Goal: Task Accomplishment & Management: Use online tool/utility

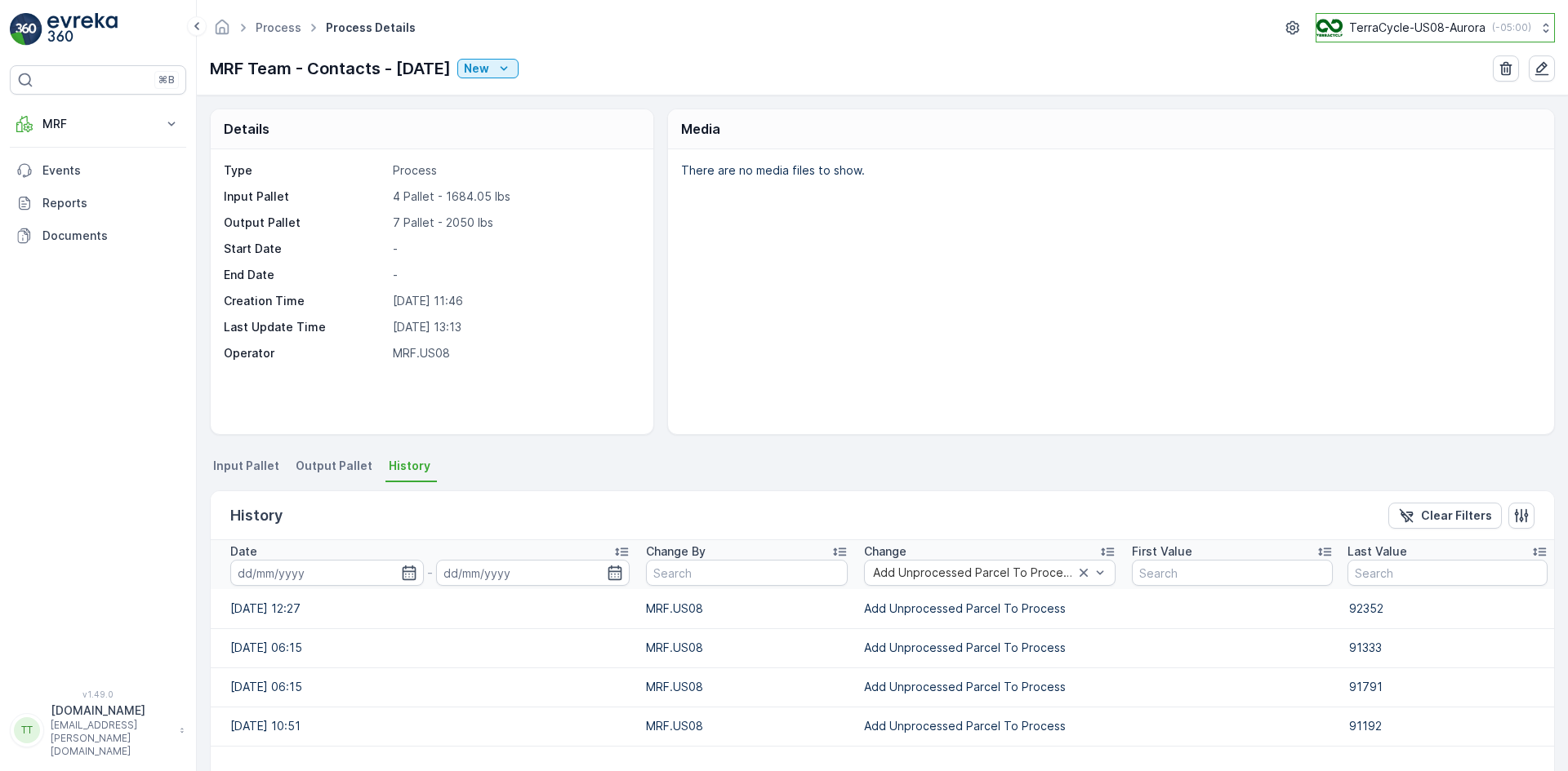
scroll to position [247, 0]
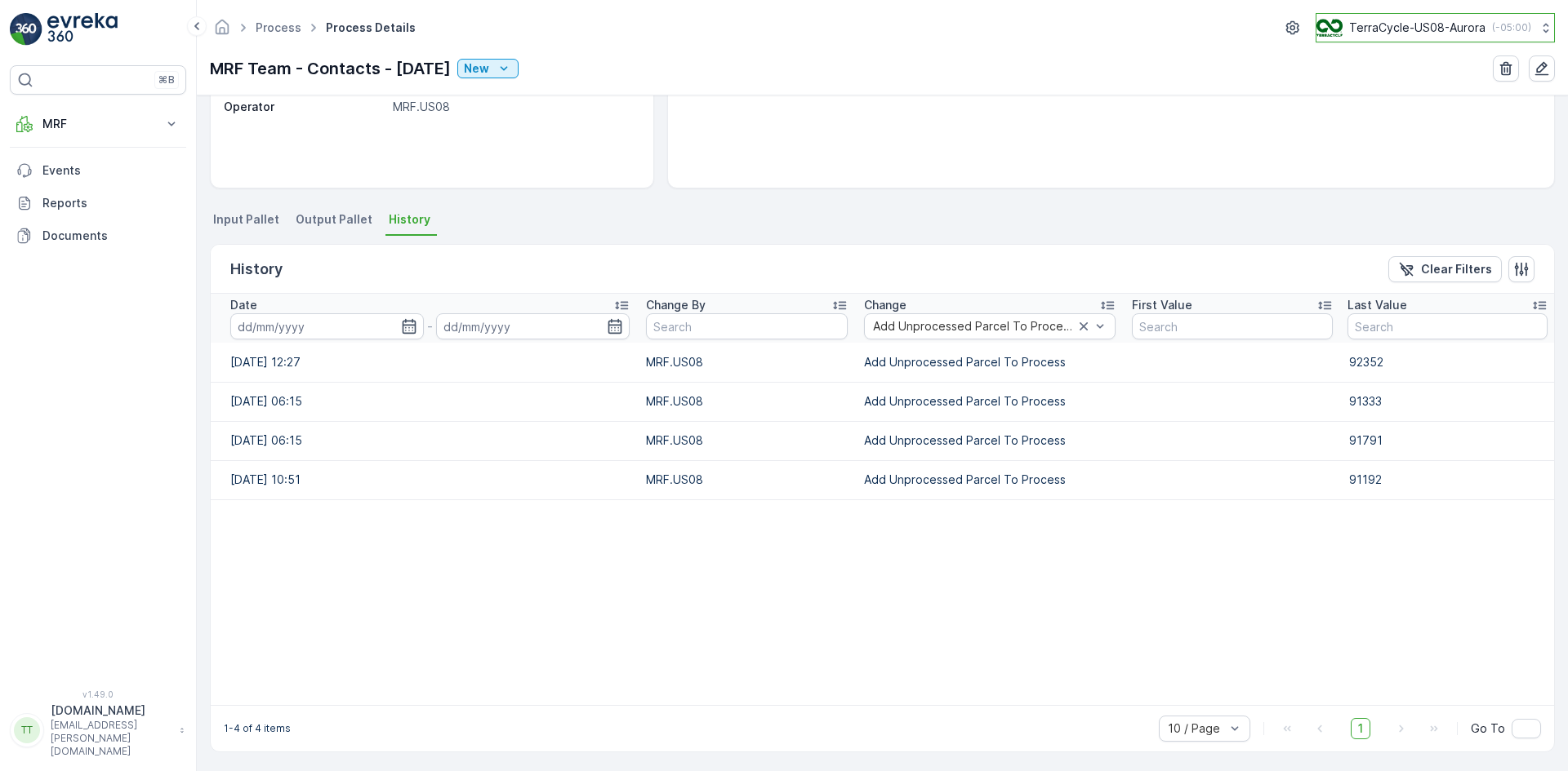
click at [1416, 25] on p "TerraCycle-US08-Aurora" at bounding box center [1417, 28] width 136 height 16
type input "fr"
click at [1415, 98] on span "TerraCycle- FR02 -MRF" at bounding box center [1417, 101] width 182 height 16
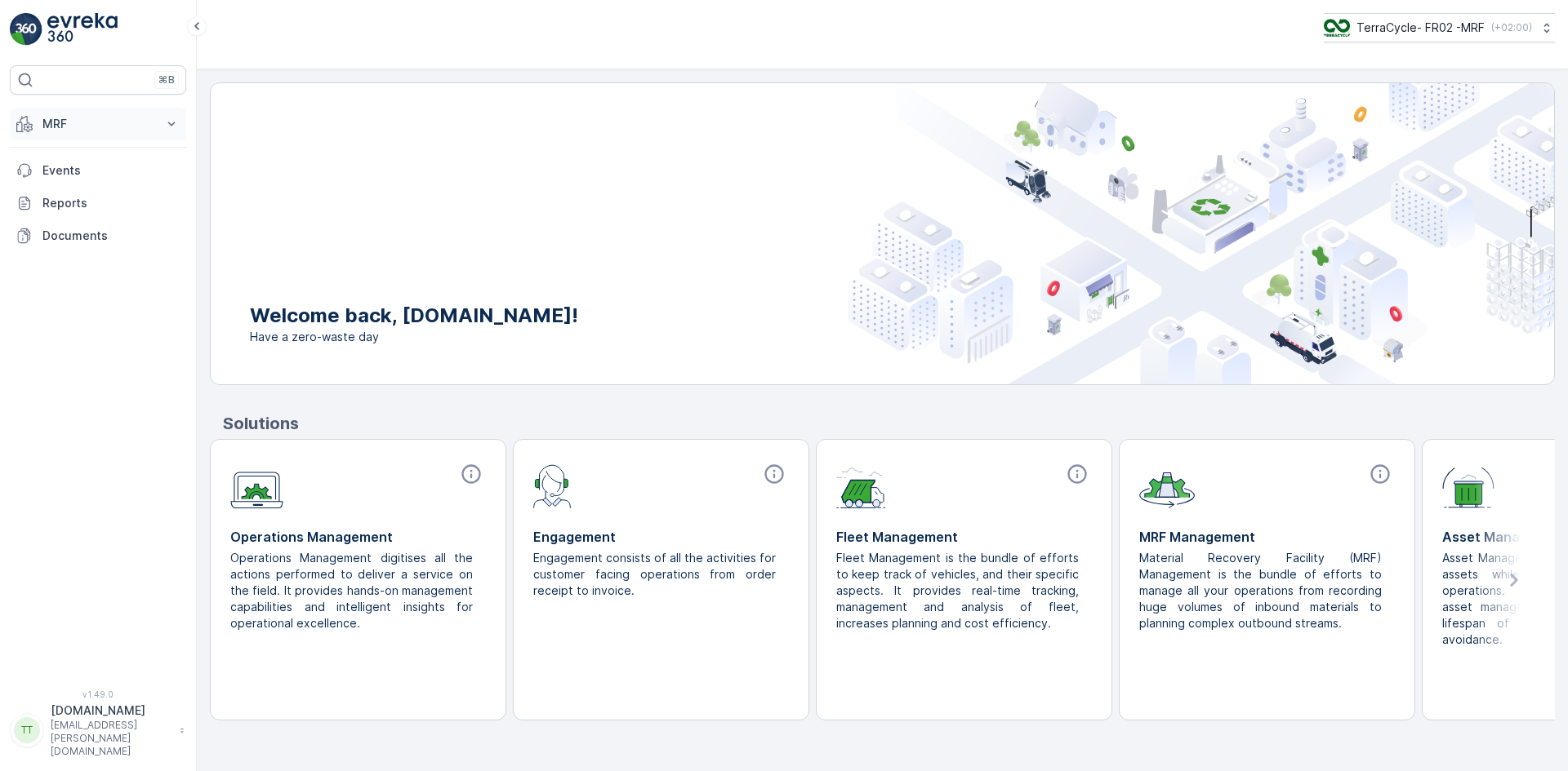
click at [52, 118] on p "MRF" at bounding box center [98, 124] width 111 height 16
click at [77, 224] on link "Triage" at bounding box center [111, 220] width 151 height 23
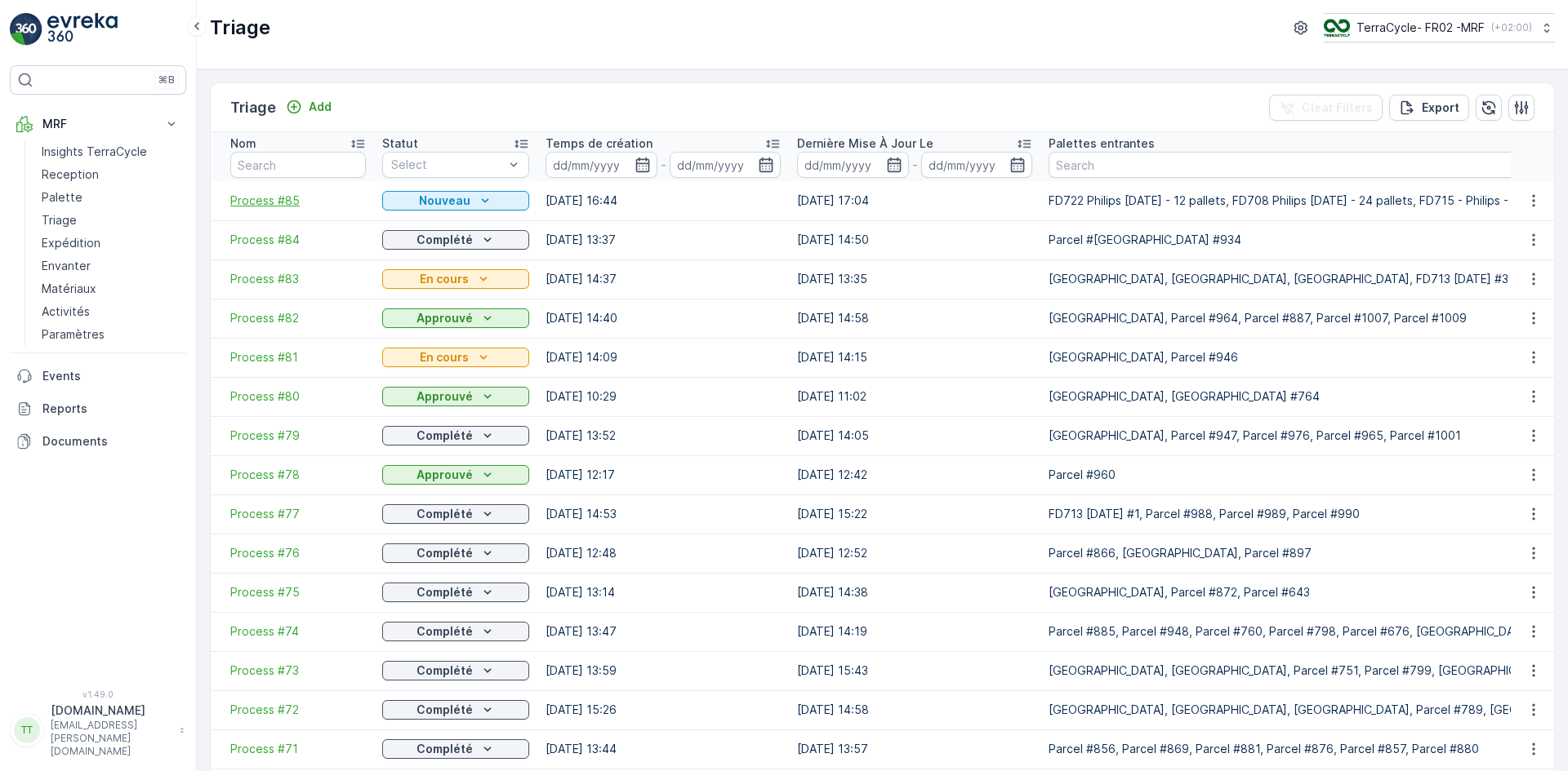
click at [262, 195] on span "Process #85" at bounding box center [298, 200] width 135 height 16
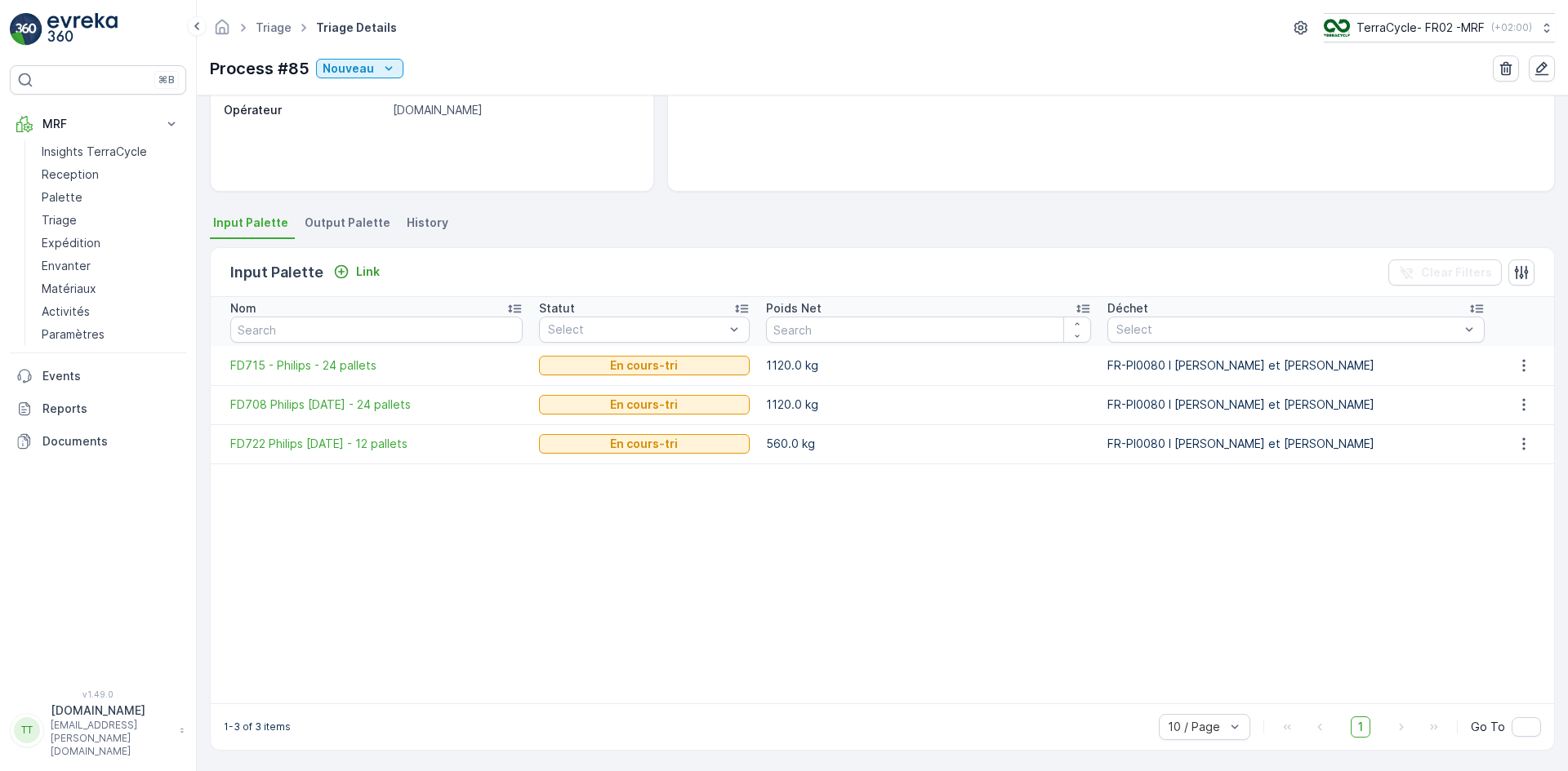
scroll to position [244, 0]
click at [63, 196] on p "Palette" at bounding box center [62, 198] width 41 height 16
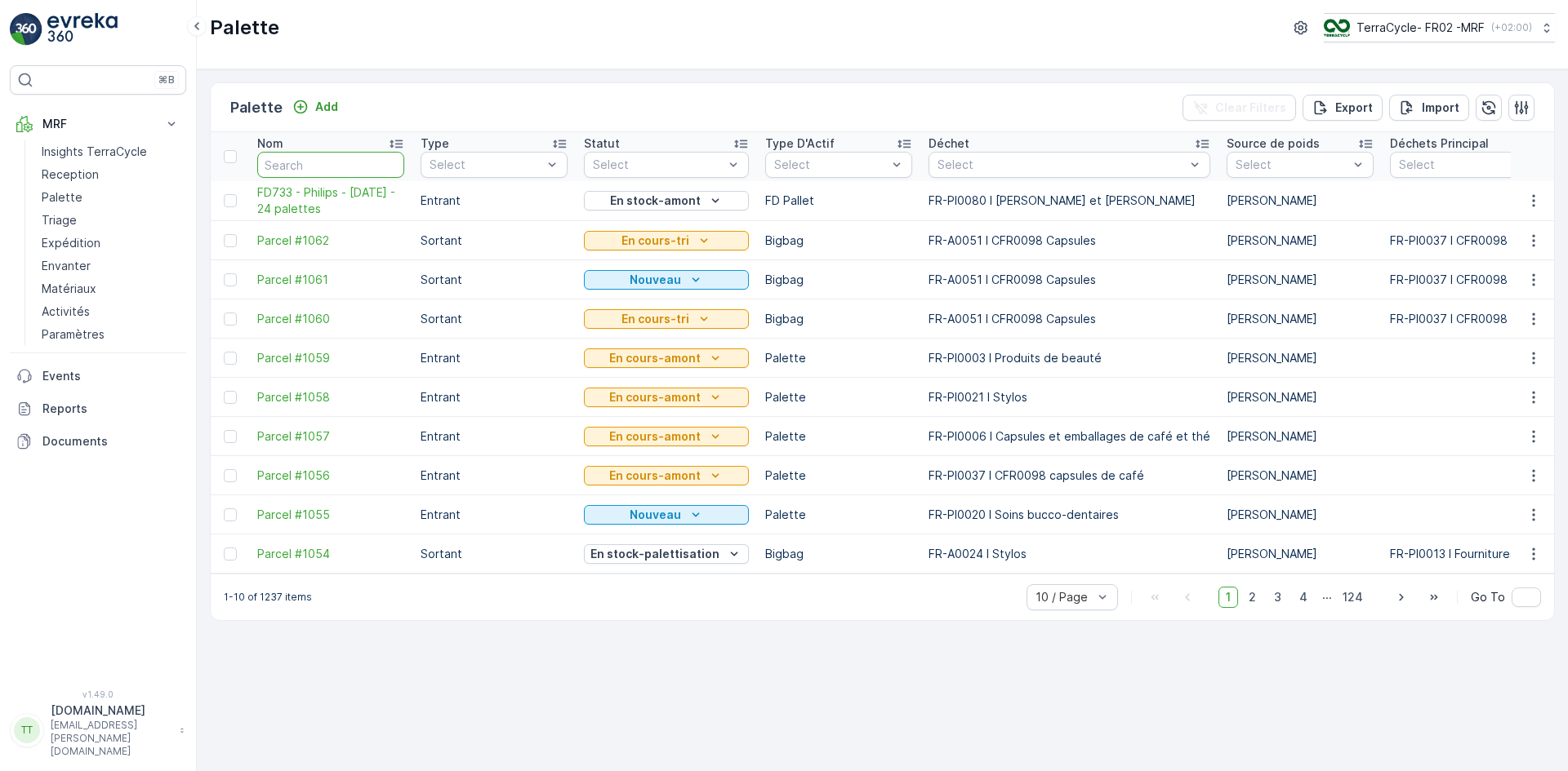
click at [326, 164] on input "text" at bounding box center [330, 164] width 147 height 26
paste input "FD699"
type input "FD699"
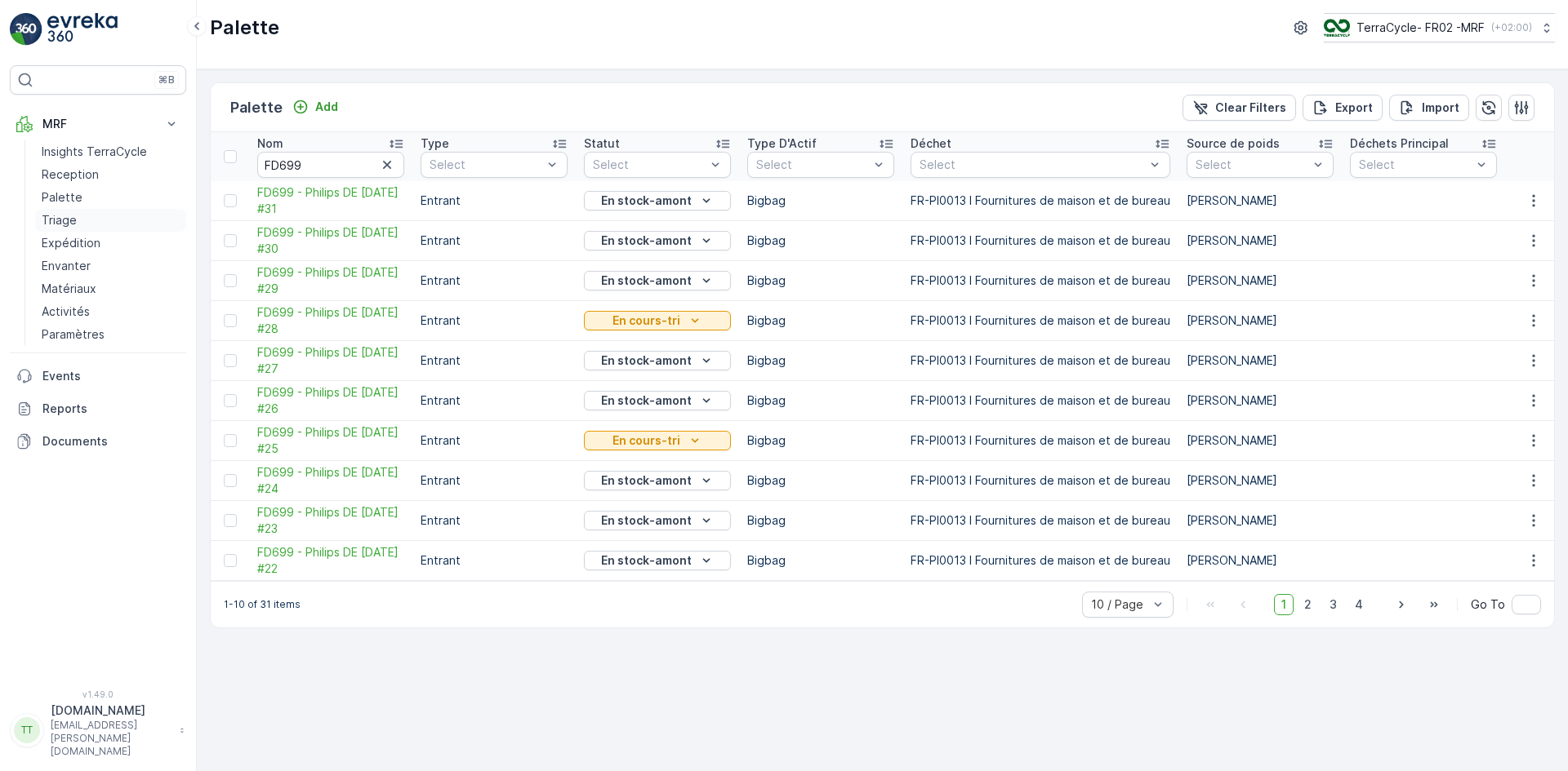
click at [72, 217] on p "Triage" at bounding box center [59, 220] width 35 height 16
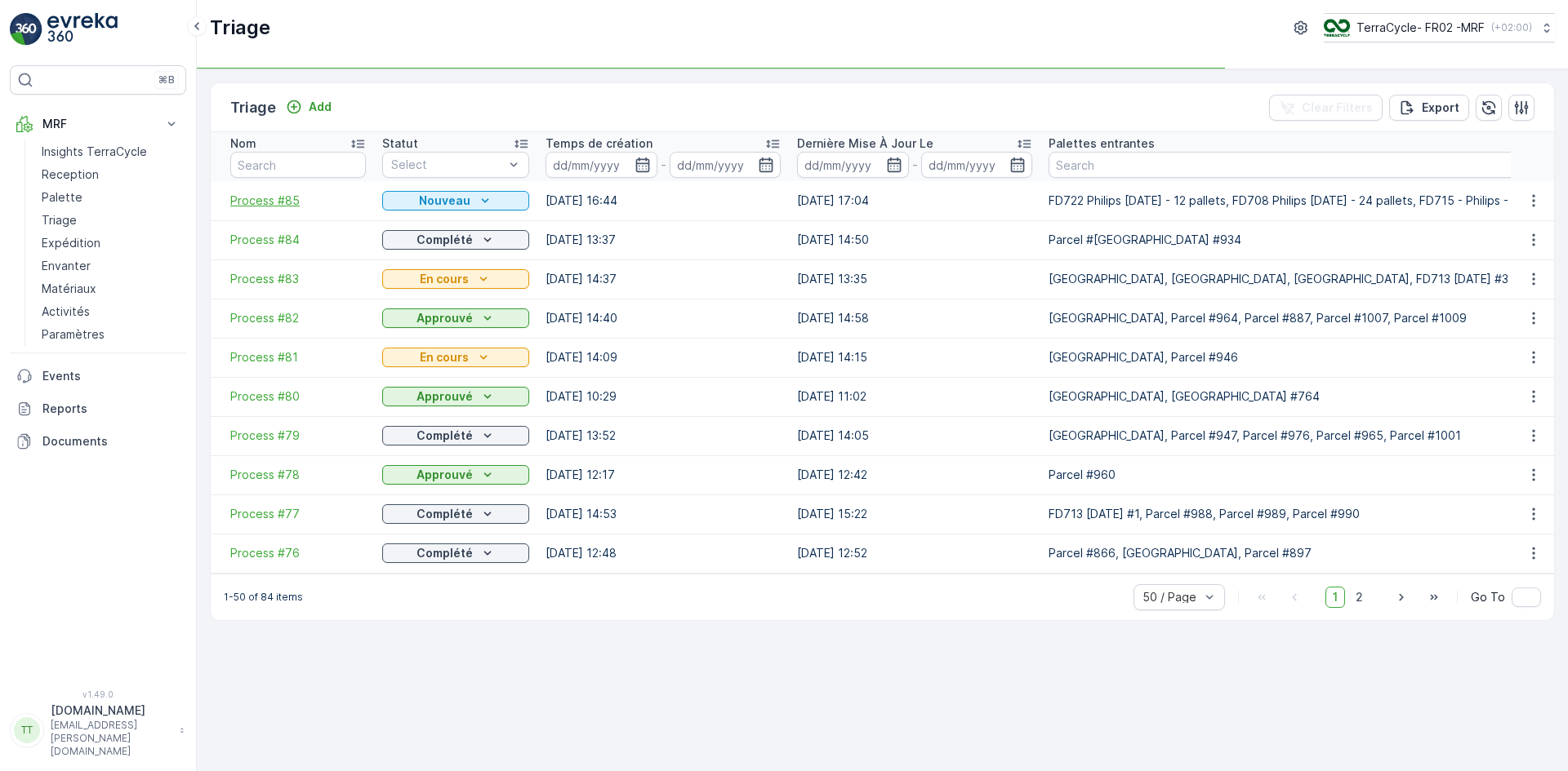
click at [281, 202] on span "Process #85" at bounding box center [298, 200] width 135 height 16
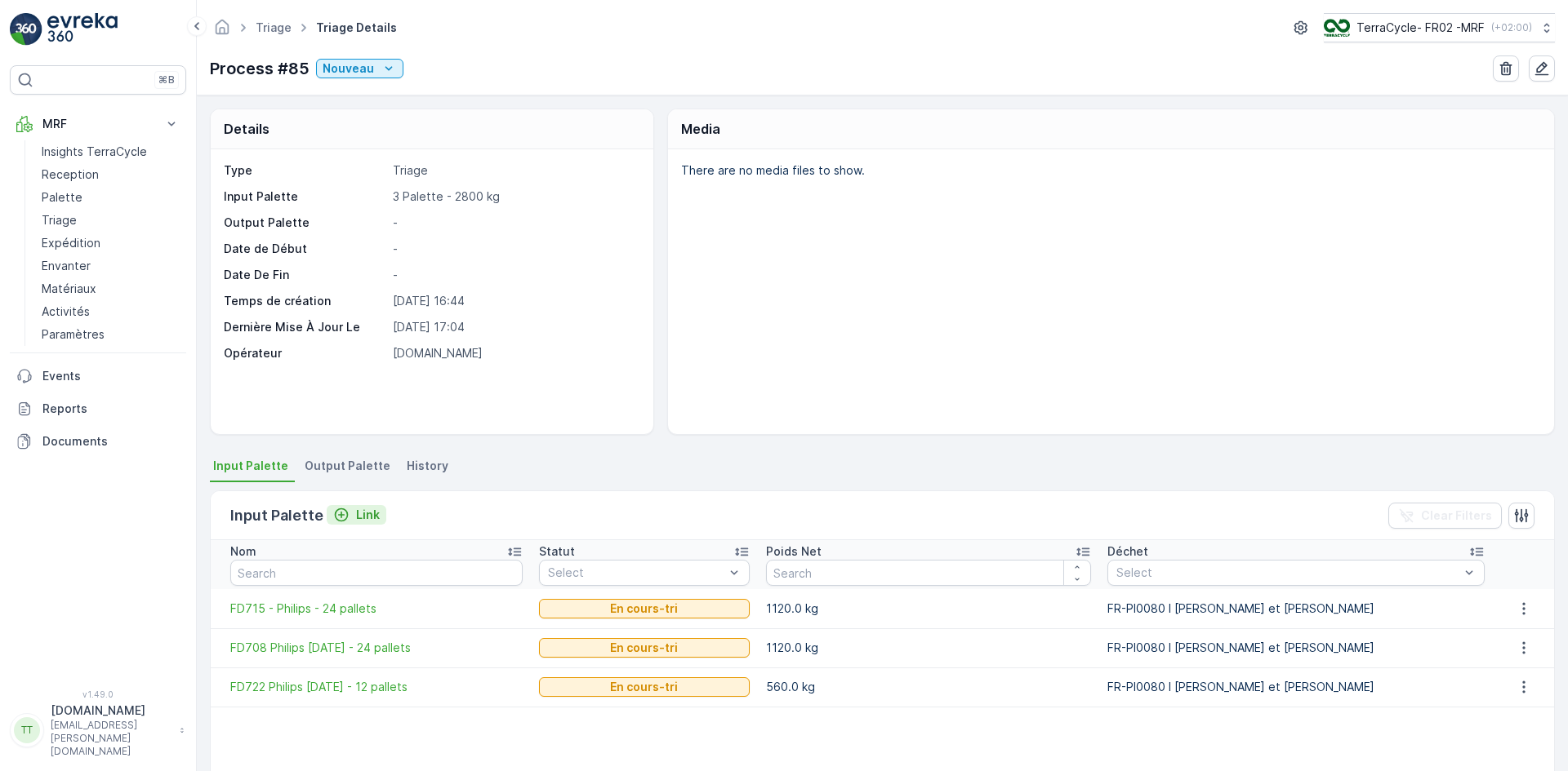
click at [368, 516] on p "Link" at bounding box center [368, 515] width 24 height 16
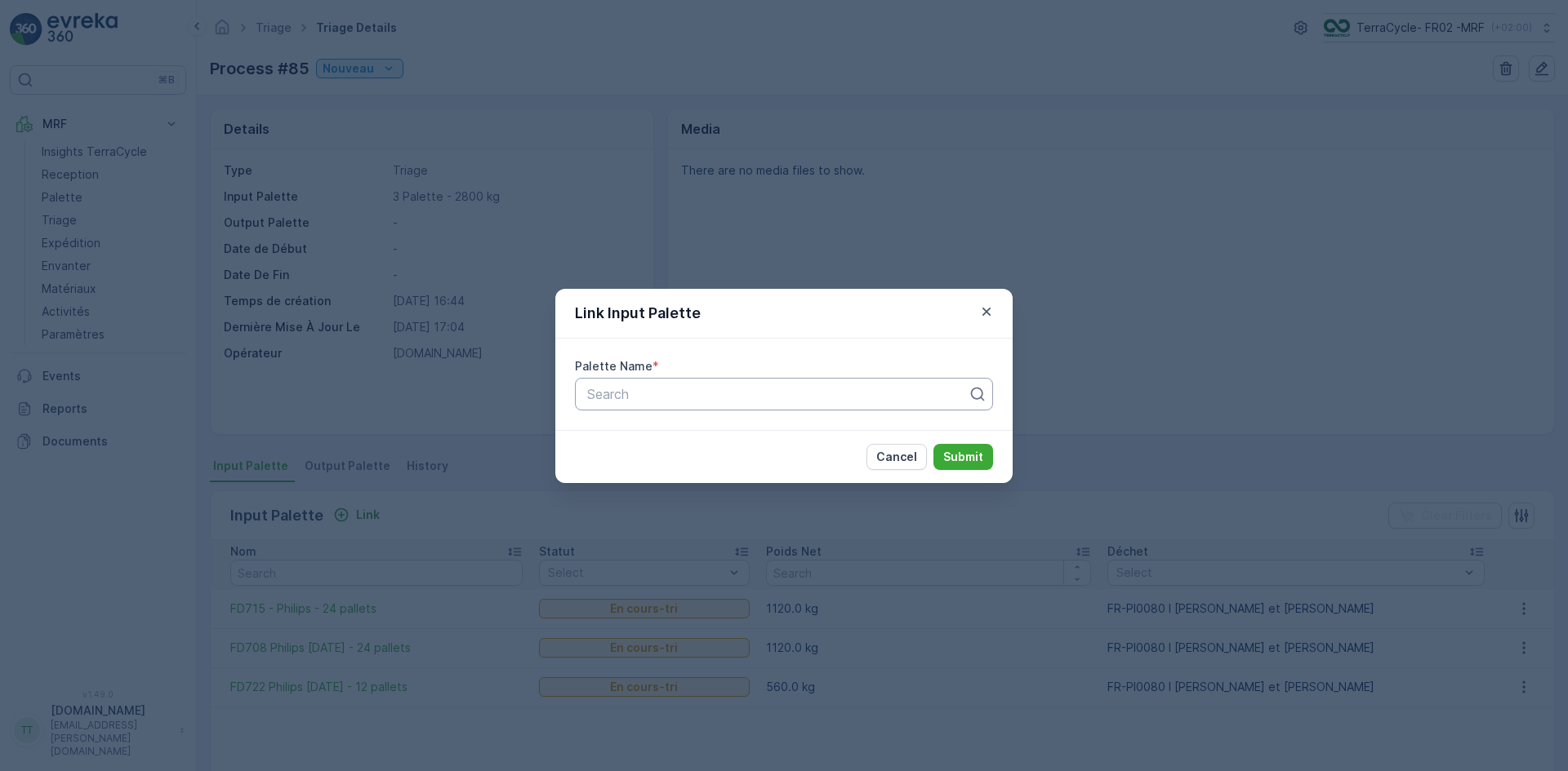
click at [623, 393] on div at bounding box center [777, 395] width 384 height 15
paste input "FD699"
type input "FD699"
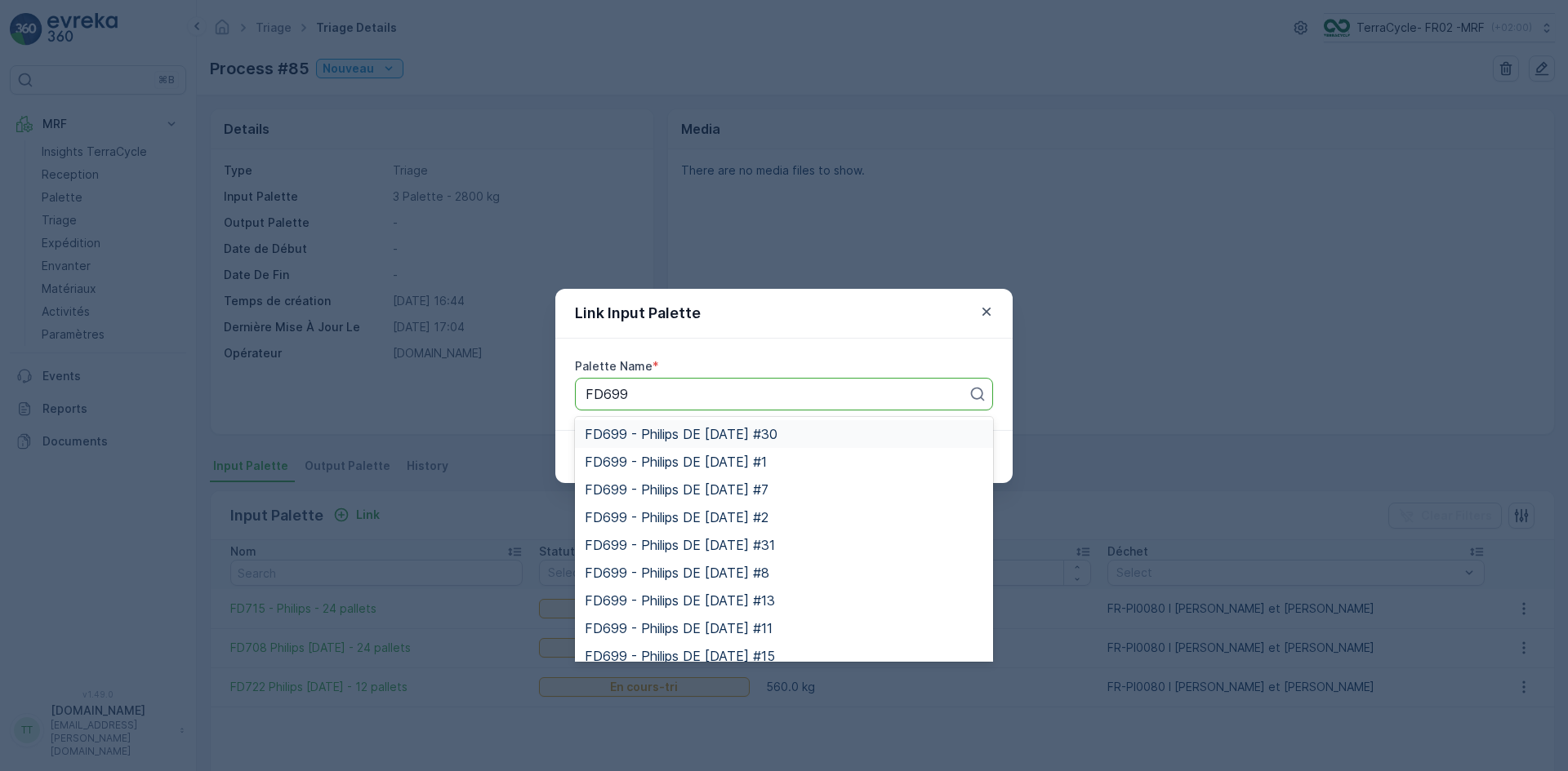
click at [634, 428] on span "FD699 - Philips DE [DATE] #30" at bounding box center [681, 434] width 192 height 15
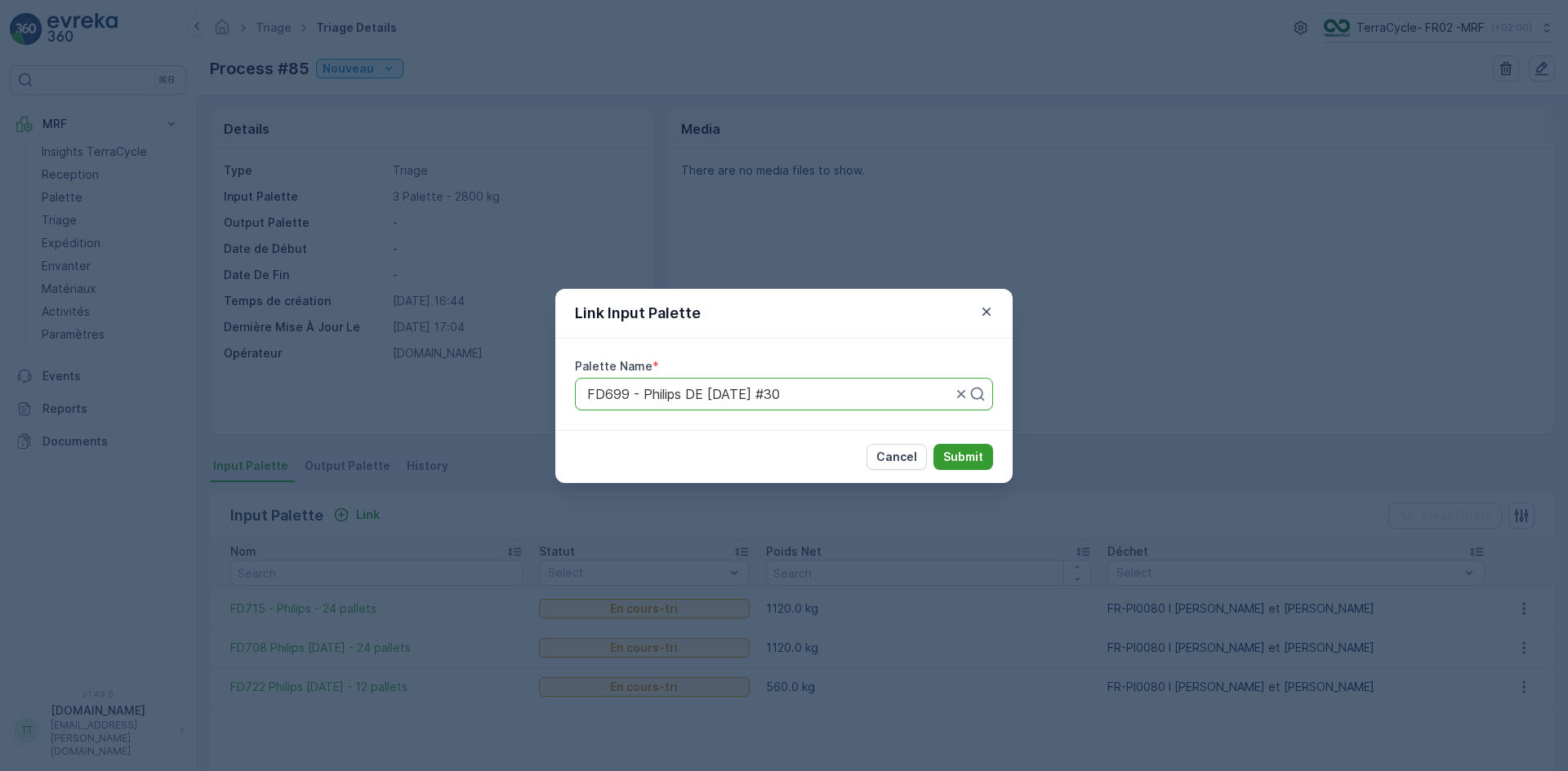
click at [945, 458] on p "Submit" at bounding box center [963, 457] width 40 height 16
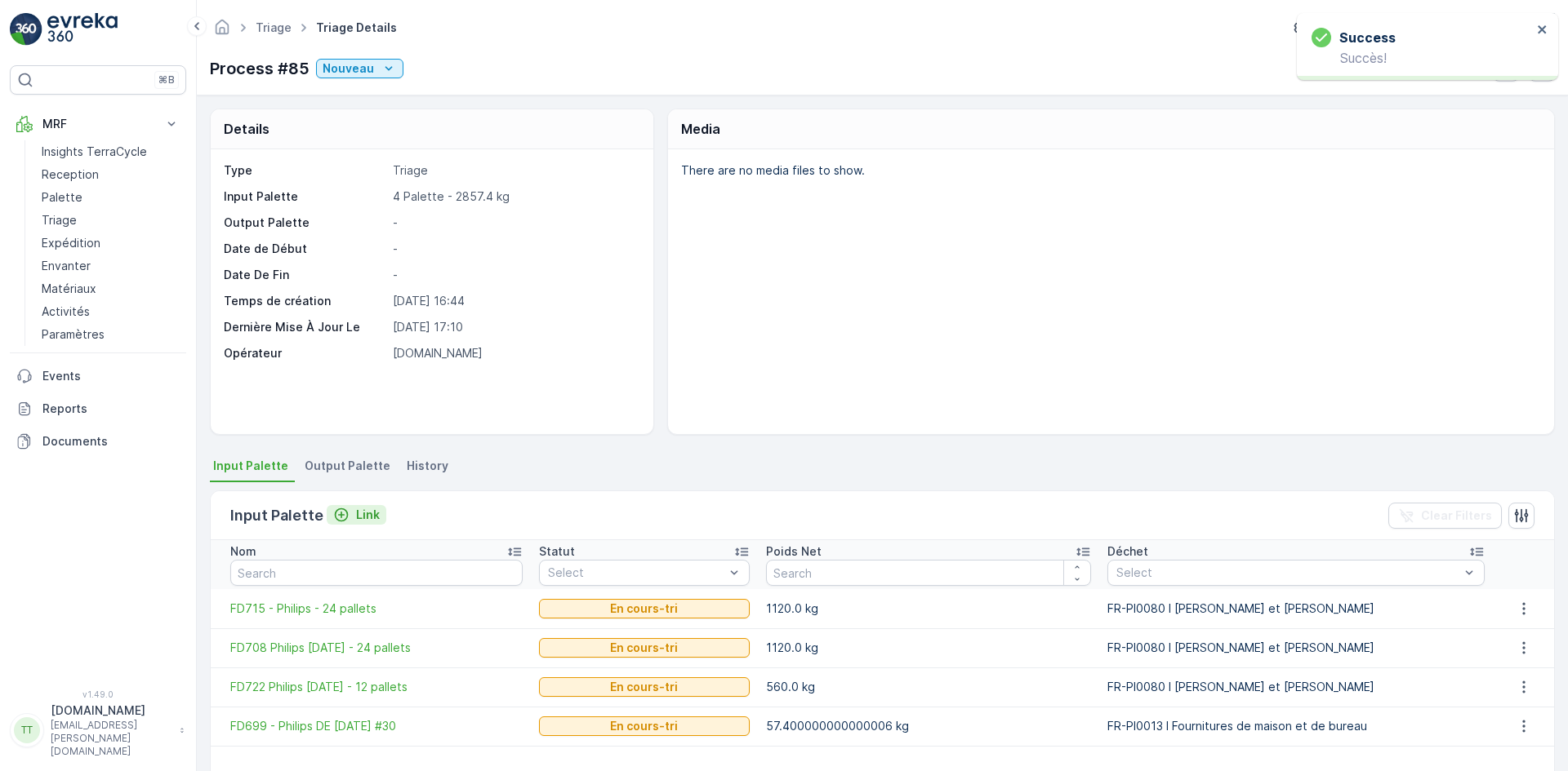
click at [356, 511] on p "Link" at bounding box center [368, 515] width 24 height 16
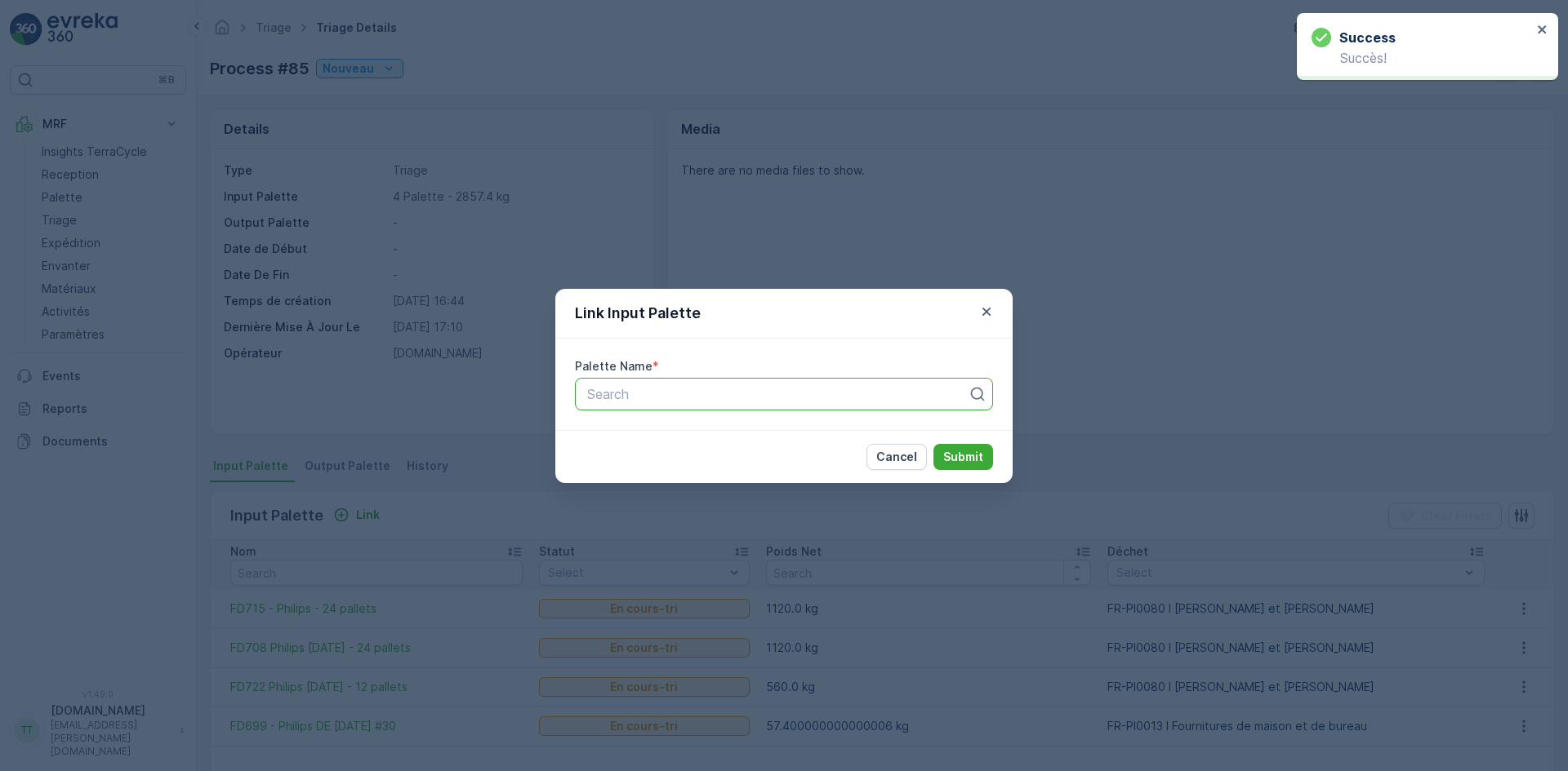
click at [606, 380] on div "Search" at bounding box center [783, 395] width 418 height 33
paste input "FD699"
type input "FD699"
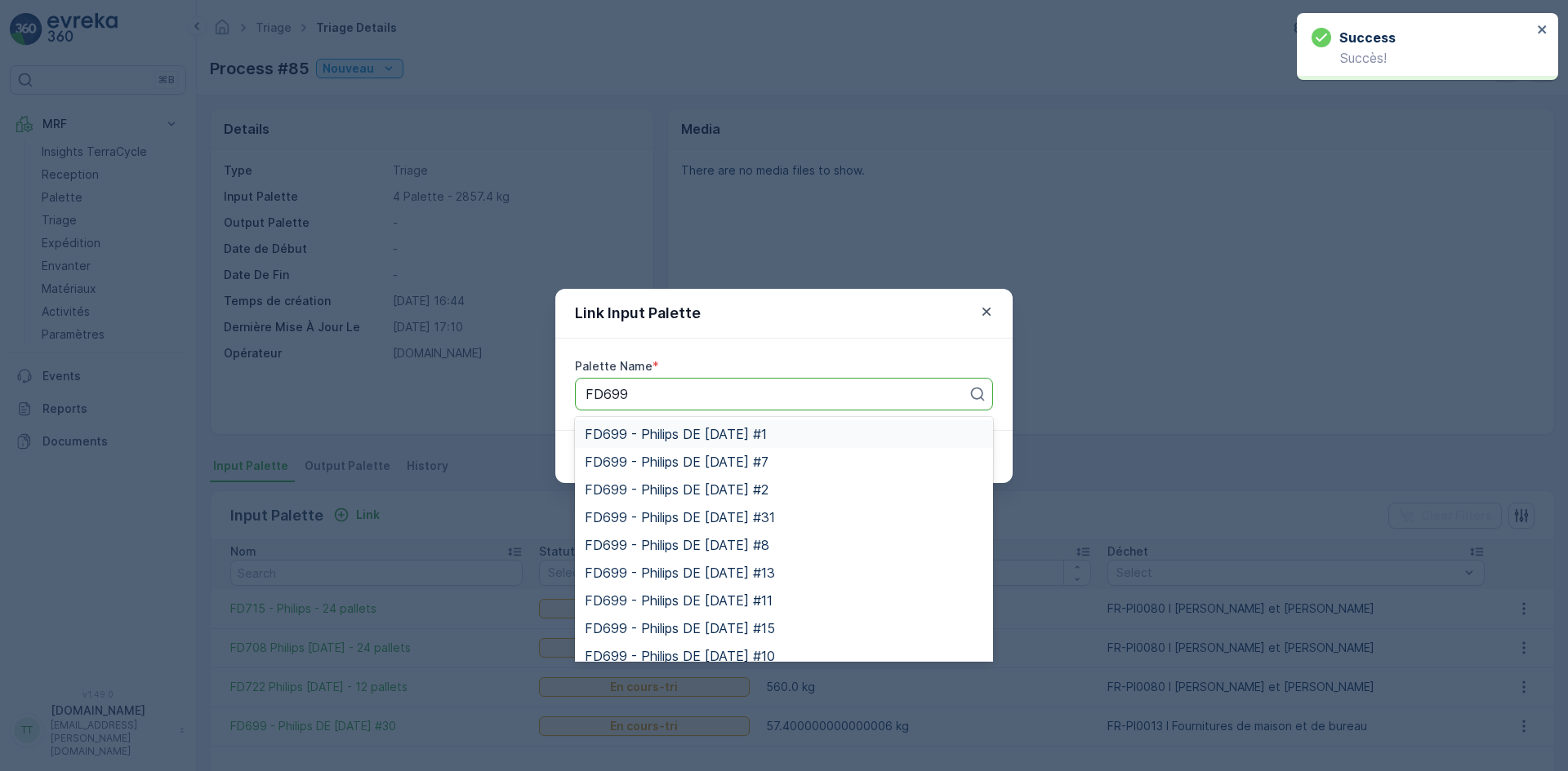
click at [712, 427] on span "FD699 - Philips DE [DATE] #1" at bounding box center [675, 434] width 182 height 15
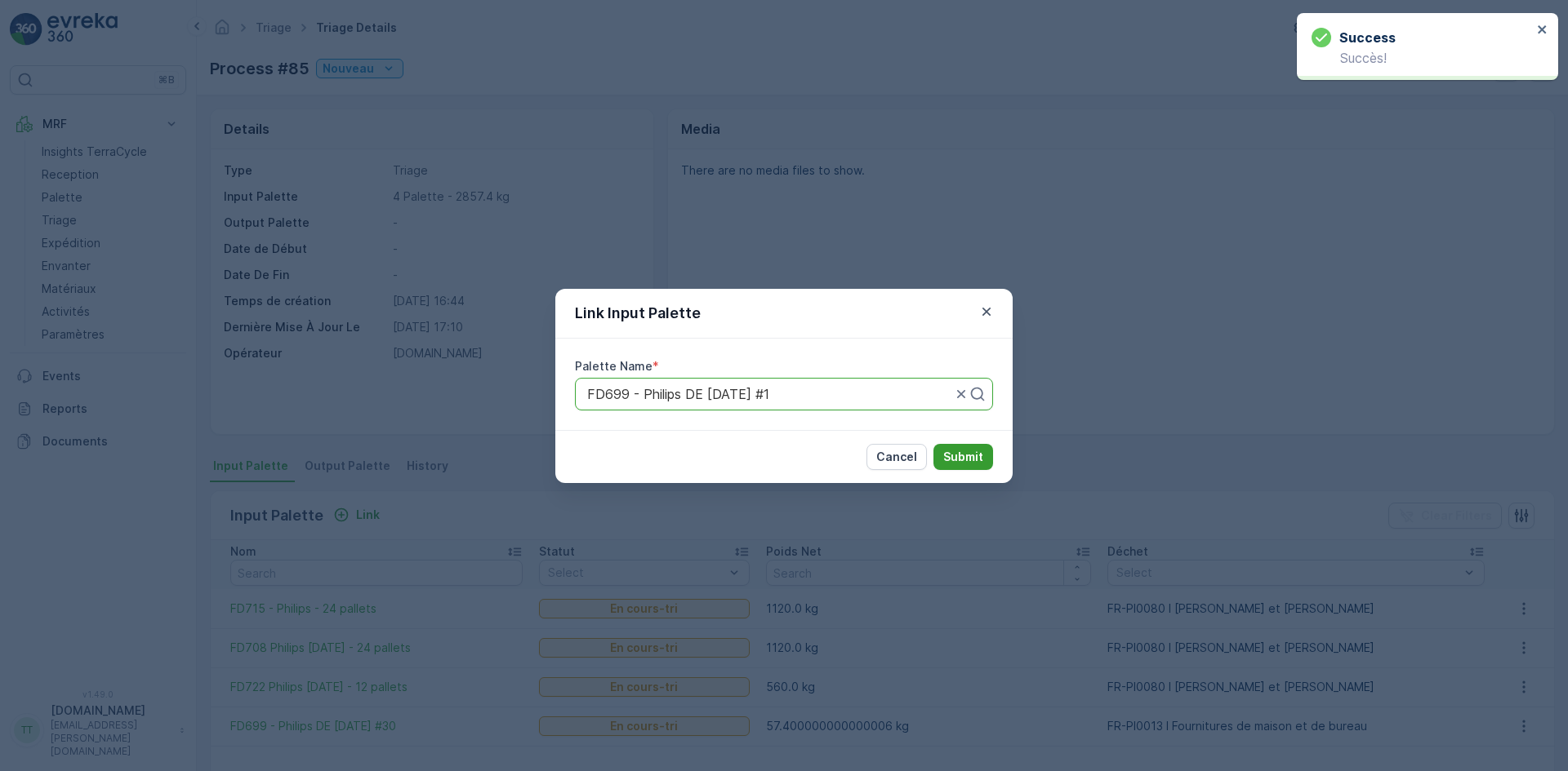
click at [951, 454] on p "Submit" at bounding box center [963, 457] width 40 height 16
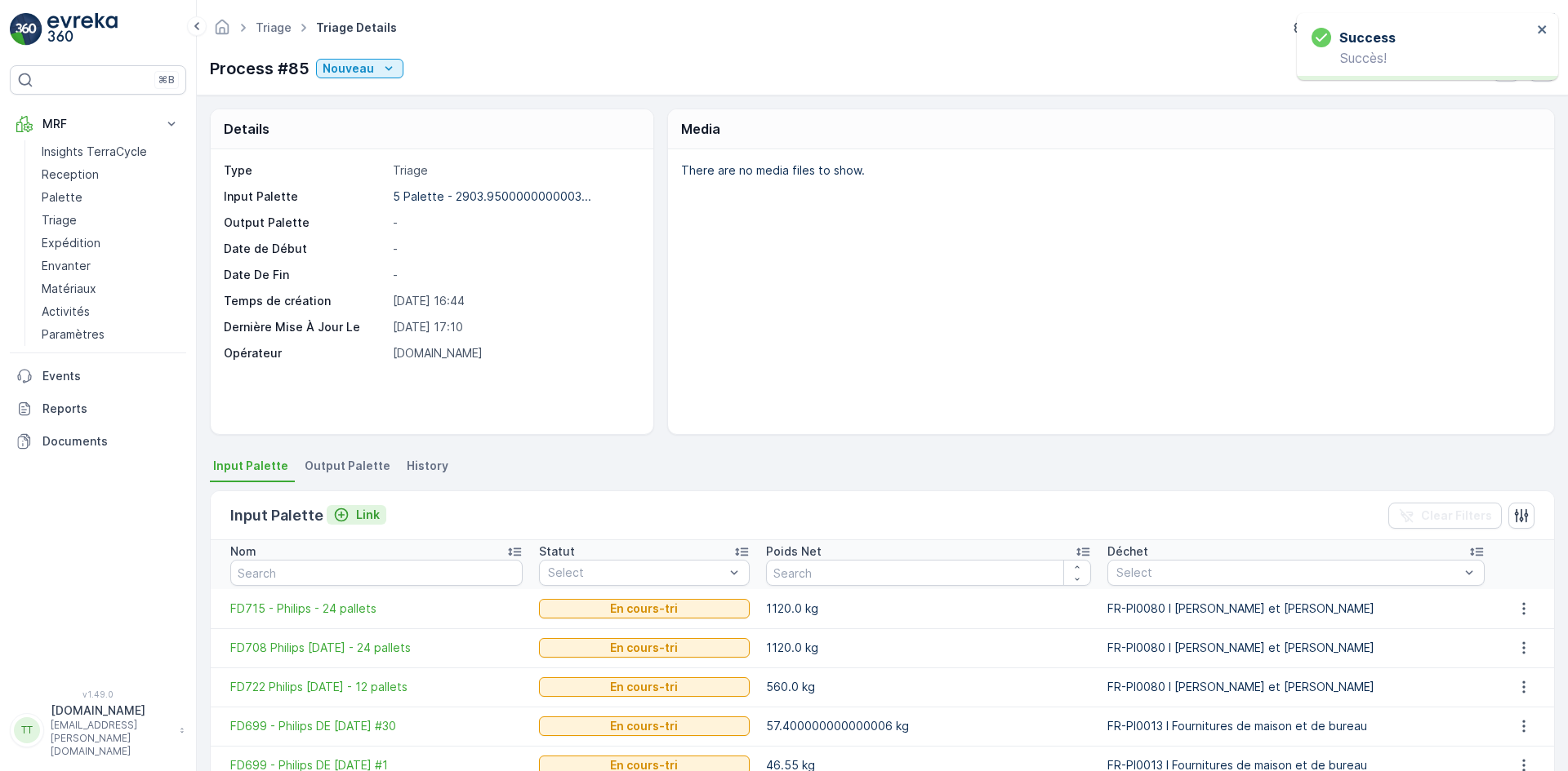
click at [356, 511] on p "Link" at bounding box center [368, 515] width 24 height 16
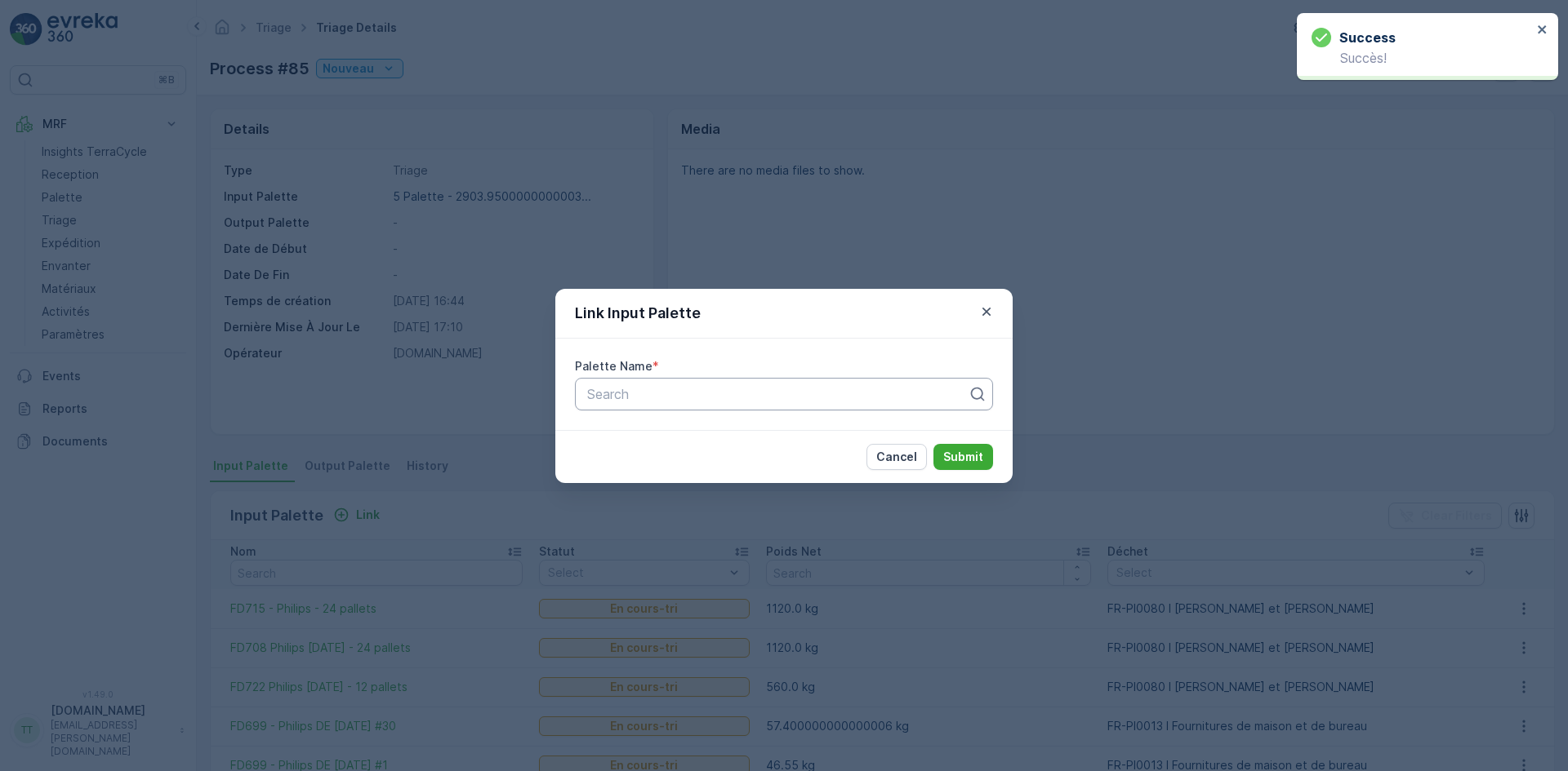
click at [615, 400] on div at bounding box center [777, 395] width 384 height 15
paste input "FD699"
type input "FD699"
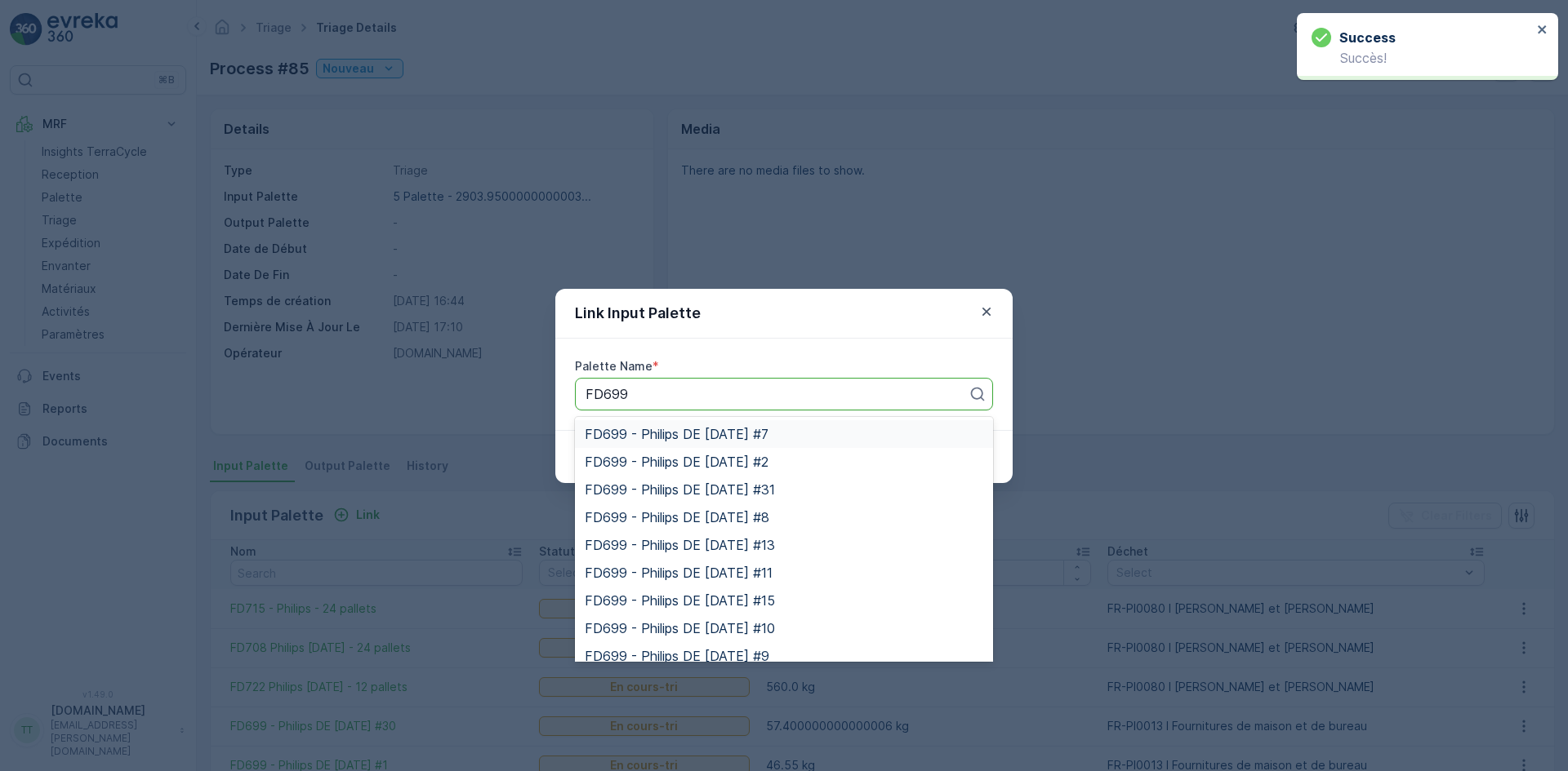
click at [644, 432] on span "FD699 - Philips DE [DATE] #7" at bounding box center [676, 434] width 183 height 15
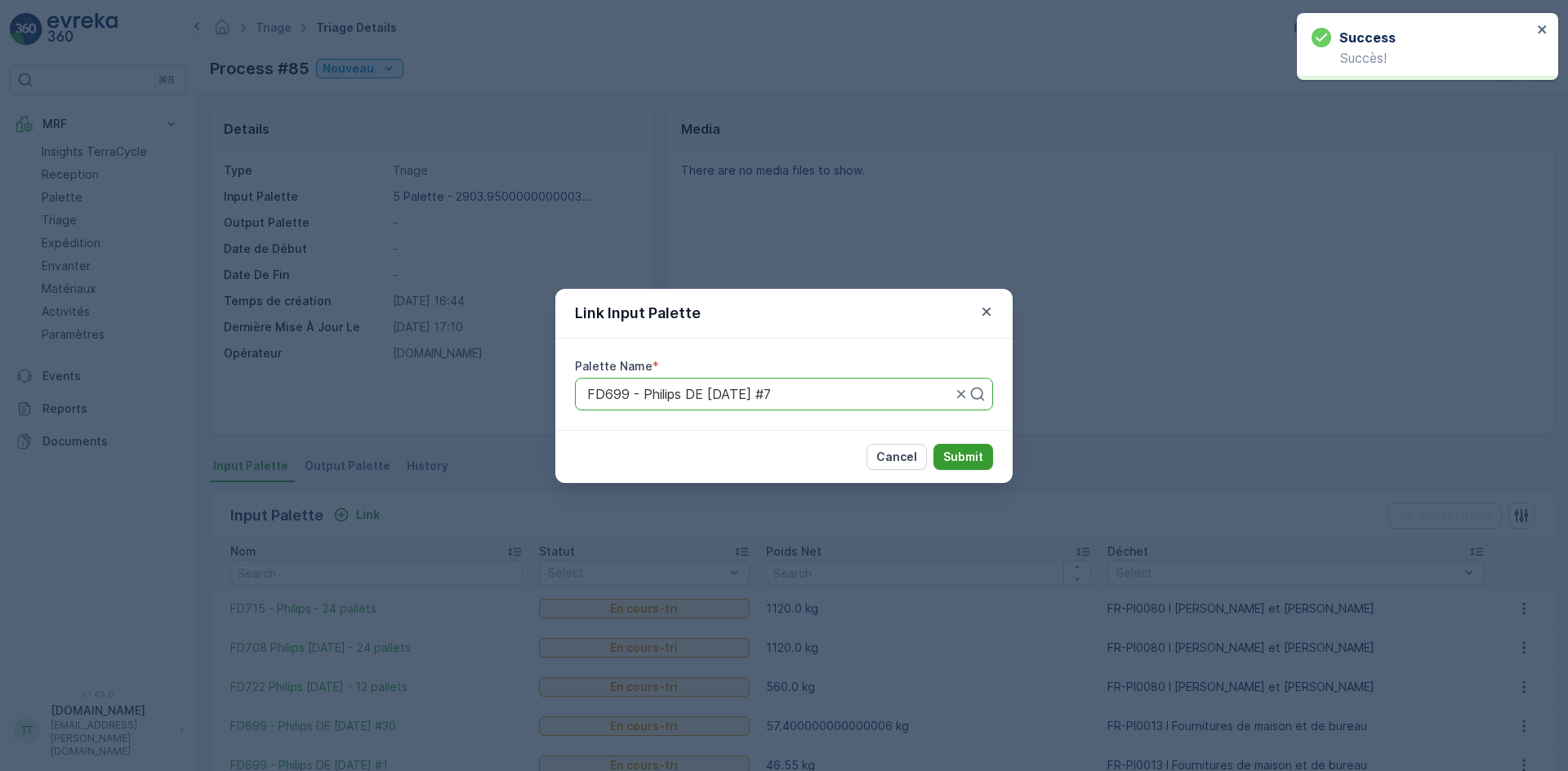
click at [975, 457] on p "Submit" at bounding box center [963, 457] width 40 height 16
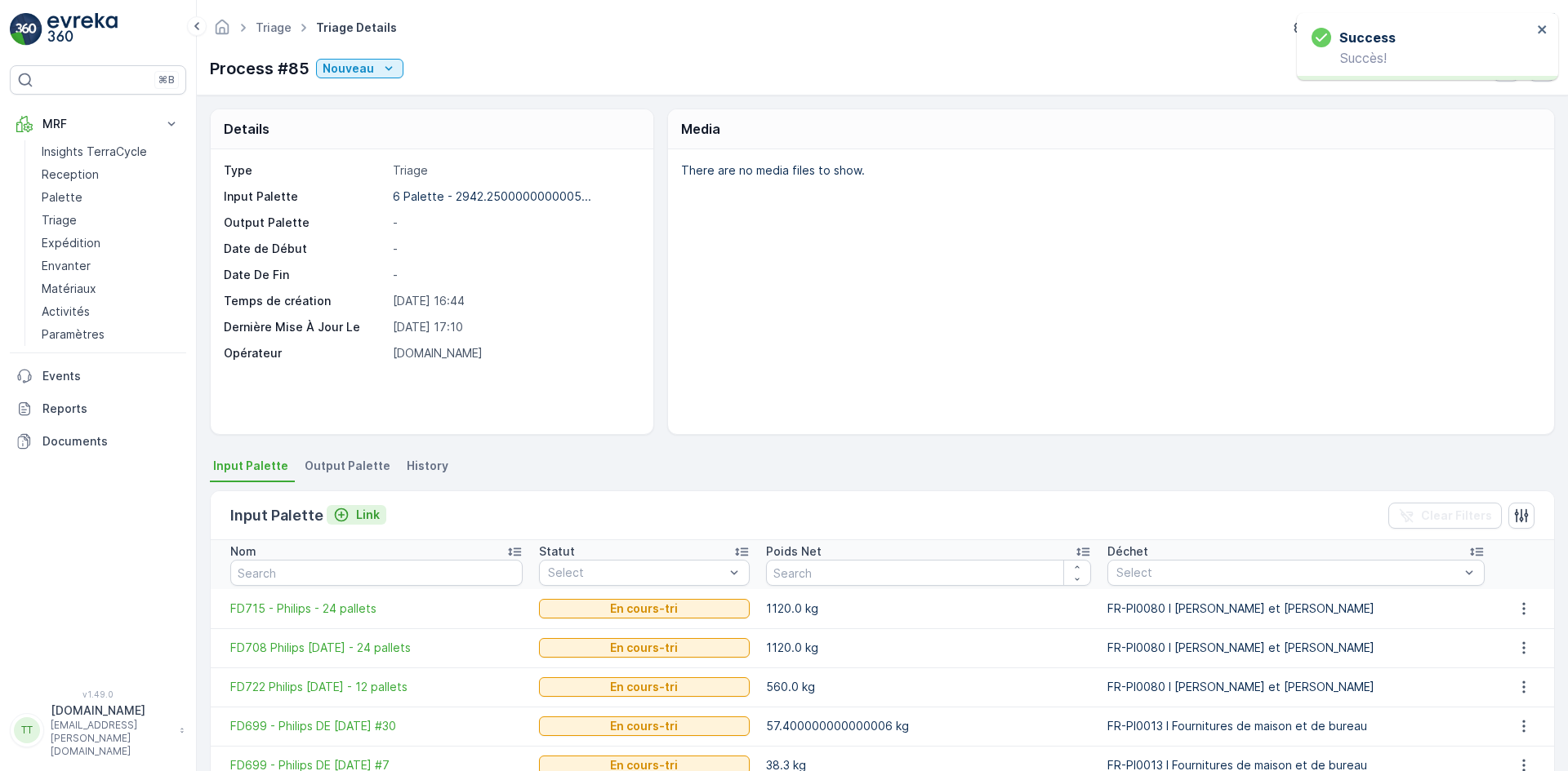
click at [367, 513] on p "Link" at bounding box center [368, 515] width 24 height 16
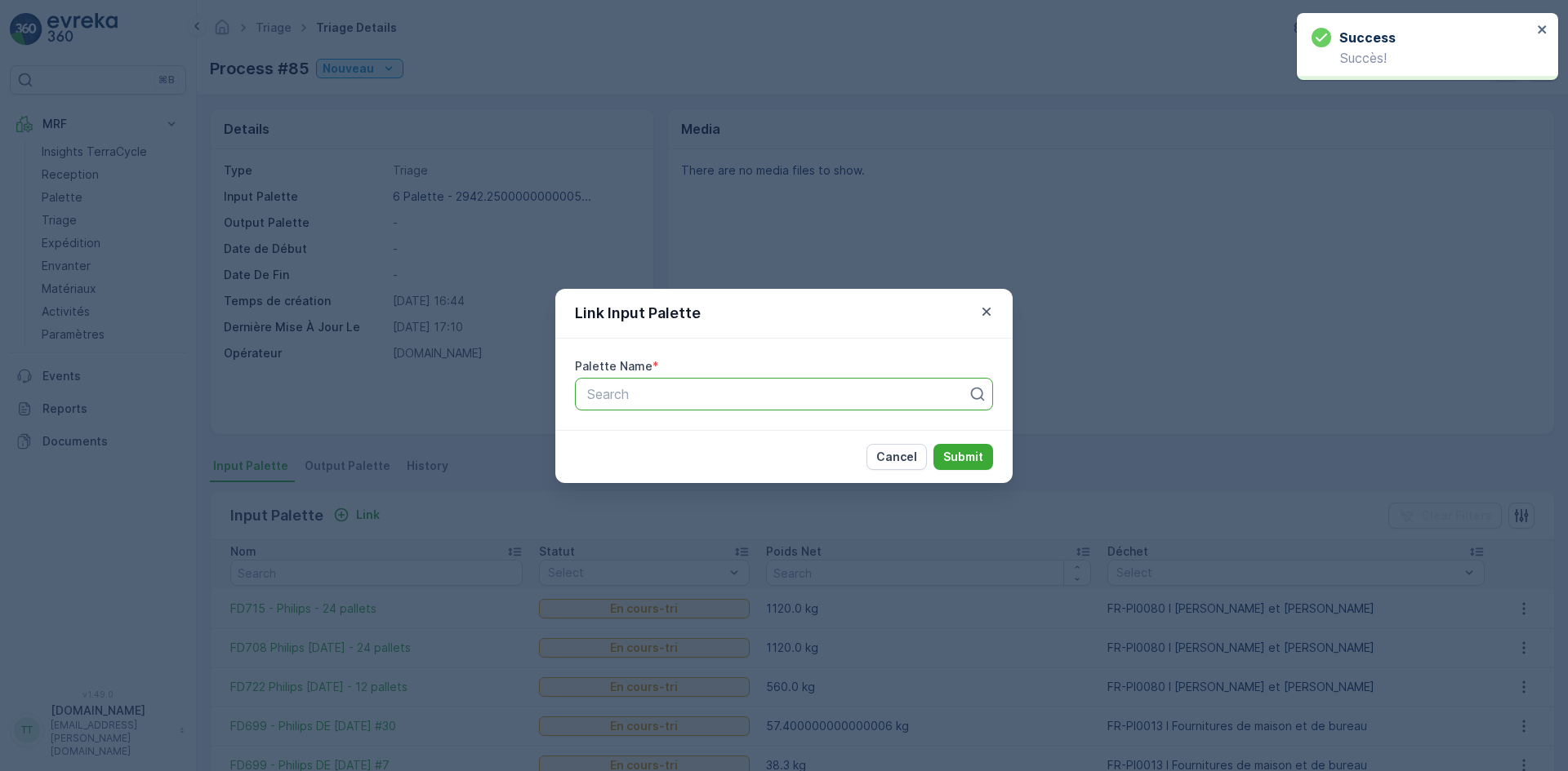
click at [646, 398] on div at bounding box center [777, 395] width 384 height 15
paste input "FD699"
type input "FD699"
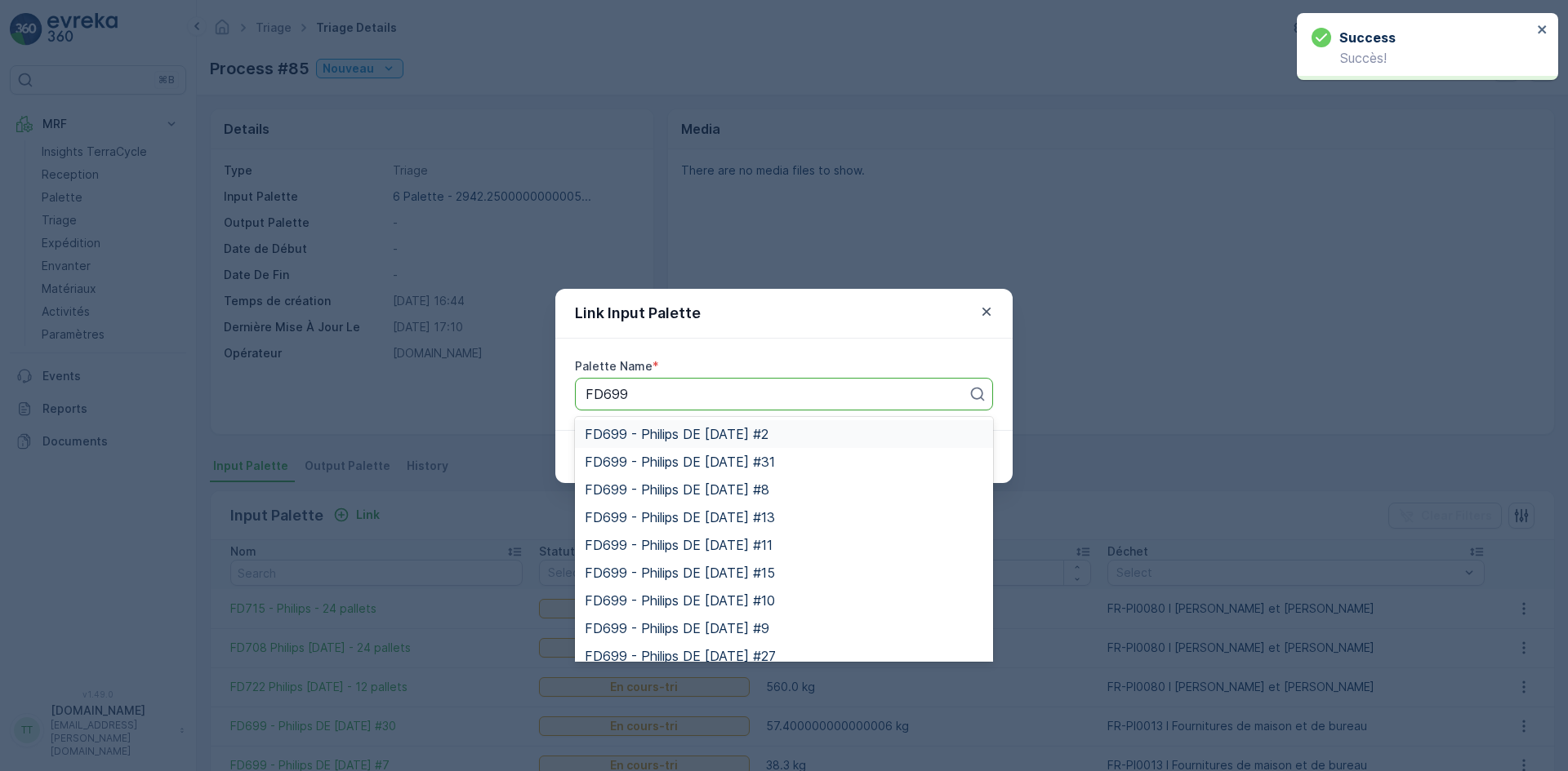
click at [649, 432] on span "FD699 - Philips DE [DATE] #2" at bounding box center [676, 434] width 183 height 15
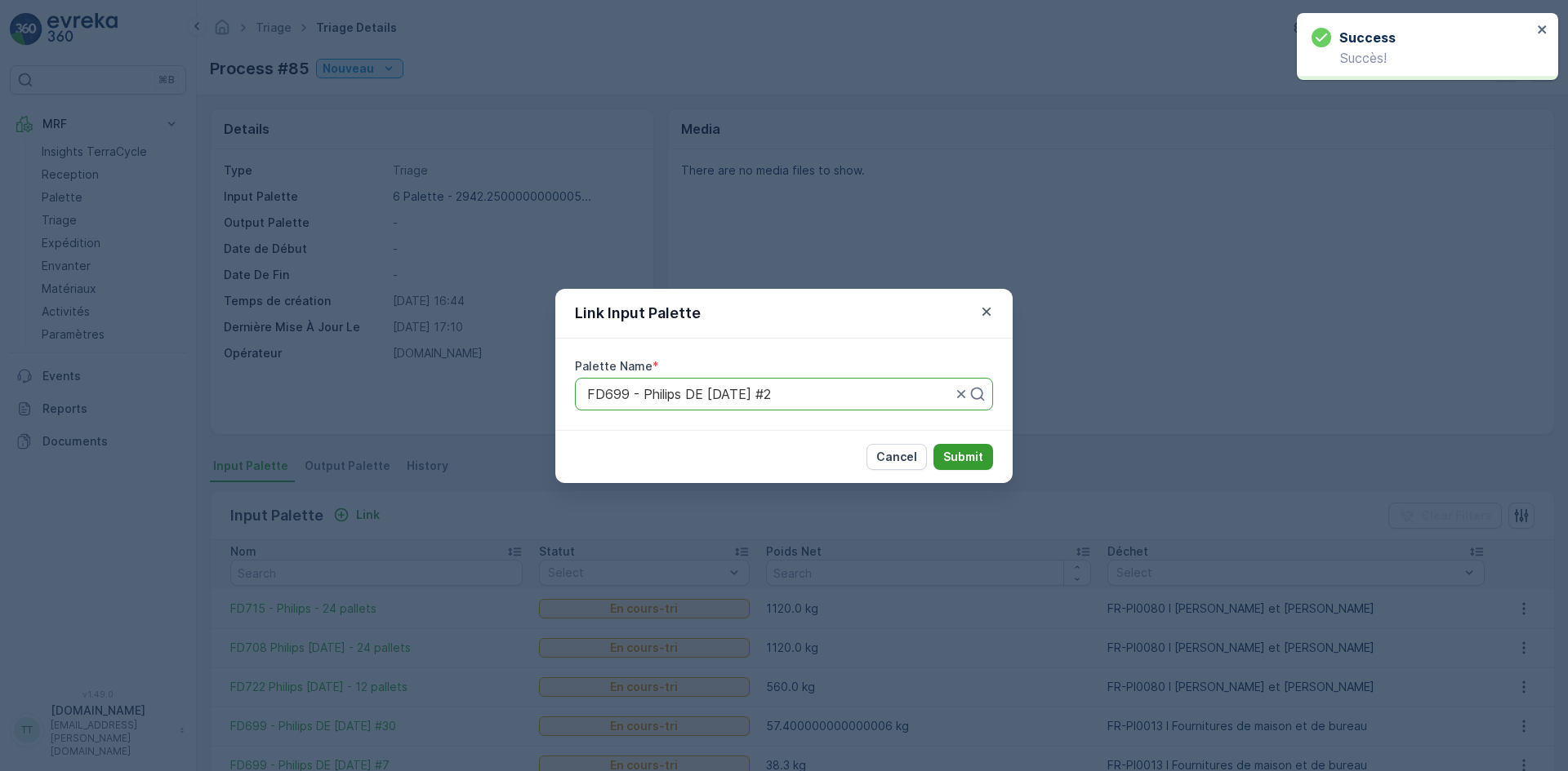
click at [960, 461] on p "Submit" at bounding box center [963, 457] width 40 height 16
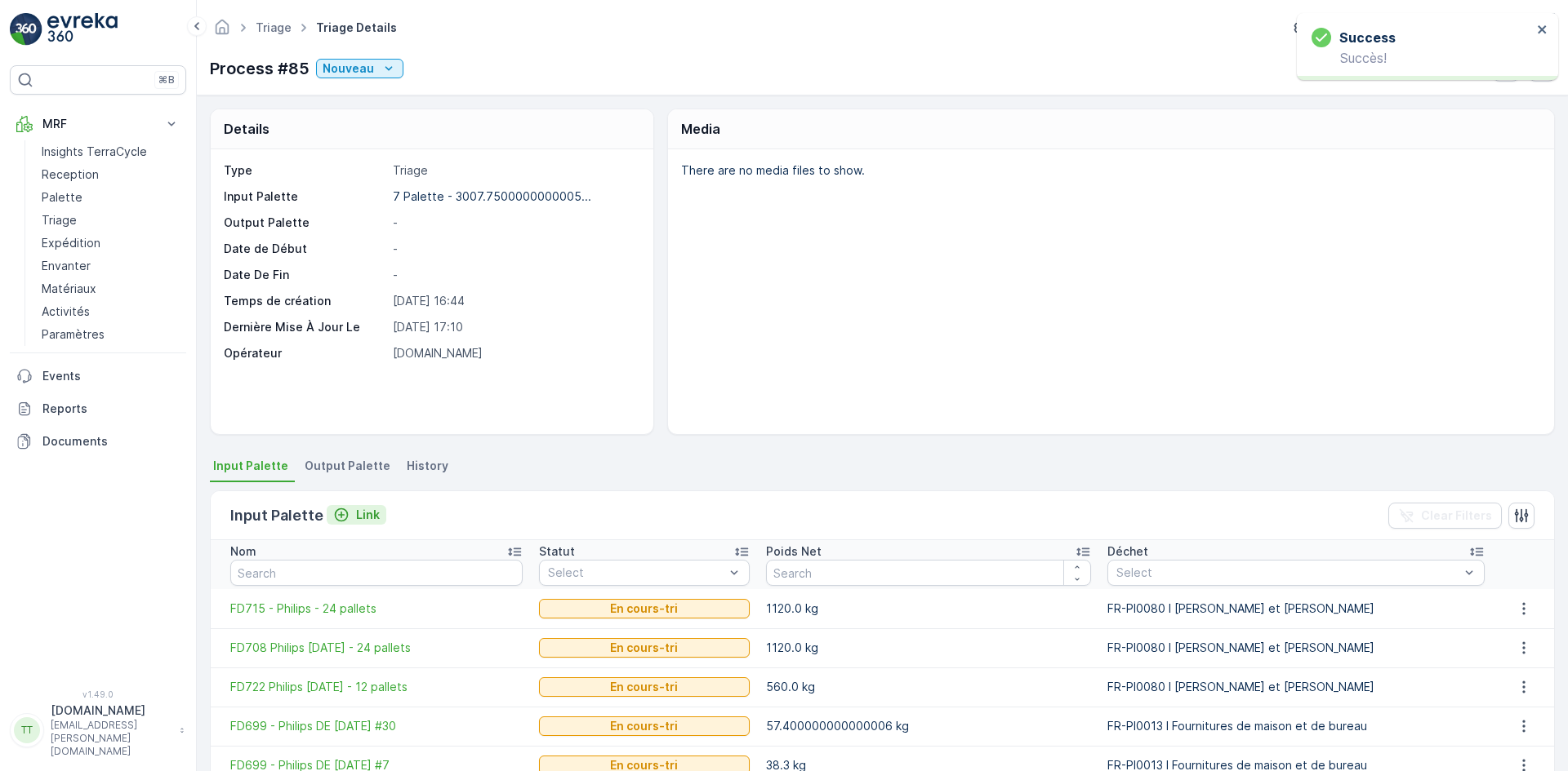
click at [359, 512] on p "Link" at bounding box center [368, 515] width 24 height 16
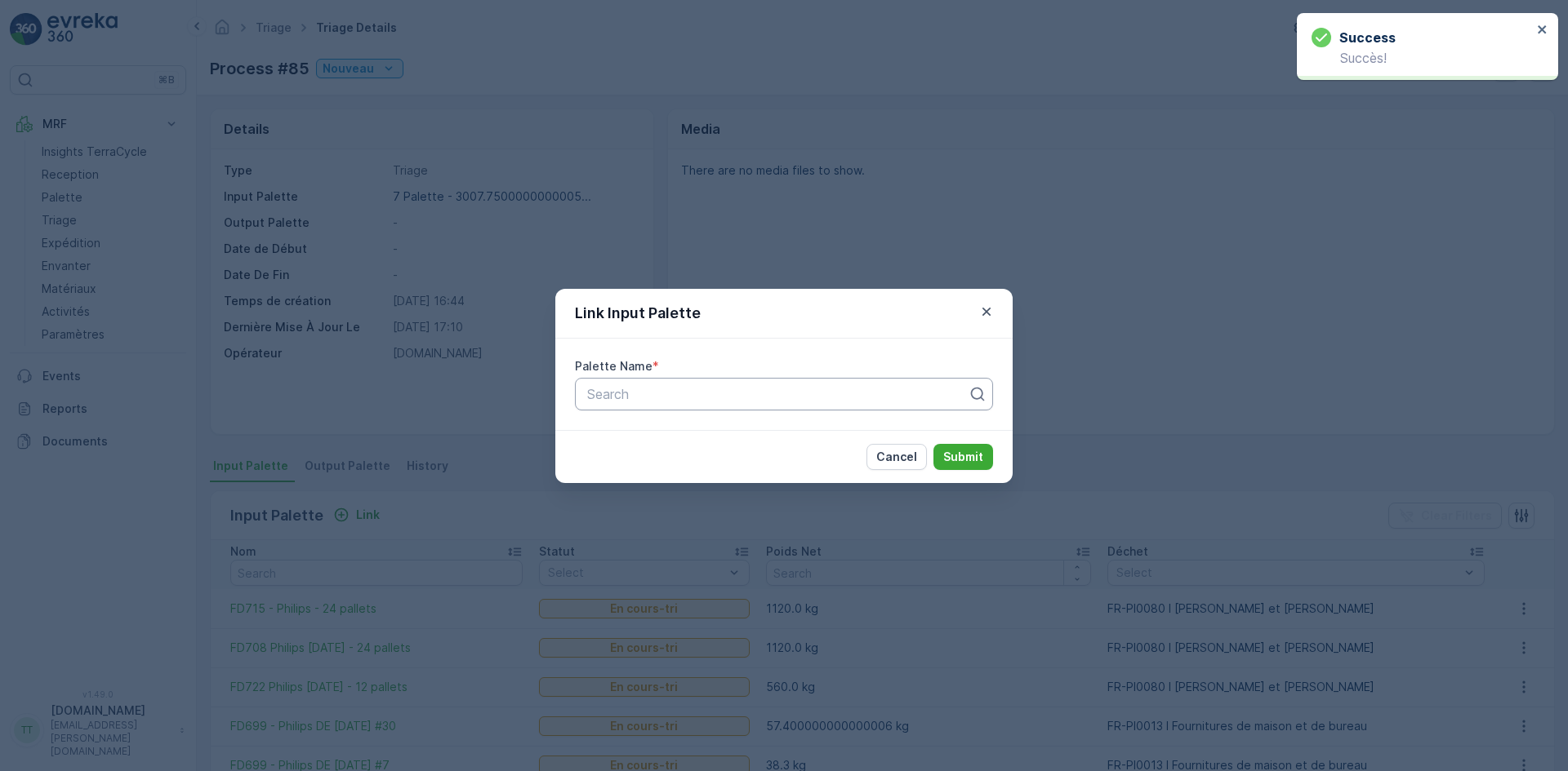
click at [710, 389] on div at bounding box center [777, 395] width 384 height 15
paste input "FD699"
type input "FD699"
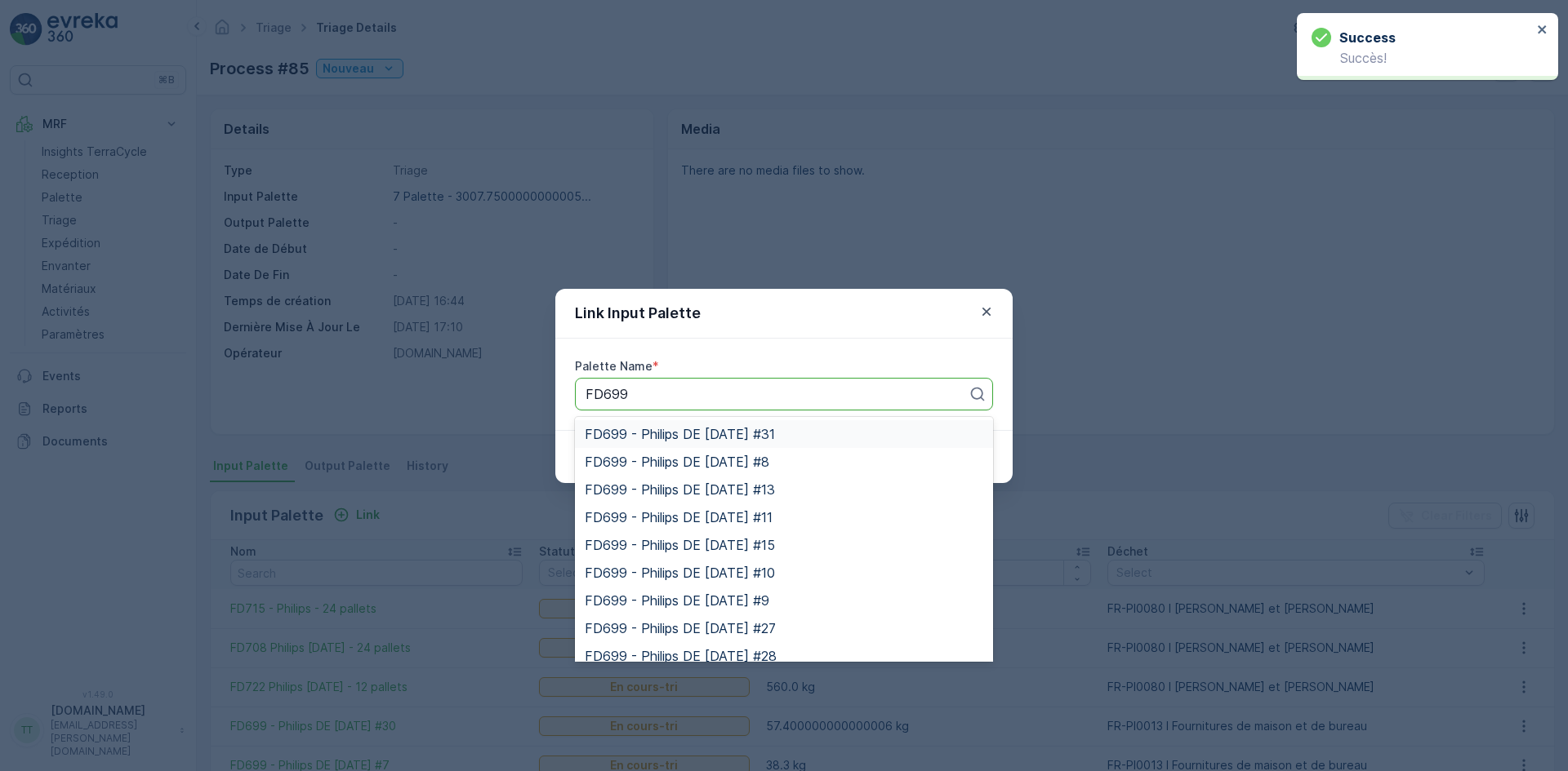
click at [620, 433] on span "FD699 - Philips DE [DATE] #31" at bounding box center [680, 434] width 191 height 15
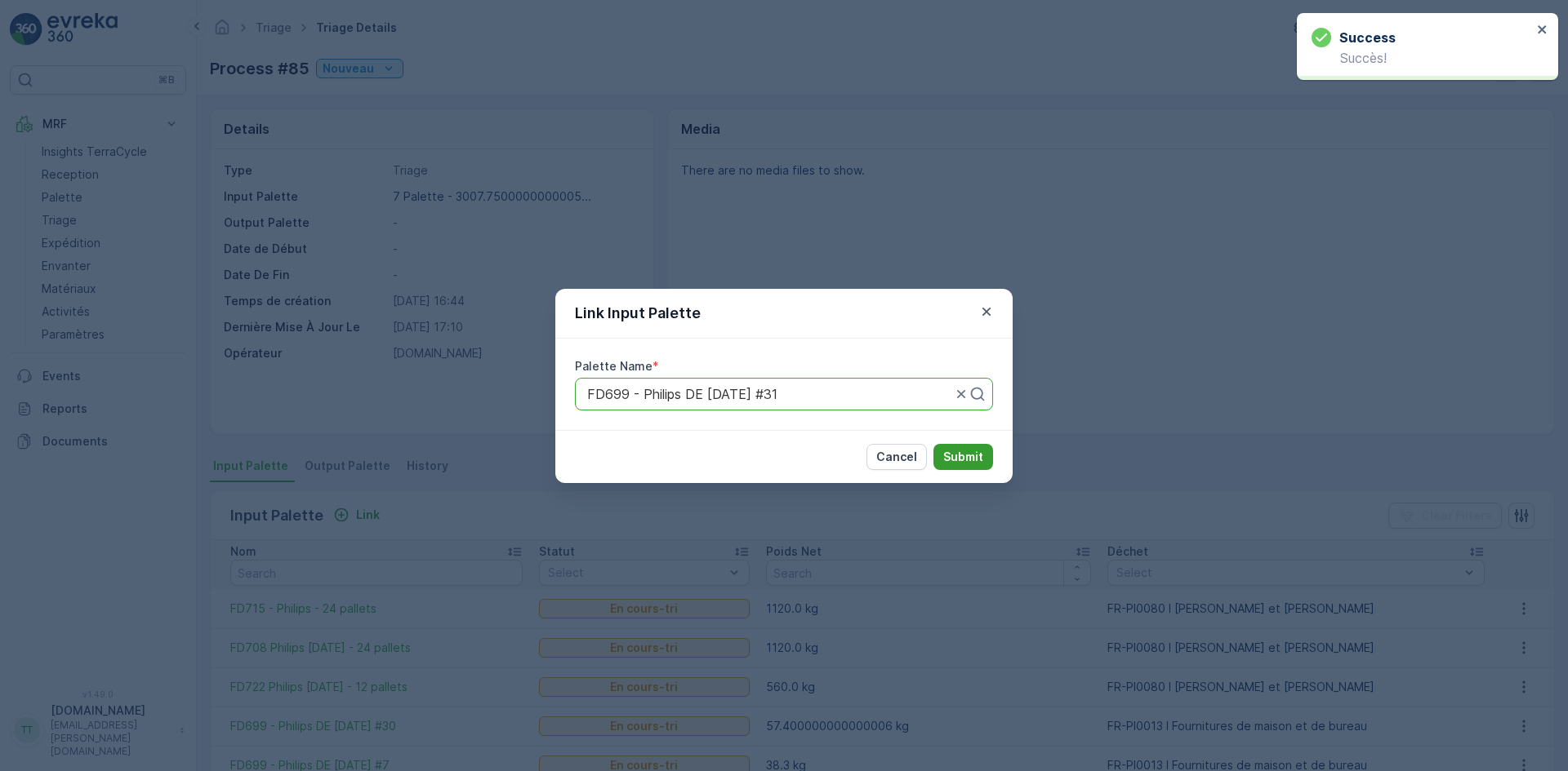
click at [940, 455] on button "Submit" at bounding box center [964, 457] width 60 height 26
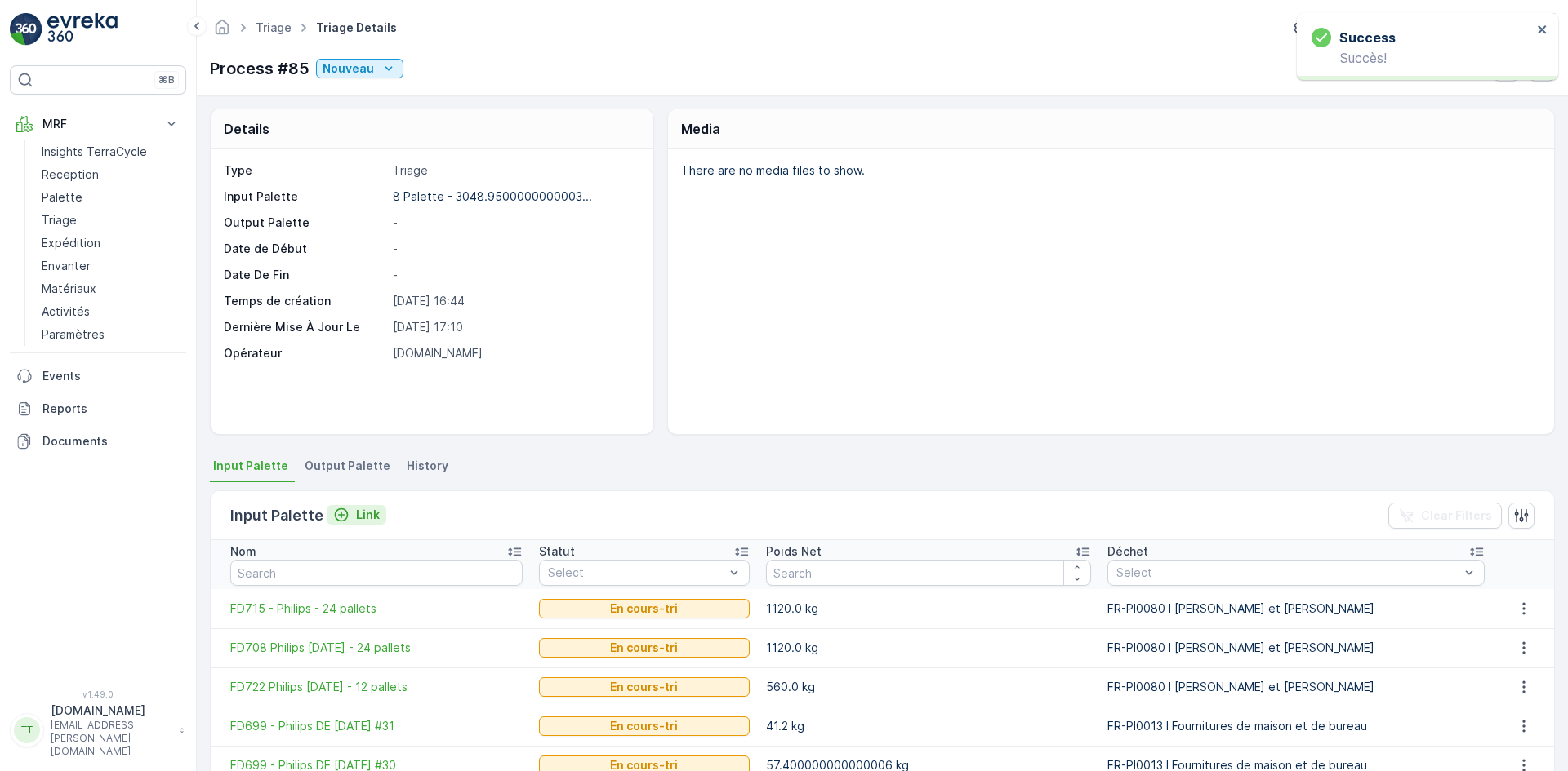
click at [358, 510] on p "Link" at bounding box center [368, 515] width 24 height 16
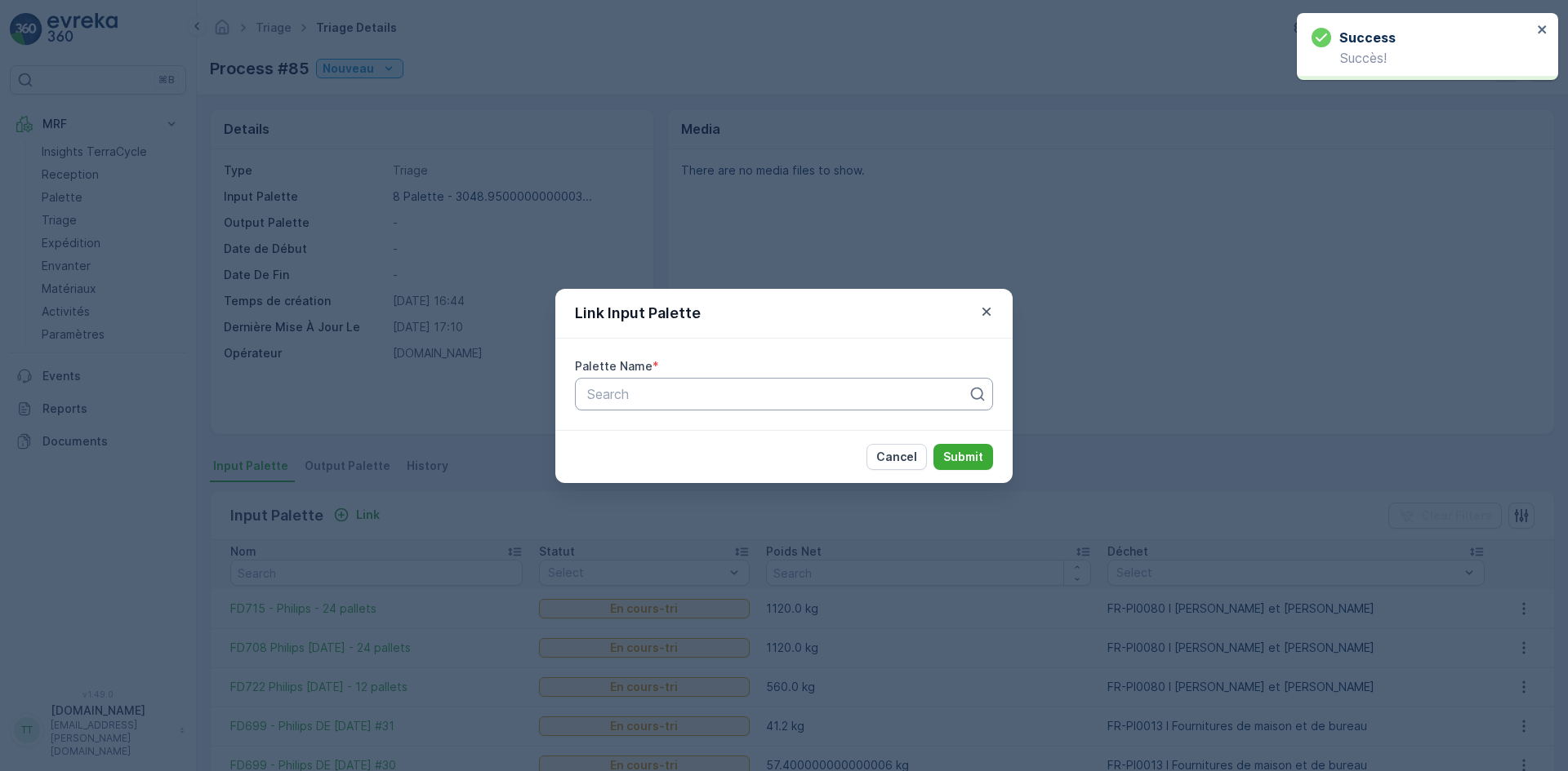
click at [605, 398] on div at bounding box center [777, 395] width 384 height 15
paste input "FD699"
type input "FD699"
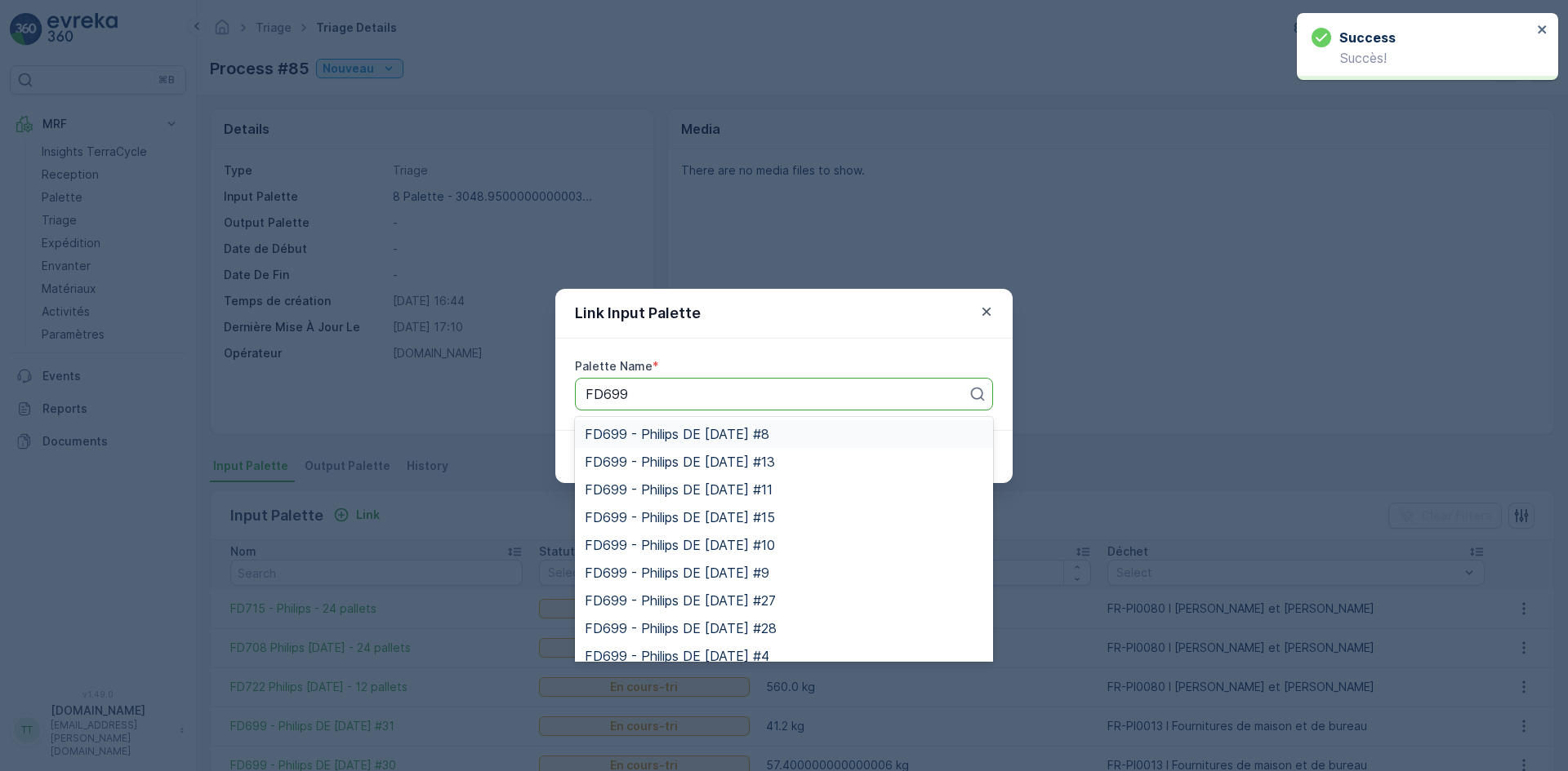
click at [614, 425] on div "FD699 - Philips DE [DATE] #8" at bounding box center [783, 434] width 418 height 28
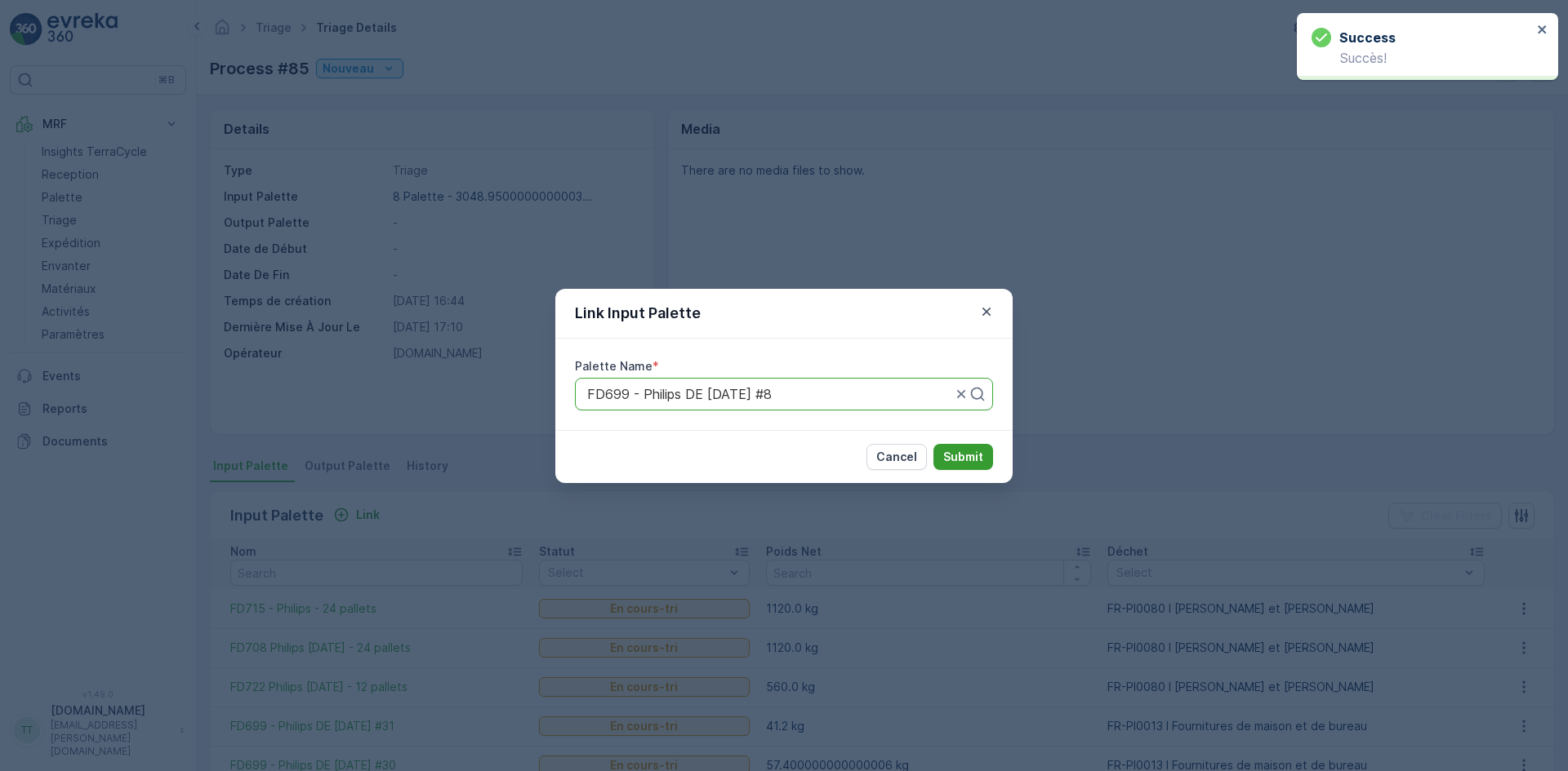
click at [962, 455] on p "Submit" at bounding box center [963, 457] width 40 height 16
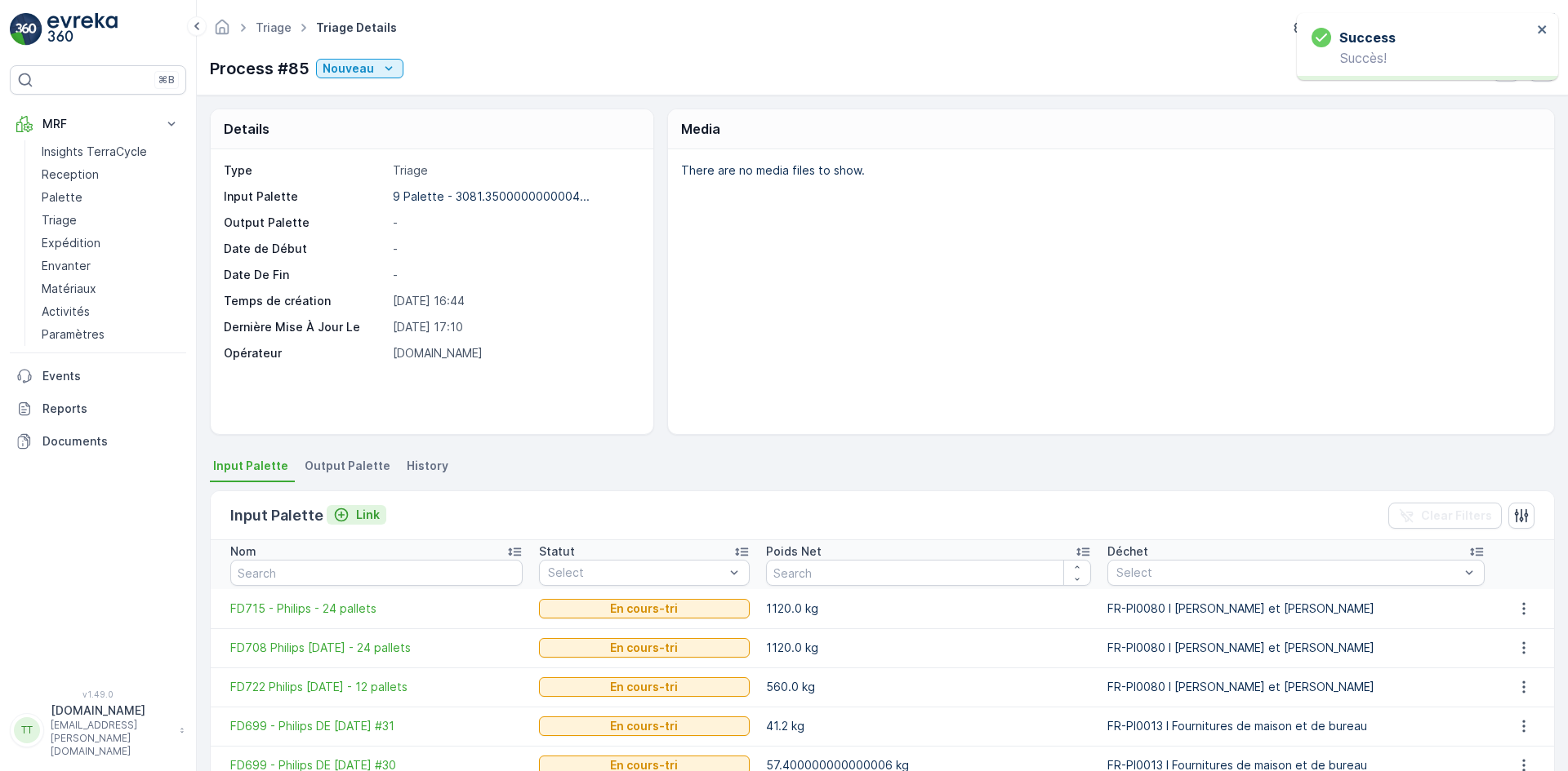
click at [364, 513] on p "Link" at bounding box center [368, 515] width 24 height 16
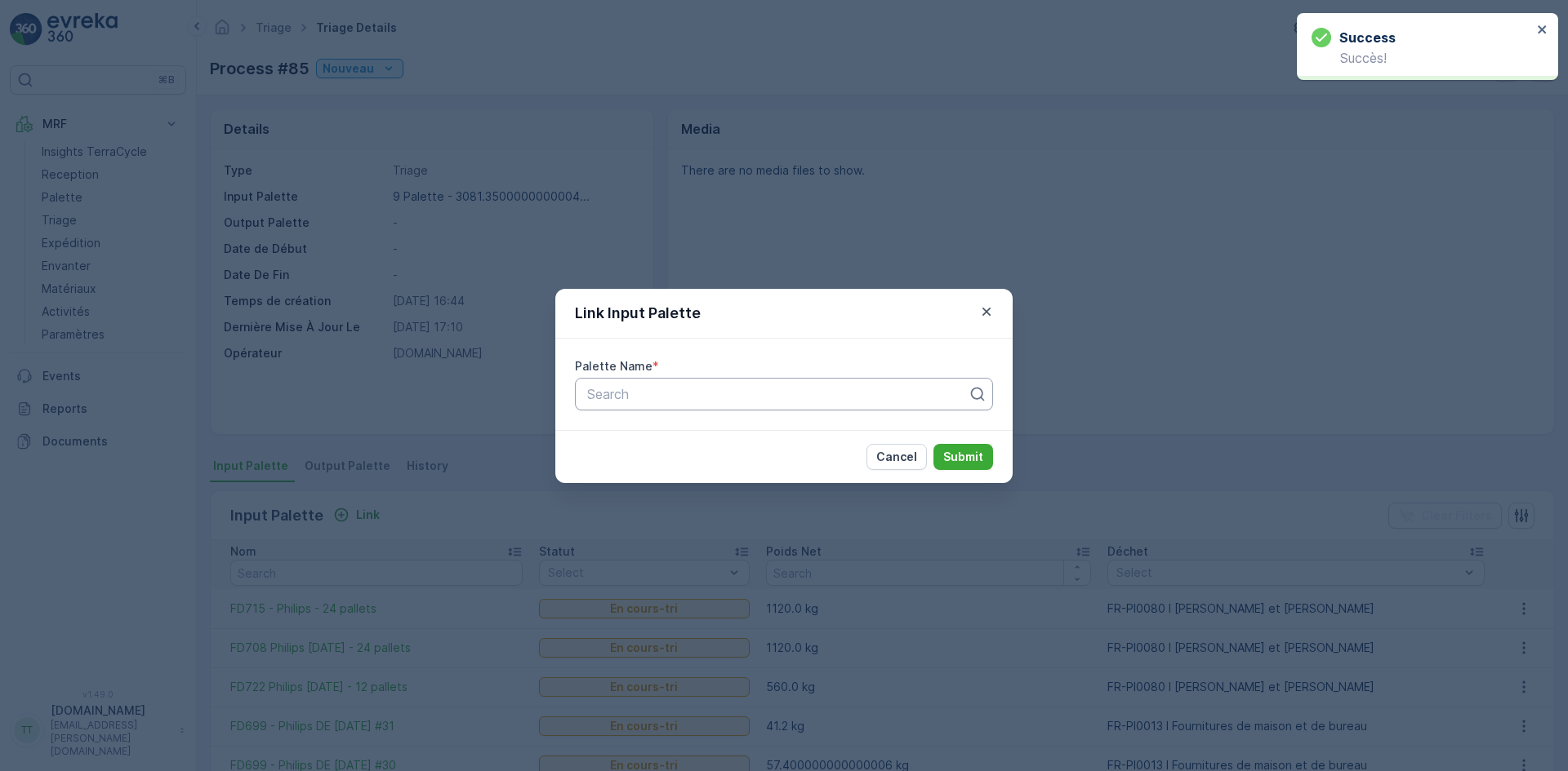
click at [665, 392] on div at bounding box center [777, 395] width 384 height 15
paste input "FD699"
type input "FD699"
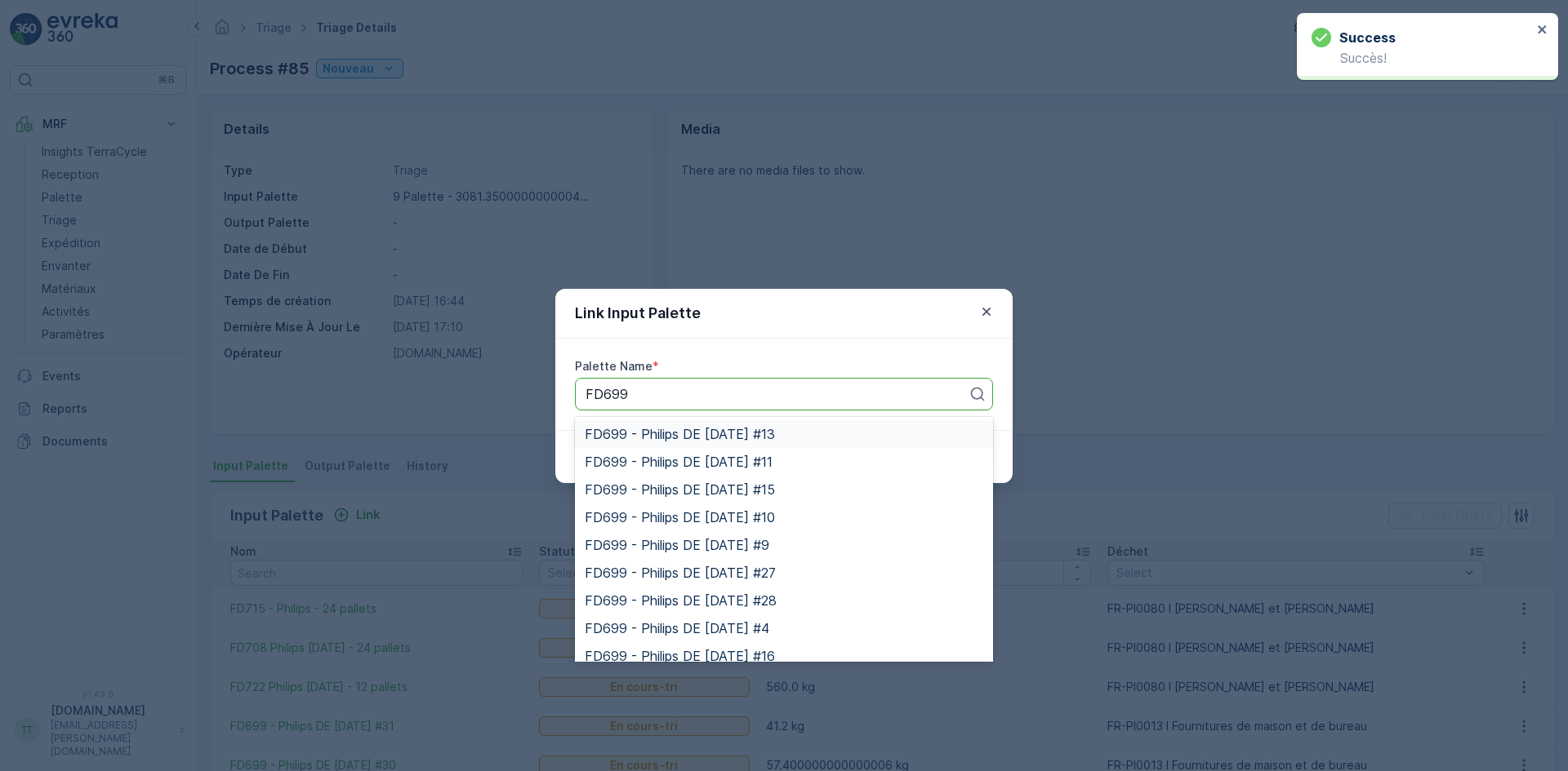
click at [632, 429] on span "FD699 - Philips DE [DATE] #13" at bounding box center [680, 434] width 191 height 15
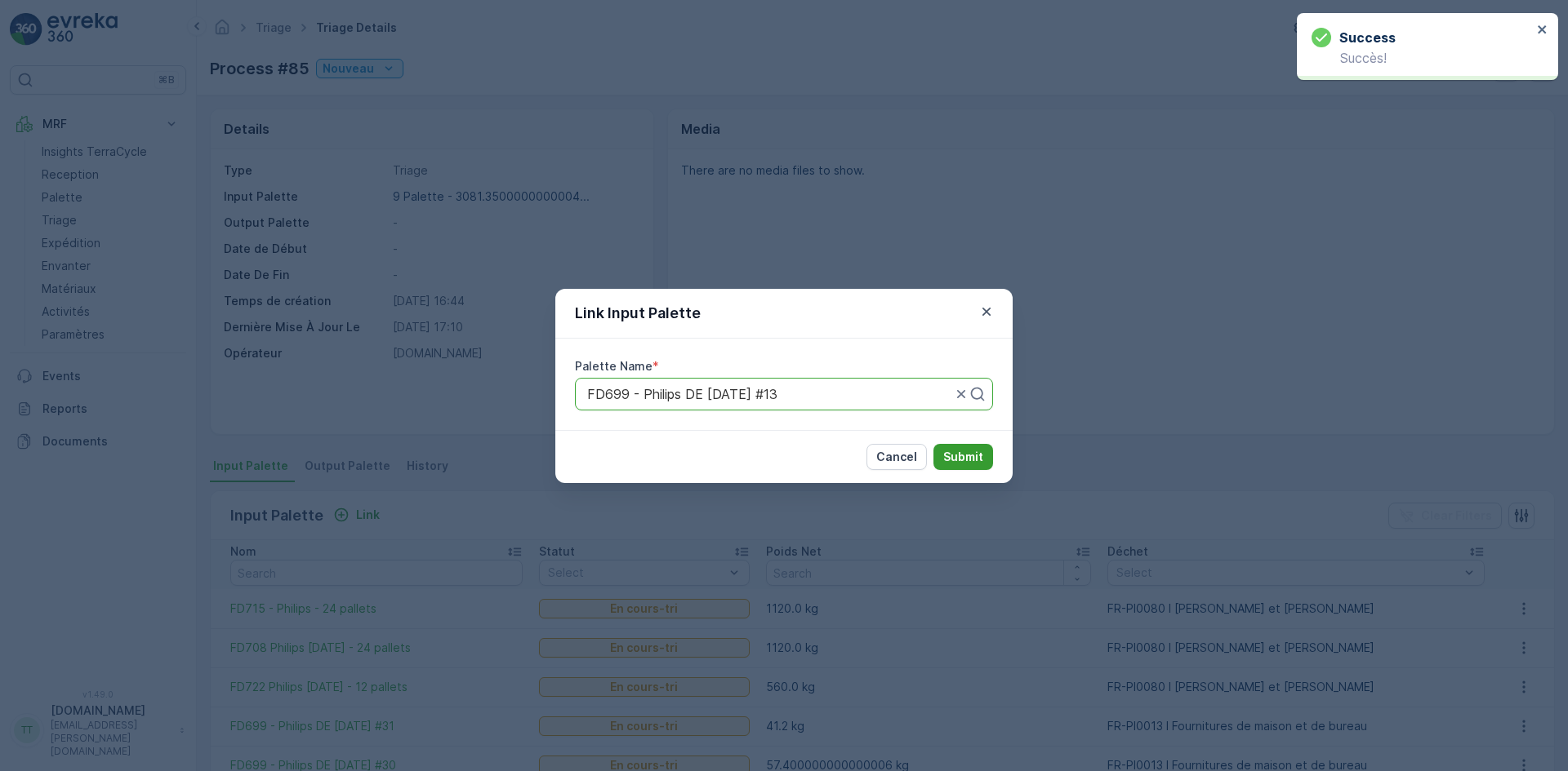
click at [960, 460] on p "Submit" at bounding box center [963, 457] width 40 height 16
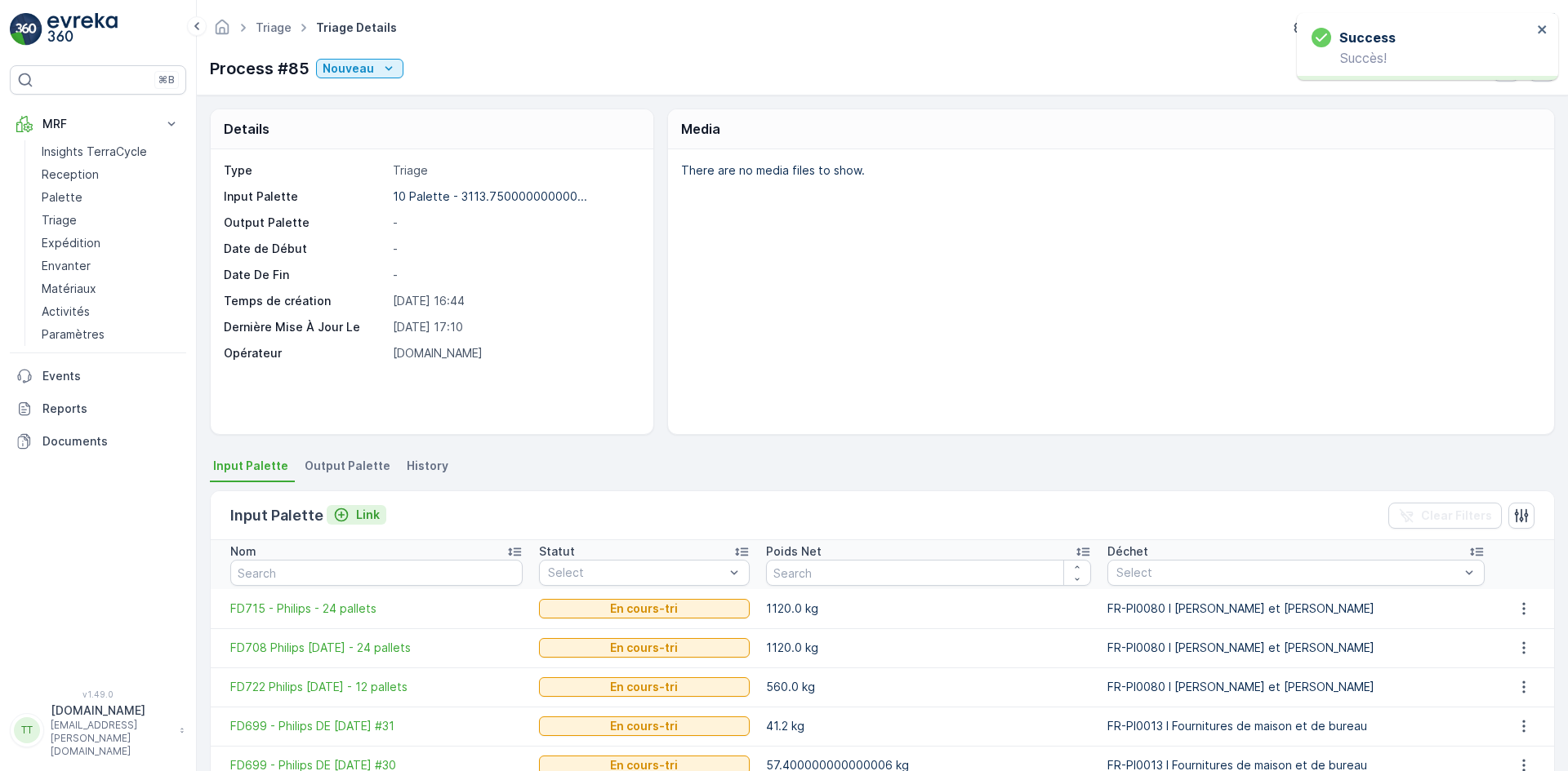
click at [359, 516] on p "Link" at bounding box center [368, 515] width 24 height 16
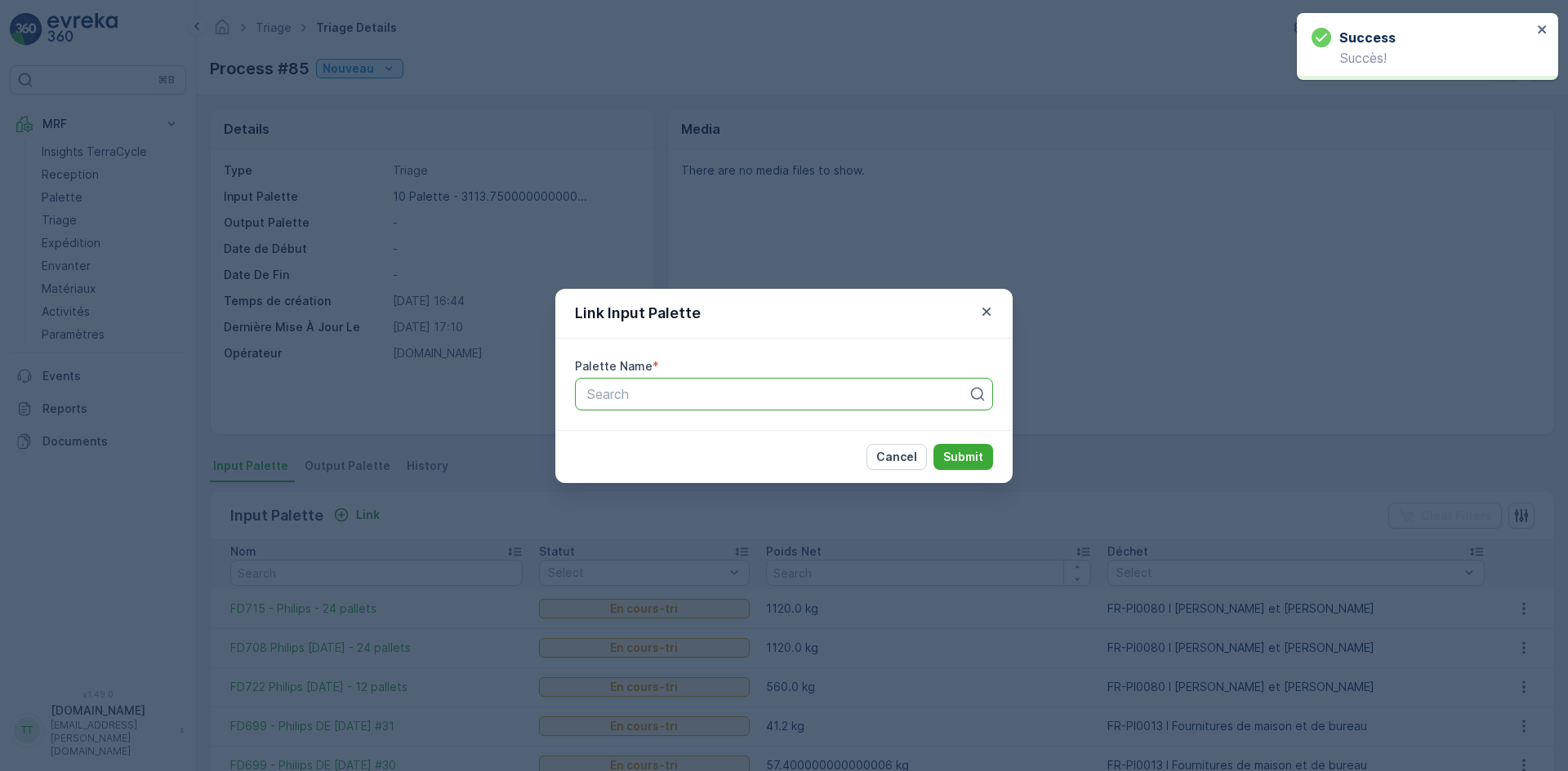
click at [664, 396] on div at bounding box center [777, 395] width 384 height 15
paste input "FD699"
type input "FD699"
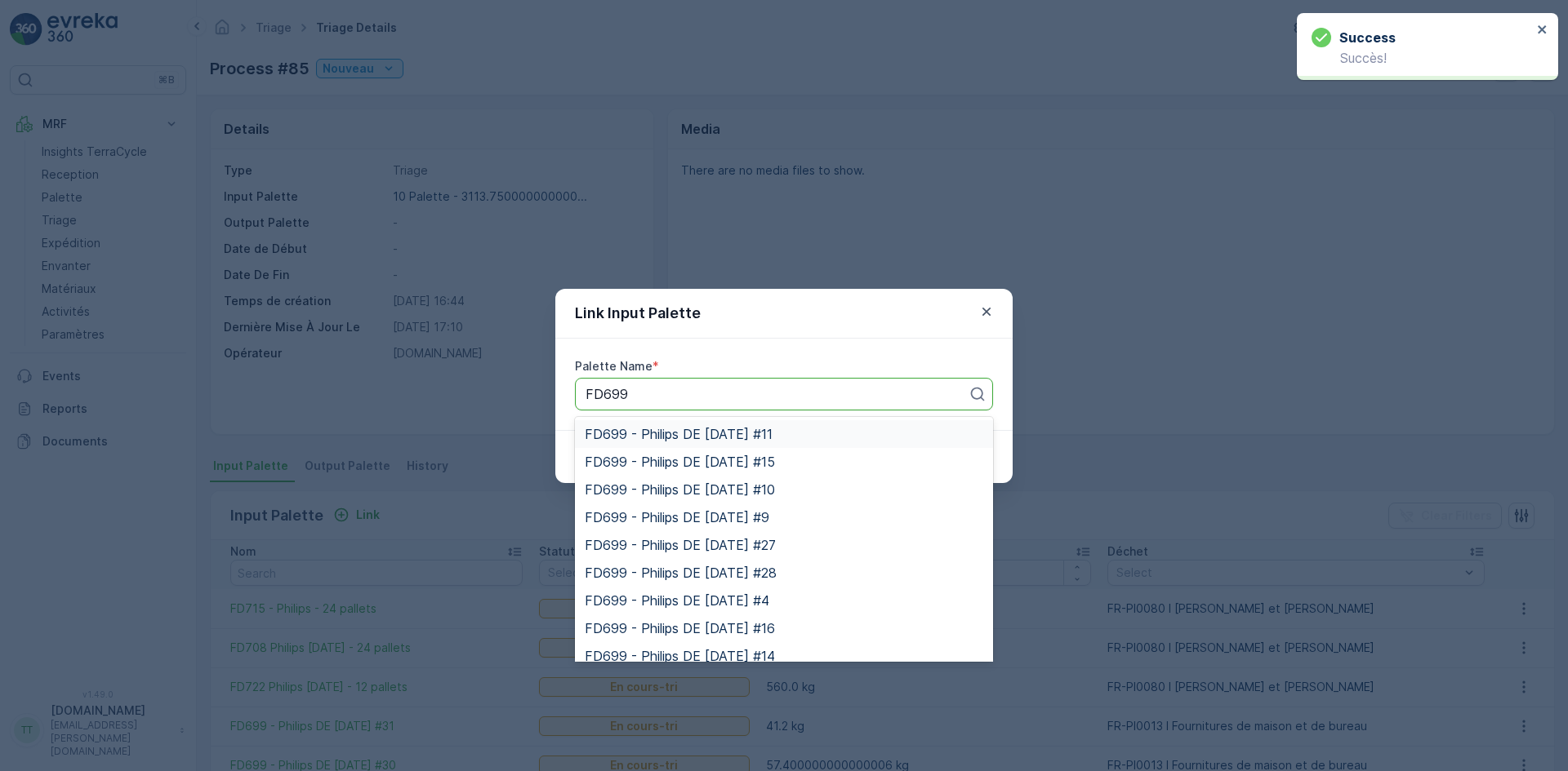
click at [633, 428] on span "FD699 - Philips DE [DATE] #11" at bounding box center [678, 434] width 188 height 15
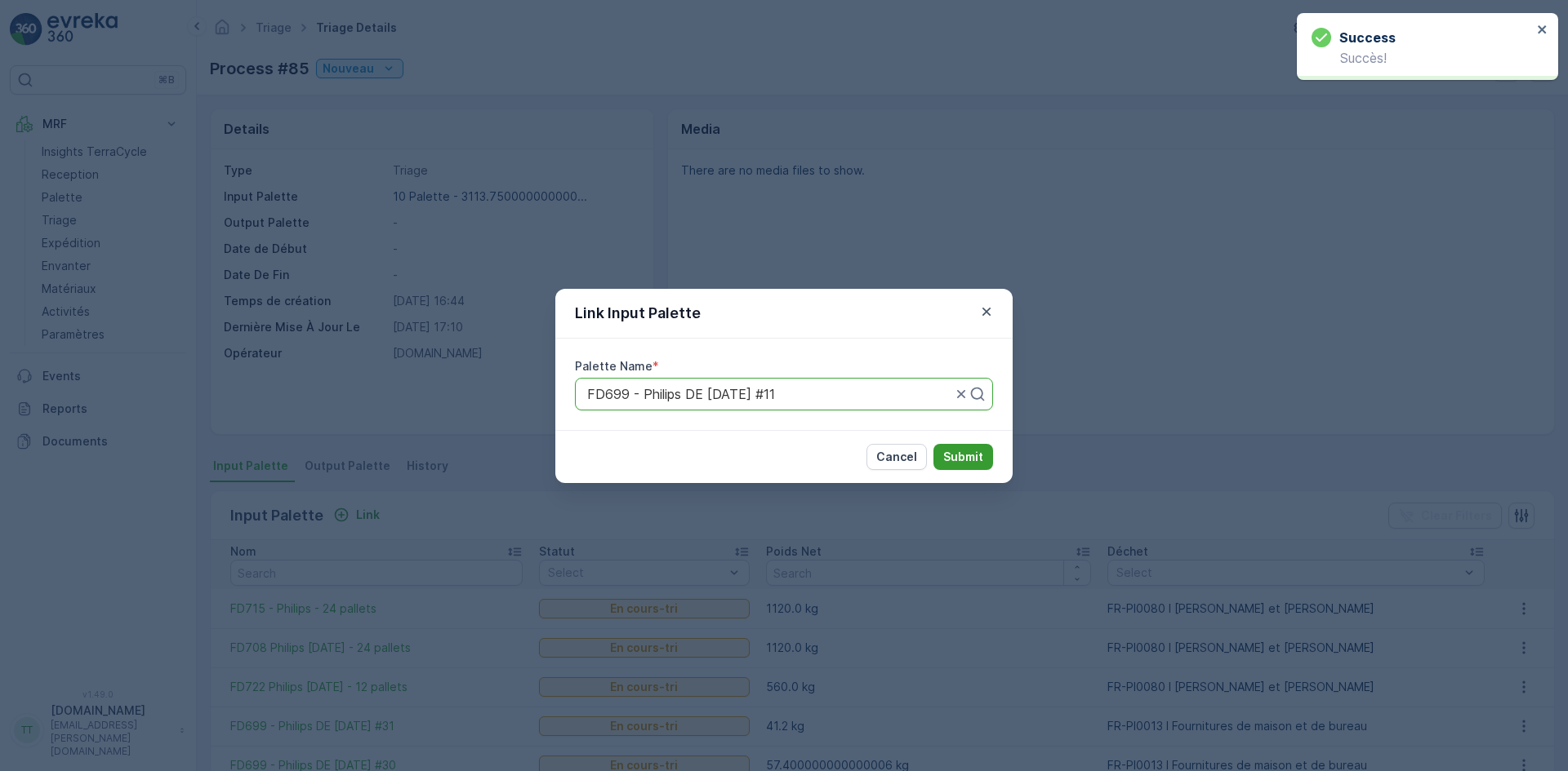
click at [965, 459] on p "Submit" at bounding box center [963, 457] width 40 height 16
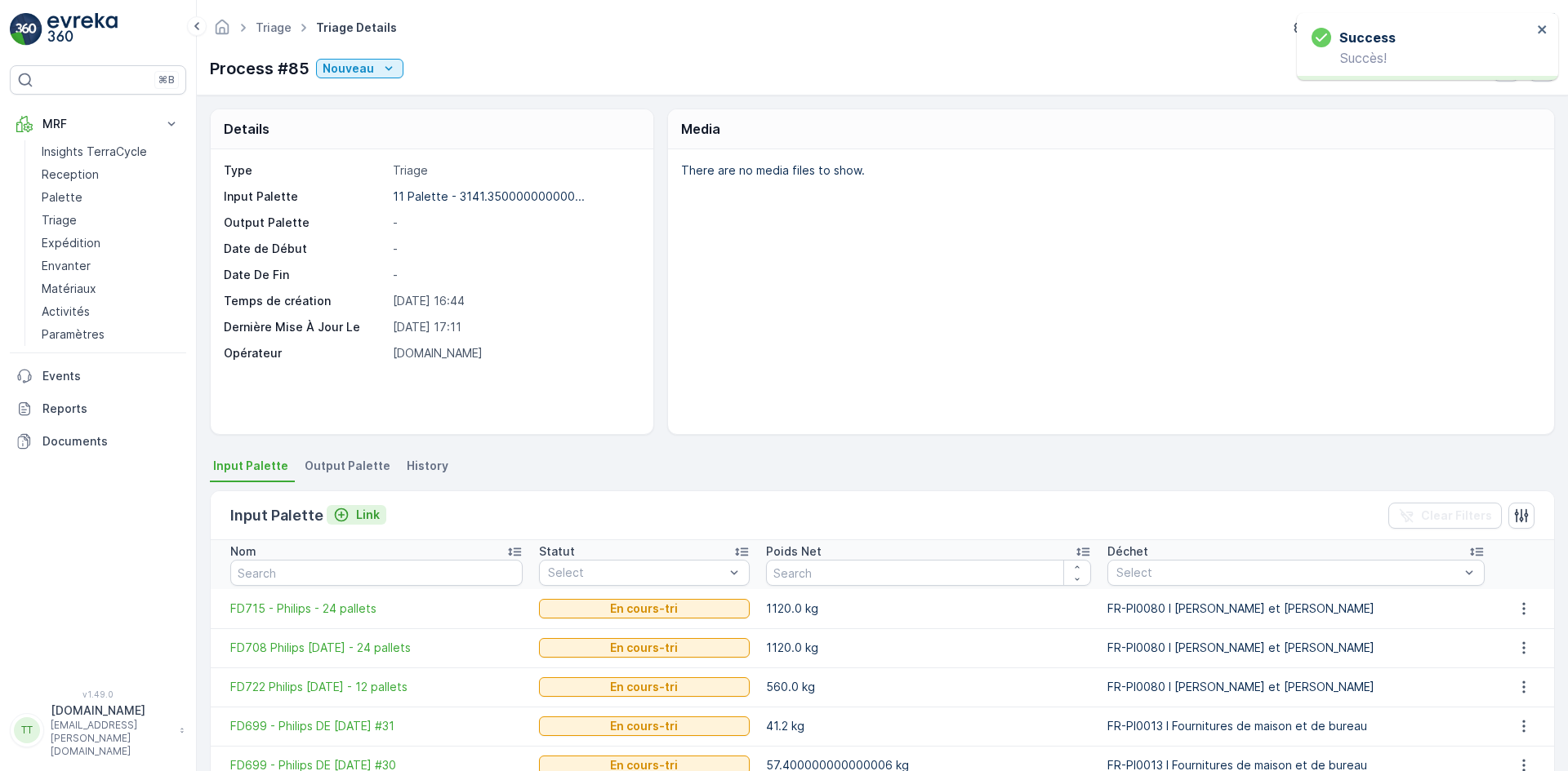
click at [359, 519] on p "Link" at bounding box center [368, 515] width 24 height 16
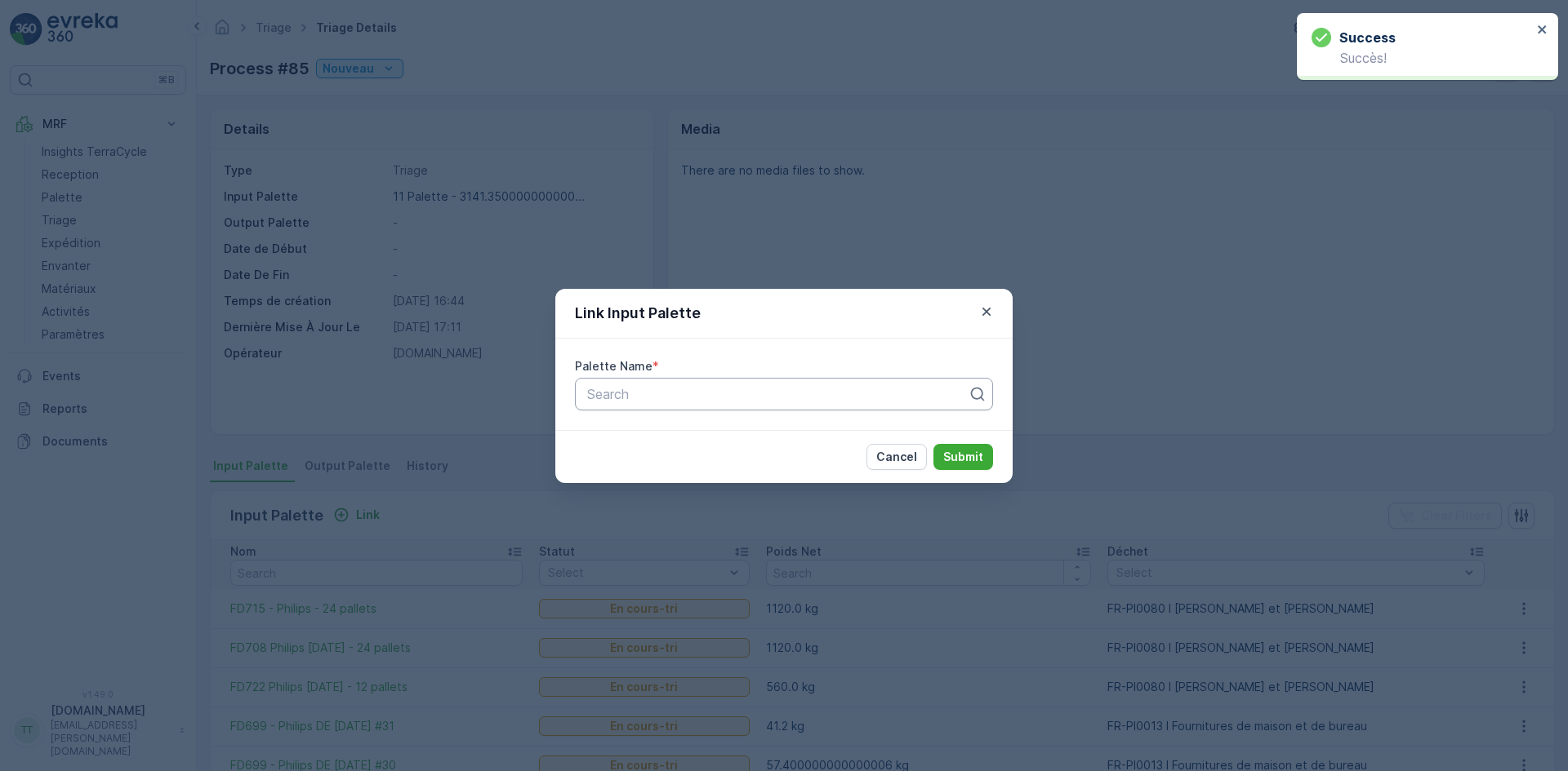
click at [598, 397] on div at bounding box center [777, 395] width 384 height 15
paste input "FD699"
type input "FD699"
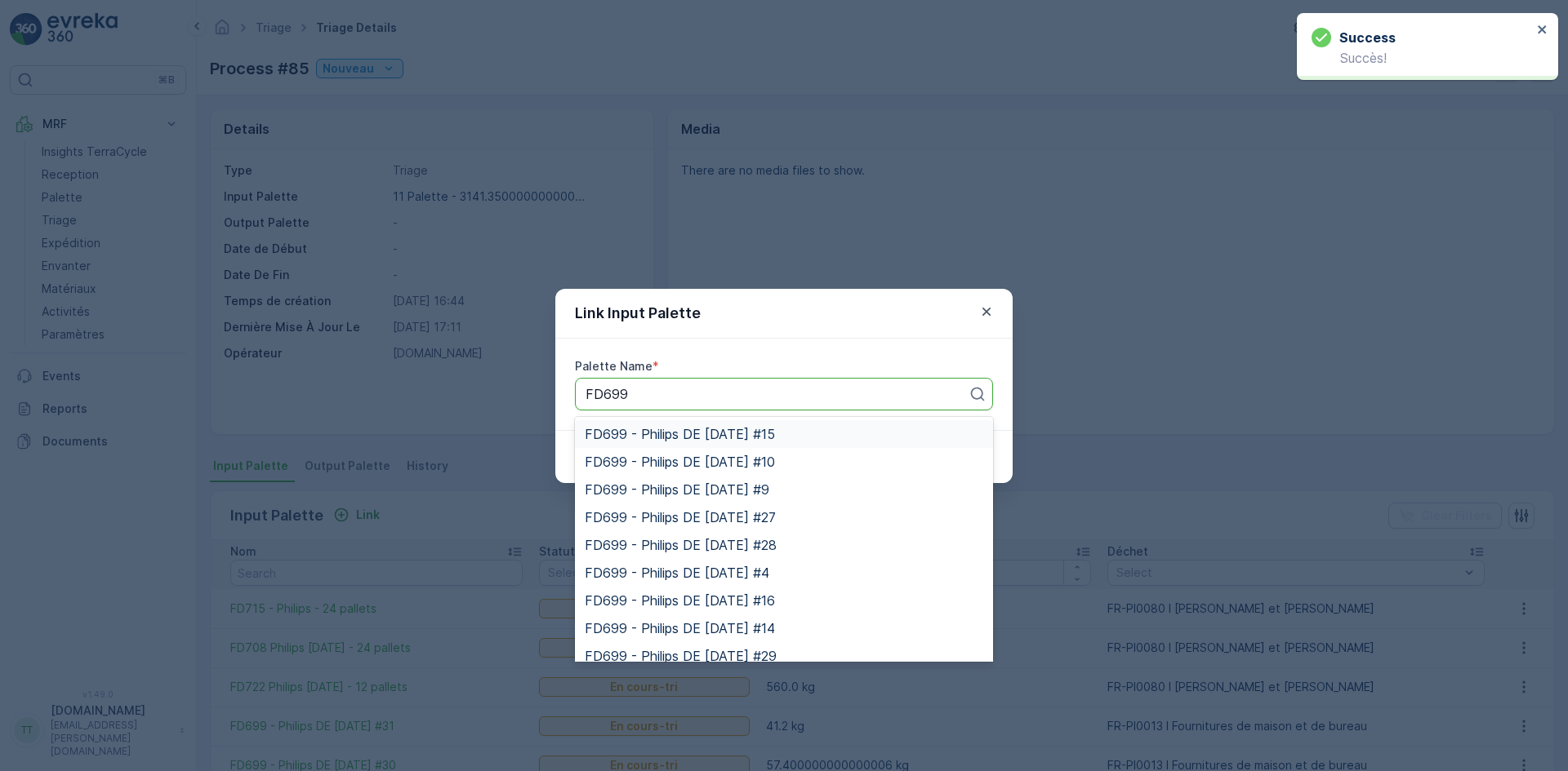
click at [646, 433] on span "FD699 - Philips DE [DATE] #15" at bounding box center [680, 434] width 191 height 15
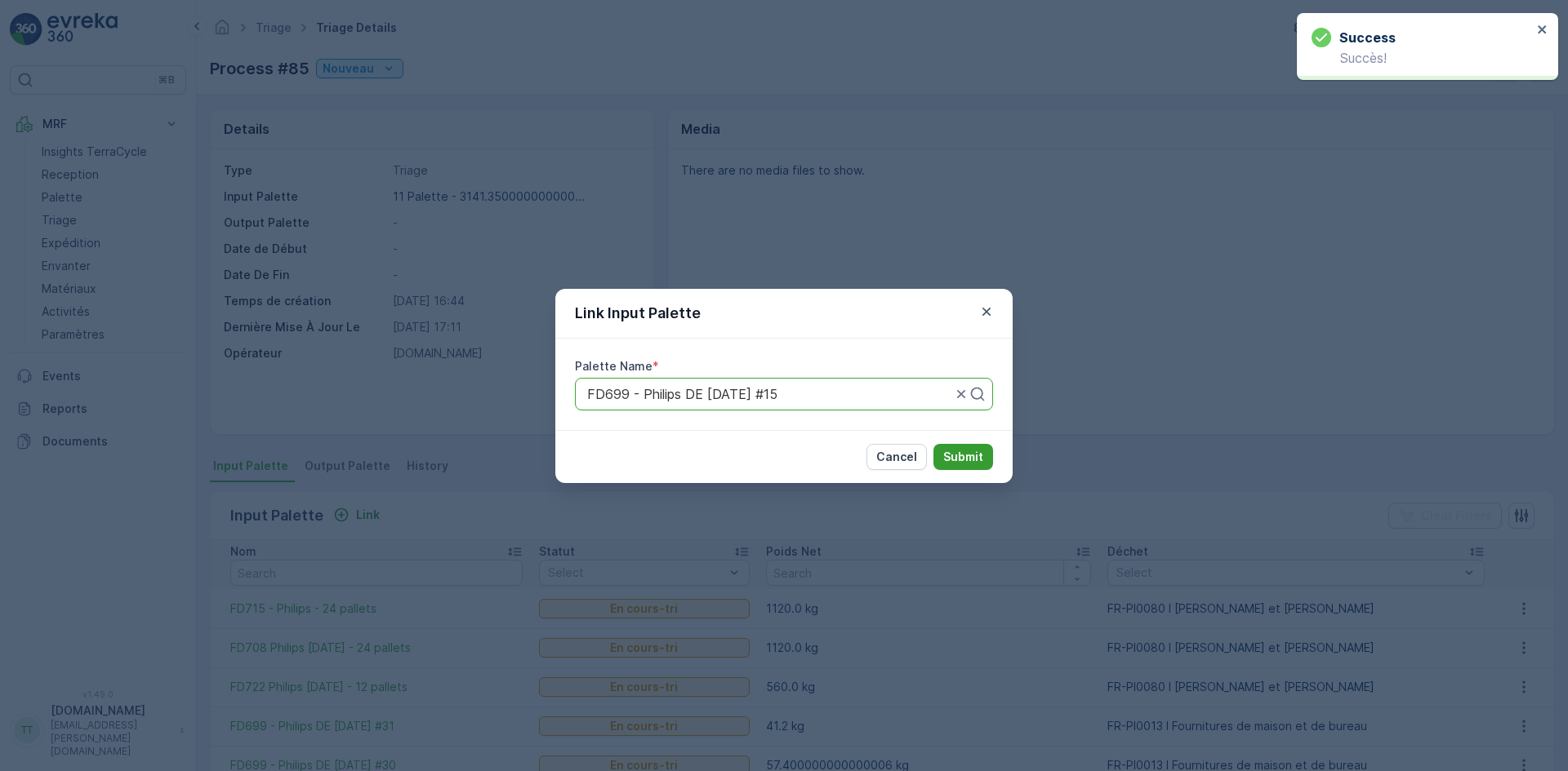
click at [956, 453] on p "Submit" at bounding box center [963, 457] width 40 height 16
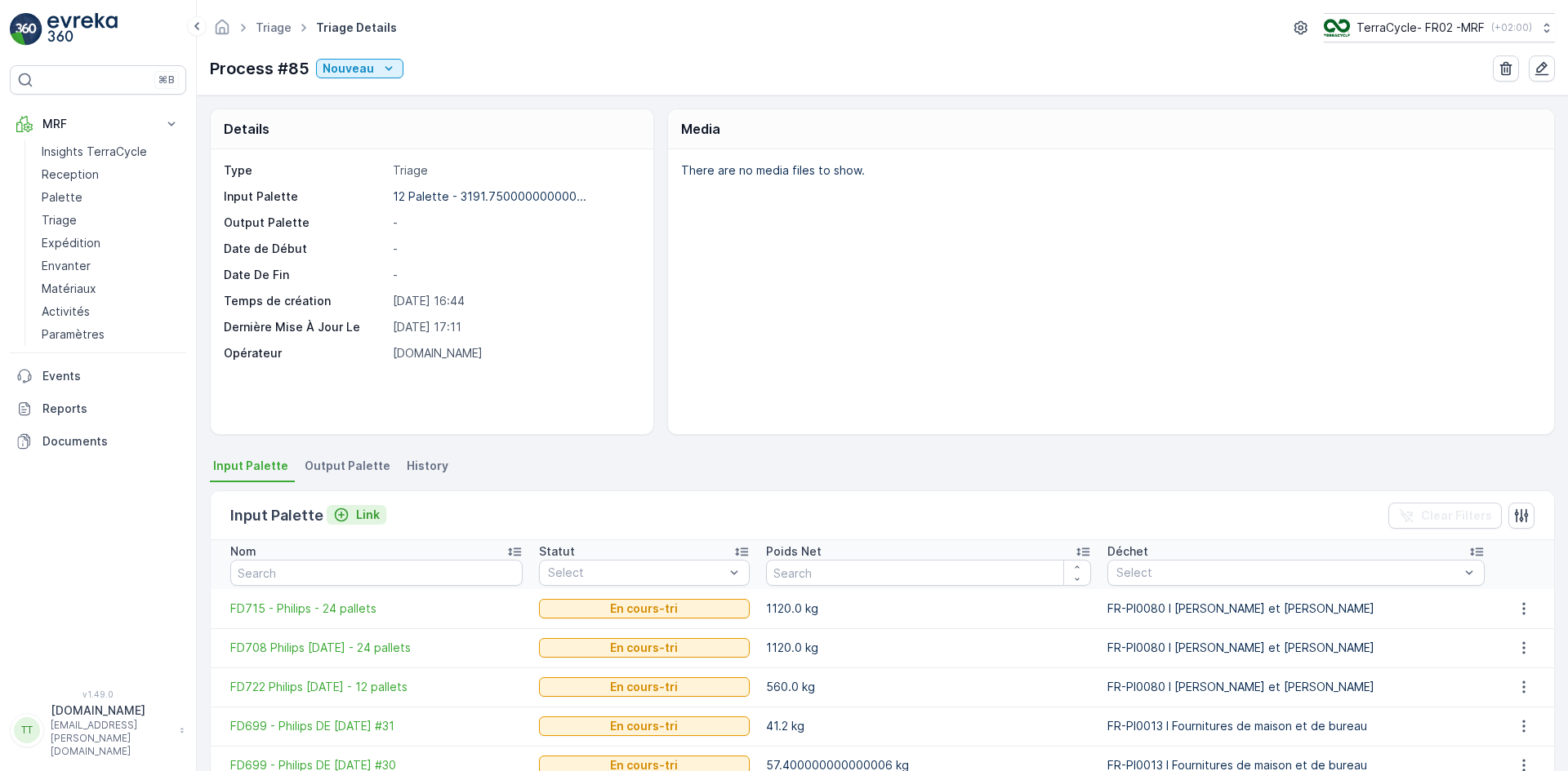
click at [356, 510] on p "Link" at bounding box center [368, 515] width 24 height 16
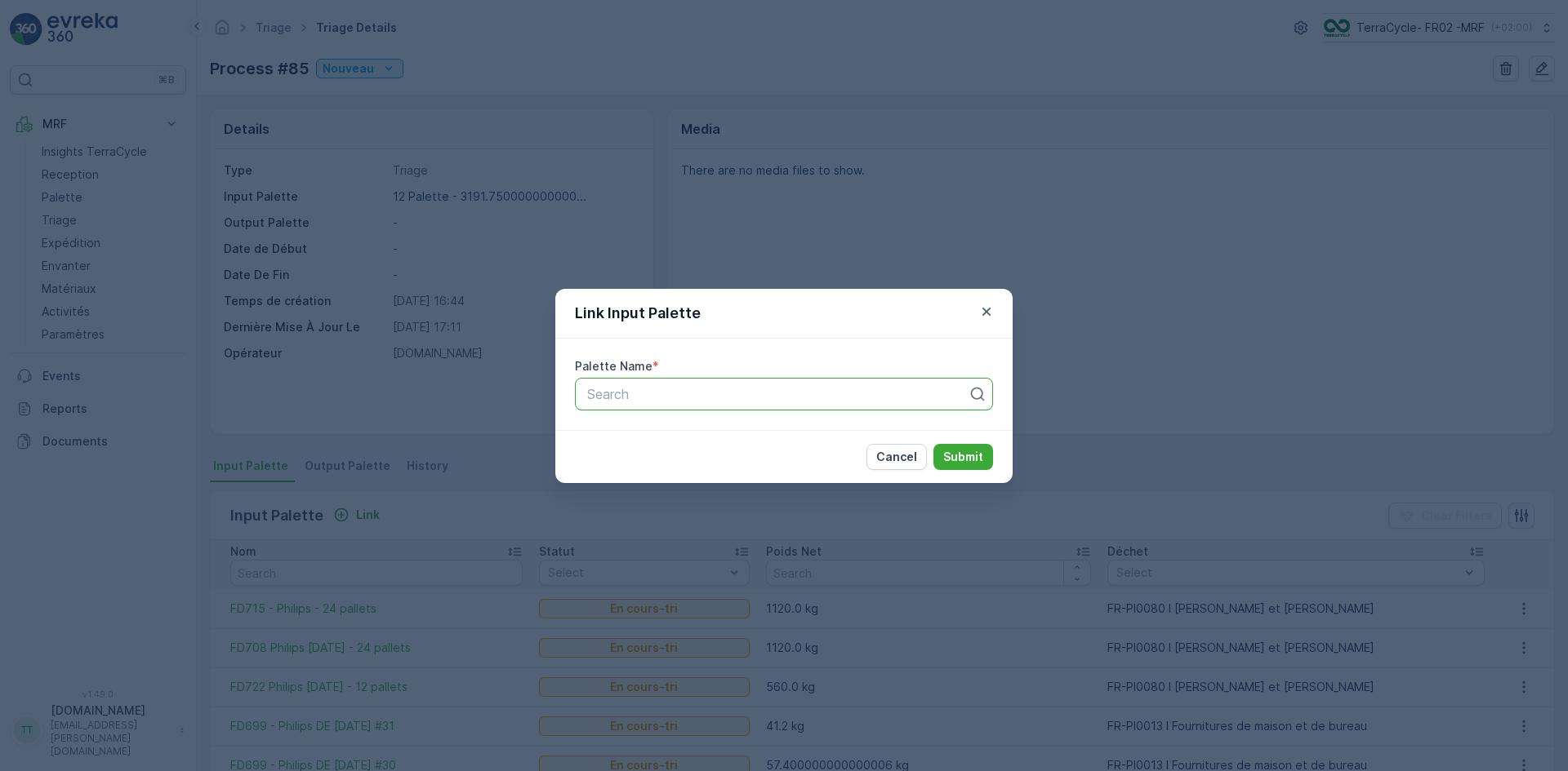
drag, startPoint x: 632, startPoint y: 388, endPoint x: 590, endPoint y: 405, distance: 45.3
click at [590, 405] on div "Search" at bounding box center [783, 395] width 418 height 33
paste input "FD699"
type input "FD699"
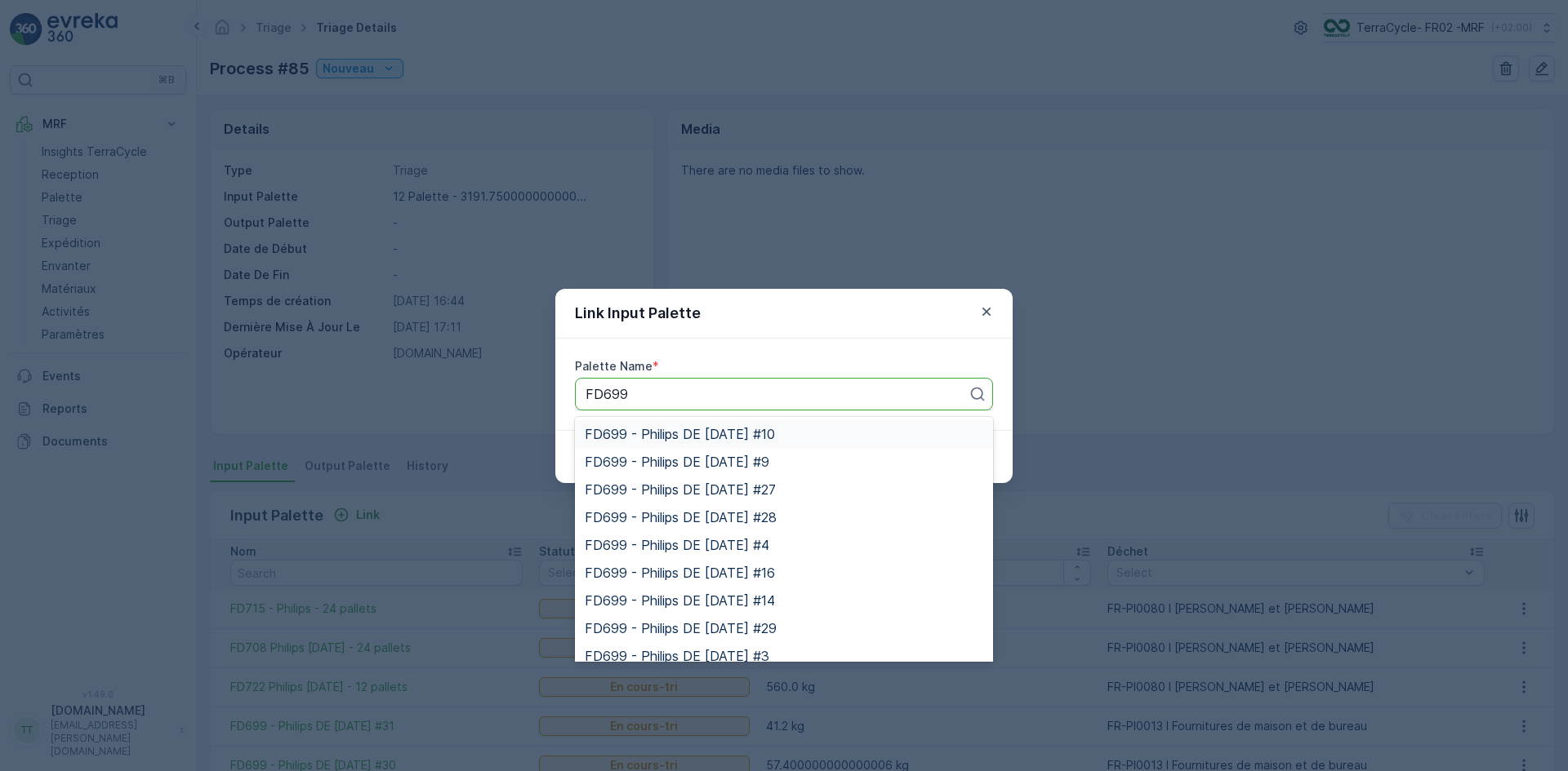
click at [637, 425] on div "FD699 - Philips DE [DATE] #10" at bounding box center [783, 434] width 418 height 28
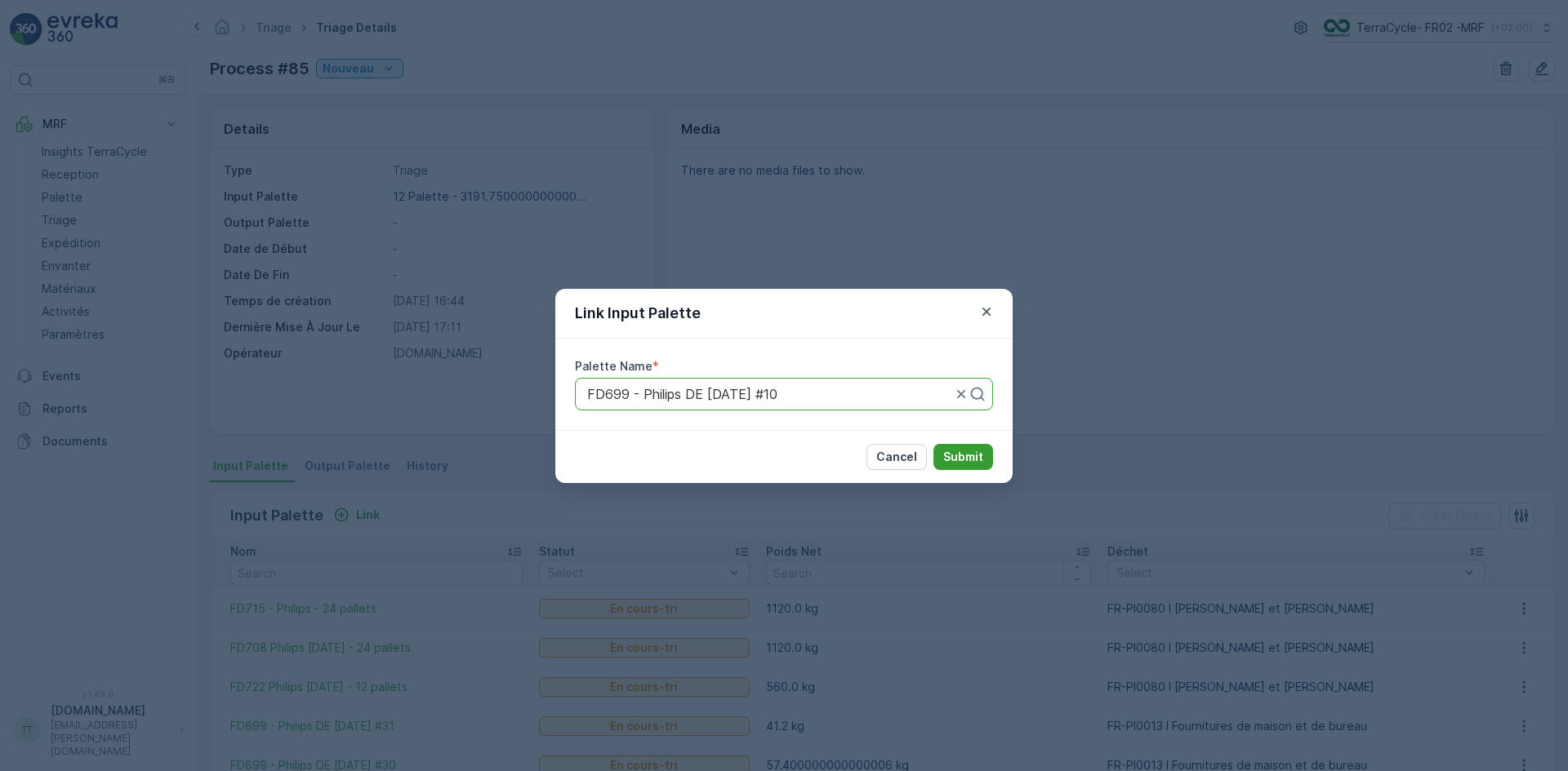
click at [976, 458] on p "Submit" at bounding box center [963, 457] width 40 height 16
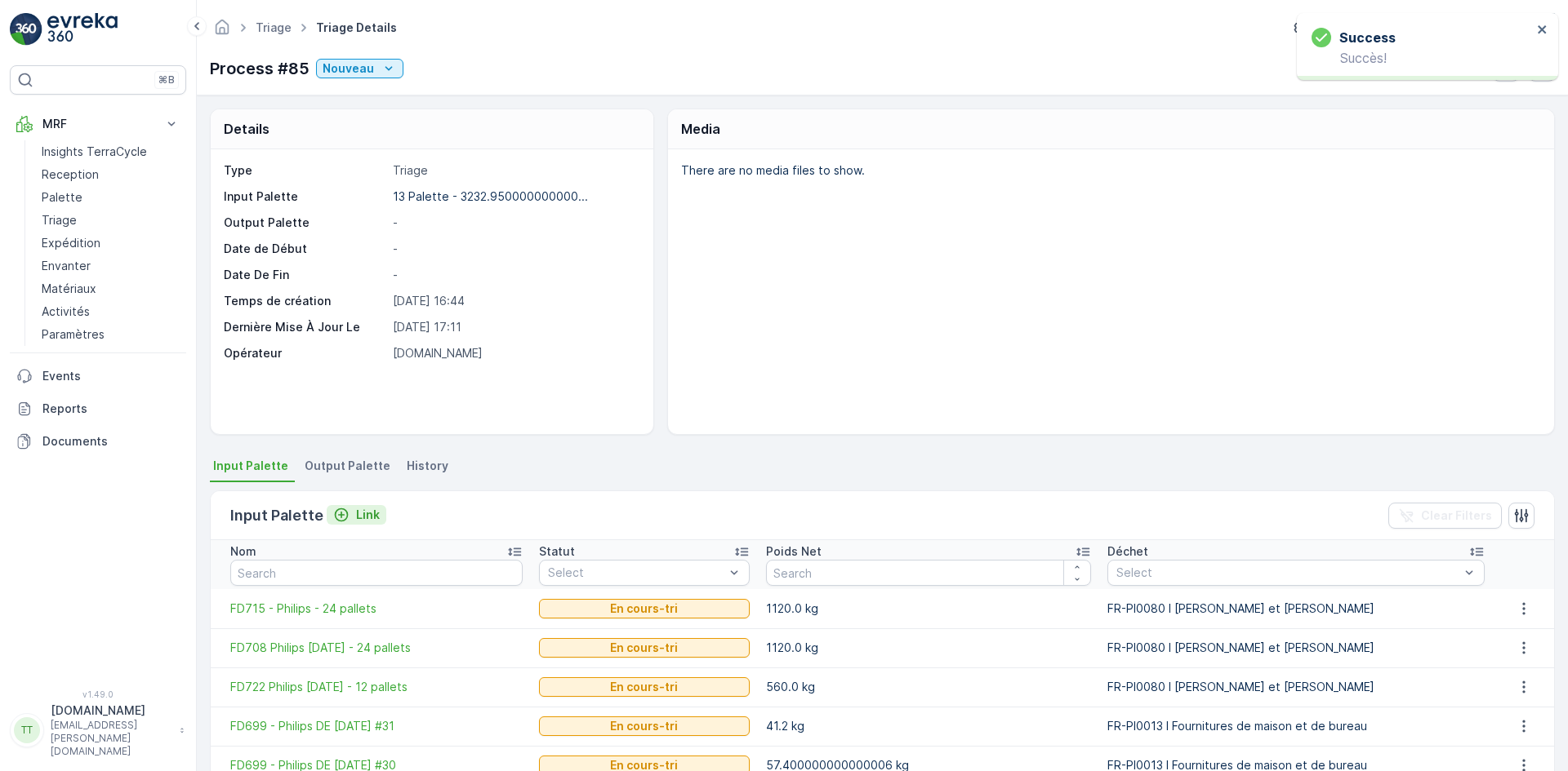
click at [358, 517] on p "Link" at bounding box center [368, 515] width 24 height 16
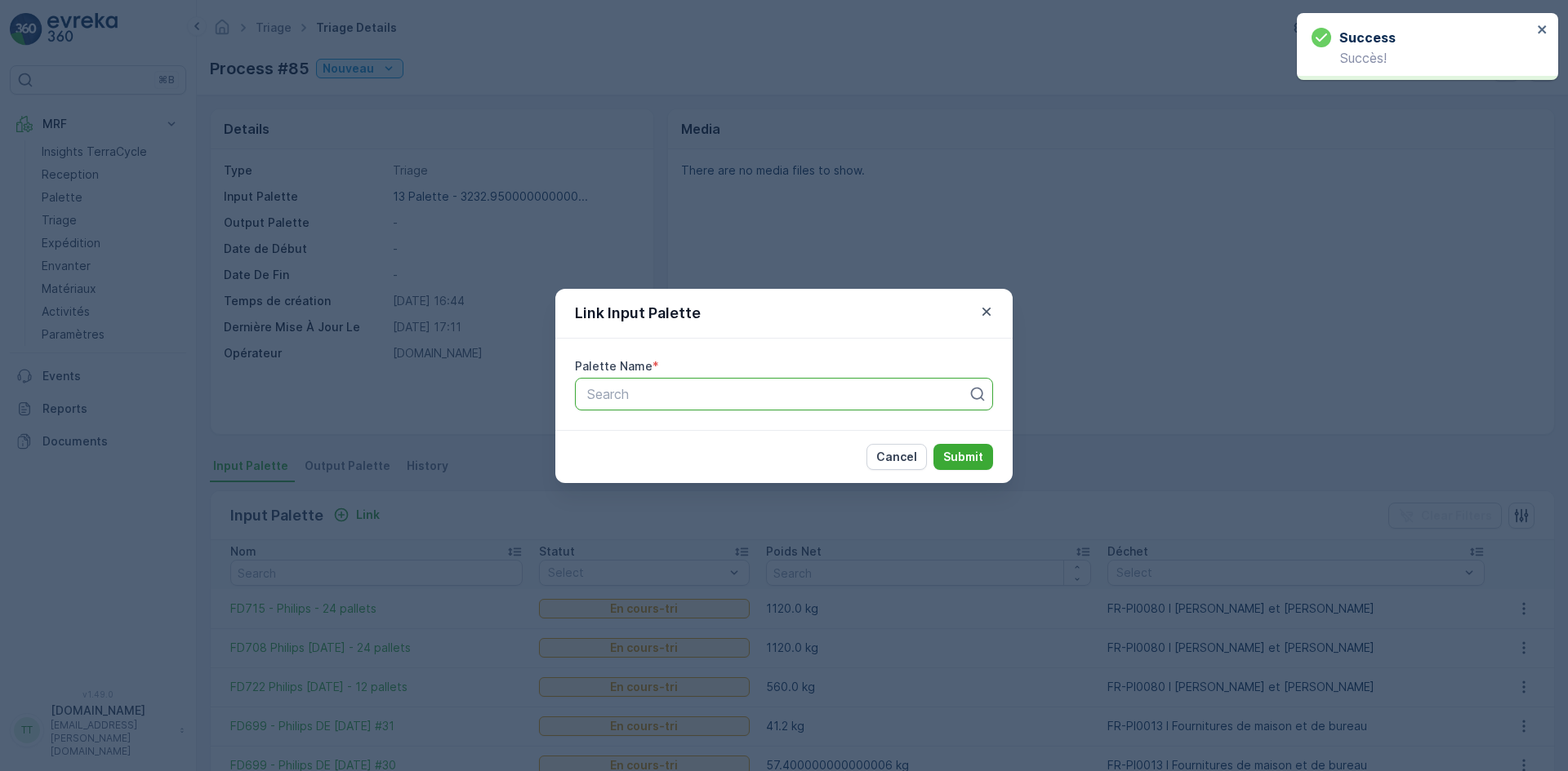
click at [602, 388] on div at bounding box center [777, 395] width 384 height 15
paste input "FD699"
type input "FD699"
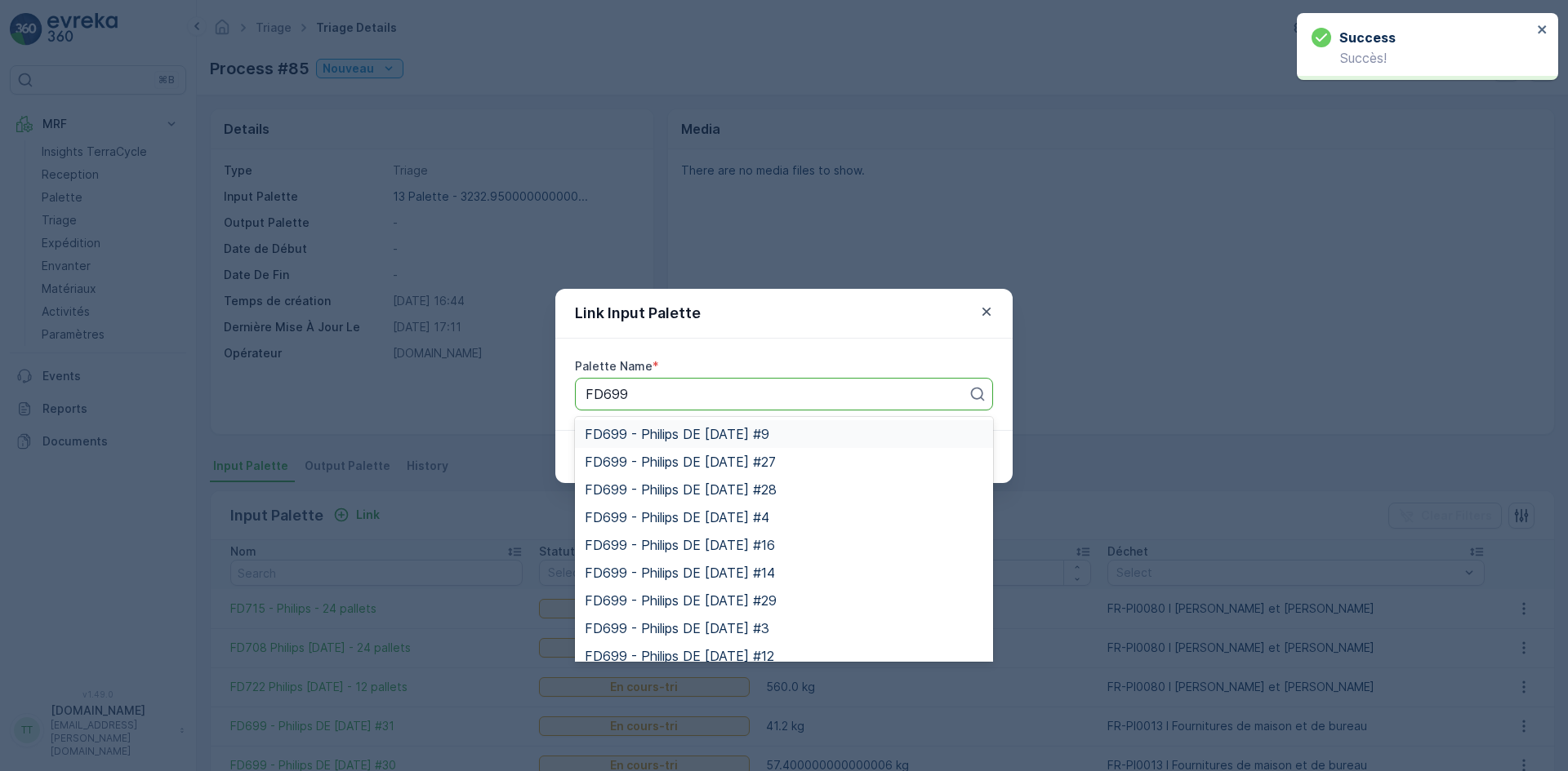
click at [623, 429] on span "FD699 - Philips DE [DATE] #9" at bounding box center [676, 434] width 184 height 15
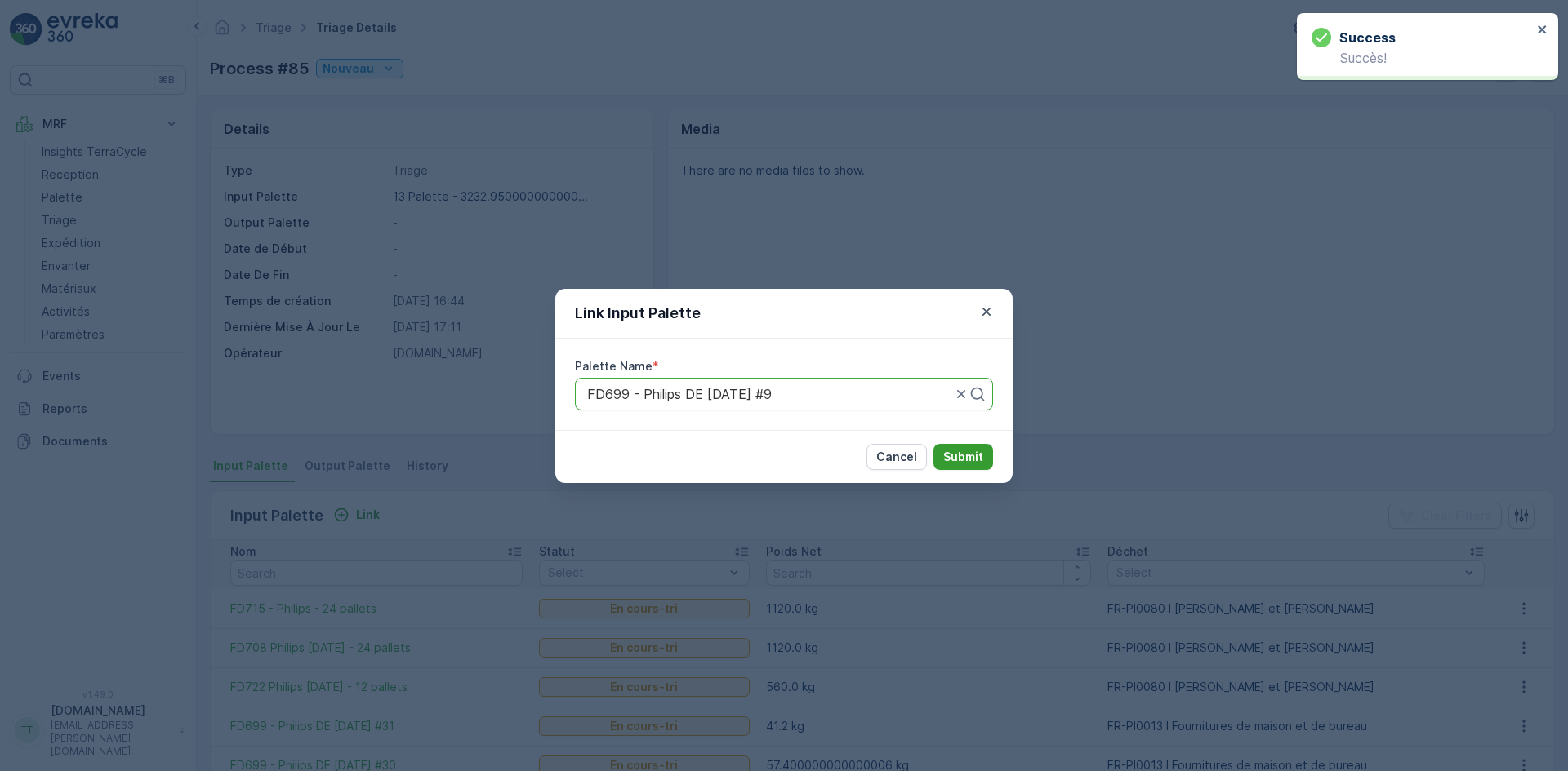
click at [974, 462] on p "Submit" at bounding box center [963, 457] width 40 height 16
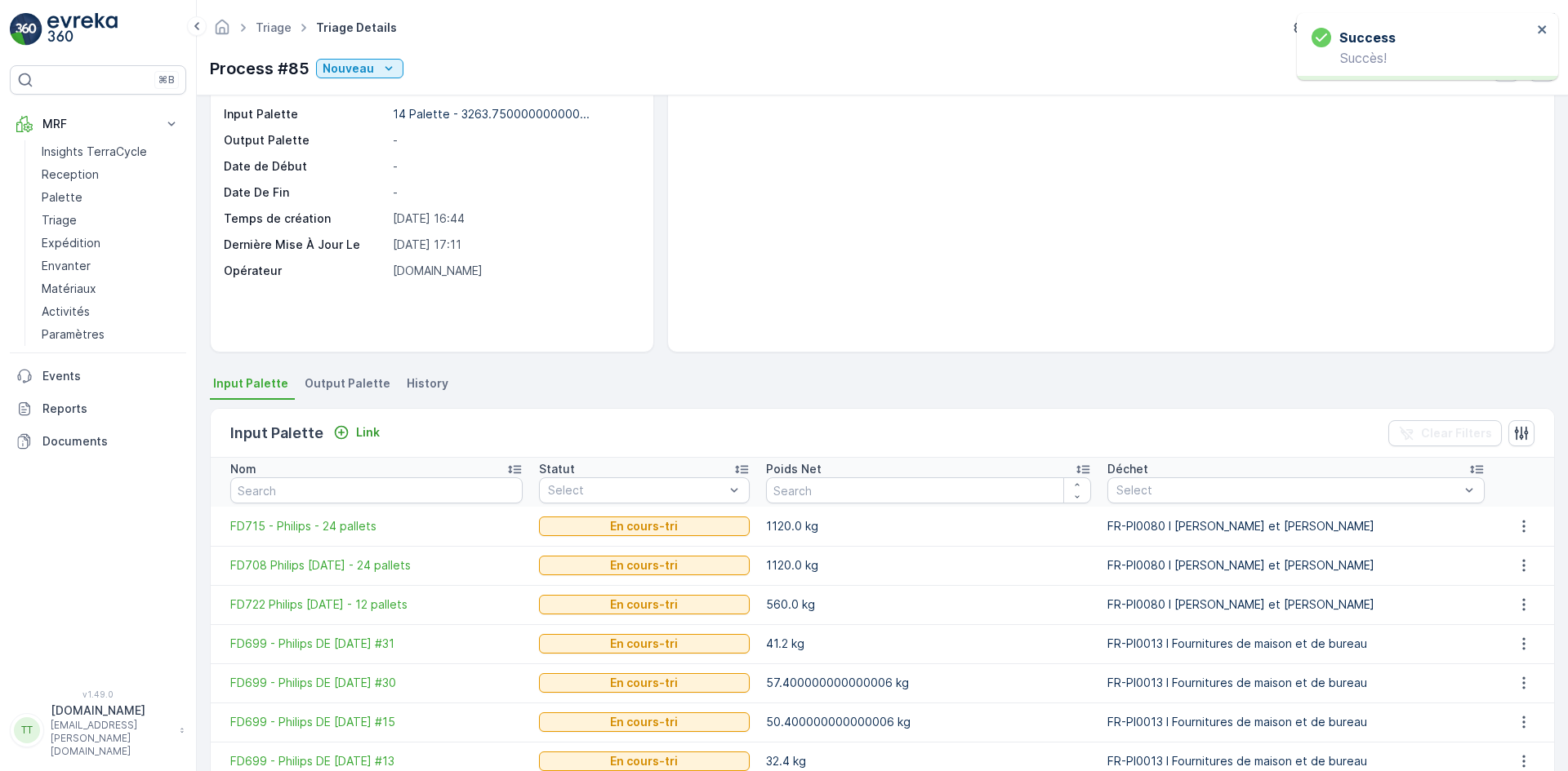
scroll to position [279, 0]
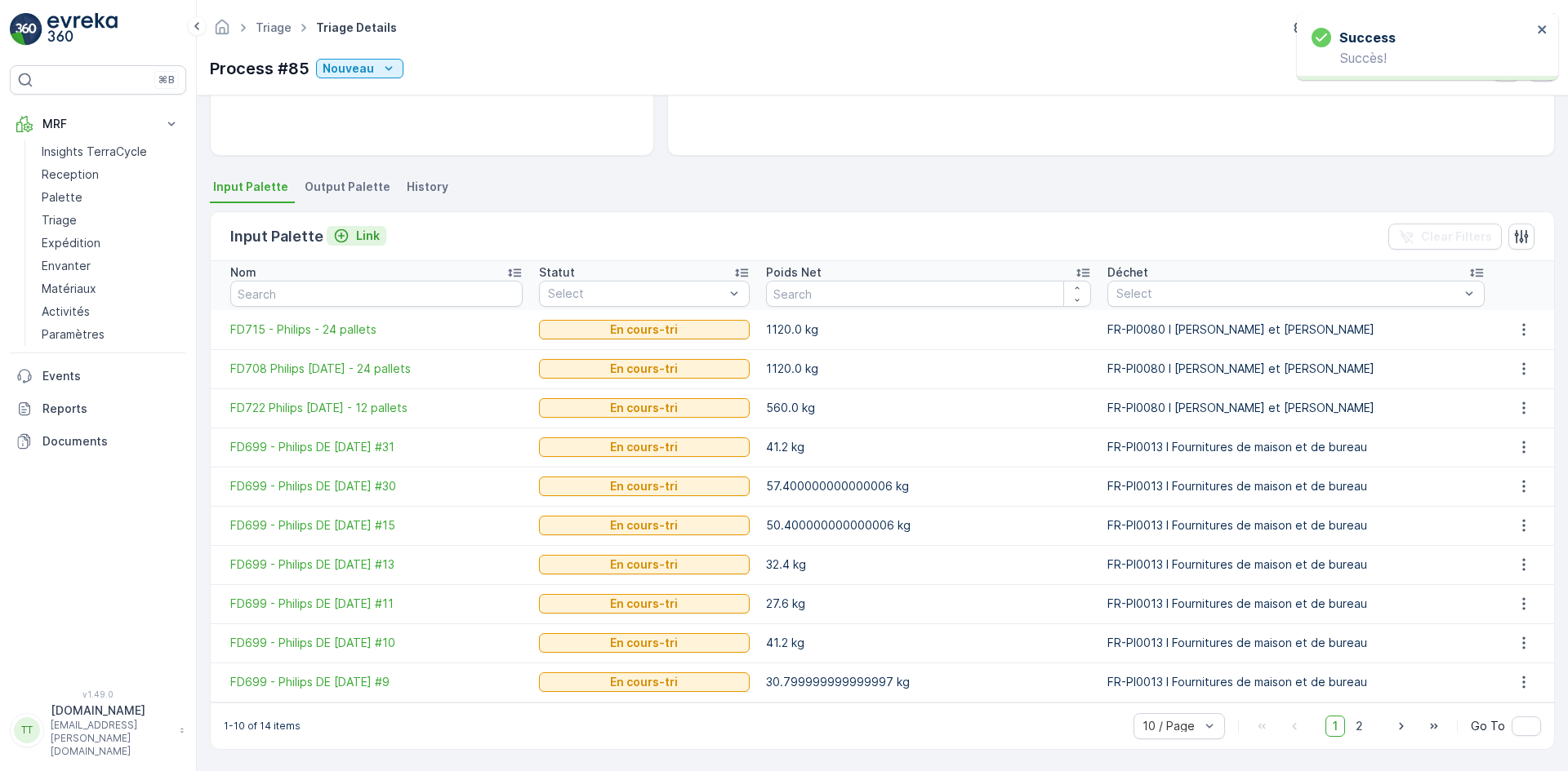
click at [366, 232] on p "Link" at bounding box center [368, 236] width 24 height 16
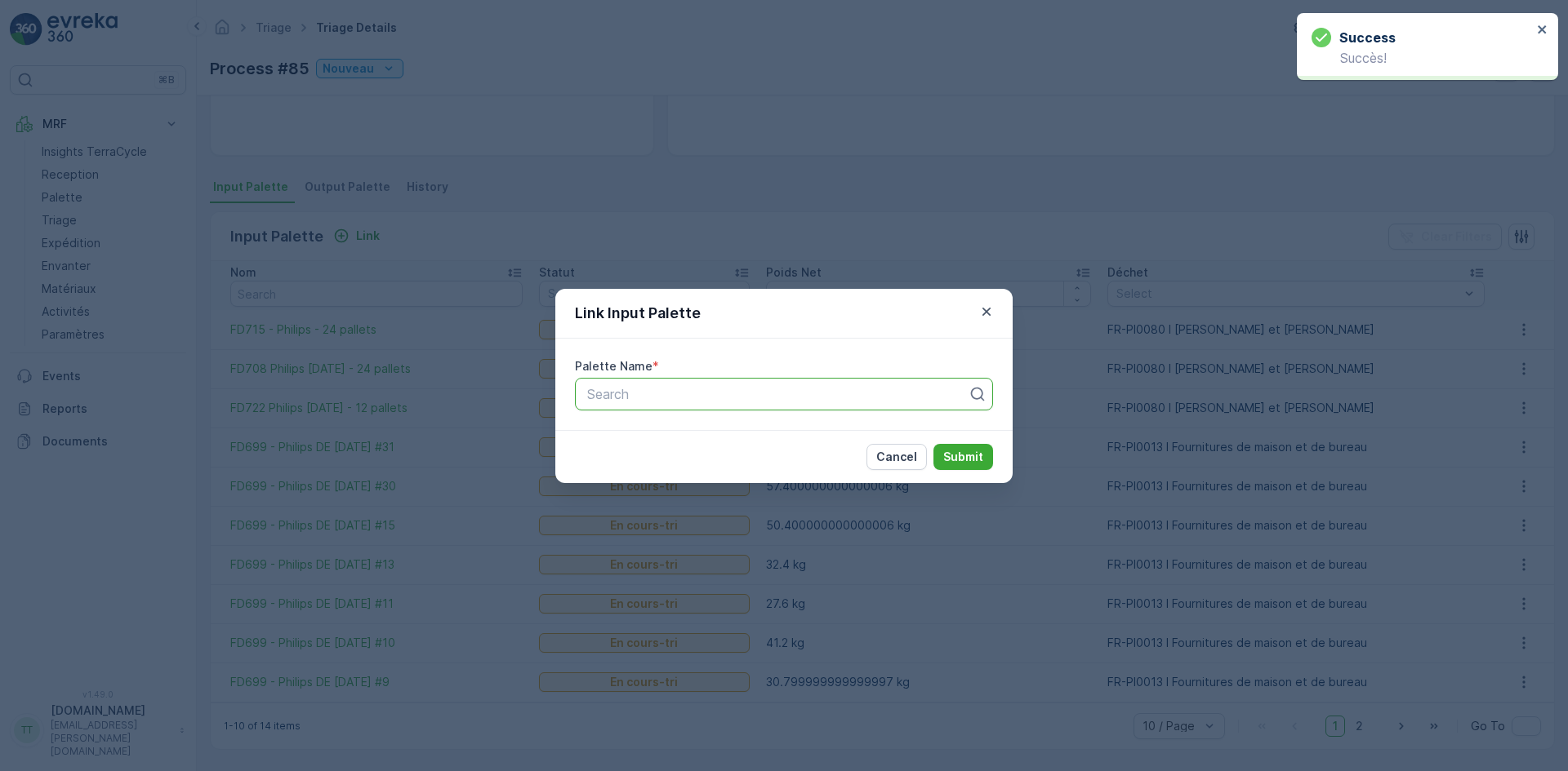
click at [605, 405] on div "Search" at bounding box center [783, 395] width 418 height 33
paste input "FD699"
type input "FD699"
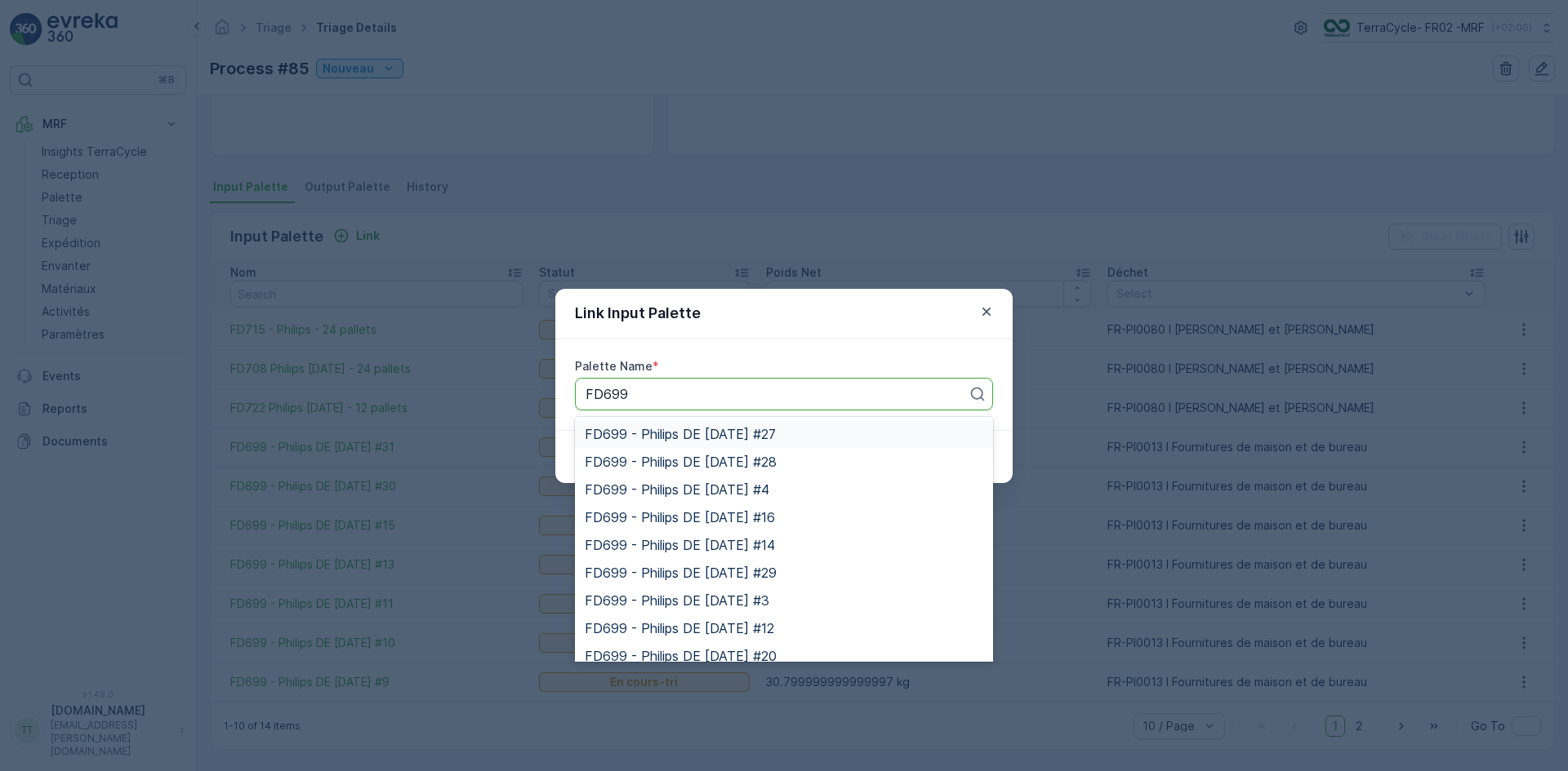
click at [664, 434] on span "FD699 - Philips DE [DATE] #27" at bounding box center [680, 434] width 191 height 15
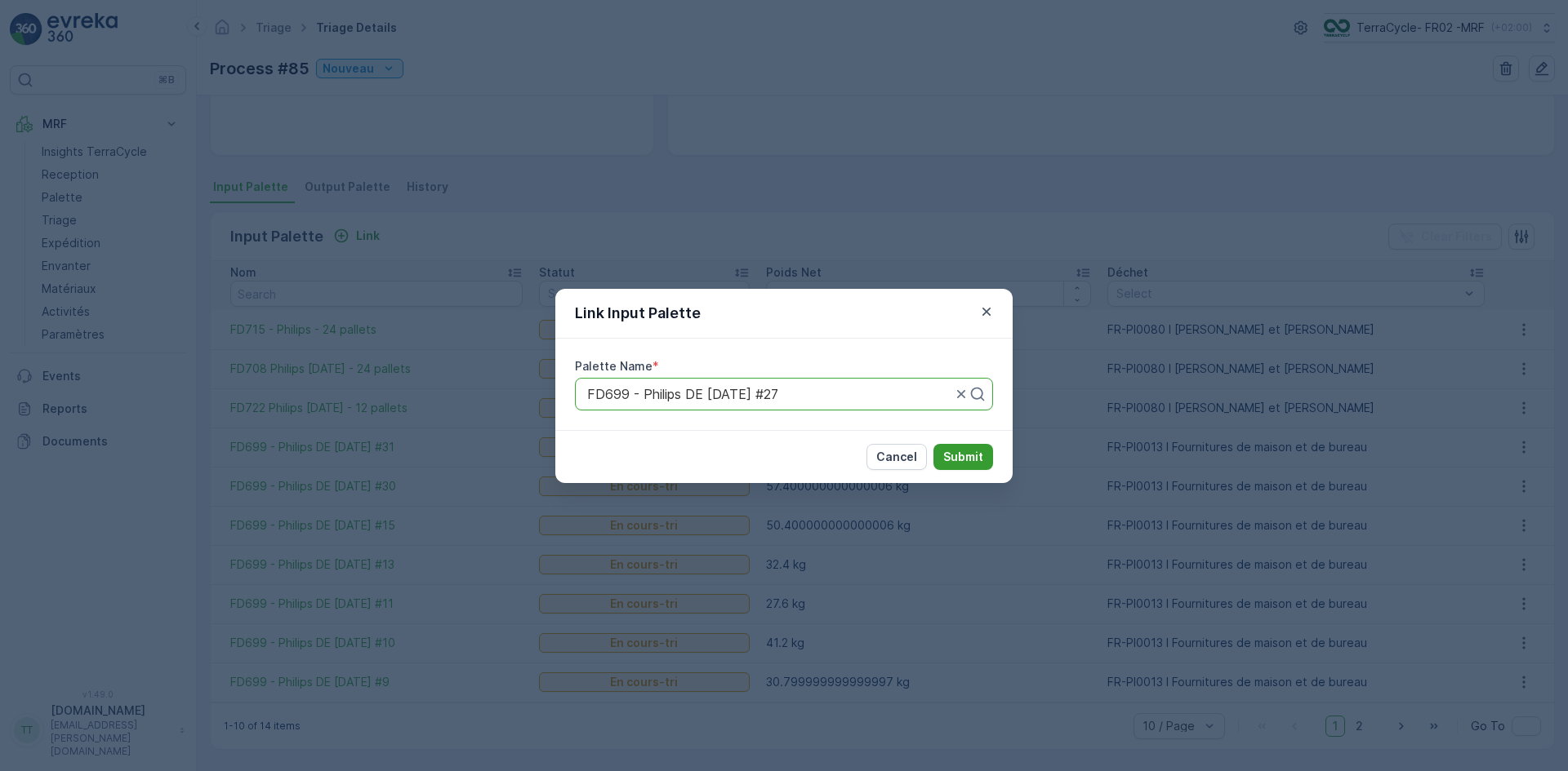
click at [972, 455] on p "Submit" at bounding box center [963, 457] width 40 height 16
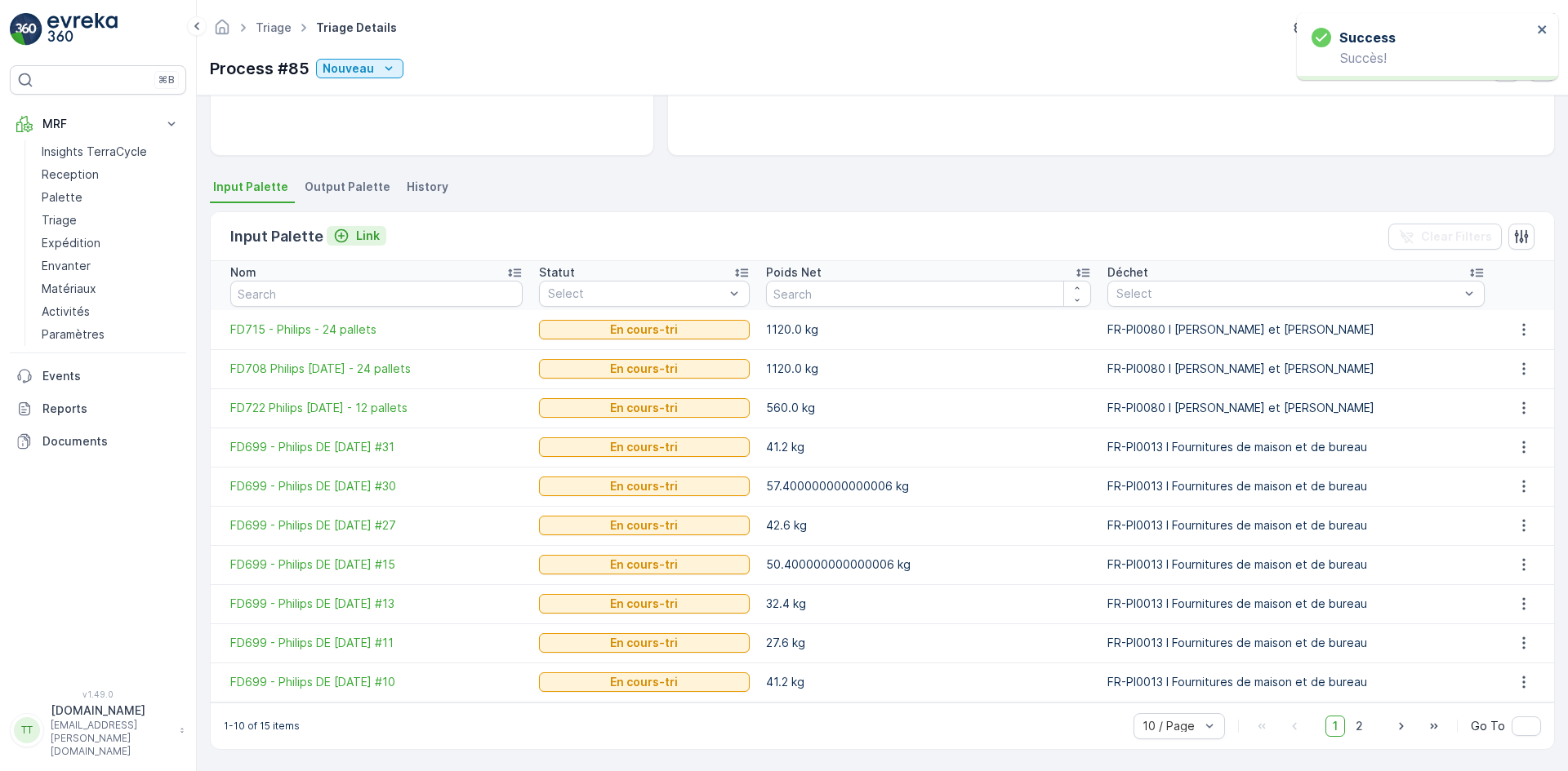
click at [358, 245] on button "Link" at bounding box center [357, 236] width 60 height 20
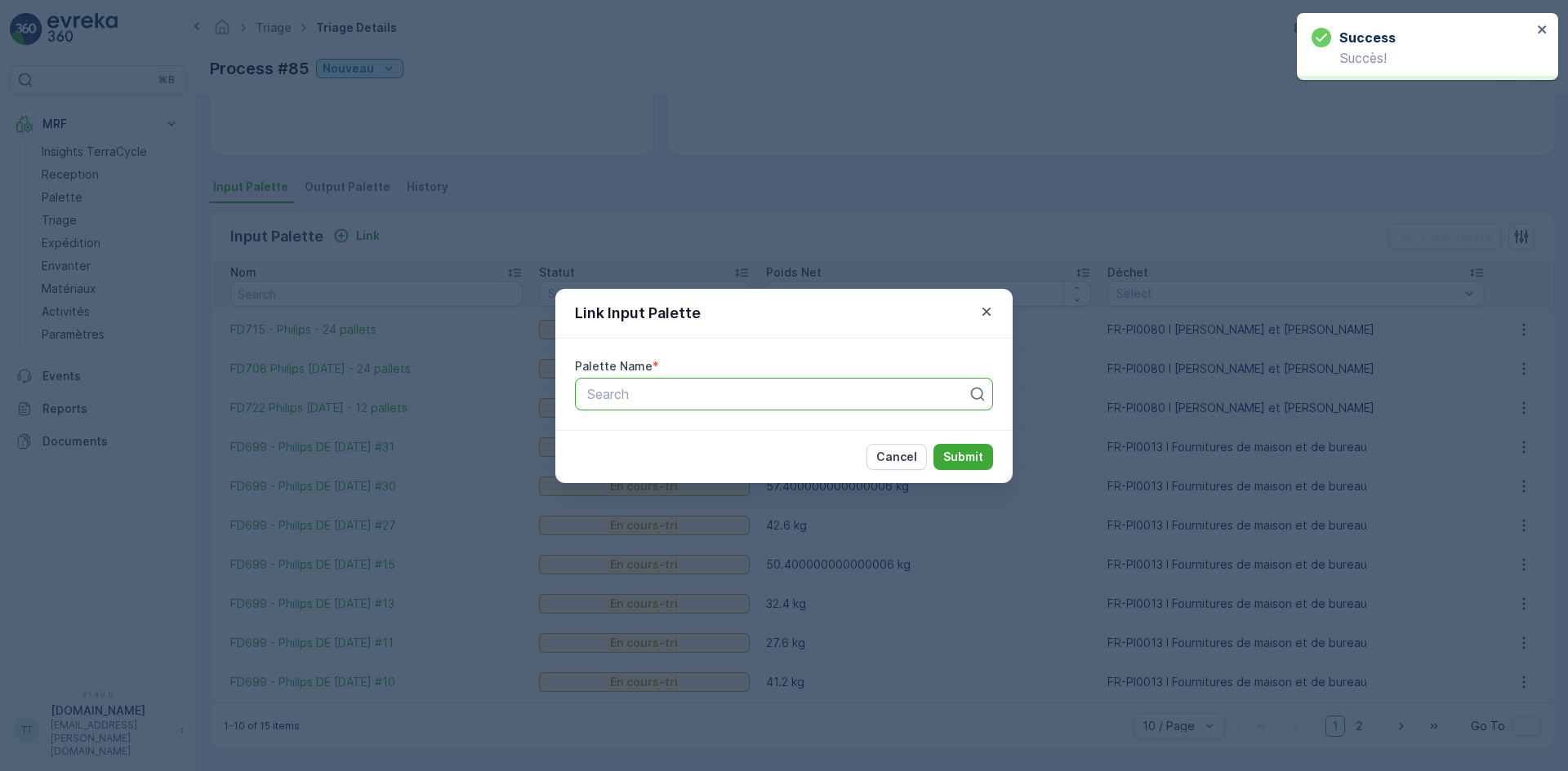
click at [675, 389] on div at bounding box center [777, 395] width 384 height 15
paste input "FD699"
type input "FD699"
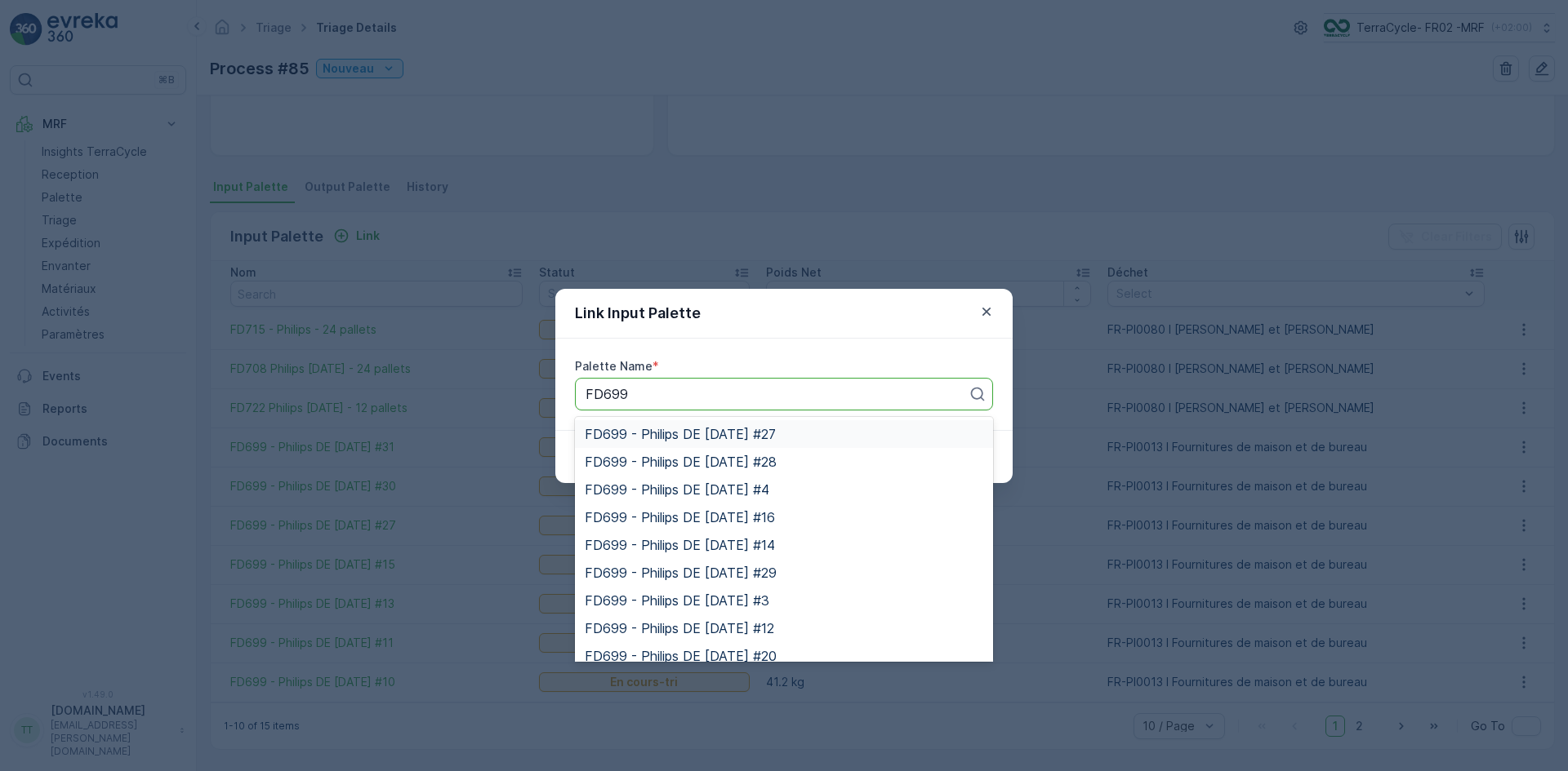
click at [664, 436] on span "FD699 - Philips DE [DATE] #27" at bounding box center [680, 434] width 191 height 15
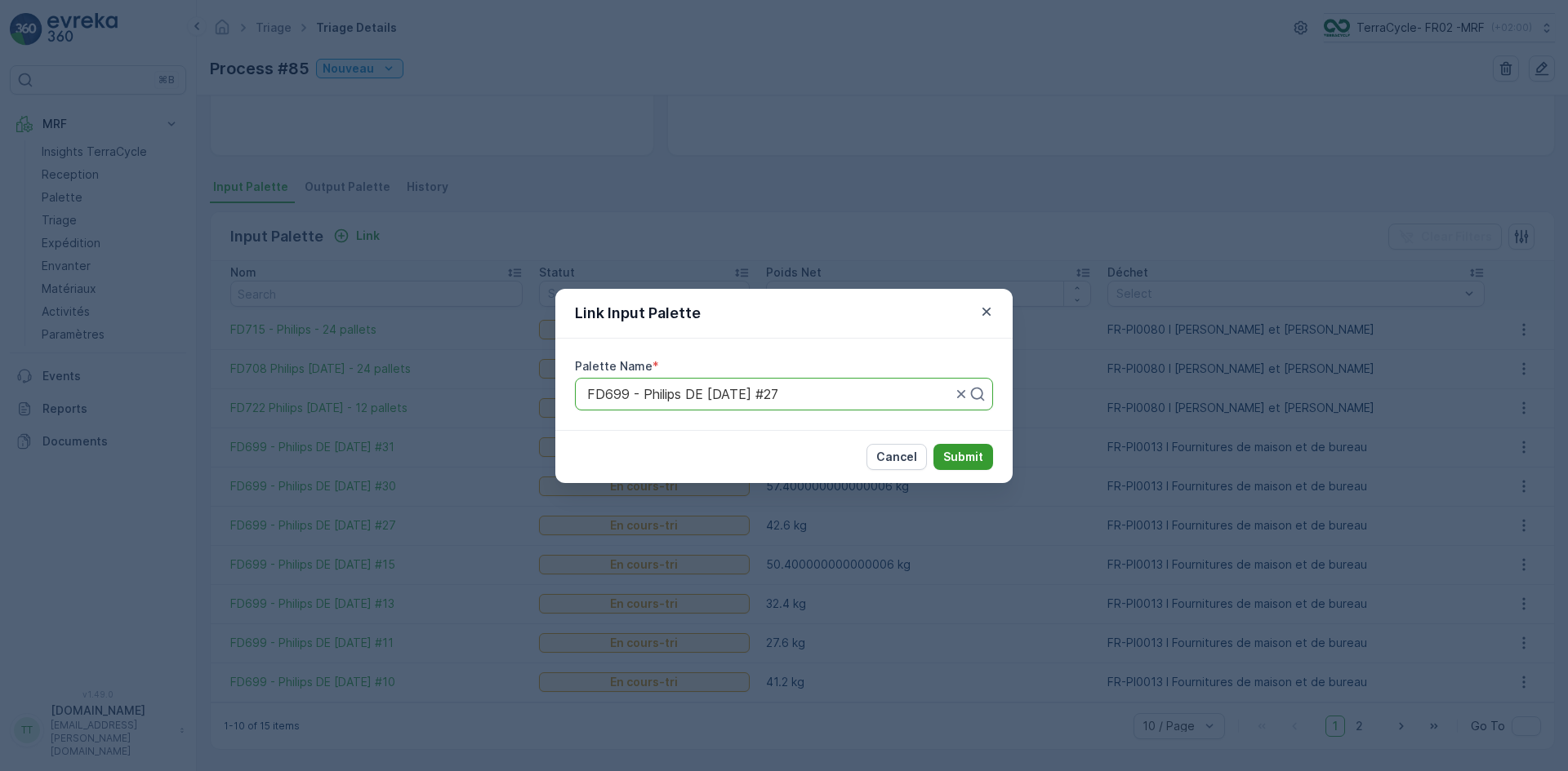
click at [955, 455] on p "Submit" at bounding box center [963, 457] width 40 height 16
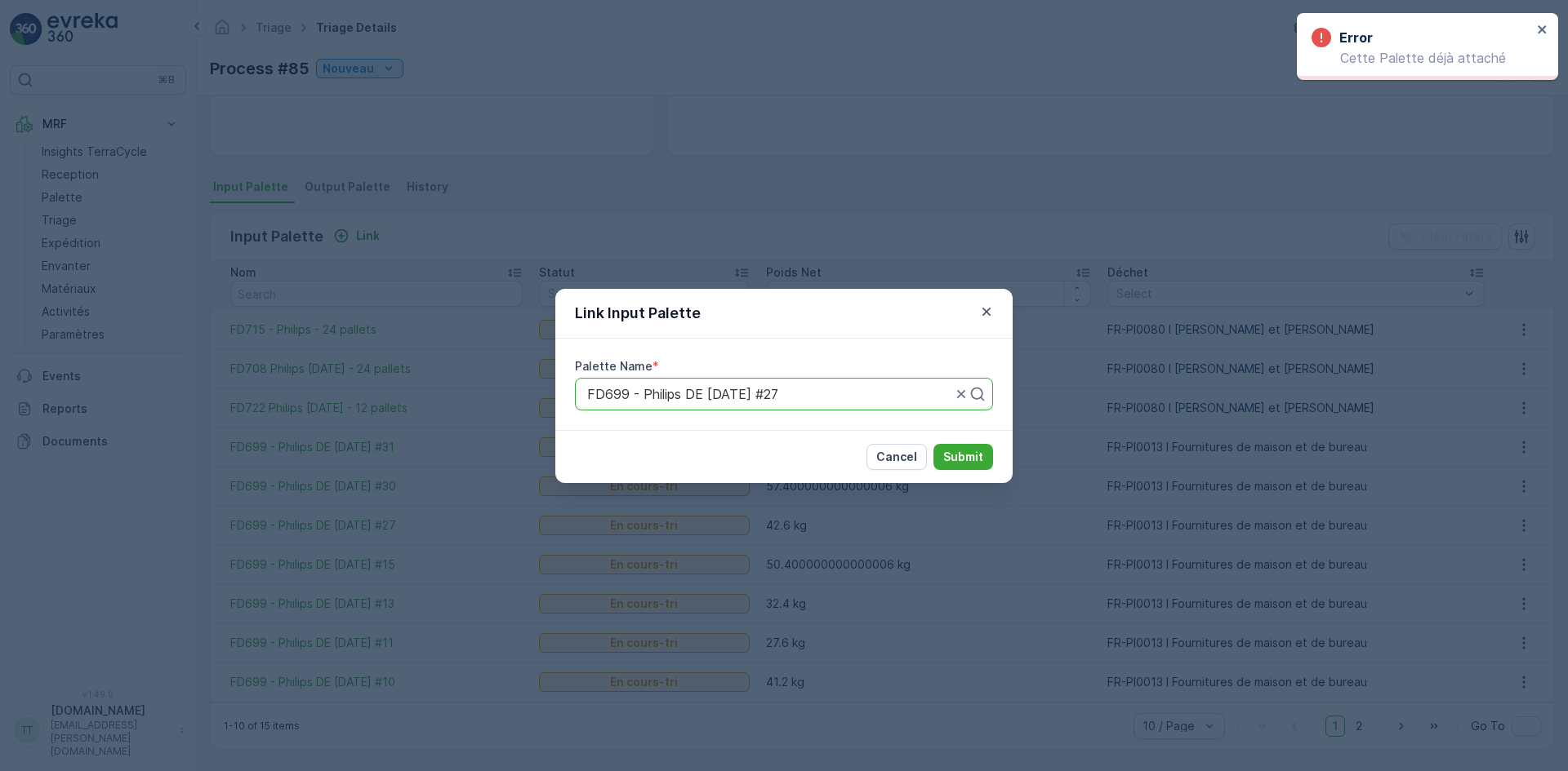
click at [795, 387] on div at bounding box center [769, 395] width 368 height 15
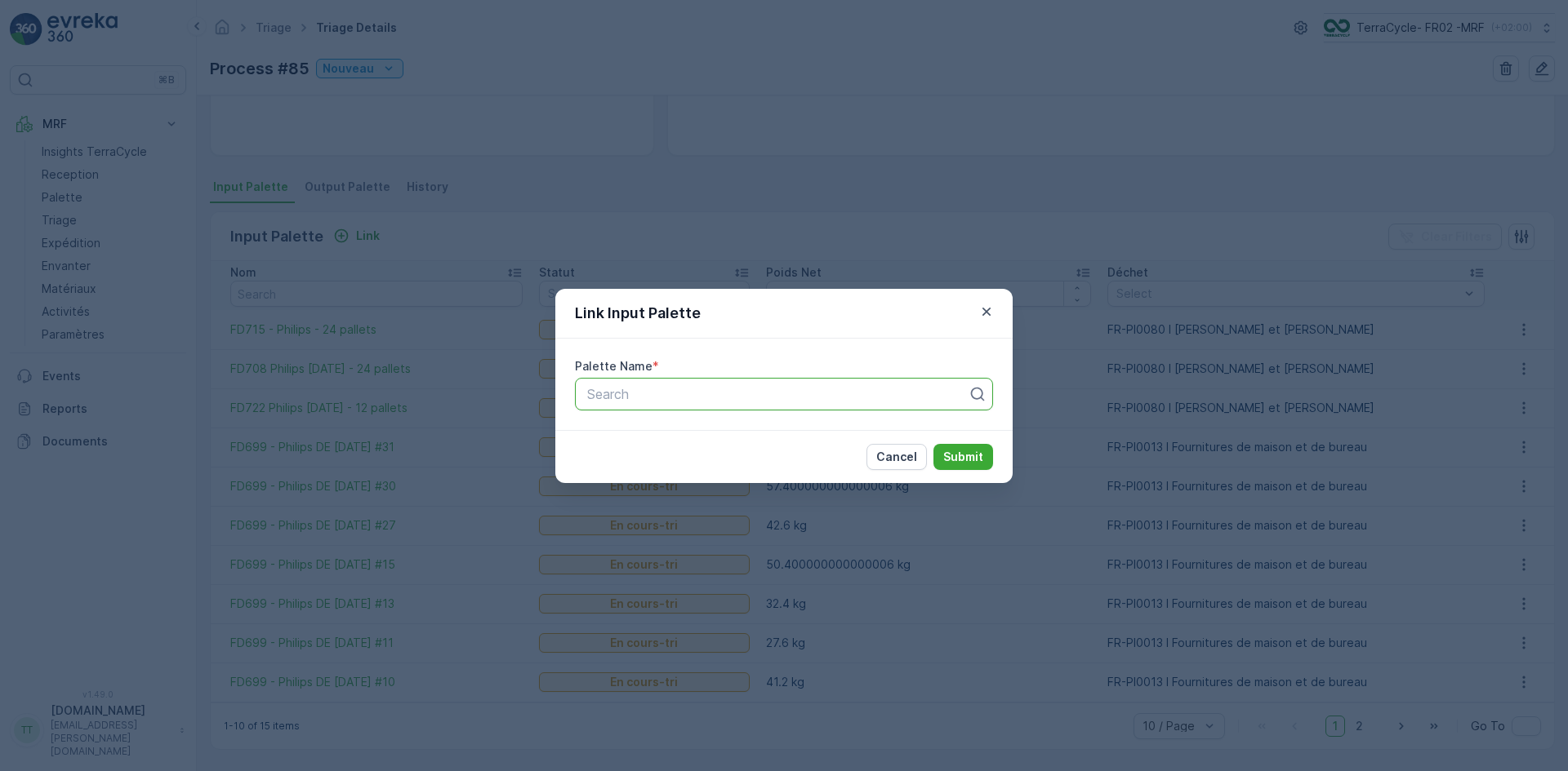
paste input "FD699"
type input "FD699"
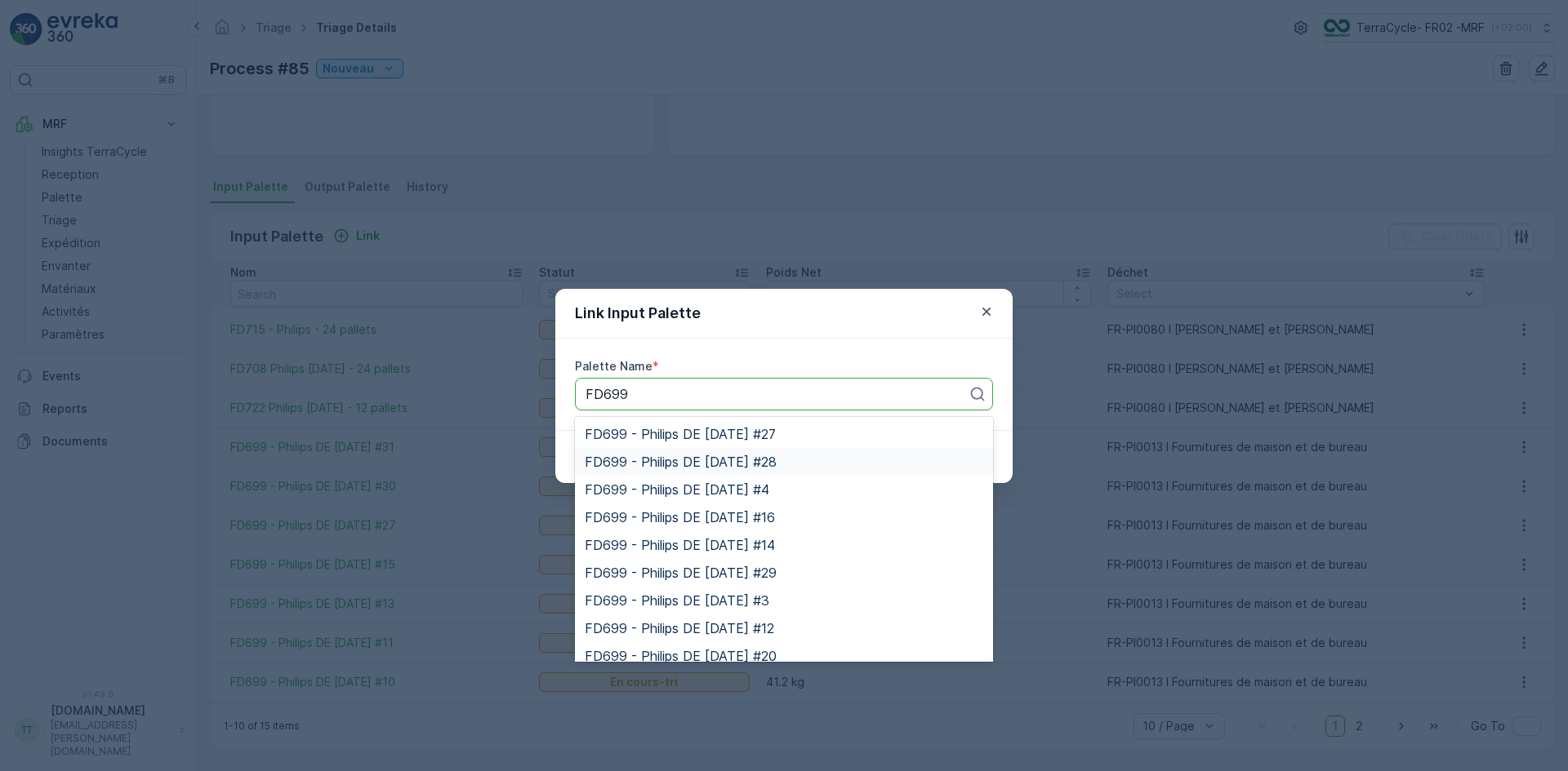
click at [699, 454] on span "FD699 - Philips DE [DATE] #28" at bounding box center [680, 462] width 191 height 15
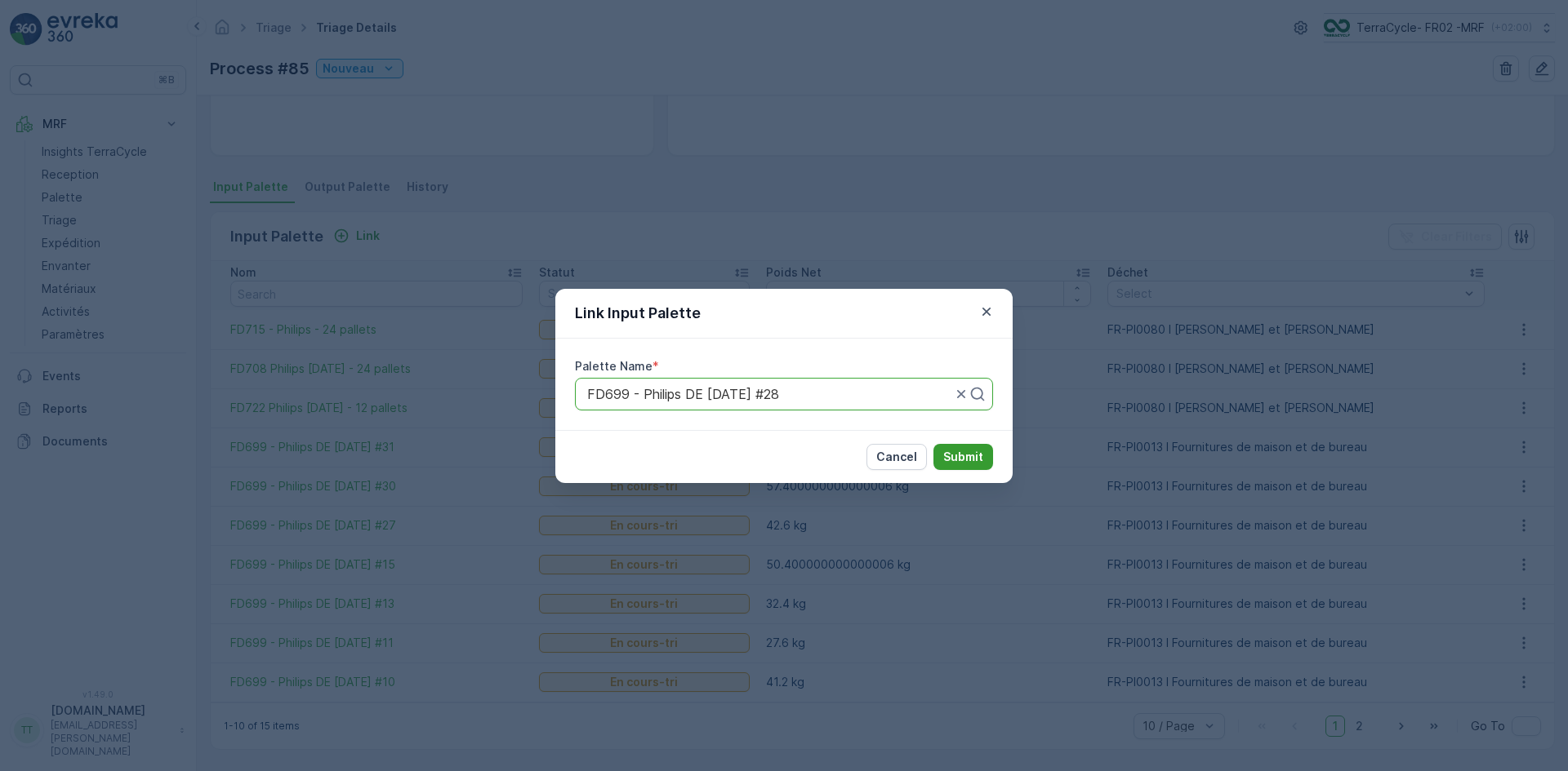
click at [967, 455] on p "Submit" at bounding box center [963, 457] width 40 height 16
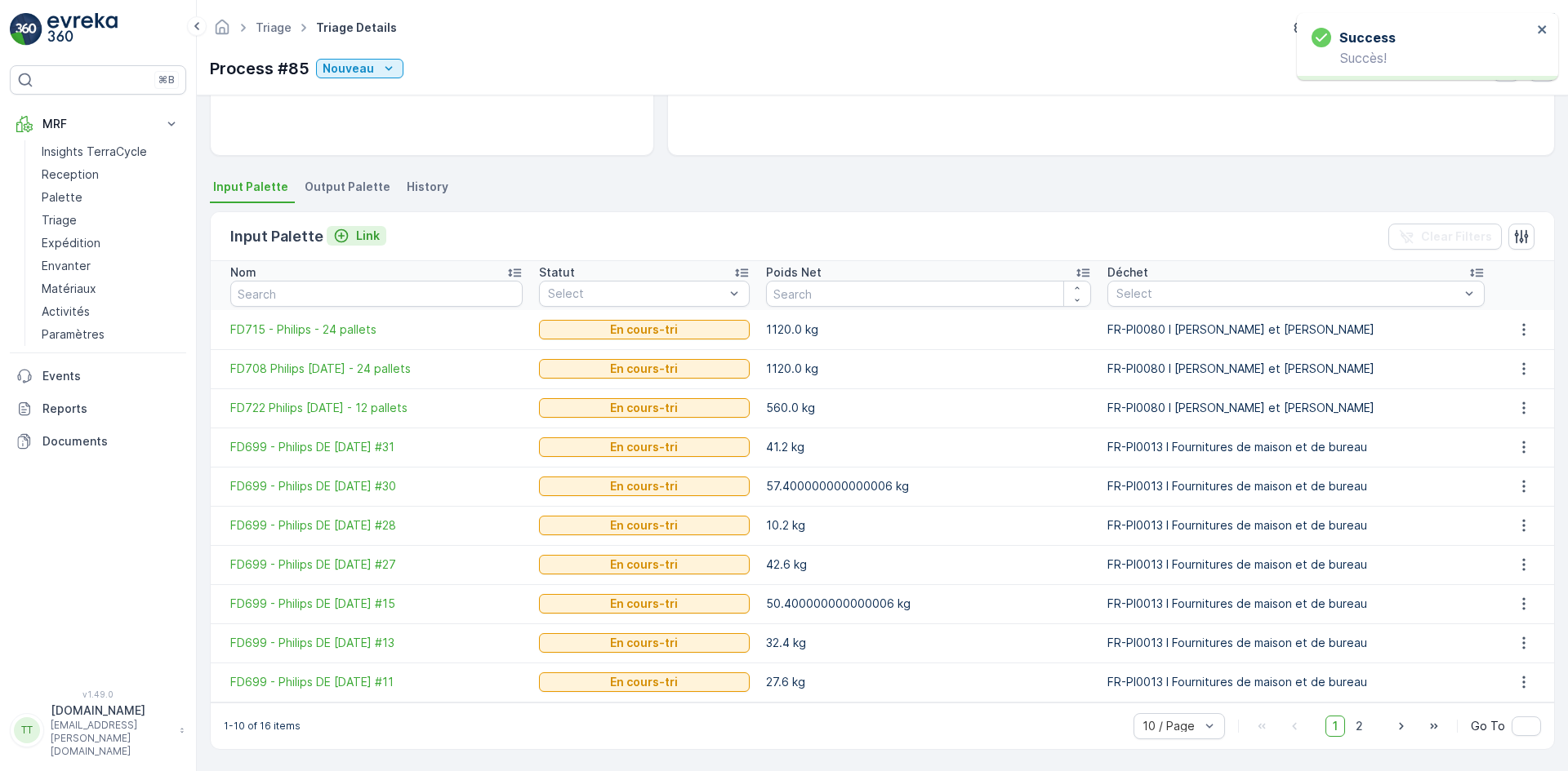
click at [371, 239] on p "Link" at bounding box center [368, 236] width 24 height 16
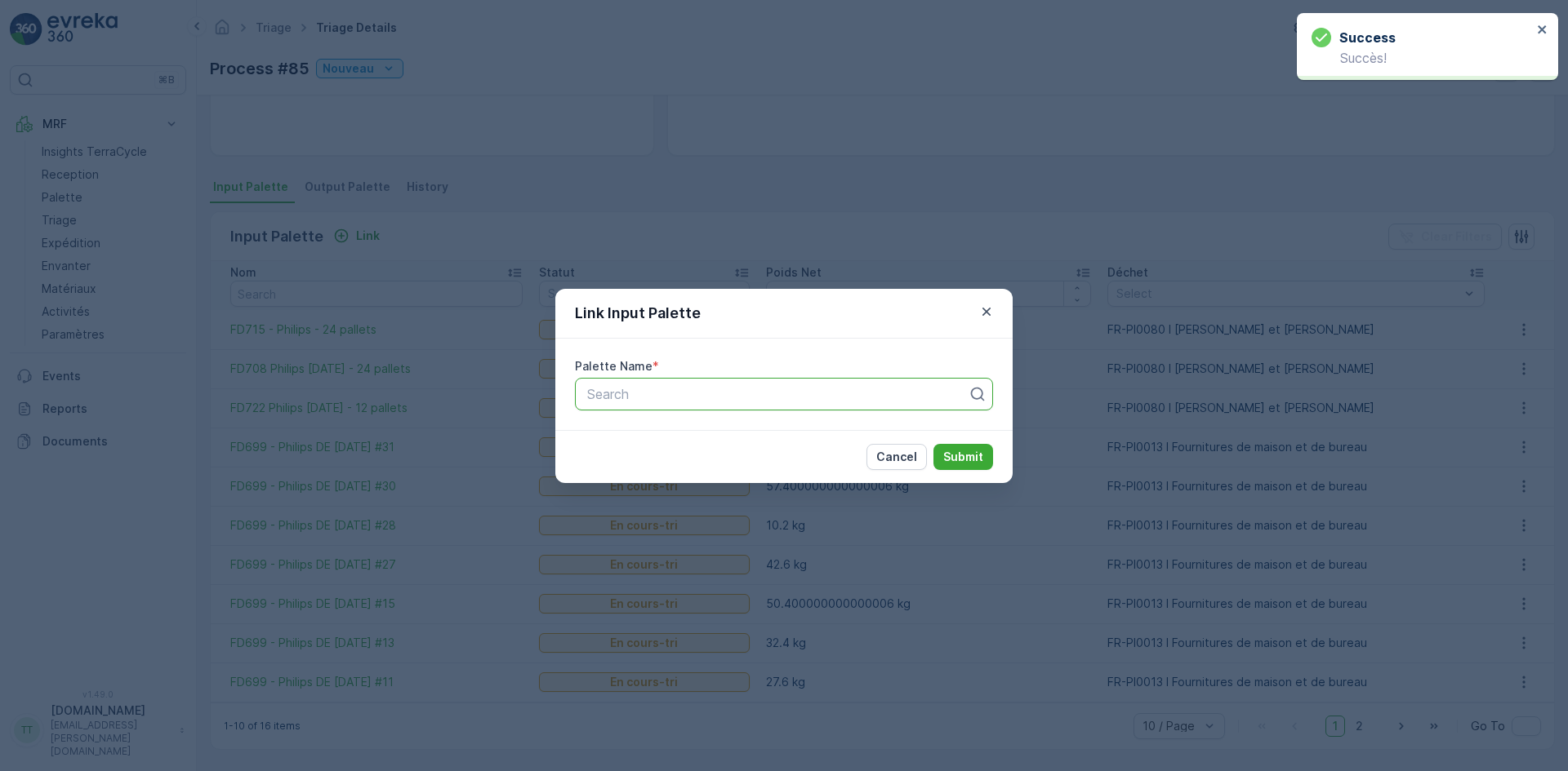
click at [755, 389] on div at bounding box center [777, 395] width 384 height 15
paste input "FD699"
type input "FD699"
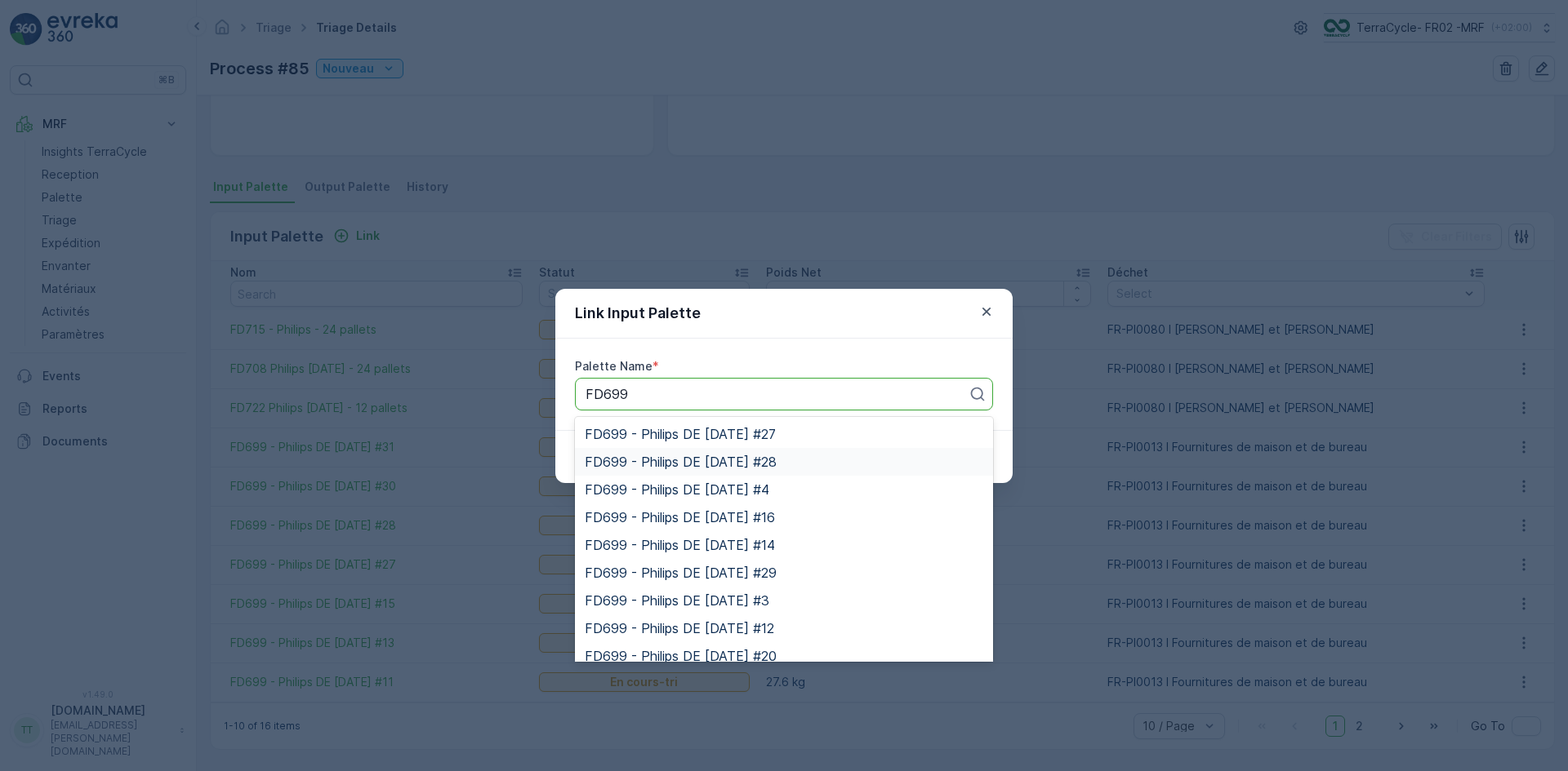
click at [740, 458] on span "FD699 - Philips DE [DATE] #28" at bounding box center [680, 462] width 191 height 15
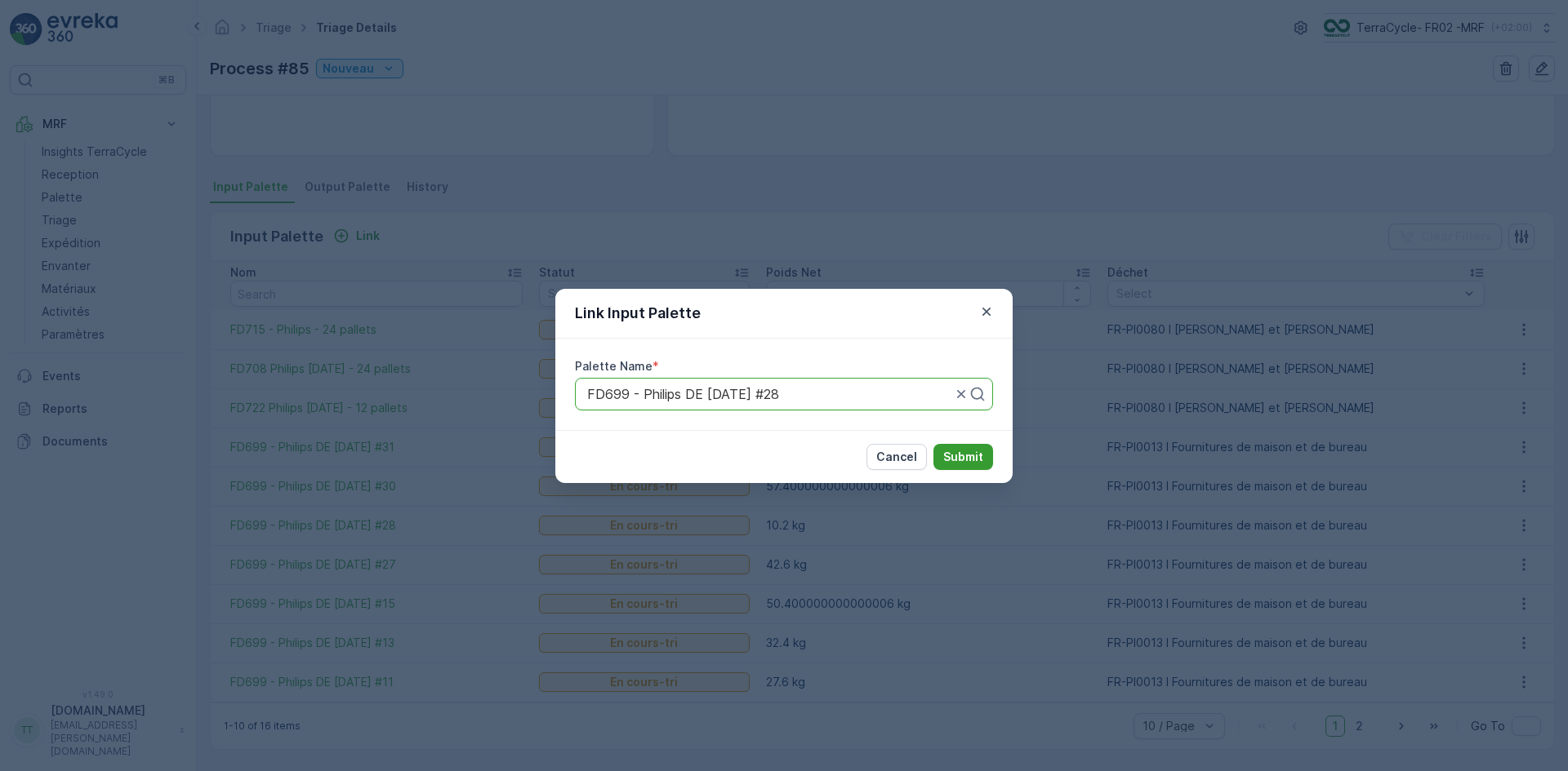
click at [964, 461] on p "Submit" at bounding box center [963, 457] width 40 height 16
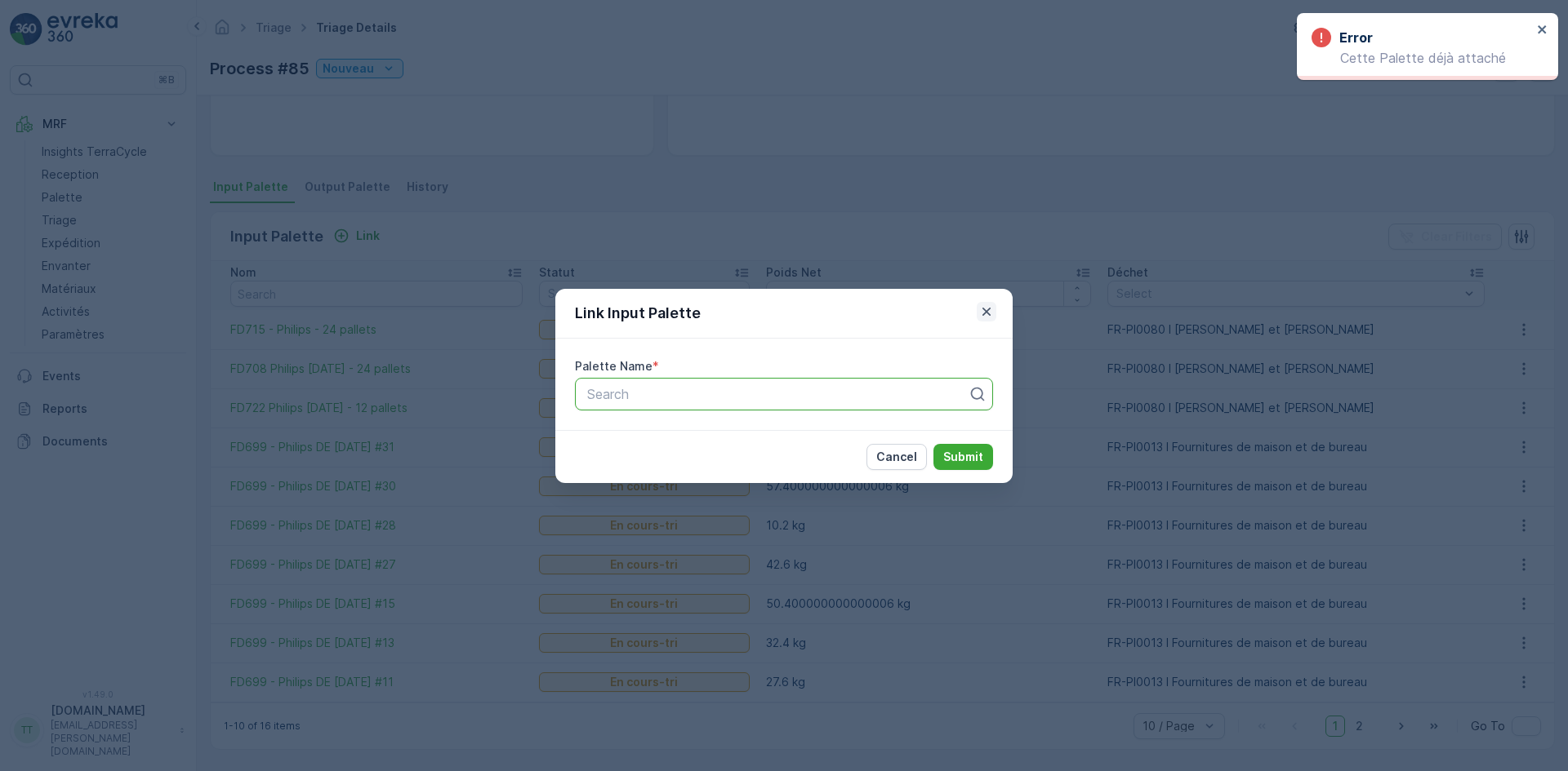
click at [985, 308] on icon "button" at bounding box center [986, 312] width 16 height 16
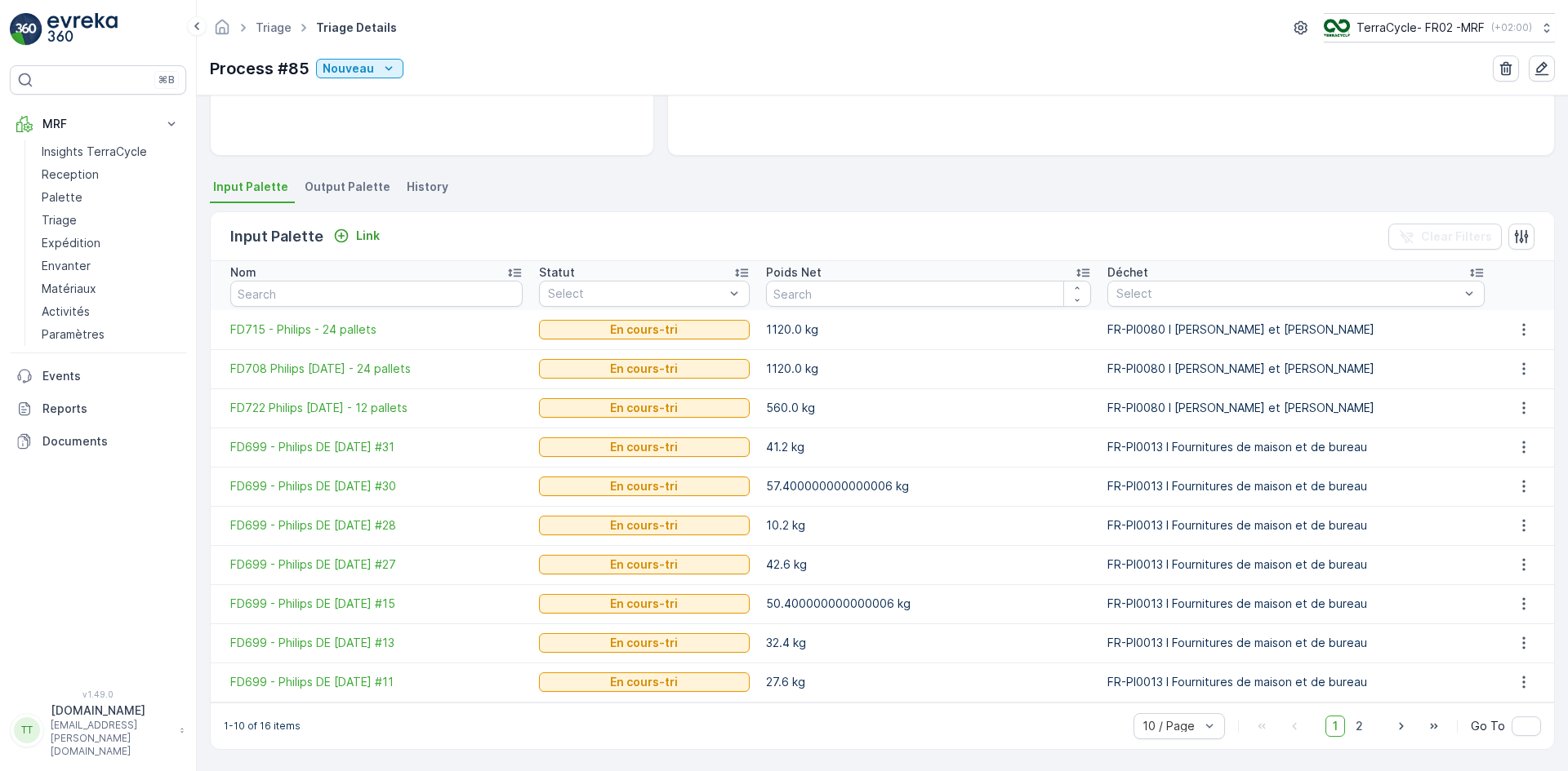
click at [521, 268] on icon at bounding box center [514, 273] width 16 height 16
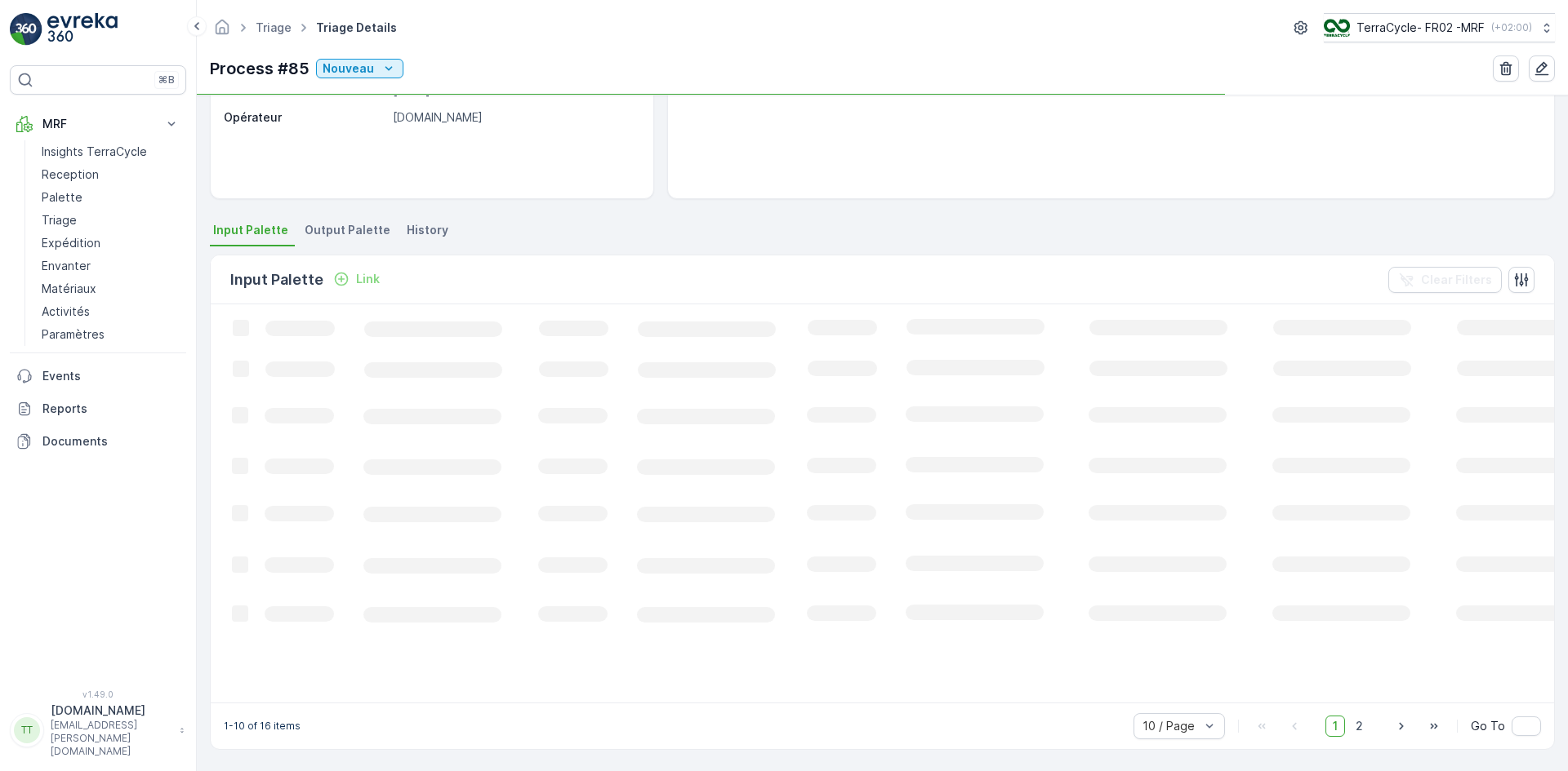
scroll to position [279, 0]
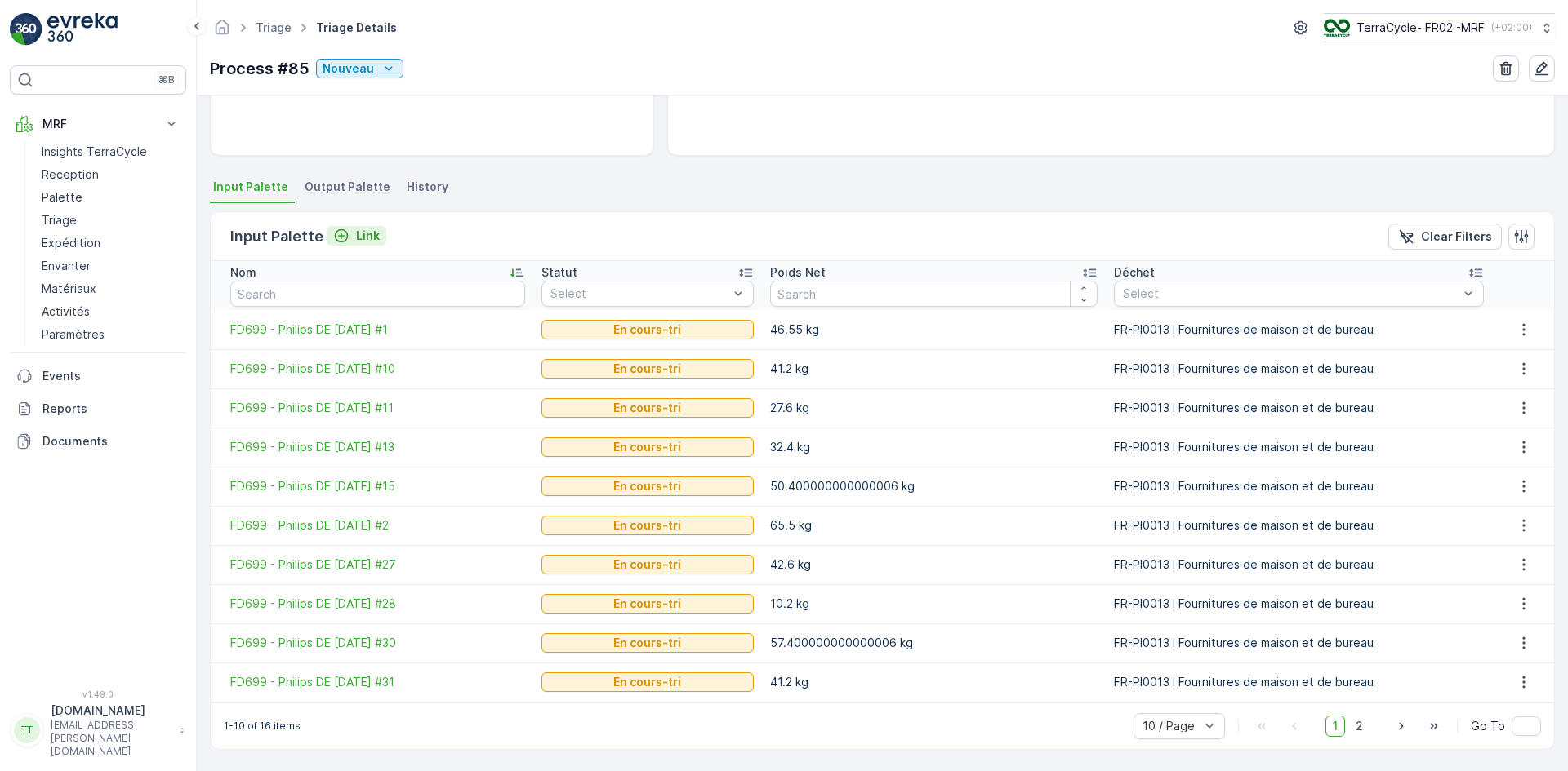
click at [359, 233] on p "Link" at bounding box center [368, 236] width 24 height 16
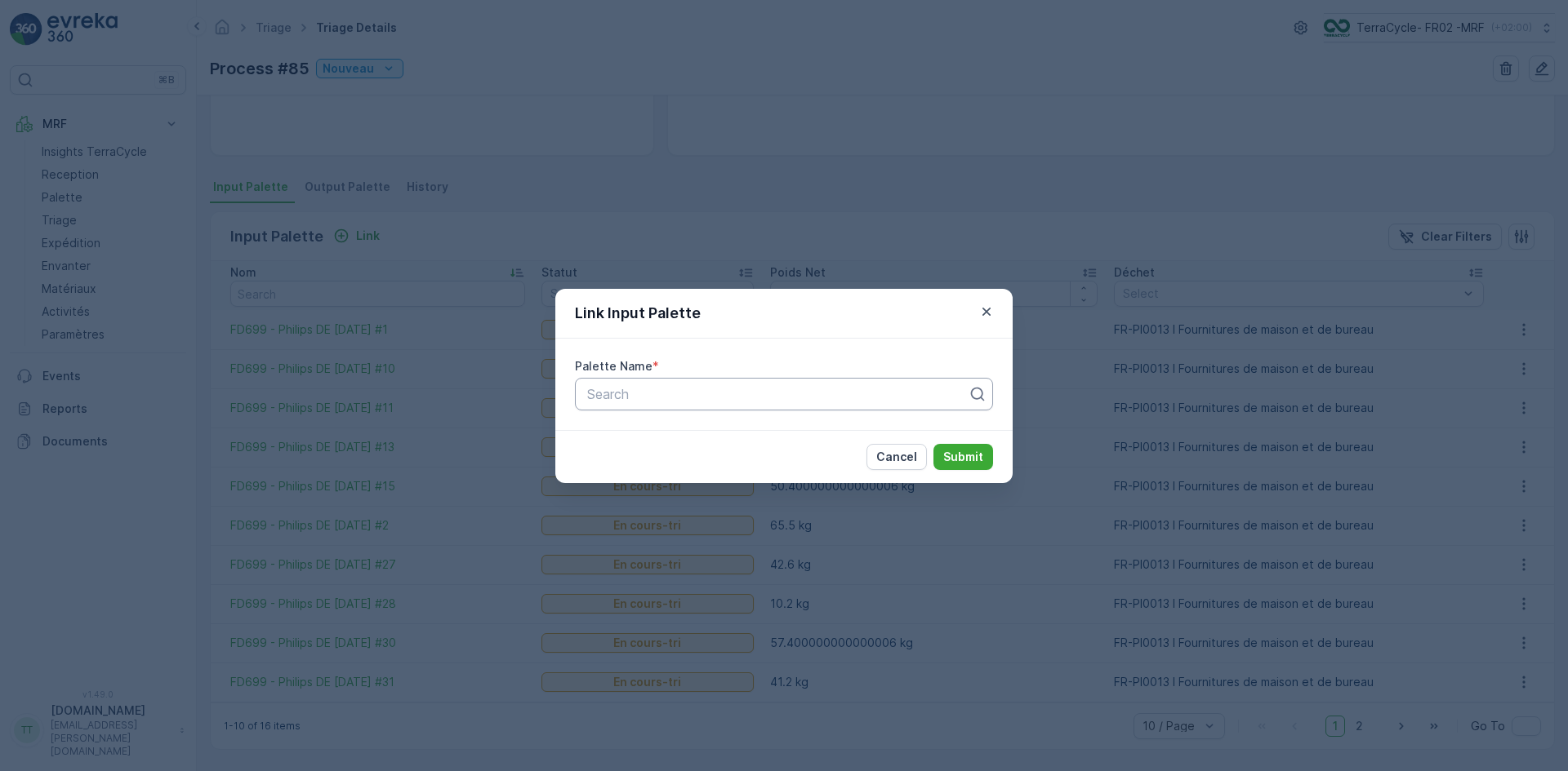
click at [623, 400] on div at bounding box center [777, 395] width 384 height 15
paste input "FD699"
type input "FD699"
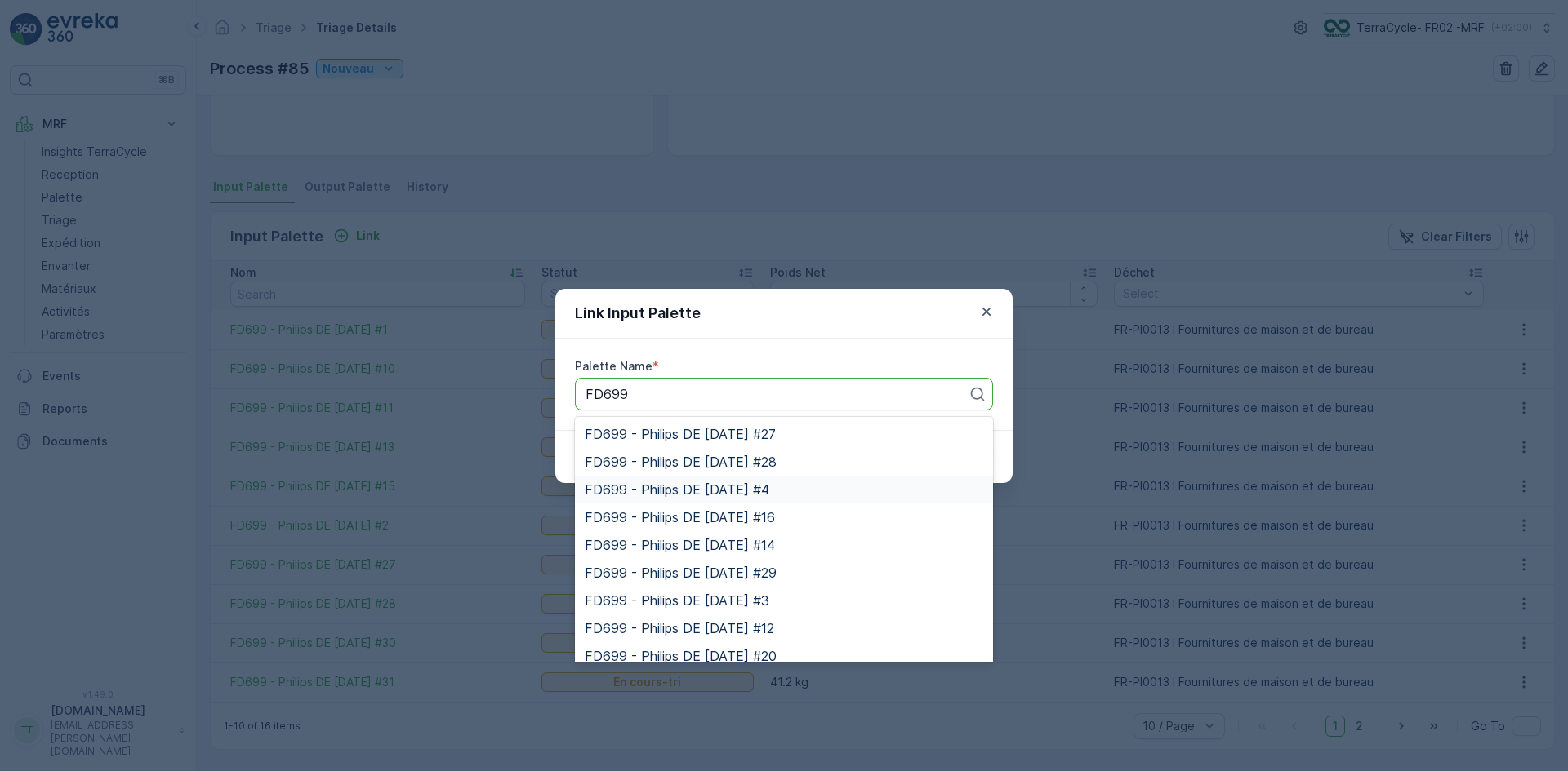
click at [670, 498] on div "FD699 - Philips DE [DATE] #4" at bounding box center [783, 490] width 418 height 28
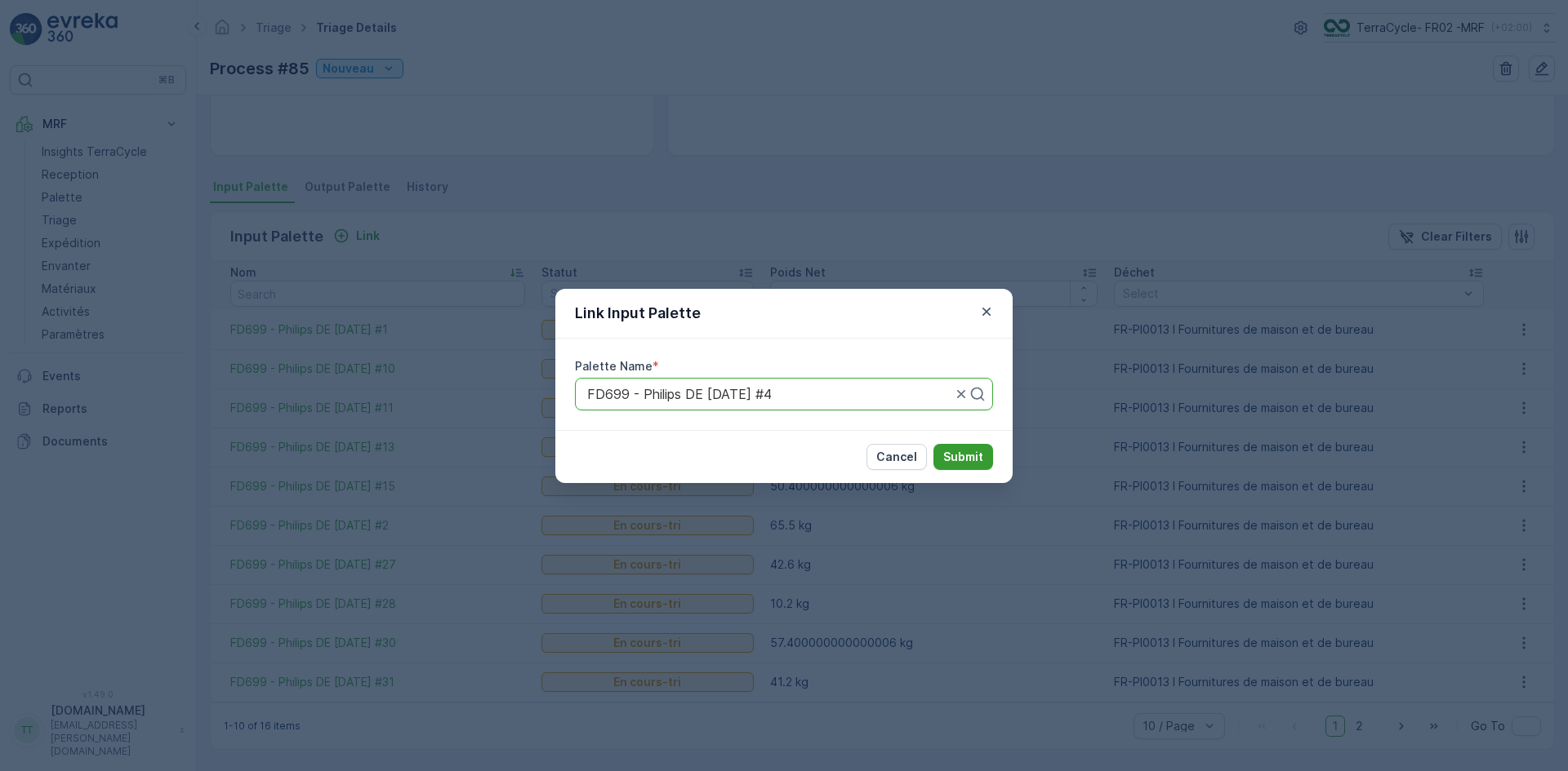
click at [954, 449] on p "Submit" at bounding box center [963, 457] width 40 height 16
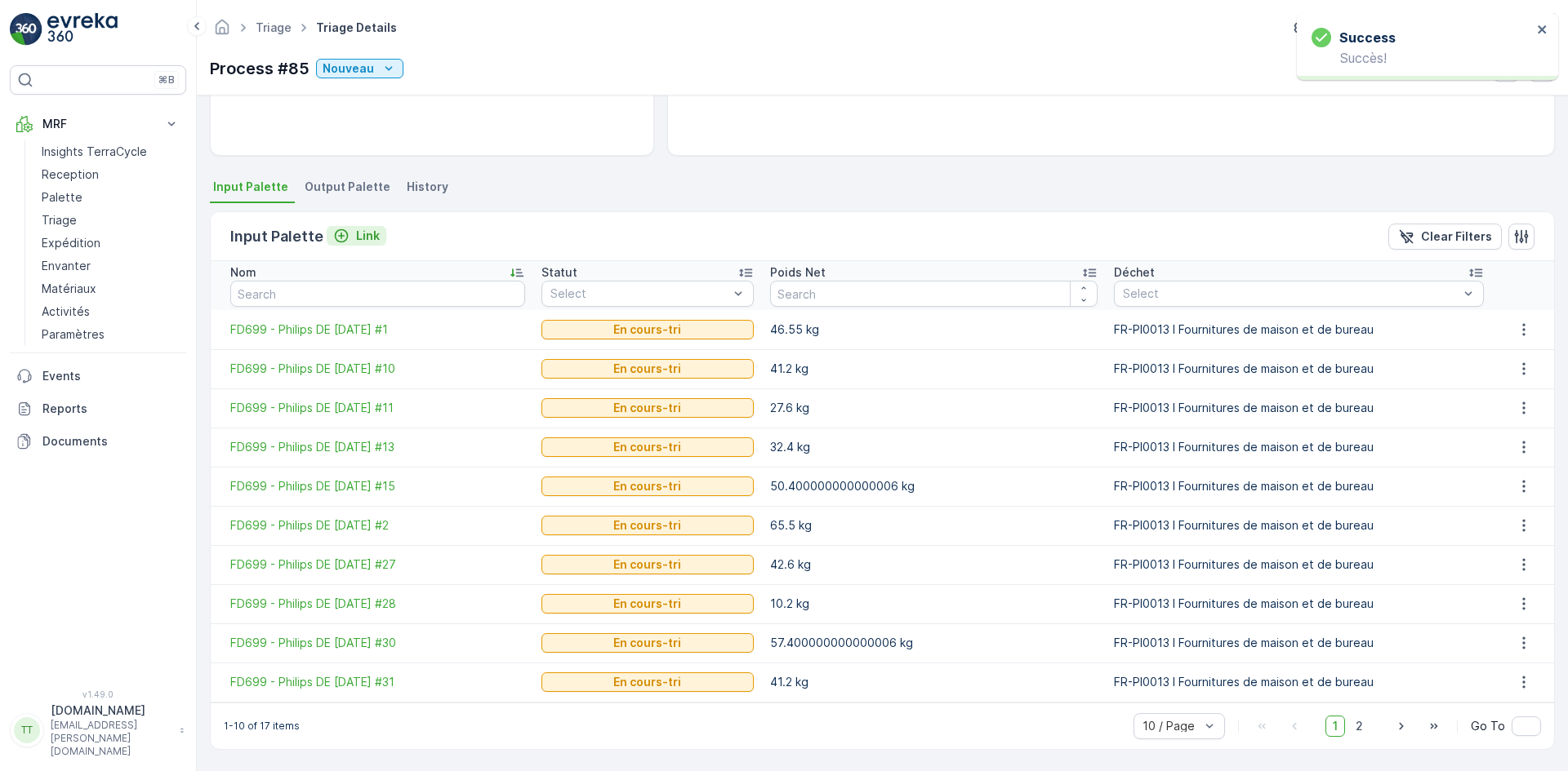
click at [372, 236] on p "Link" at bounding box center [368, 236] width 24 height 16
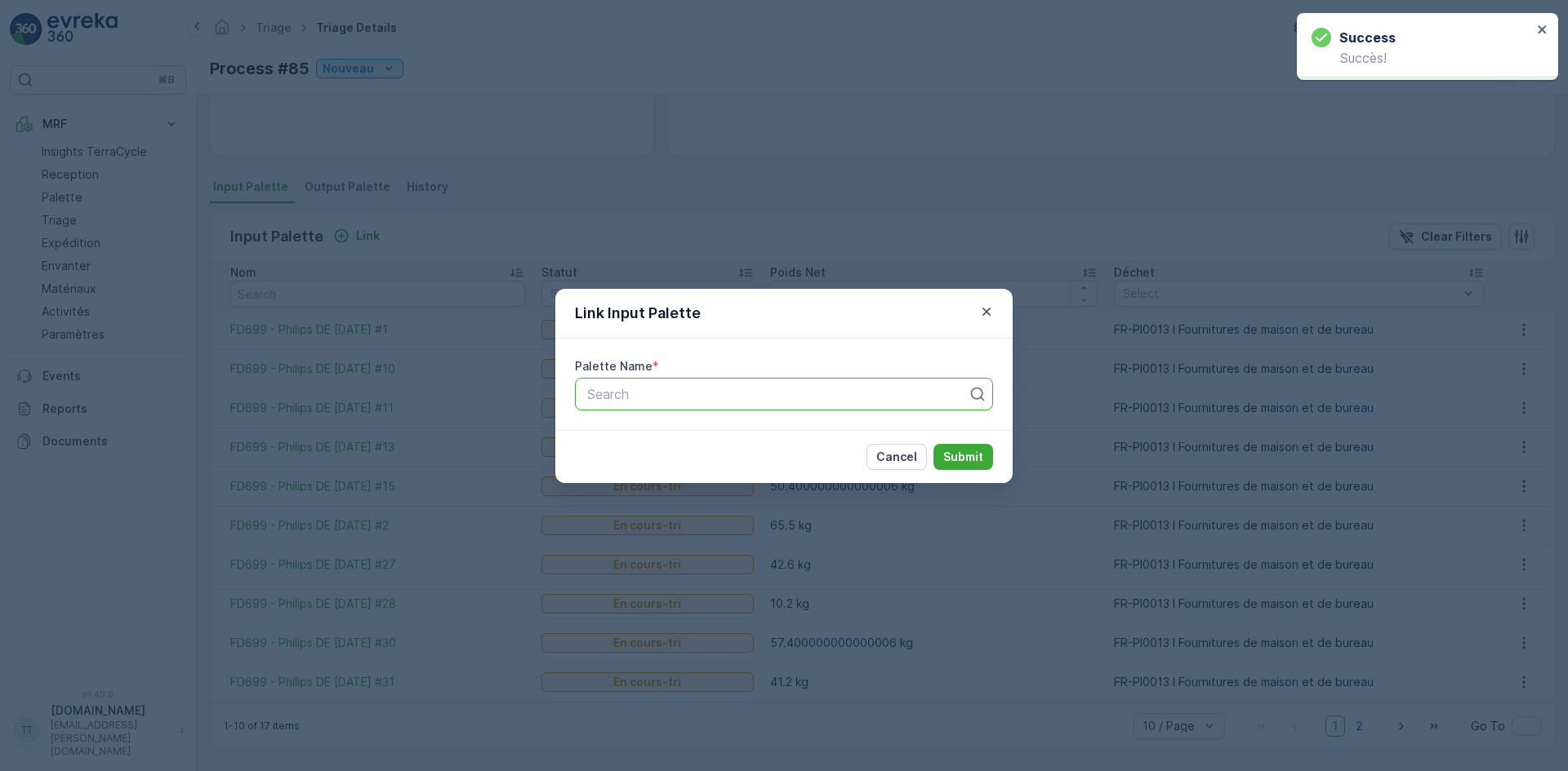
click at [692, 390] on div at bounding box center [777, 395] width 384 height 15
paste input "FD699"
type input "FD699"
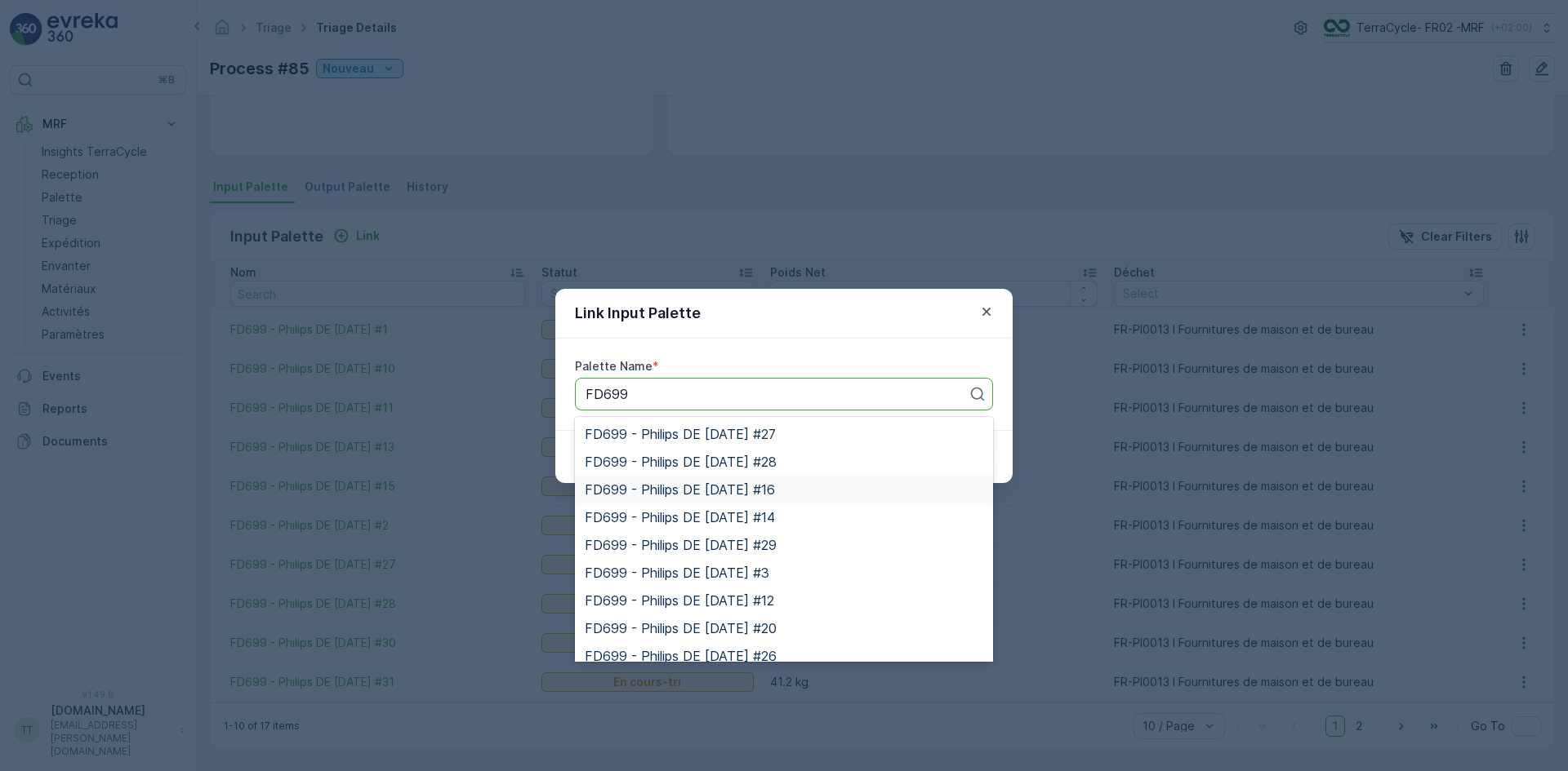
click at [744, 493] on span "FD699 - Philips DE [DATE] #16" at bounding box center [680, 490] width 191 height 15
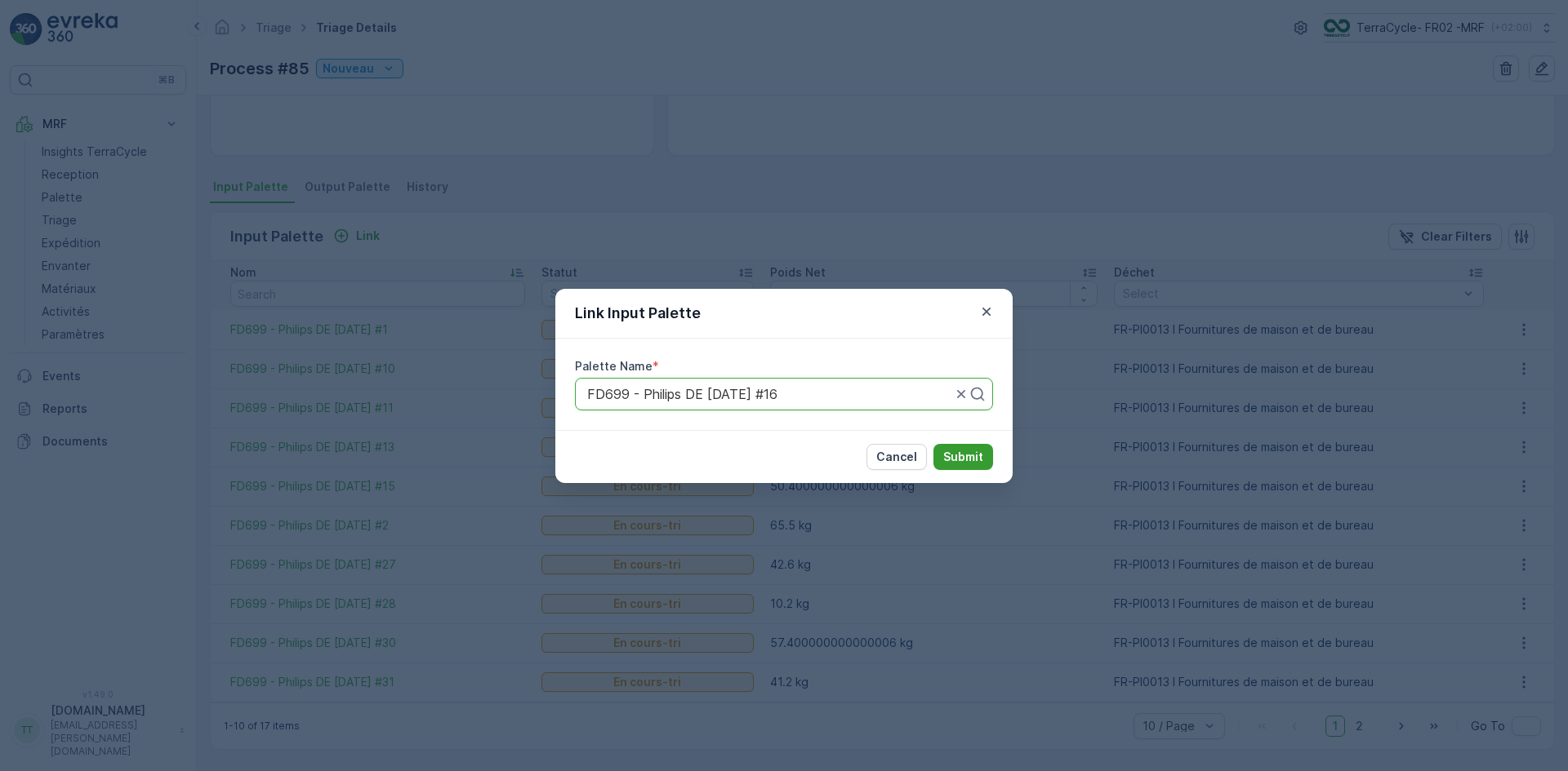
click at [968, 450] on p "Submit" at bounding box center [963, 457] width 40 height 16
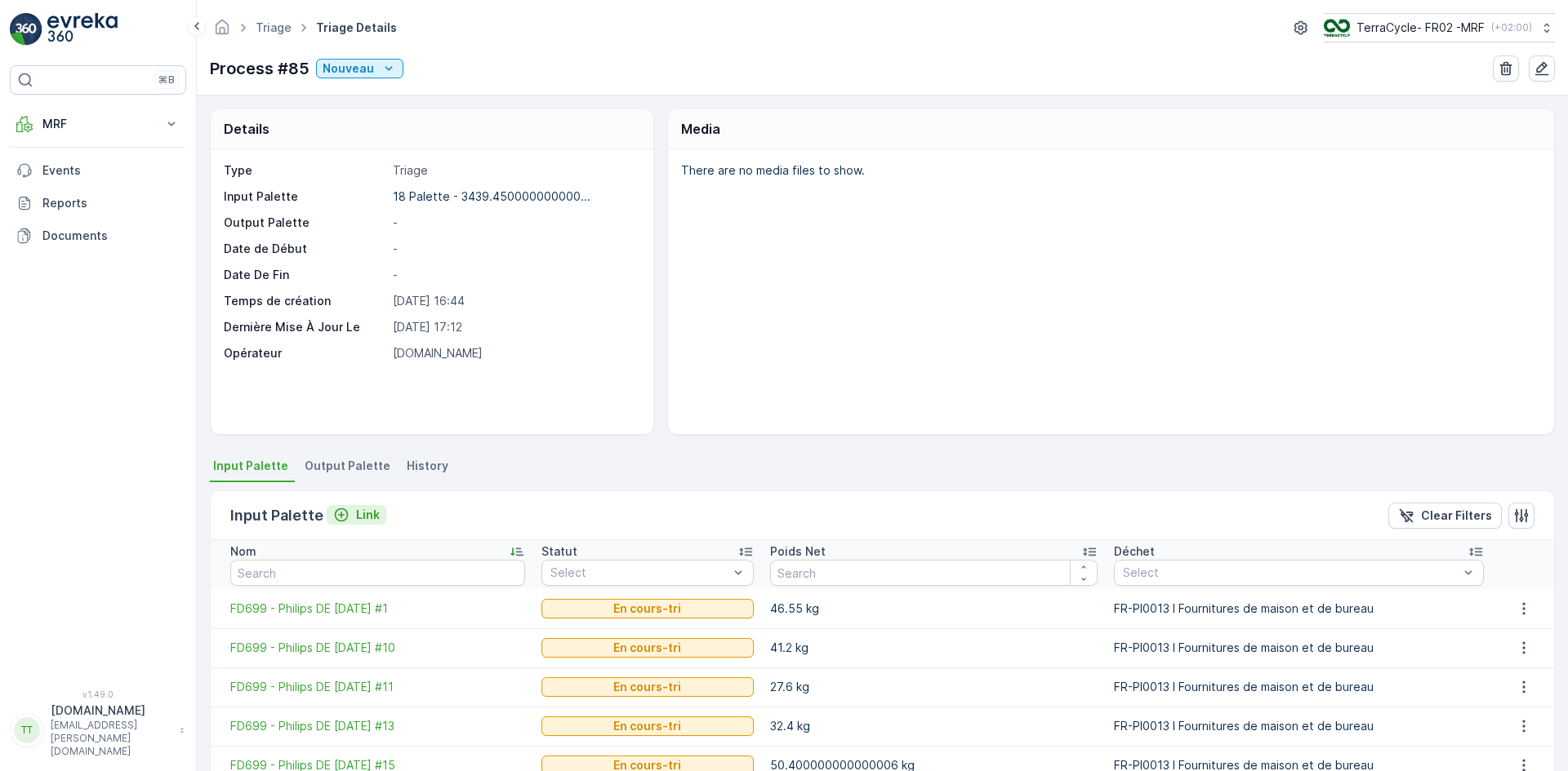
click at [368, 516] on p "Link" at bounding box center [368, 515] width 24 height 16
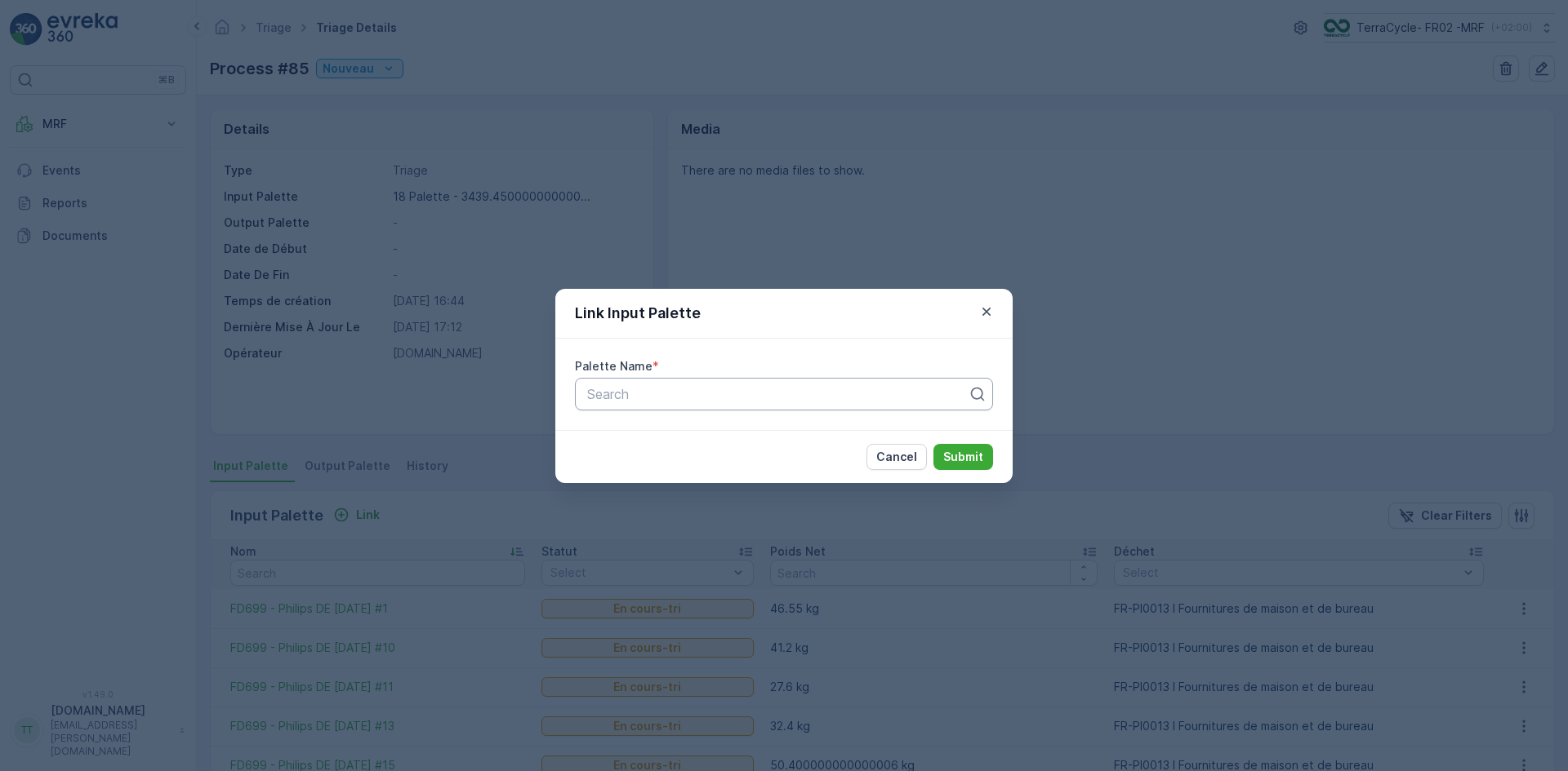
click at [671, 396] on div at bounding box center [777, 395] width 384 height 15
paste input "FD699"
type input "FD699"
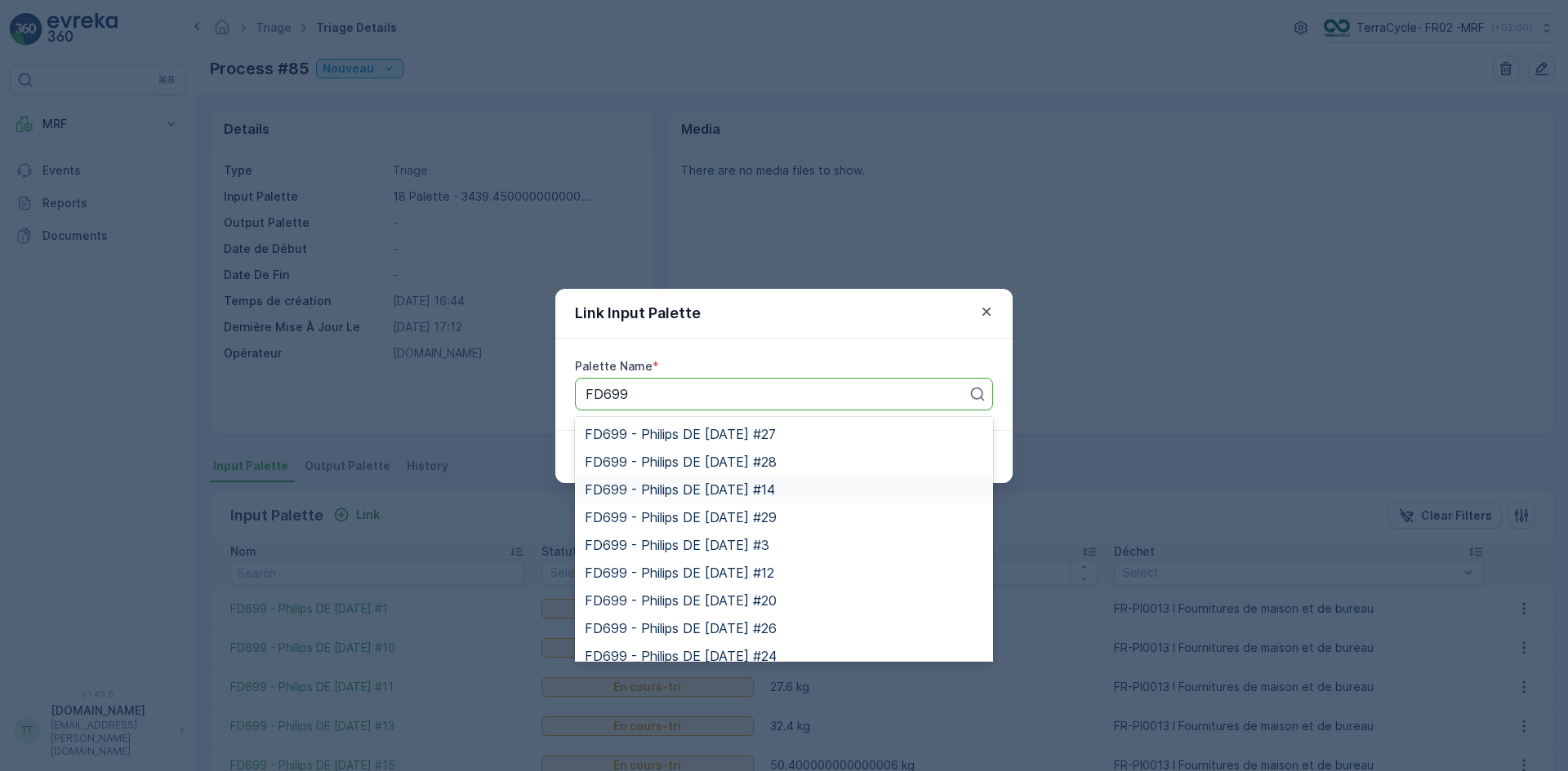
click at [720, 492] on span "FD699 - Philips DE [DATE] #14" at bounding box center [680, 490] width 191 height 15
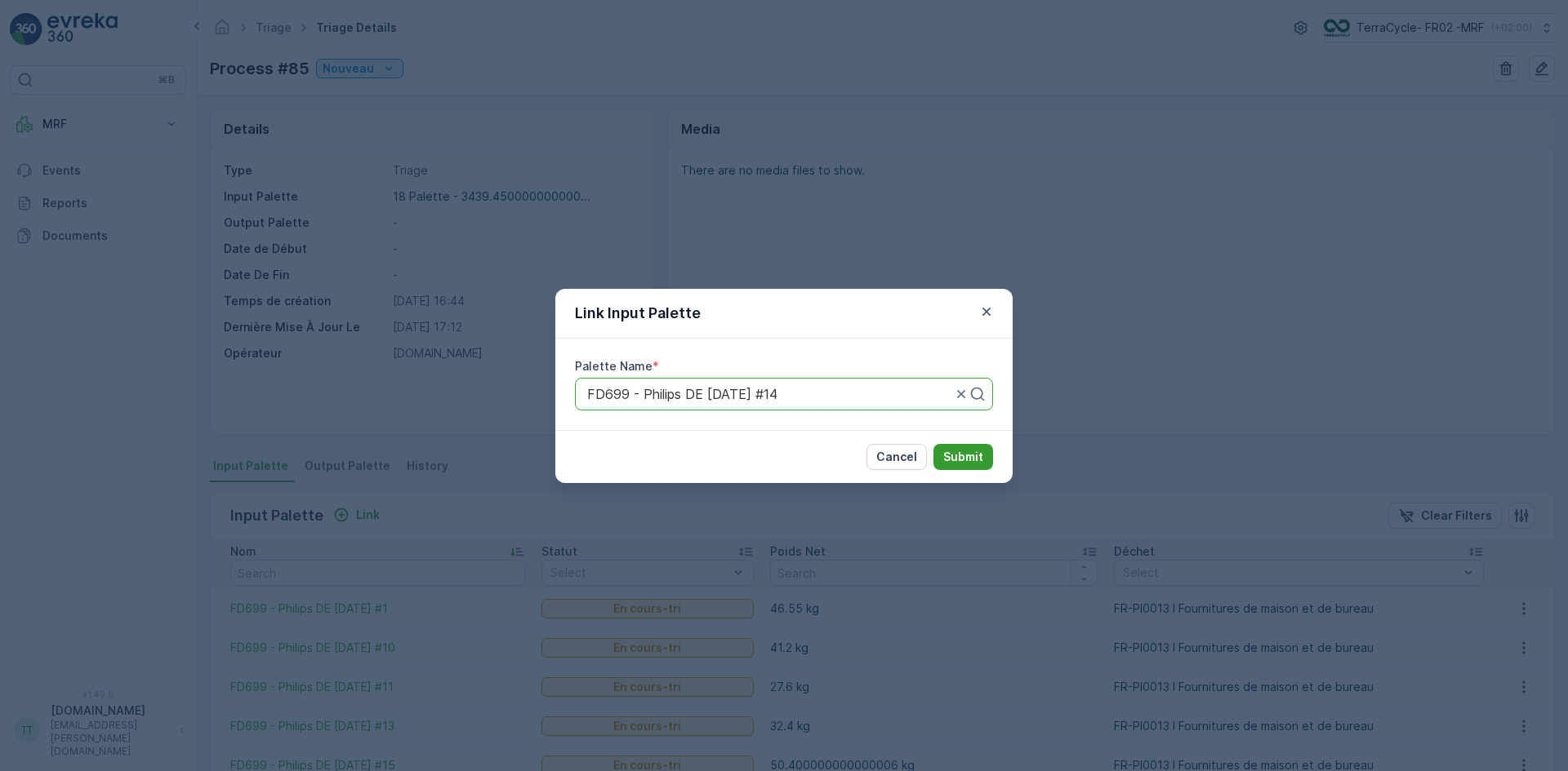
click at [968, 458] on p "Submit" at bounding box center [963, 457] width 40 height 16
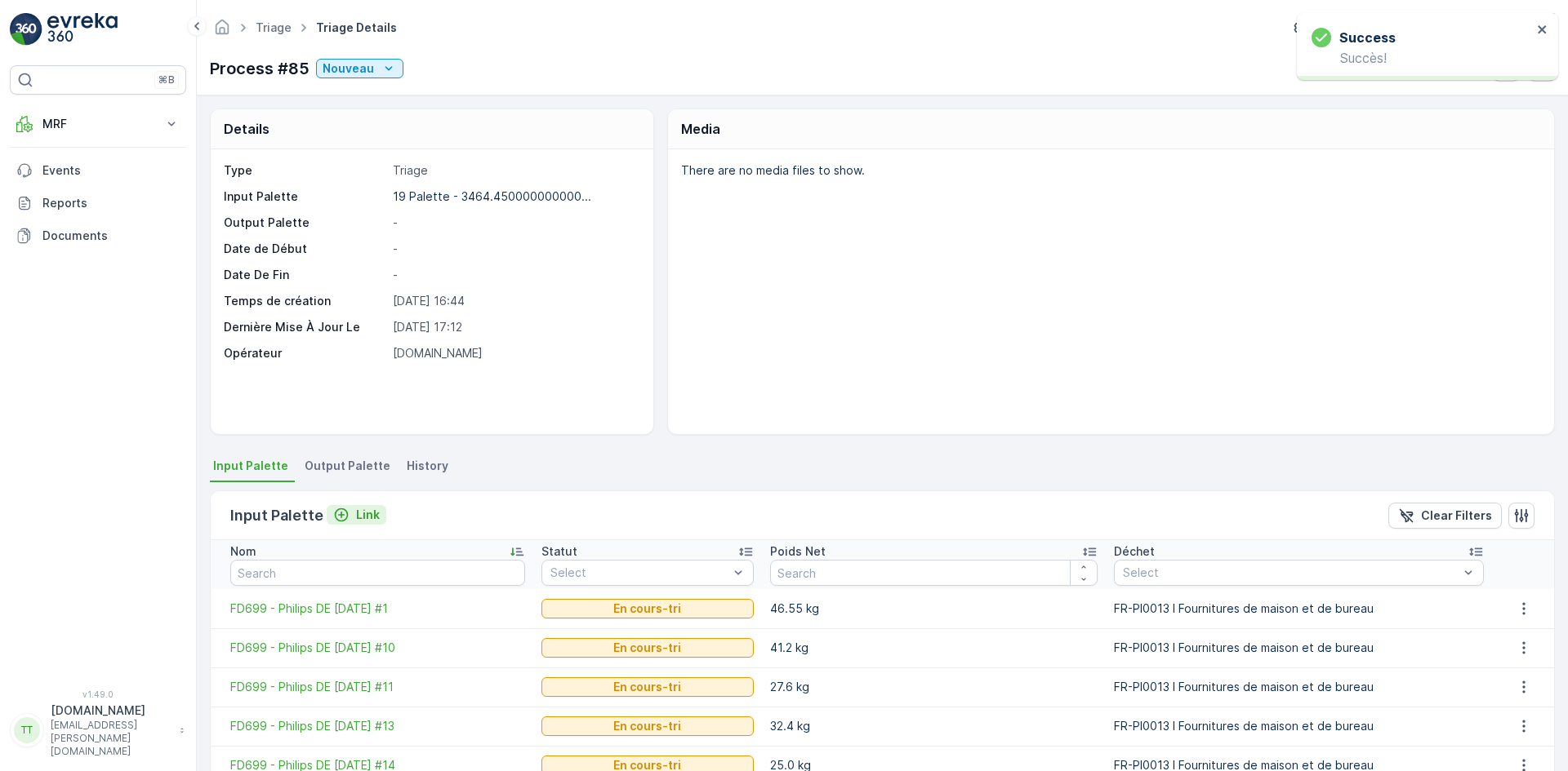
click at [362, 520] on p "Link" at bounding box center [368, 515] width 24 height 16
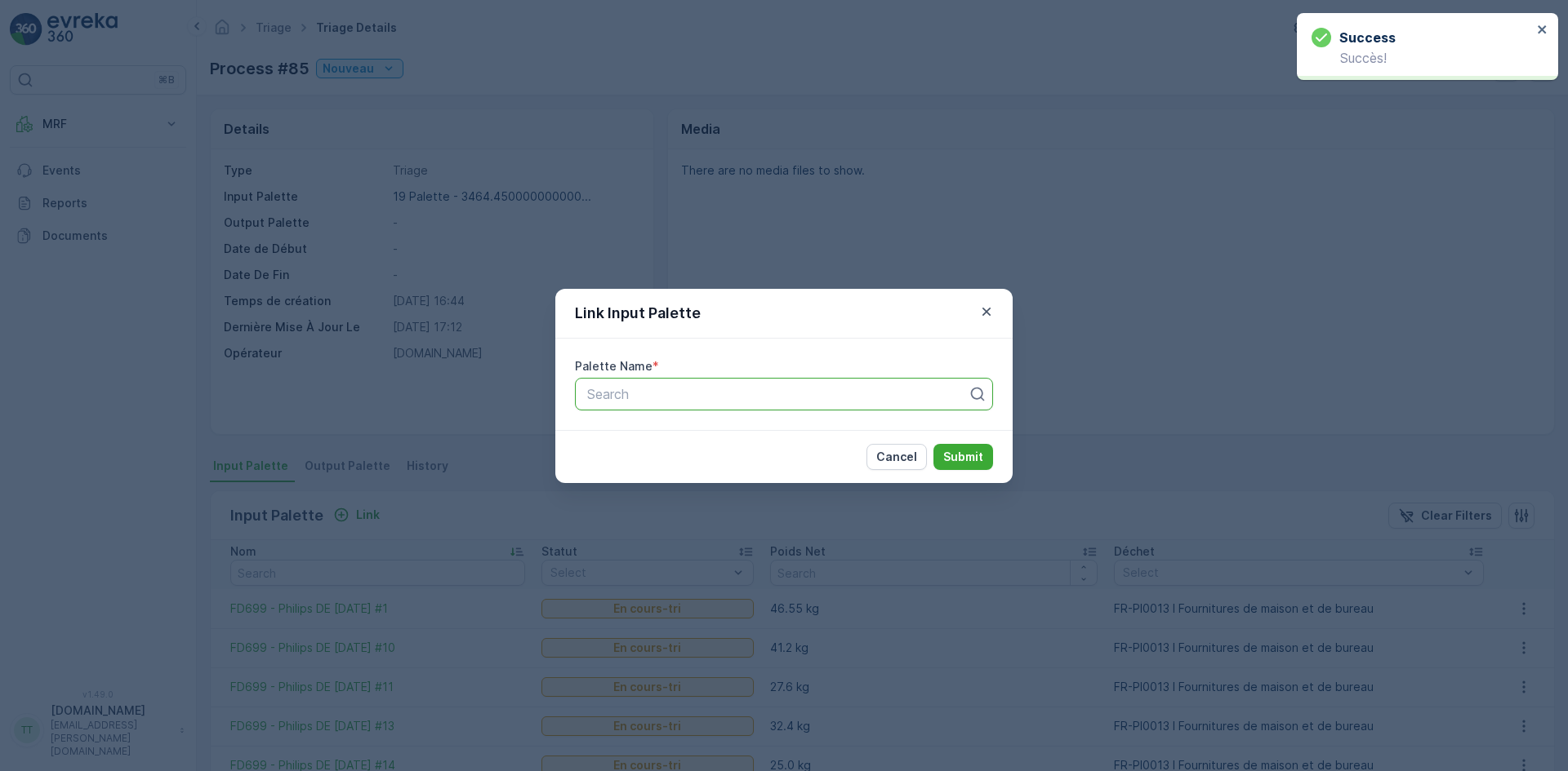
paste input "FD699"
type input "FD699"
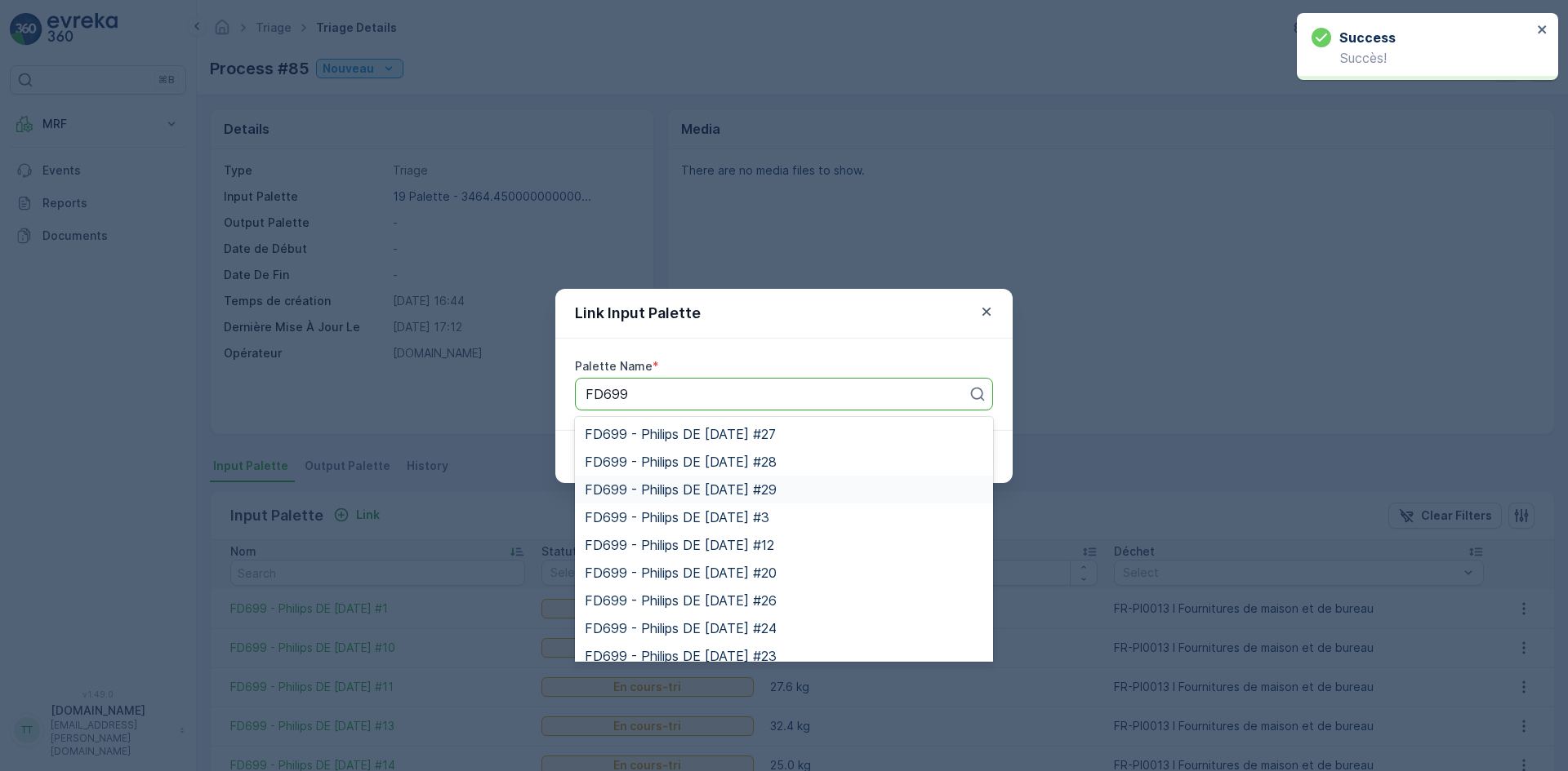
click at [647, 481] on div "FD699 - Philips DE [DATE] #29" at bounding box center [783, 490] width 418 height 28
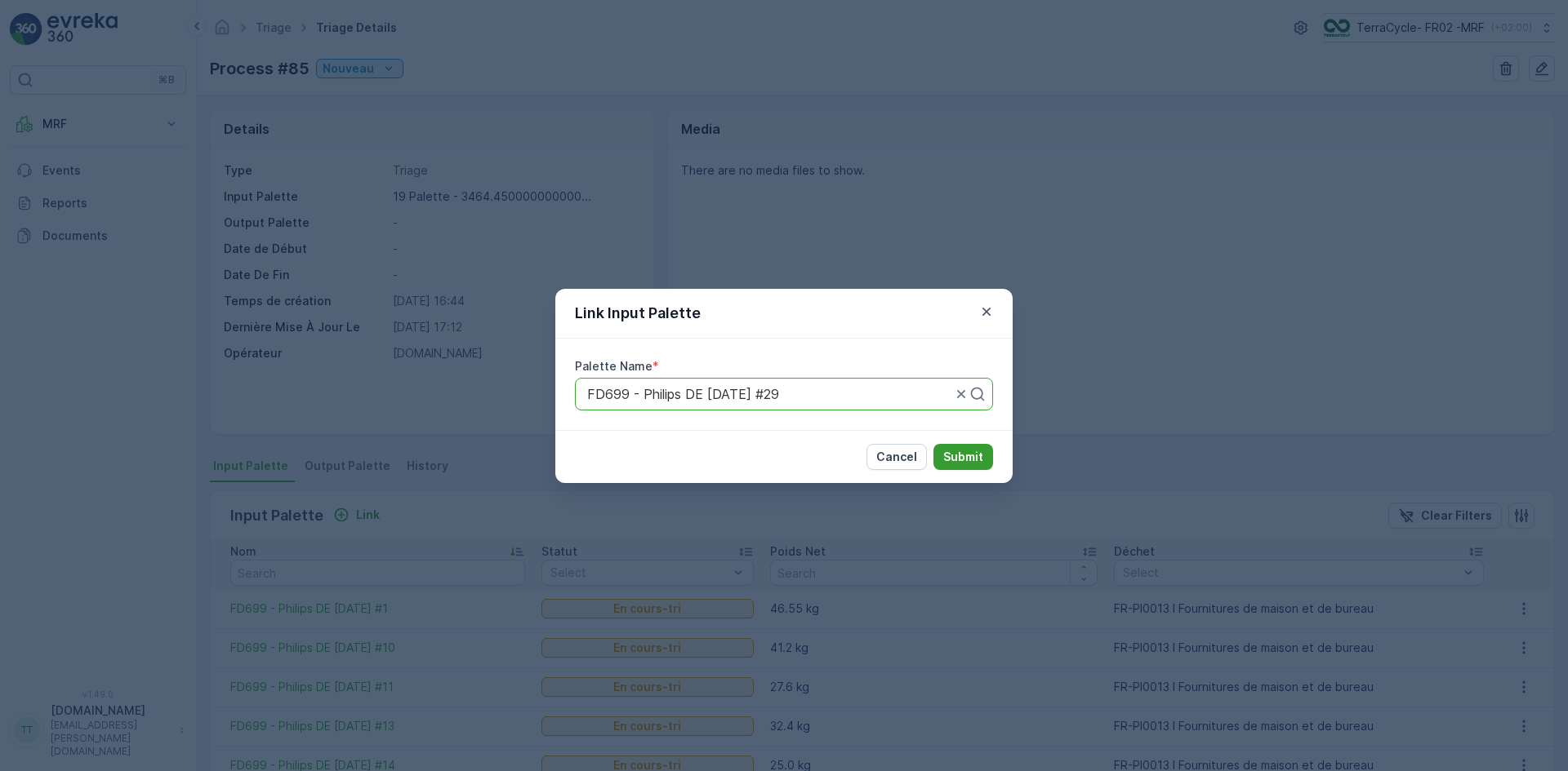
click at [969, 457] on p "Submit" at bounding box center [963, 457] width 40 height 16
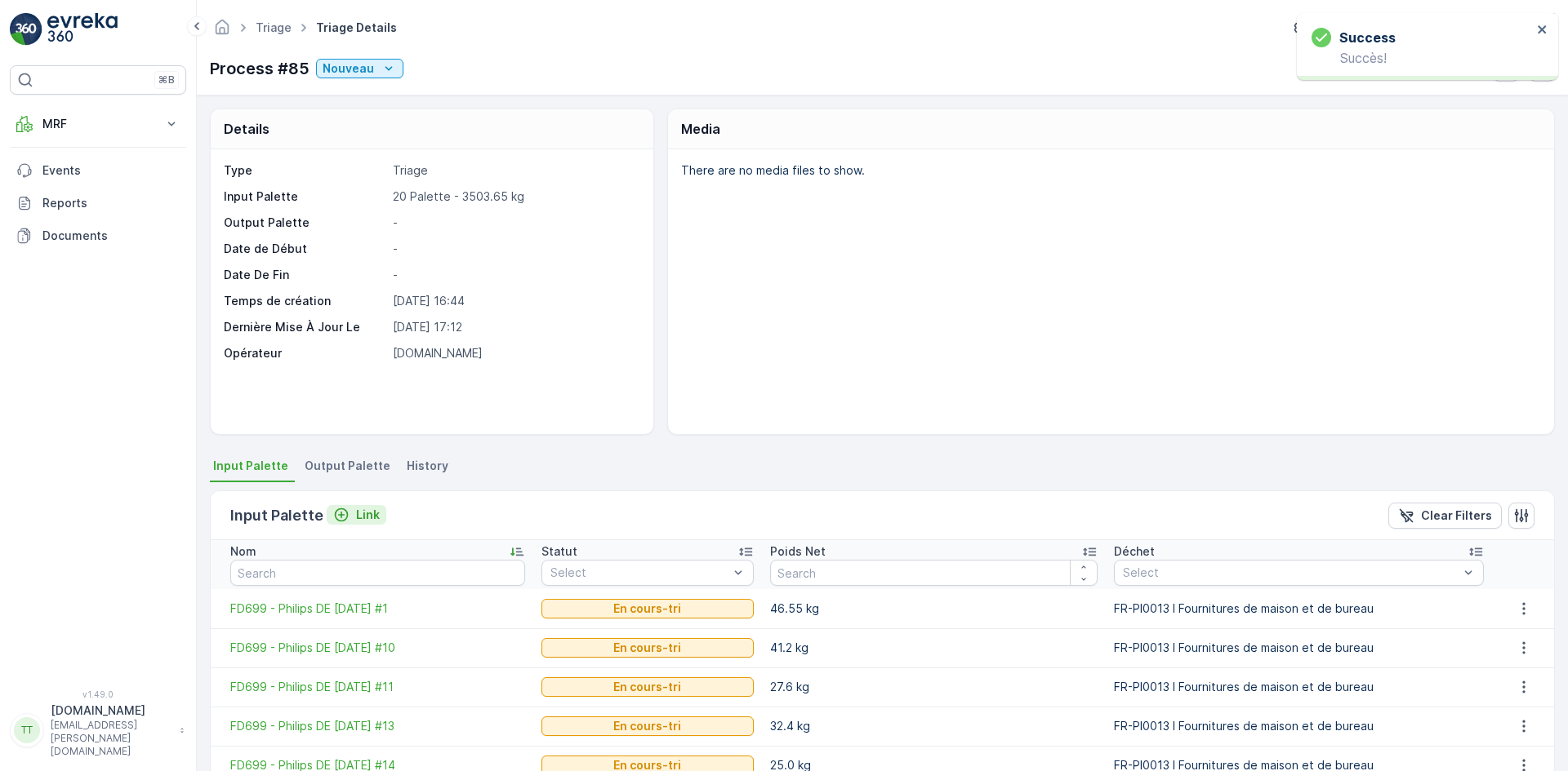
click at [362, 517] on p "Link" at bounding box center [368, 515] width 24 height 16
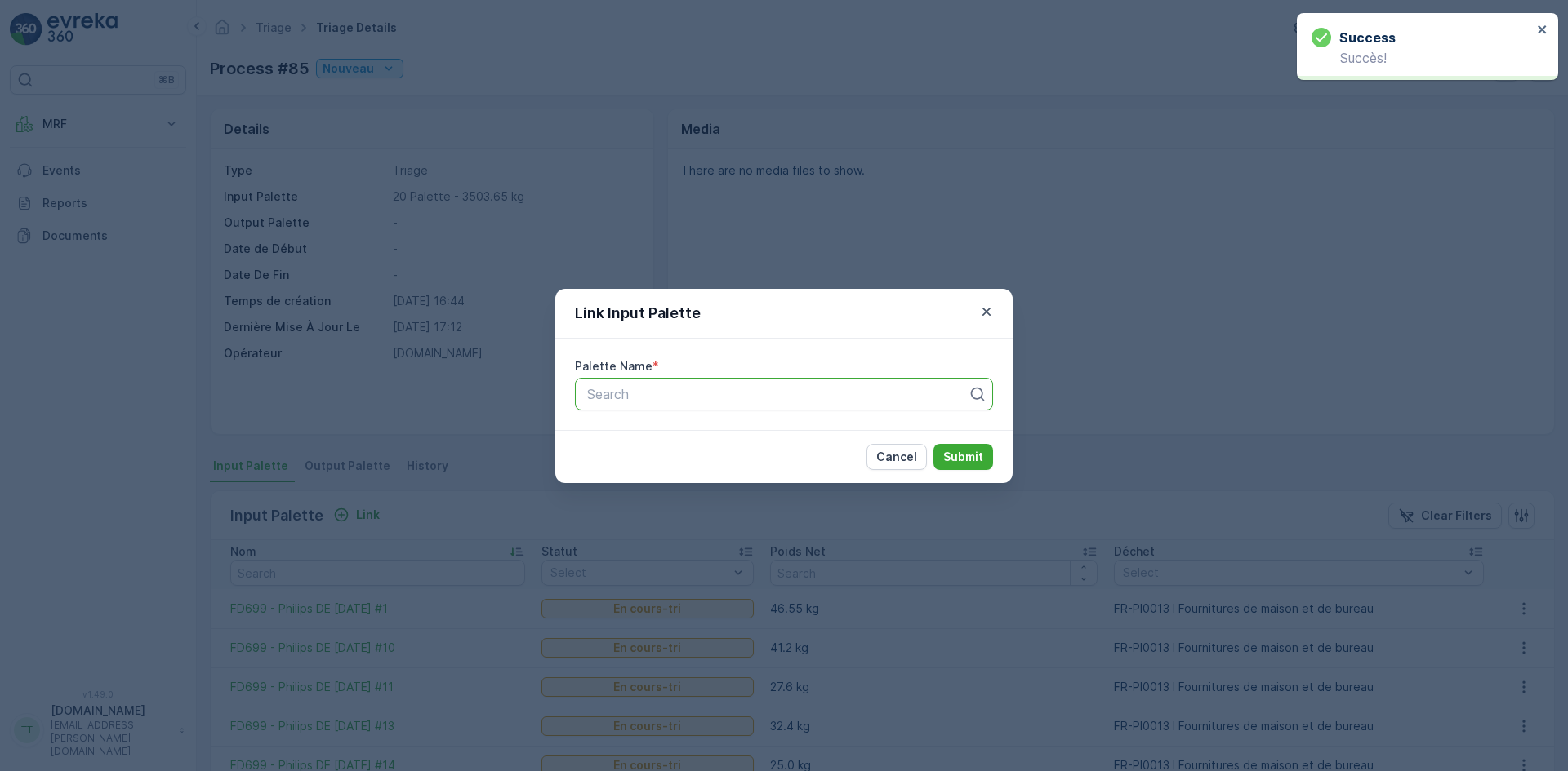
click at [802, 395] on div at bounding box center [777, 395] width 384 height 15
paste input "FD699"
type input "FD699"
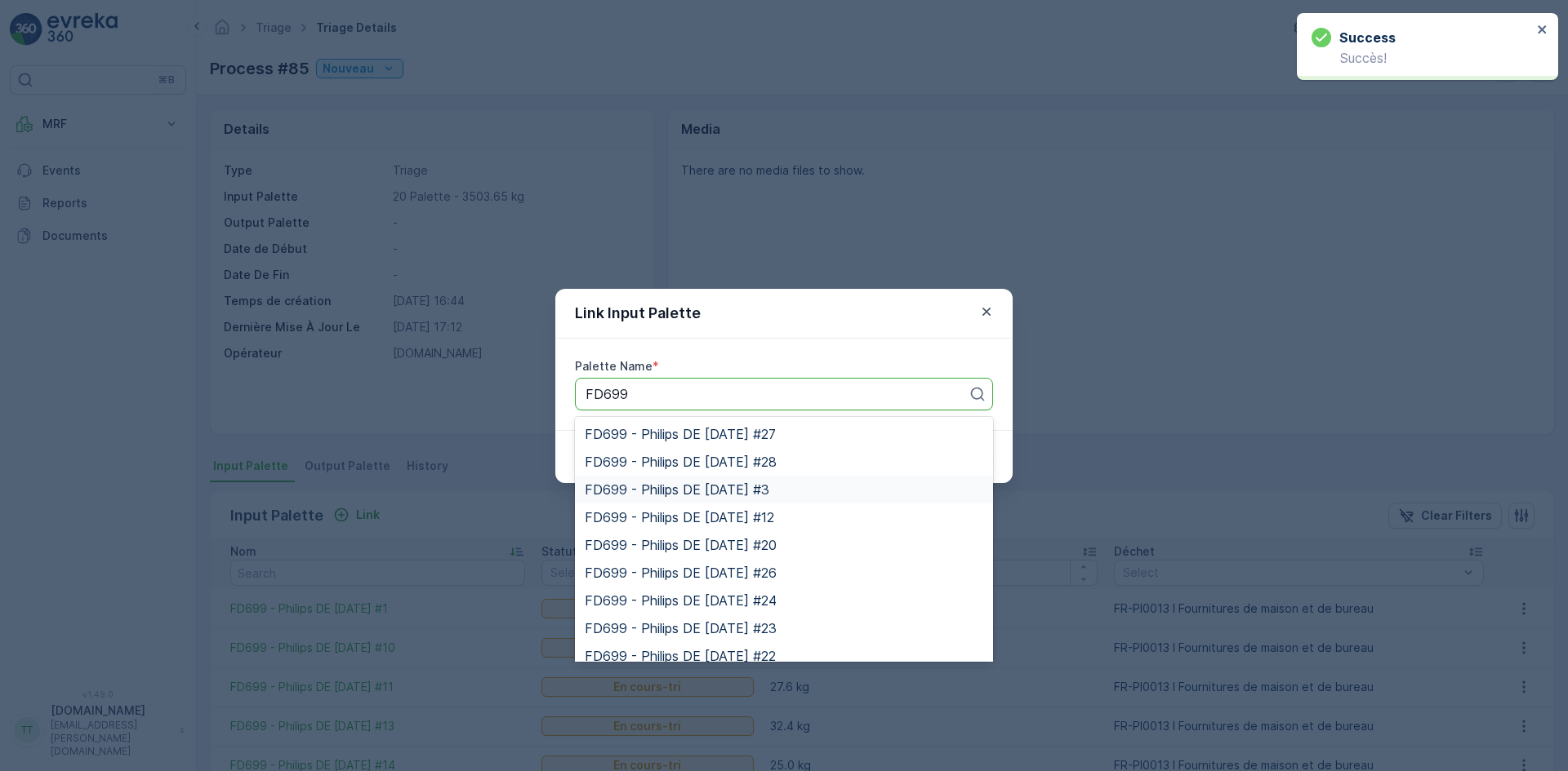
click at [762, 497] on span "FD699 - Philips DE [DATE] #3" at bounding box center [676, 490] width 184 height 15
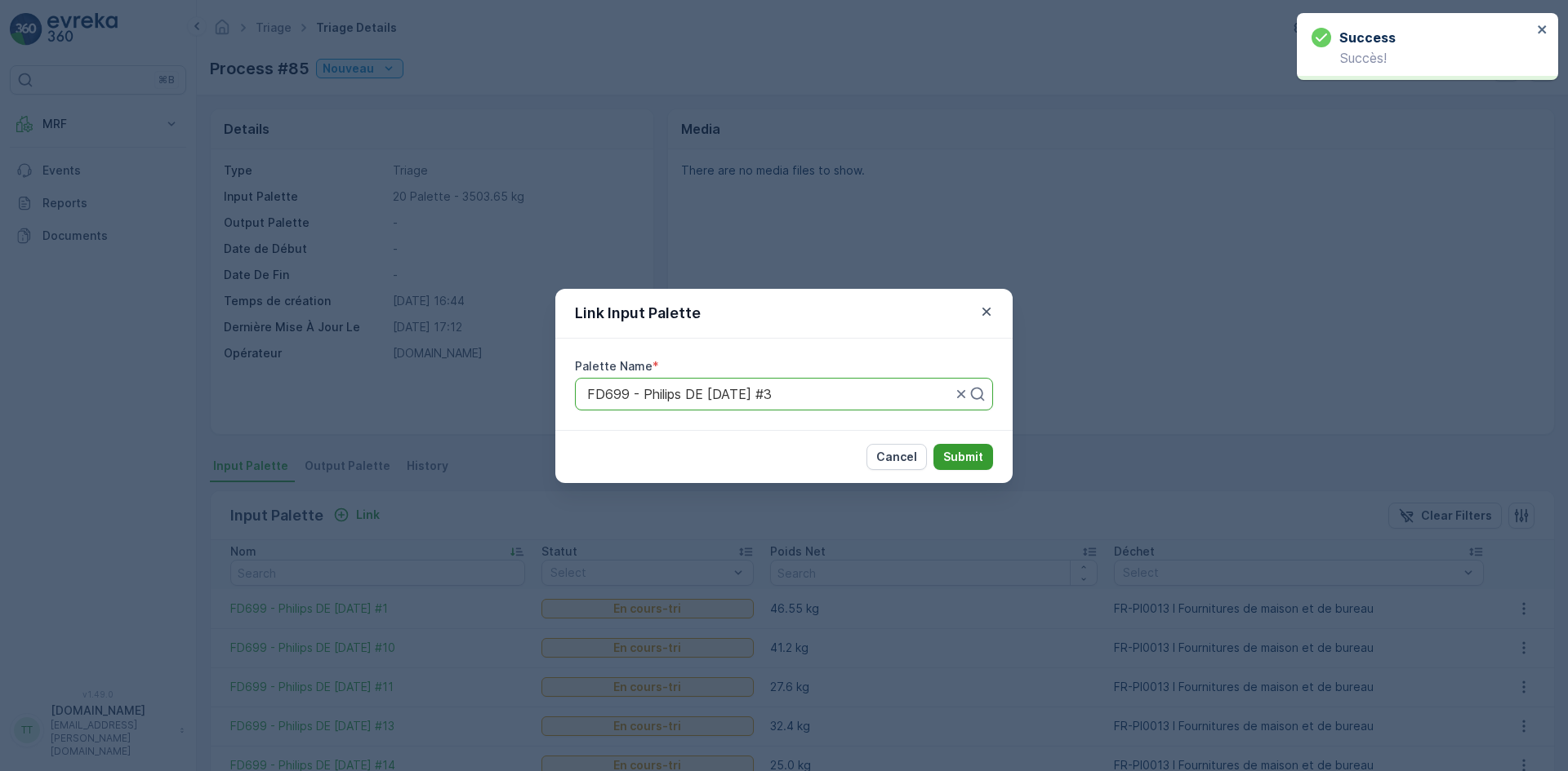
click at [990, 462] on button "Submit" at bounding box center [964, 457] width 60 height 26
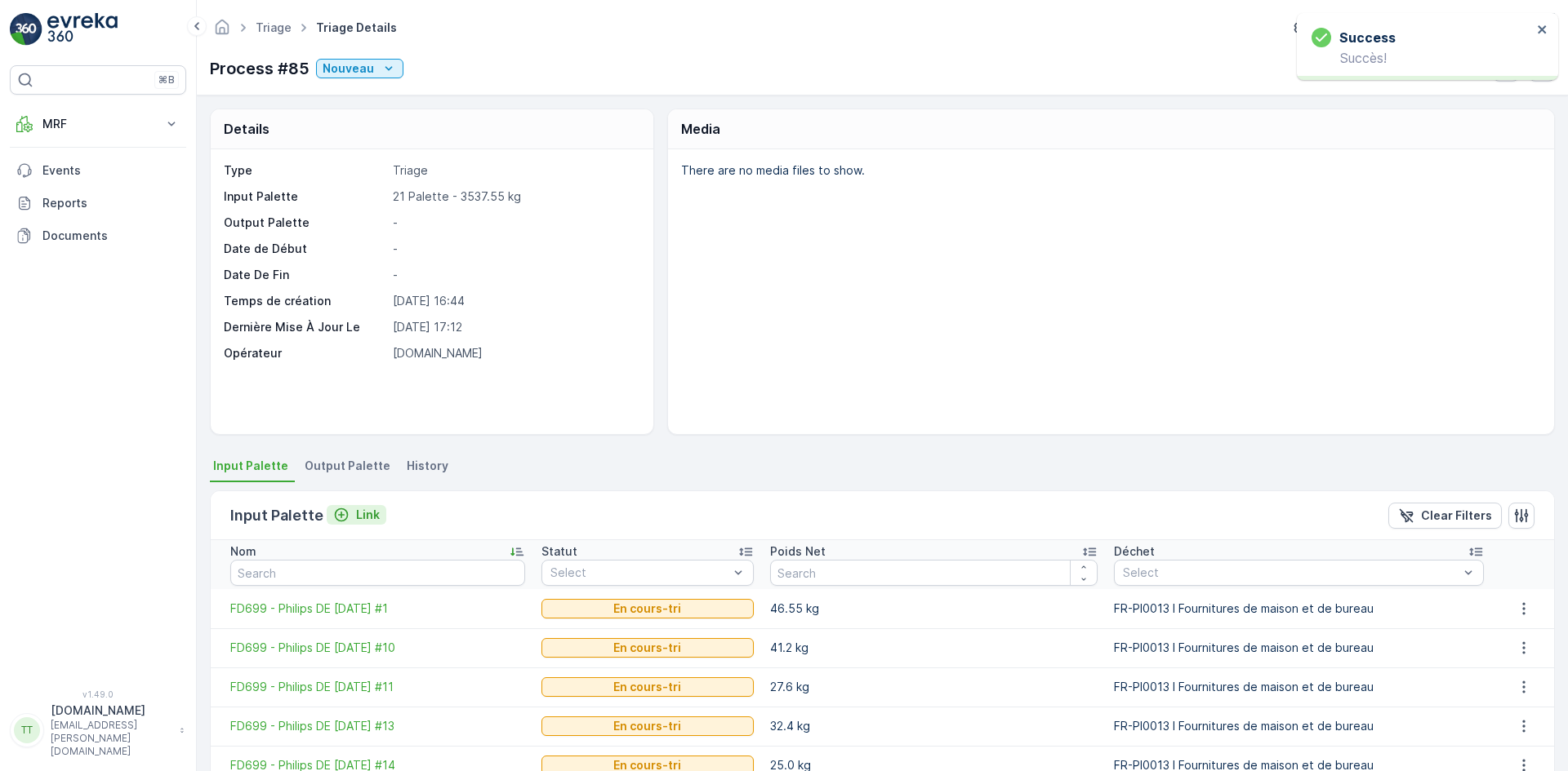
click at [368, 512] on p "Link" at bounding box center [368, 515] width 24 height 16
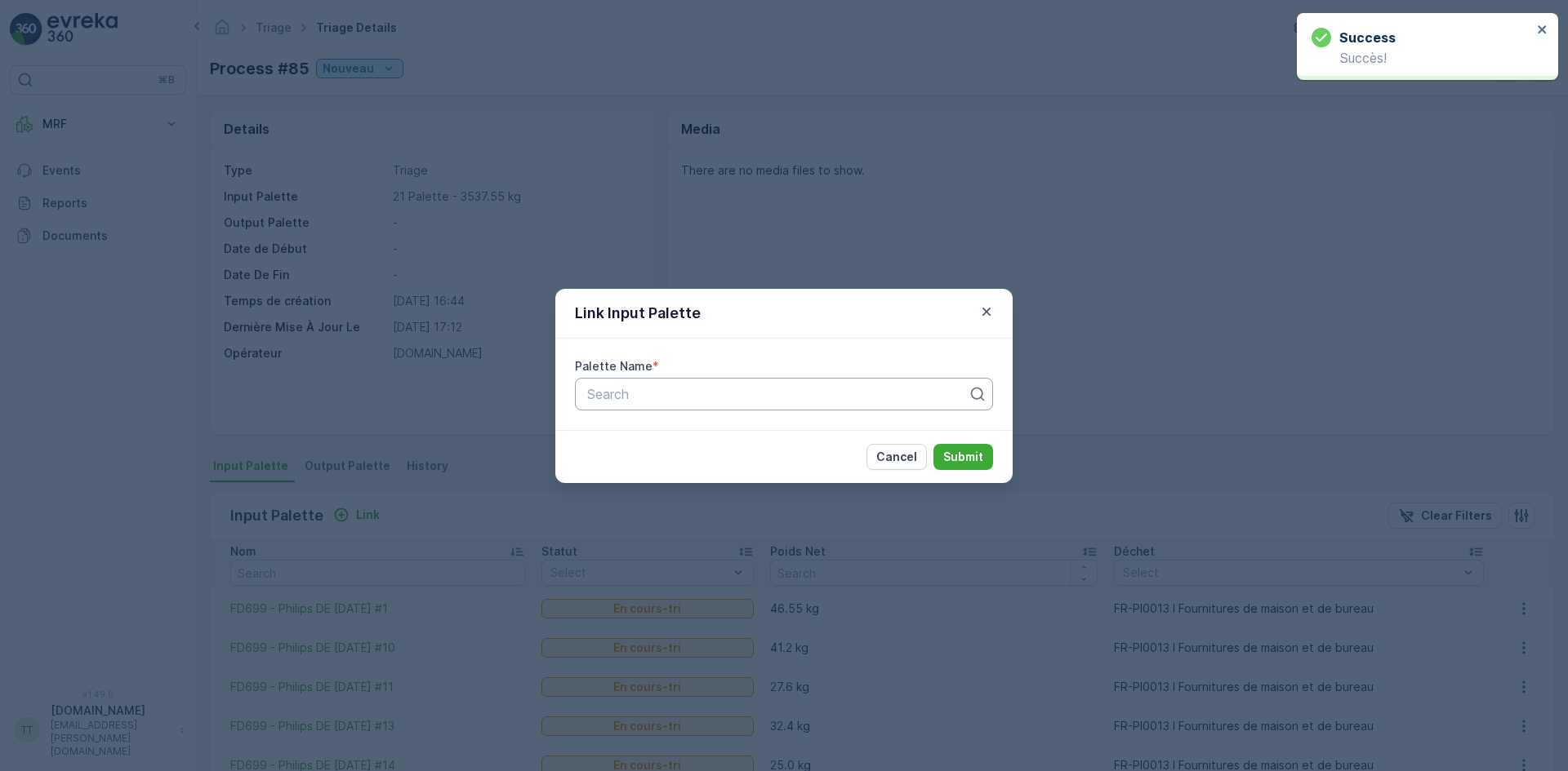
click at [642, 404] on div "Search" at bounding box center [783, 395] width 418 height 33
paste input "FD699"
type input "FD699"
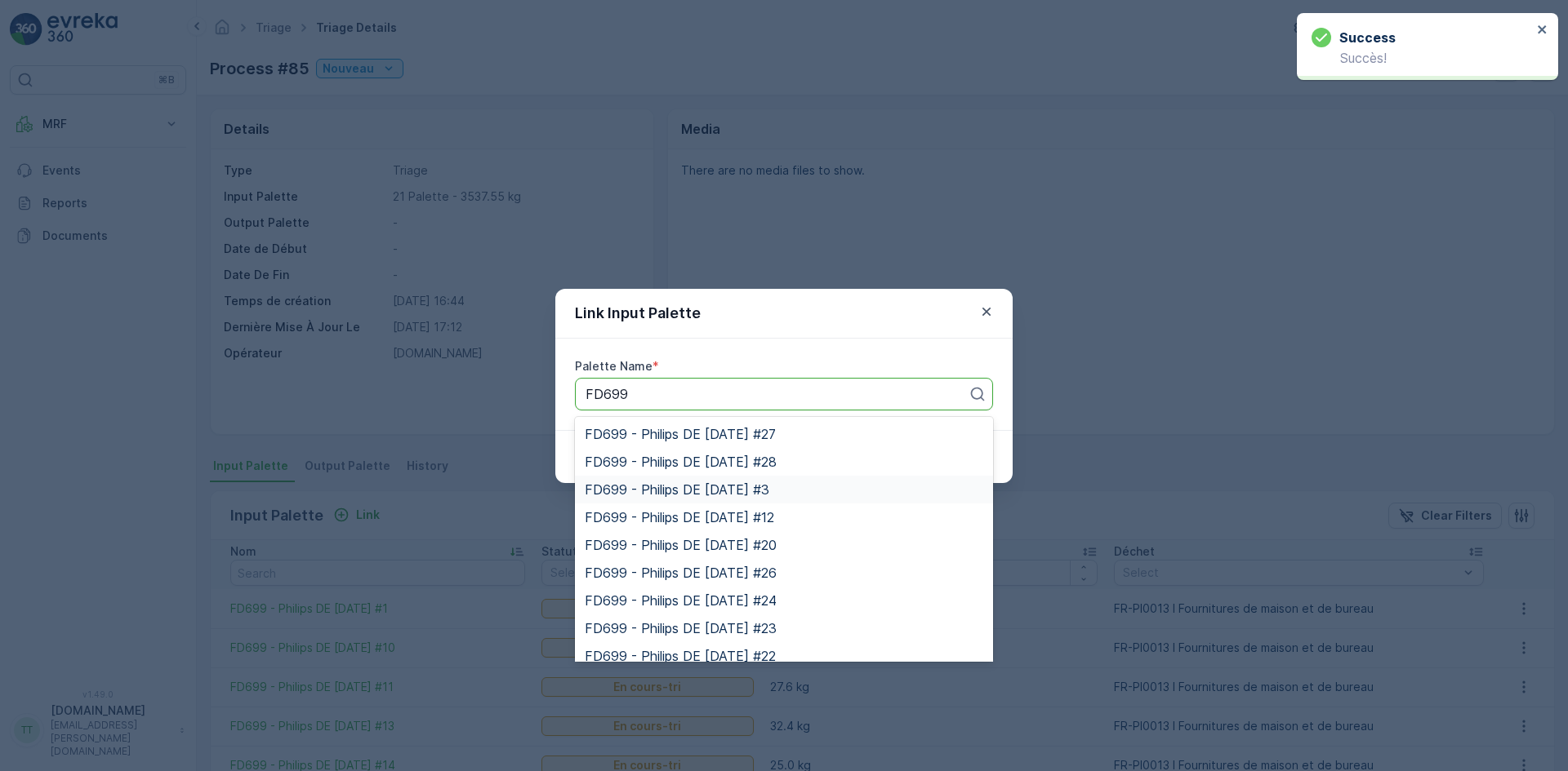
click at [669, 483] on span "FD699 - Philips DE [DATE] #3" at bounding box center [676, 490] width 184 height 15
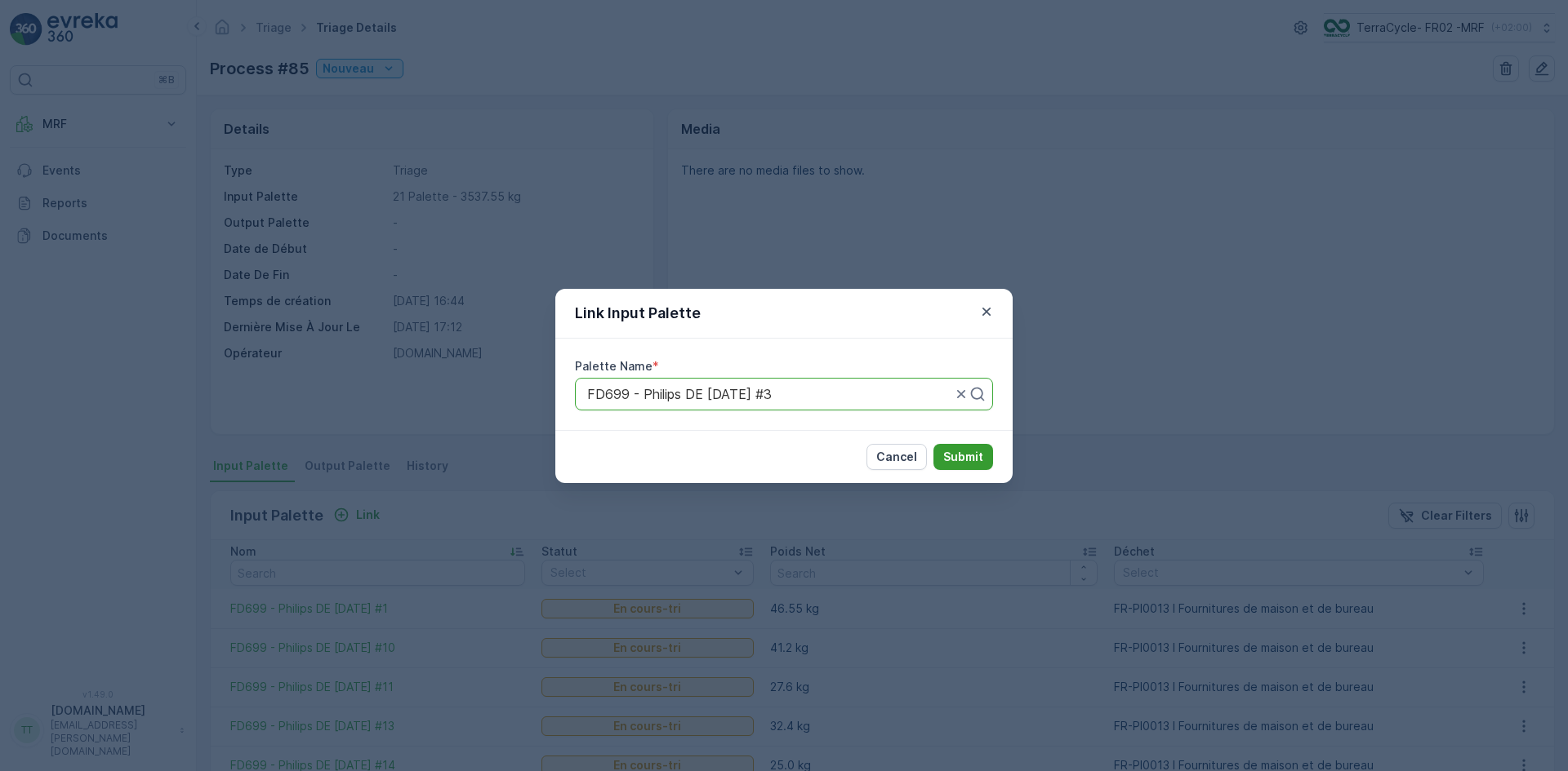
click at [983, 459] on button "Submit" at bounding box center [964, 457] width 60 height 26
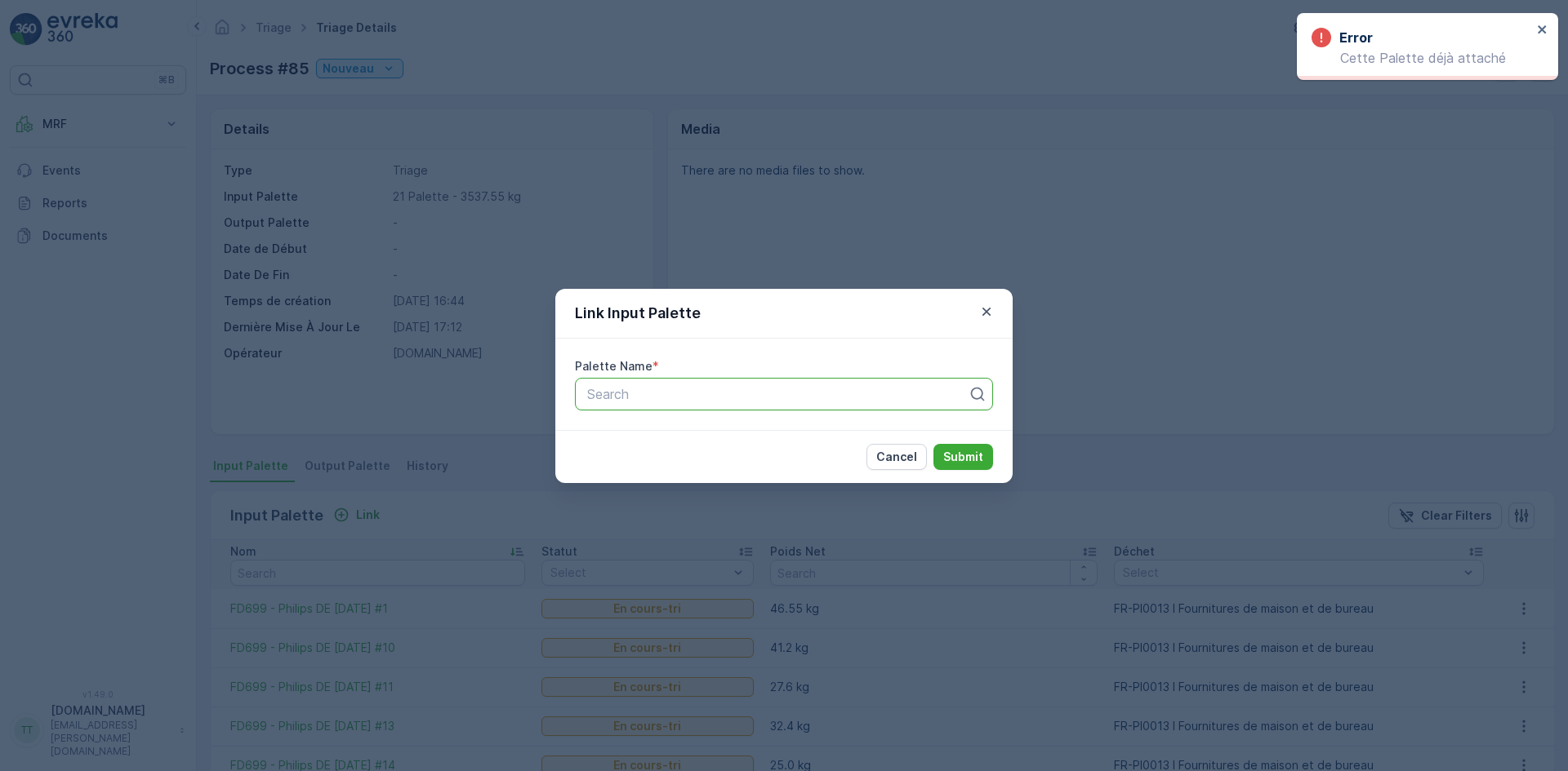
paste input "FD699"
type input "FD699"
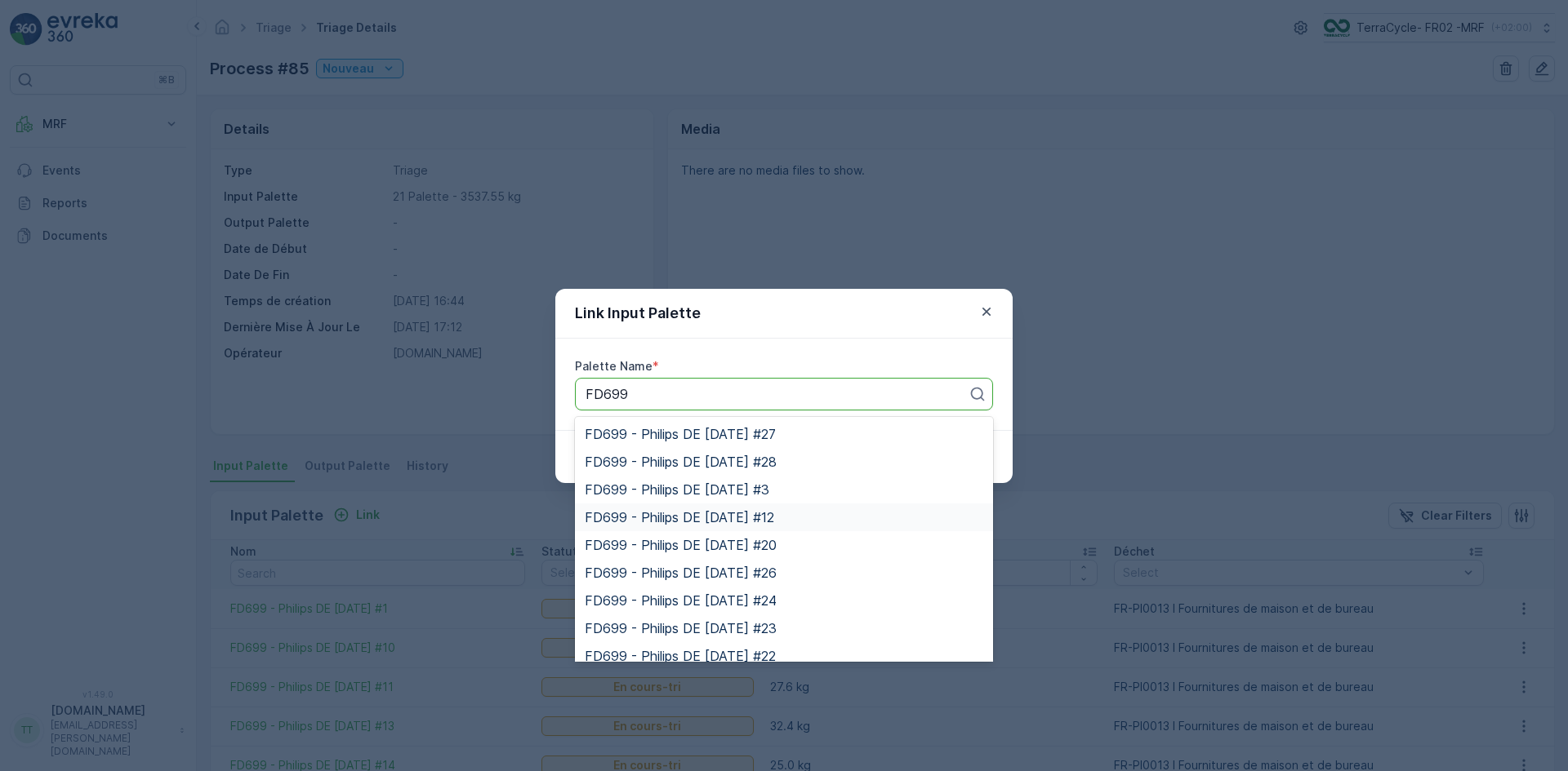
click at [742, 510] on span "FD699 - Philips DE [DATE] #12" at bounding box center [679, 517] width 190 height 15
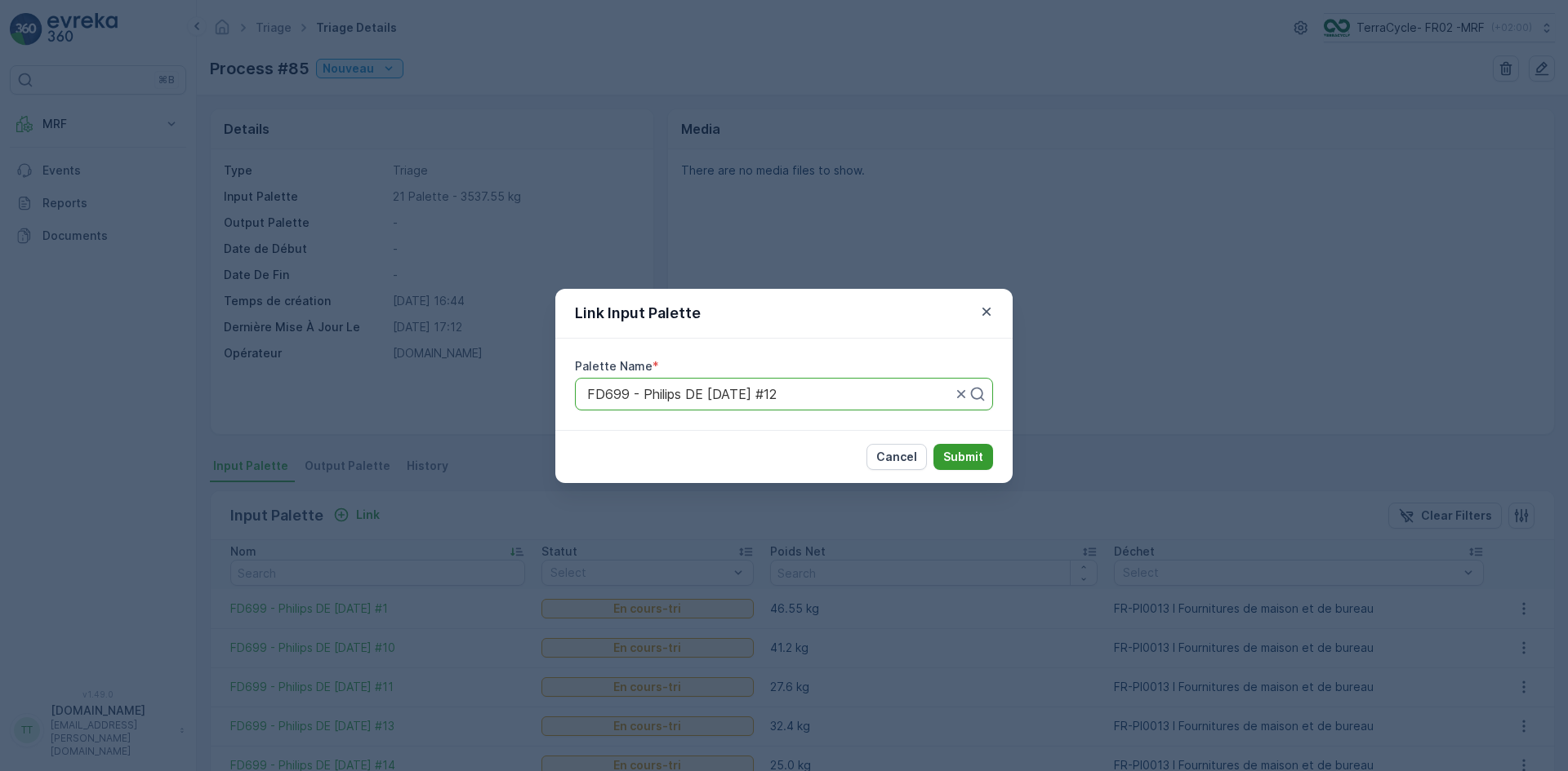
click at [938, 454] on button "Submit" at bounding box center [964, 457] width 60 height 26
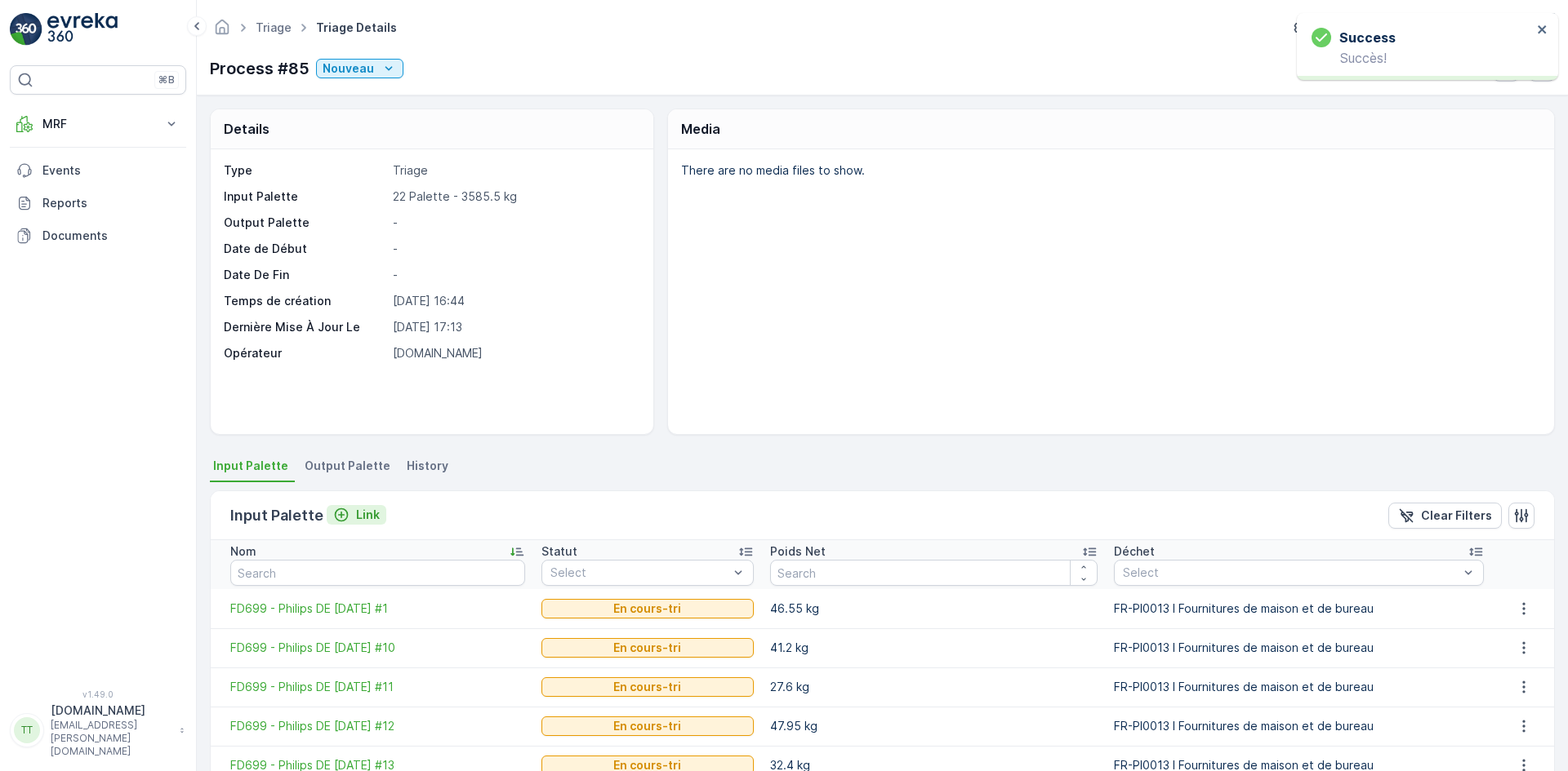
click at [363, 517] on p "Link" at bounding box center [368, 515] width 24 height 16
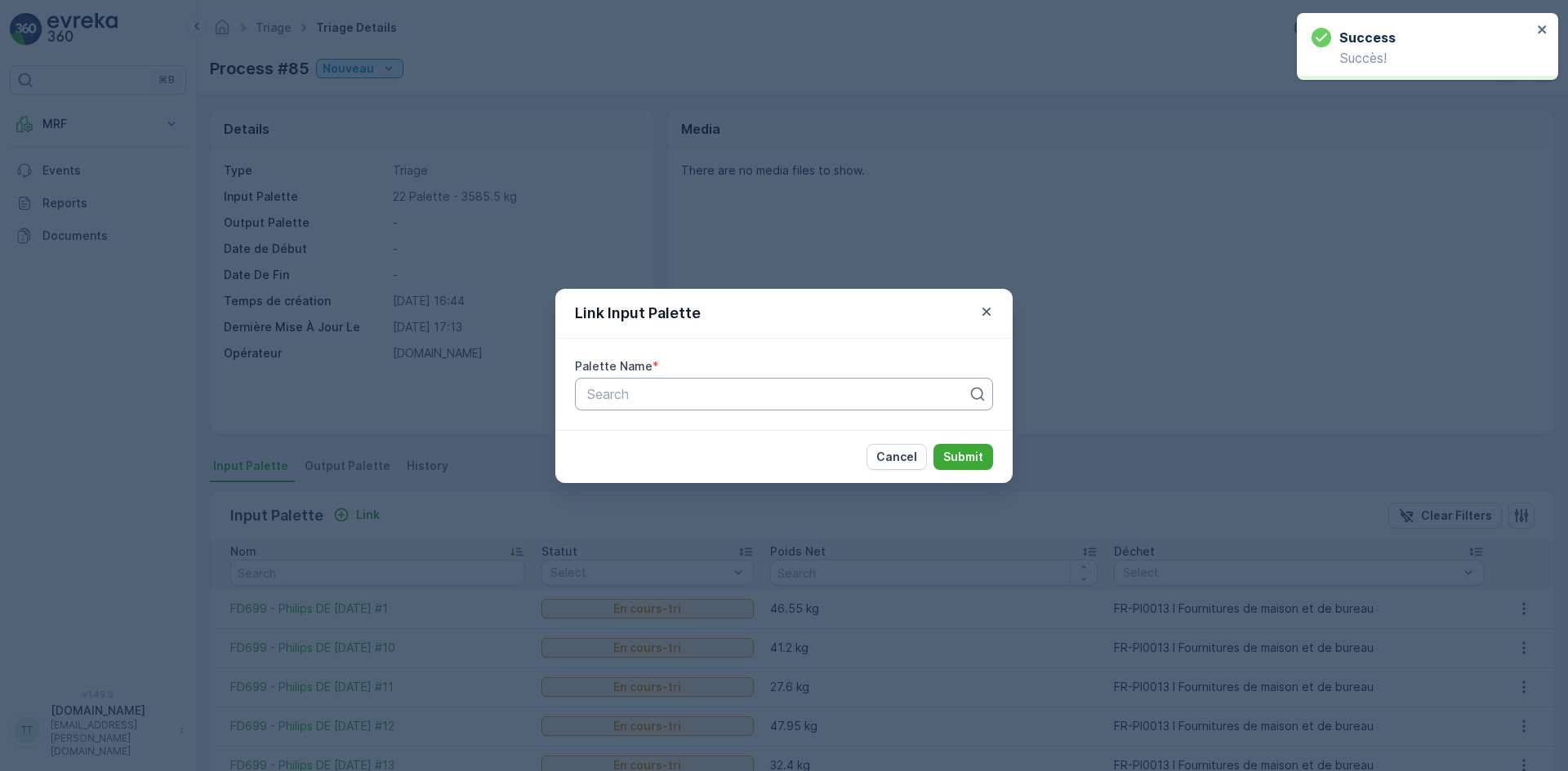
click at [738, 399] on div at bounding box center [777, 395] width 384 height 15
paste input "FD699"
type input "FD699"
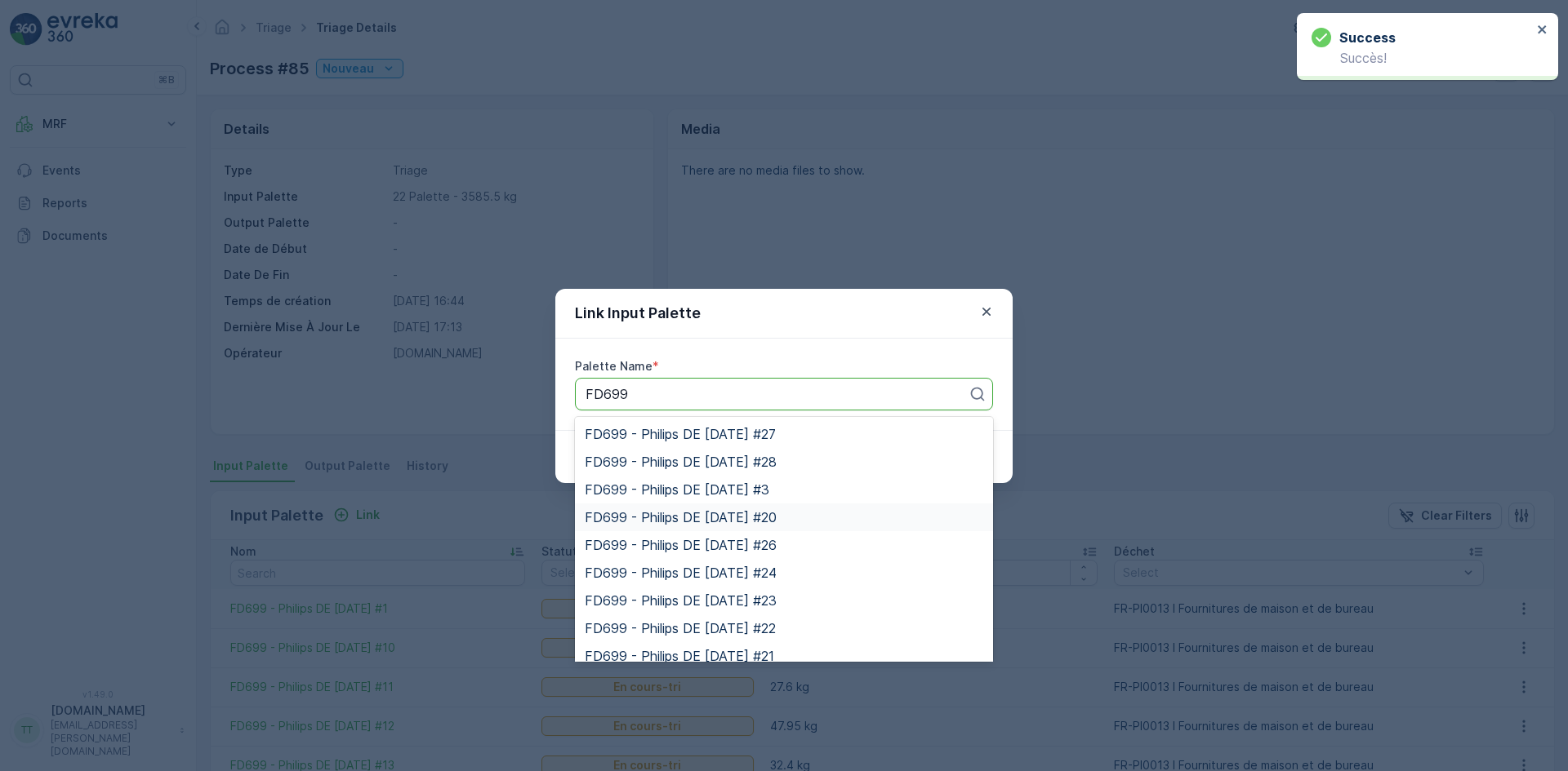
click at [760, 512] on span "FD699 - Philips DE [DATE] #20" at bounding box center [680, 517] width 191 height 15
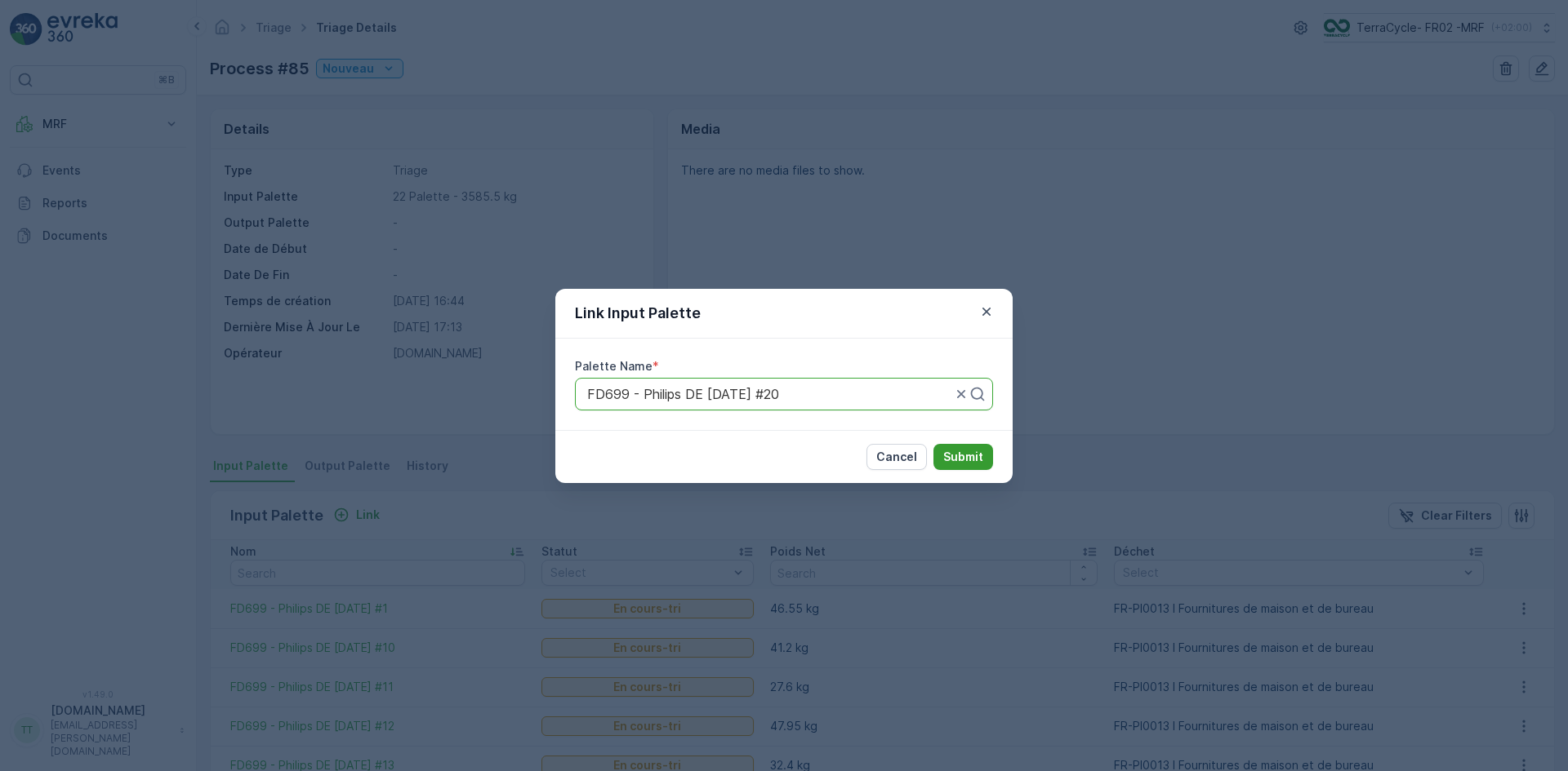
click at [965, 466] on button "Submit" at bounding box center [964, 457] width 60 height 26
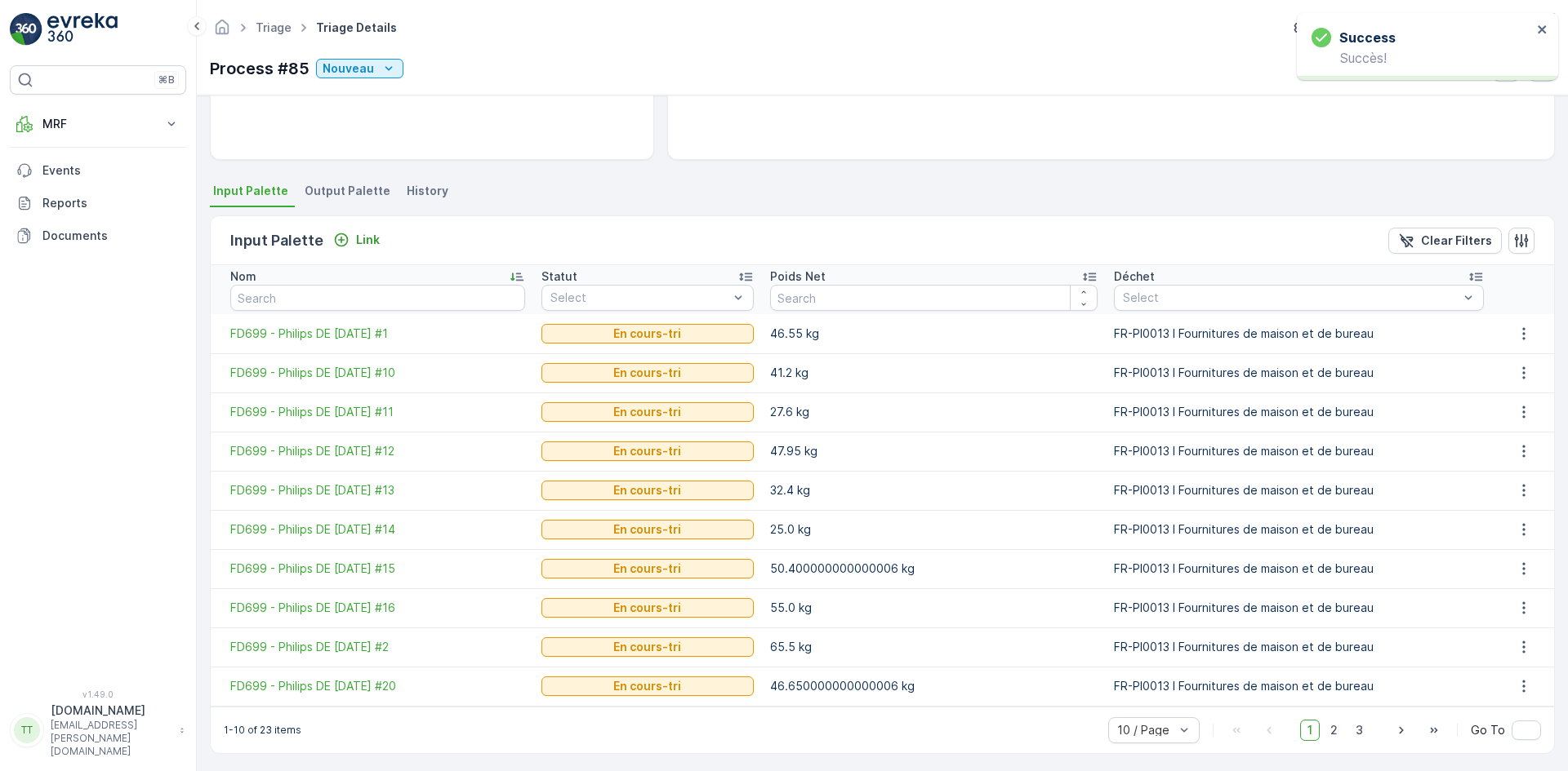
scroll to position [279, 0]
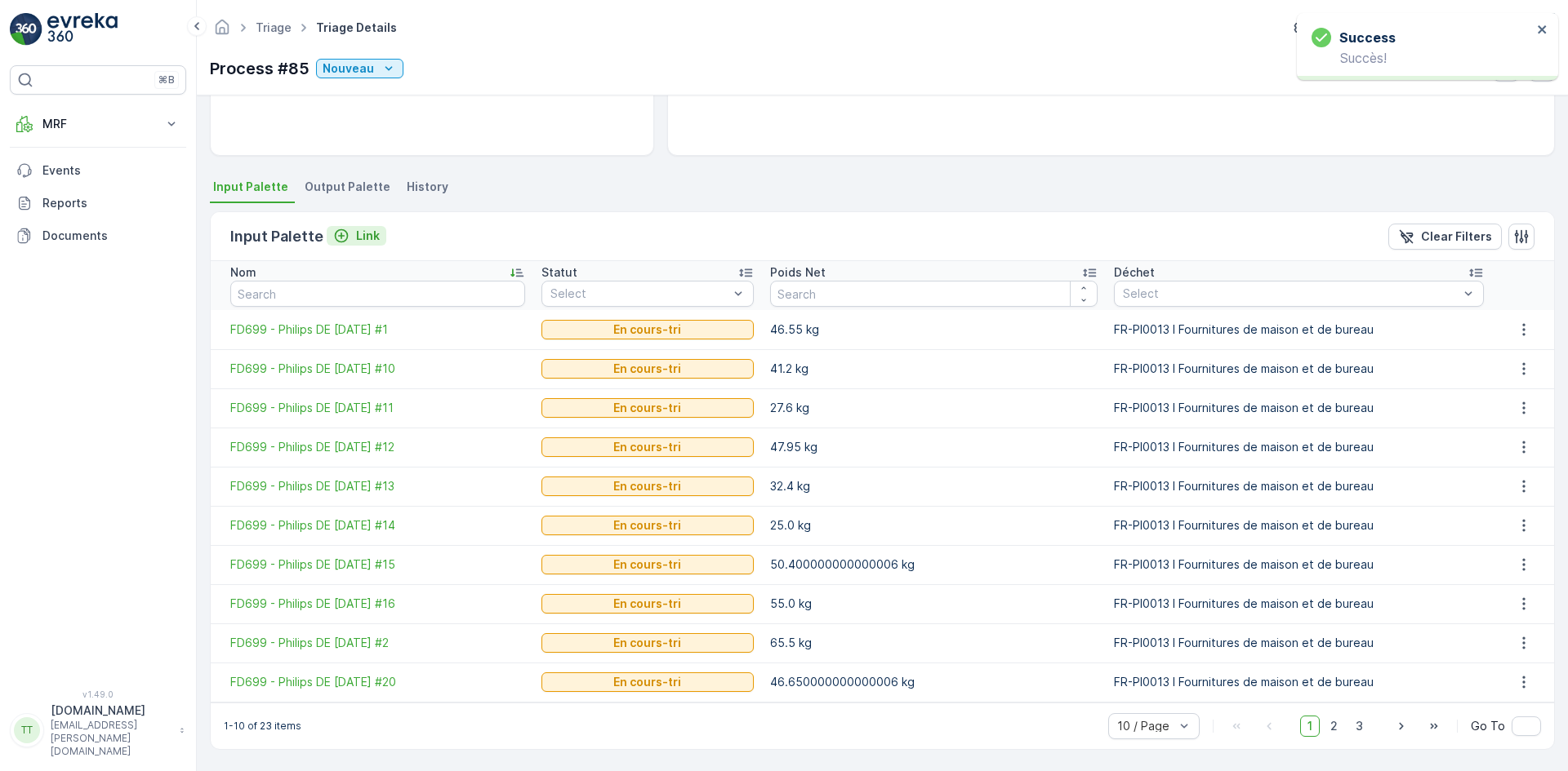
click at [356, 236] on p "Link" at bounding box center [368, 236] width 24 height 16
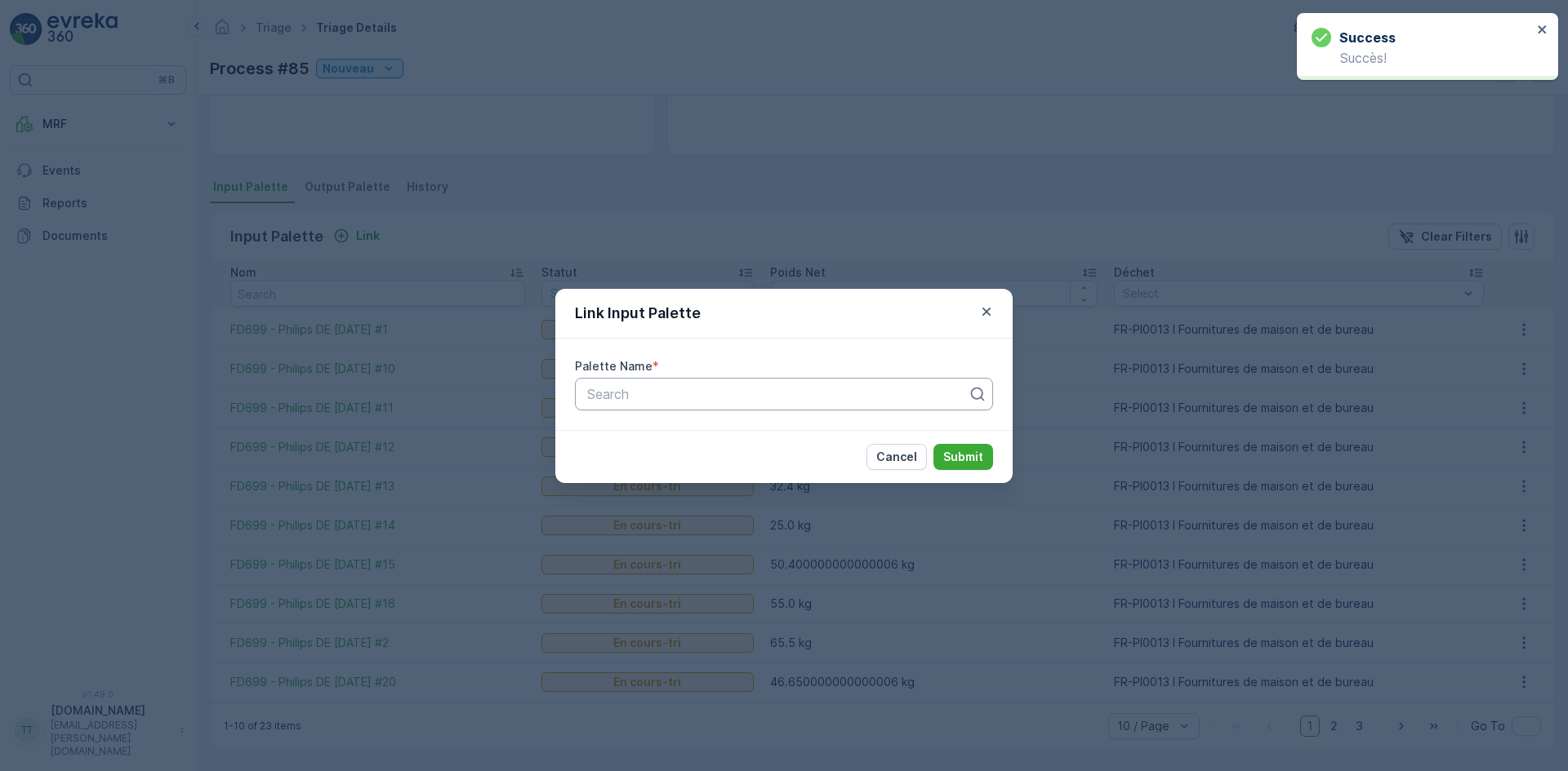
click at [608, 398] on div at bounding box center [777, 395] width 384 height 15
paste input "FD699"
type input "FD699"
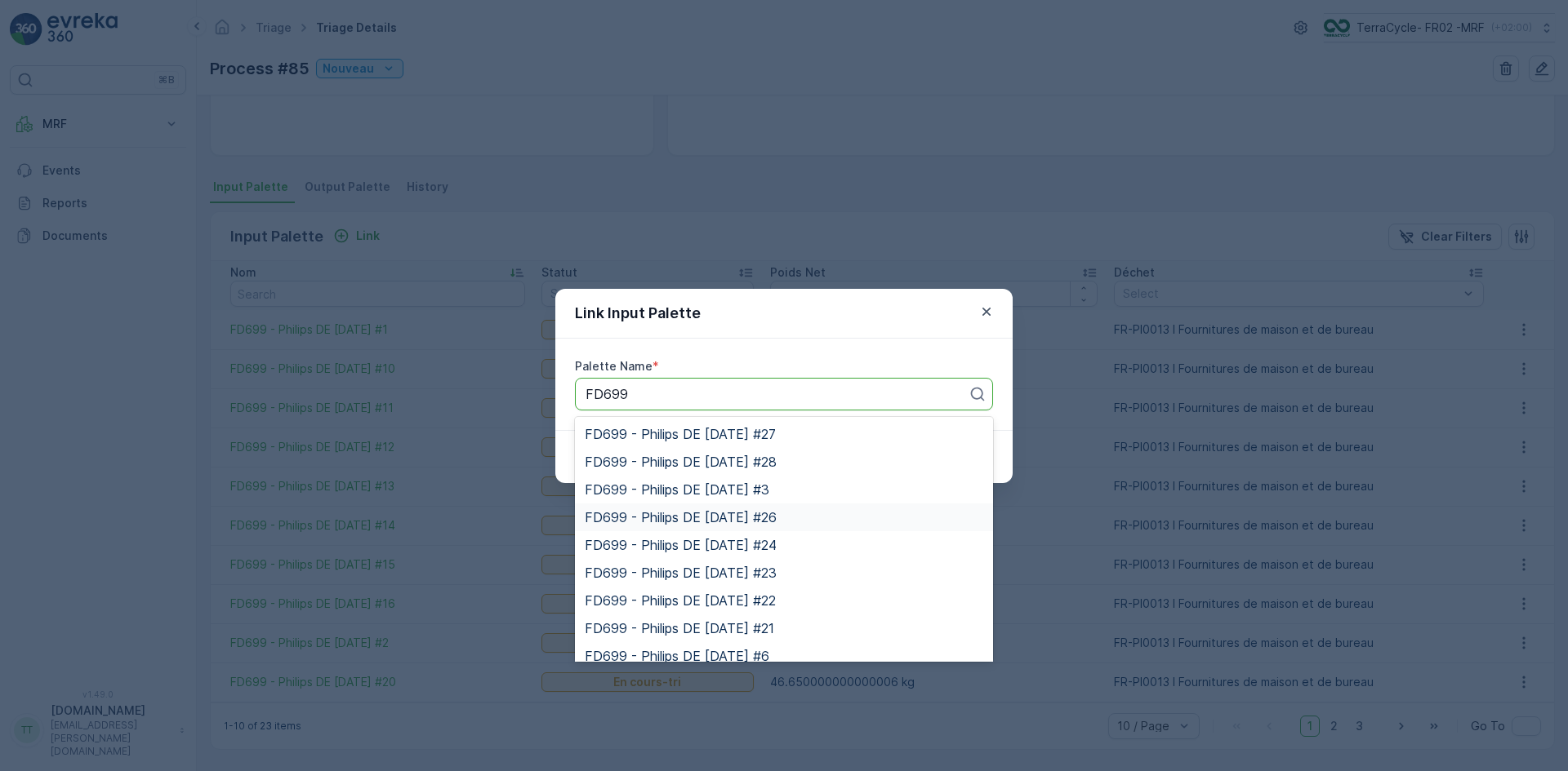
click at [754, 512] on span "FD699 - Philips DE [DATE] #26" at bounding box center [680, 517] width 191 height 15
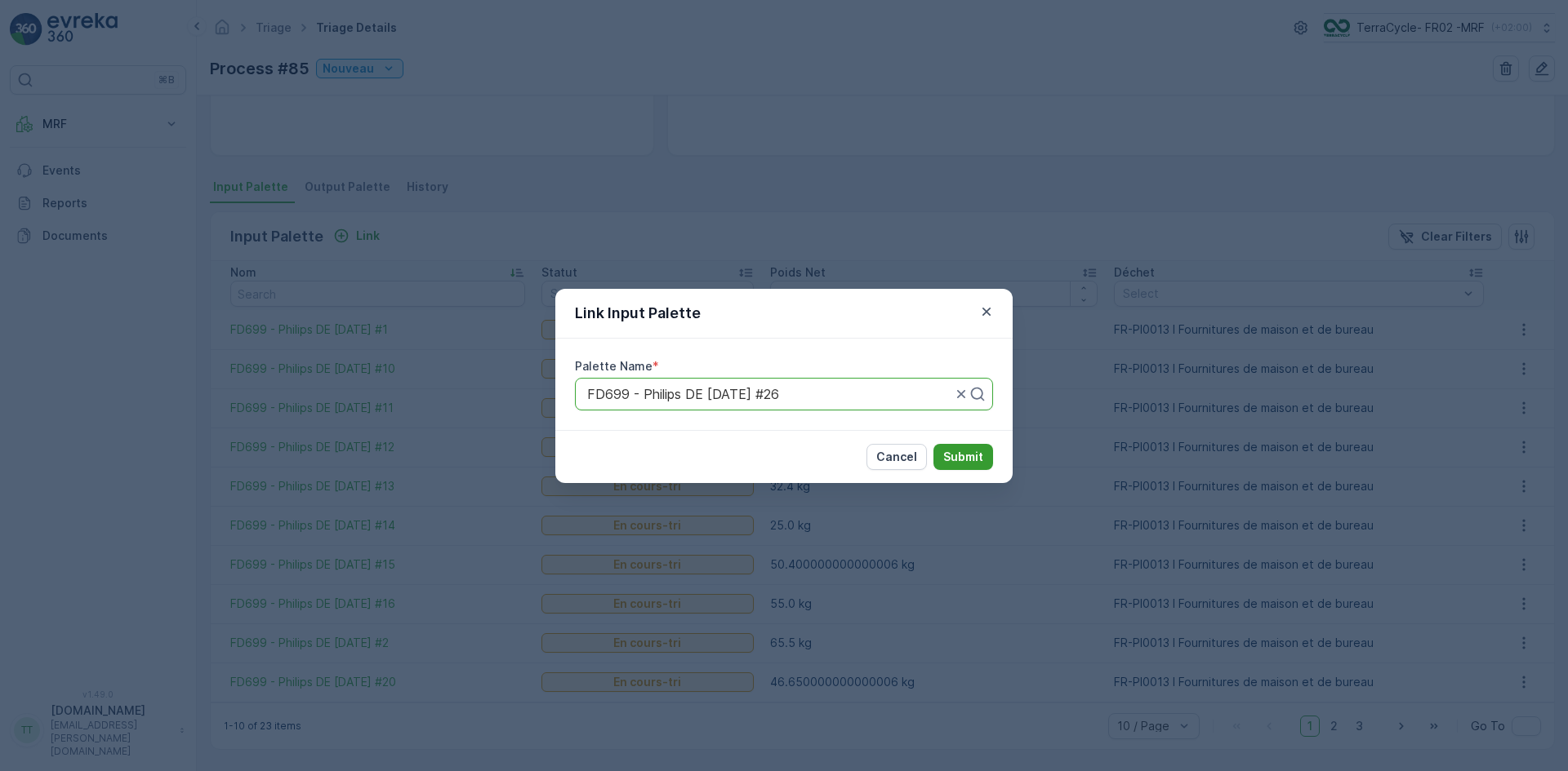
click at [975, 447] on button "Submit" at bounding box center [964, 457] width 60 height 26
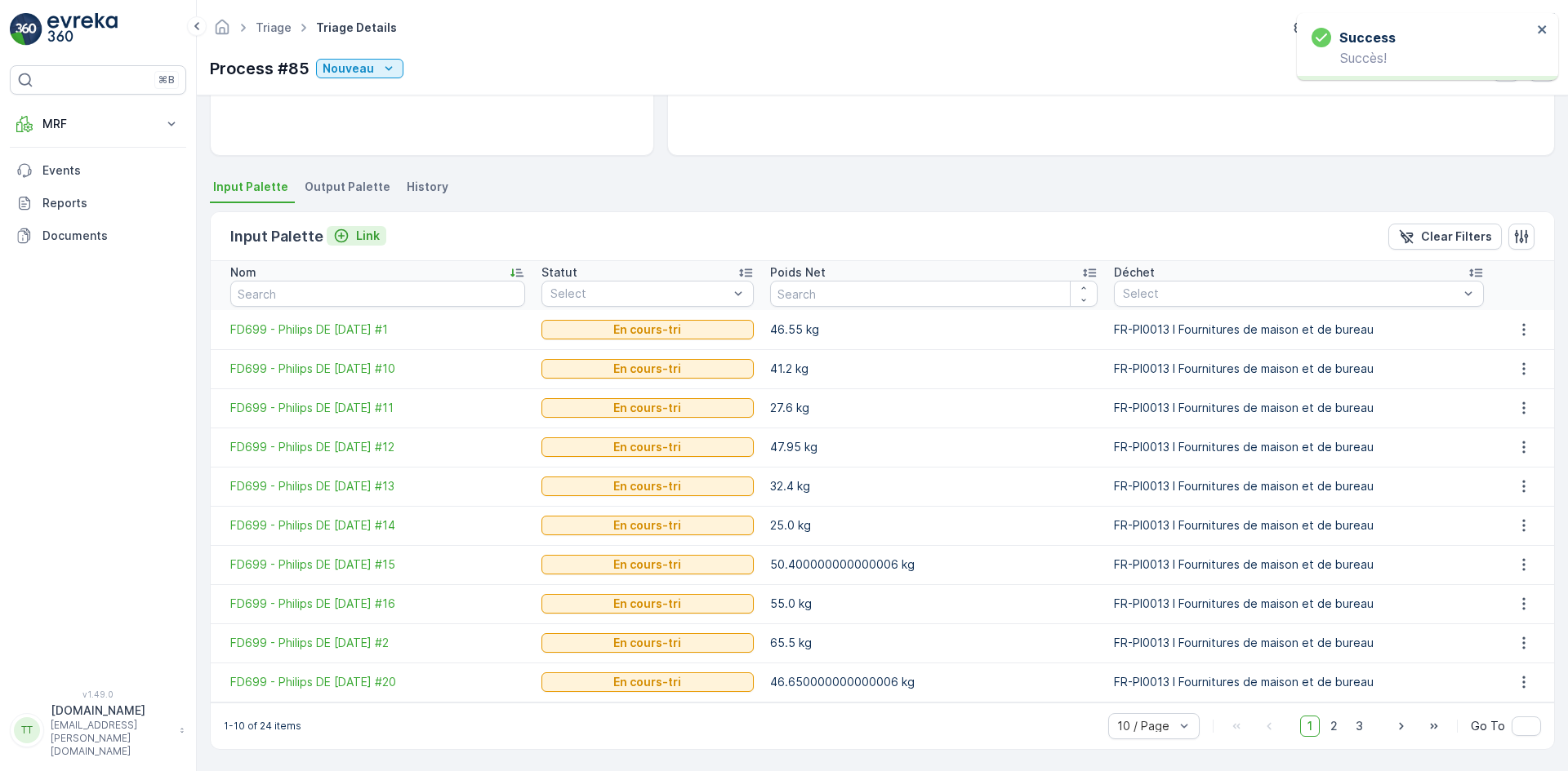
click at [352, 236] on div "Link" at bounding box center [356, 236] width 46 height 16
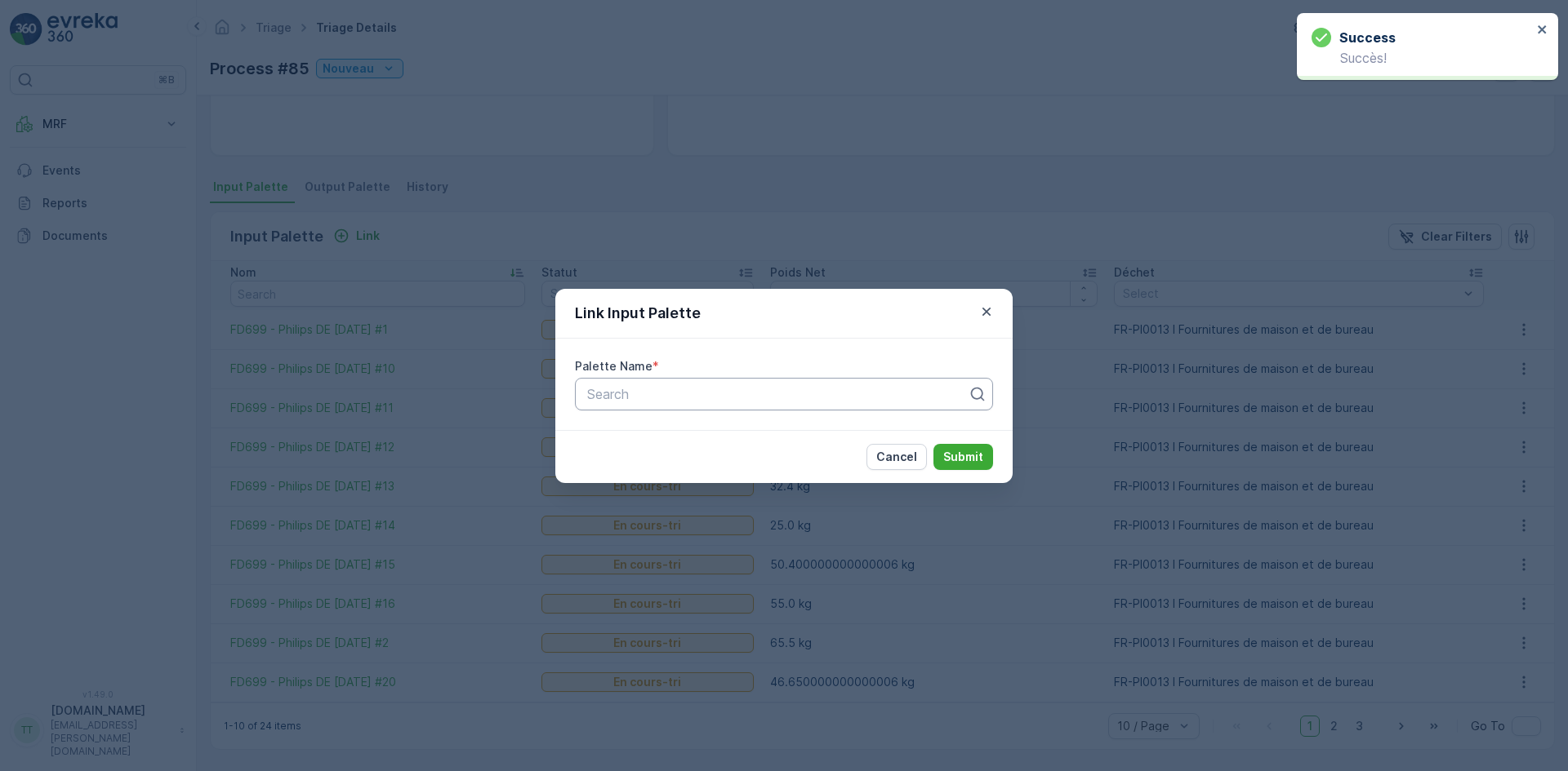
click at [634, 392] on div at bounding box center [777, 395] width 384 height 15
paste input "FD699"
type input "FD699"
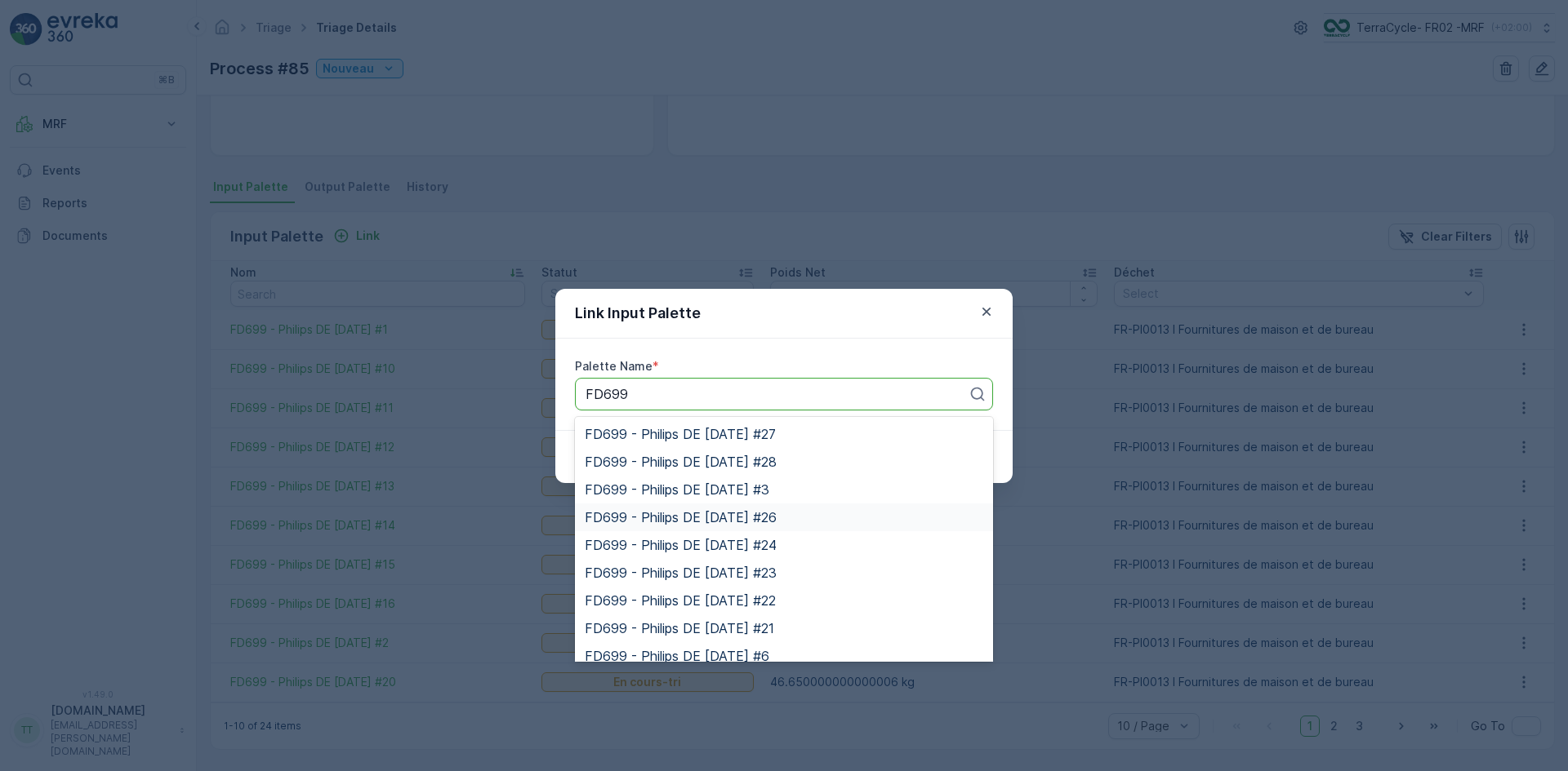
click at [762, 514] on span "FD699 - Philips DE [DATE] #26" at bounding box center [680, 517] width 191 height 15
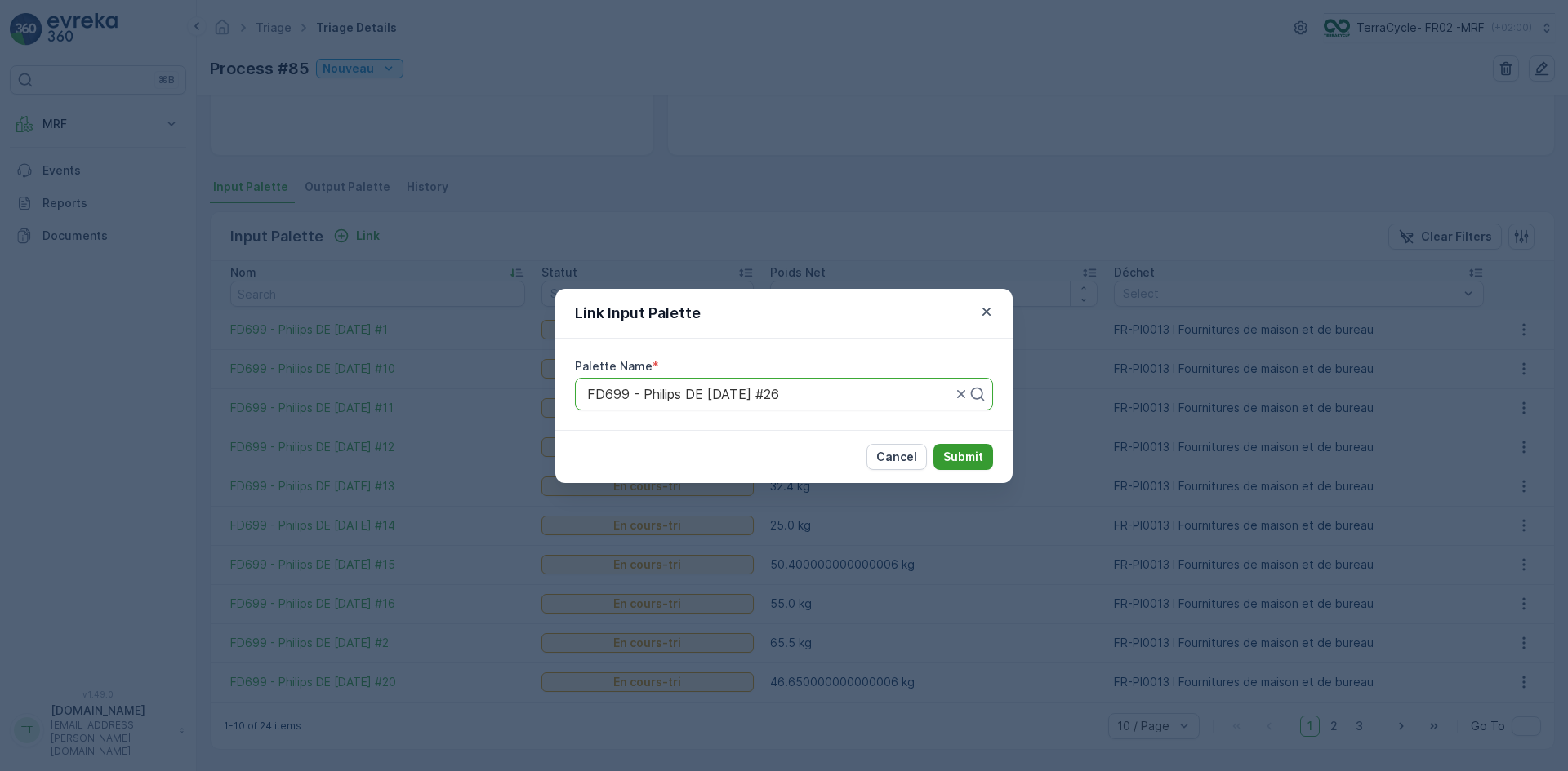
click at [963, 462] on p "Submit" at bounding box center [963, 457] width 40 height 16
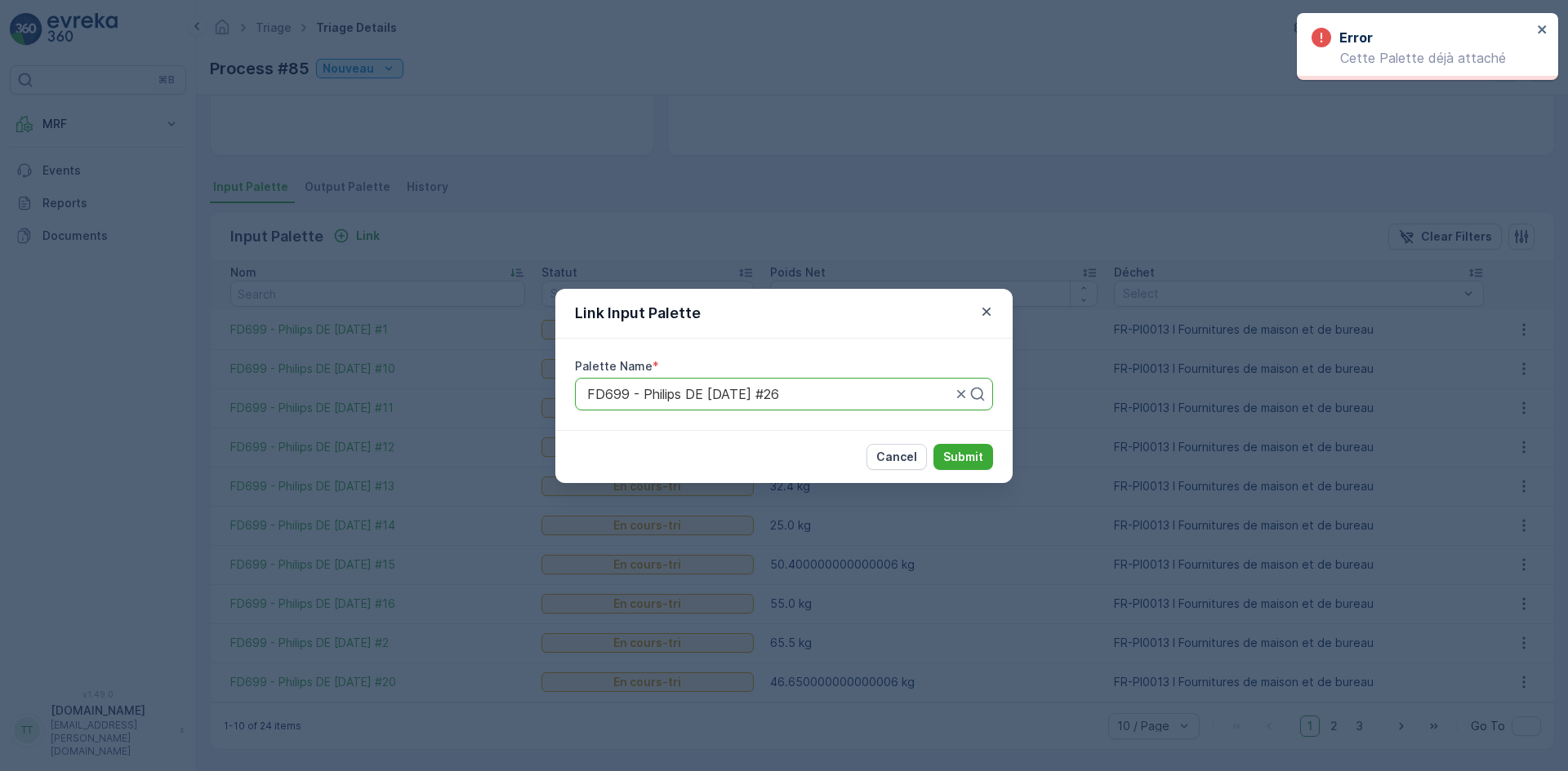
click at [803, 404] on div "FD699 - Philips DE [DATE] #26" at bounding box center [783, 395] width 418 height 33
paste input "FD699"
type input "FD699"
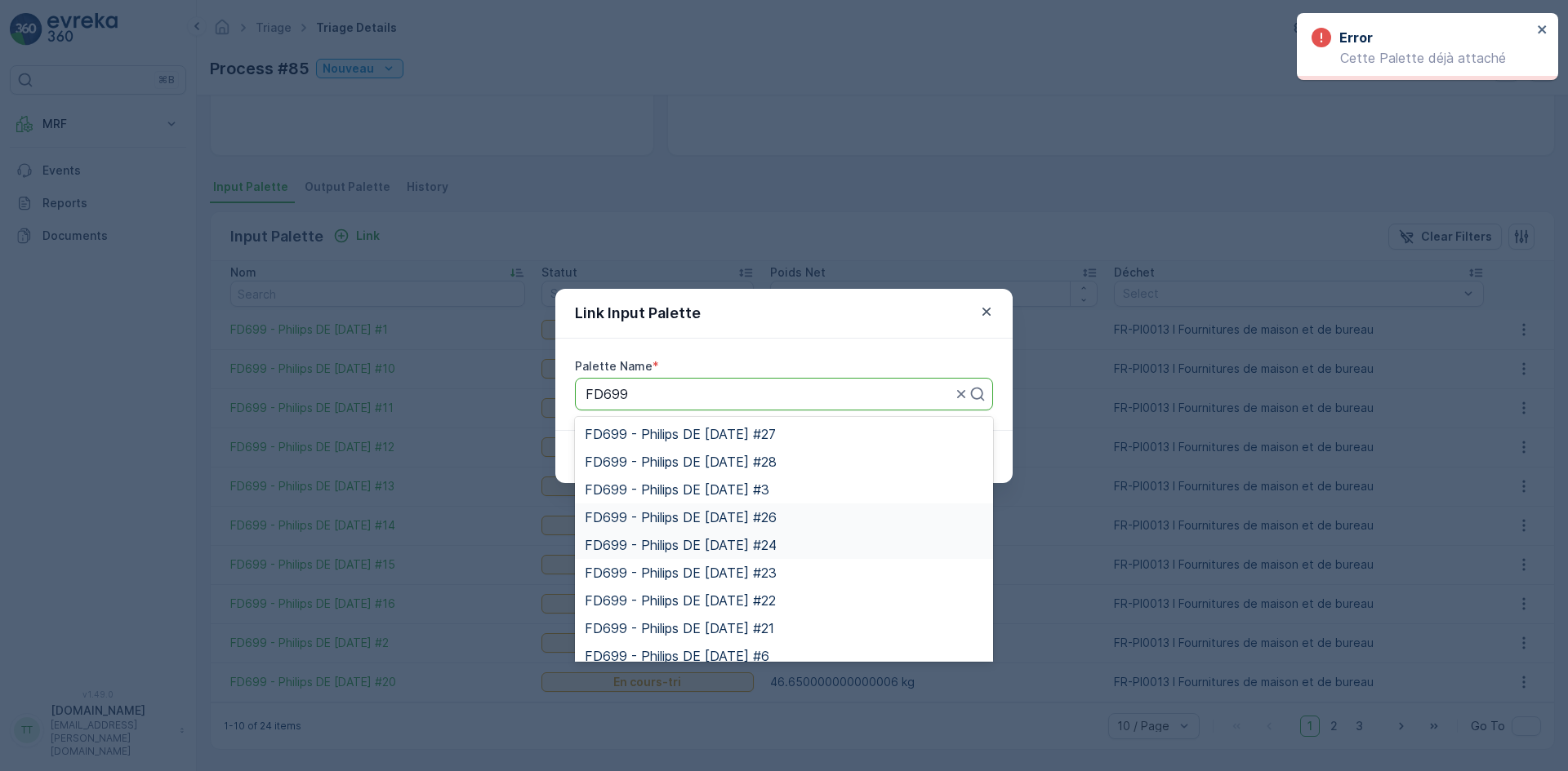
click at [777, 545] on span "FD699 - Philips DE [DATE] #24" at bounding box center [680, 545] width 191 height 15
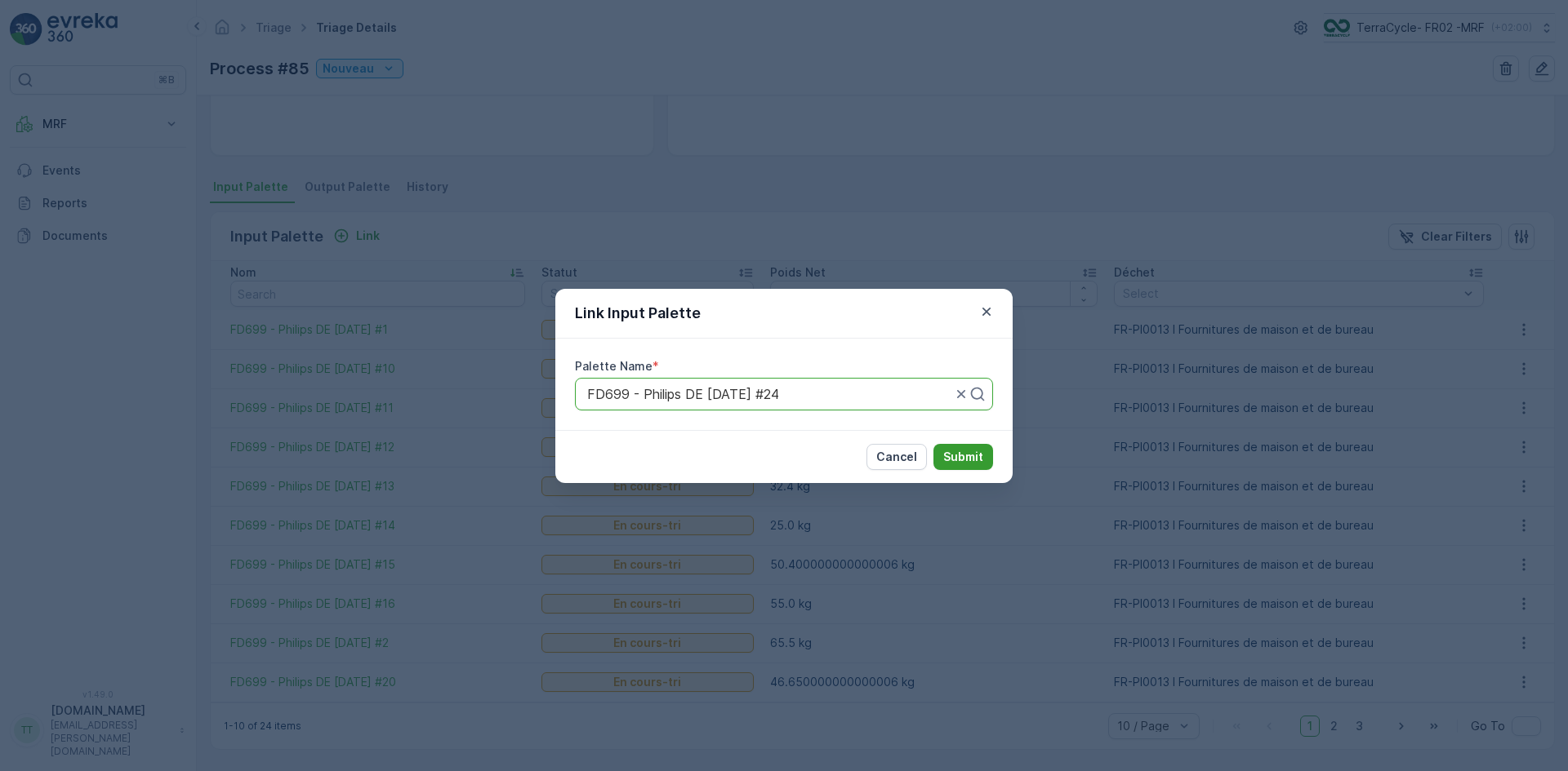
click at [956, 460] on p "Submit" at bounding box center [963, 457] width 40 height 16
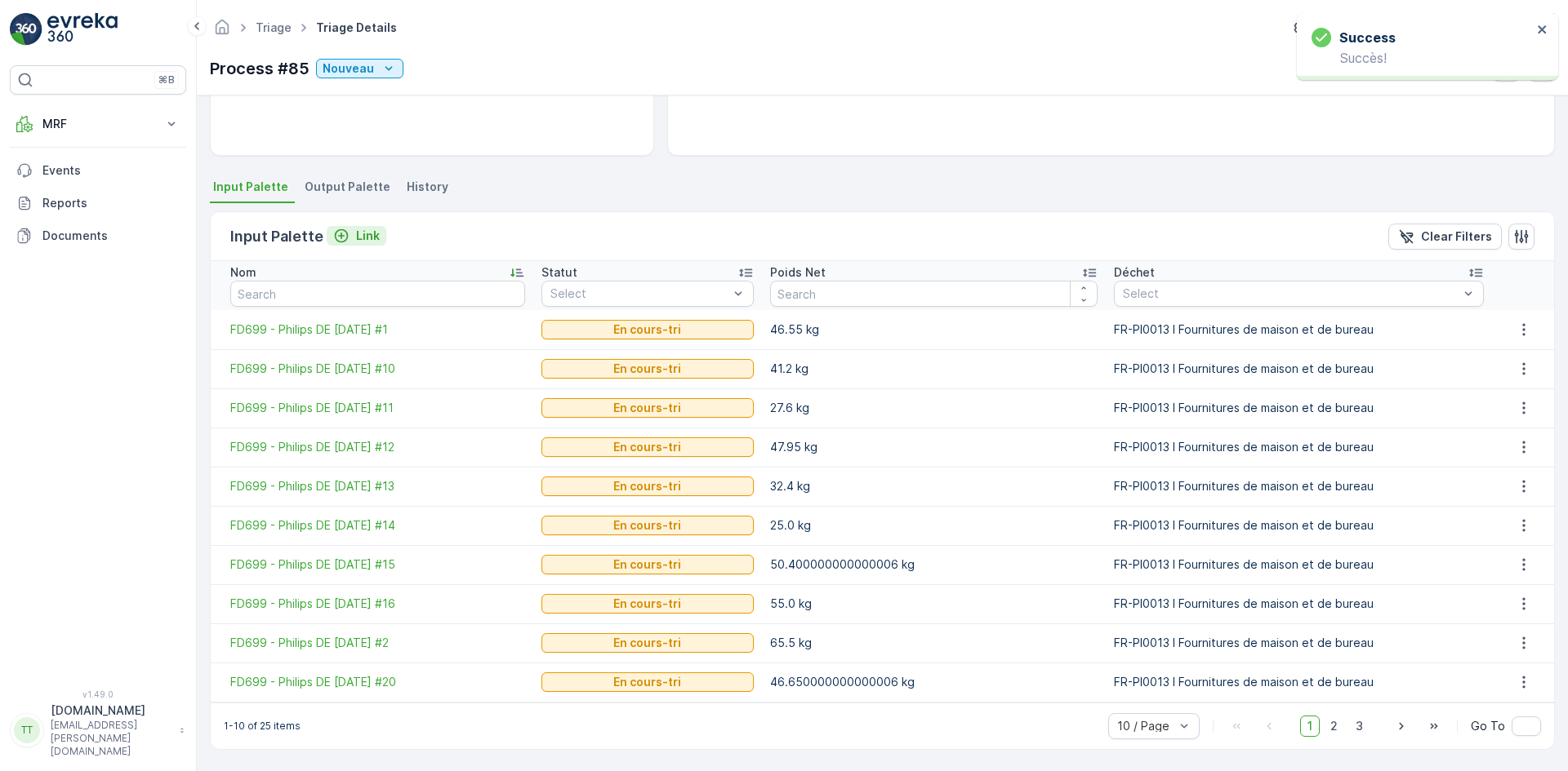
click at [370, 238] on p "Link" at bounding box center [368, 236] width 24 height 16
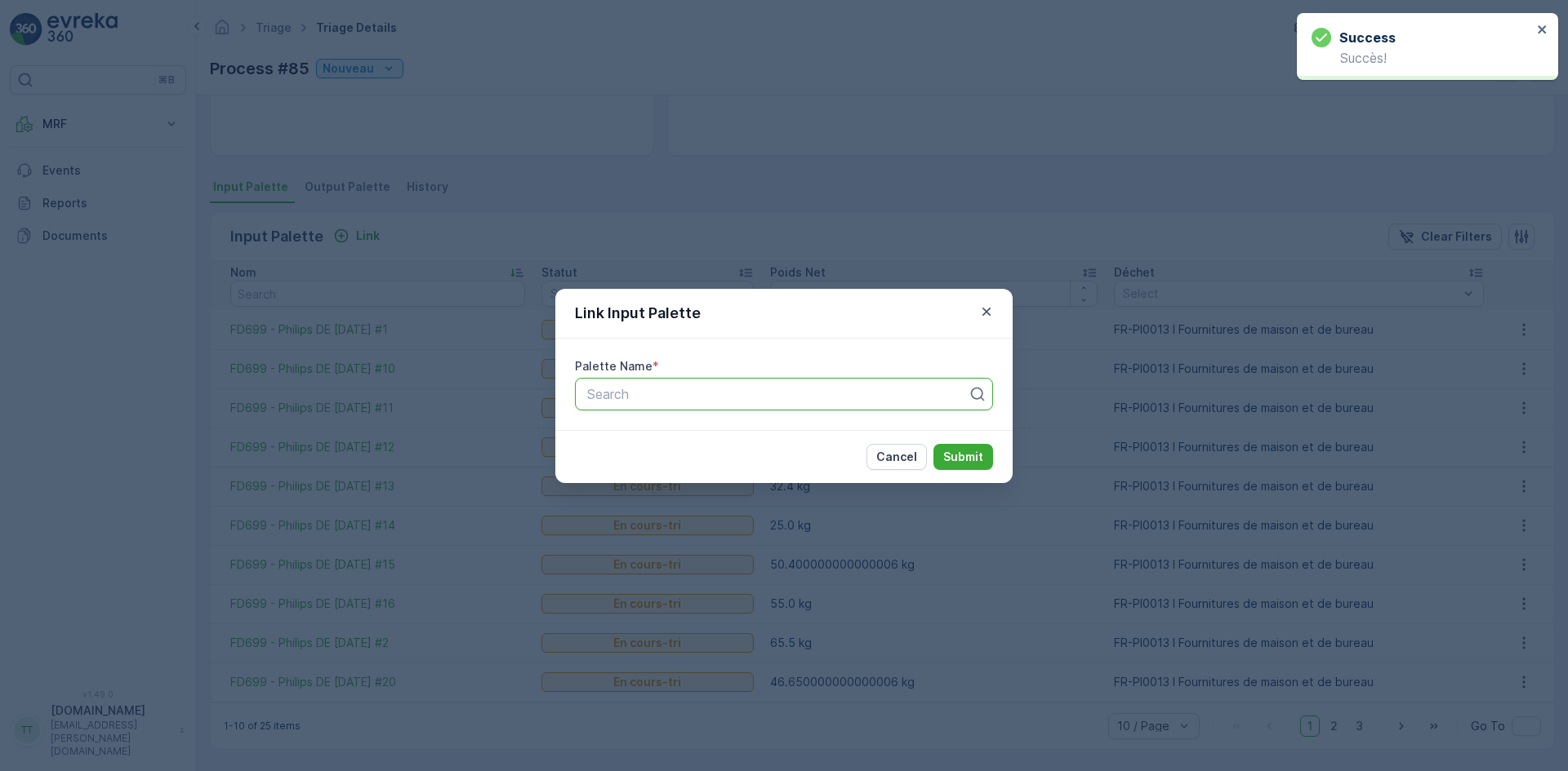
click at [659, 387] on div at bounding box center [777, 395] width 384 height 15
paste input "FD699"
type input "FD699"
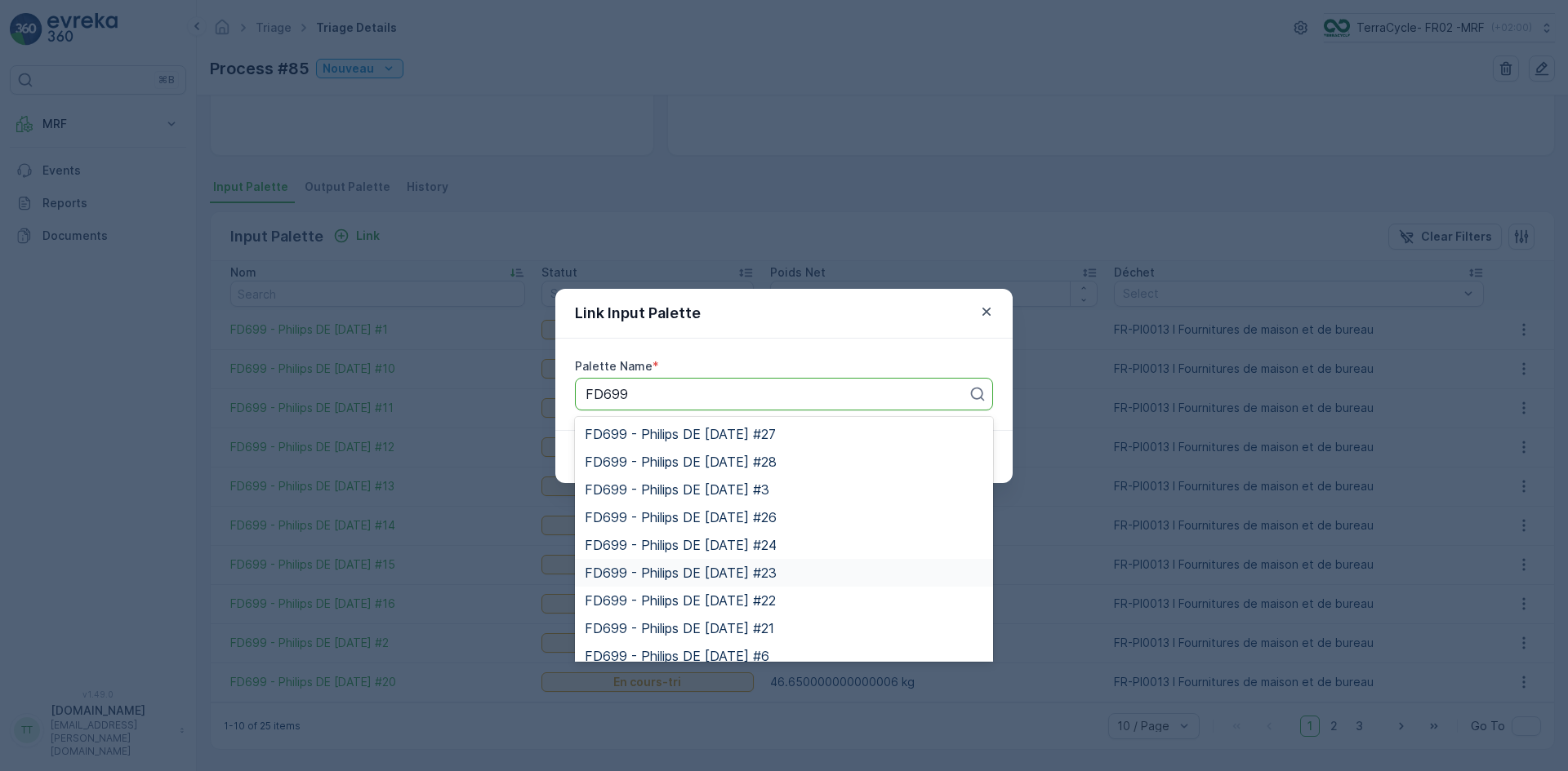
click at [738, 564] on div "FD699 - Philips DE [DATE] #23" at bounding box center [783, 572] width 418 height 28
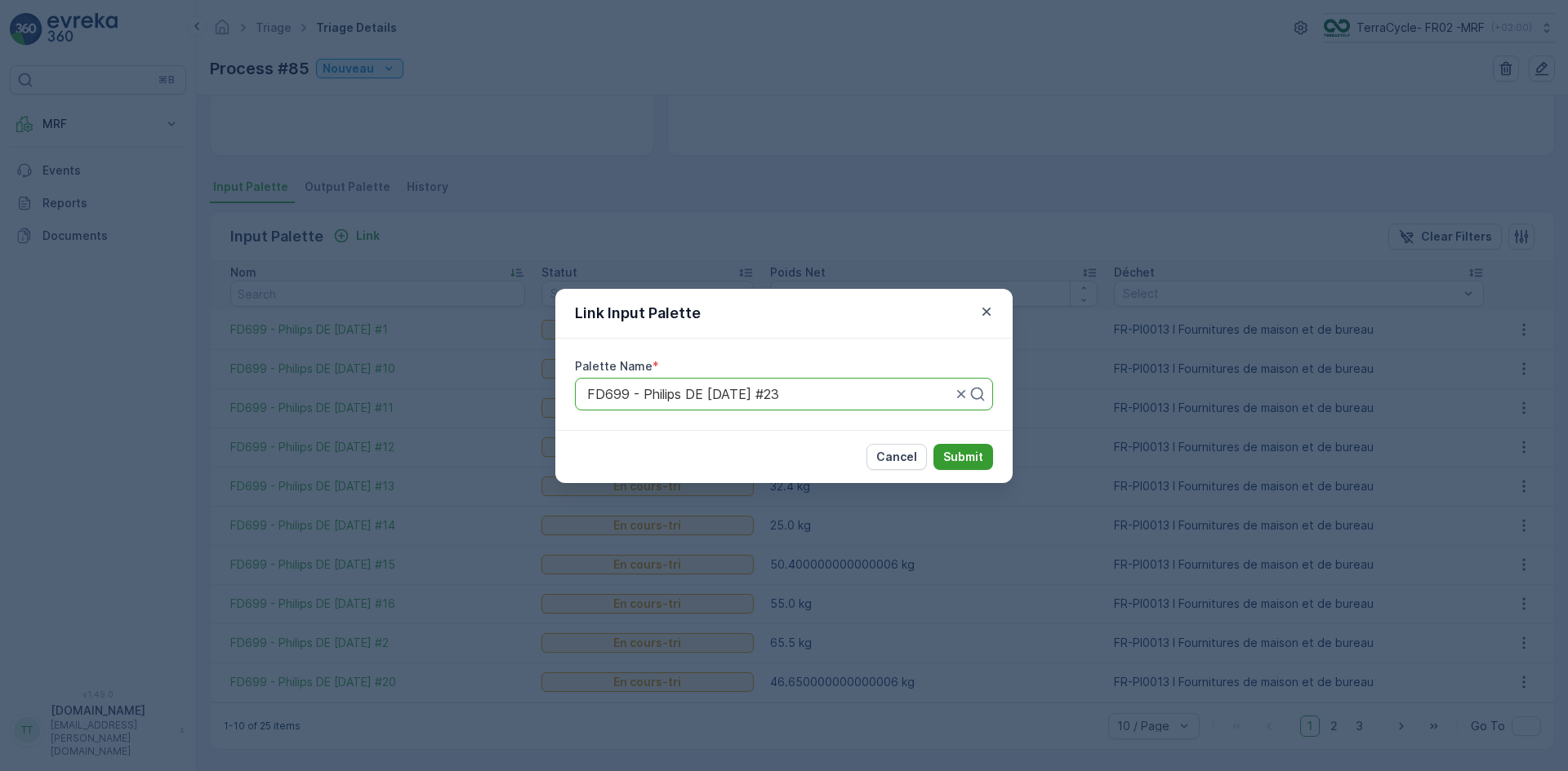
click at [958, 452] on p "Submit" at bounding box center [963, 457] width 40 height 16
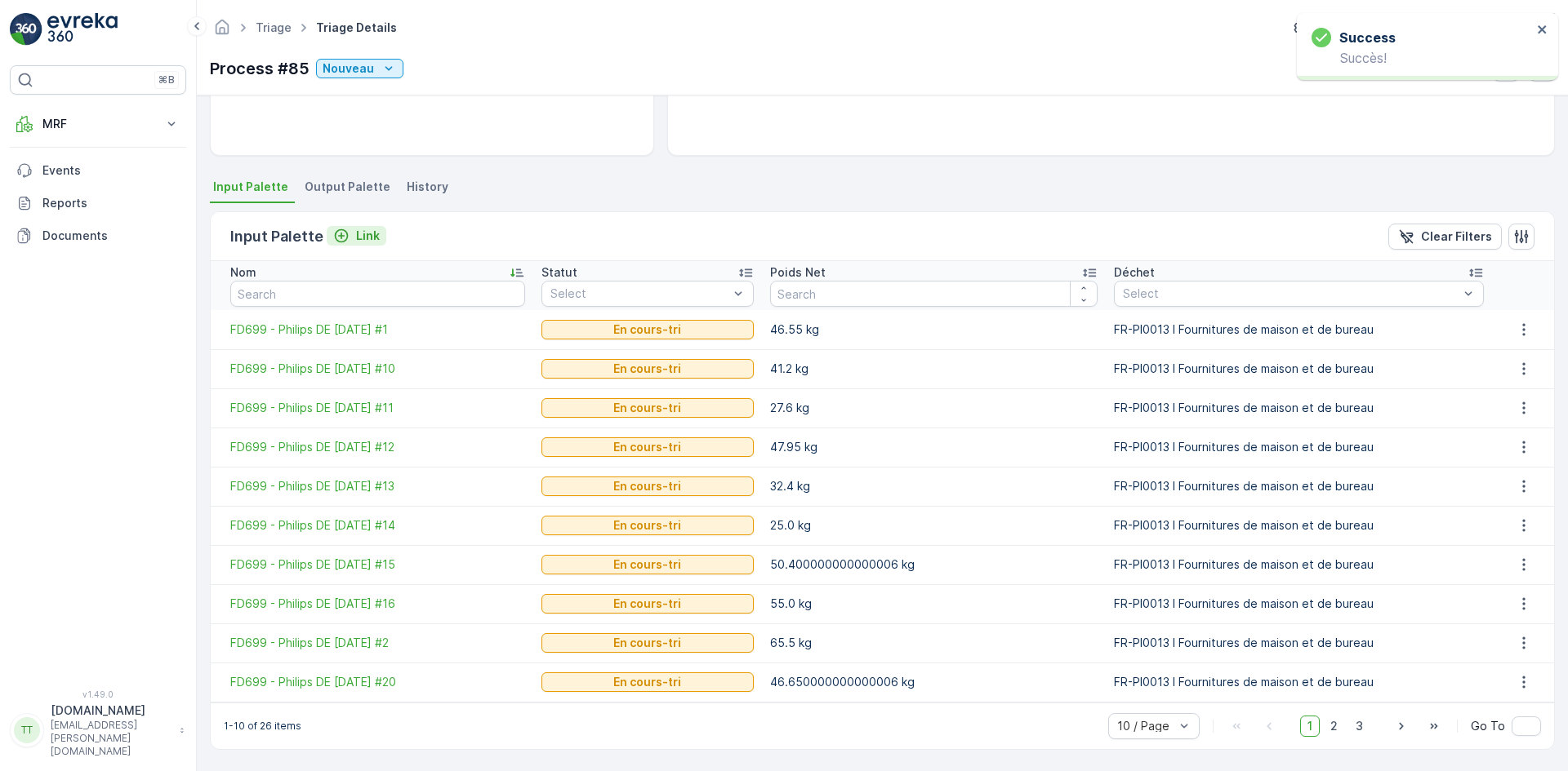
click at [364, 237] on p "Link" at bounding box center [368, 236] width 24 height 16
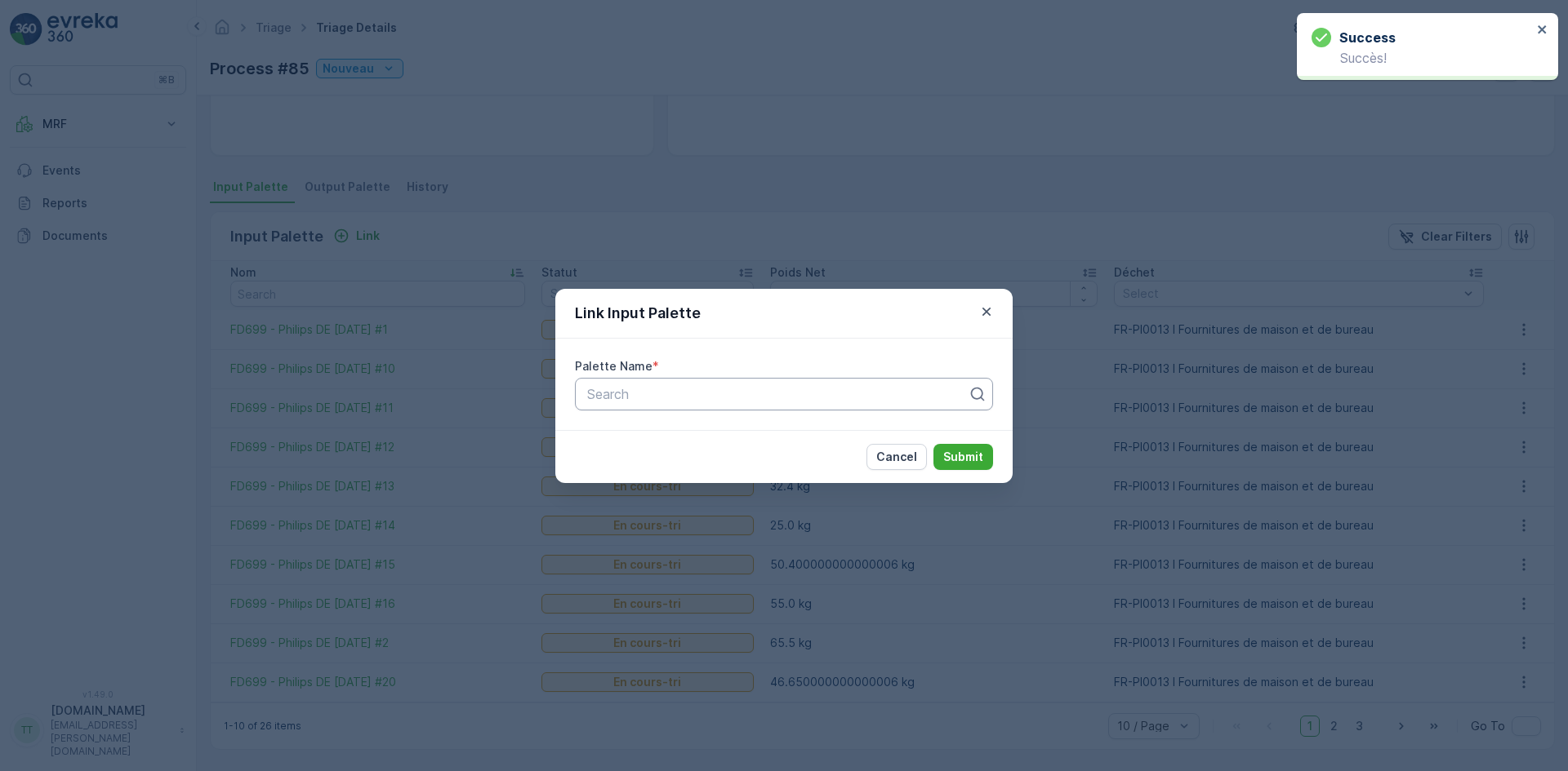
click at [695, 393] on div at bounding box center [777, 395] width 384 height 15
paste input "FD699"
type input "FD699"
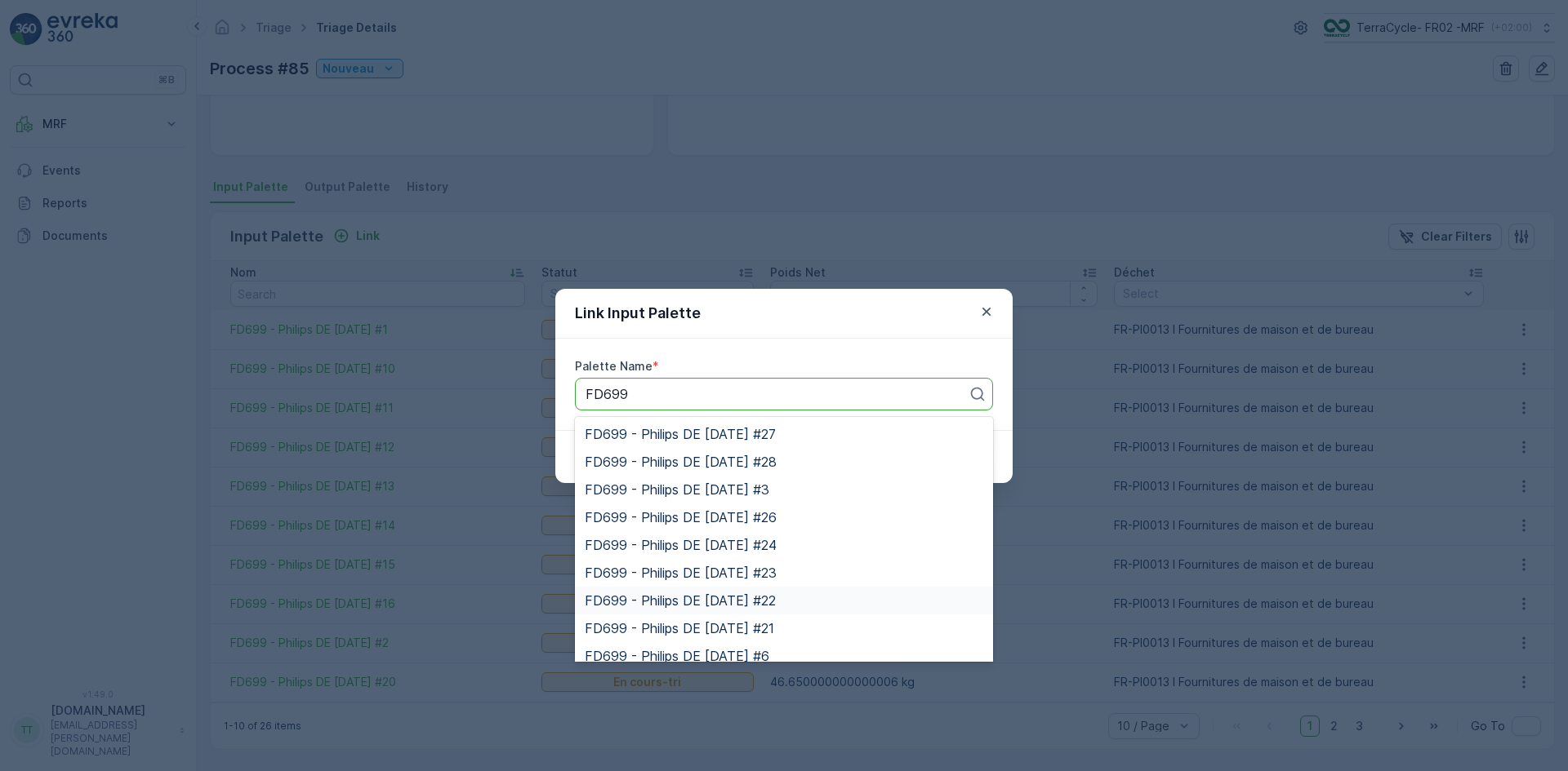
click at [776, 602] on span "FD699 - Philips DE [DATE] #22" at bounding box center [680, 600] width 191 height 15
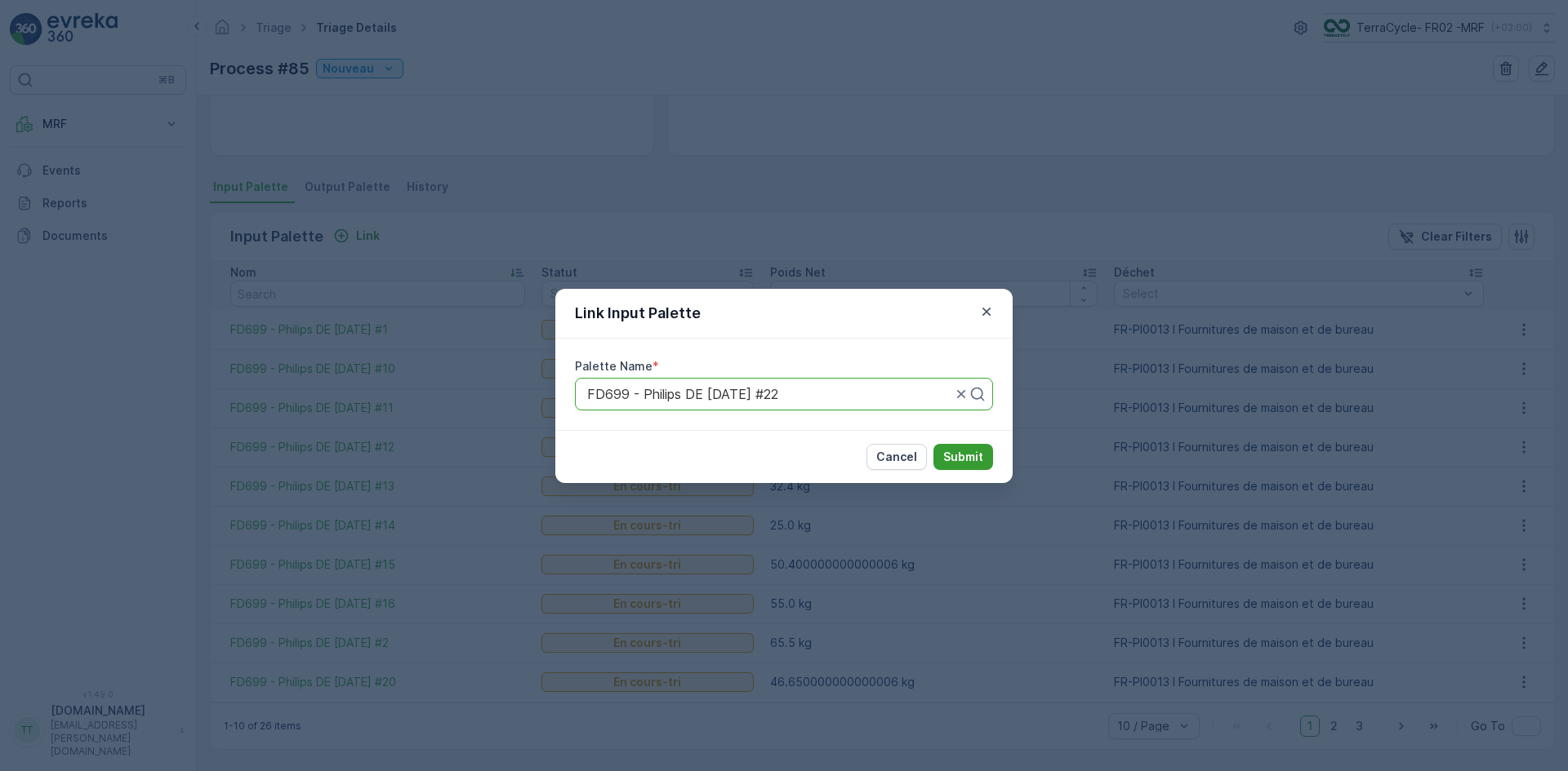
click at [973, 454] on p "Submit" at bounding box center [963, 457] width 40 height 16
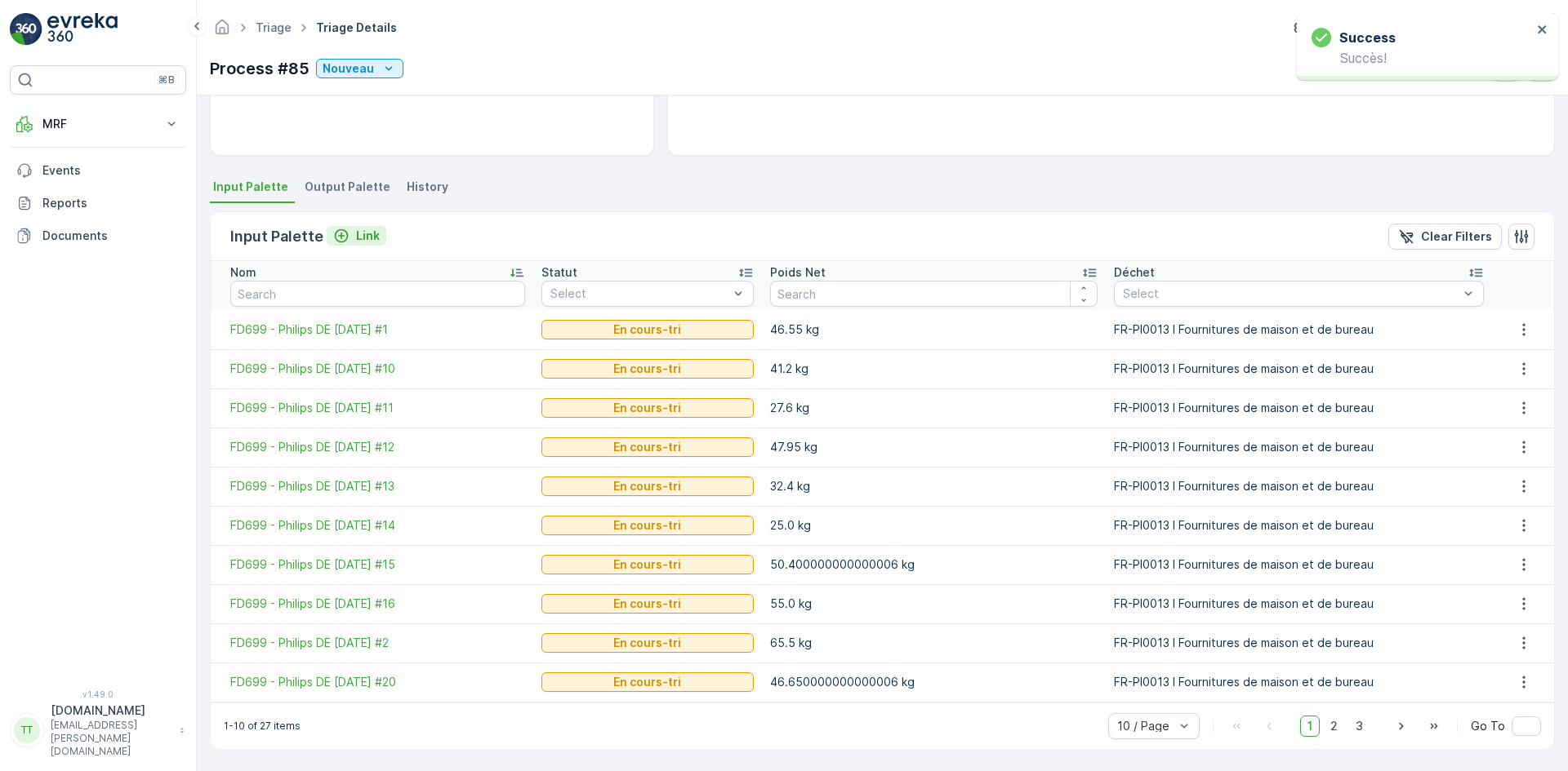
click at [367, 237] on p "Link" at bounding box center [368, 236] width 24 height 16
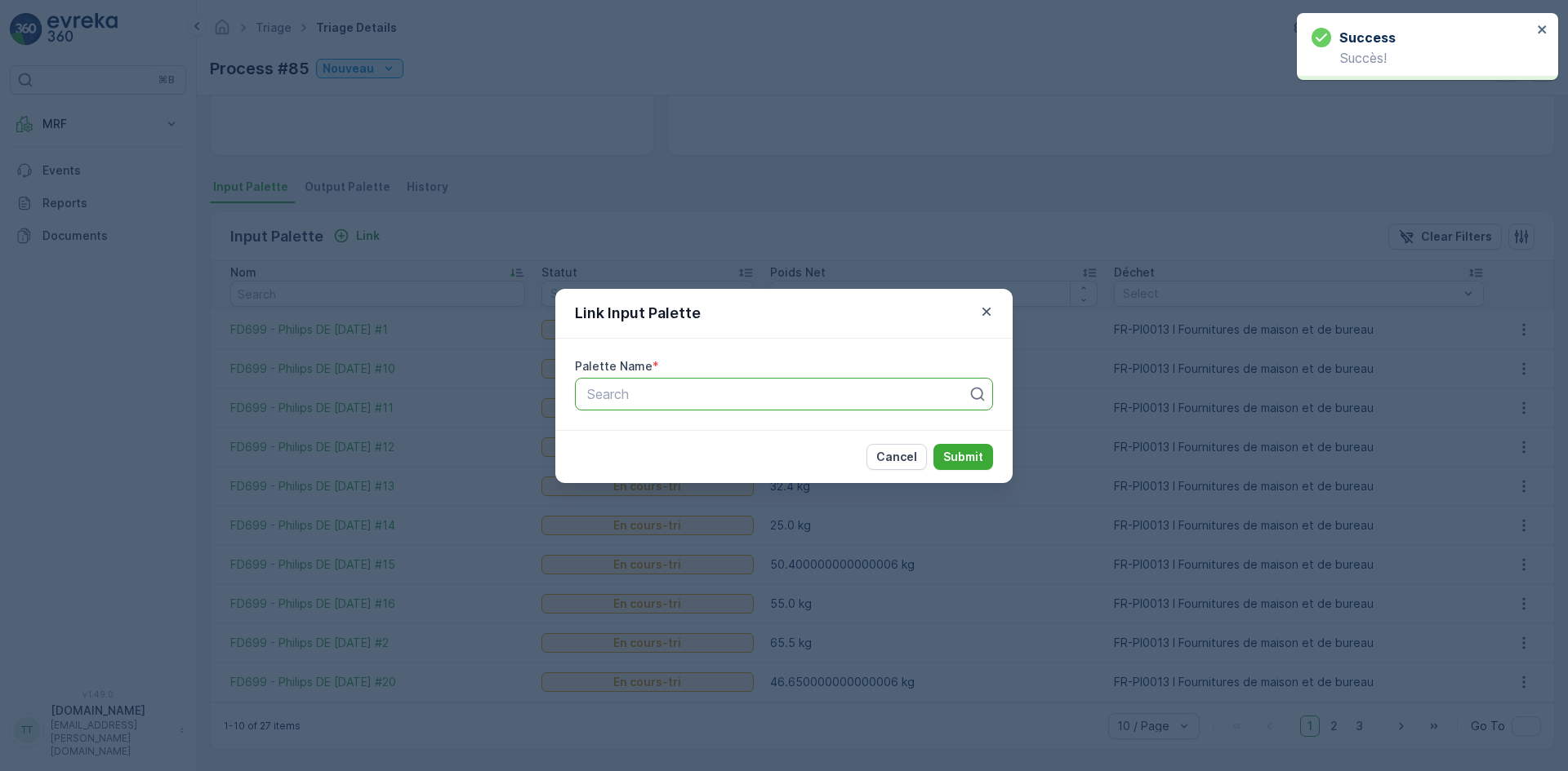
click at [738, 393] on div at bounding box center [777, 395] width 384 height 15
paste input "FD699"
type input "FD699"
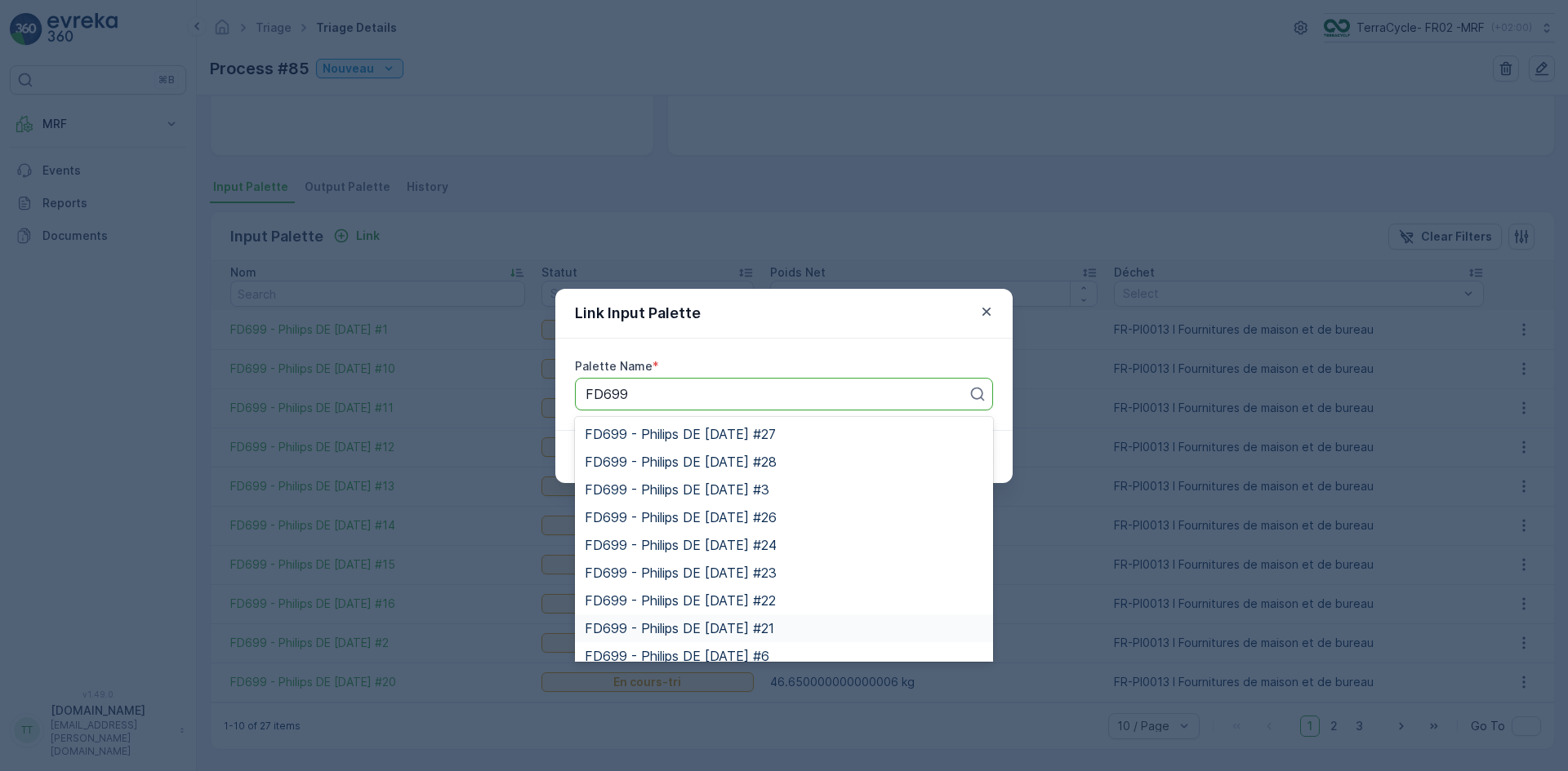
click at [799, 626] on div "FD699 - Philips DE [DATE] #21" at bounding box center [783, 629] width 398 height 15
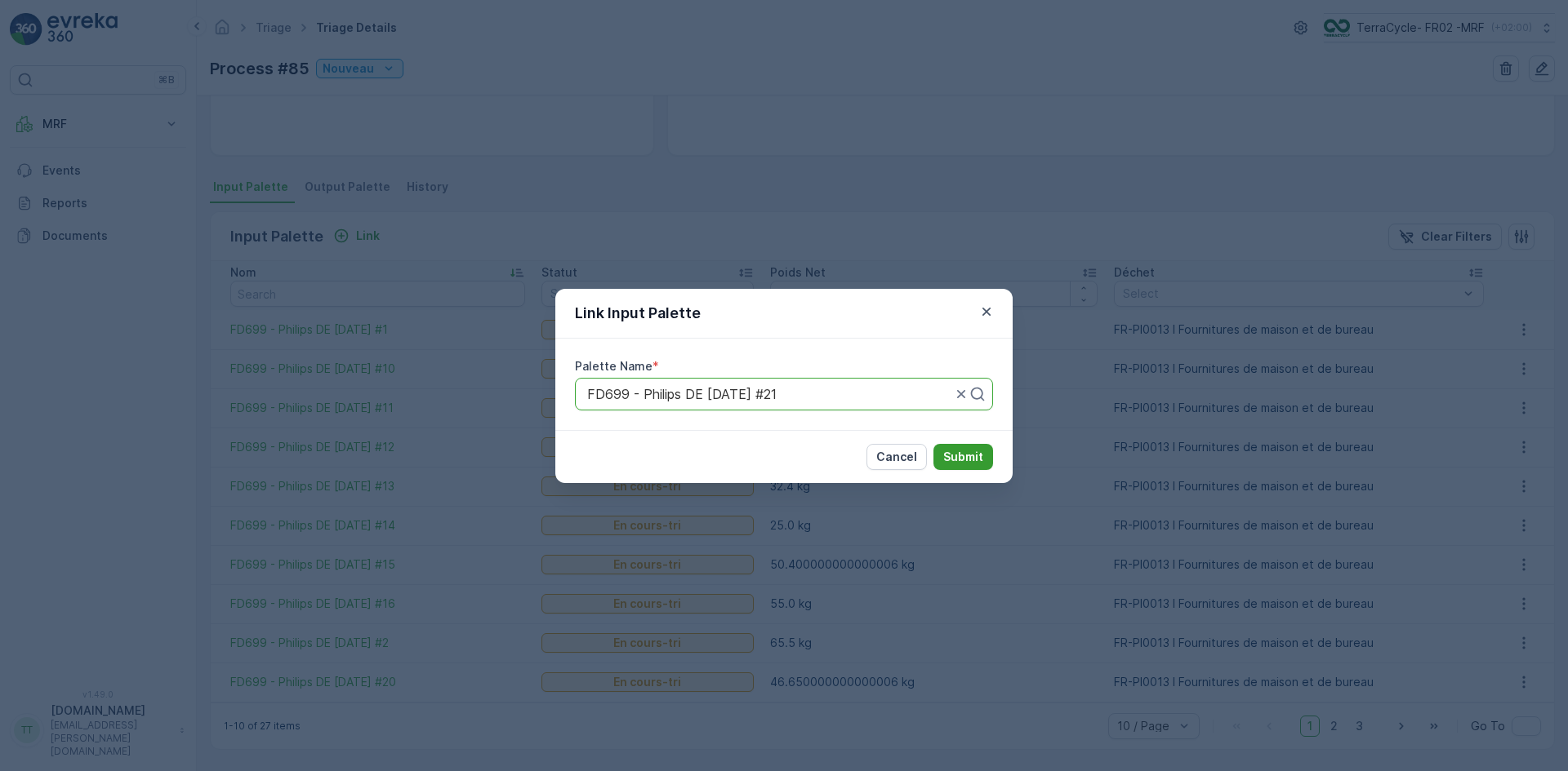
click at [974, 461] on p "Submit" at bounding box center [963, 457] width 40 height 16
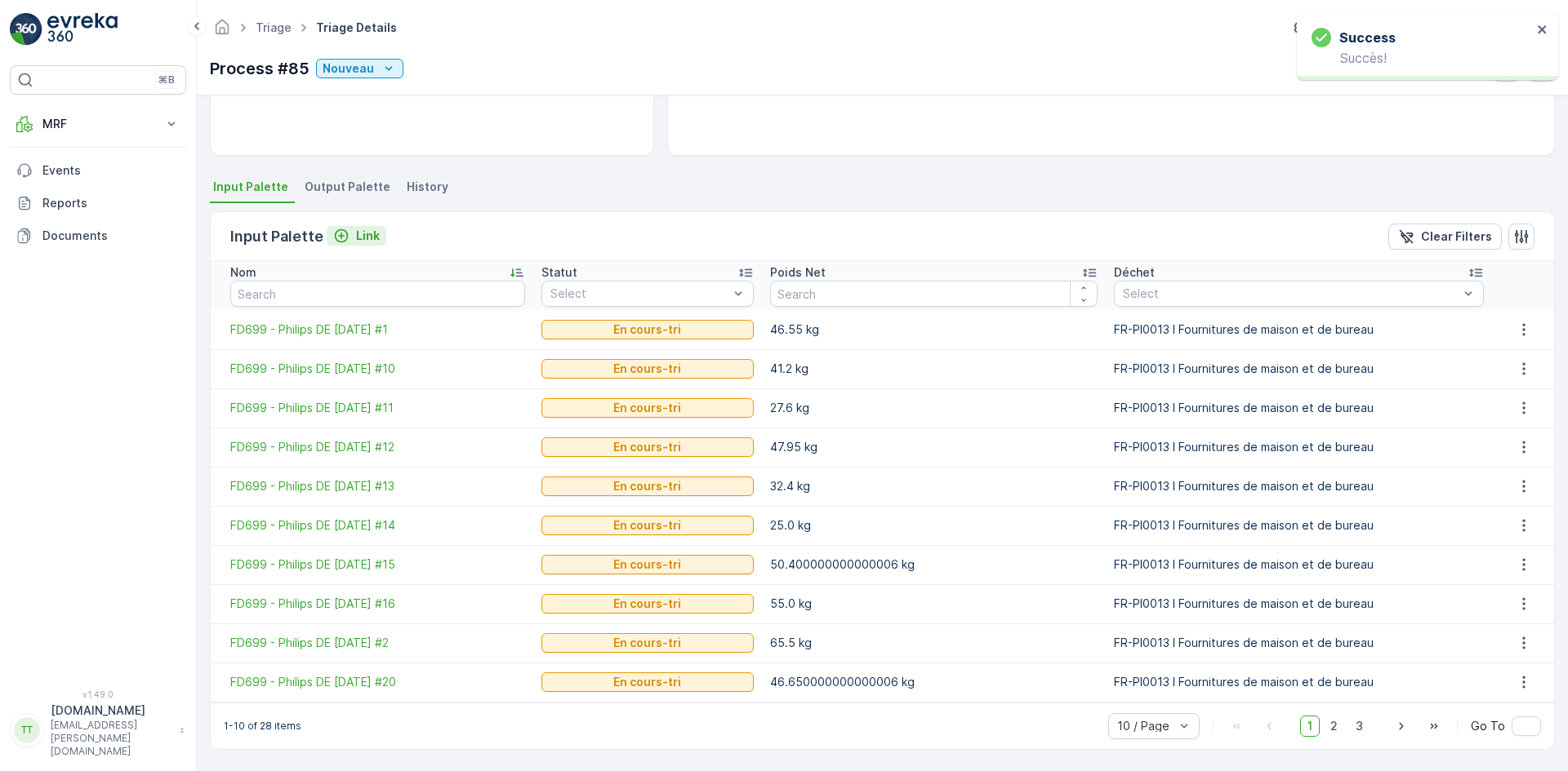
click at [364, 237] on p "Link" at bounding box center [368, 236] width 24 height 16
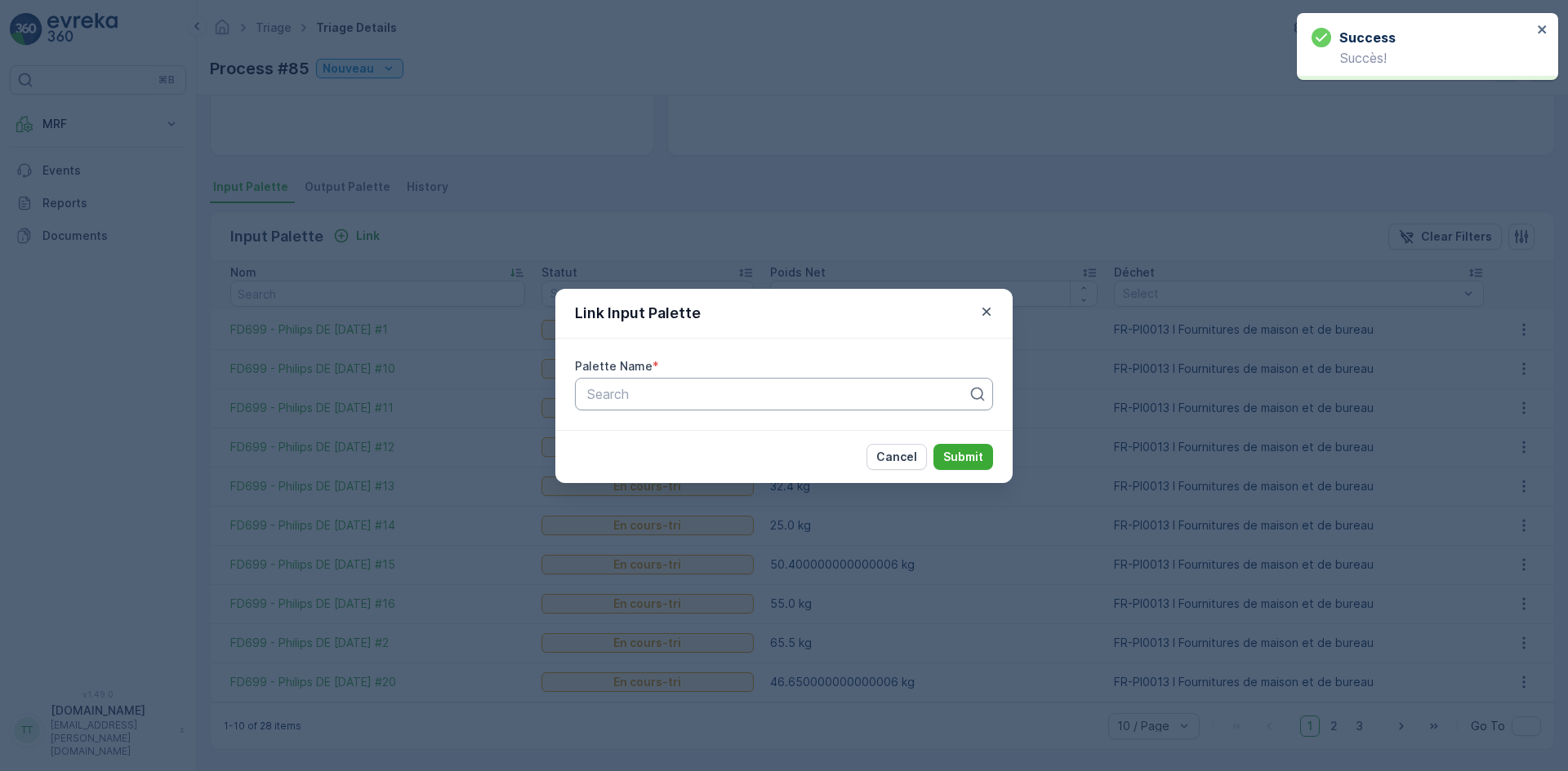
click at [615, 395] on div at bounding box center [777, 395] width 384 height 15
paste input "FD699"
type input "FD699"
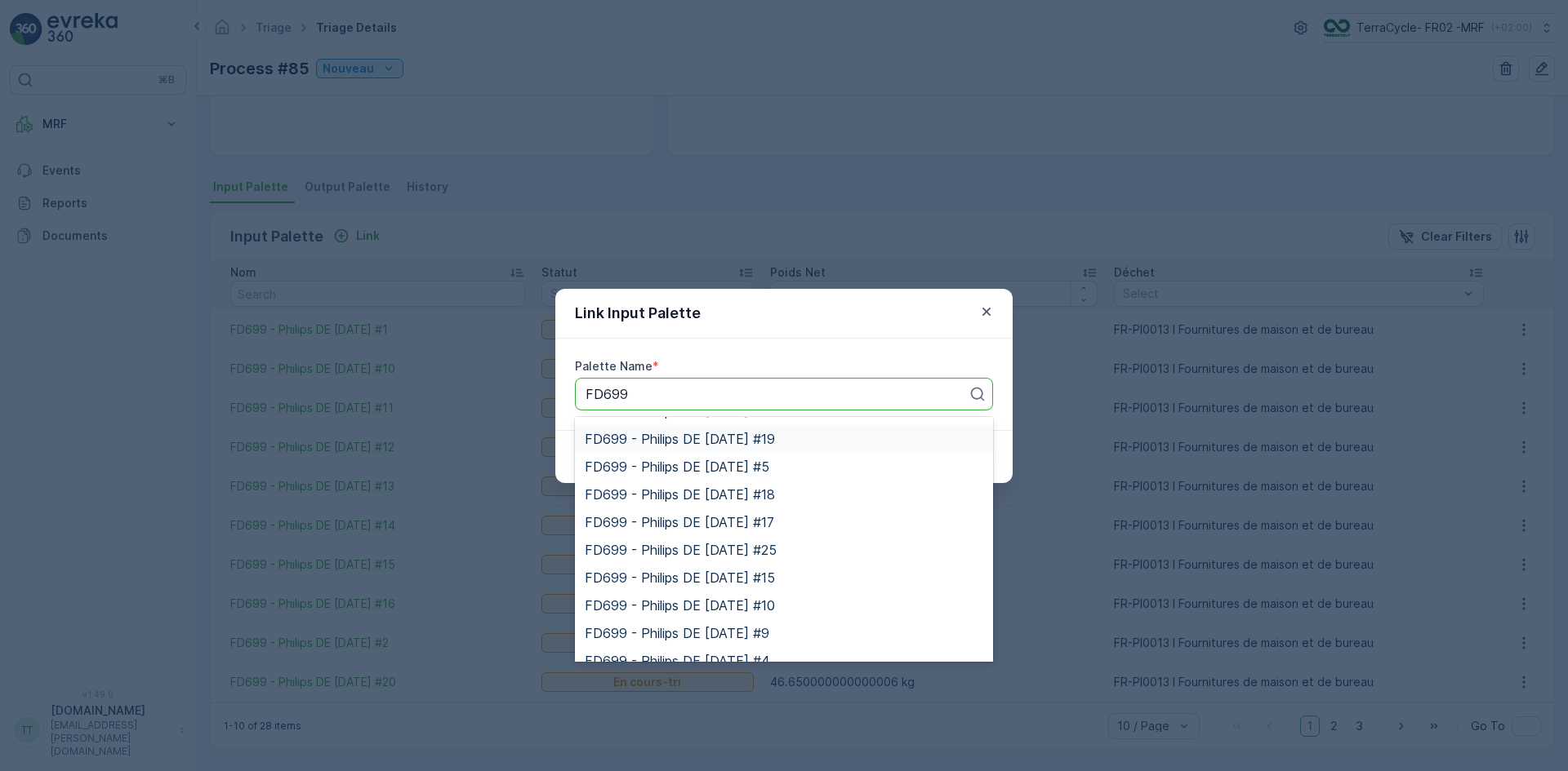
scroll to position [163, 0]
click at [812, 525] on div "FD699 - Philips DE [DATE] #19" at bounding box center [783, 521] width 398 height 15
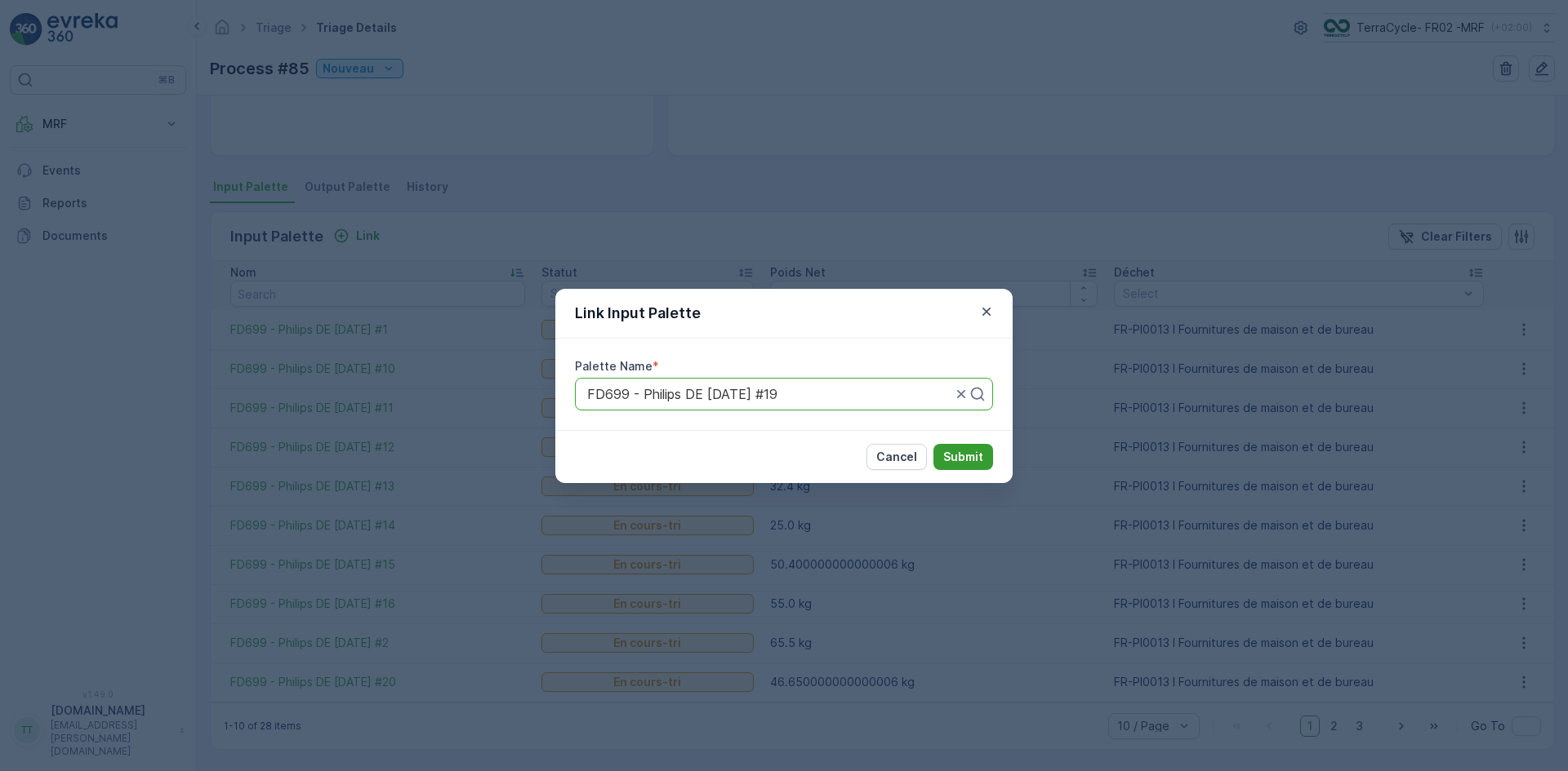
click at [968, 459] on p "Submit" at bounding box center [963, 457] width 40 height 16
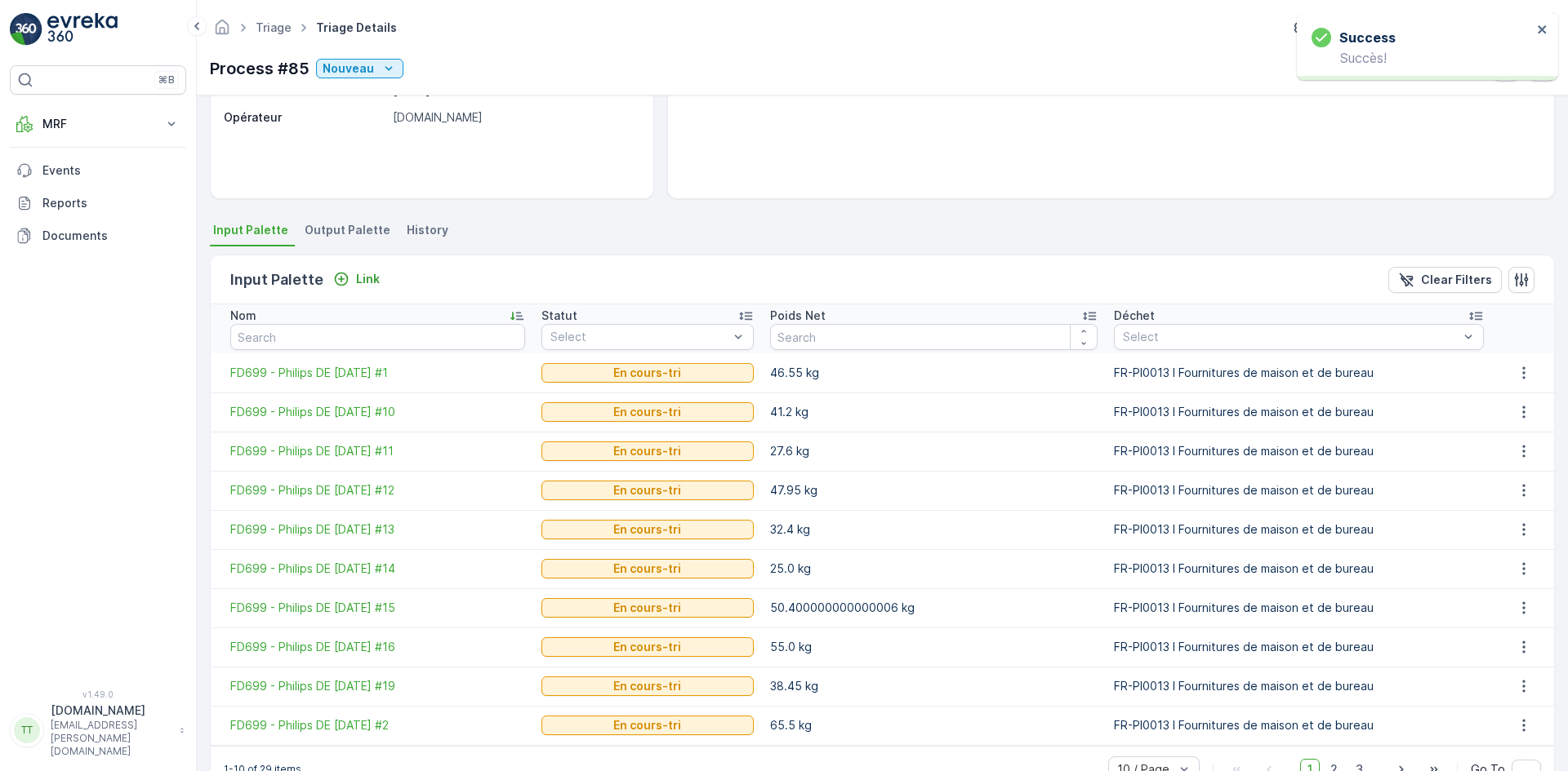
scroll to position [279, 0]
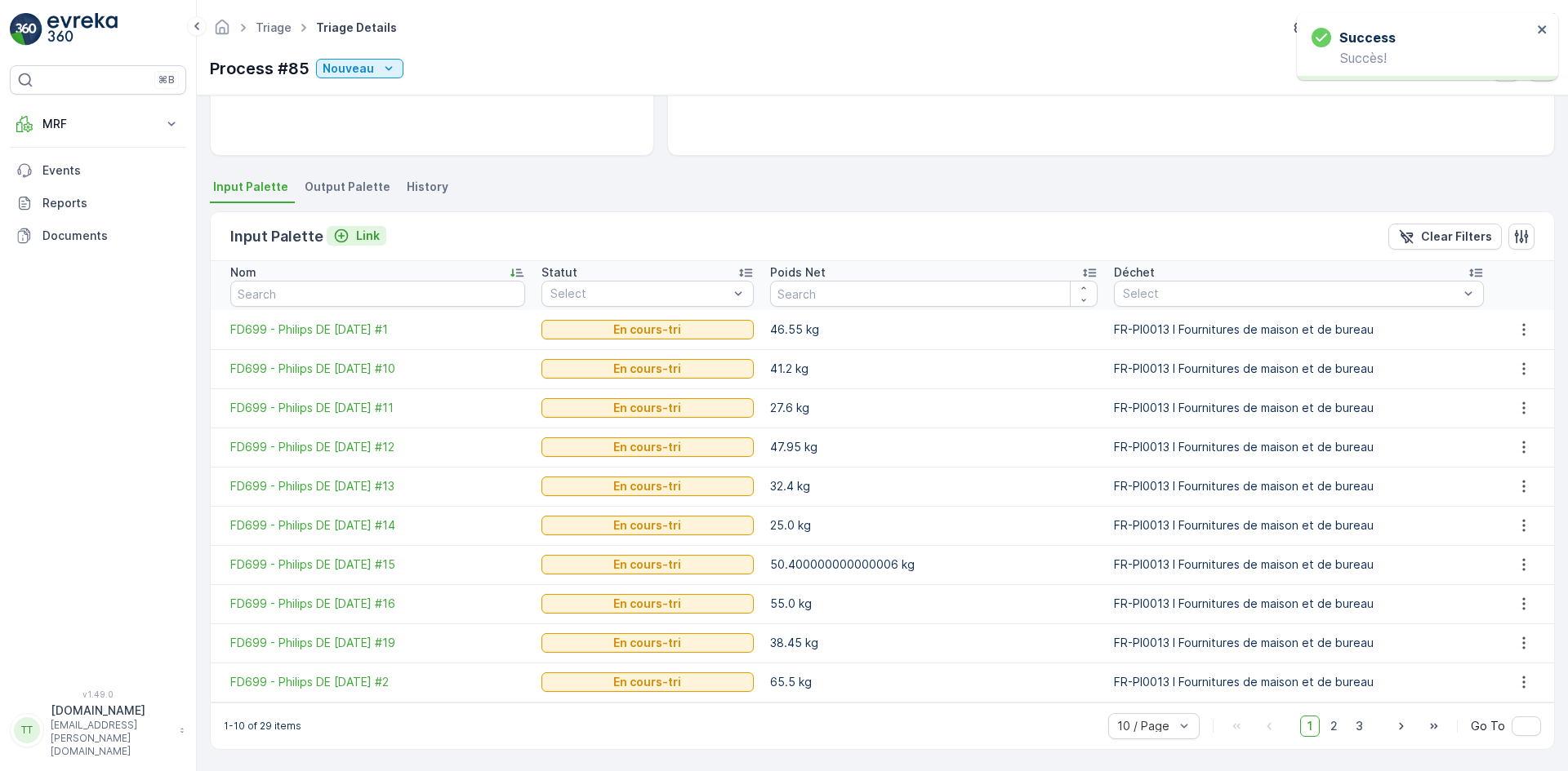
click at [370, 240] on p "Link" at bounding box center [368, 236] width 24 height 16
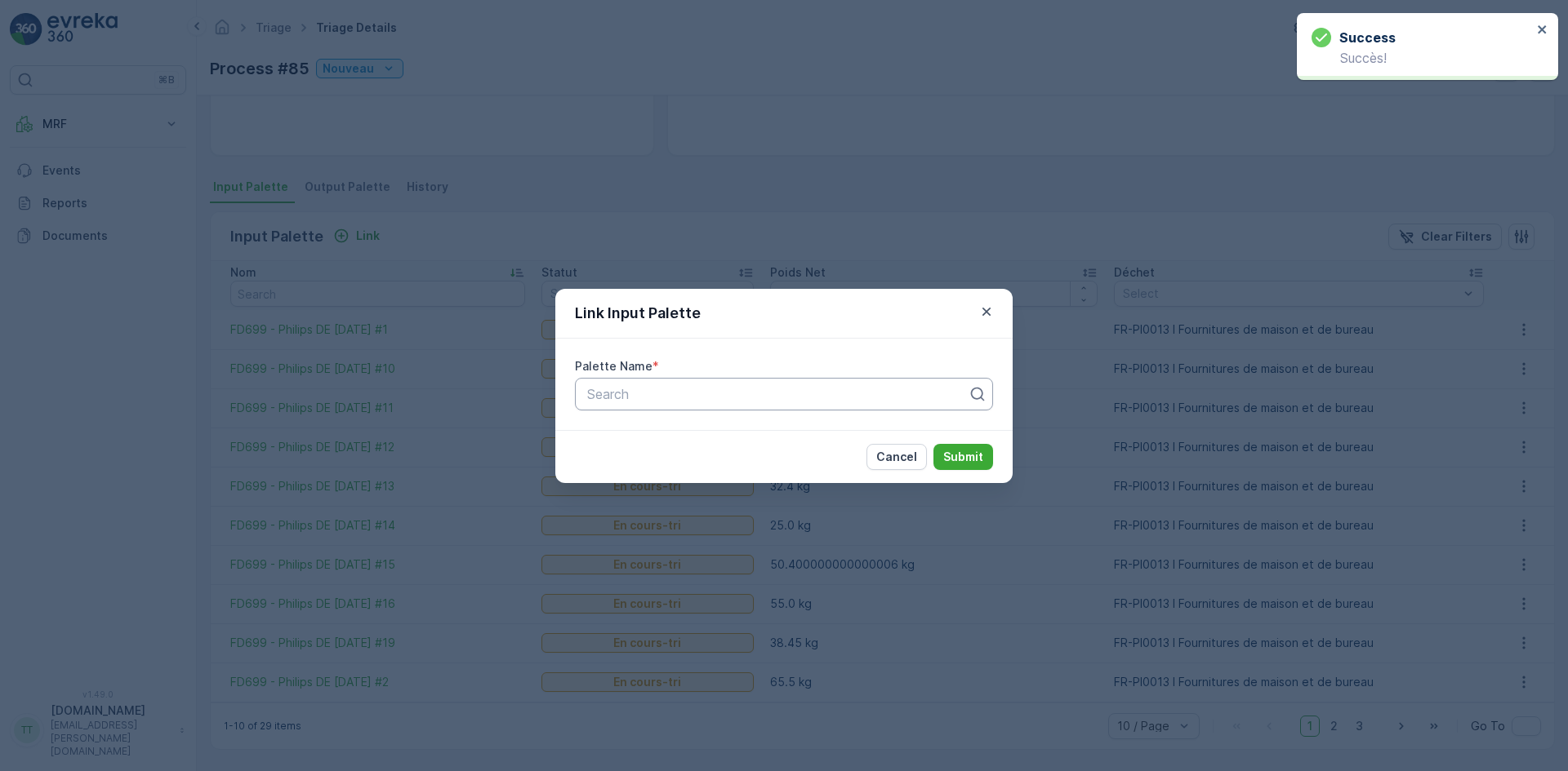
click at [656, 391] on div at bounding box center [777, 395] width 384 height 15
paste input "FD699"
type input "FD699"
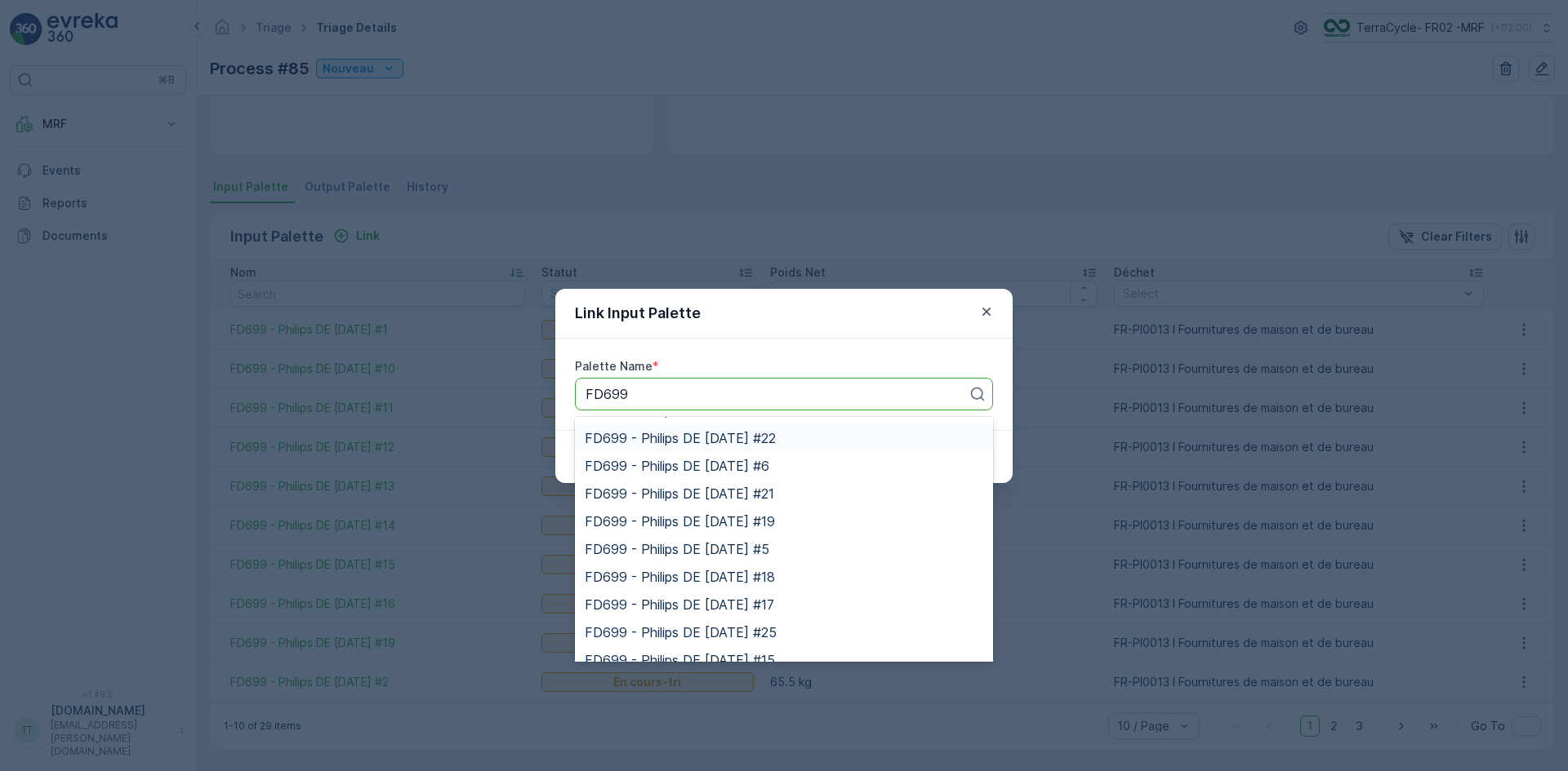
scroll to position [163, 0]
click at [769, 546] on span "FD699 - Philips DE [DATE] #5" at bounding box center [676, 549] width 184 height 15
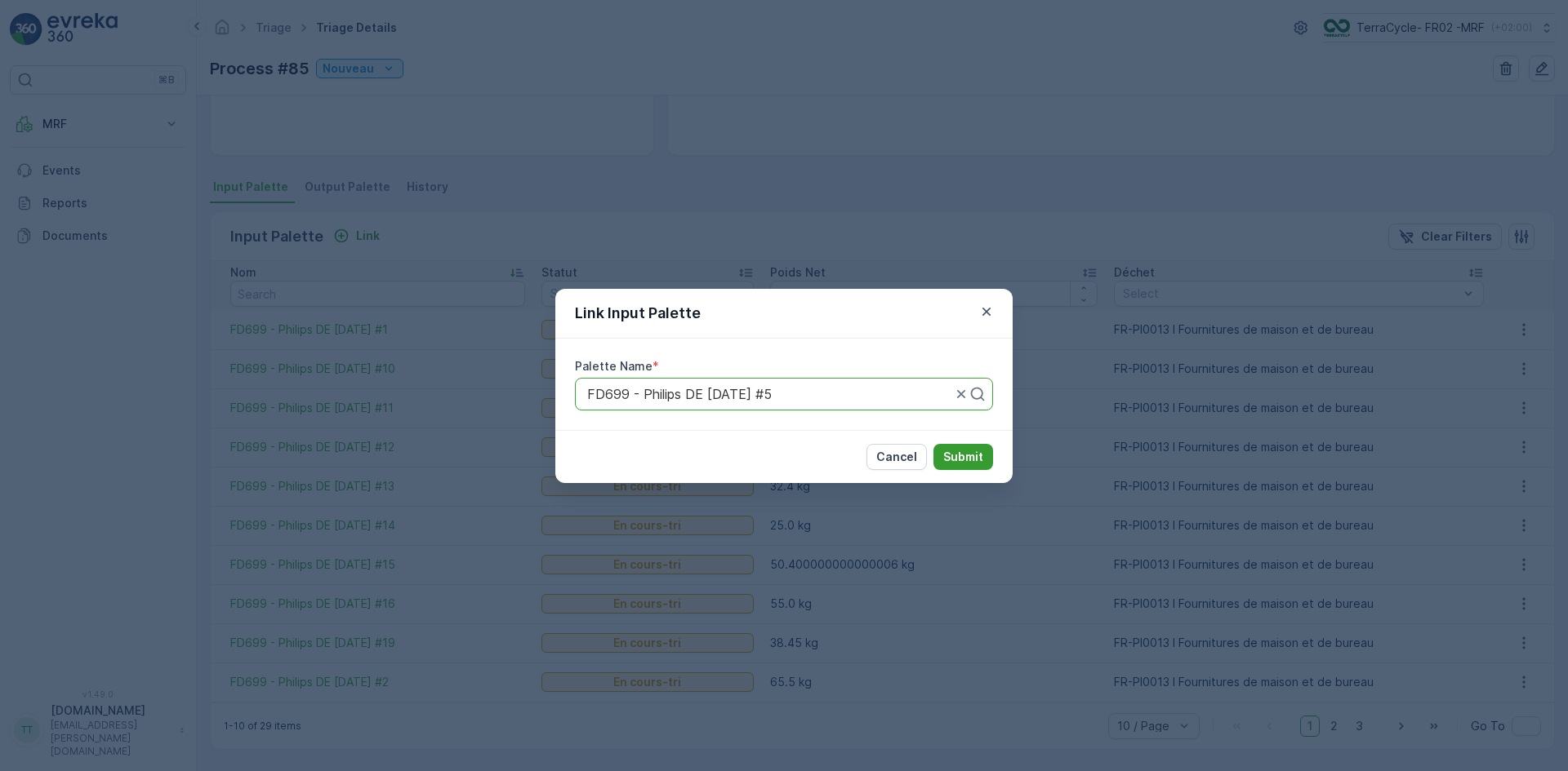
click at [958, 451] on p "Submit" at bounding box center [963, 457] width 40 height 16
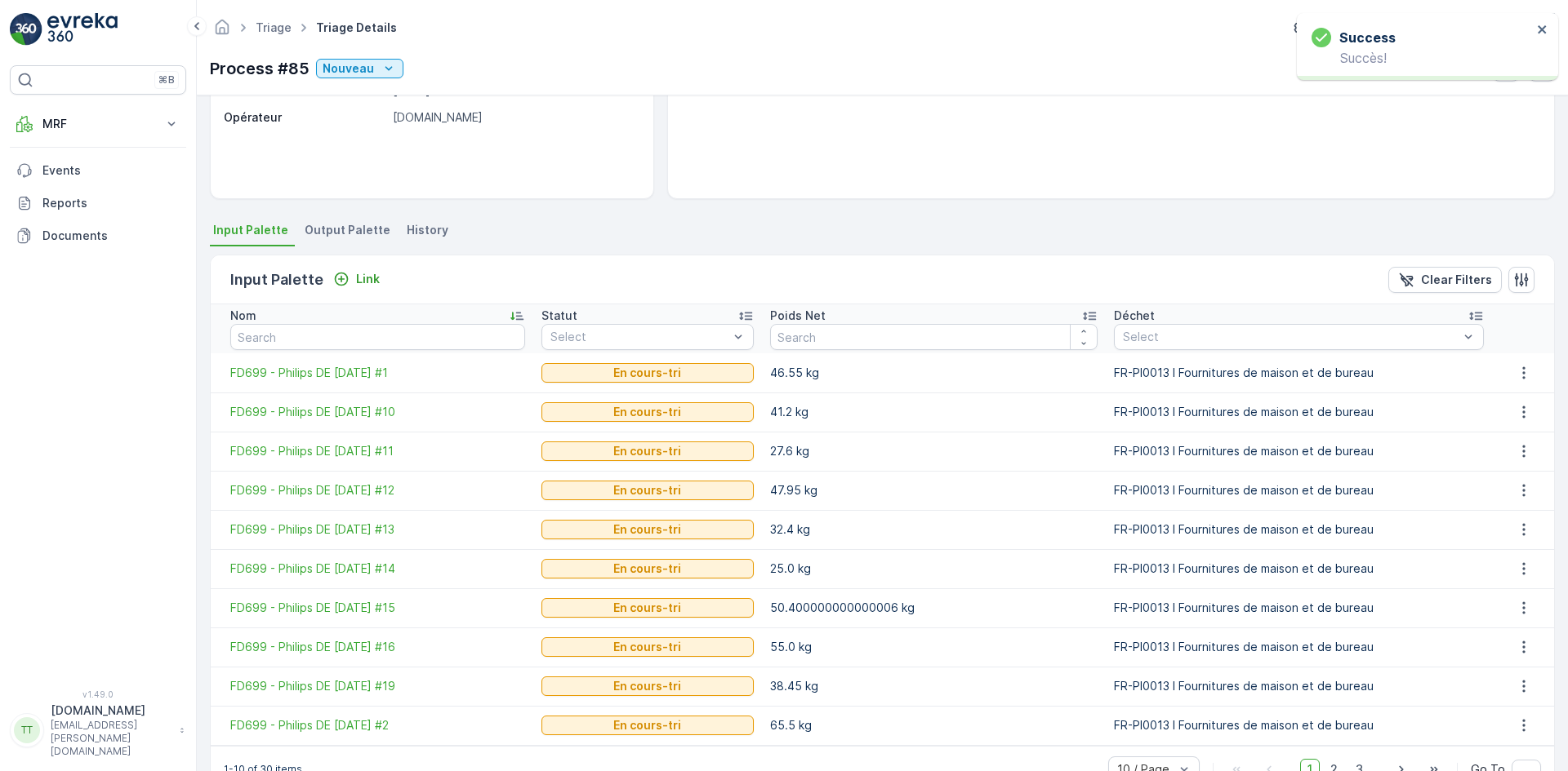
scroll to position [279, 0]
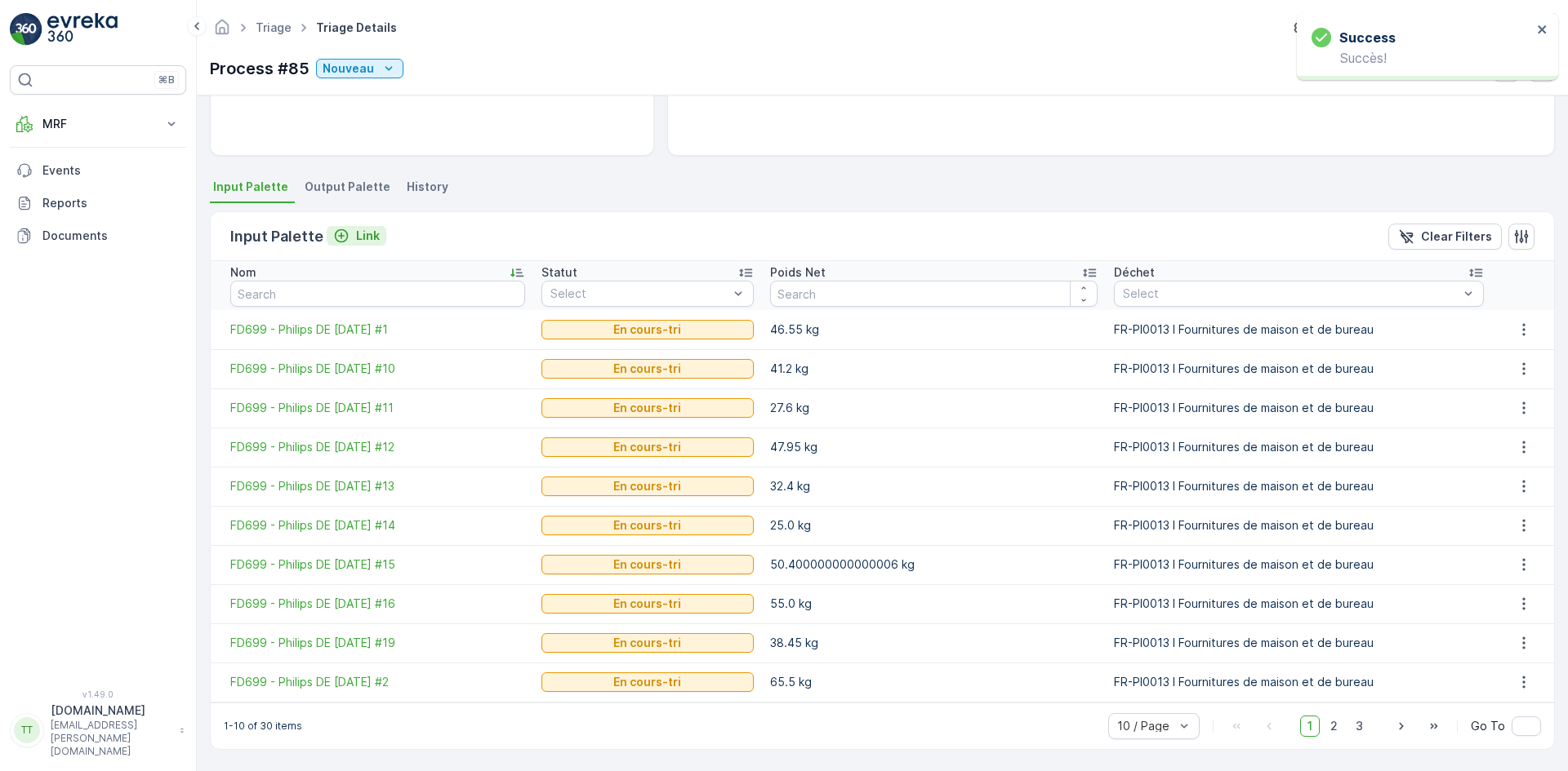
click at [378, 245] on button "Link" at bounding box center [357, 236] width 60 height 20
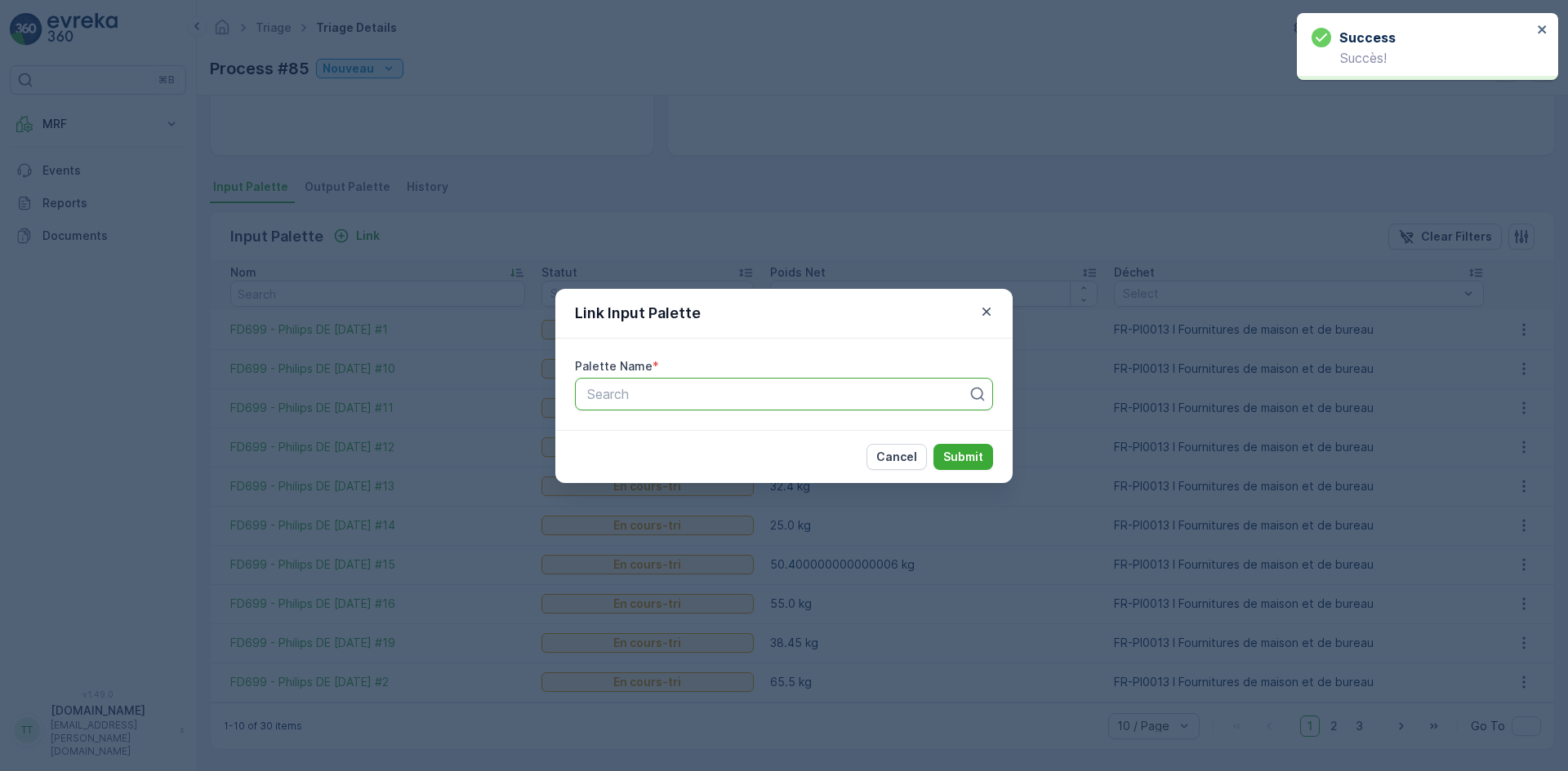
click at [639, 401] on div at bounding box center [777, 395] width 384 height 15
paste input "FD699"
type input "FD699"
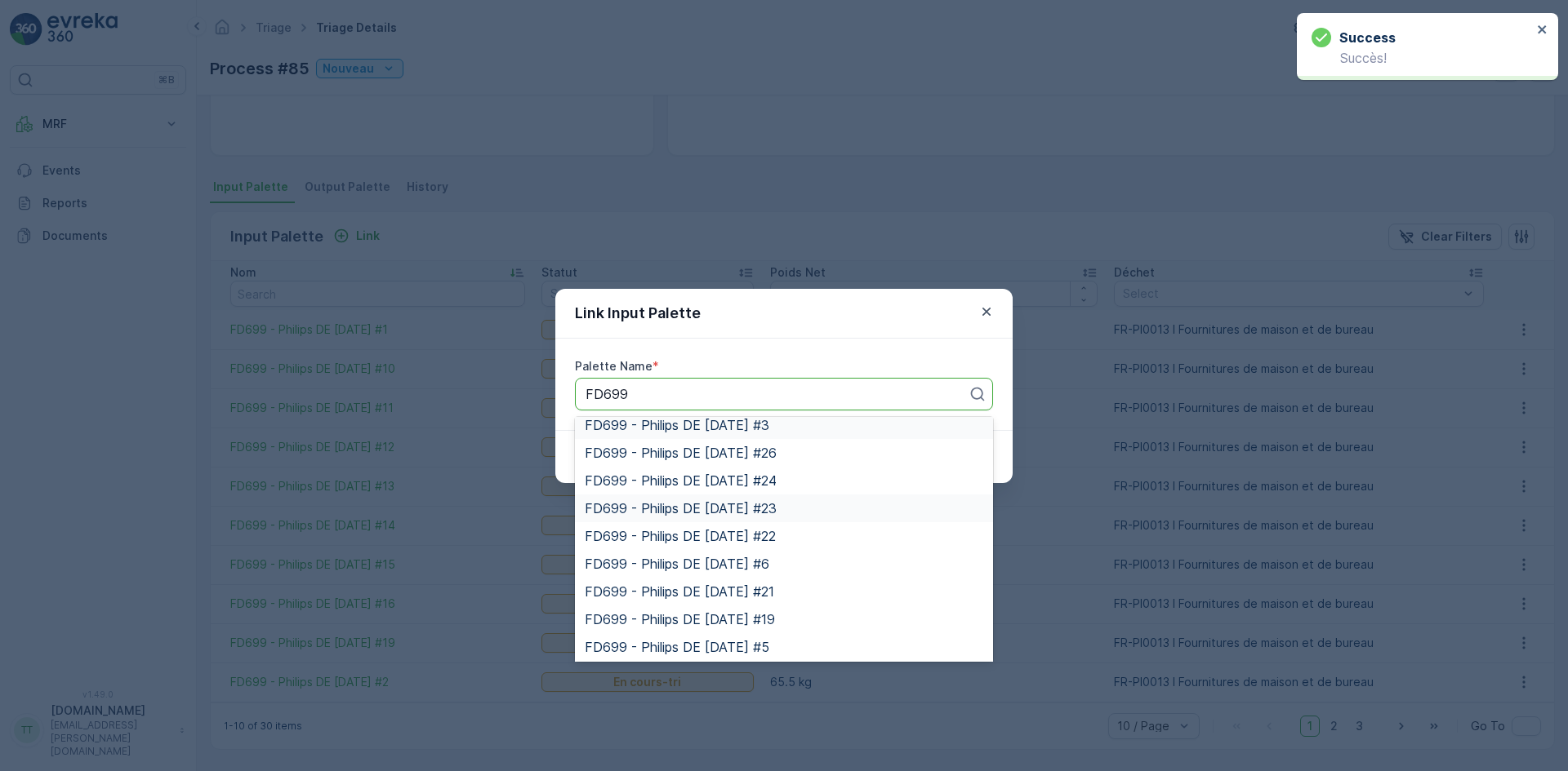
scroll to position [163, 0]
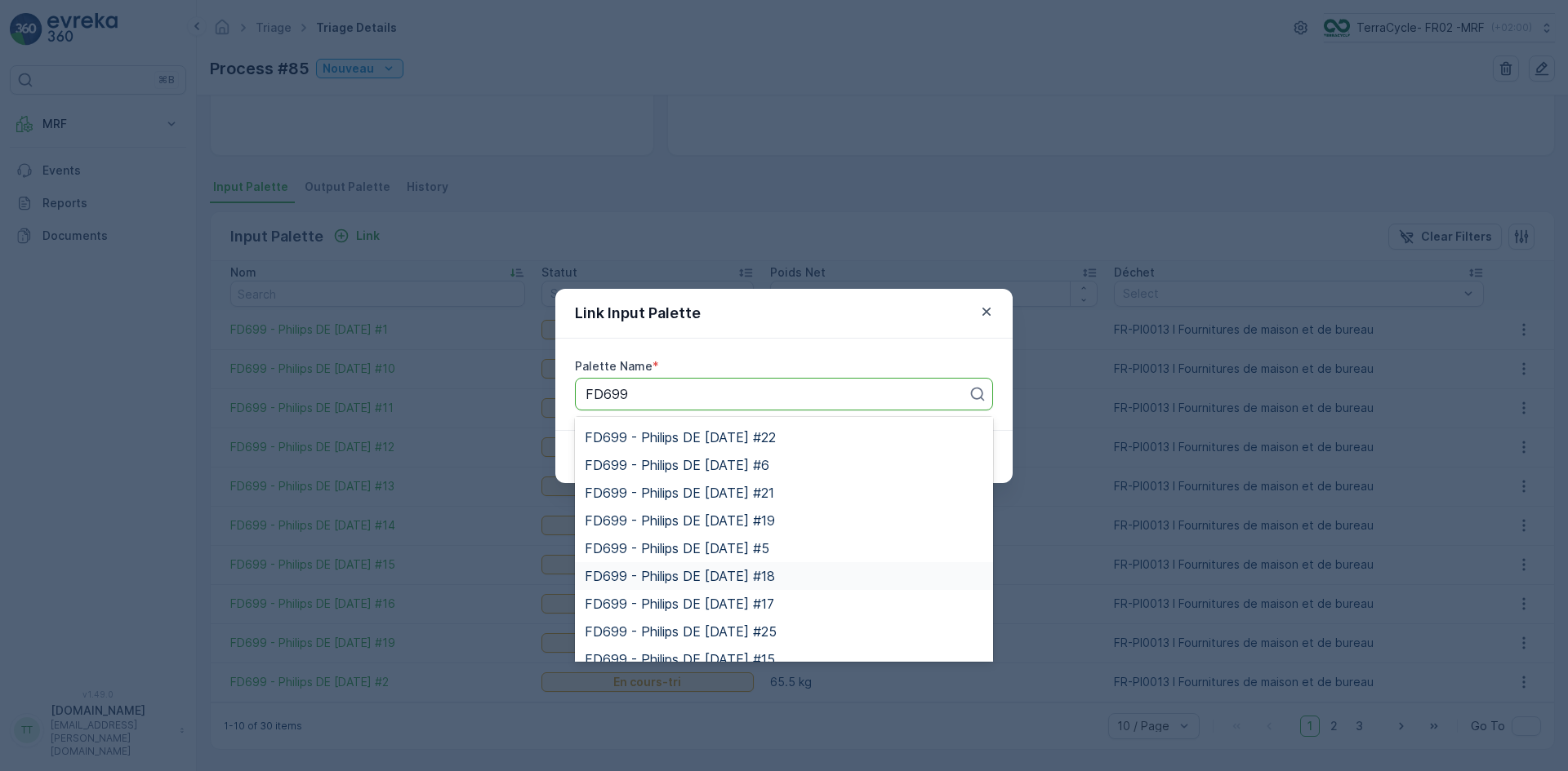
click at [746, 571] on span "FD699 - Philips DE [DATE] #18" at bounding box center [680, 576] width 191 height 15
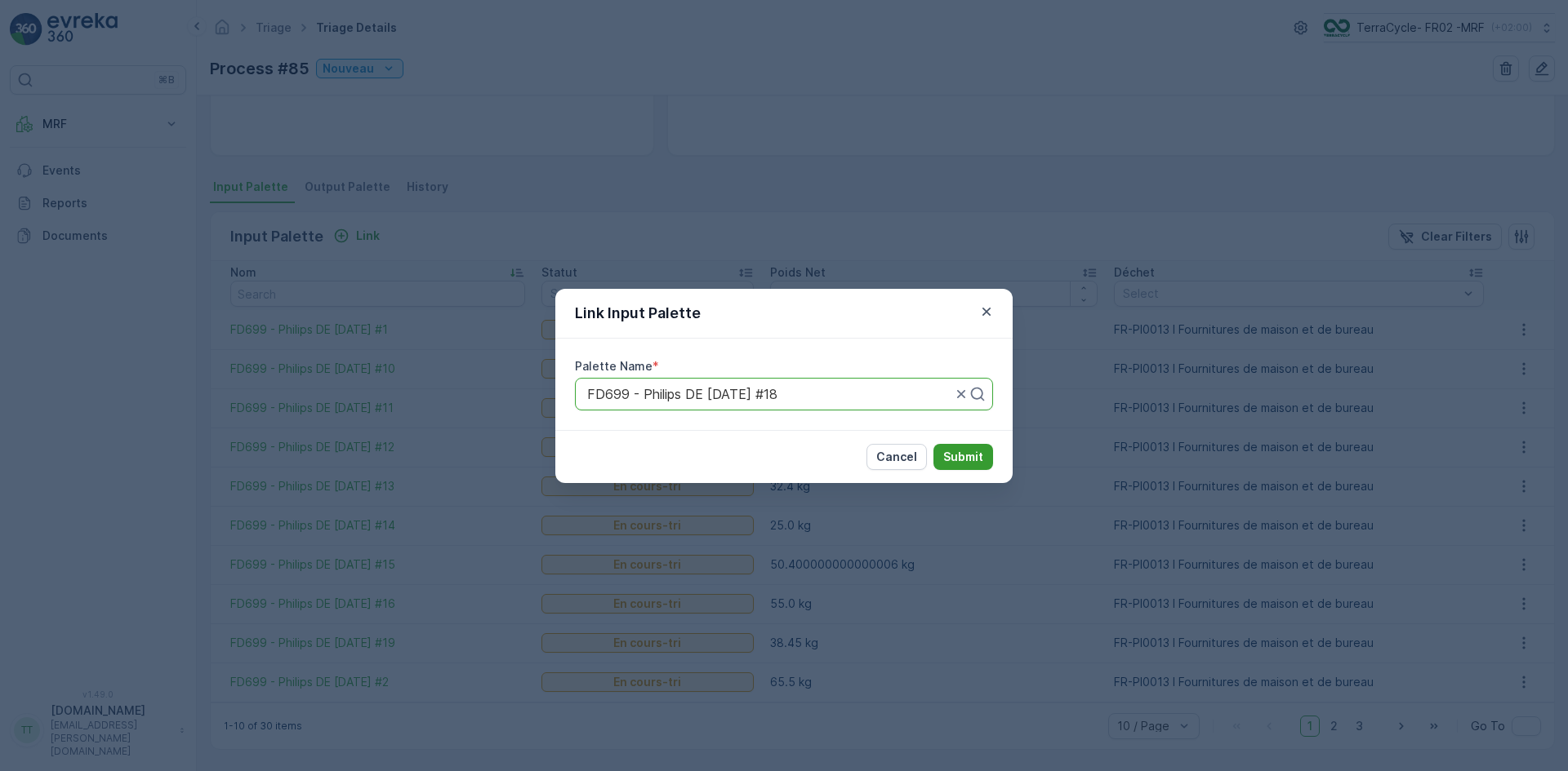
click at [961, 453] on p "Submit" at bounding box center [963, 457] width 40 height 16
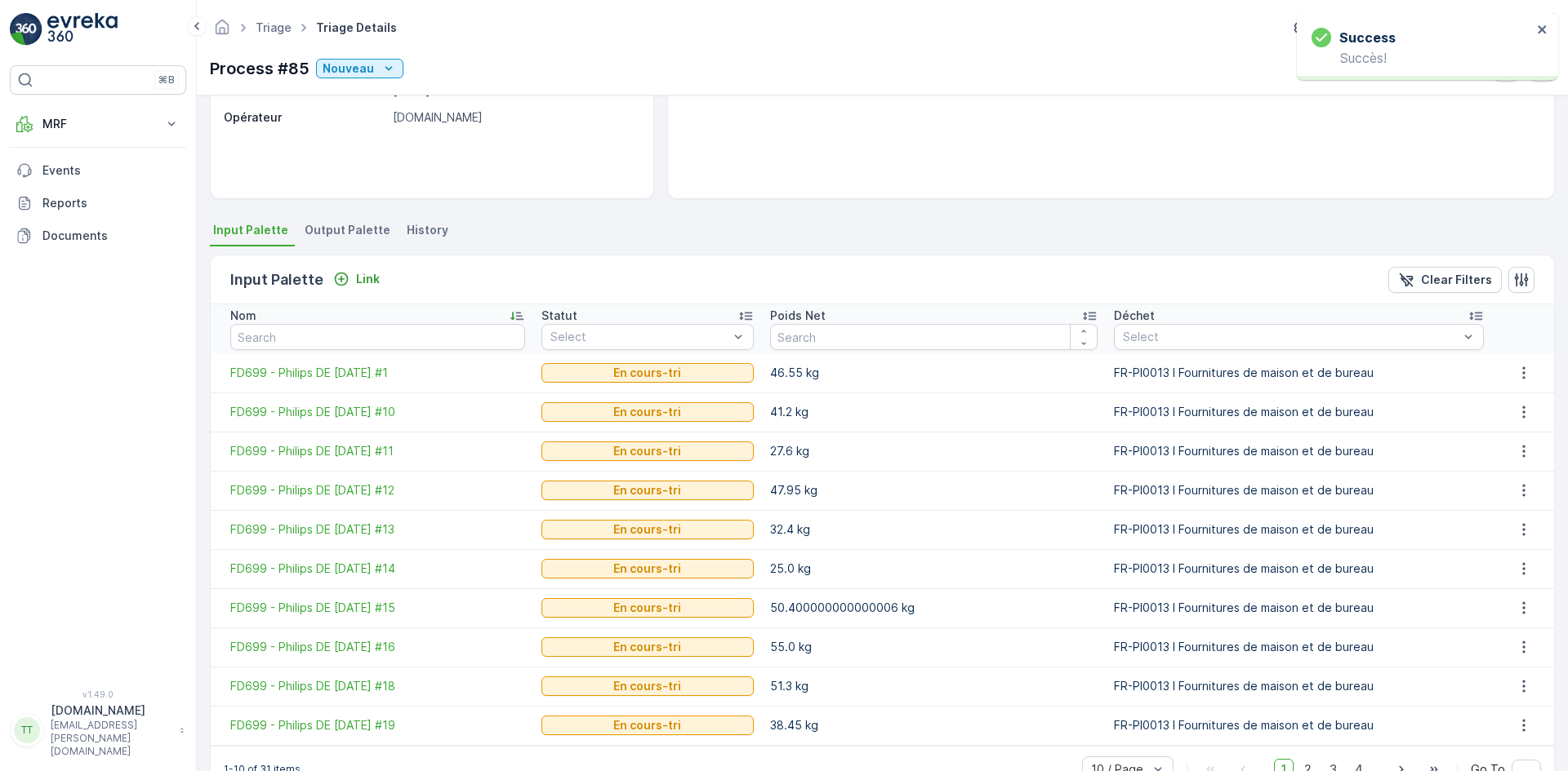
scroll to position [279, 0]
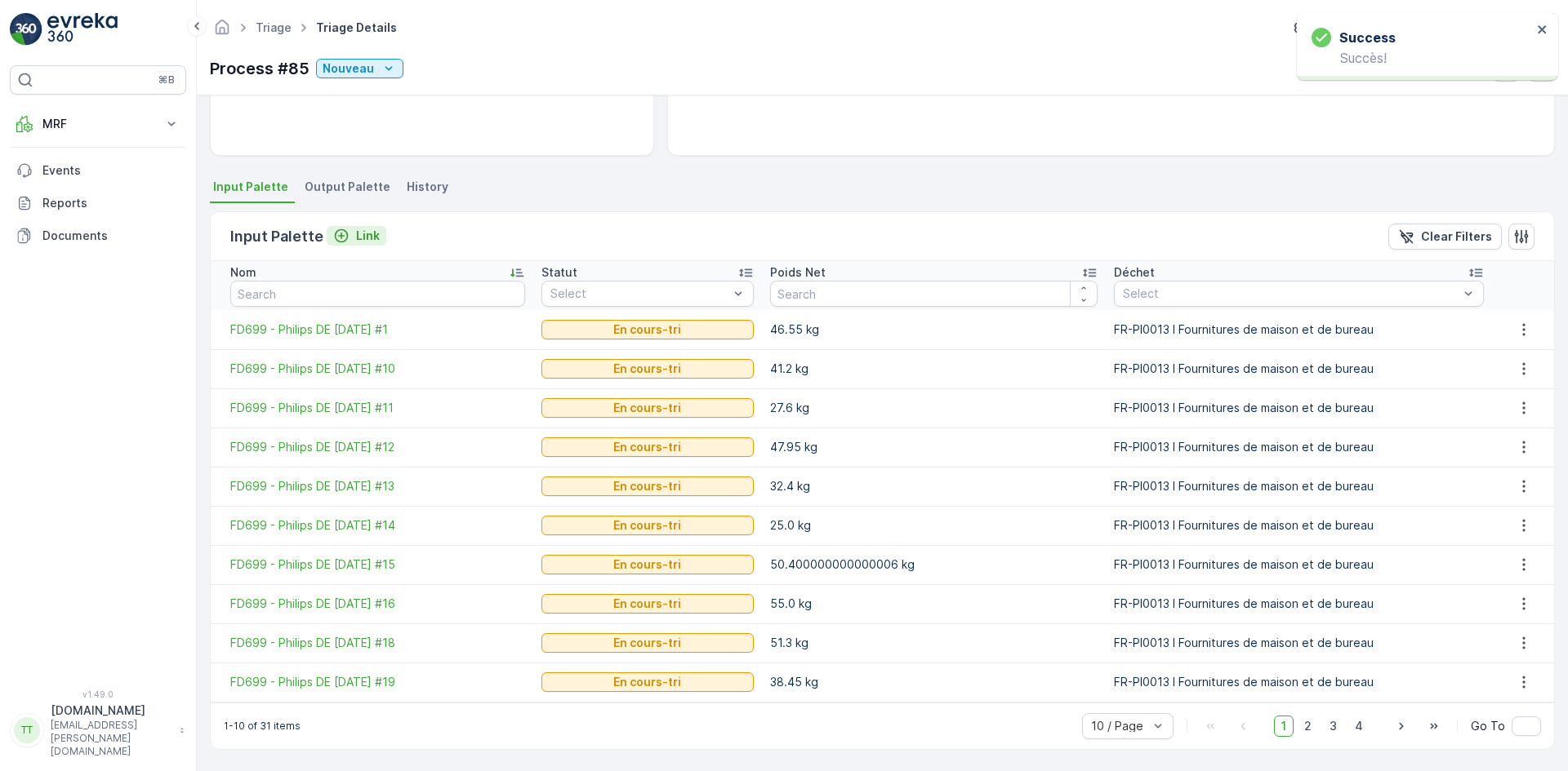
click at [358, 235] on p "Link" at bounding box center [368, 236] width 24 height 16
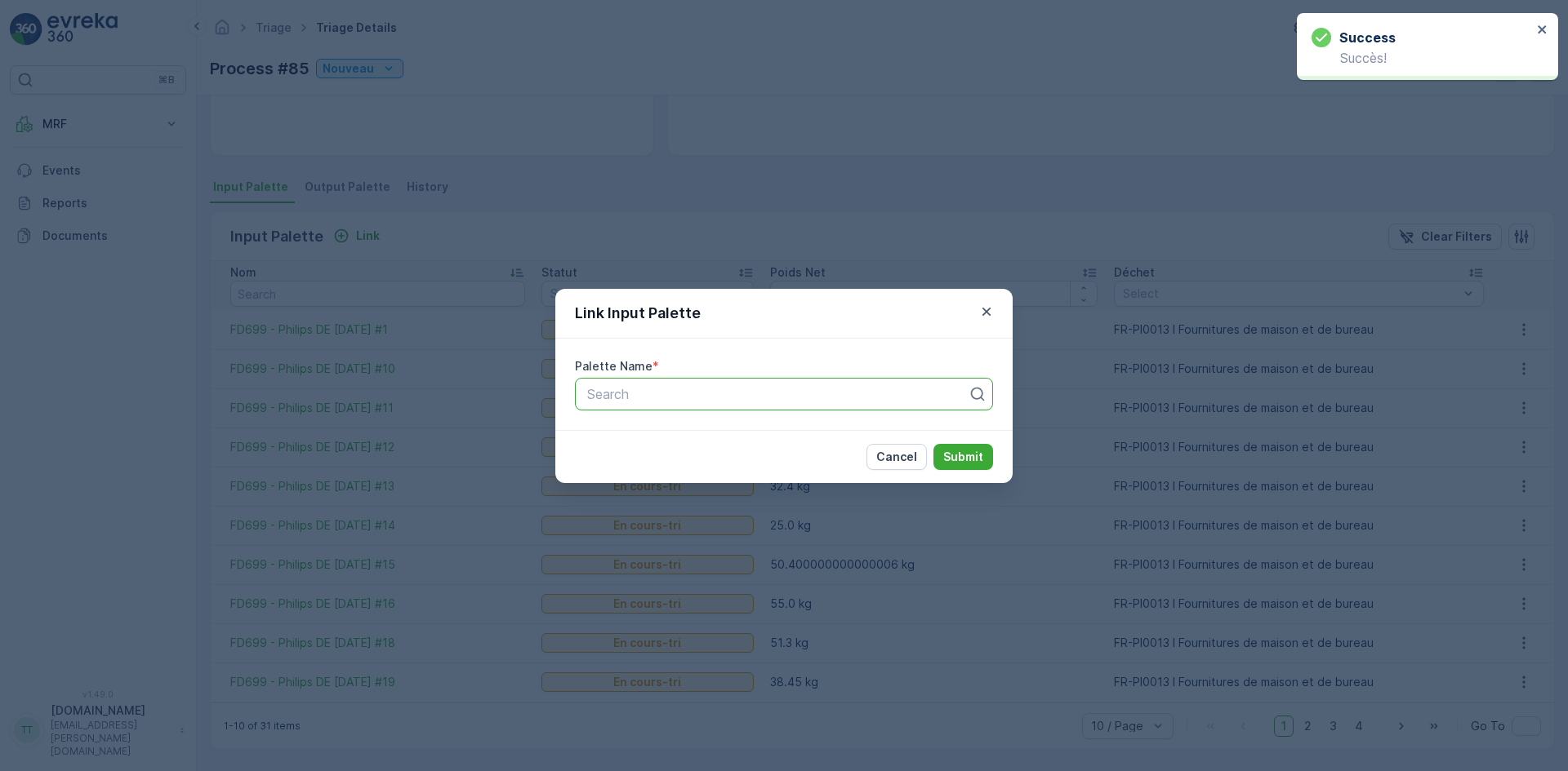
click at [612, 395] on div at bounding box center [777, 395] width 384 height 15
paste input "FD699"
type input "FD699"
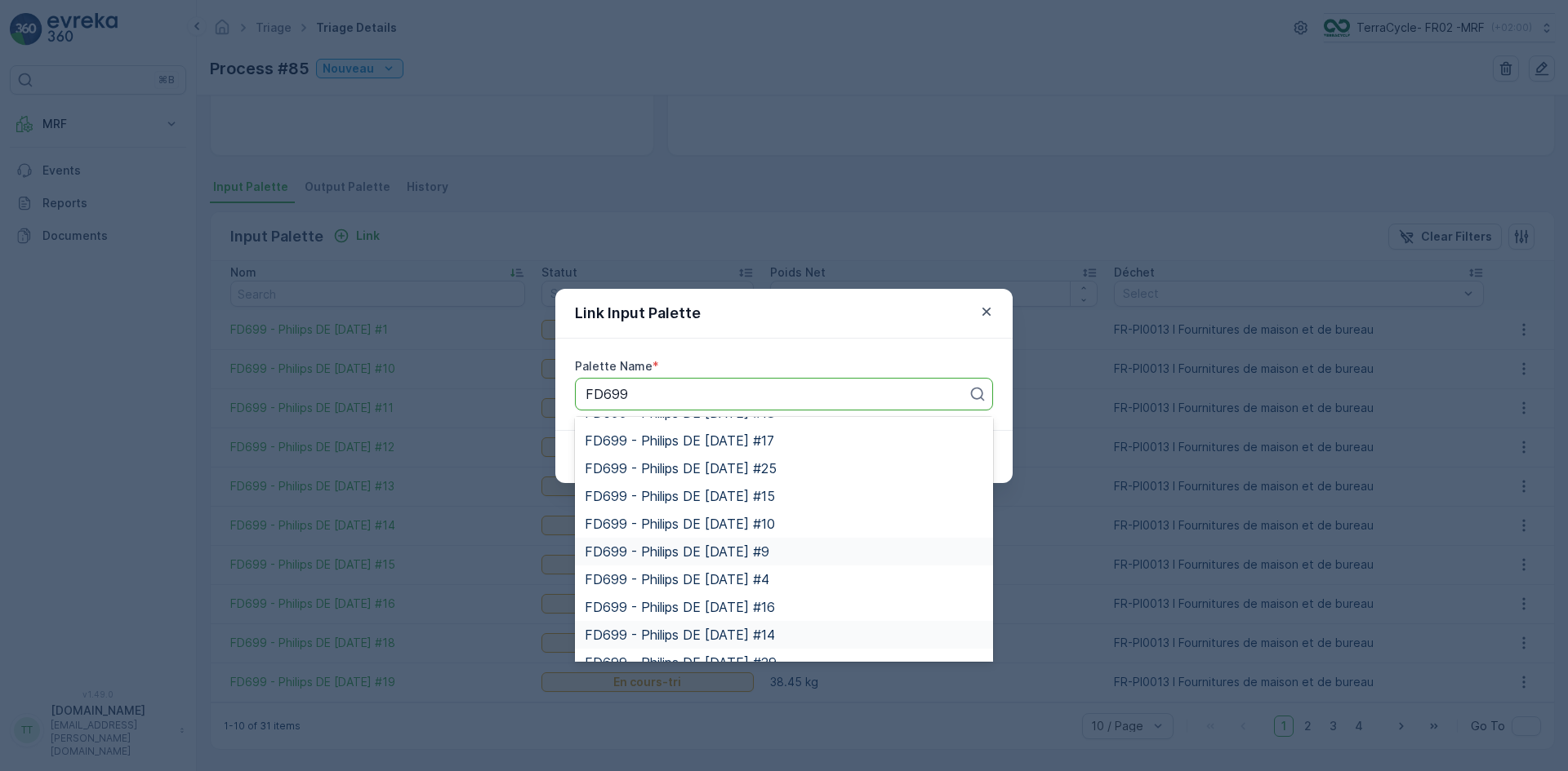
scroll to position [245, 0]
click at [774, 521] on span "FD699 - Philips DE [DATE] #17" at bounding box center [679, 522] width 190 height 15
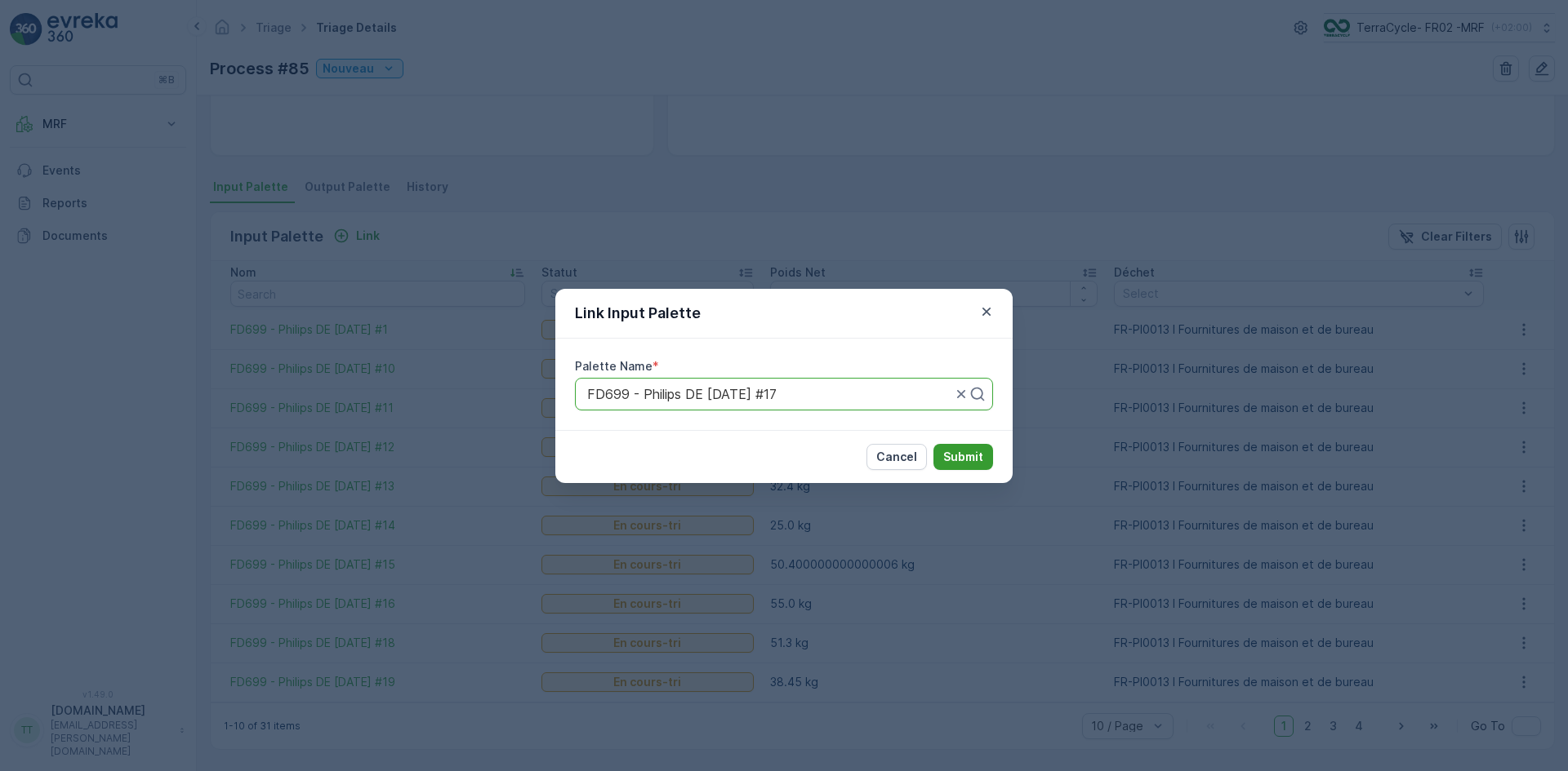
click at [949, 454] on p "Submit" at bounding box center [963, 457] width 40 height 16
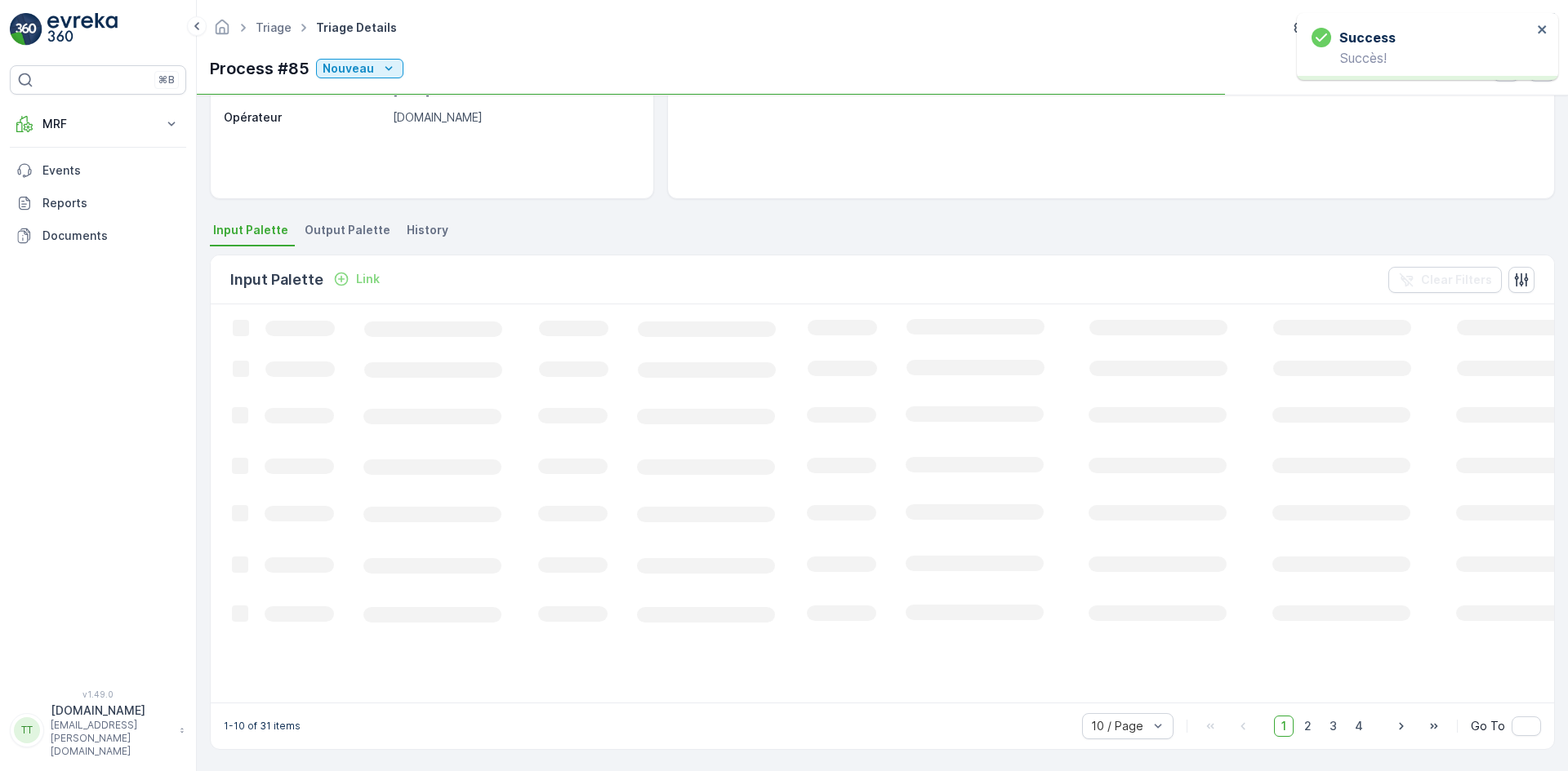
scroll to position [279, 0]
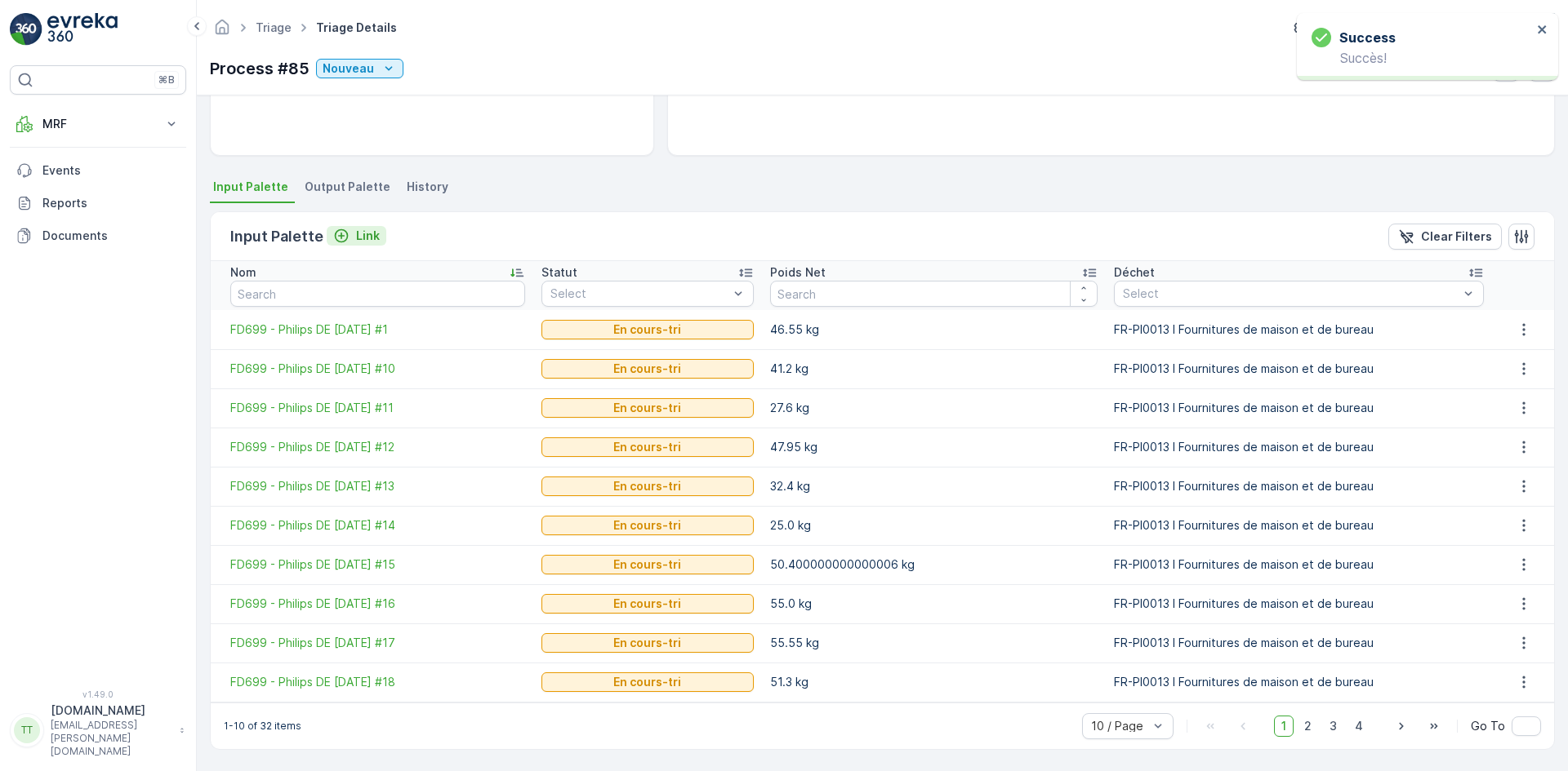
click at [380, 229] on button "Link" at bounding box center [357, 236] width 60 height 20
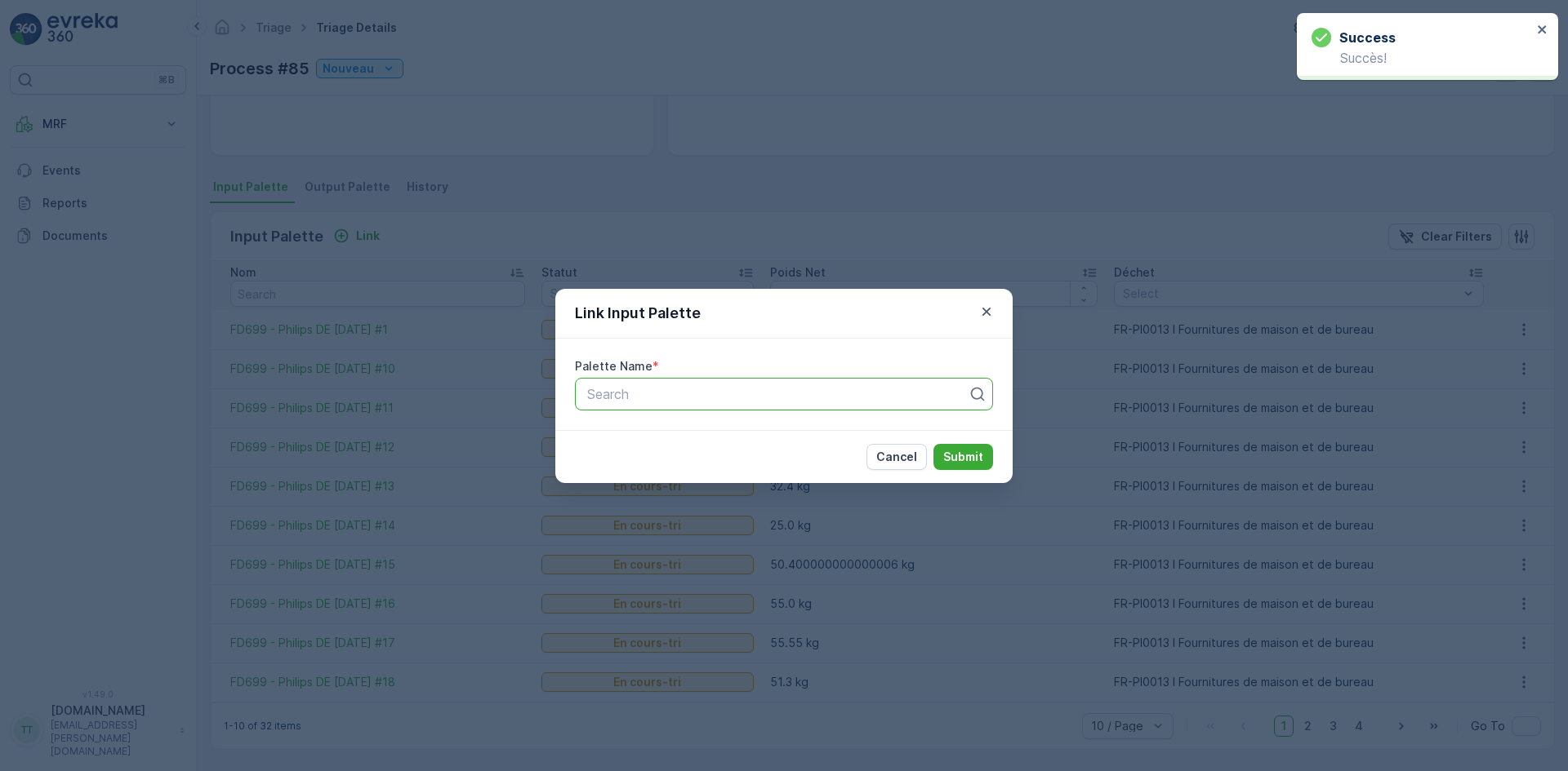
click at [687, 393] on div at bounding box center [777, 395] width 384 height 15
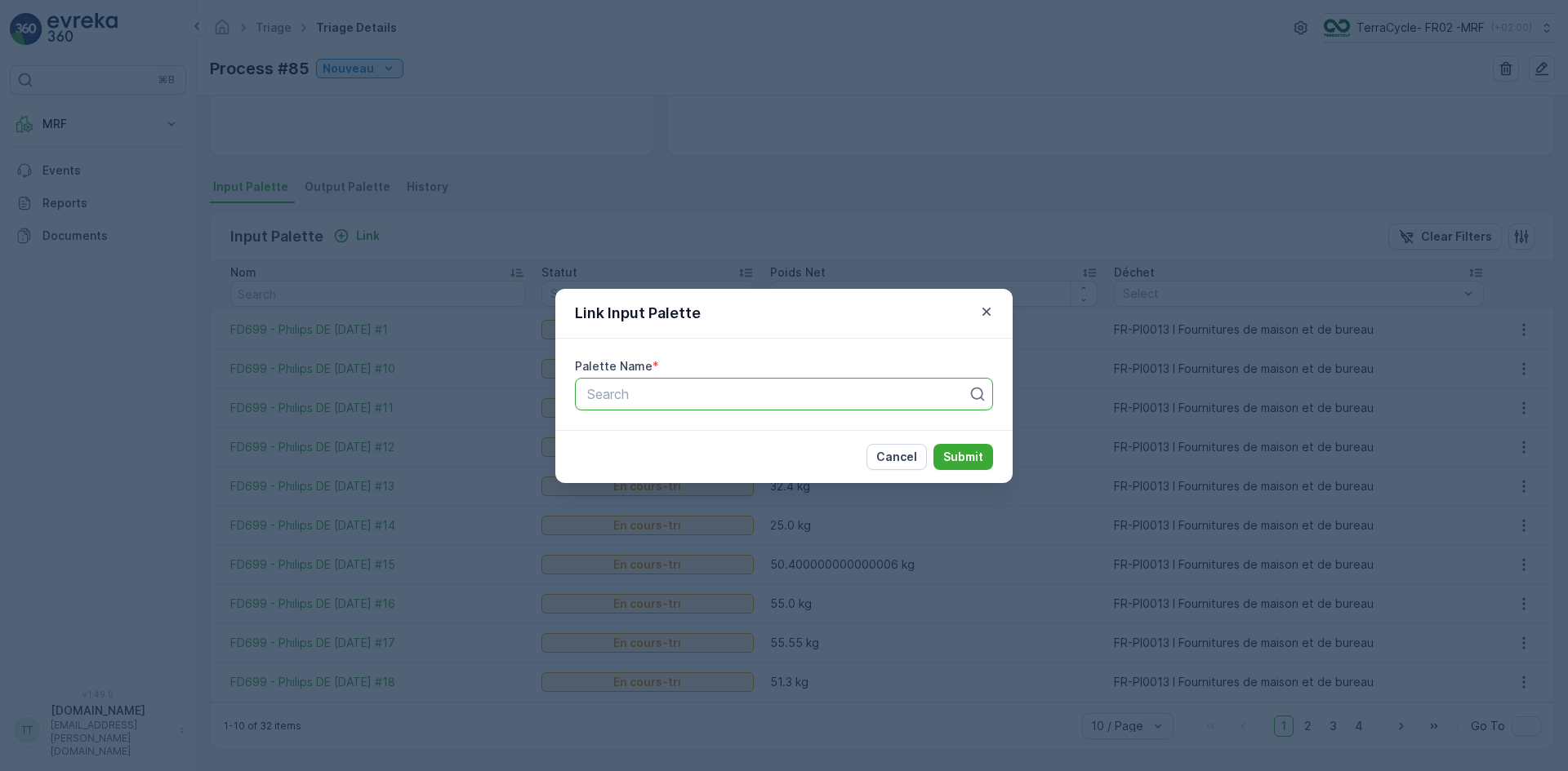
click at [644, 393] on div at bounding box center [777, 395] width 384 height 15
paste input "FD699"
type input "FD699"
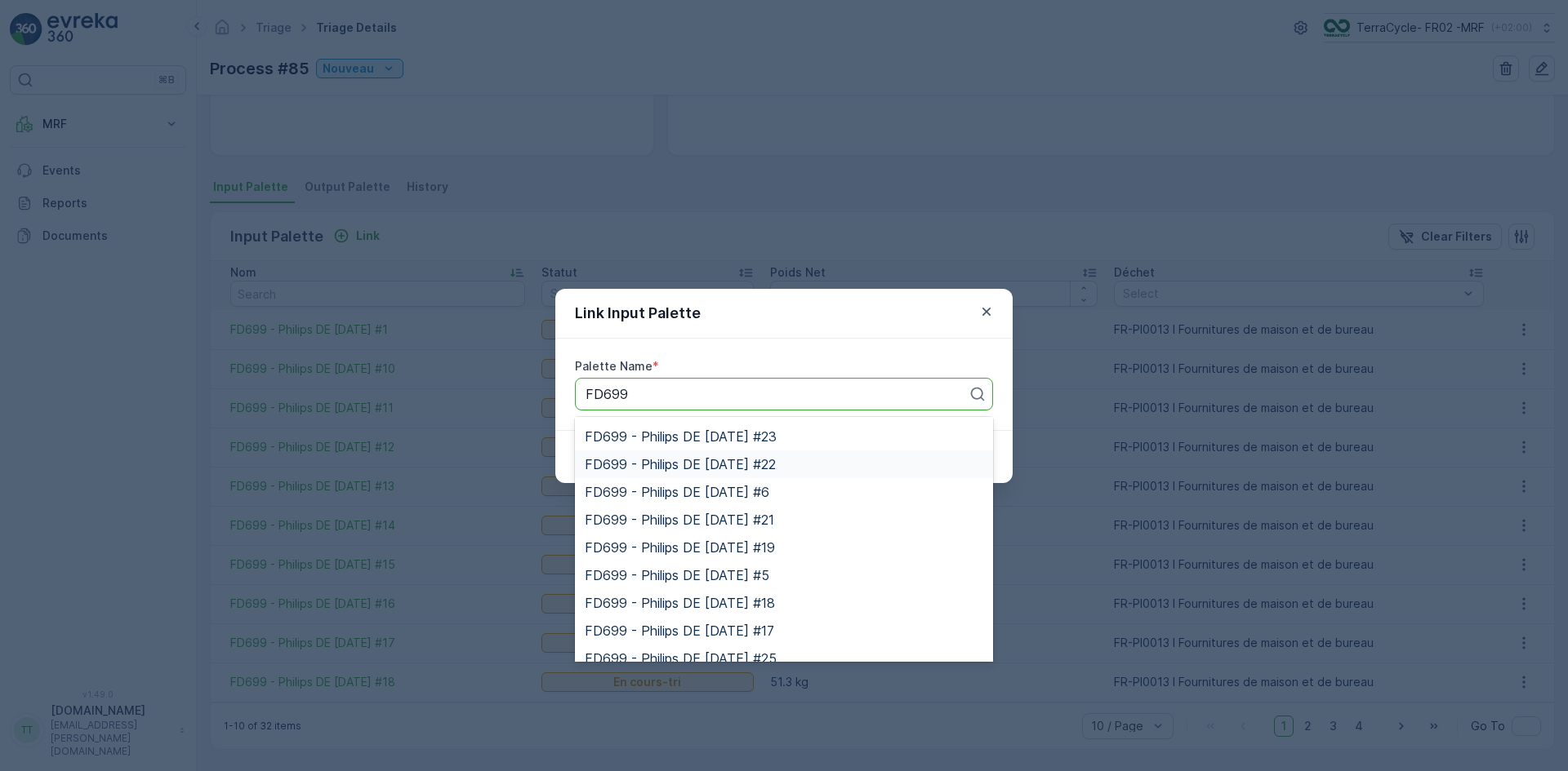
scroll to position [163, 0]
click at [760, 624] on span "FD699 - Philips DE [DATE] #25" at bounding box center [680, 631] width 191 height 15
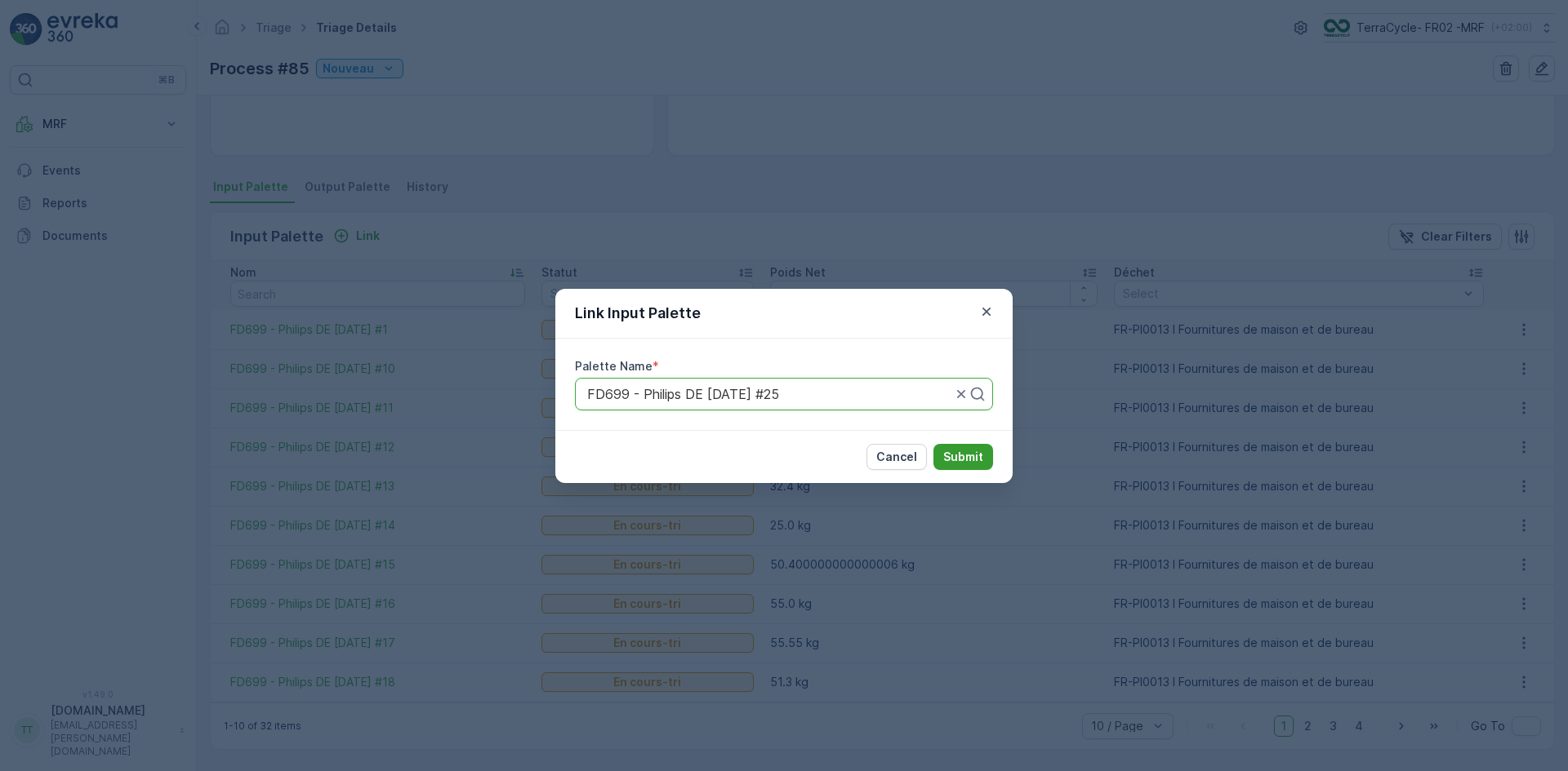
click at [953, 456] on p "Submit" at bounding box center [963, 457] width 40 height 16
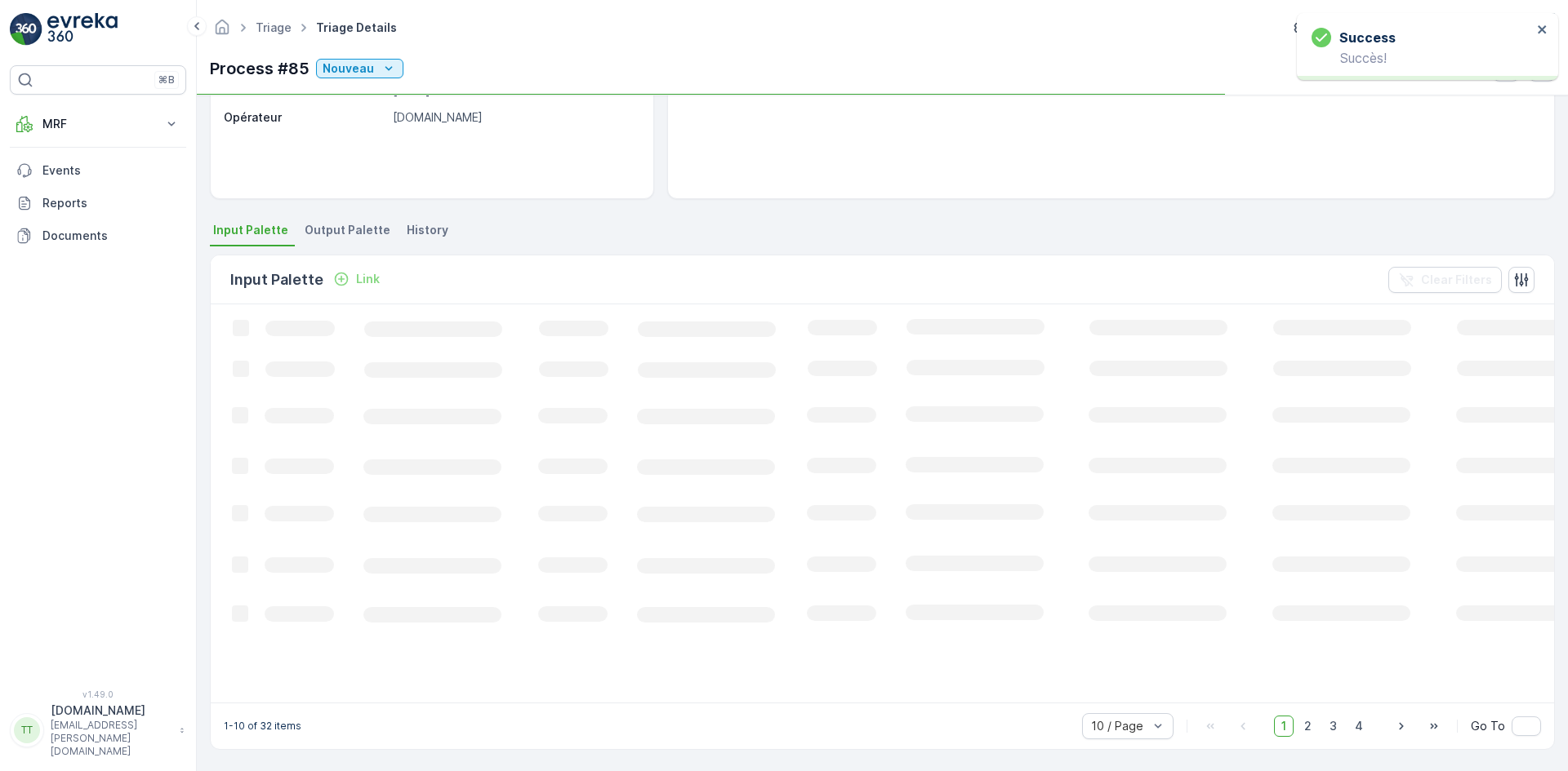
scroll to position [279, 0]
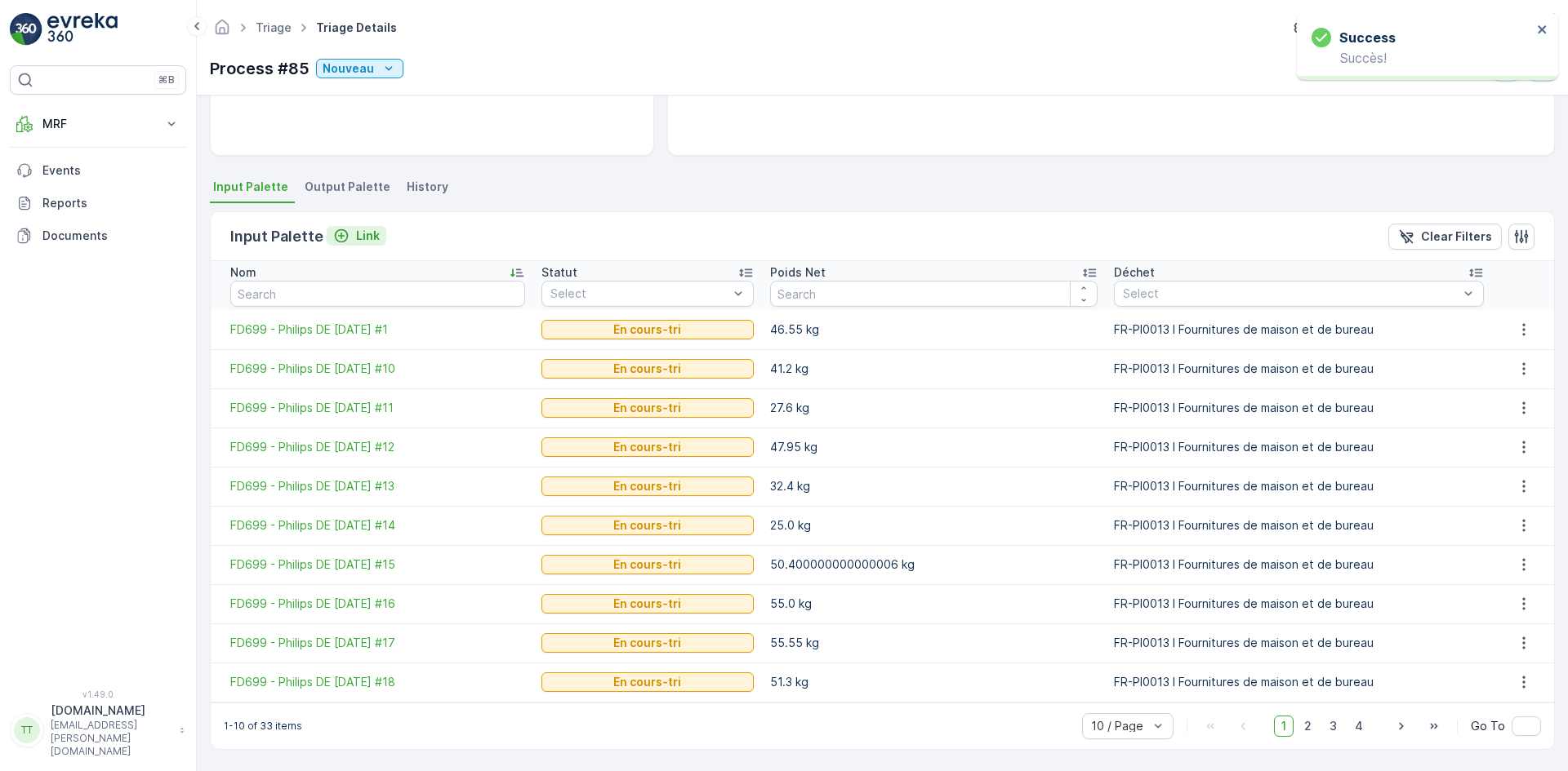
click at [371, 228] on p "Link" at bounding box center [368, 236] width 24 height 16
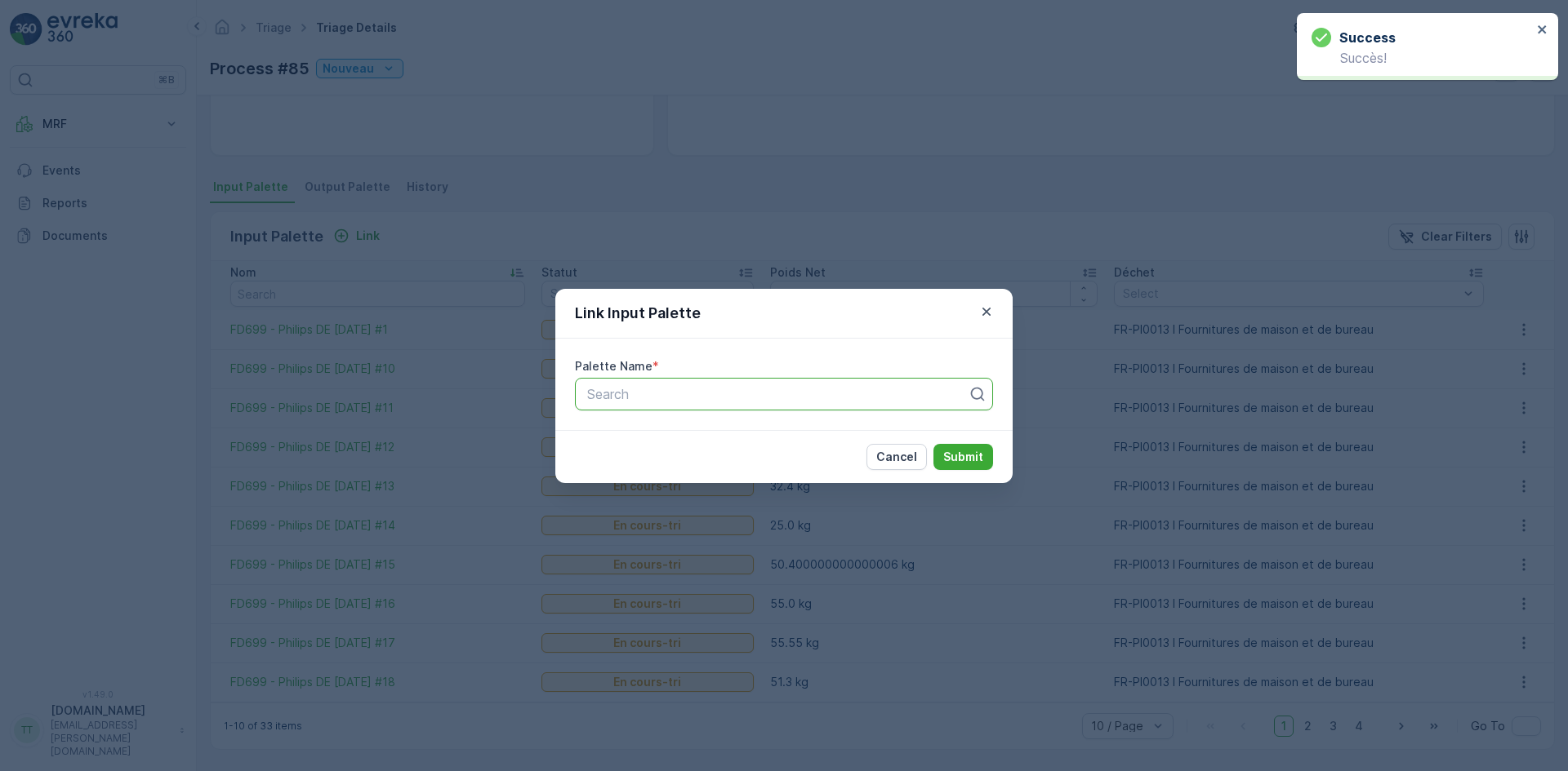
paste input "FD699"
type input "FD699"
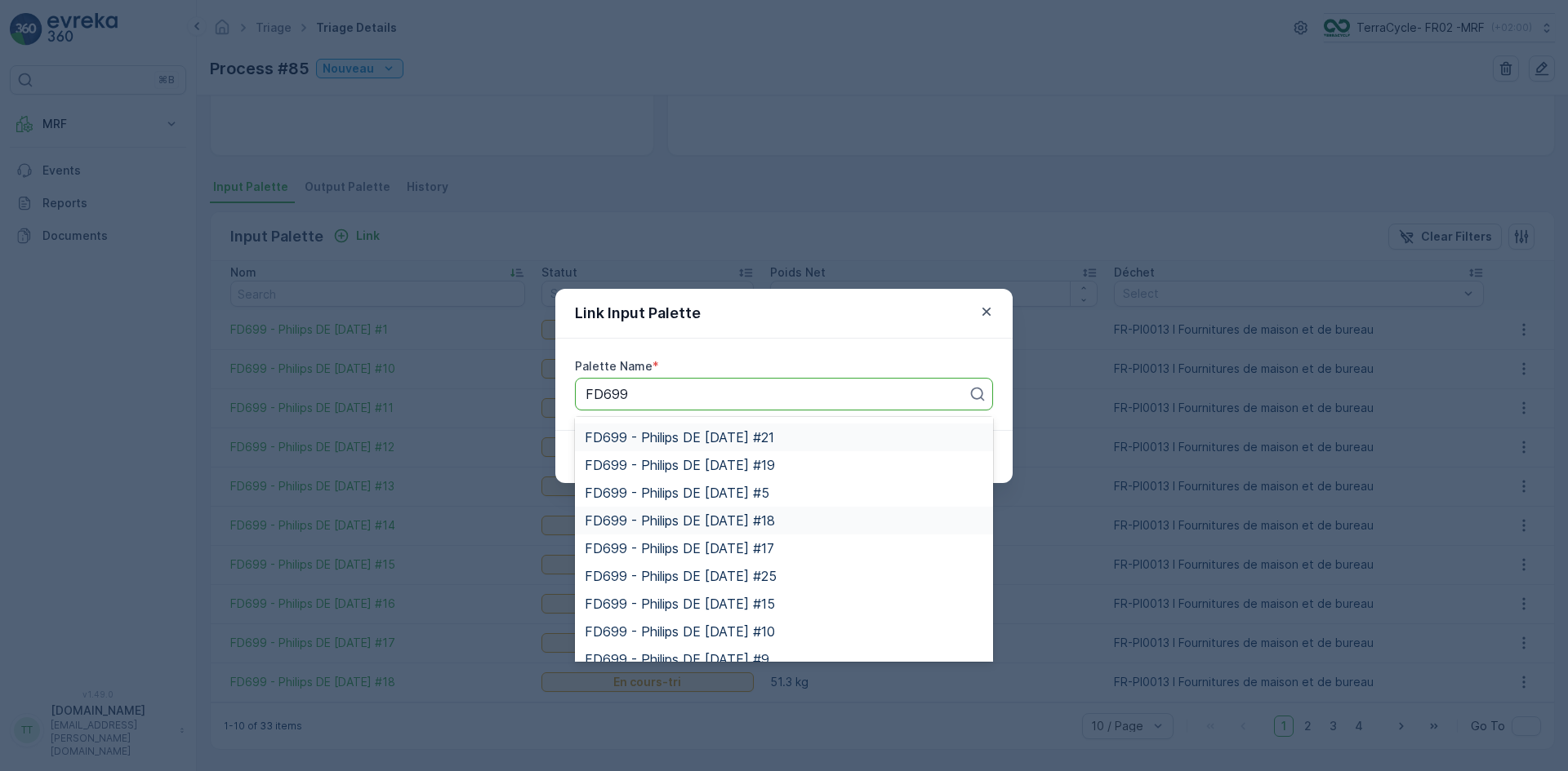
scroll to position [245, 0]
click at [775, 583] on span "FD699 - Philips DE [DATE] #15" at bounding box center [680, 578] width 191 height 15
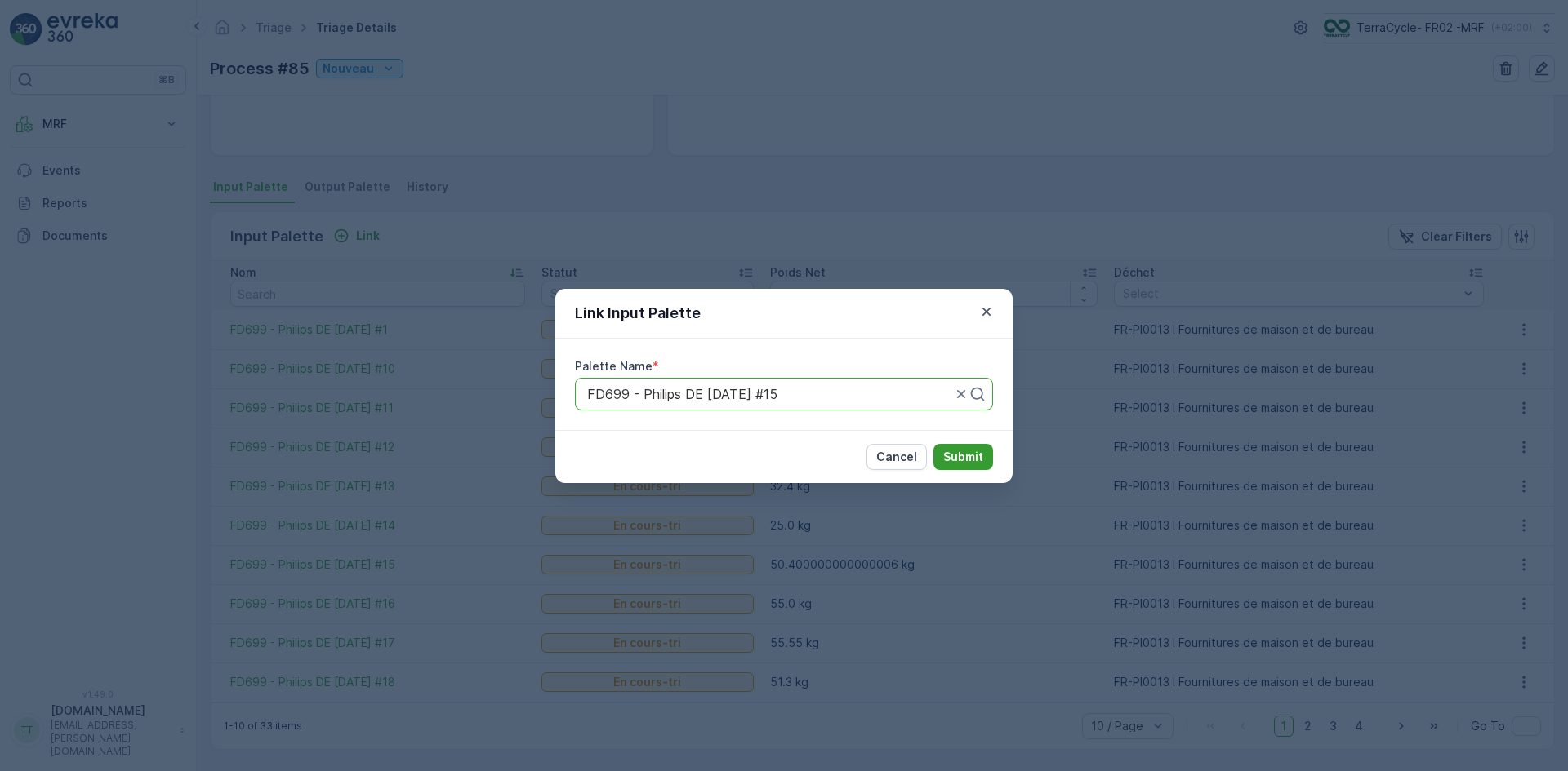
click at [944, 454] on p "Submit" at bounding box center [963, 457] width 40 height 16
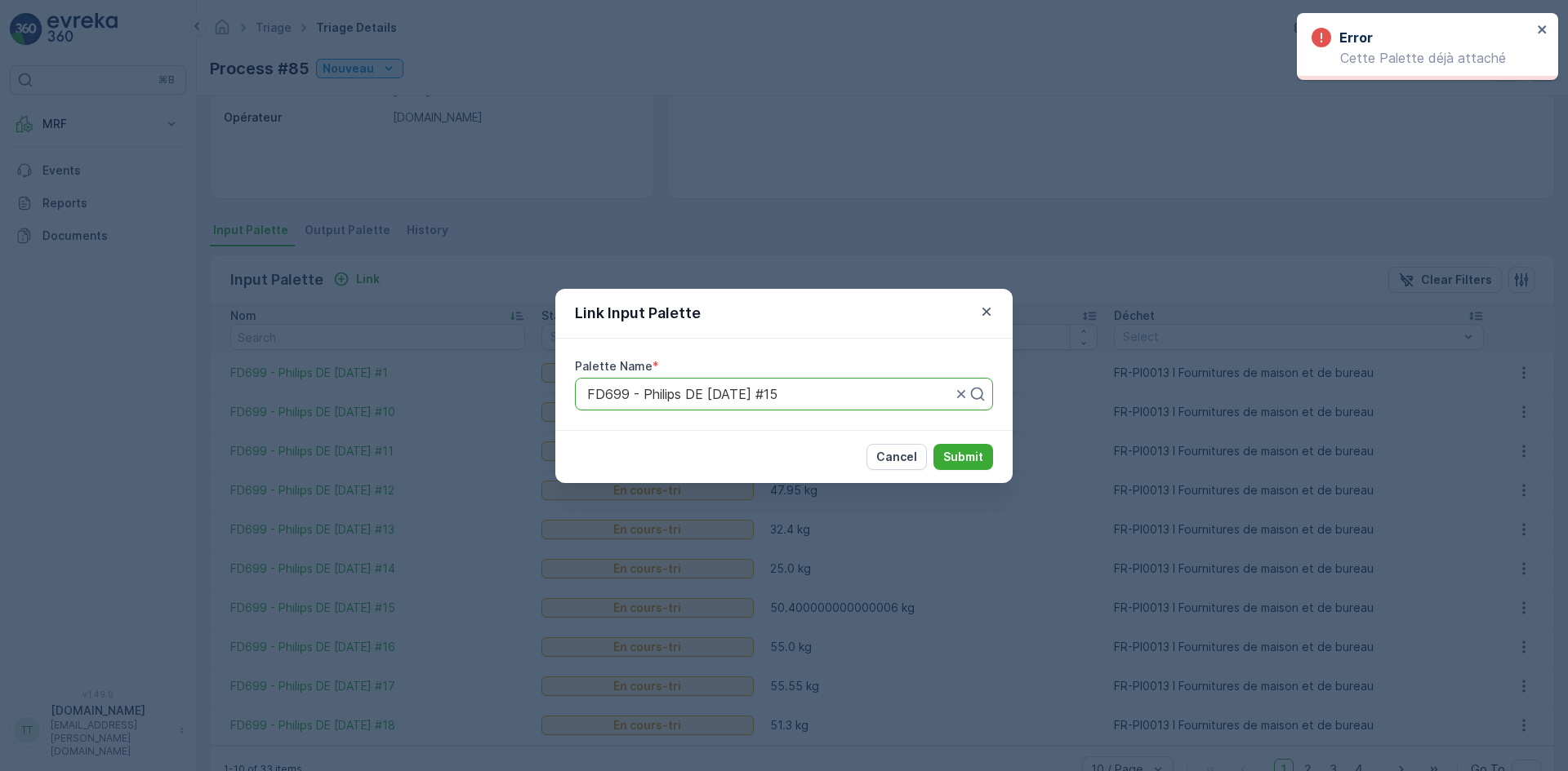
scroll to position [279, 0]
click at [811, 393] on div at bounding box center [769, 395] width 368 height 15
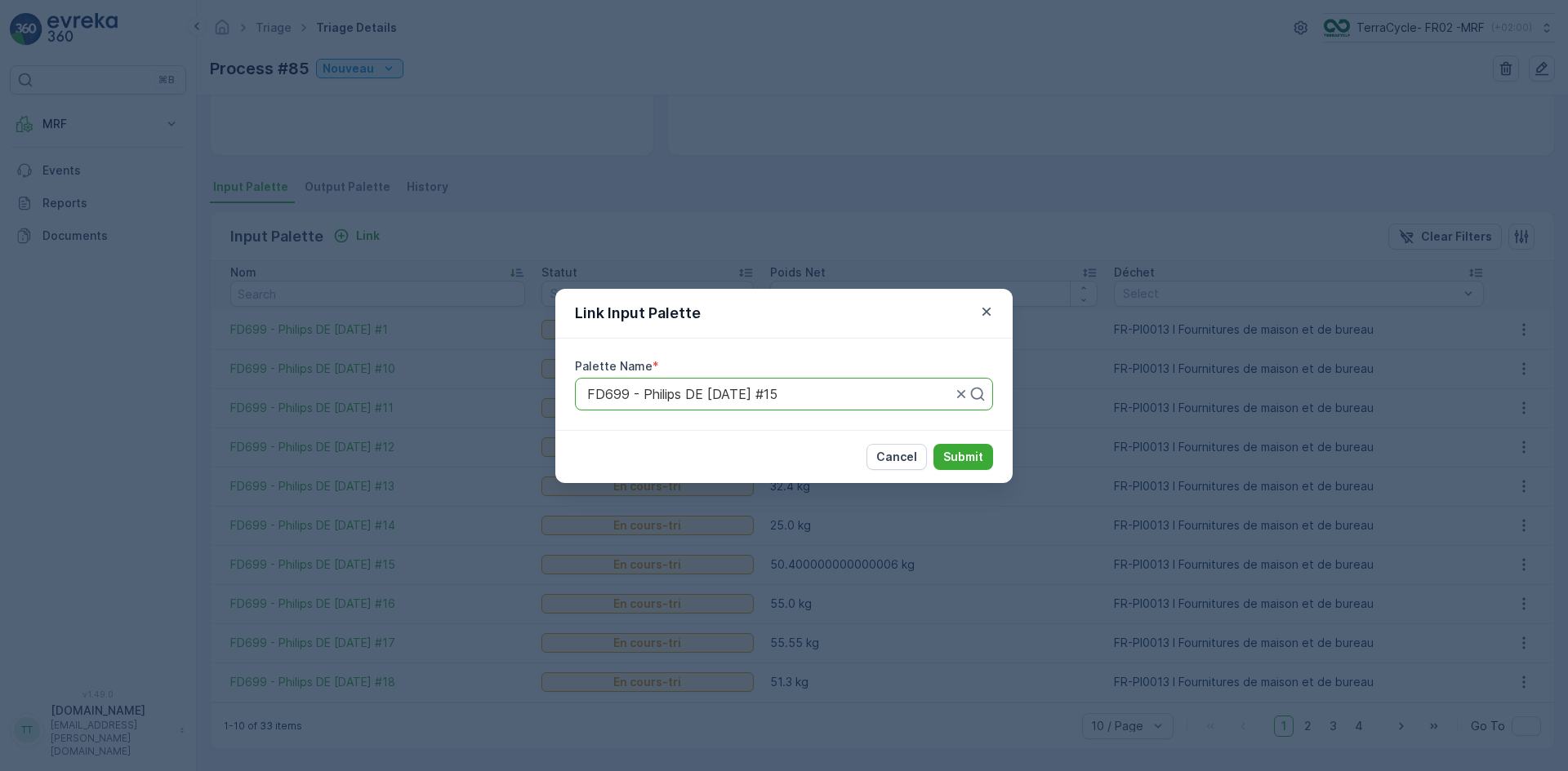
paste input "FD699"
type input "FD699"
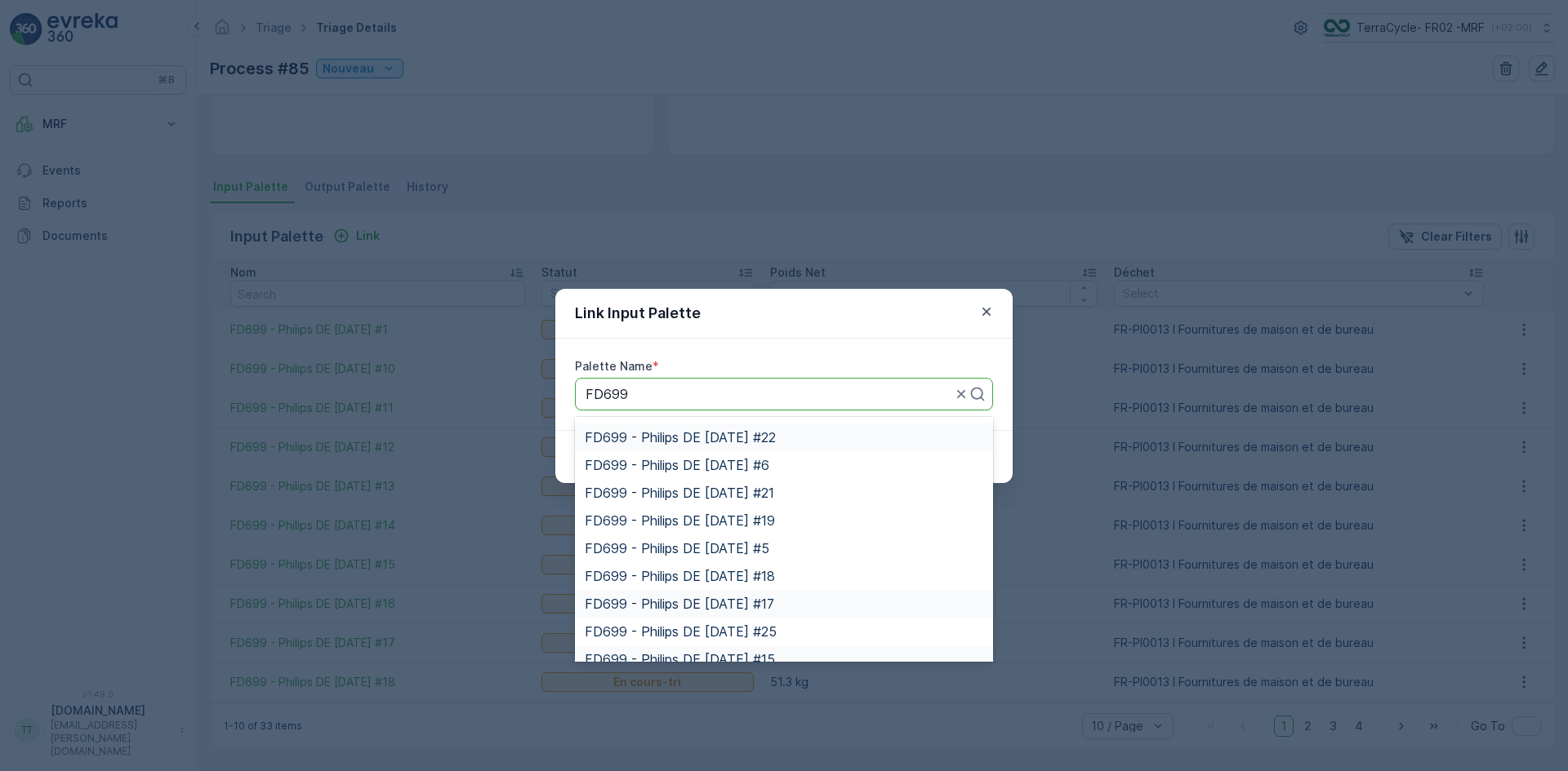
scroll to position [245, 0]
click at [800, 602] on div "FD699 - Philips DE [DATE] #10" at bounding box center [783, 606] width 398 height 15
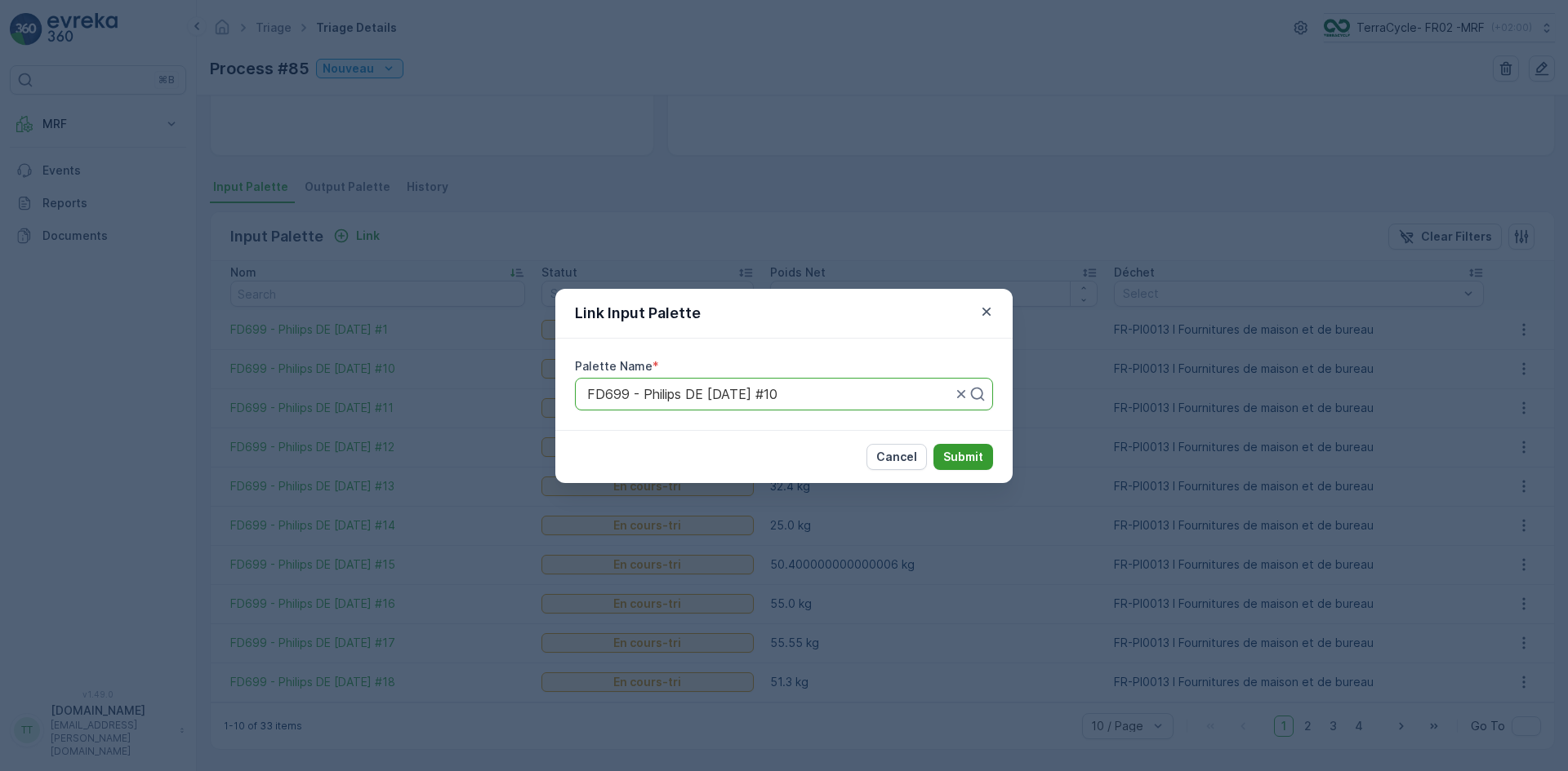
click at [953, 459] on p "Submit" at bounding box center [963, 457] width 40 height 16
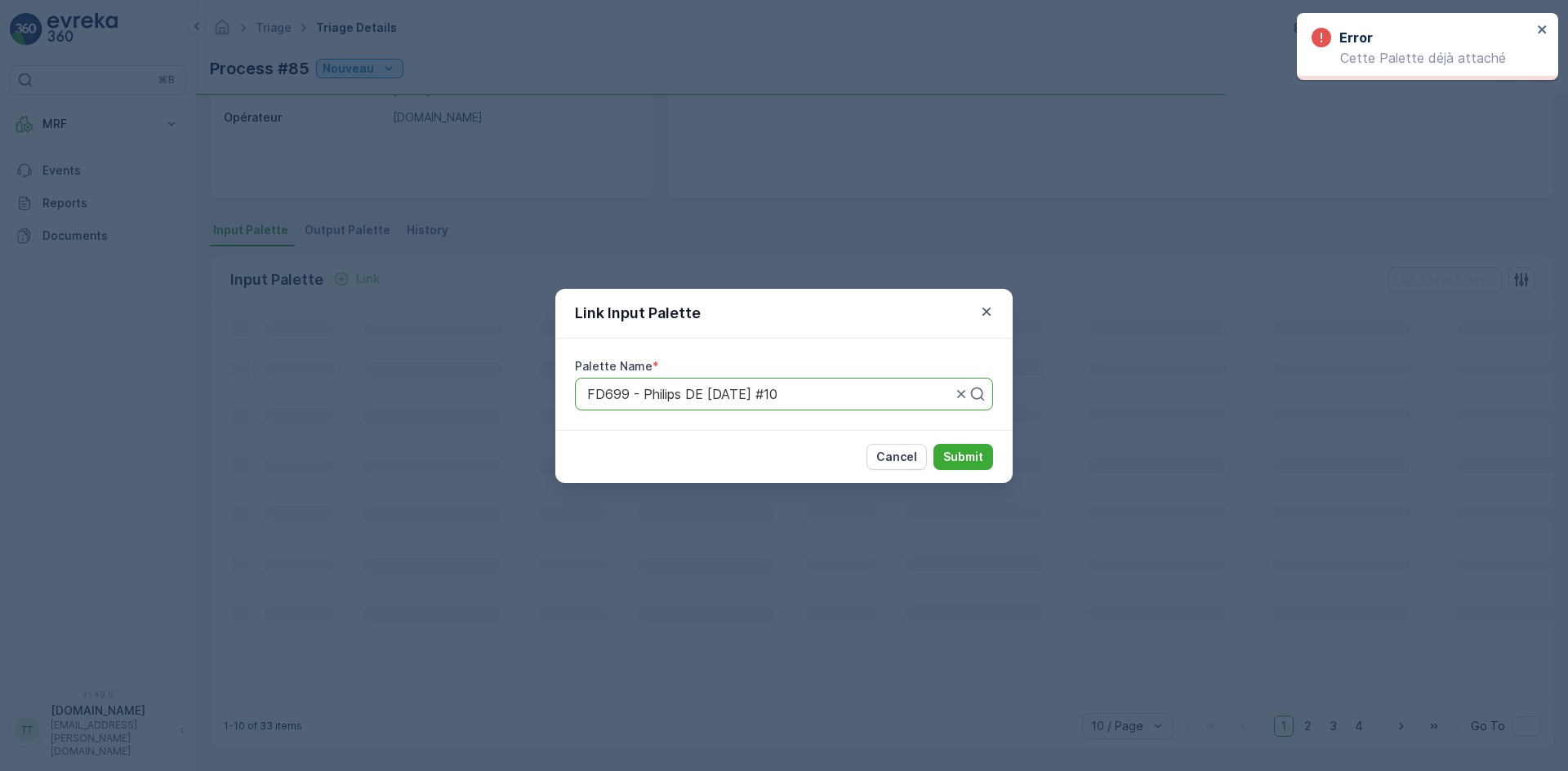
scroll to position [279, 0]
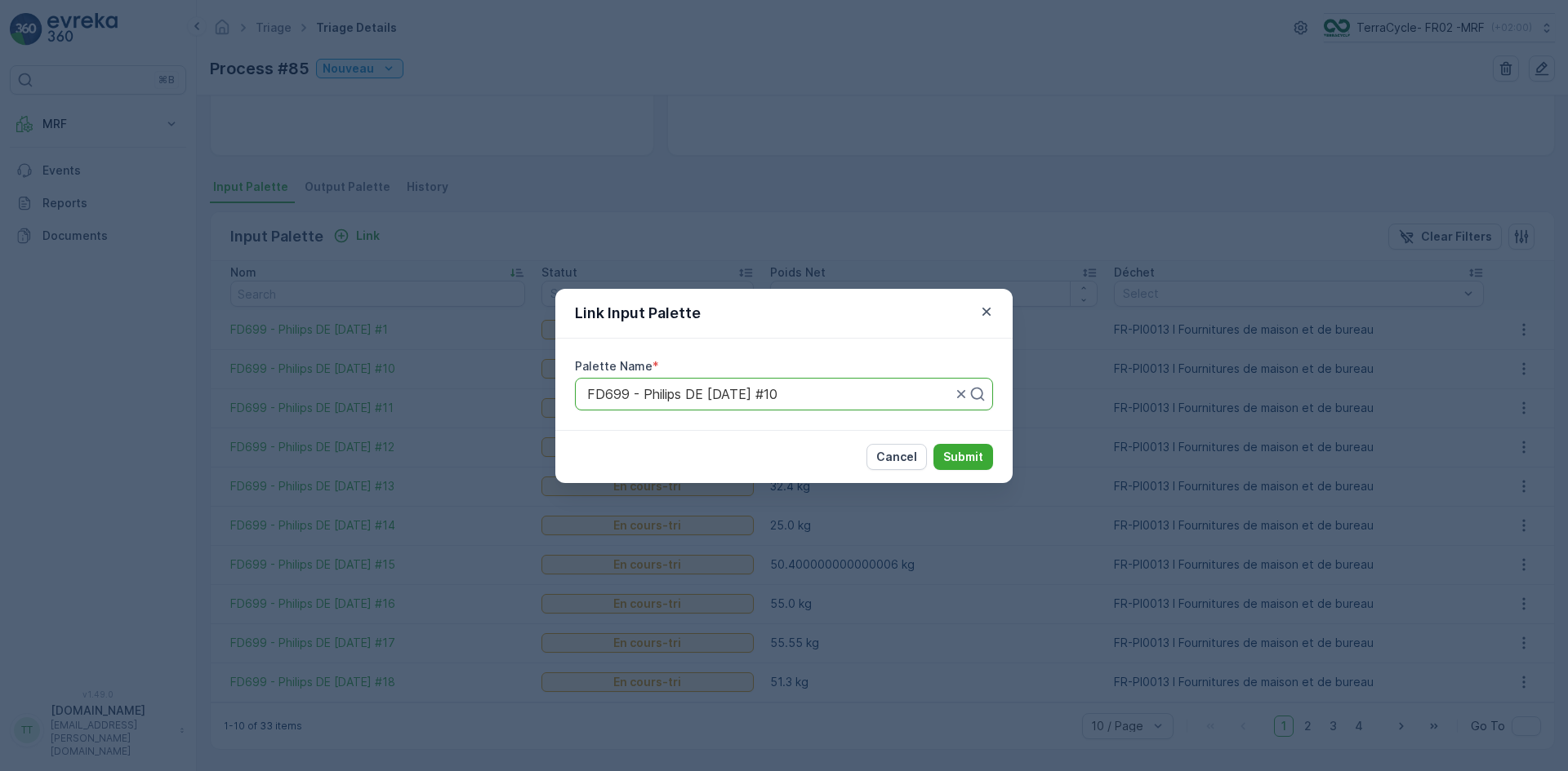
click at [827, 402] on div "FD699 - Philips DE [DATE] #10" at bounding box center [783, 395] width 418 height 33
paste input "FD699"
type input "FD699"
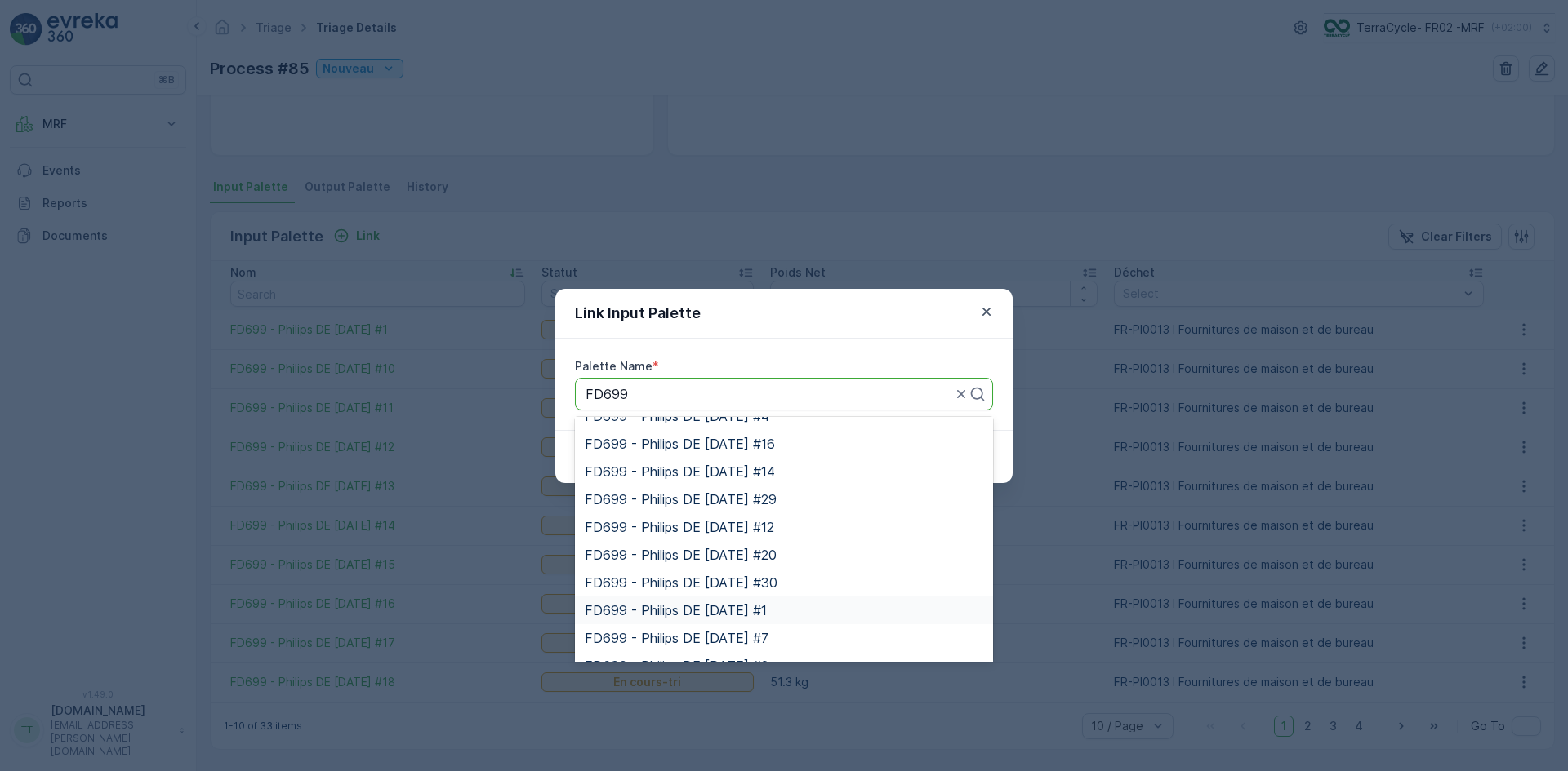
scroll to position [622, 0]
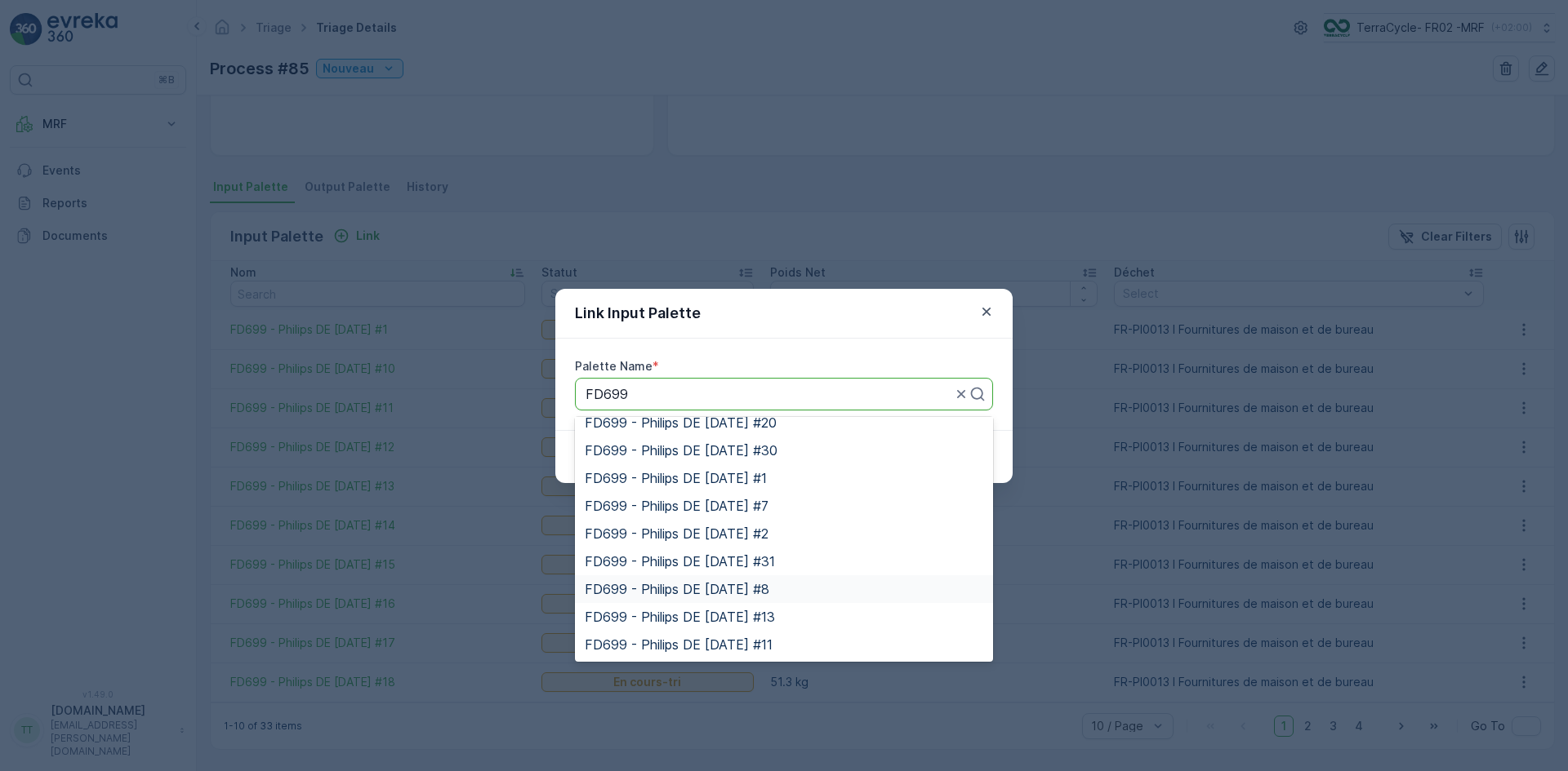
click at [766, 590] on span "FD699 - Philips DE [DATE] #8" at bounding box center [676, 590] width 184 height 15
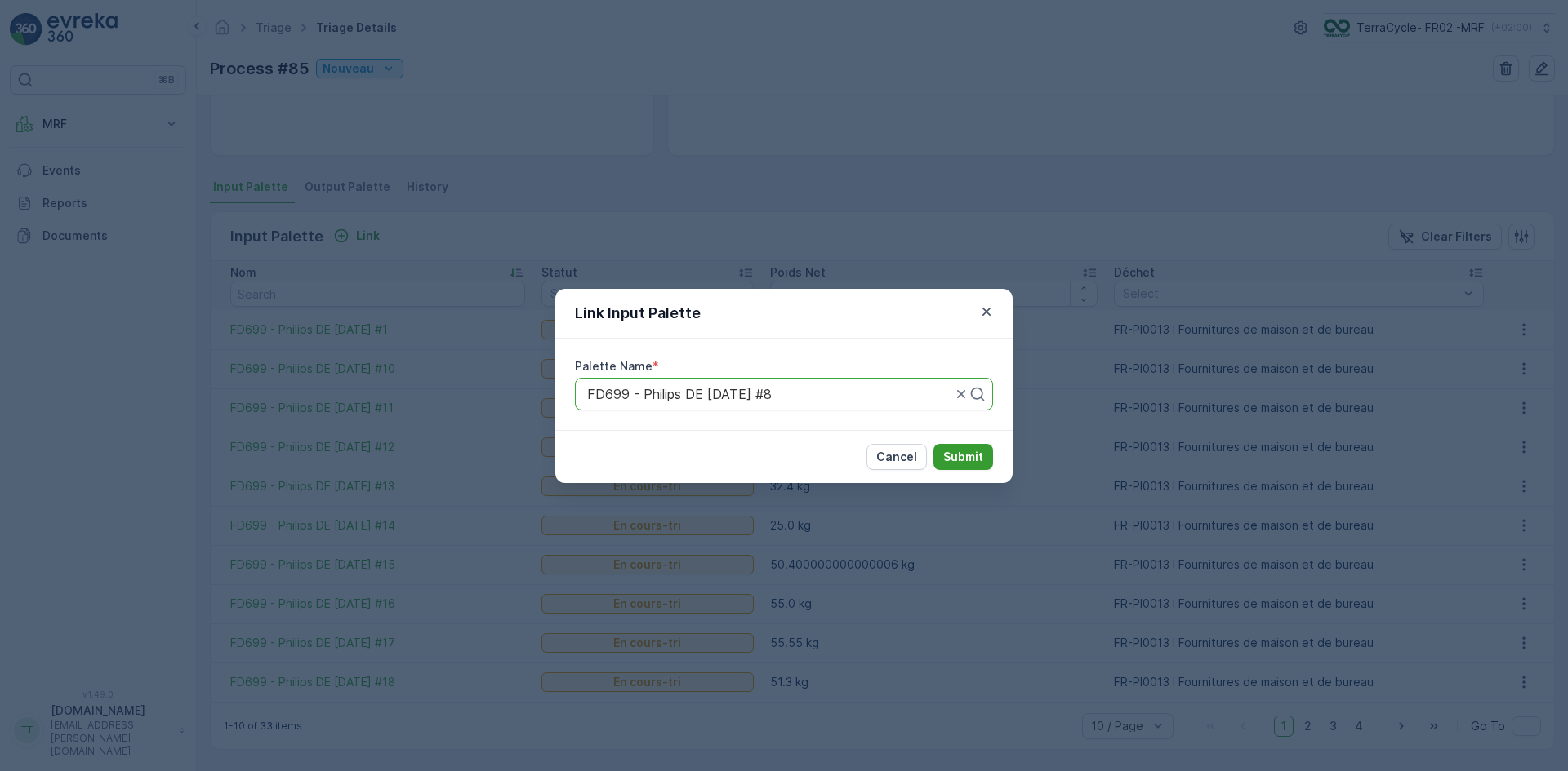
click at [960, 456] on p "Submit" at bounding box center [963, 457] width 40 height 16
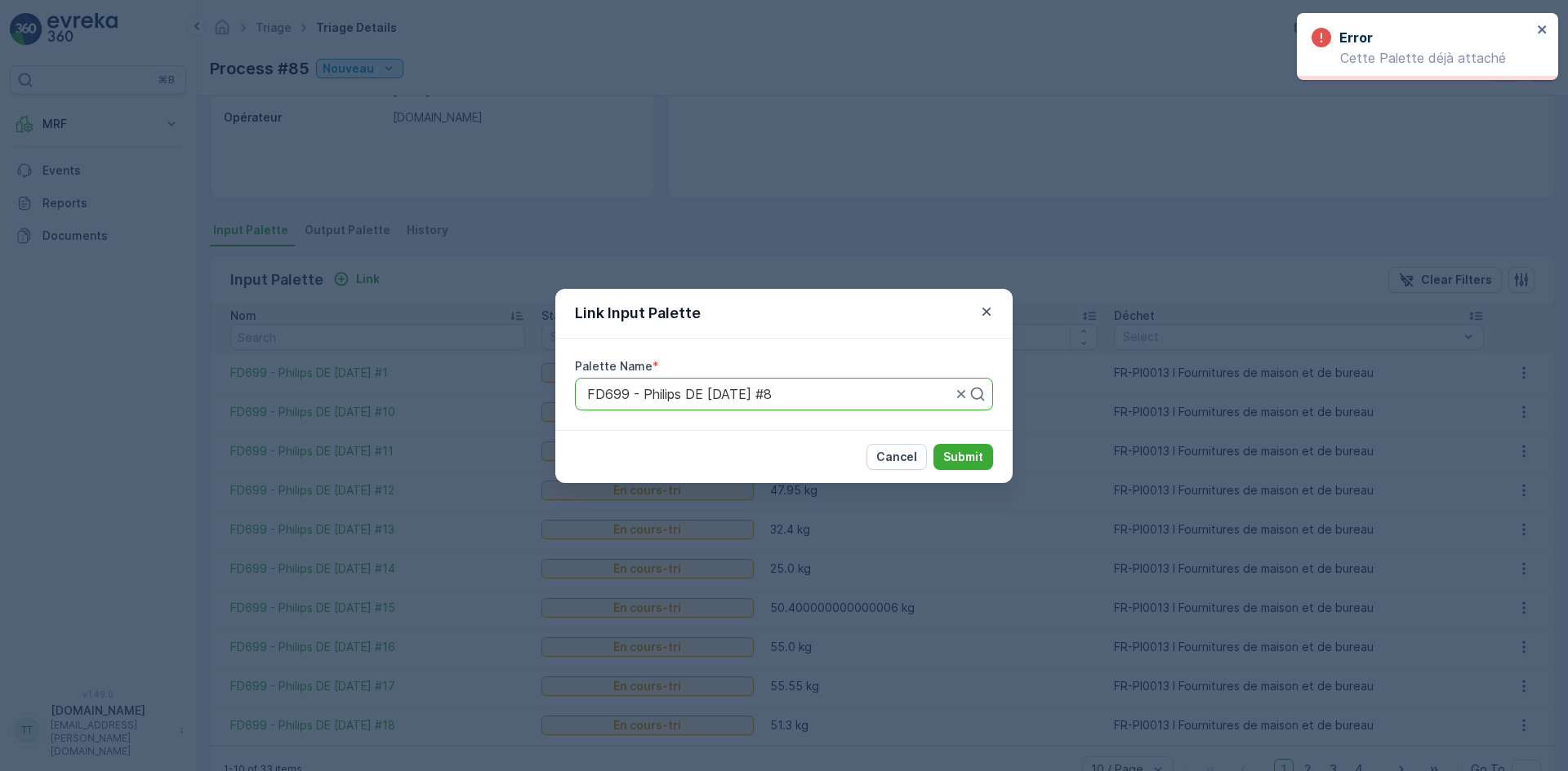
scroll to position [279, 0]
click at [832, 390] on div at bounding box center [769, 395] width 368 height 15
paste input "FD699"
type input "FD699"
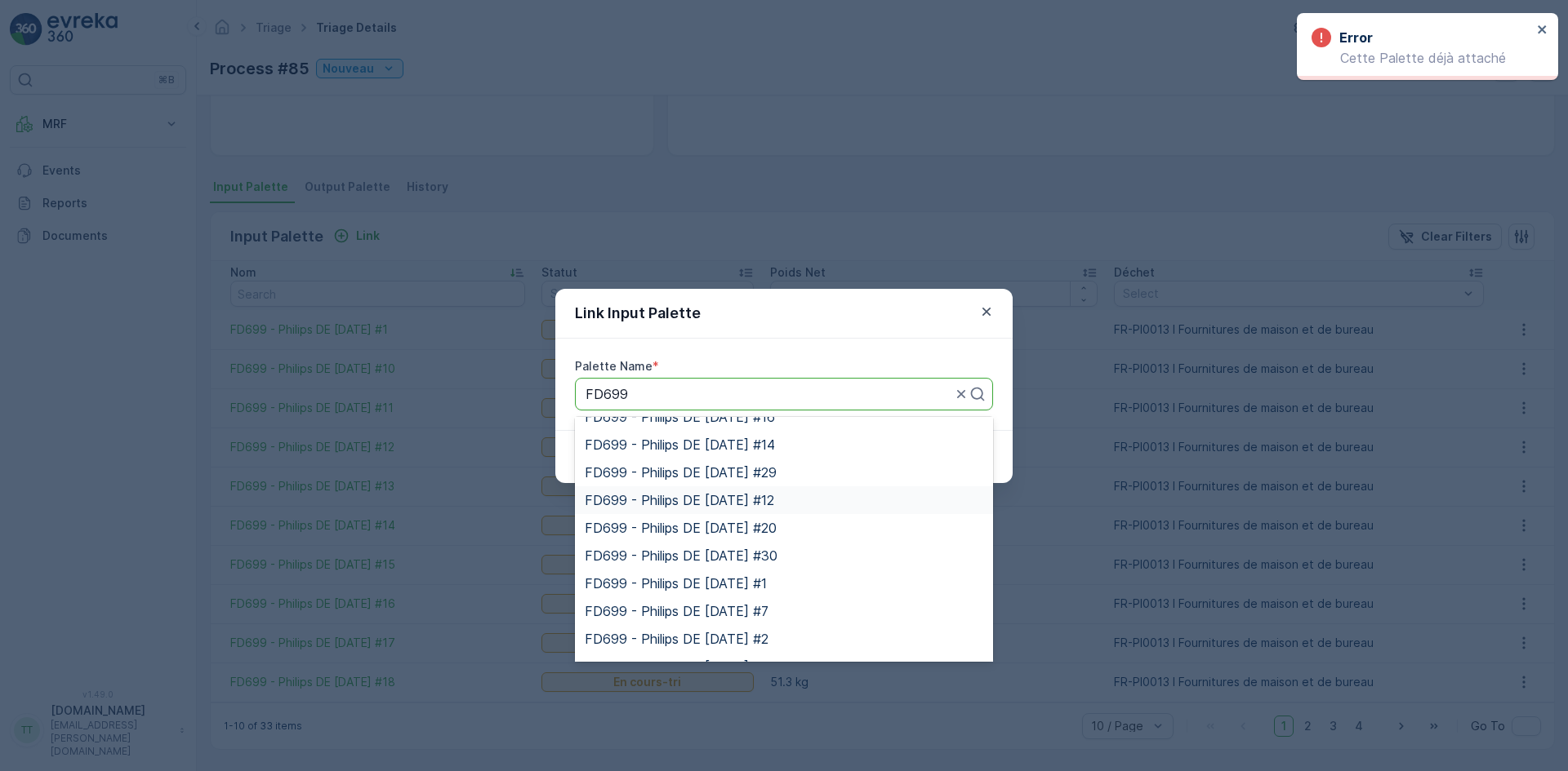
scroll to position [622, 0]
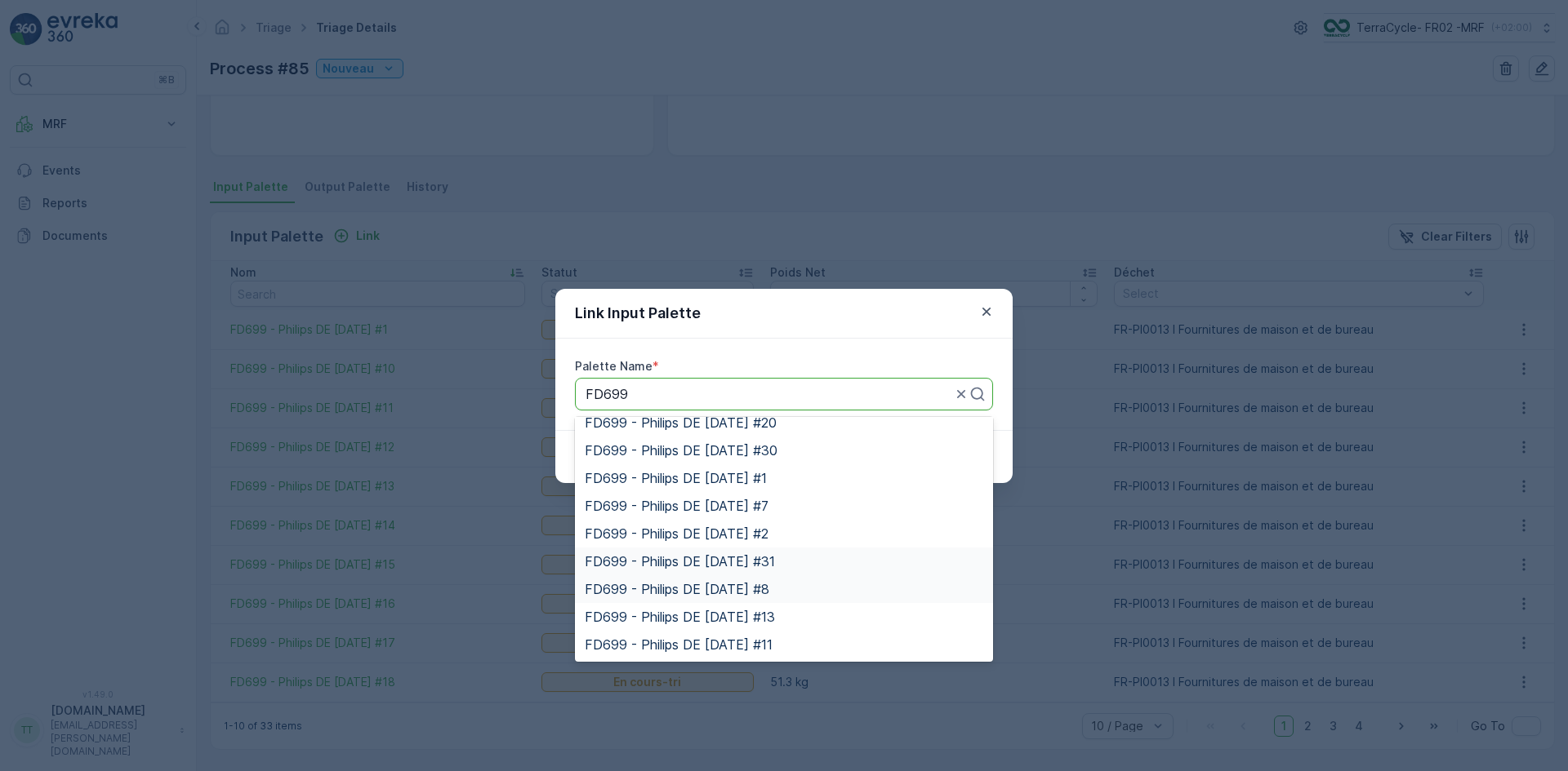
click at [769, 561] on span "FD699 - Philips DE [DATE] #31" at bounding box center [680, 561] width 191 height 15
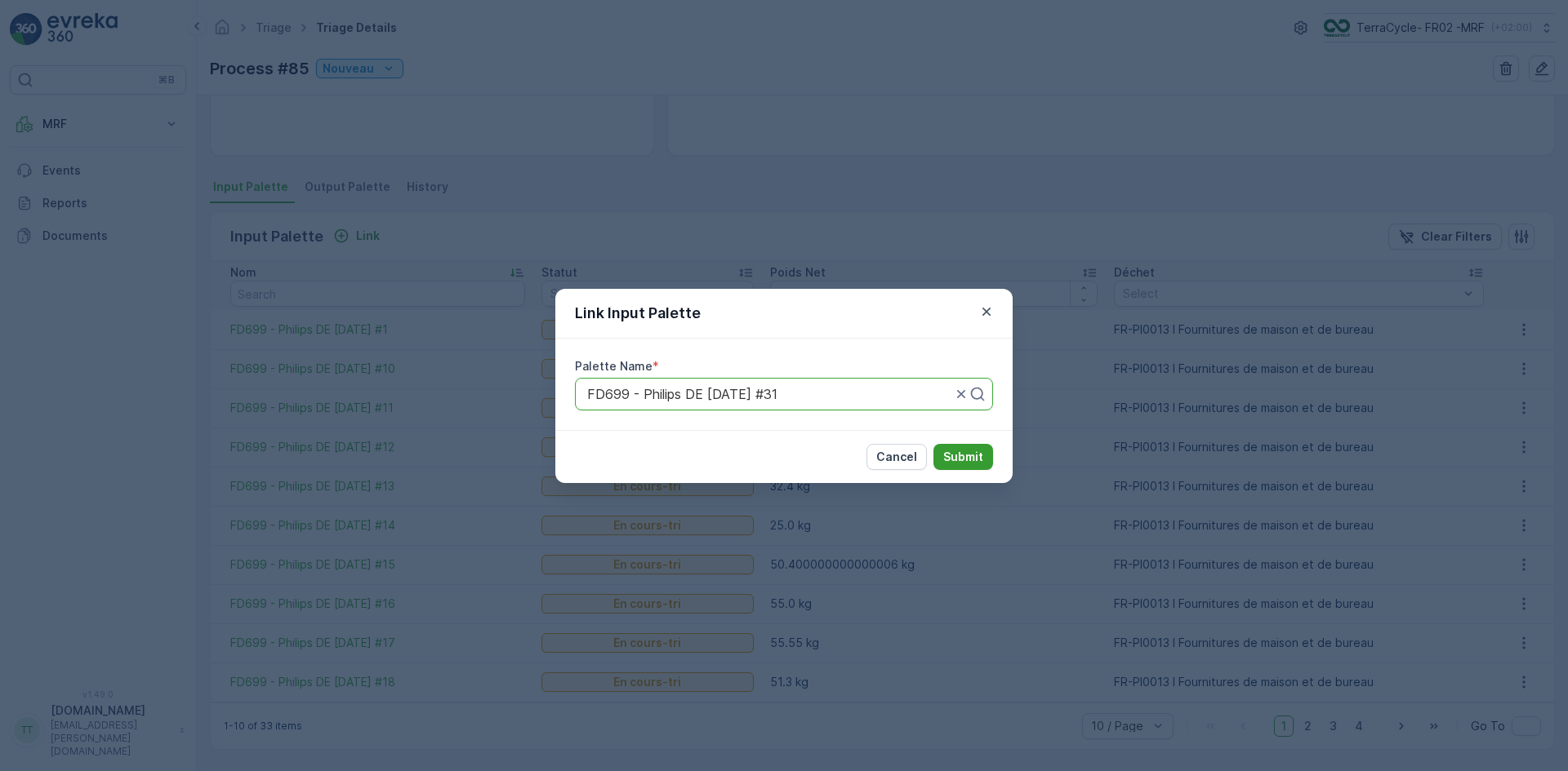
click at [956, 449] on p "Submit" at bounding box center [963, 457] width 40 height 16
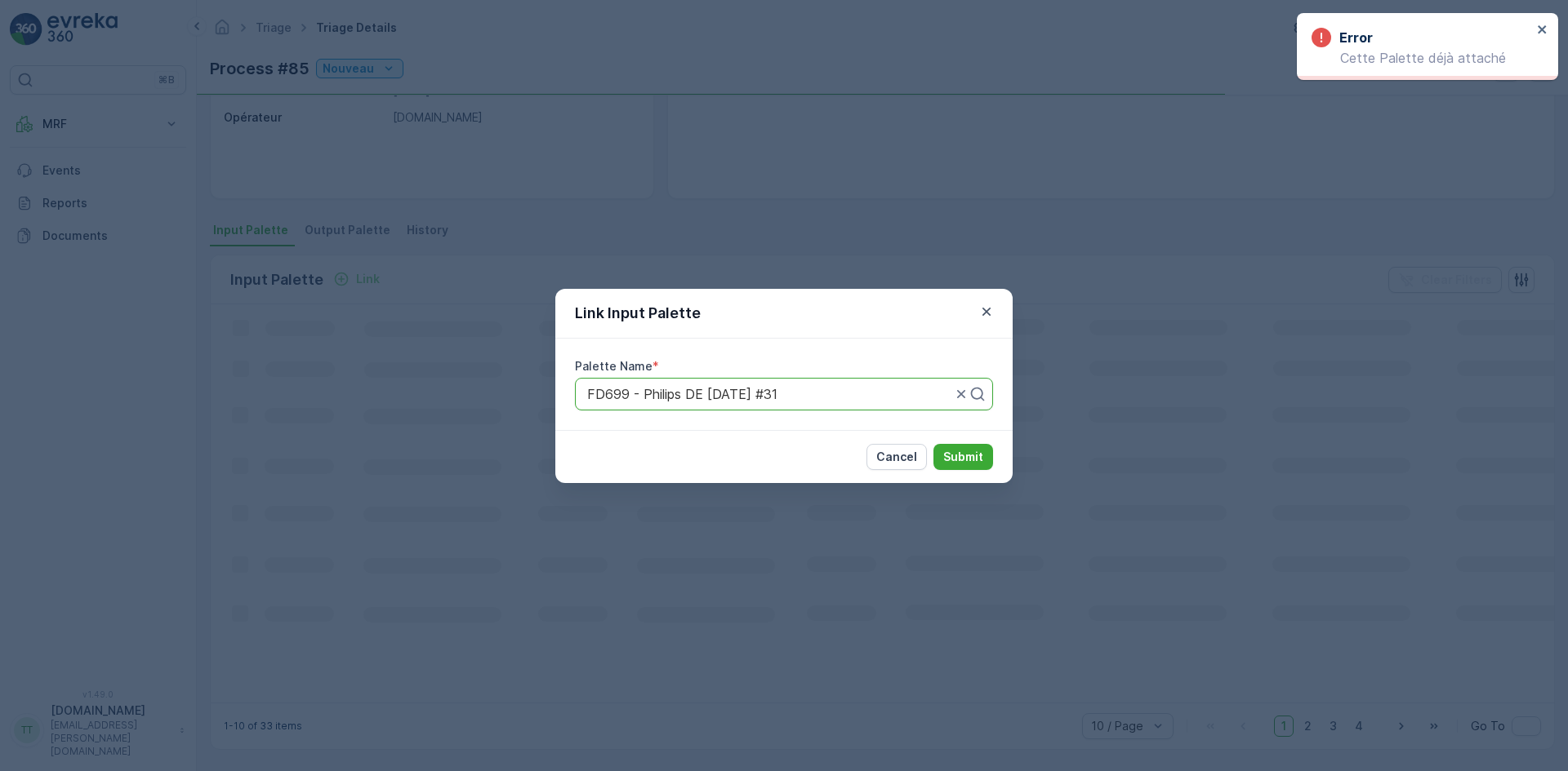
scroll to position [279, 0]
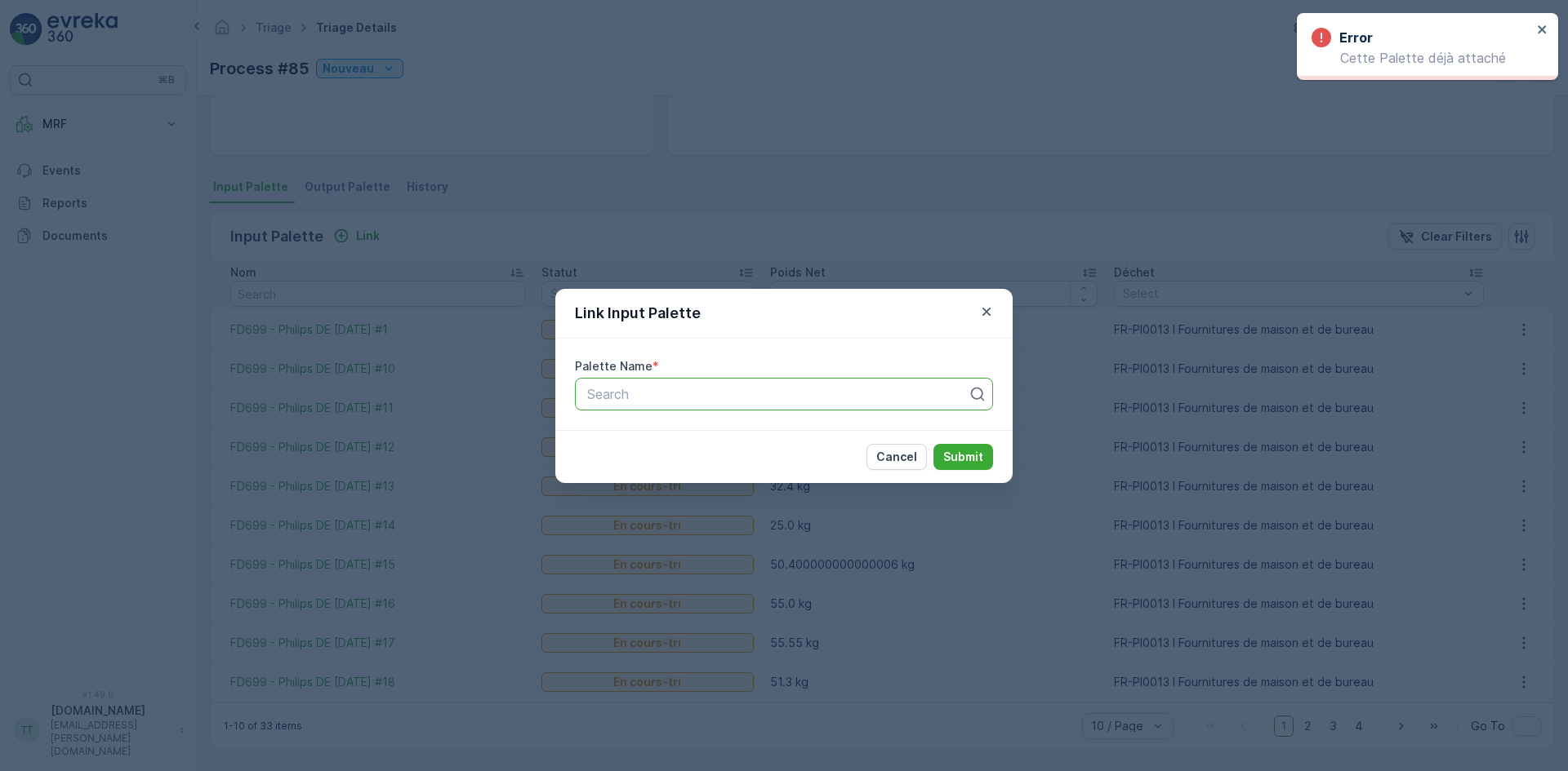
paste input "FD699"
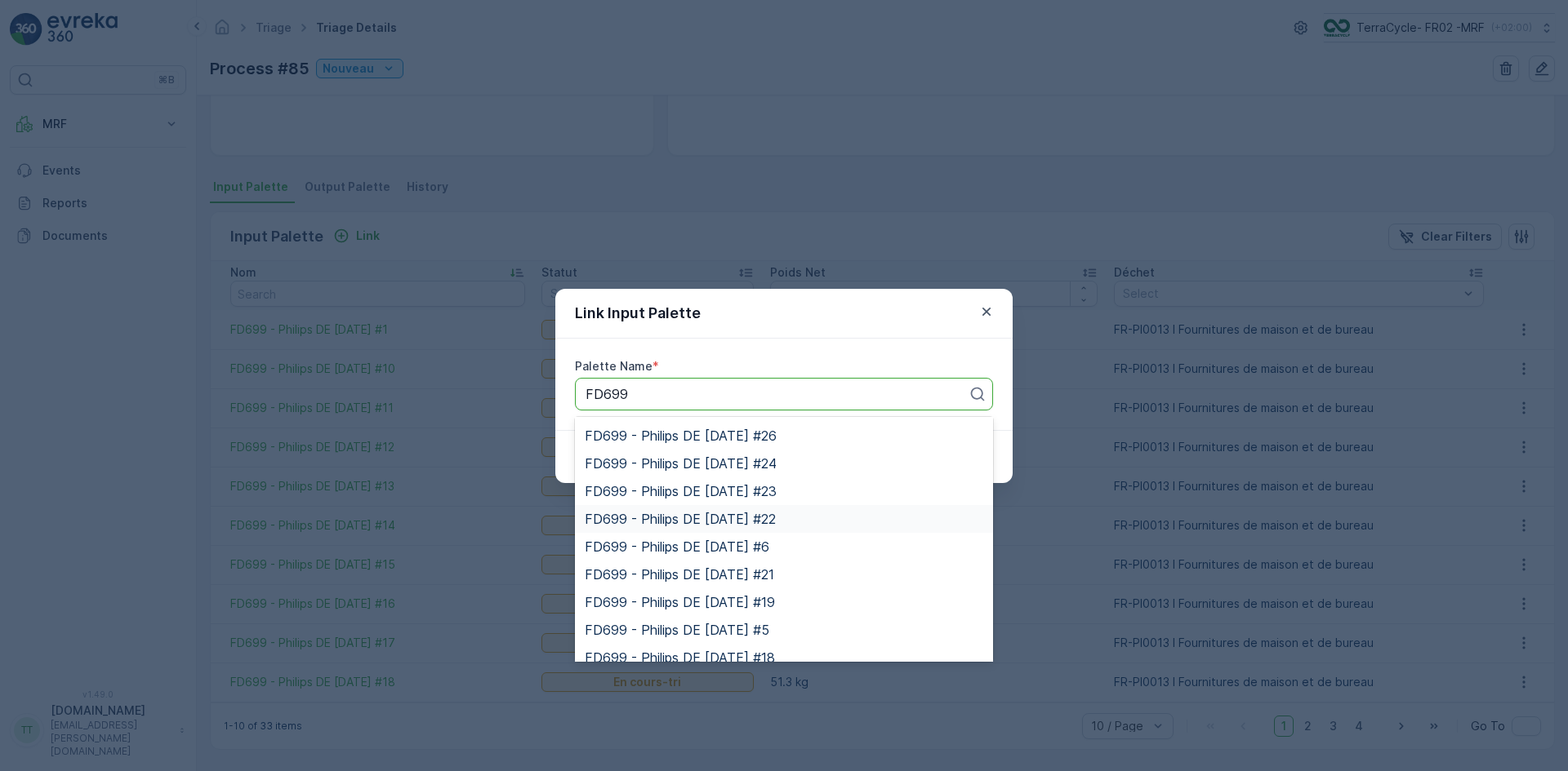
scroll to position [0, 0]
type input "FD699"
click at [989, 312] on icon "button" at bounding box center [986, 312] width 16 height 16
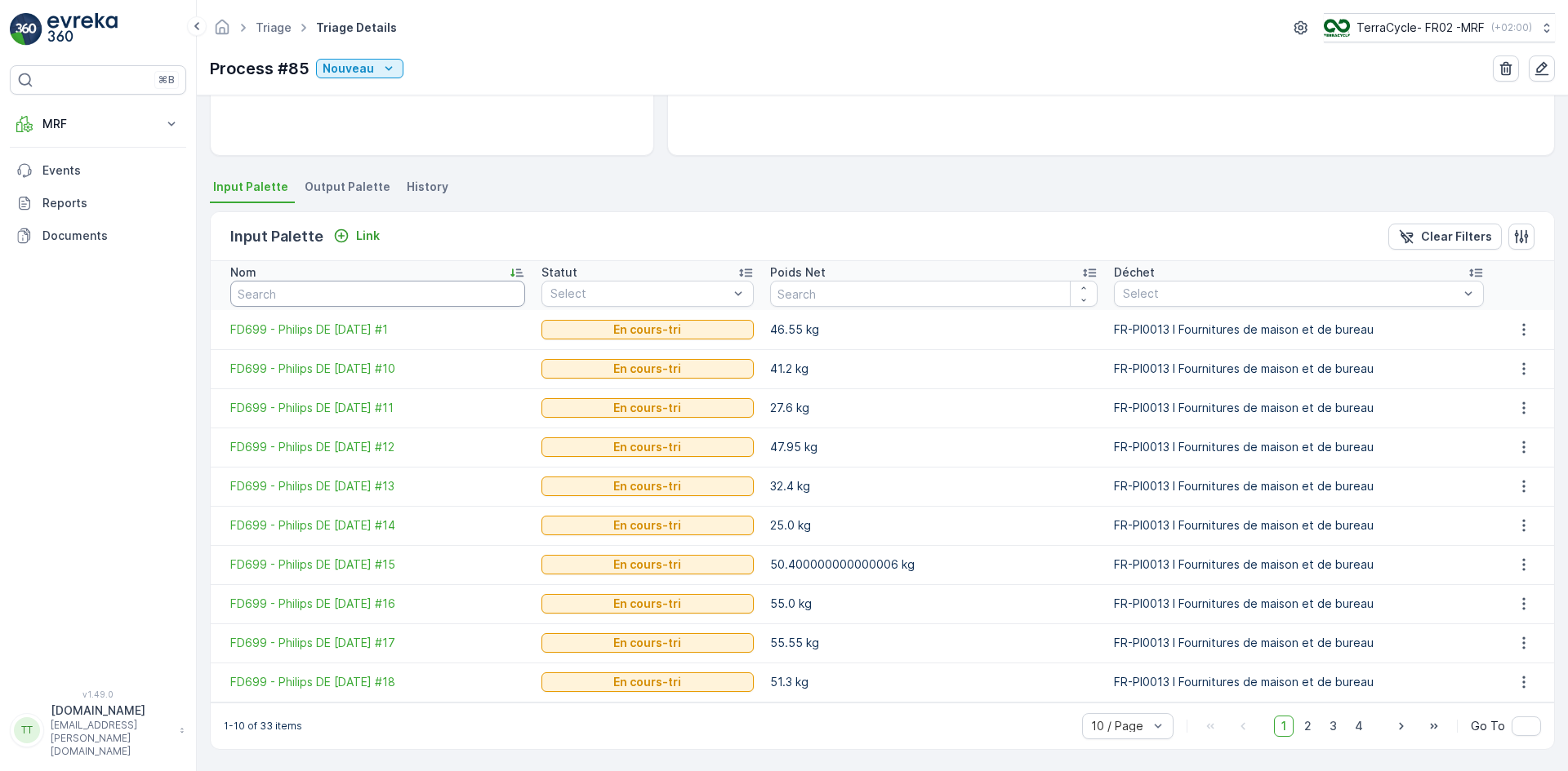
click at [298, 282] on input "text" at bounding box center [377, 294] width 295 height 26
paste input "FD699"
type input "FD699"
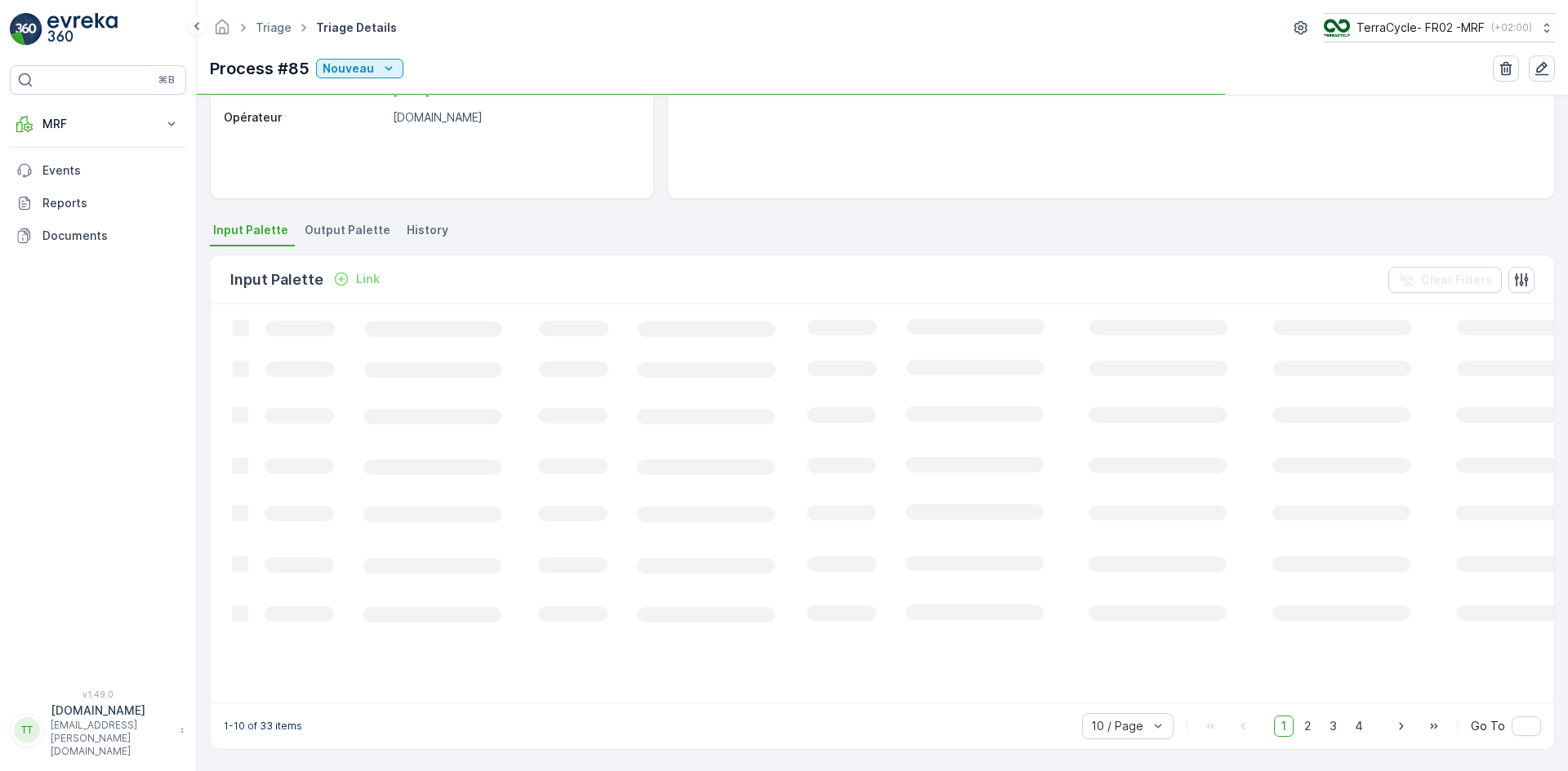
scroll to position [279, 0]
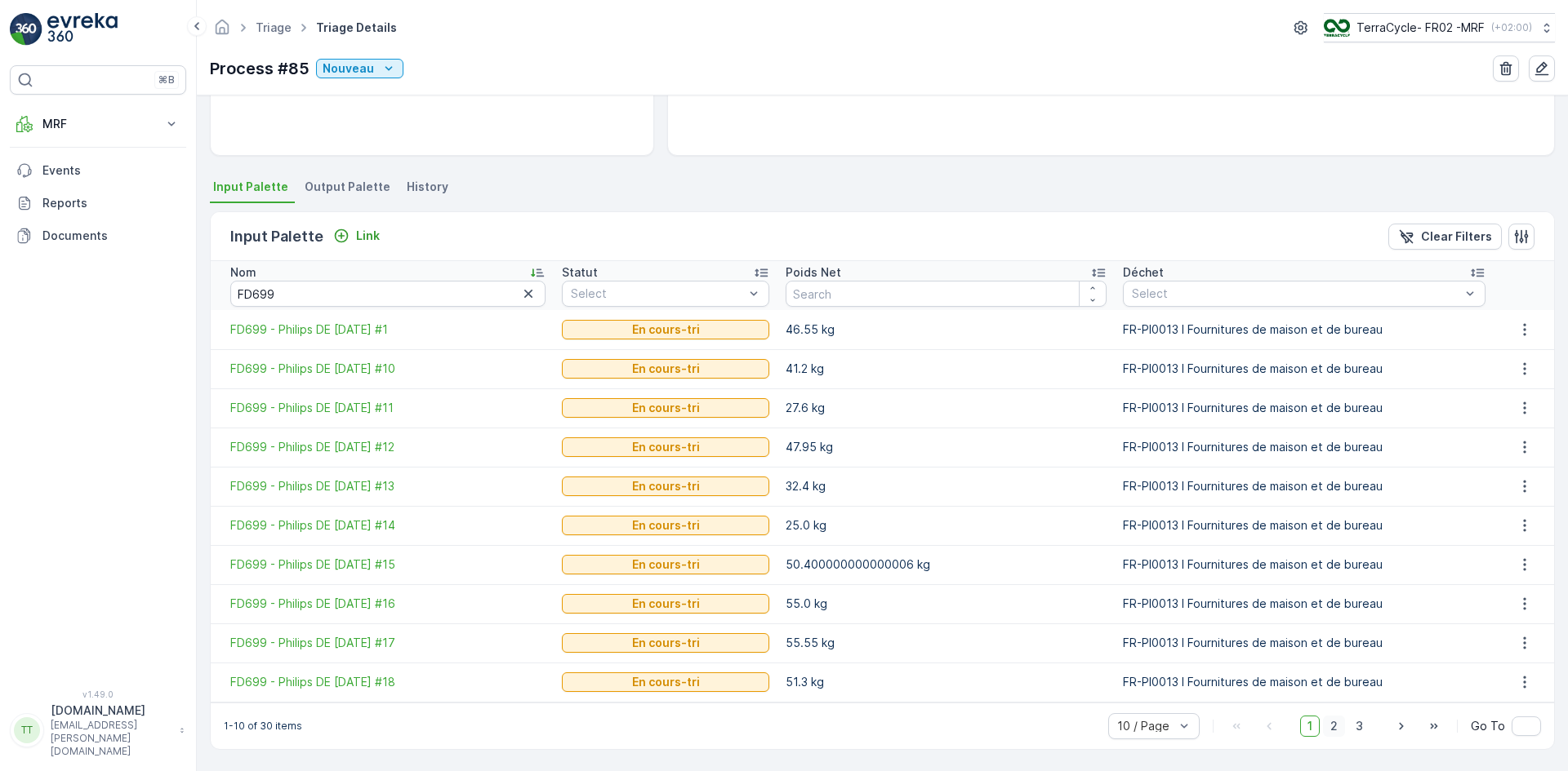
click at [1333, 727] on span "2" at bounding box center [1334, 726] width 22 height 21
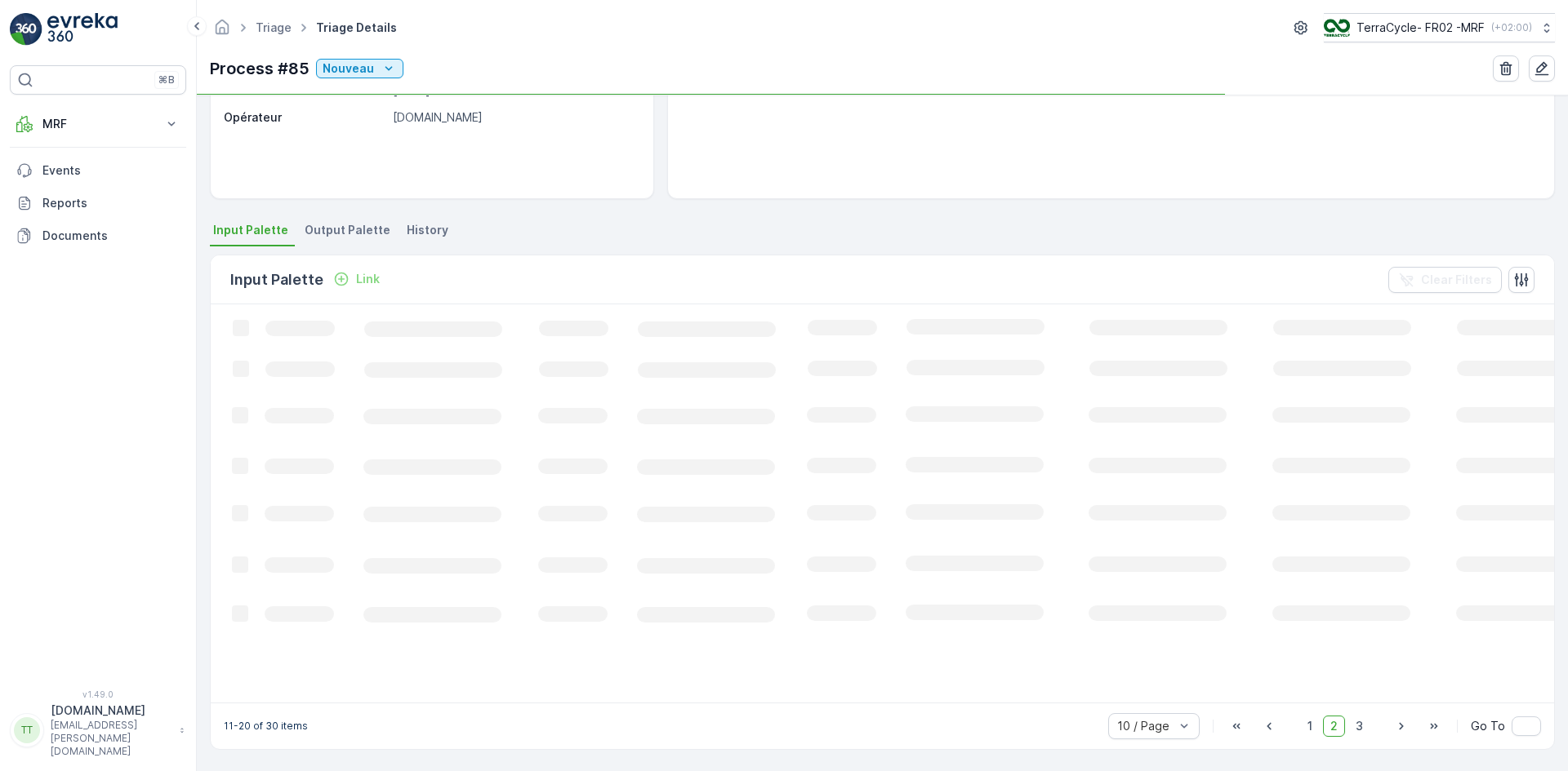
scroll to position [279, 0]
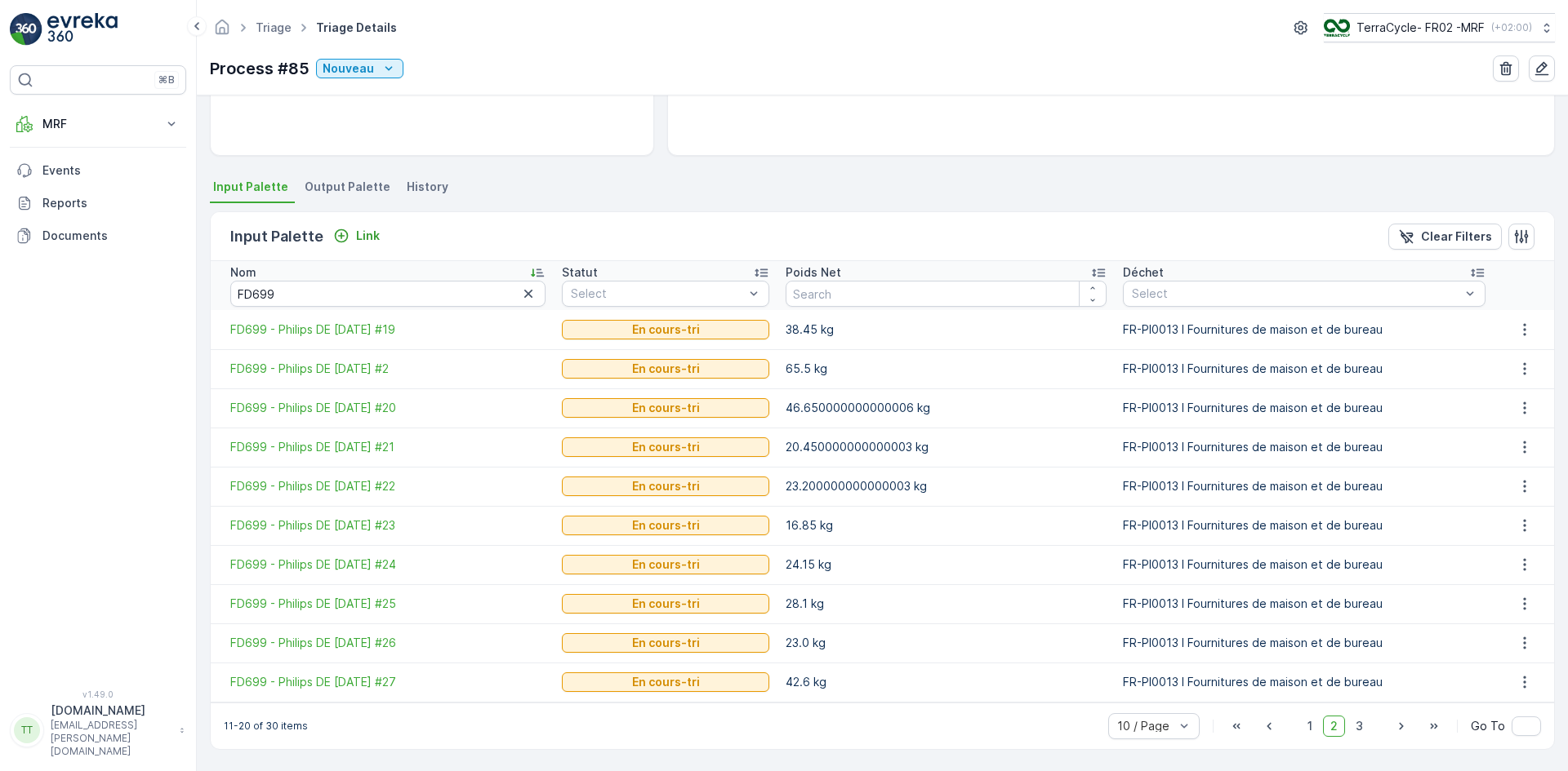
drag, startPoint x: 1363, startPoint y: 732, endPoint x: 1334, endPoint y: 719, distance: 31.8
click at [1363, 731] on span "3" at bounding box center [1359, 726] width 22 height 21
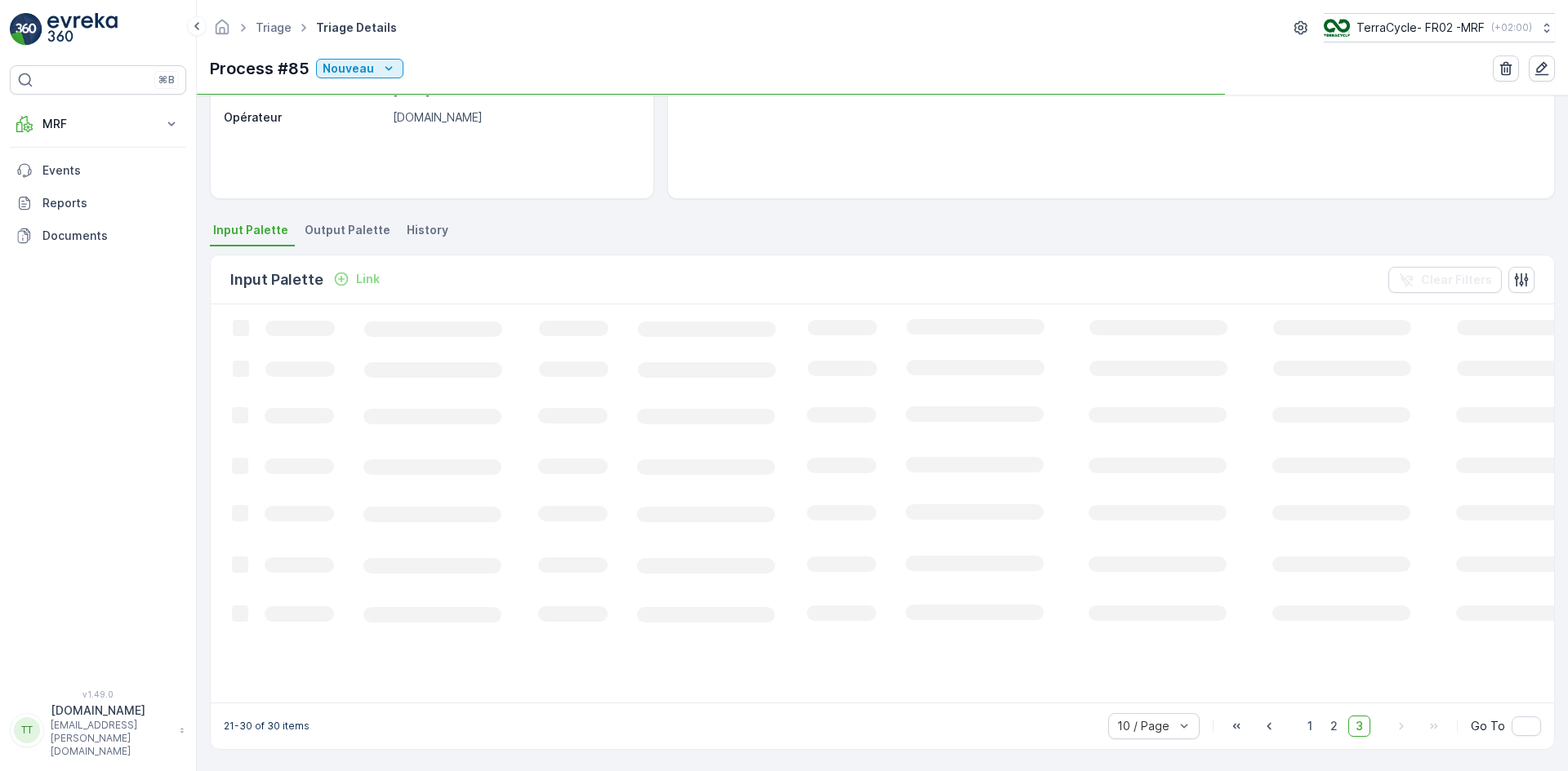
scroll to position [279, 0]
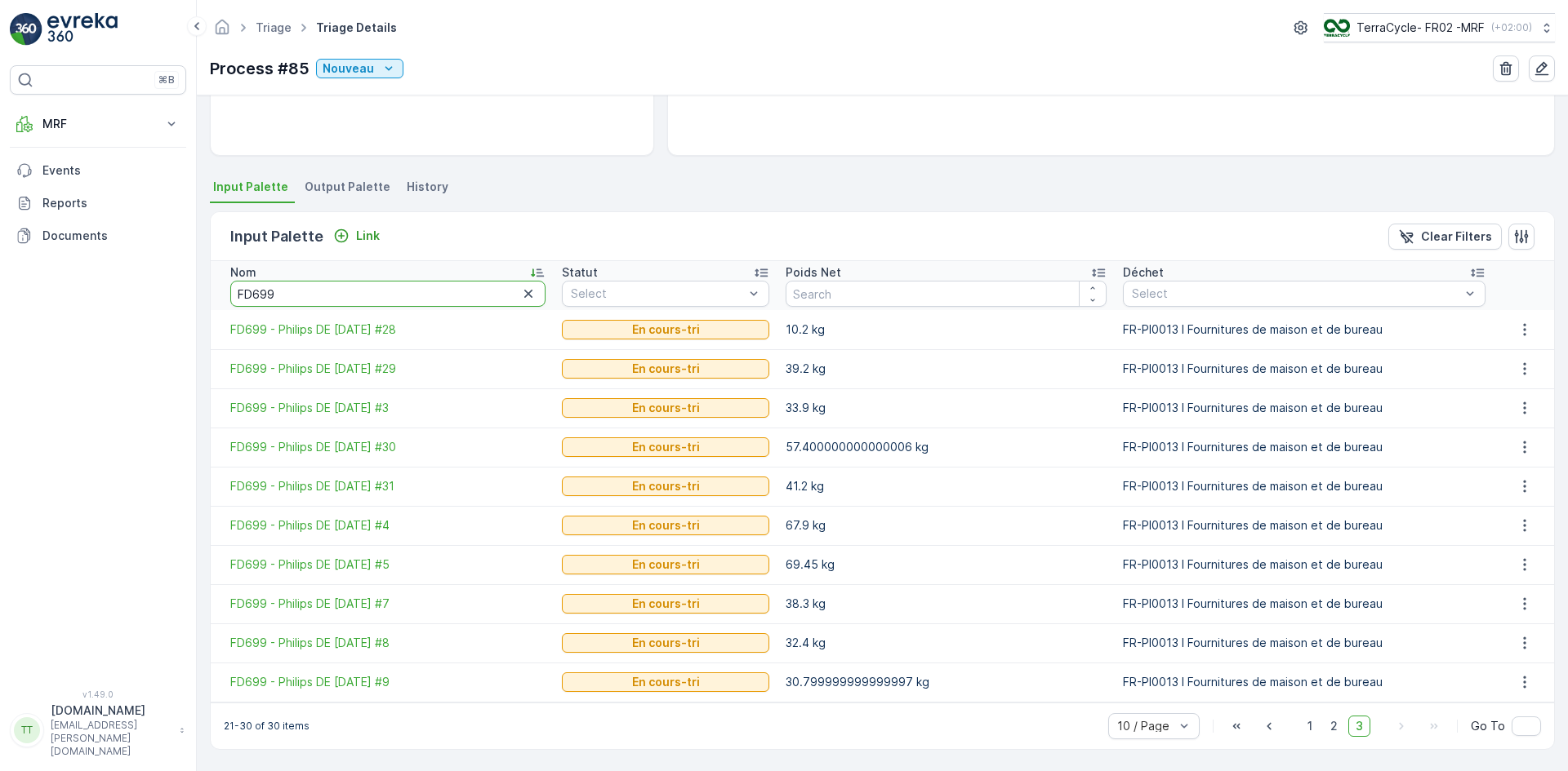
click at [340, 283] on input "FD699" at bounding box center [387, 294] width 315 height 26
click at [377, 226] on button "Link" at bounding box center [357, 236] width 60 height 20
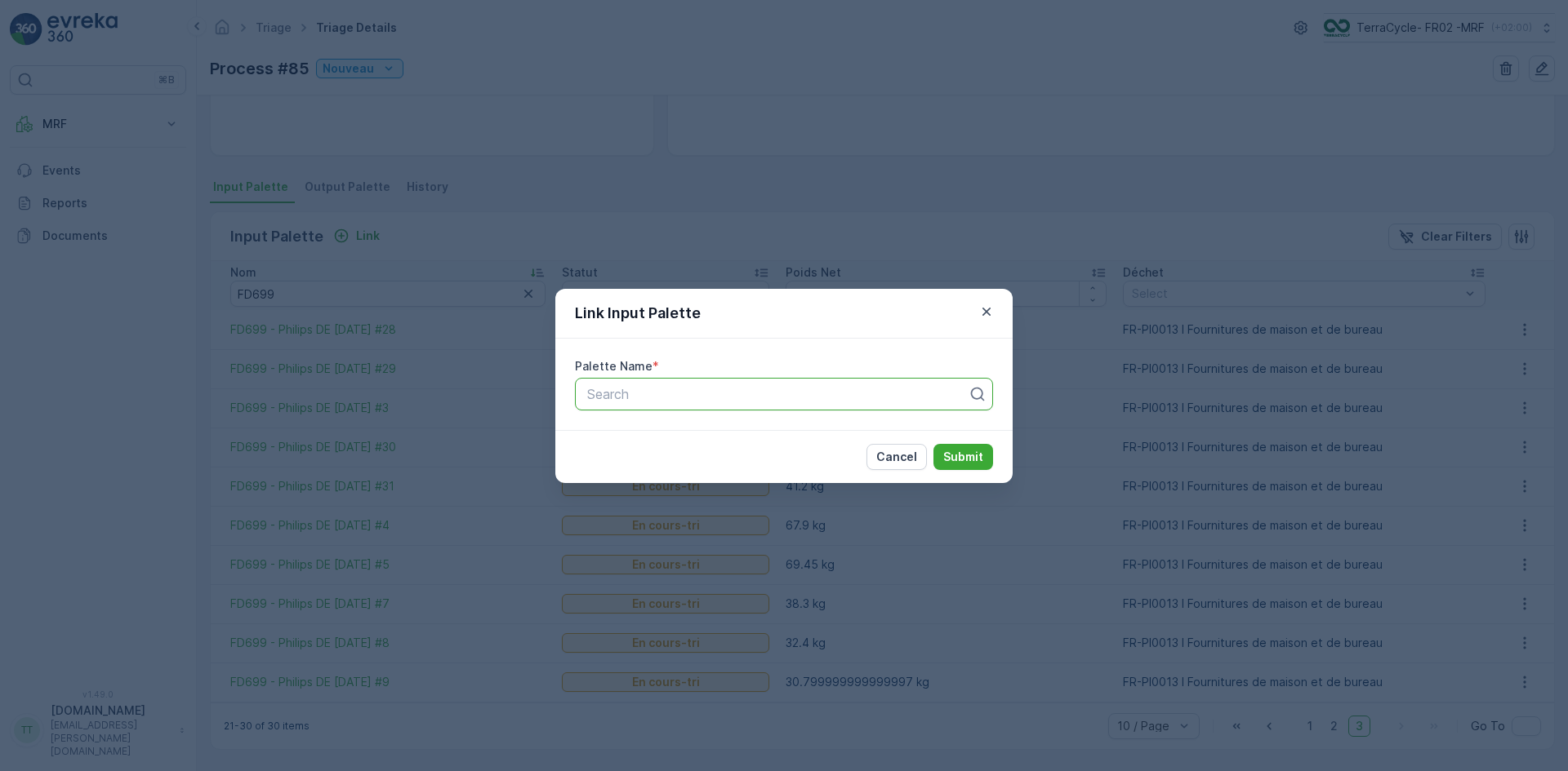
click at [638, 390] on div at bounding box center [777, 395] width 384 height 15
paste input "FD699"
type input "FD699"
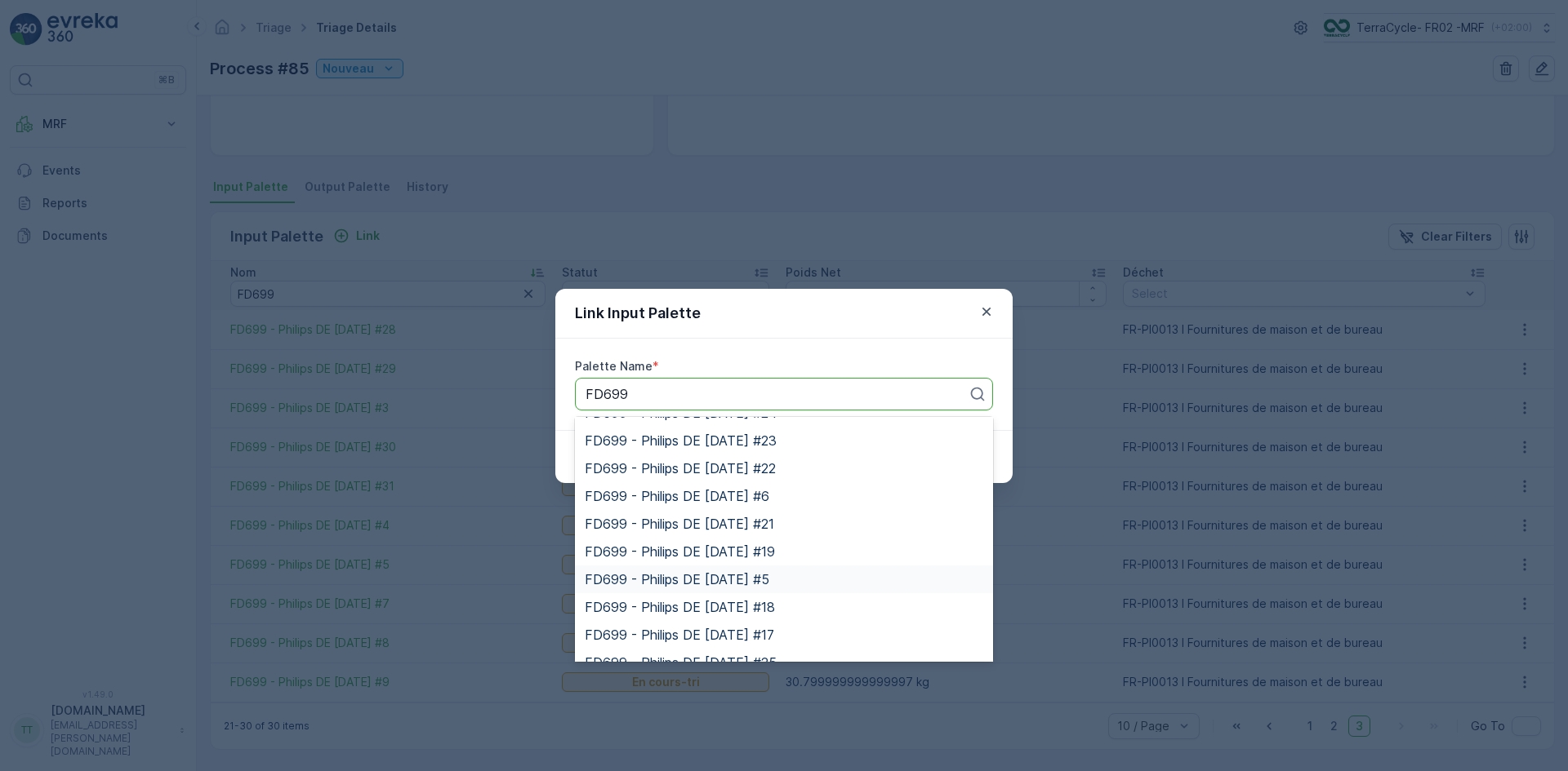
scroll to position [51, 0]
click at [708, 569] on div "FD699 - Philips DE [DATE] #6" at bounding box center [783, 578] width 418 height 28
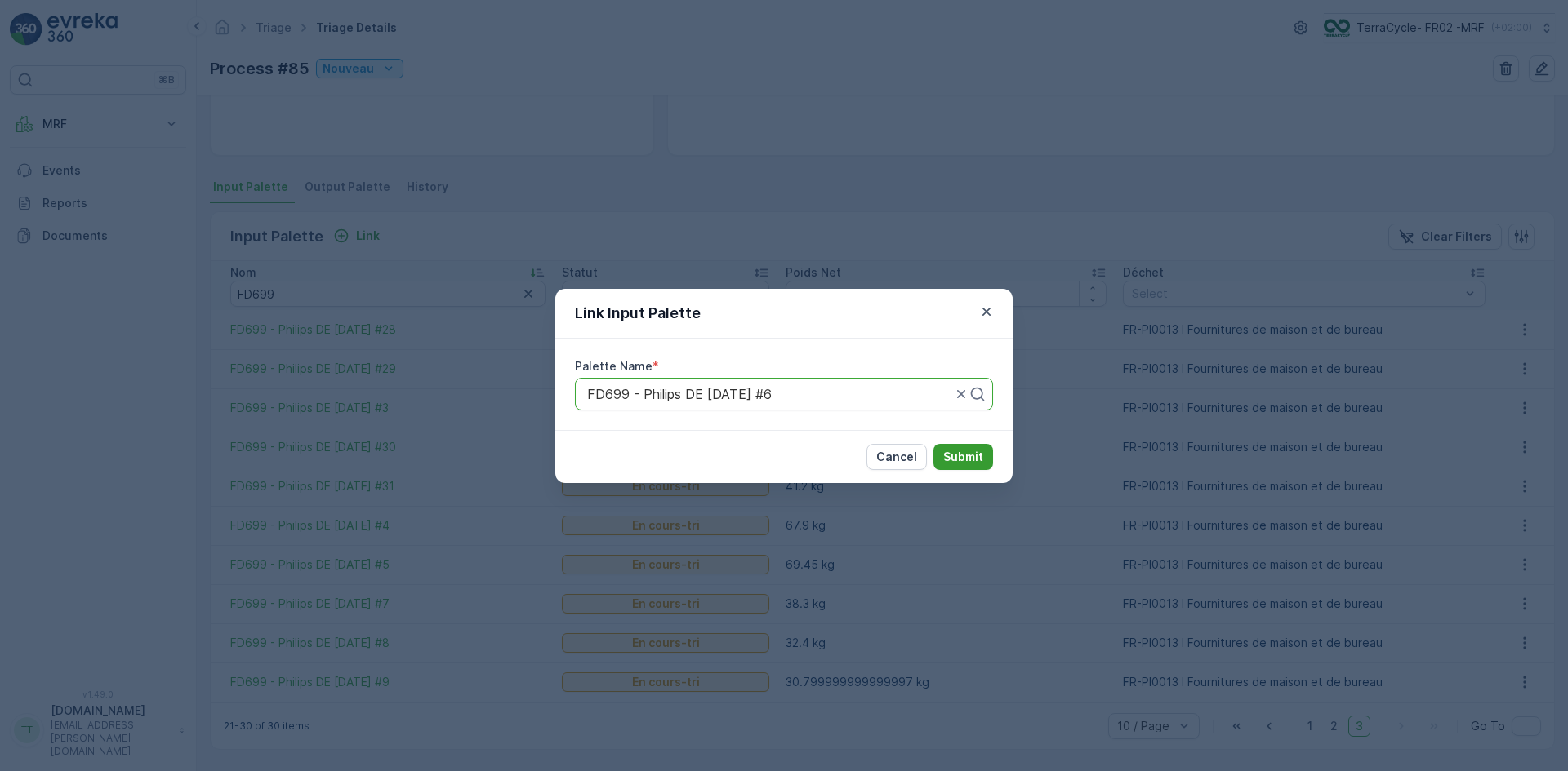
click at [960, 454] on p "Submit" at bounding box center [963, 457] width 40 height 16
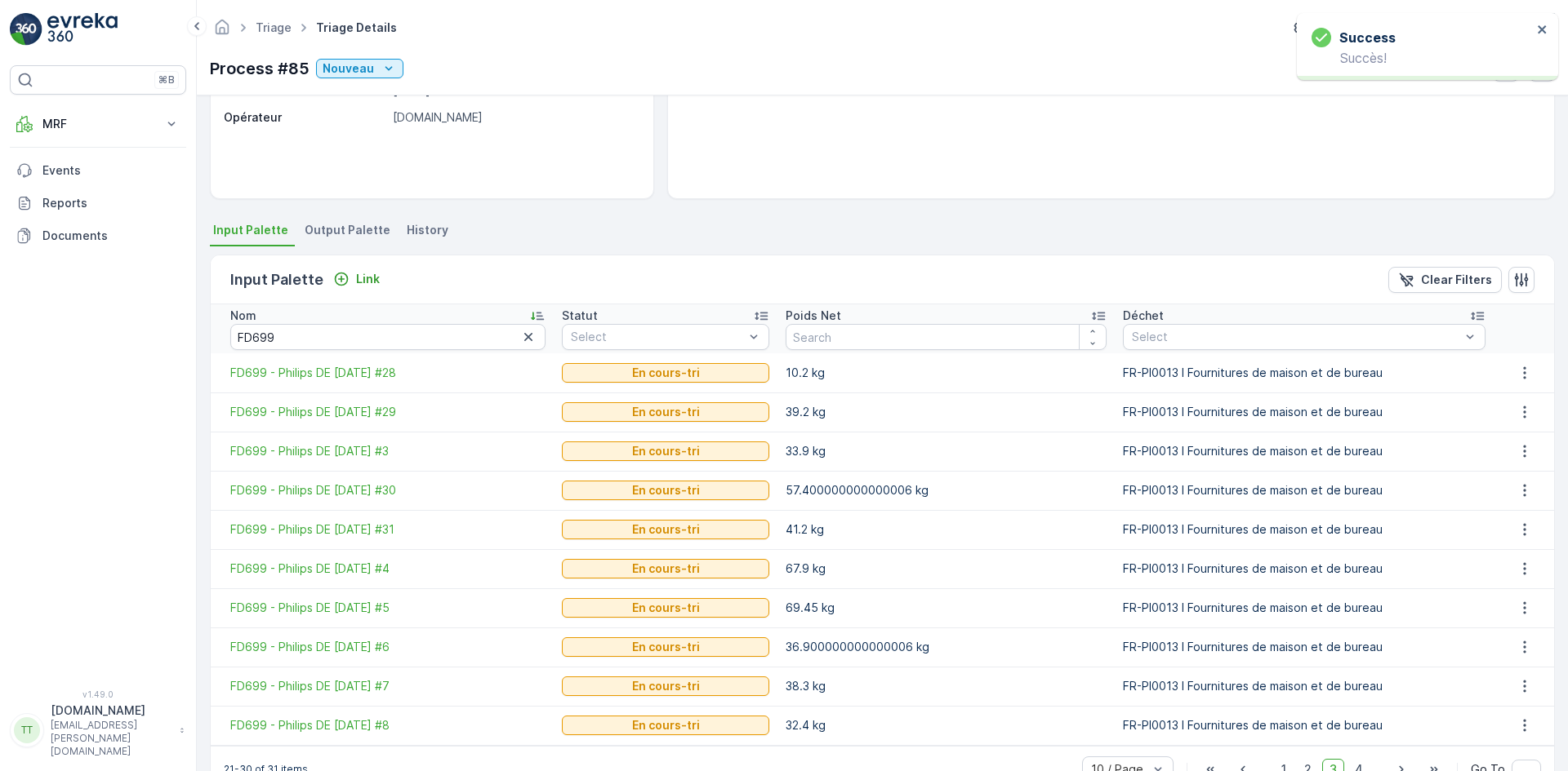
scroll to position [279, 0]
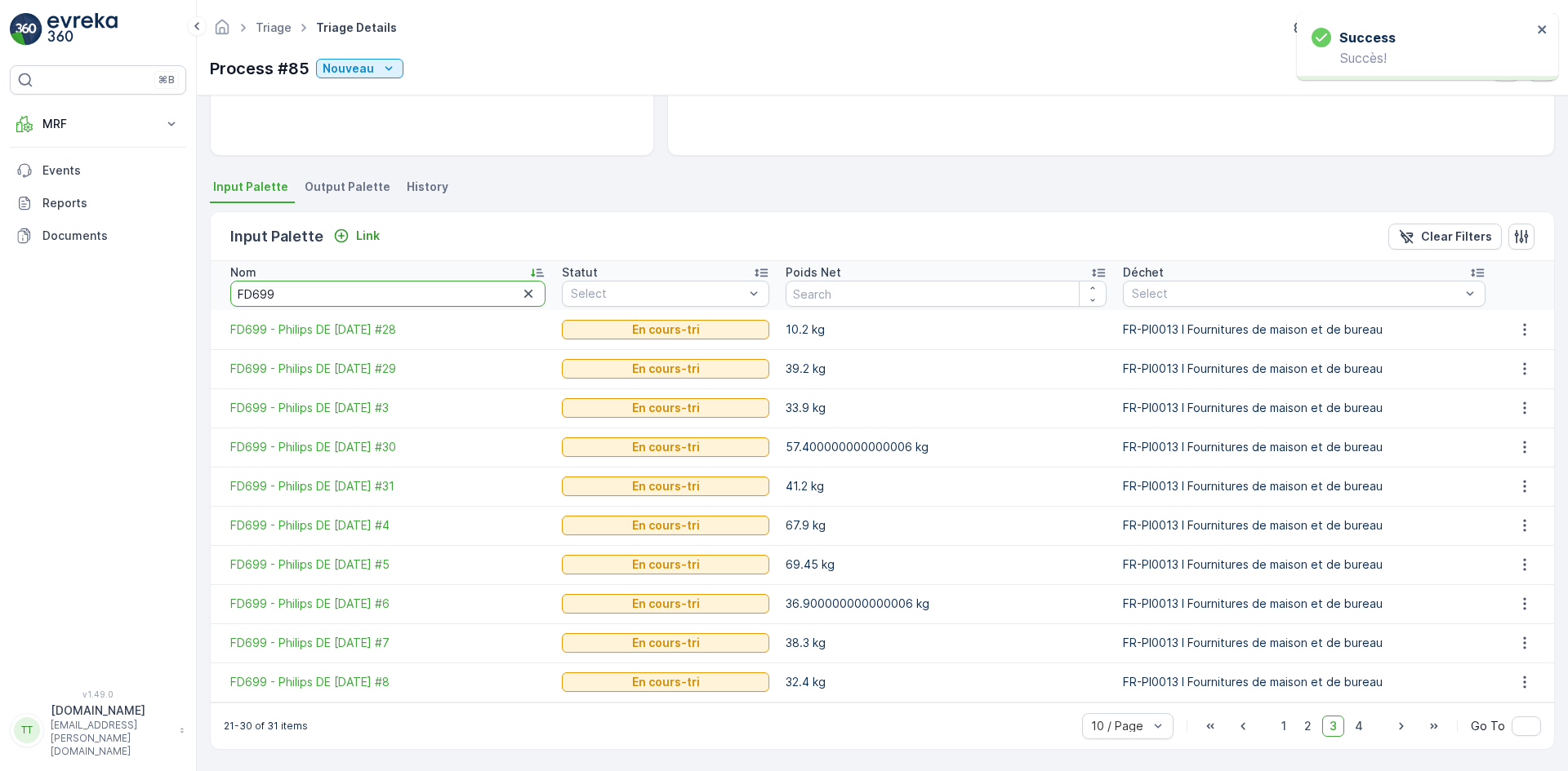
drag, startPoint x: 348, startPoint y: 291, endPoint x: 203, endPoint y: 295, distance: 145.1
click at [203, 295] on div "Details Type Triage Input Palette 34 Palette - 4019.549999999999... Output Pale…" at bounding box center [882, 433] width 1371 height 676
paste input "708"
type input "FD708"
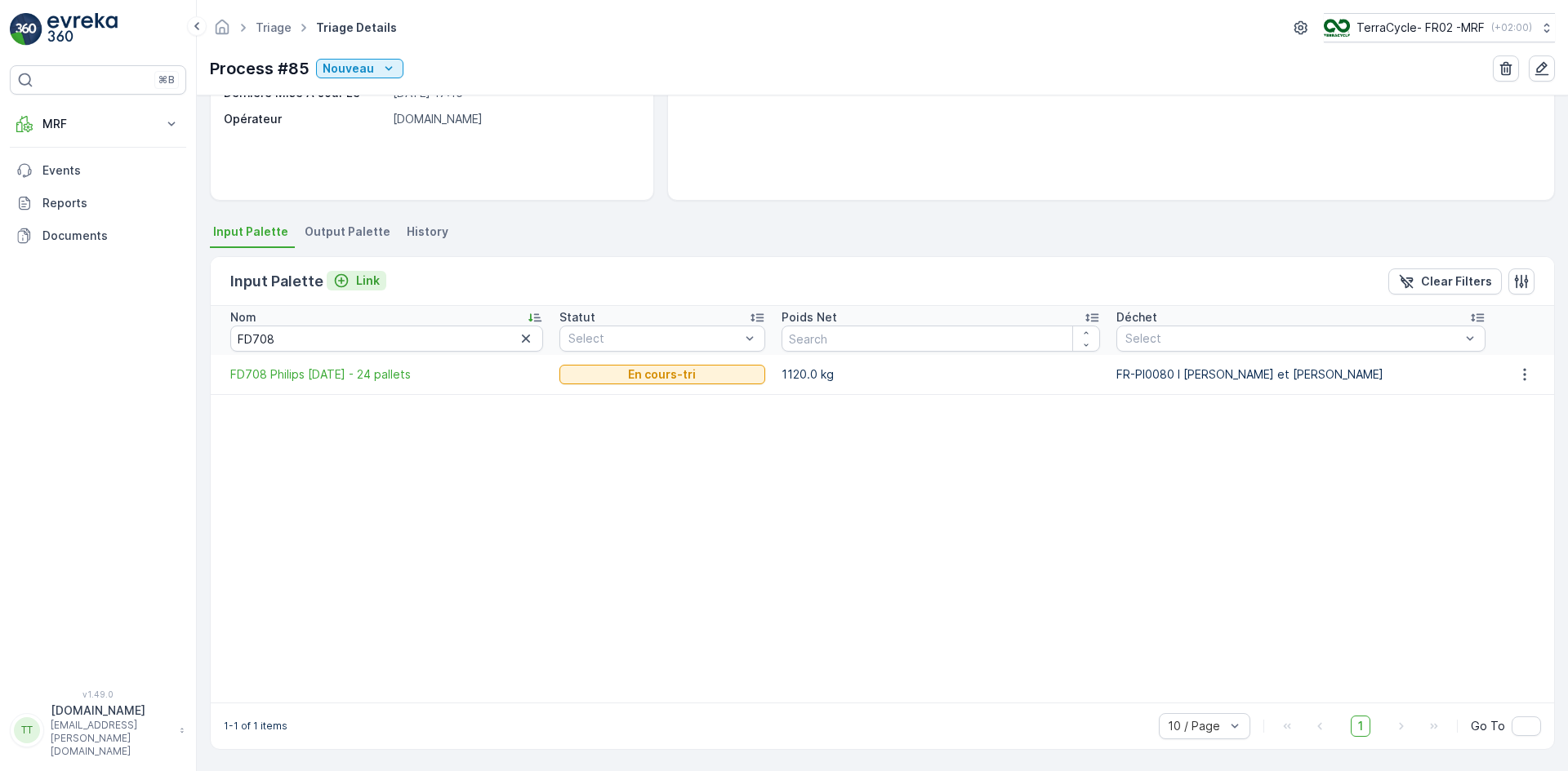
scroll to position [234, 0]
click at [368, 282] on p "Link" at bounding box center [368, 281] width 24 height 16
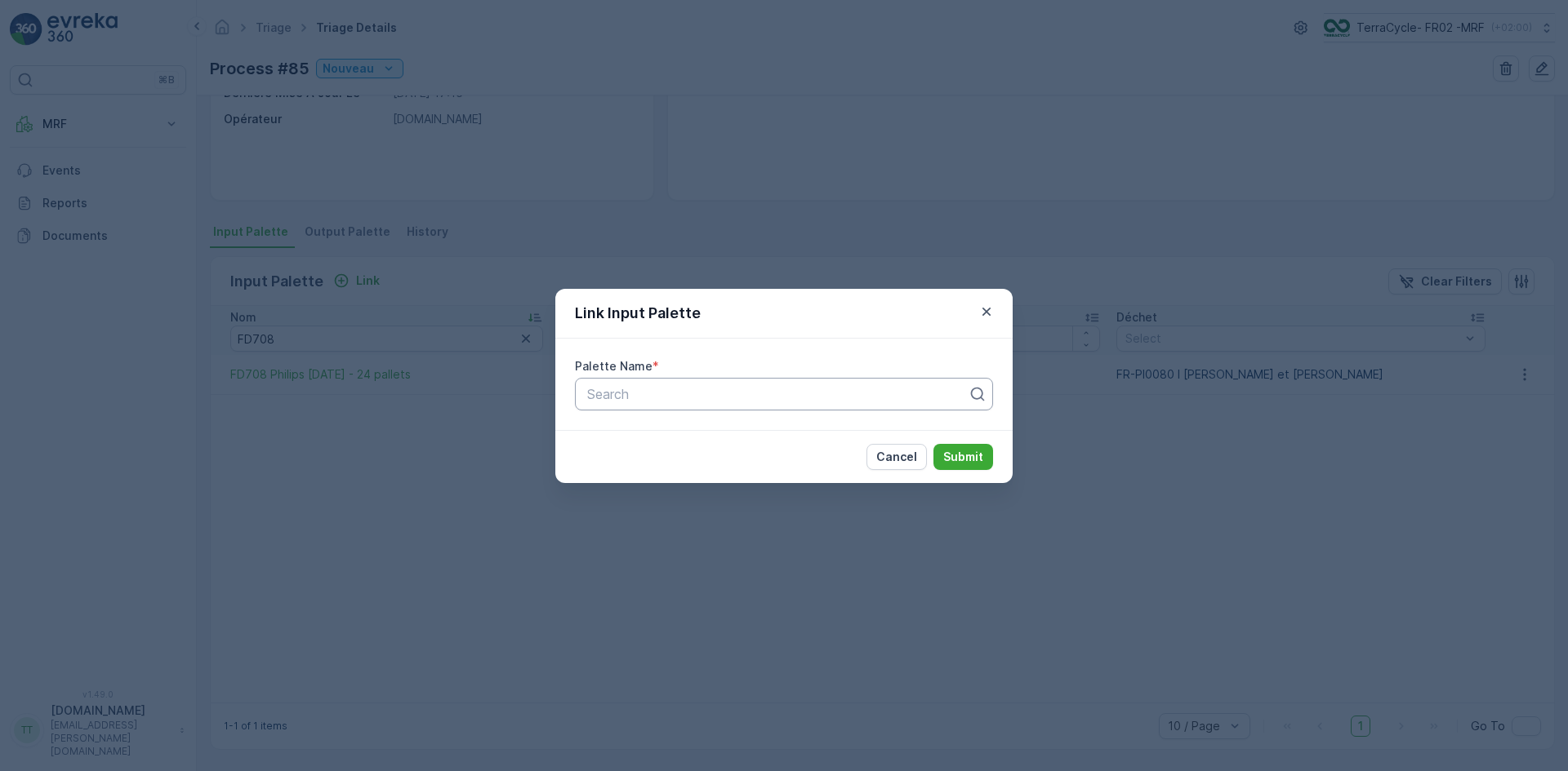
click at [603, 393] on div at bounding box center [777, 395] width 384 height 15
paste input "FD708"
type input "FD708"
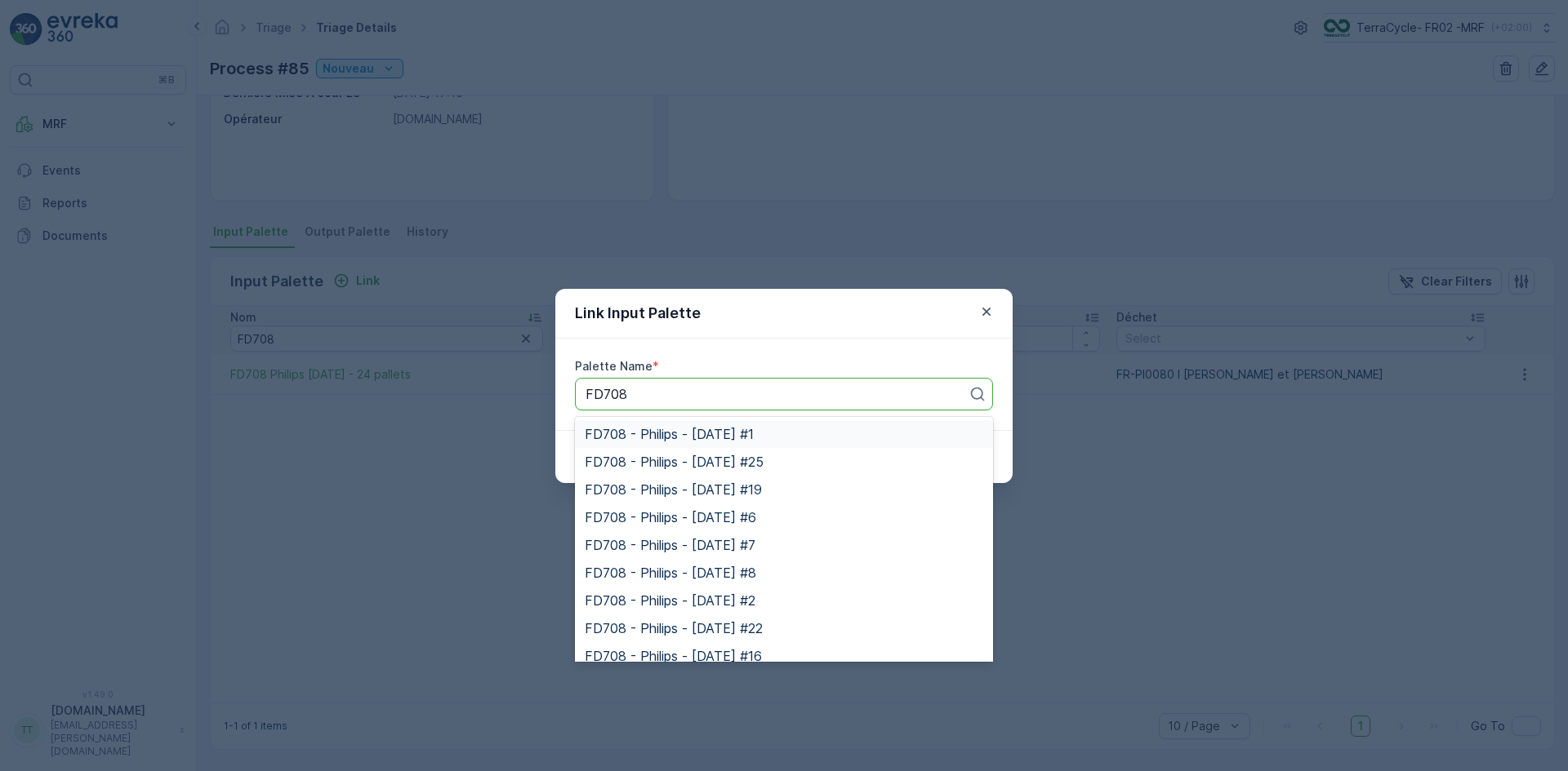
click at [633, 432] on span "FD708 - Philips - [DATE] #1" at bounding box center [669, 434] width 169 height 15
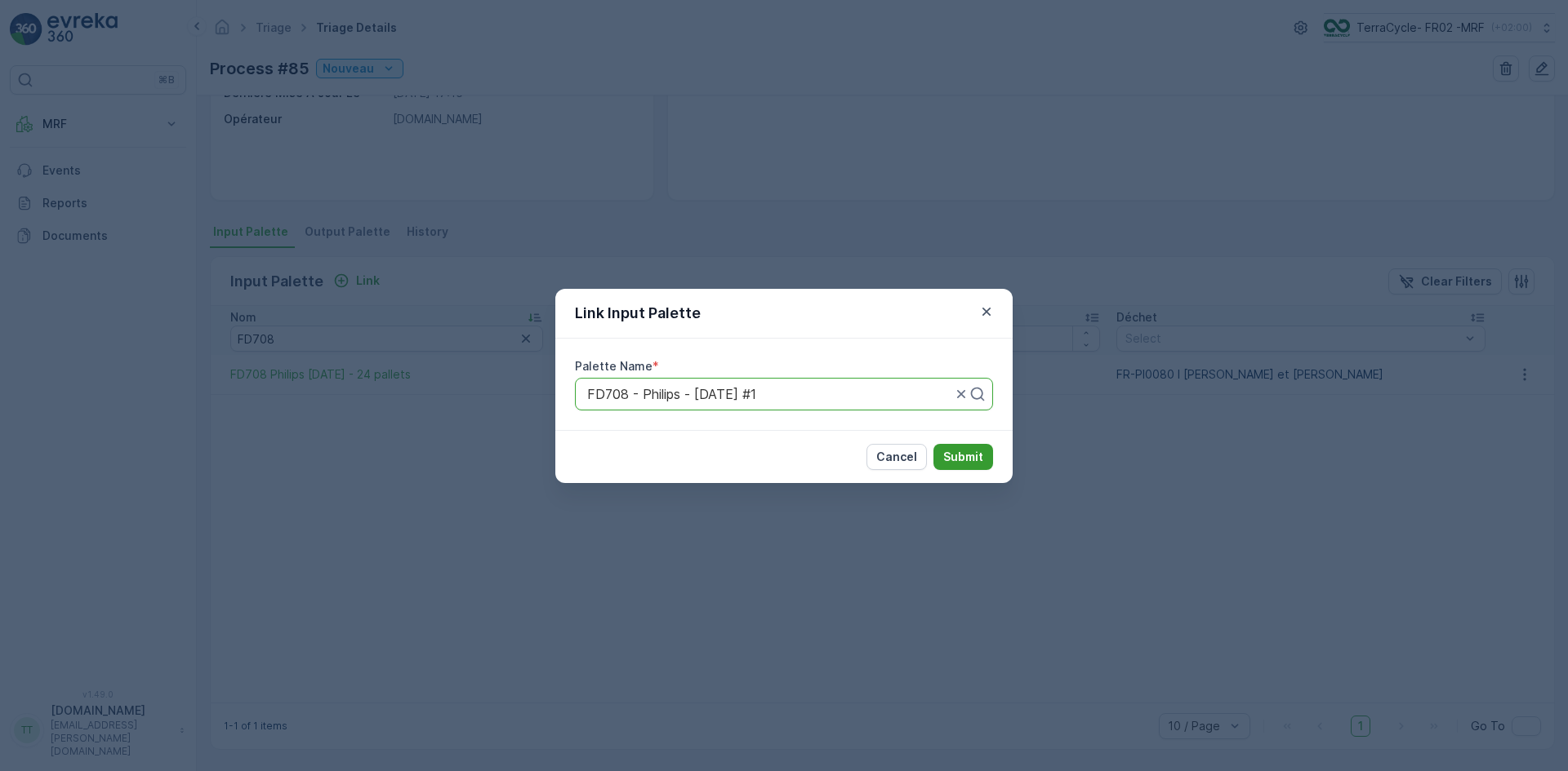
click at [960, 461] on p "Submit" at bounding box center [963, 457] width 40 height 16
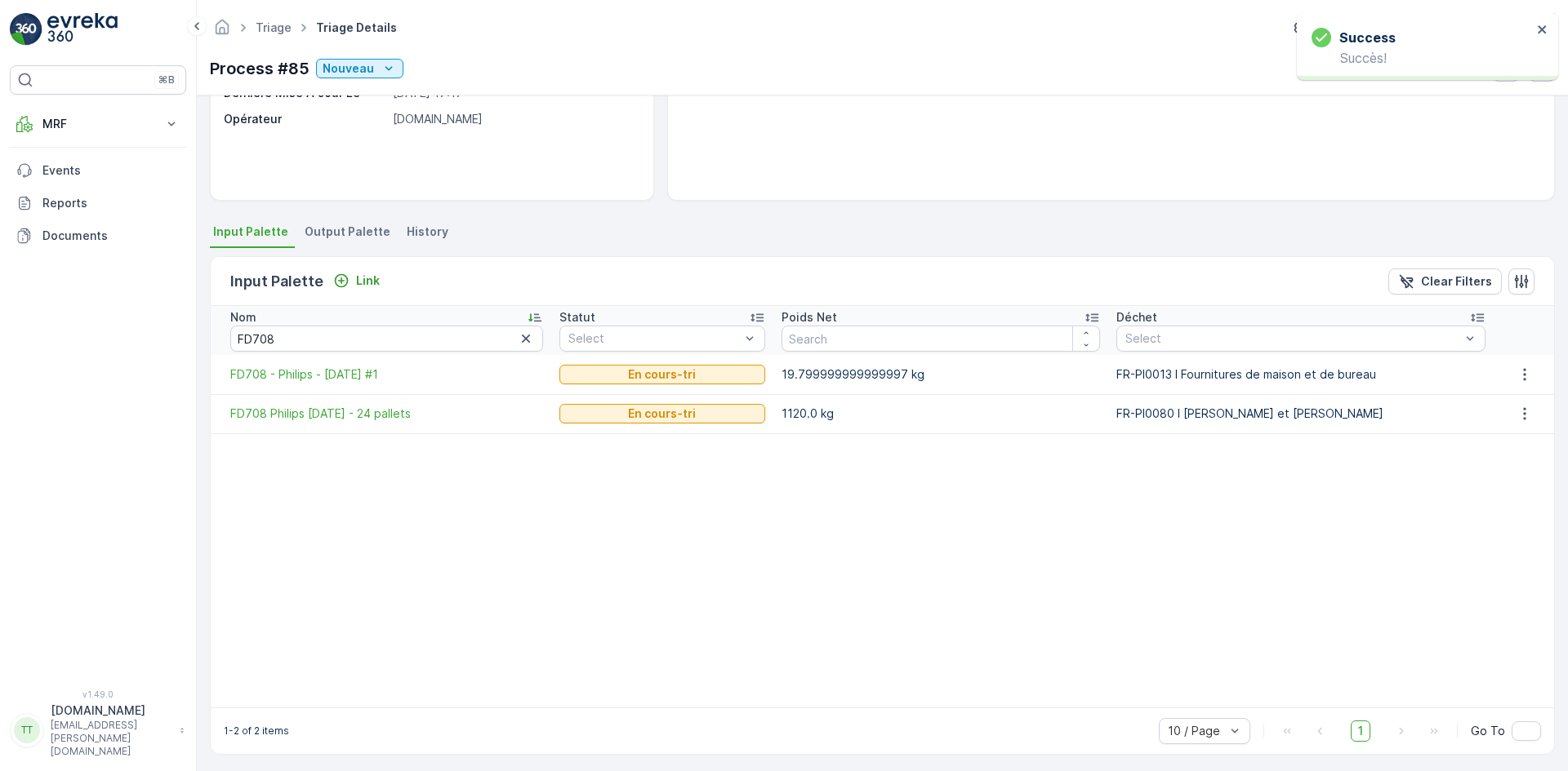
click at [360, 270] on div "Input Palette Link" at bounding box center [309, 281] width 156 height 23
click at [360, 283] on p "Link" at bounding box center [368, 281] width 24 height 16
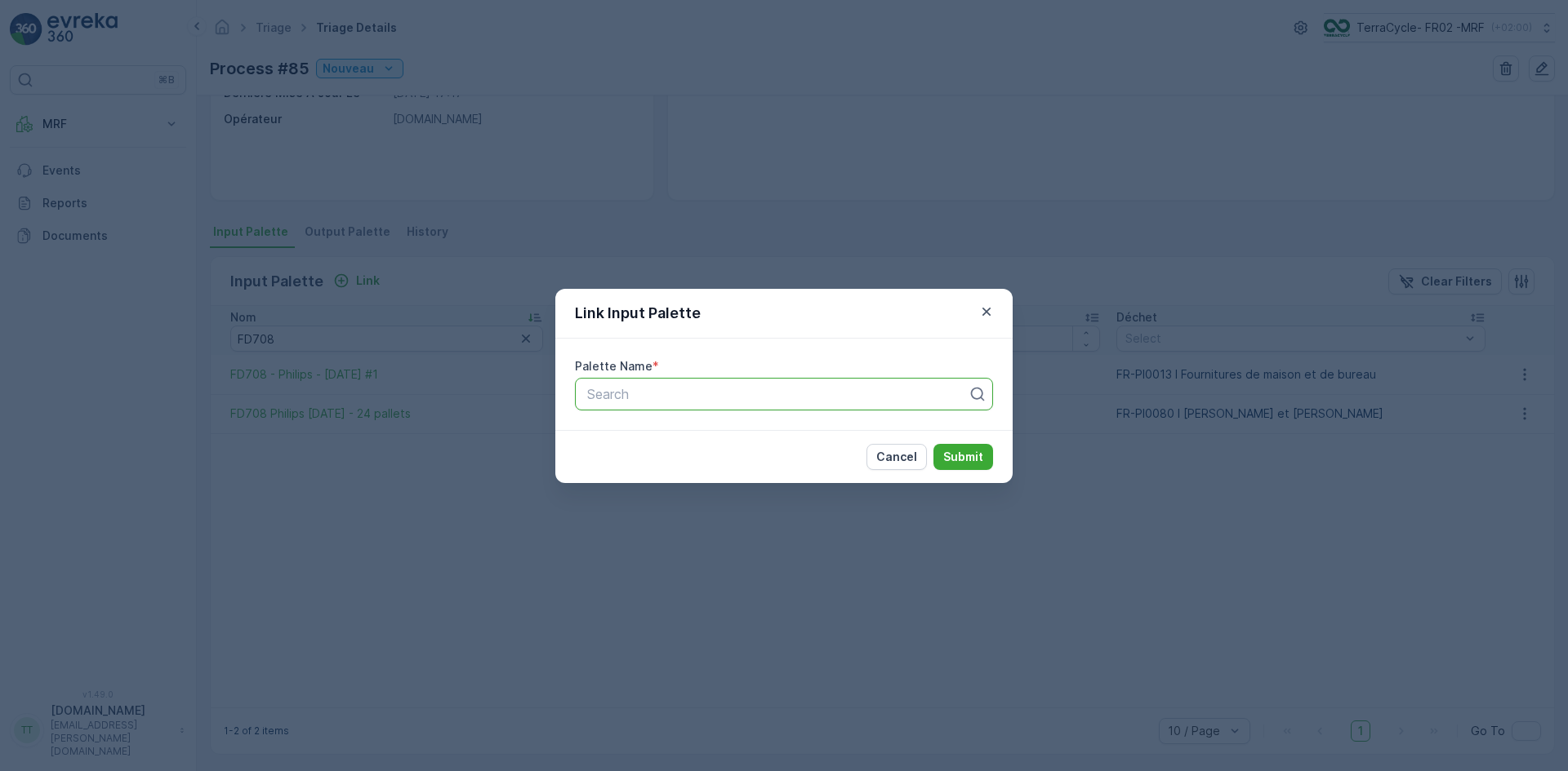
click at [650, 388] on div at bounding box center [777, 395] width 384 height 15
paste input "FD708"
type input "FD708"
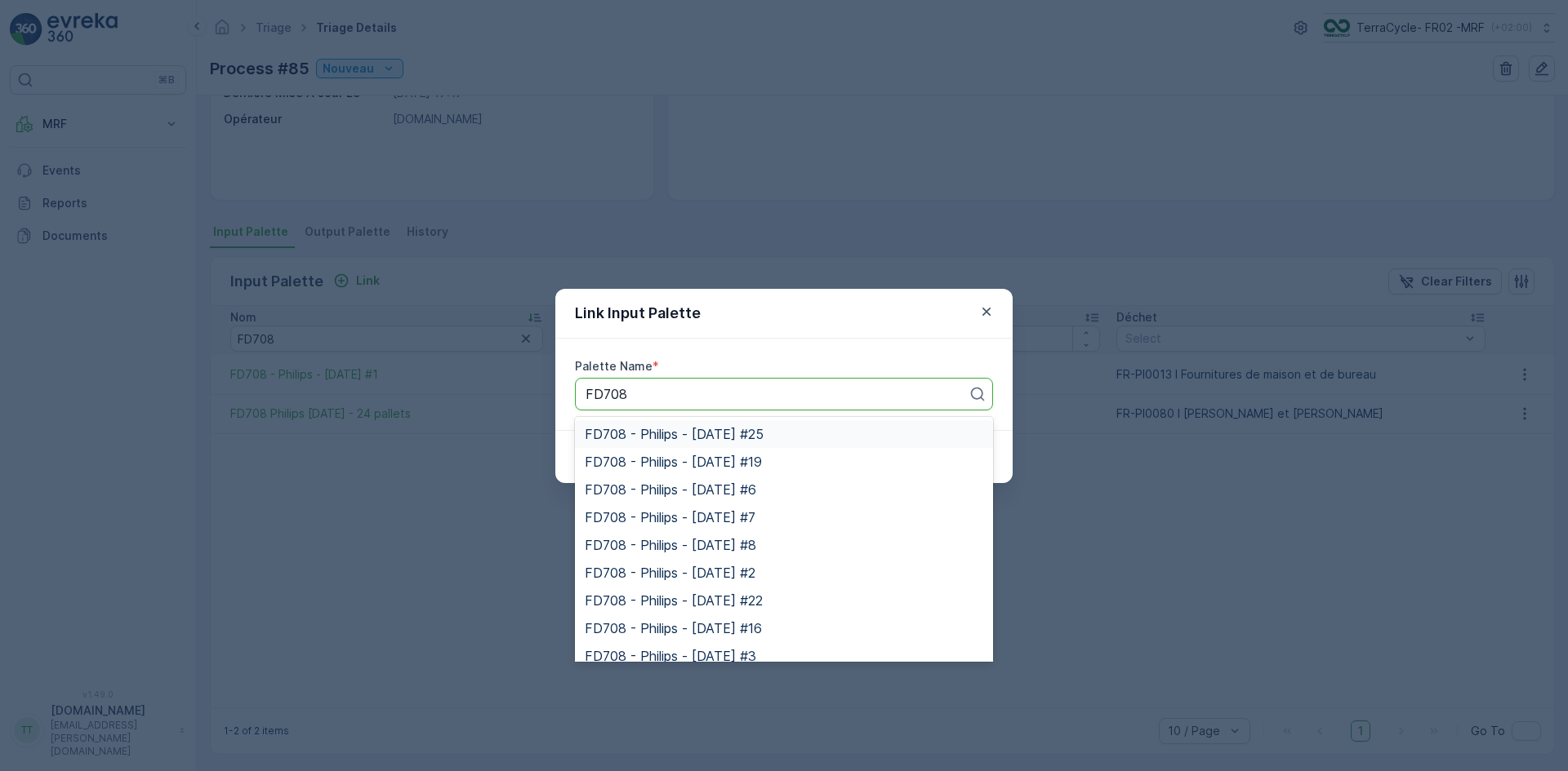
click at [636, 440] on span "FD708 - Philips - [DATE] #25" at bounding box center [673, 434] width 179 height 15
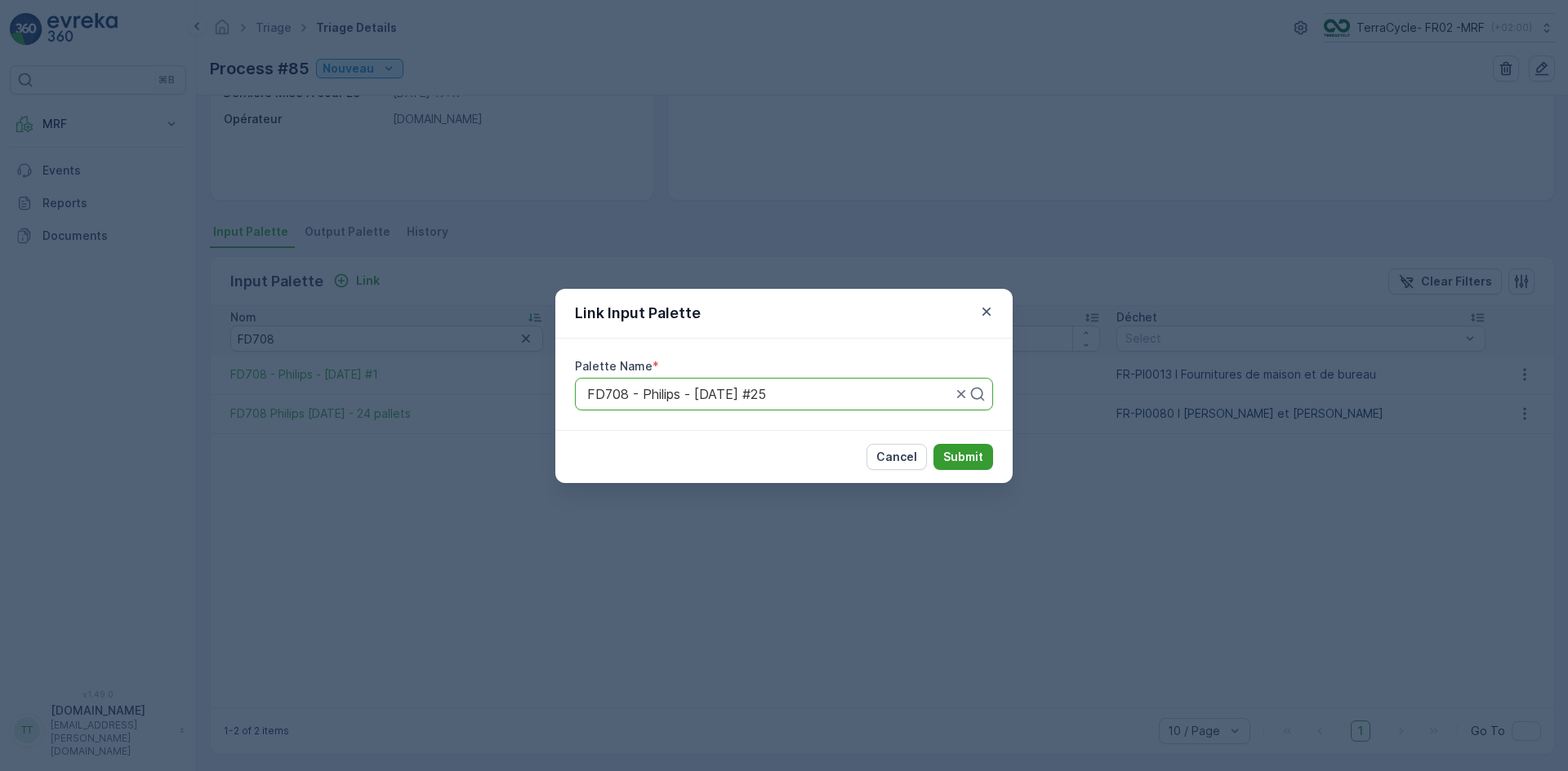
click at [965, 449] on p "Submit" at bounding box center [963, 457] width 40 height 16
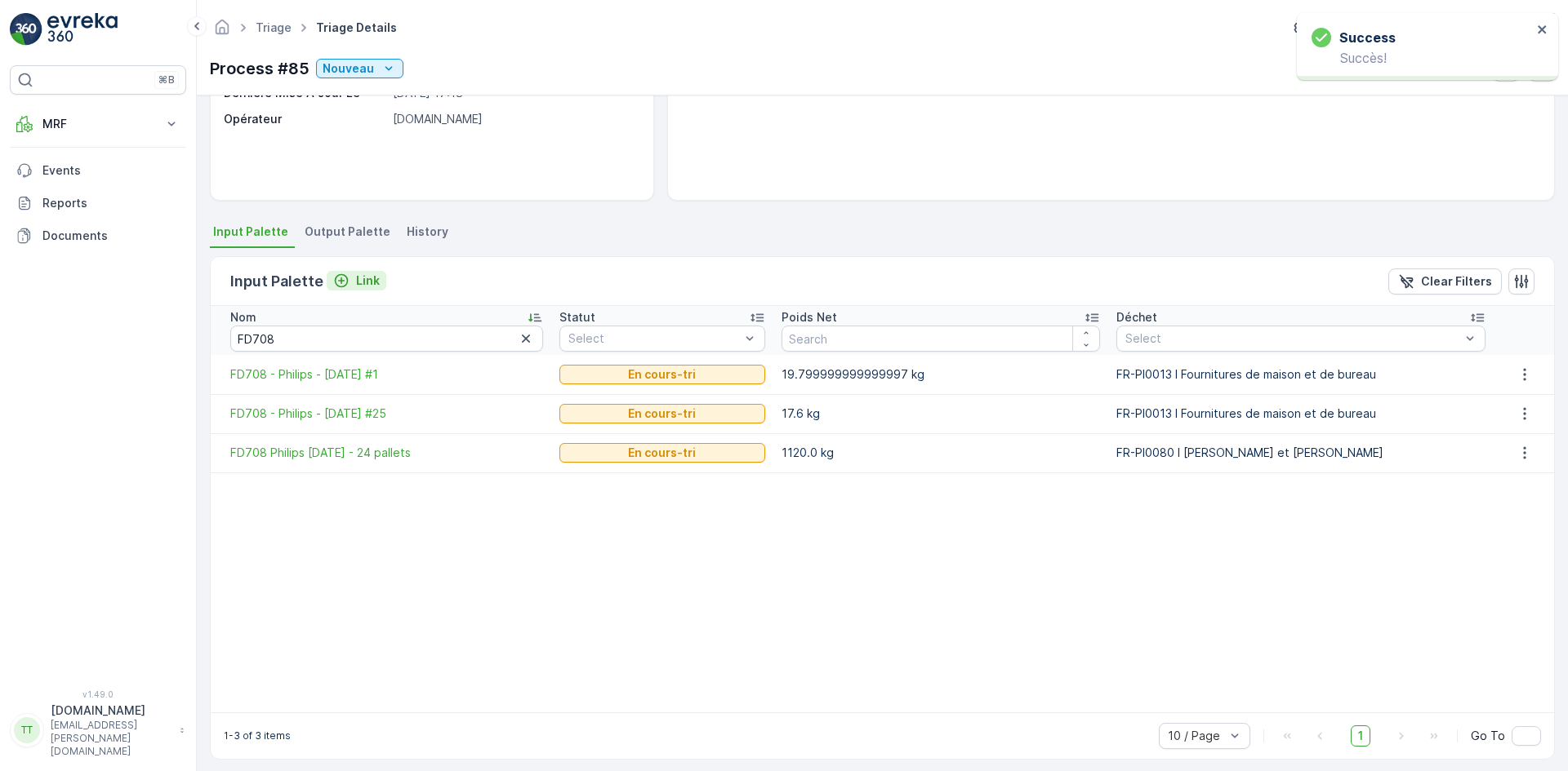
click at [364, 282] on p "Link" at bounding box center [368, 281] width 24 height 16
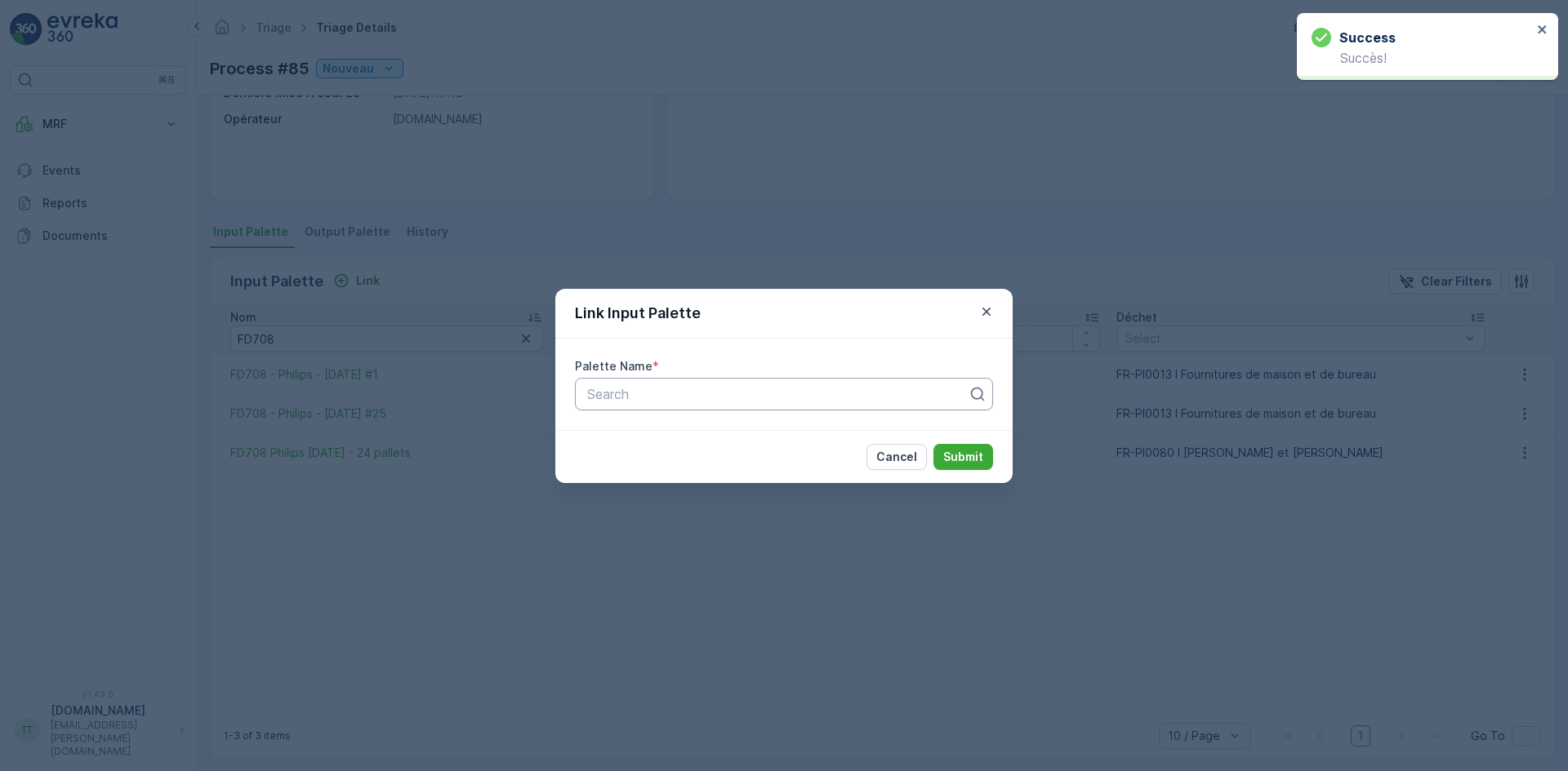
click at [641, 395] on div at bounding box center [777, 395] width 384 height 15
paste input "FD708"
type input "FD708"
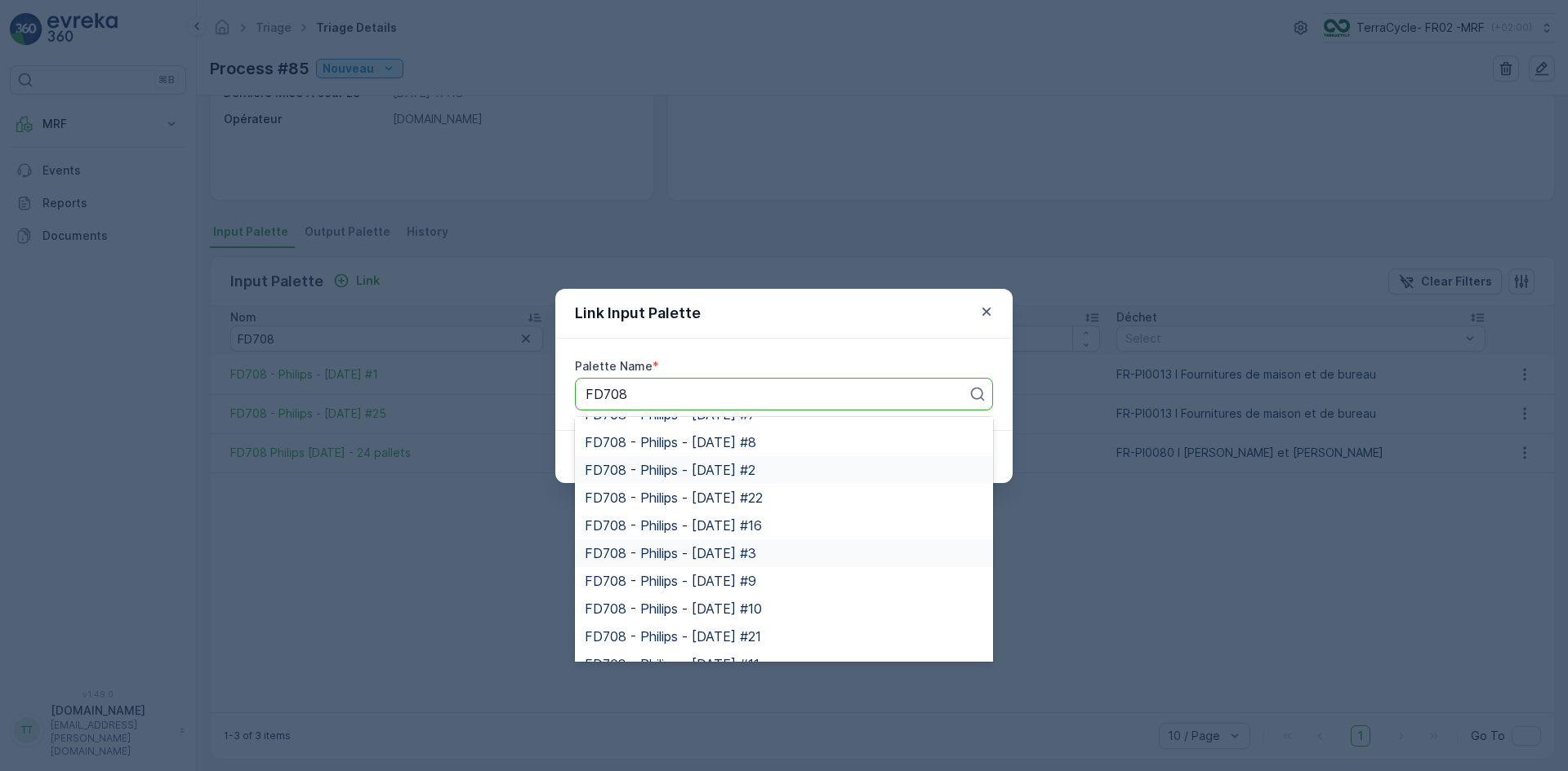
scroll to position [0, 0]
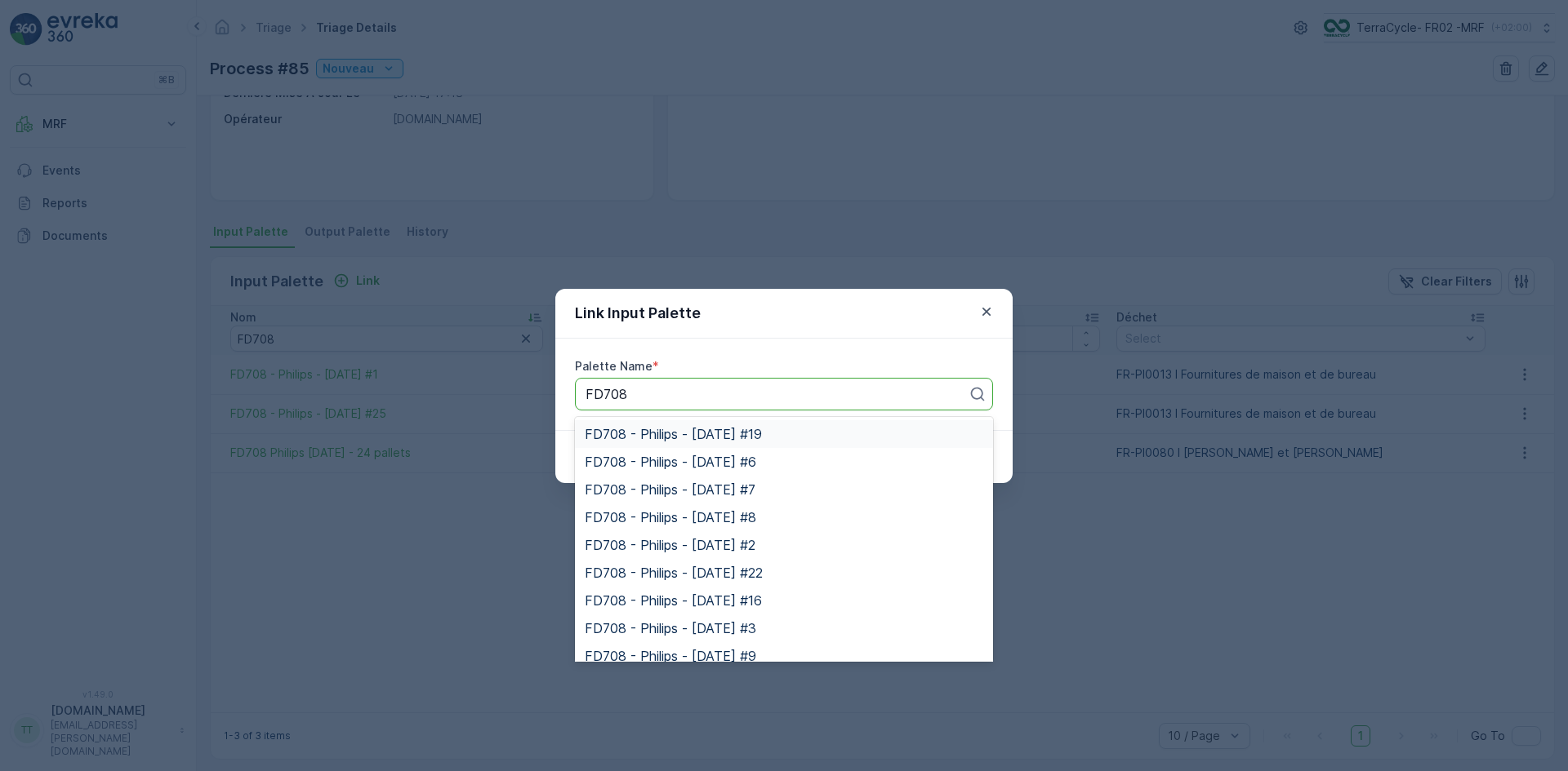
click at [735, 434] on span "FD708 - Philips - [DATE] #19" at bounding box center [672, 434] width 177 height 15
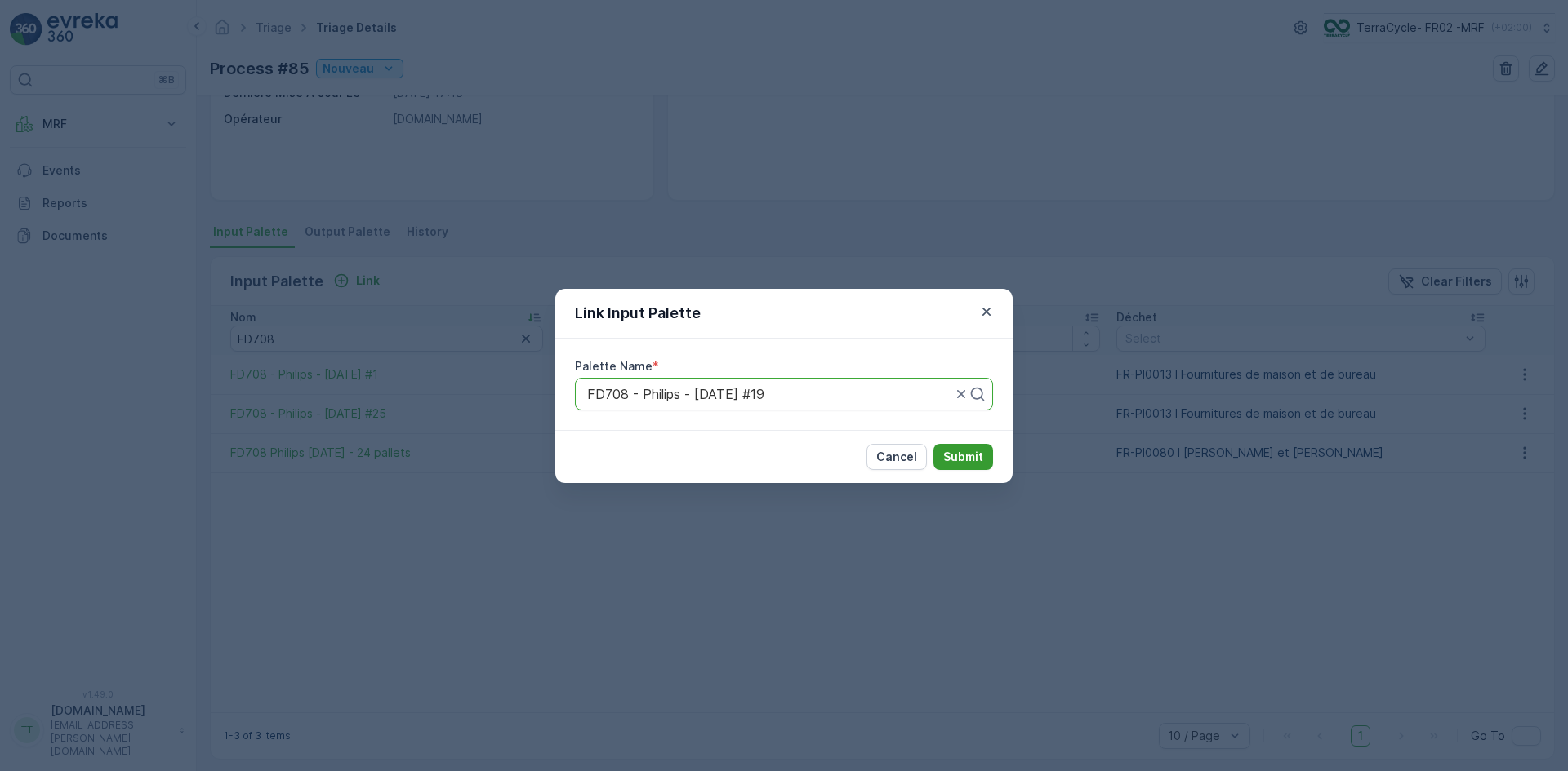
click at [973, 455] on p "Submit" at bounding box center [963, 457] width 40 height 16
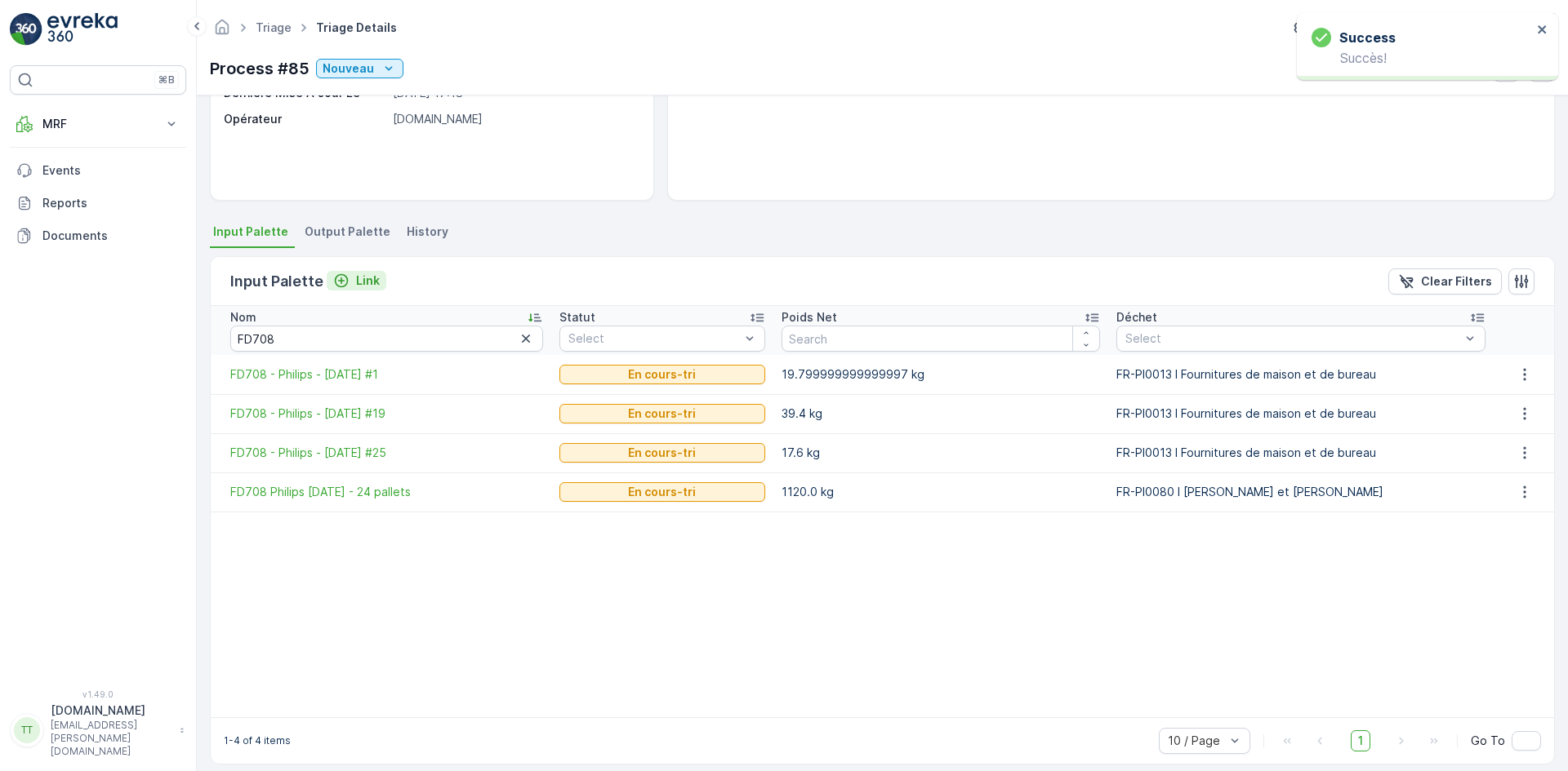
click at [370, 279] on p "Link" at bounding box center [368, 281] width 24 height 16
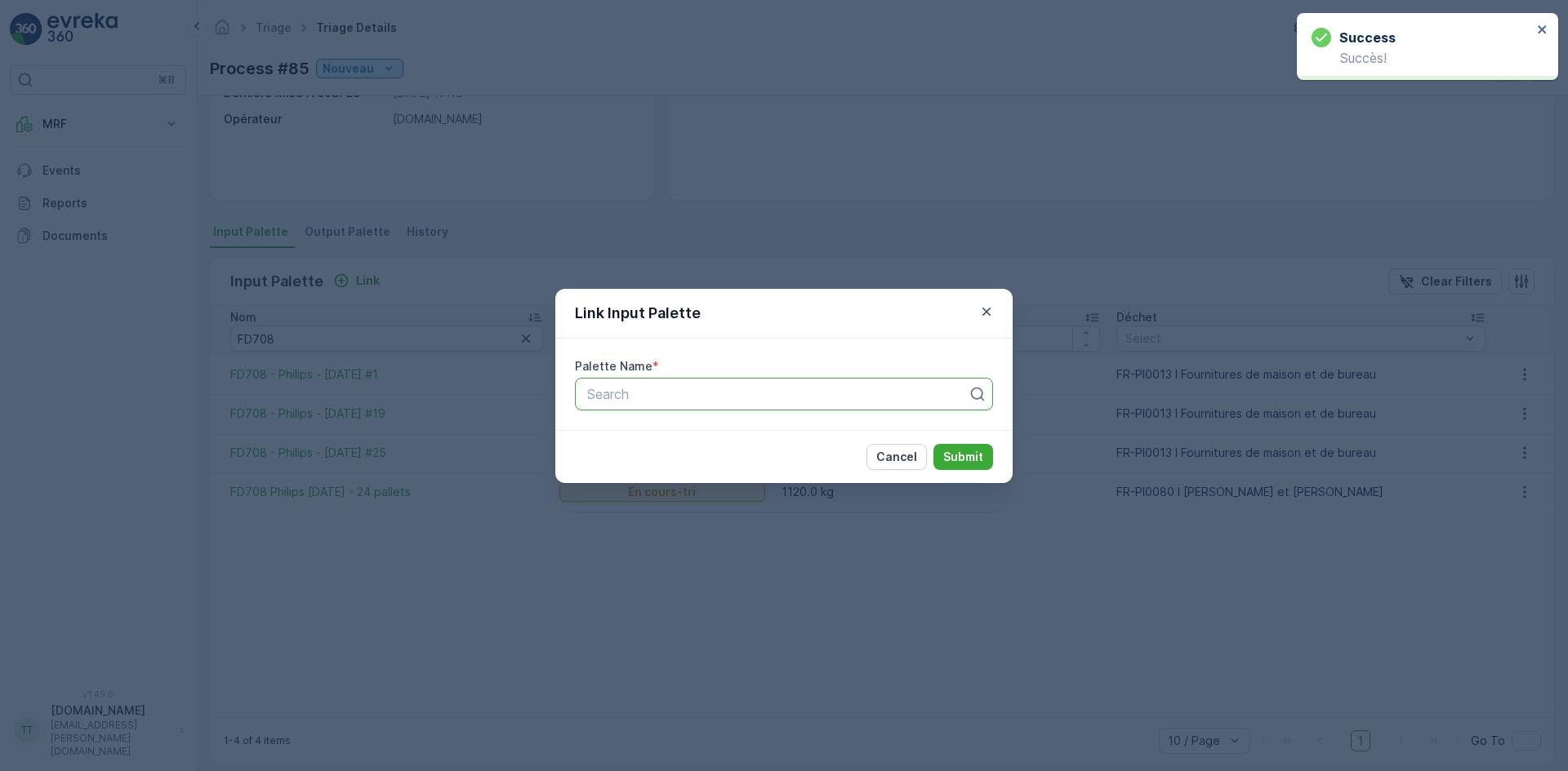
click at [624, 390] on div at bounding box center [777, 395] width 384 height 15
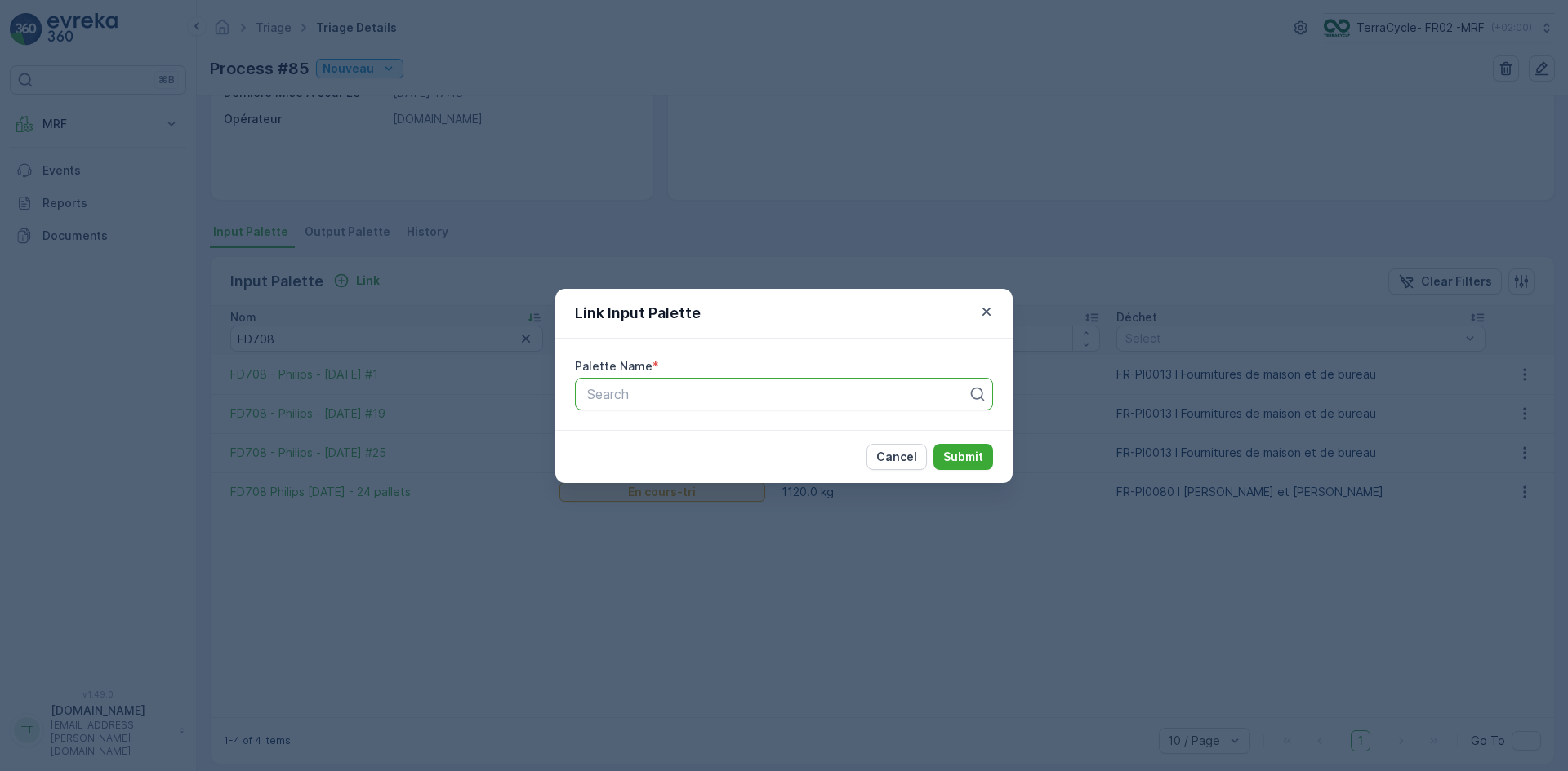
paste input "FD708"
type input "FD708"
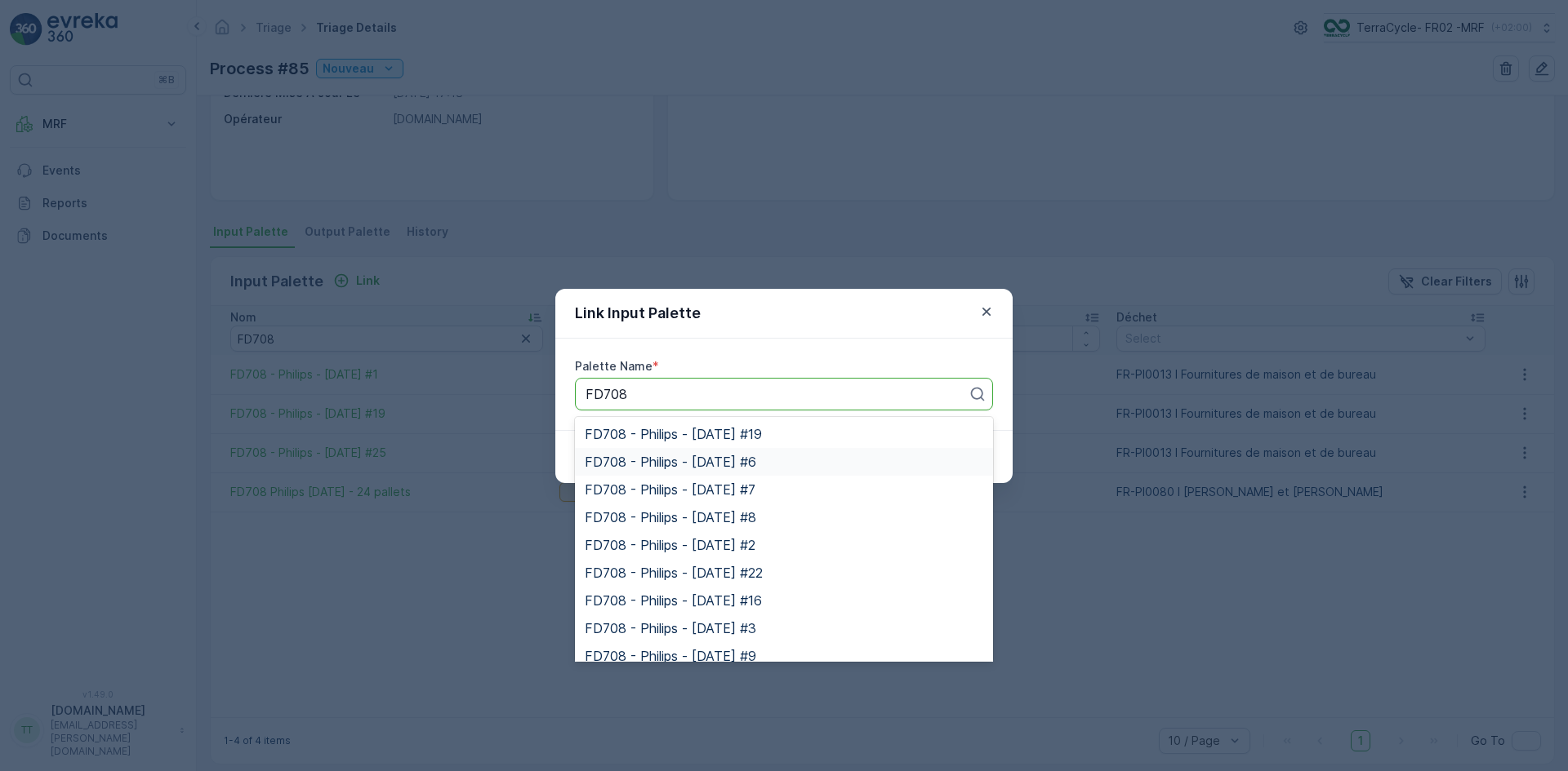
click at [674, 457] on span "FD708 - Philips - [DATE] #6" at bounding box center [670, 462] width 172 height 15
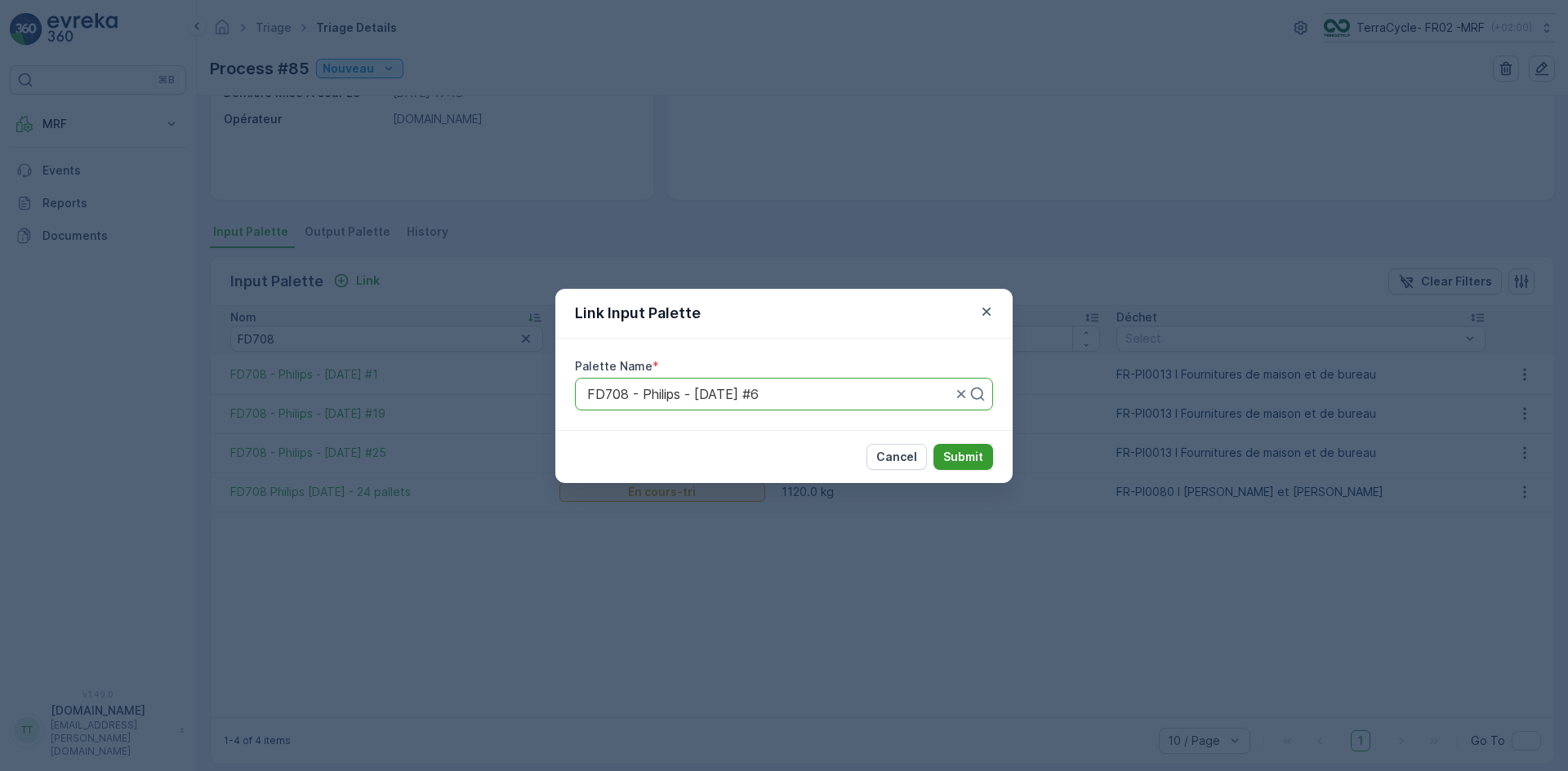
click at [977, 453] on p "Submit" at bounding box center [963, 457] width 40 height 16
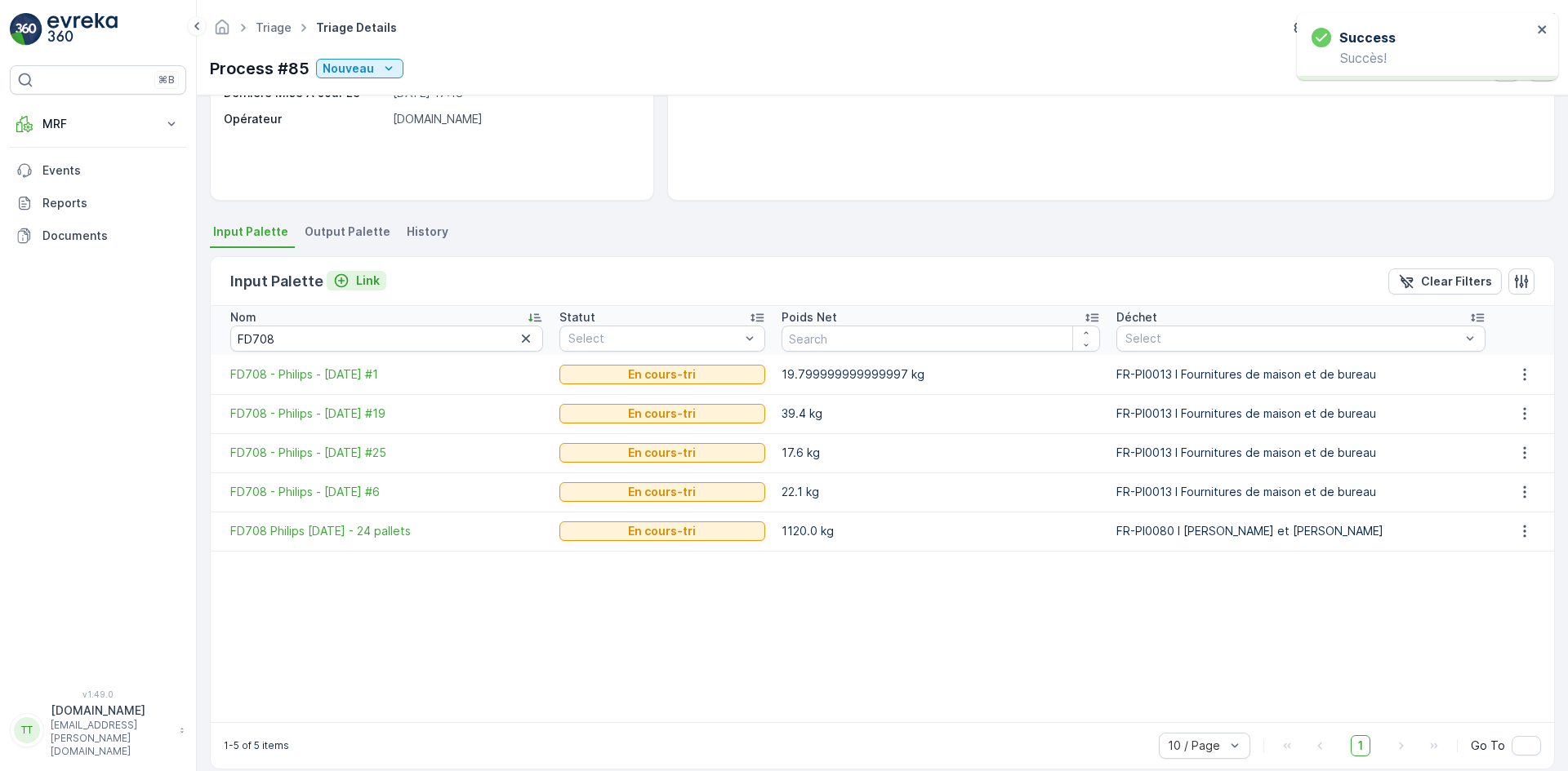
click at [365, 281] on p "Link" at bounding box center [368, 281] width 24 height 16
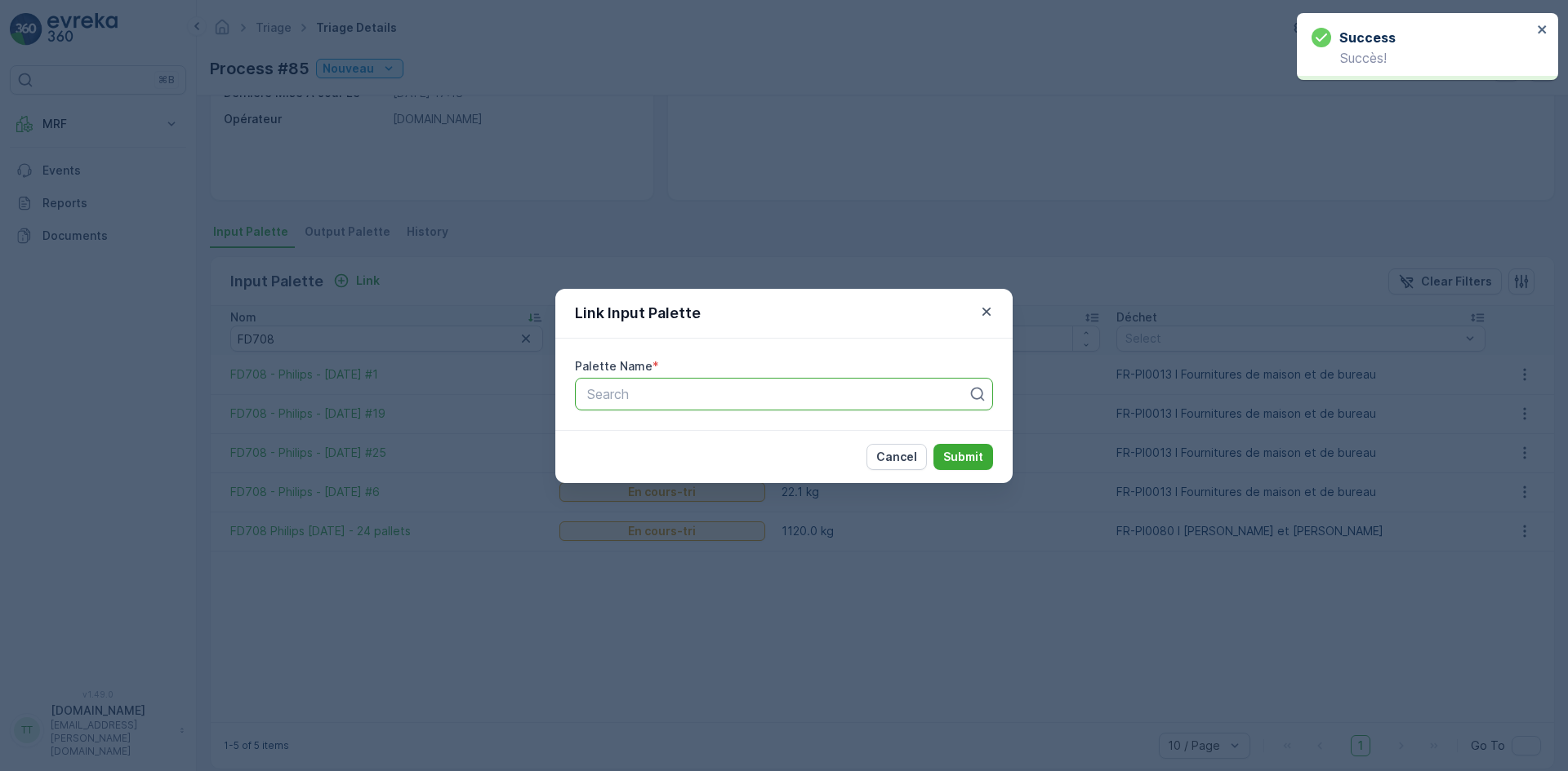
click at [701, 390] on div at bounding box center [777, 395] width 384 height 15
paste input "FD708"
type input "FD708"
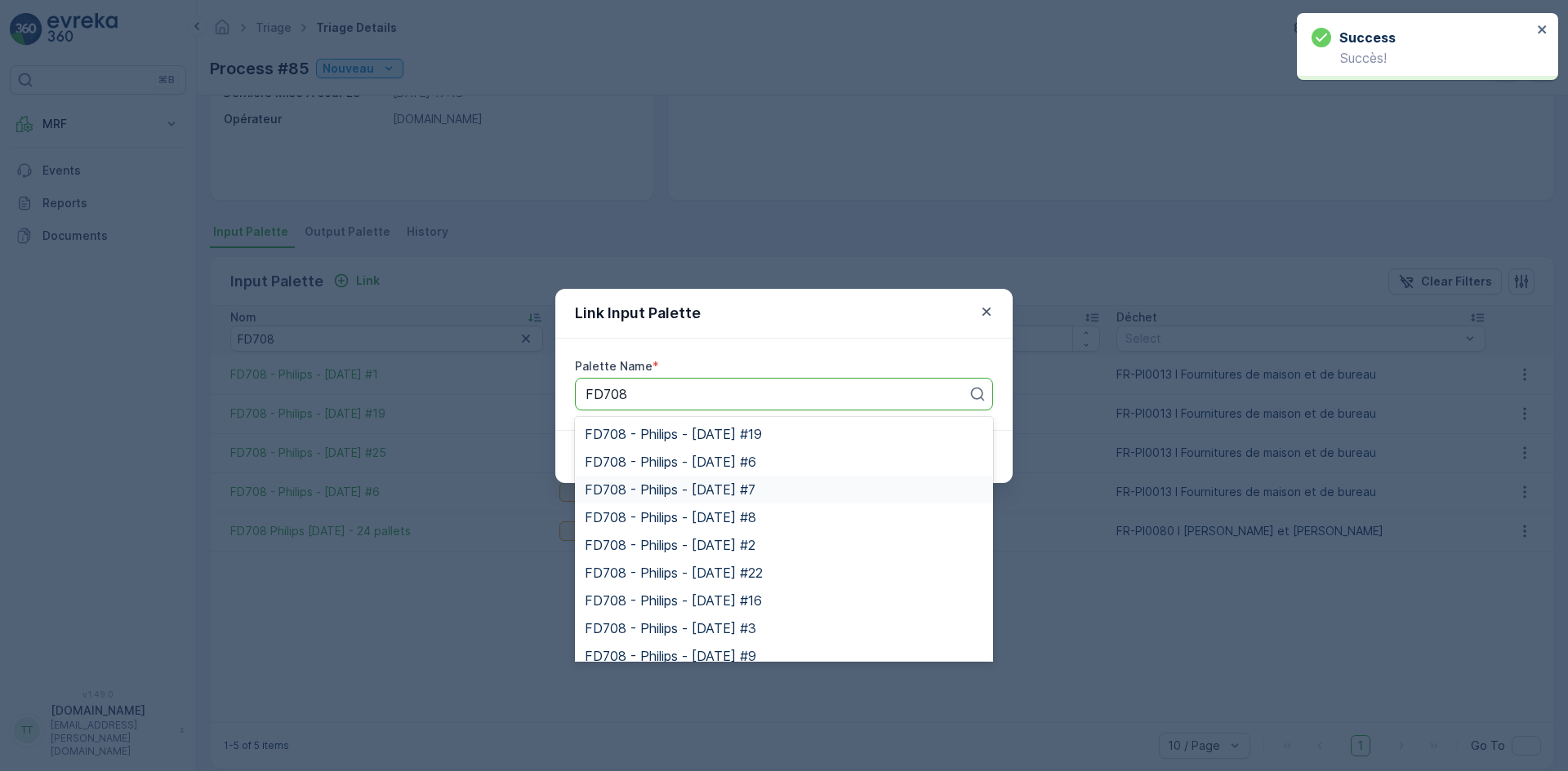
click at [716, 480] on div "FD708 - Philips - [DATE] #7" at bounding box center [783, 490] width 418 height 28
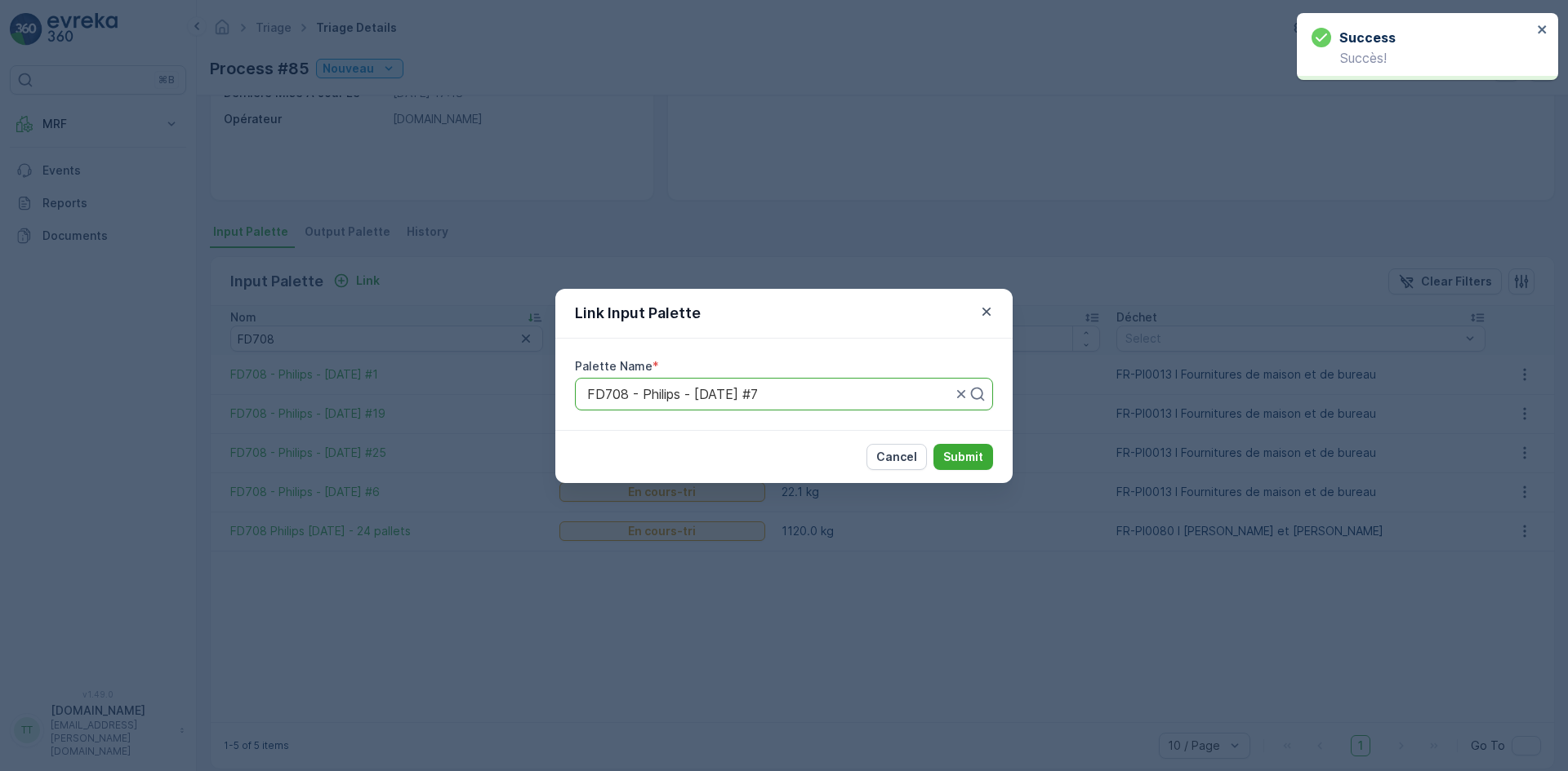
click at [960, 443] on div "Cancel Submit" at bounding box center [784, 456] width 457 height 53
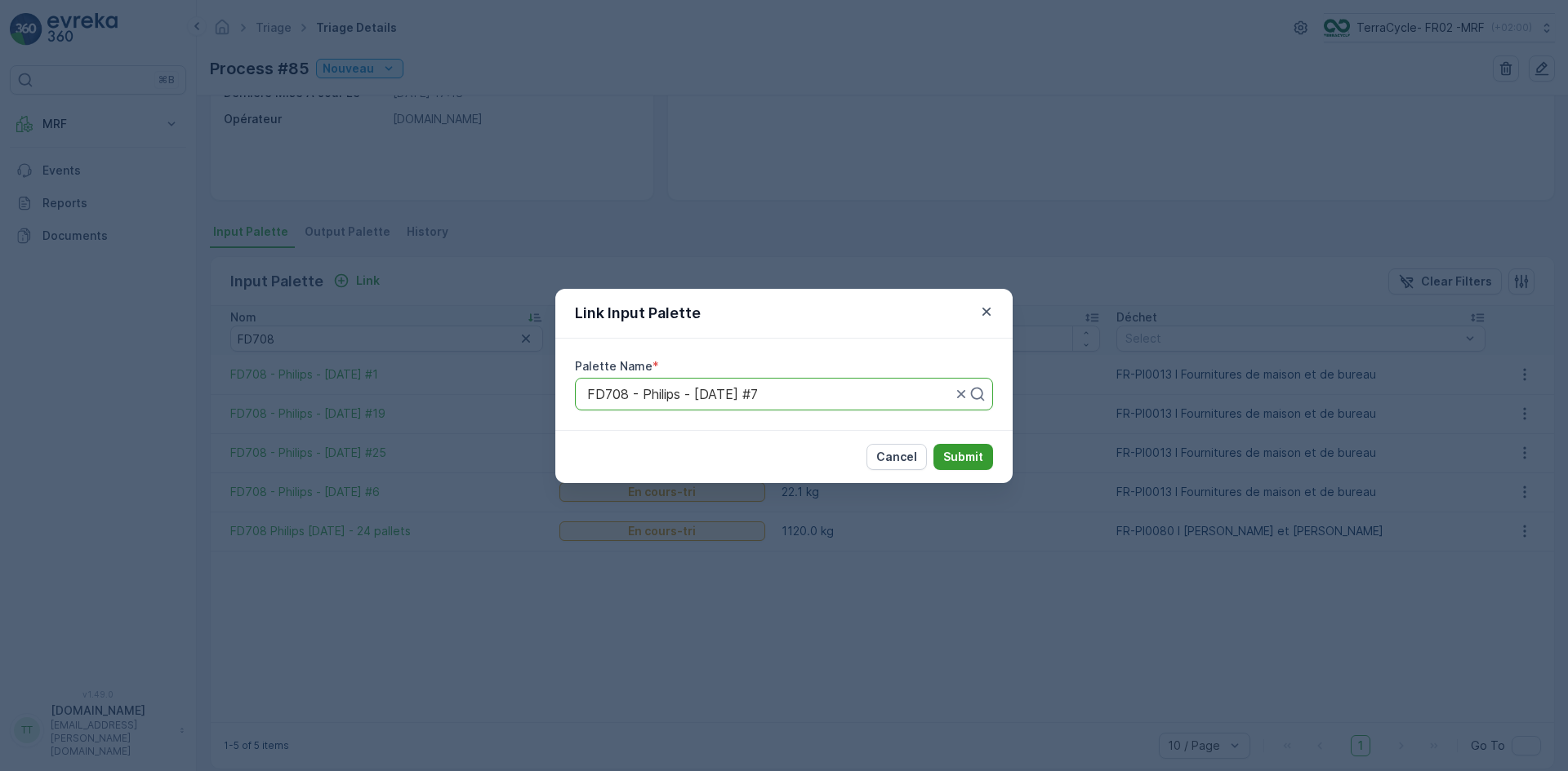
click at [959, 451] on p "Submit" at bounding box center [963, 457] width 40 height 16
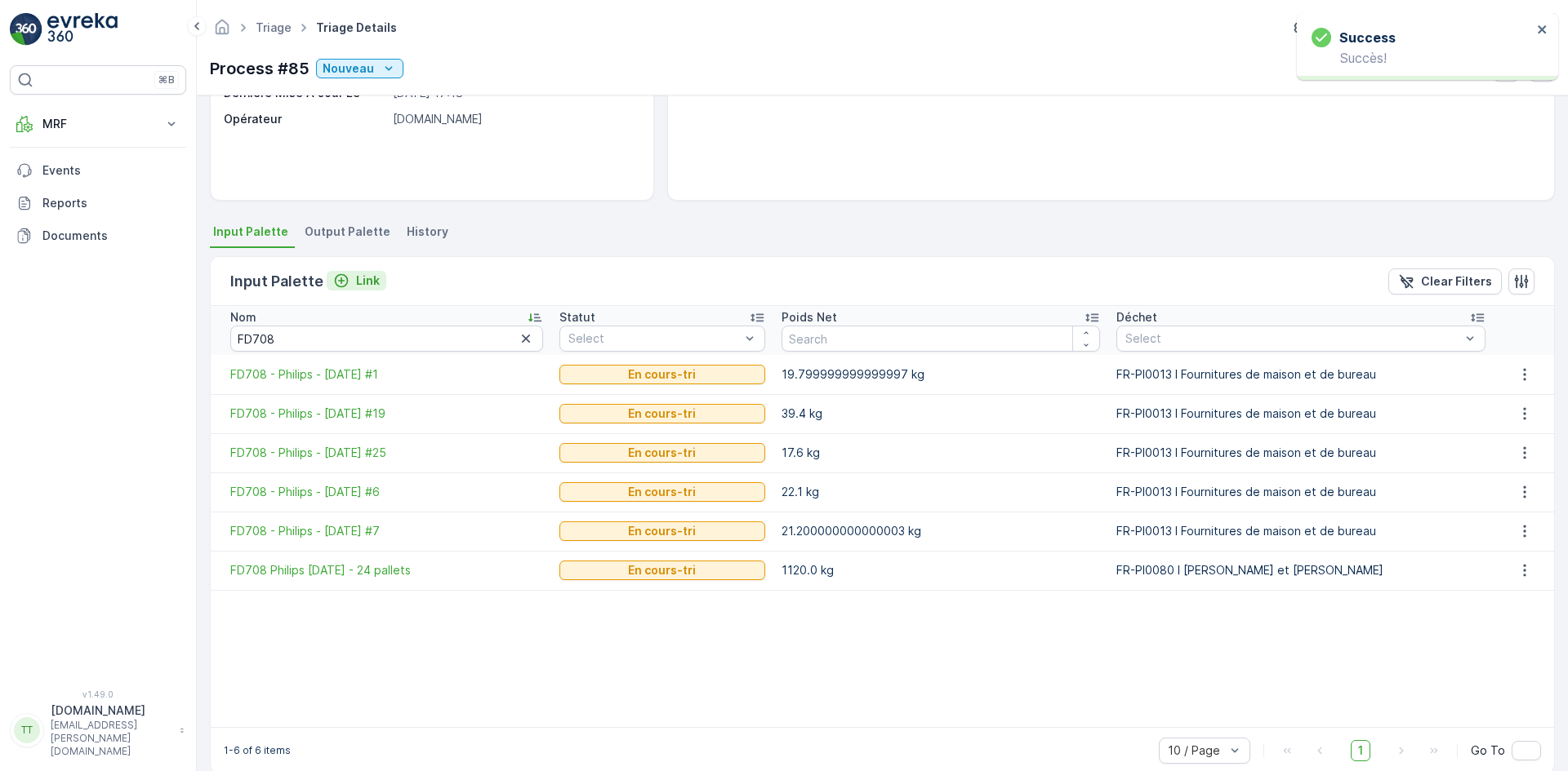
click at [365, 279] on p "Link" at bounding box center [368, 281] width 24 height 16
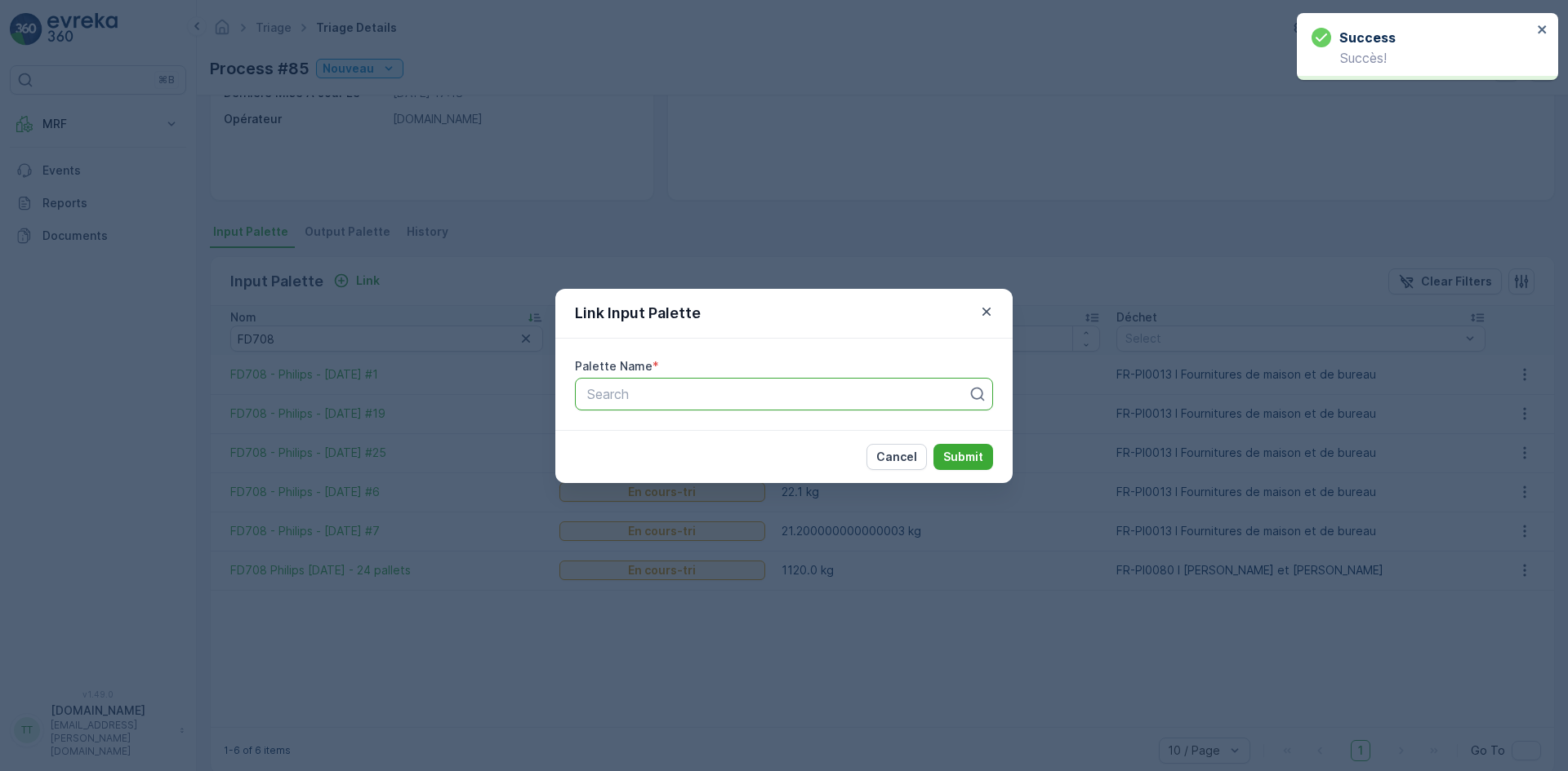
click at [634, 395] on div at bounding box center [777, 395] width 384 height 15
paste input "FD708"
type input "FD708"
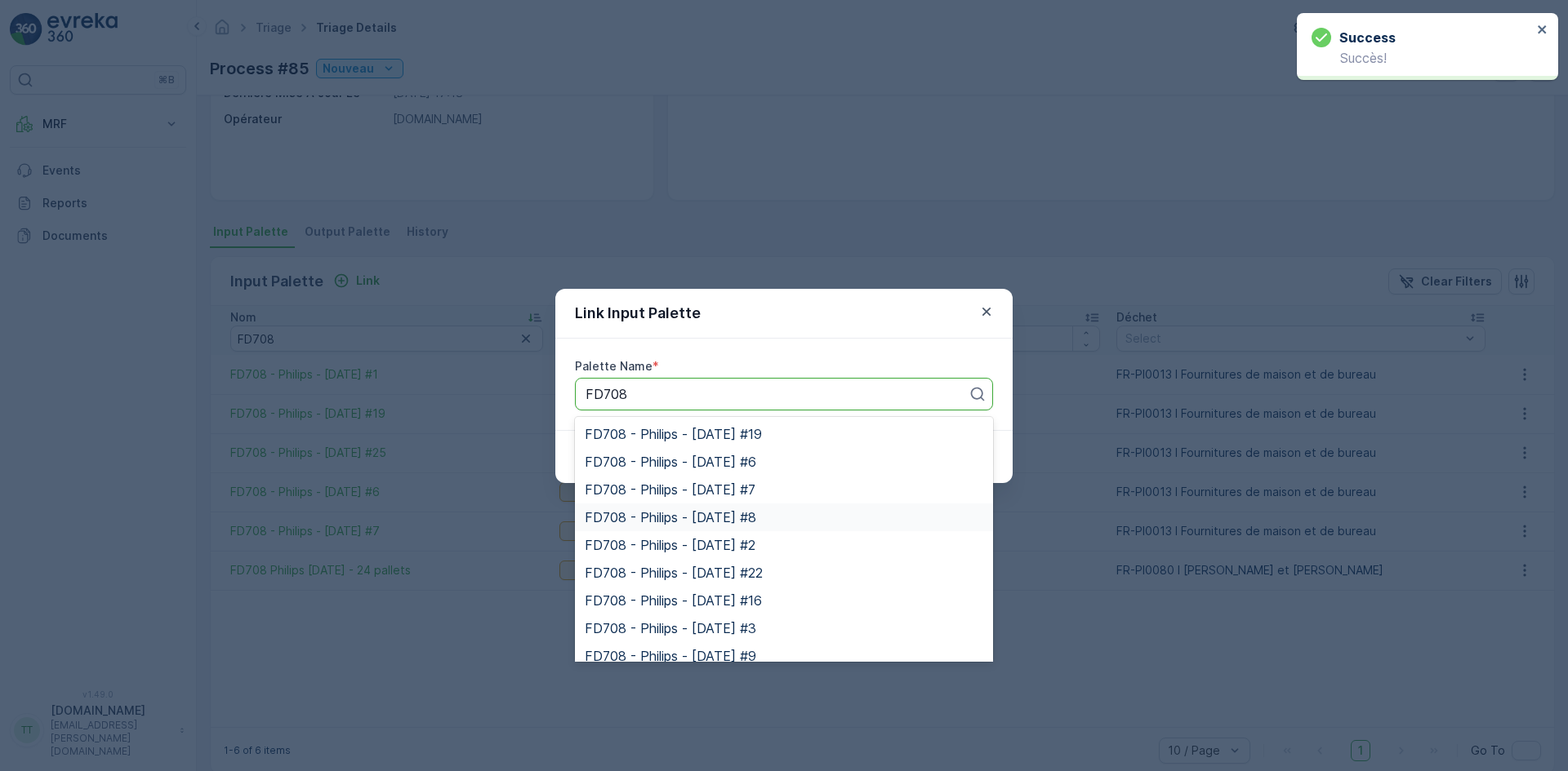
click at [792, 522] on div "FD708 - Philips - [DATE] #8" at bounding box center [783, 517] width 398 height 15
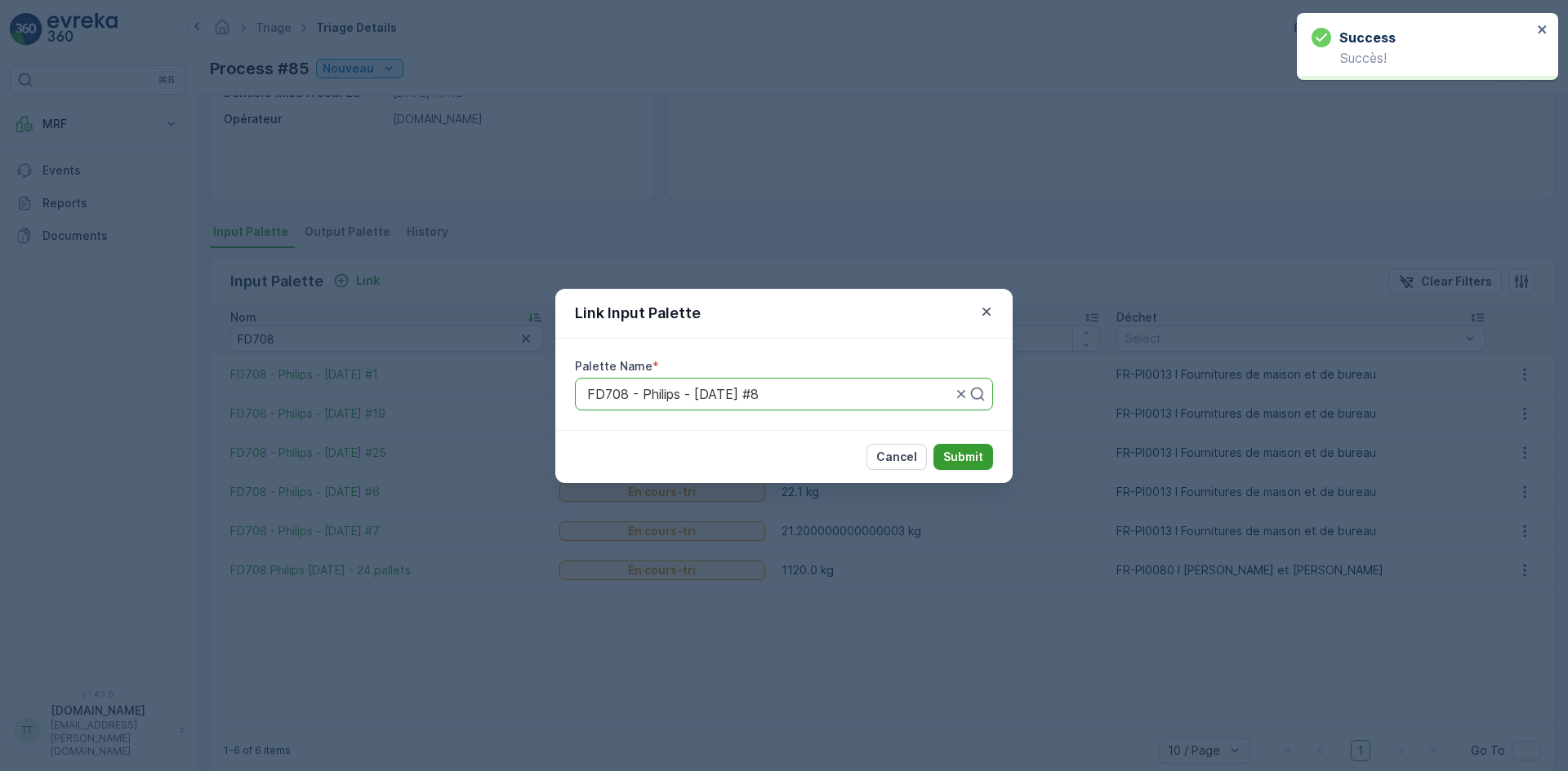
click at [974, 461] on p "Submit" at bounding box center [963, 457] width 40 height 16
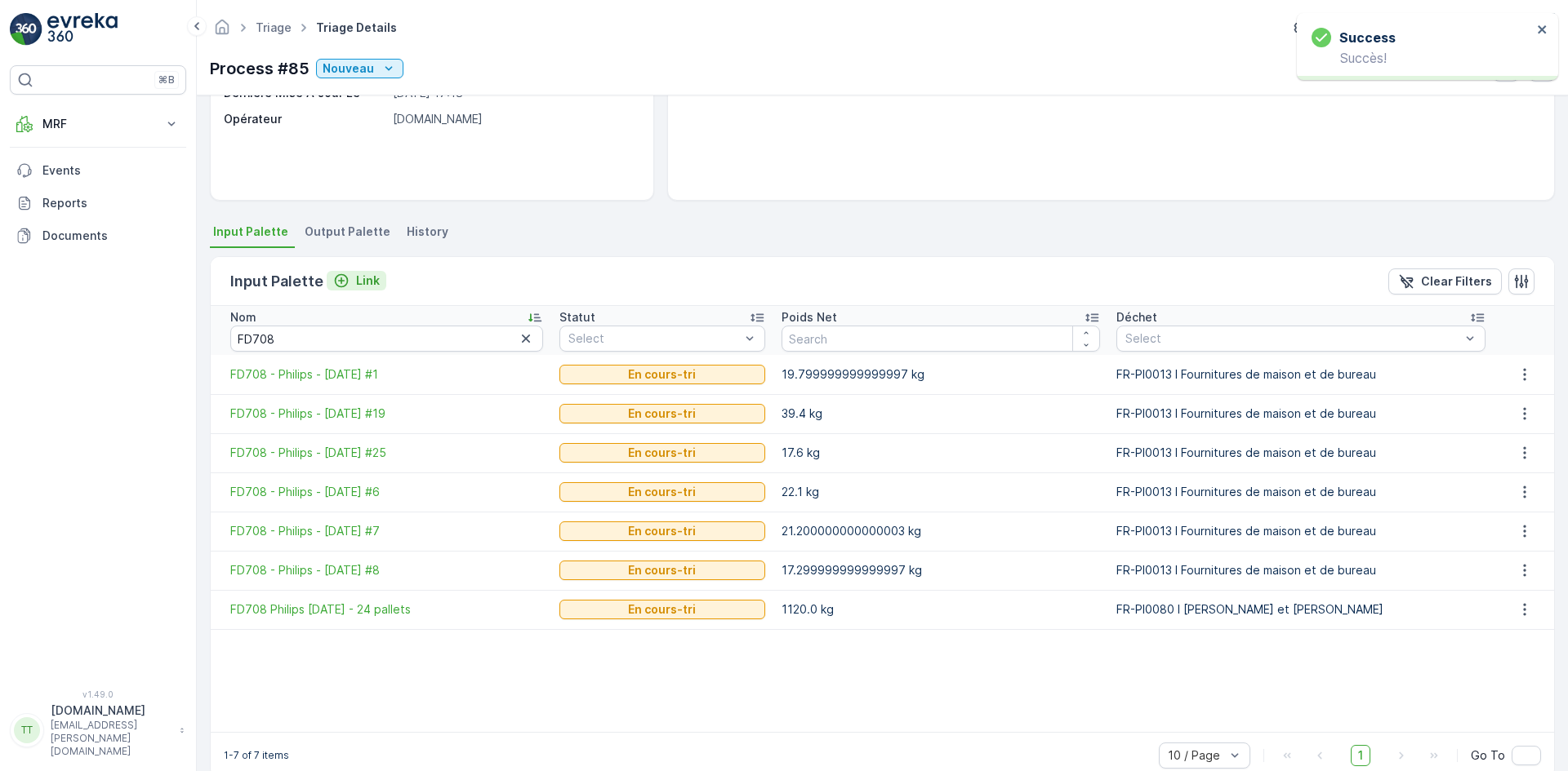
click at [363, 281] on p "Link" at bounding box center [368, 281] width 24 height 16
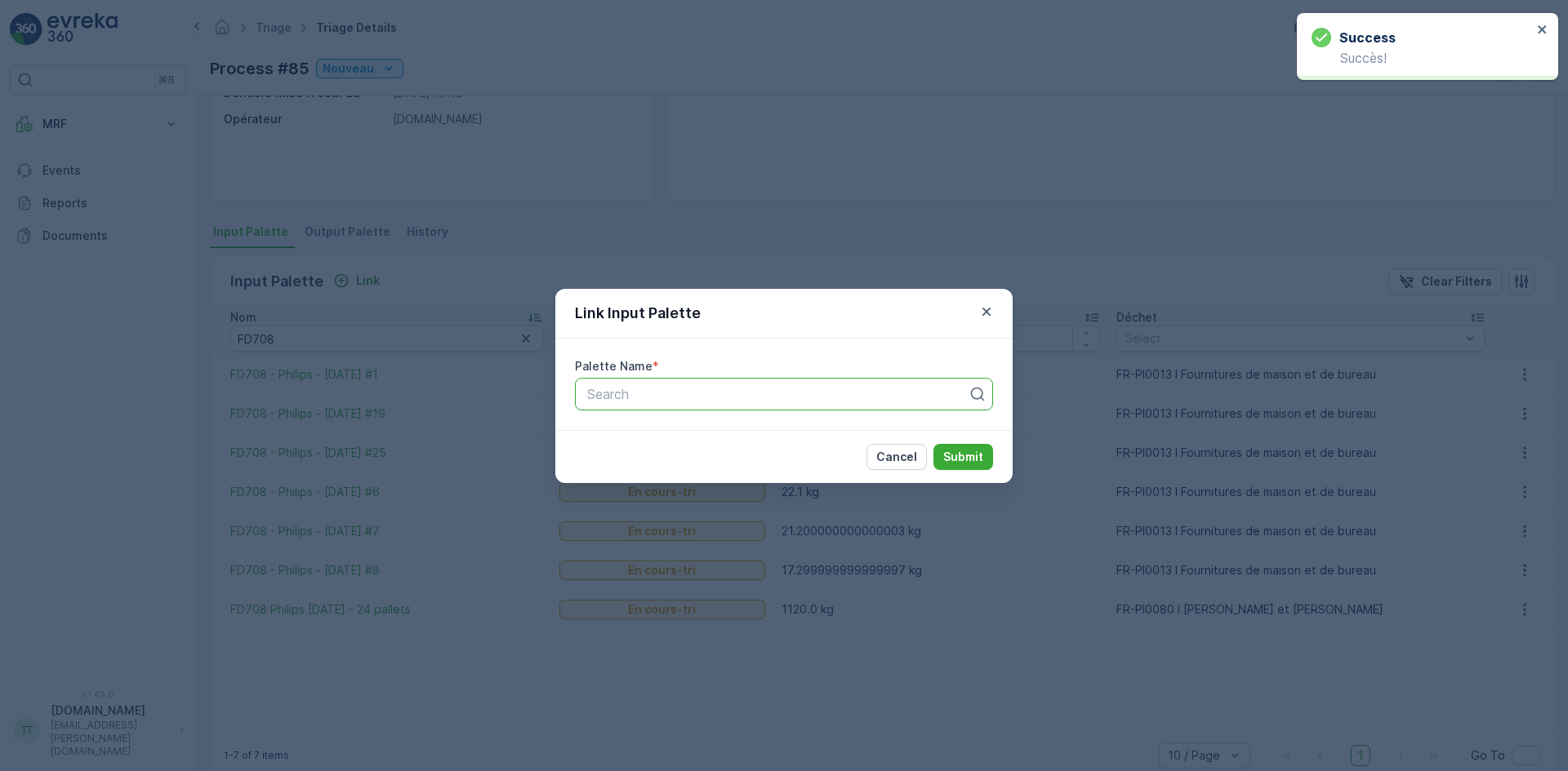
click at [646, 405] on div "Search" at bounding box center [783, 395] width 418 height 33
paste input "FD708"
type input "FD708"
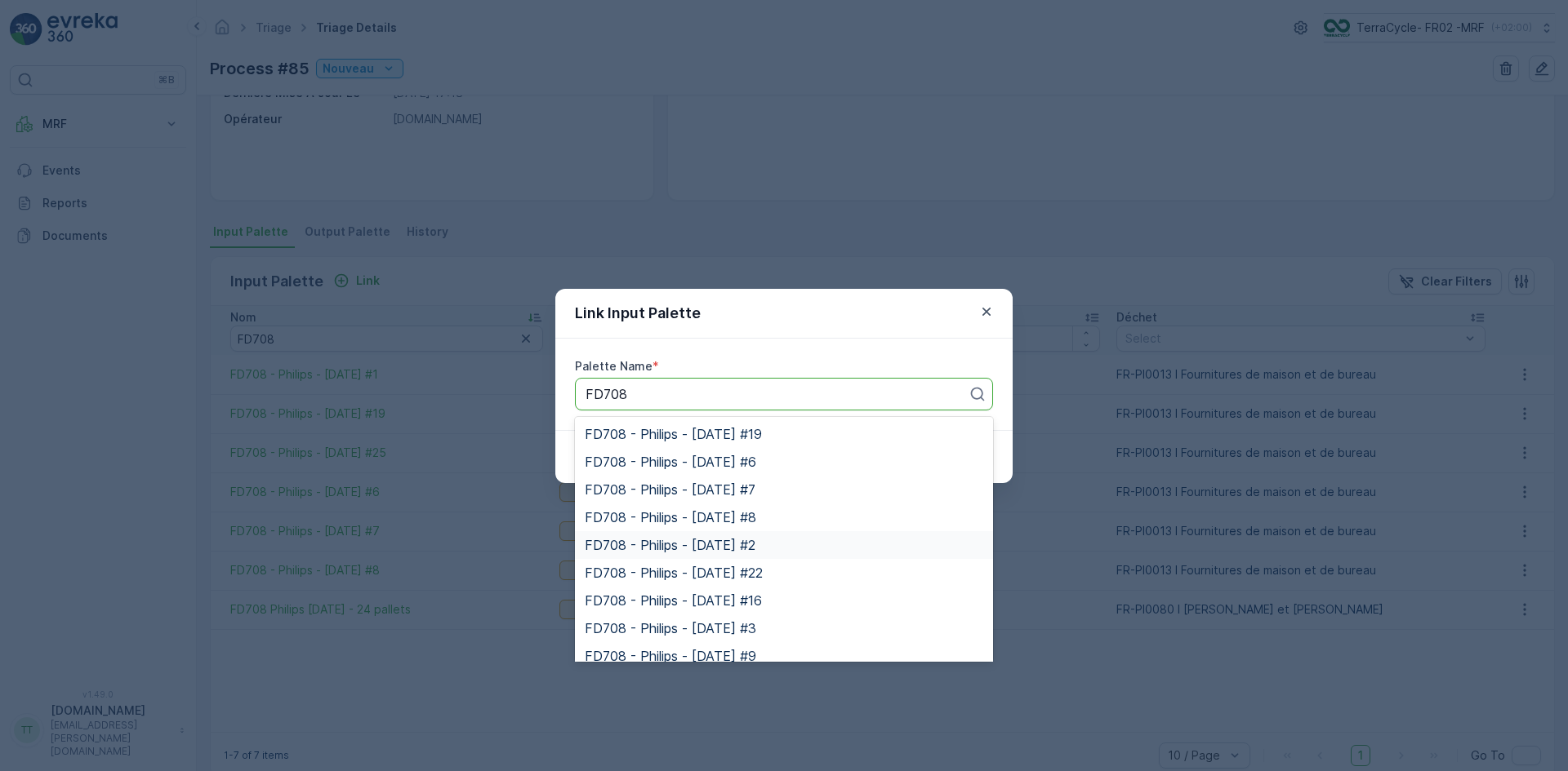
click at [786, 542] on div "FD708 - Philips - [DATE] #2" at bounding box center [783, 545] width 398 height 15
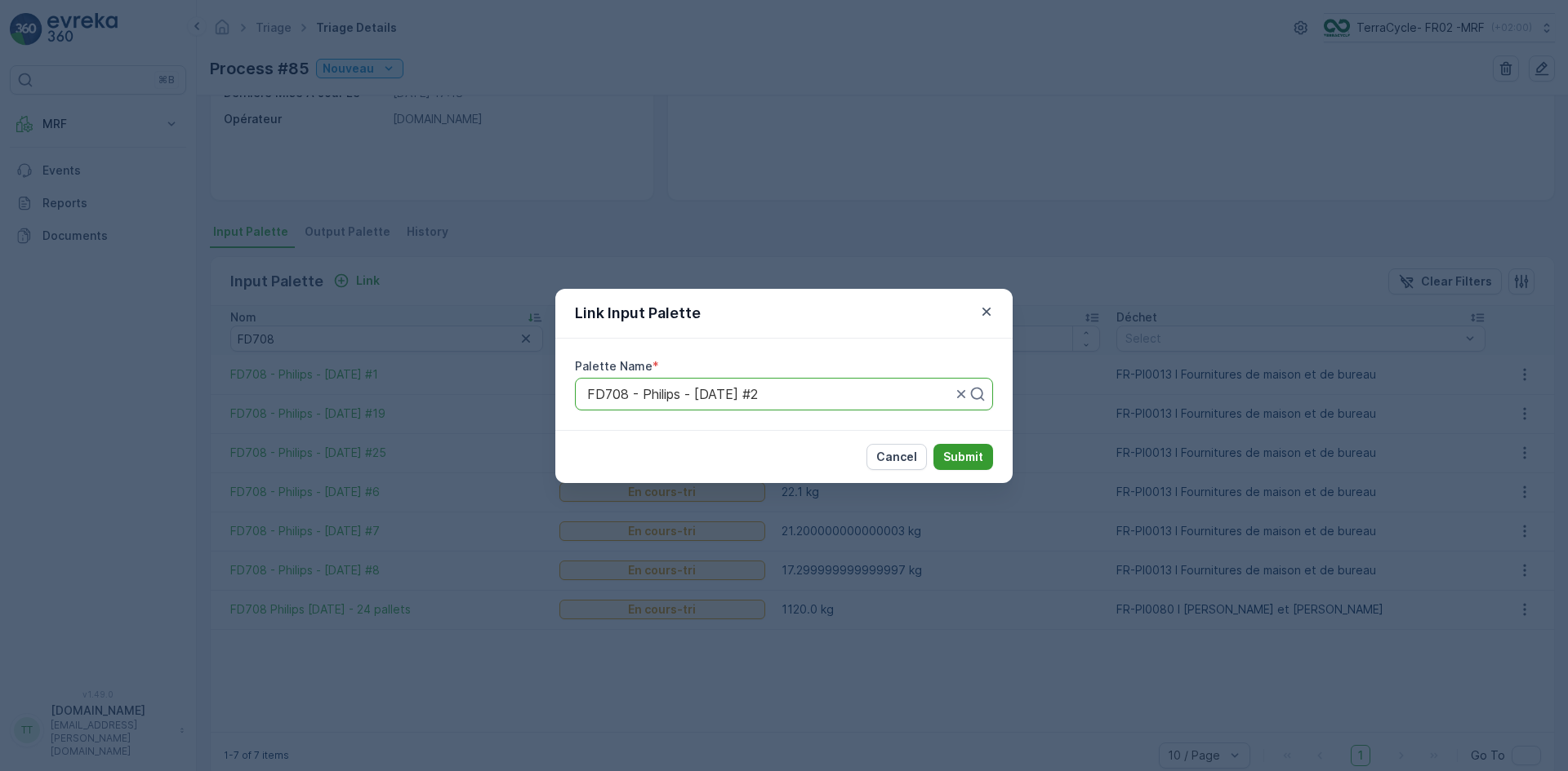
click at [960, 456] on p "Submit" at bounding box center [963, 457] width 40 height 16
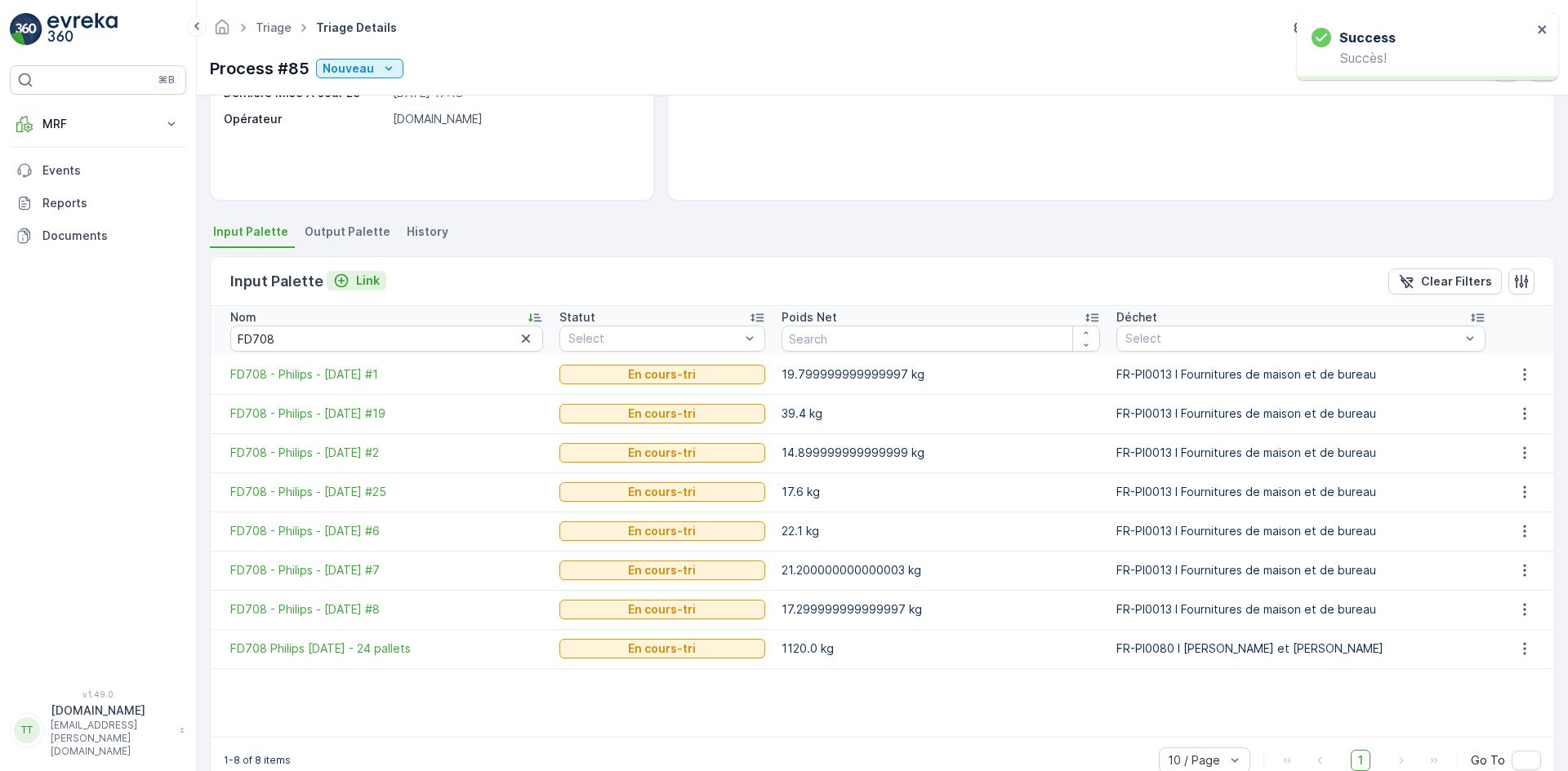
click at [369, 282] on p "Link" at bounding box center [368, 281] width 24 height 16
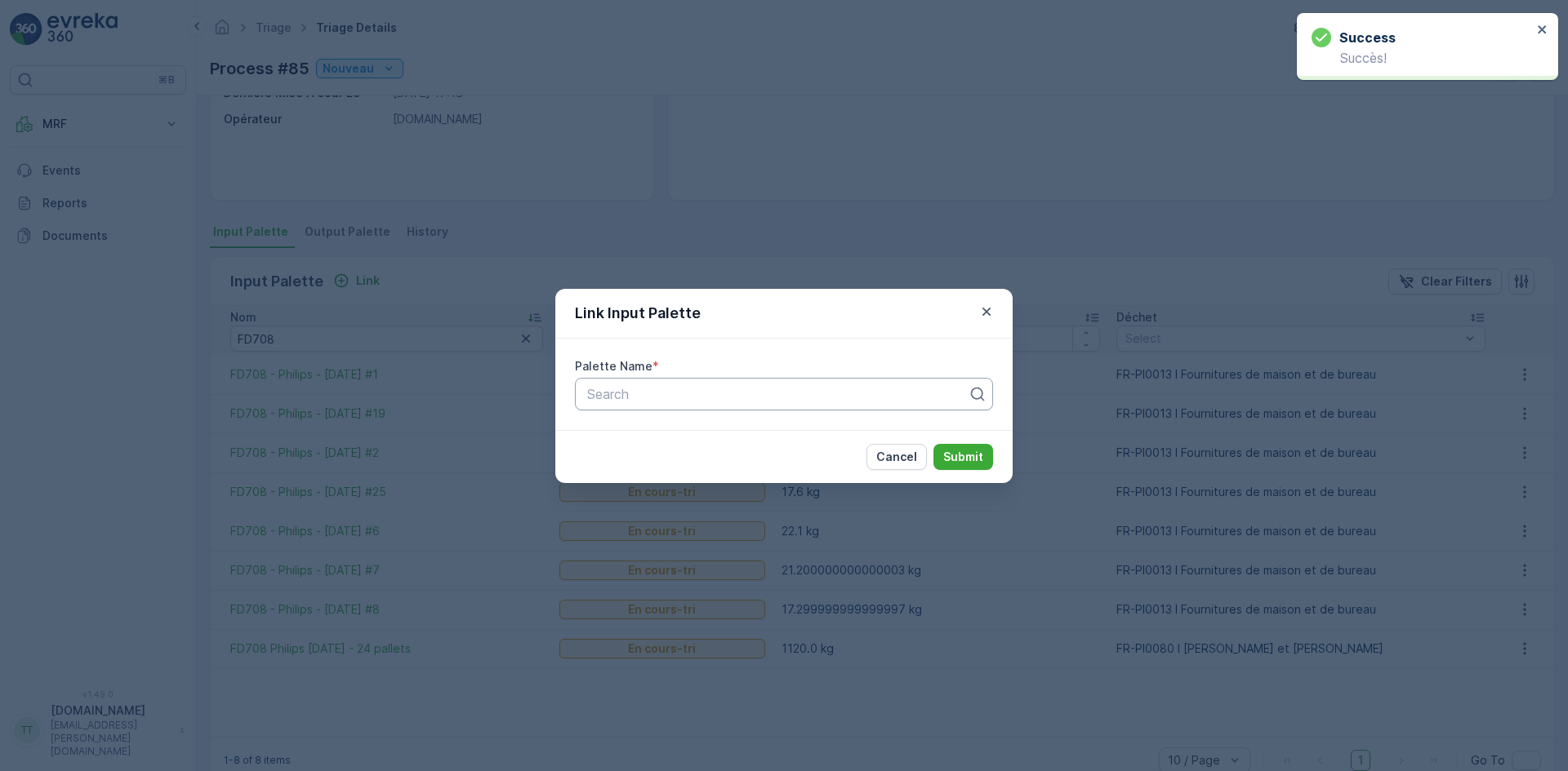
click at [640, 405] on div "Search" at bounding box center [783, 395] width 418 height 33
click at [637, 401] on div at bounding box center [777, 395] width 384 height 15
paste input "FD708"
type input "FD708"
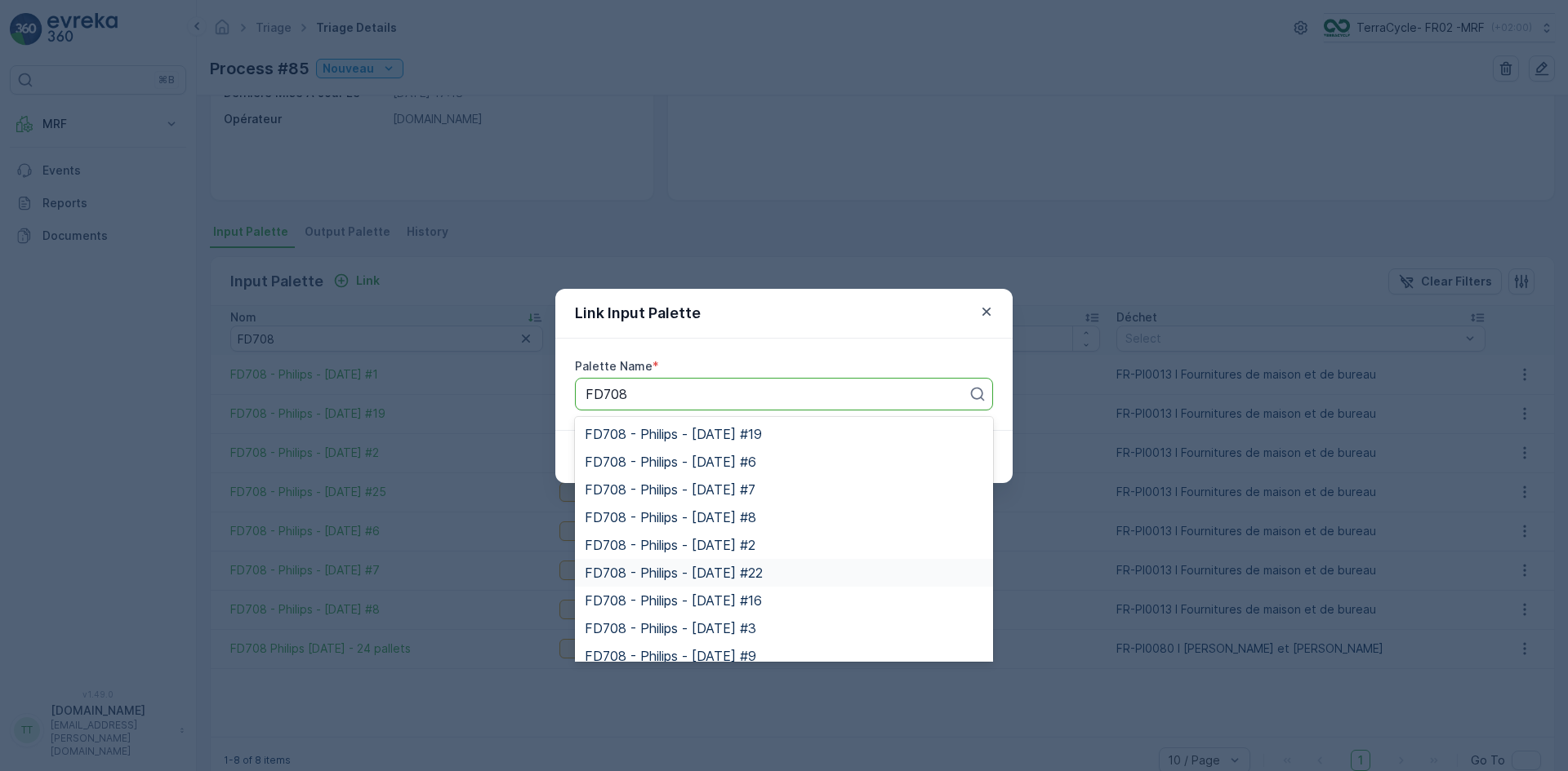
click at [789, 568] on div "FD708 - Philips - [DATE] #22" at bounding box center [783, 573] width 398 height 15
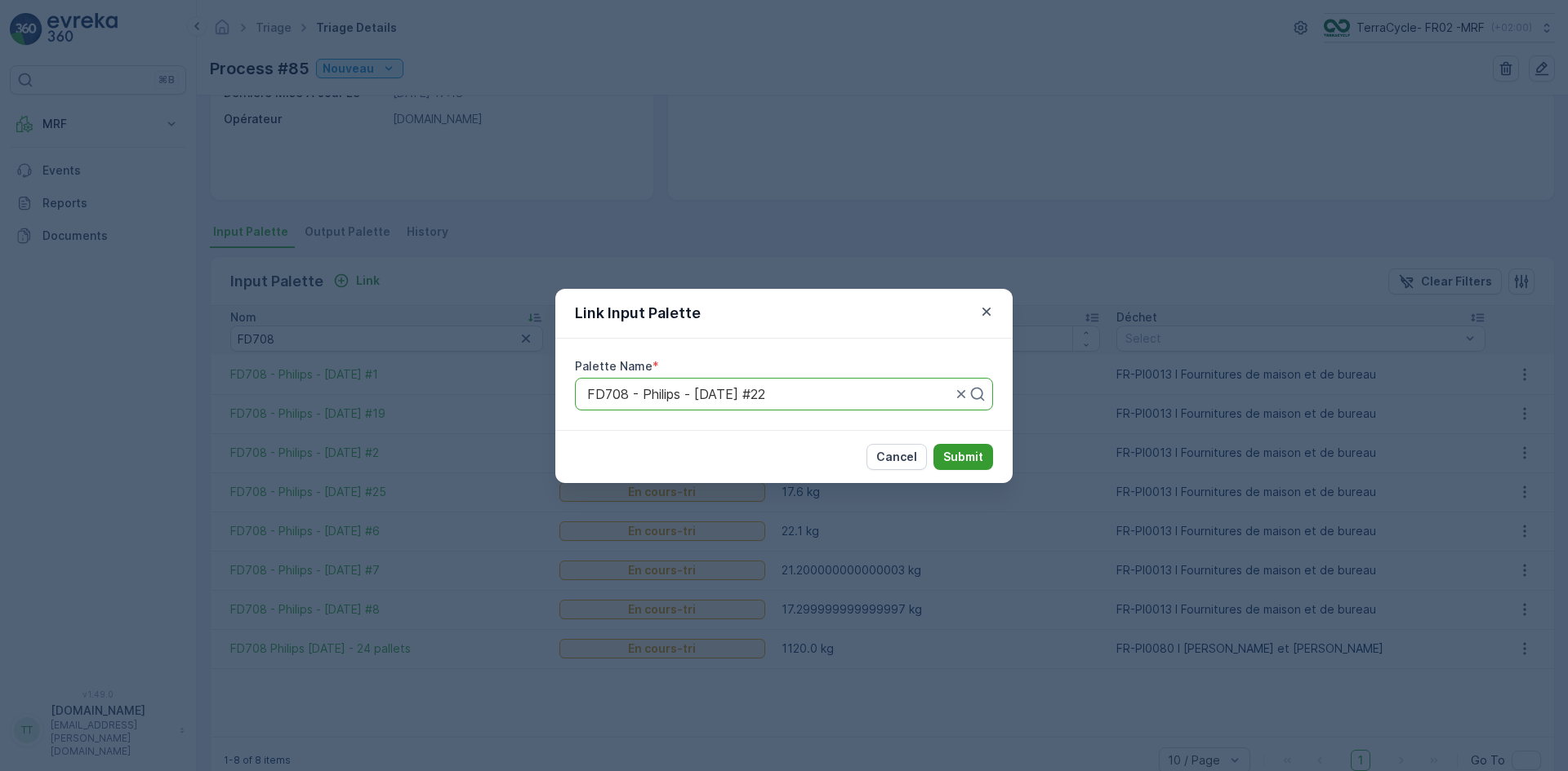
click at [960, 458] on p "Submit" at bounding box center [963, 457] width 40 height 16
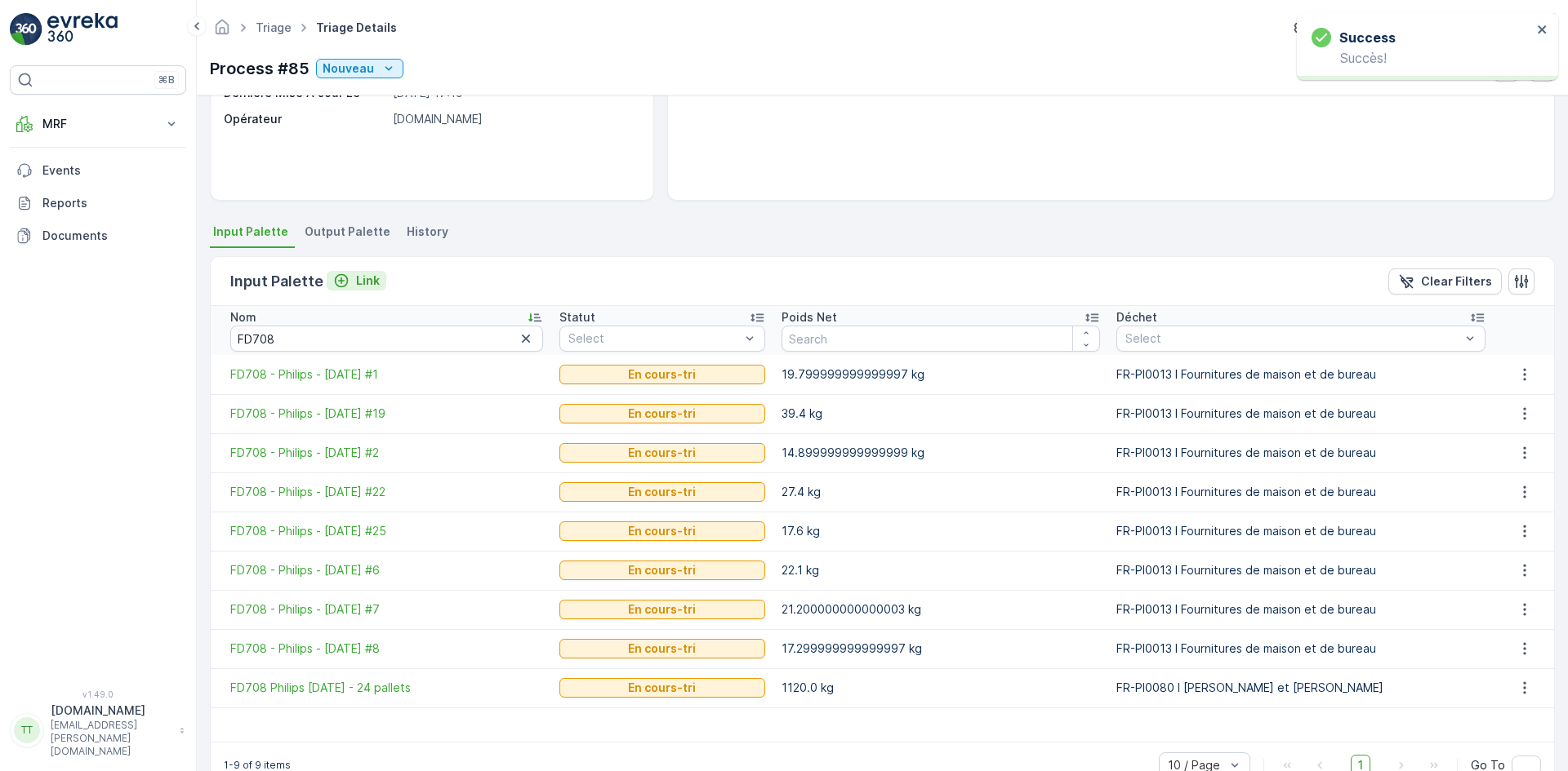
click at [367, 282] on p "Link" at bounding box center [368, 281] width 24 height 16
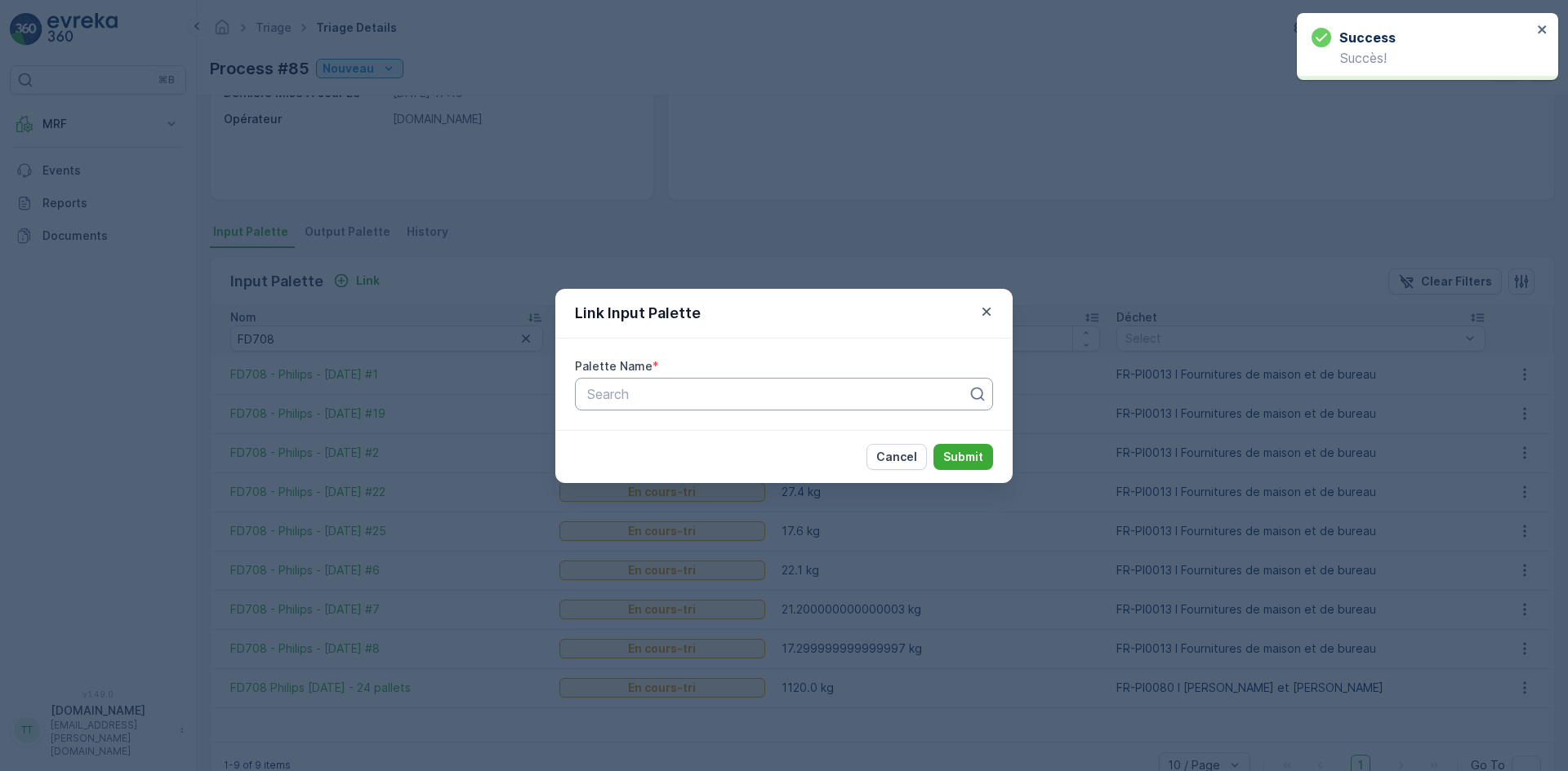
click at [620, 389] on div at bounding box center [777, 395] width 384 height 15
paste input "FD708"
type input "FD708"
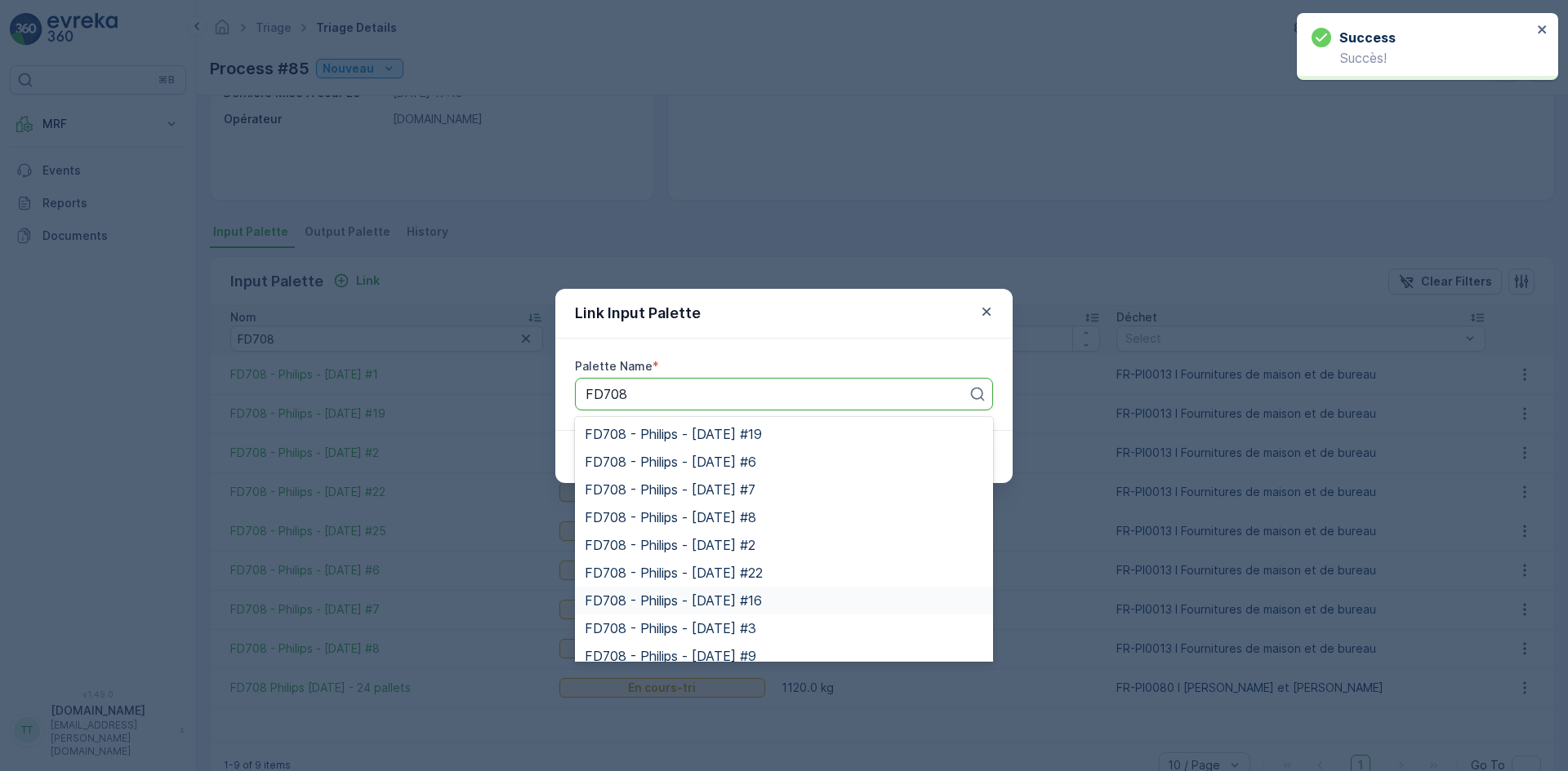
click at [762, 595] on span "FD708 - Philips - [DATE] #16" at bounding box center [672, 600] width 177 height 15
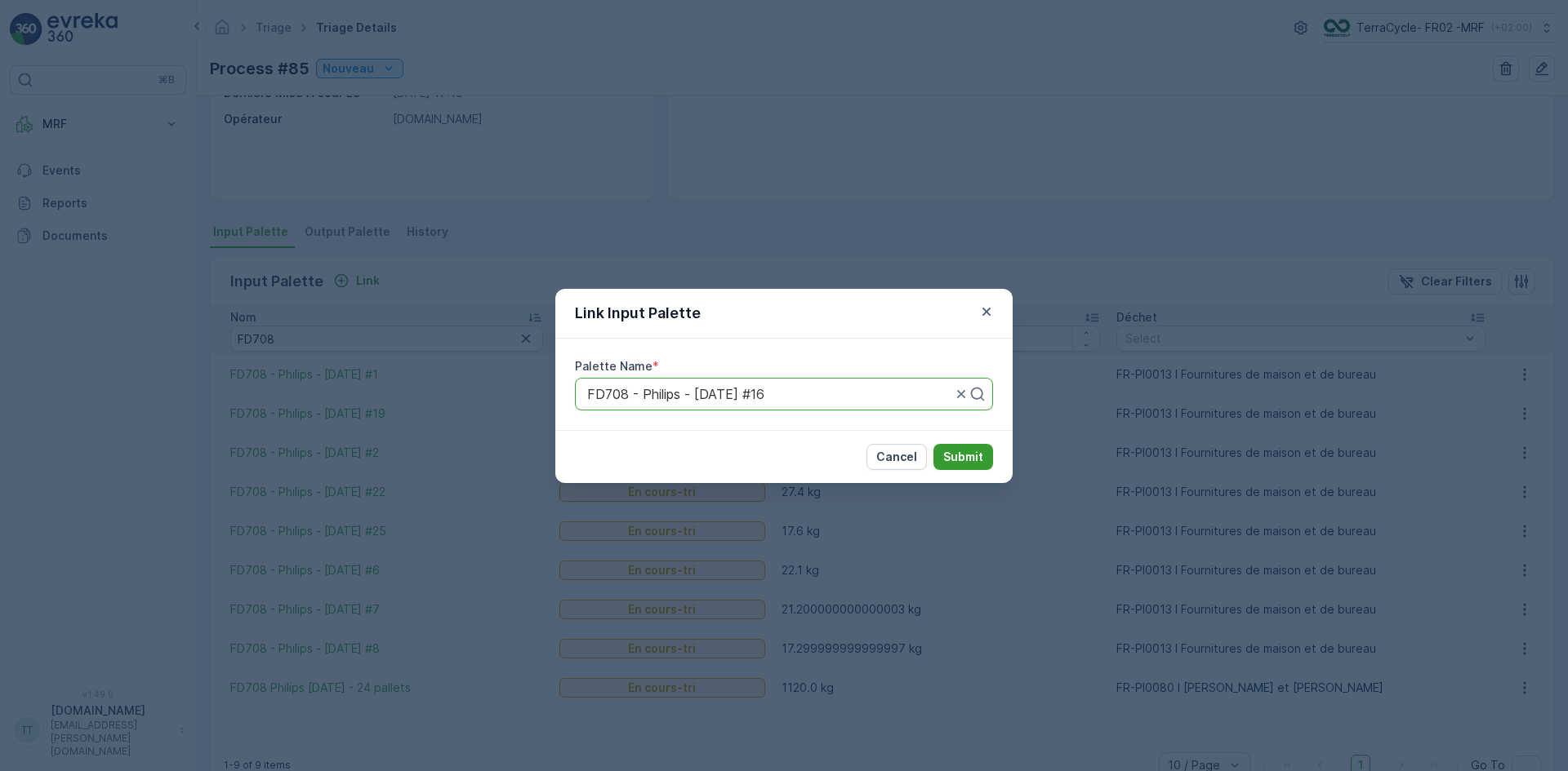
click at [965, 458] on p "Submit" at bounding box center [963, 457] width 40 height 16
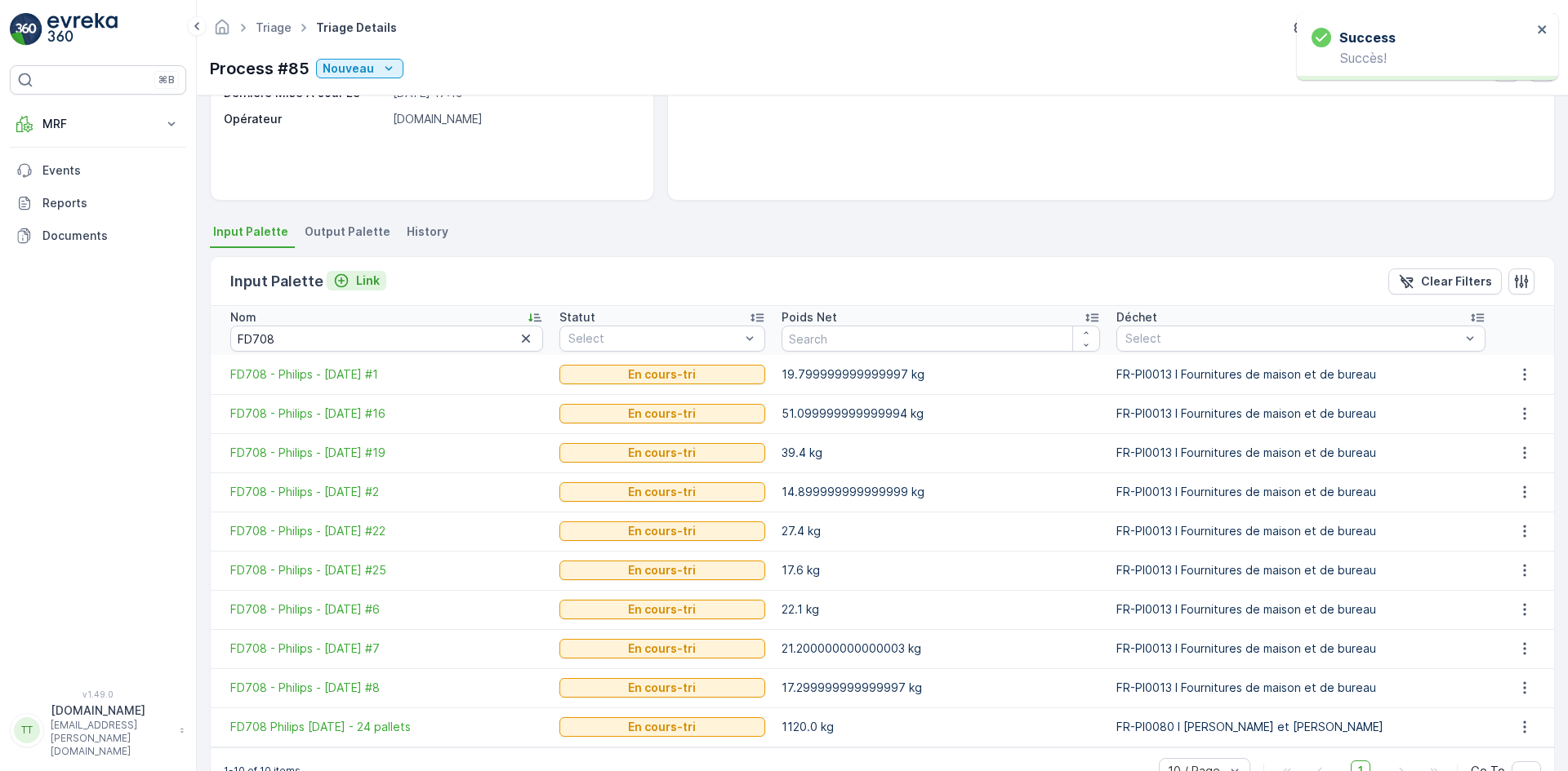
click at [379, 281] on button "Link" at bounding box center [357, 281] width 60 height 20
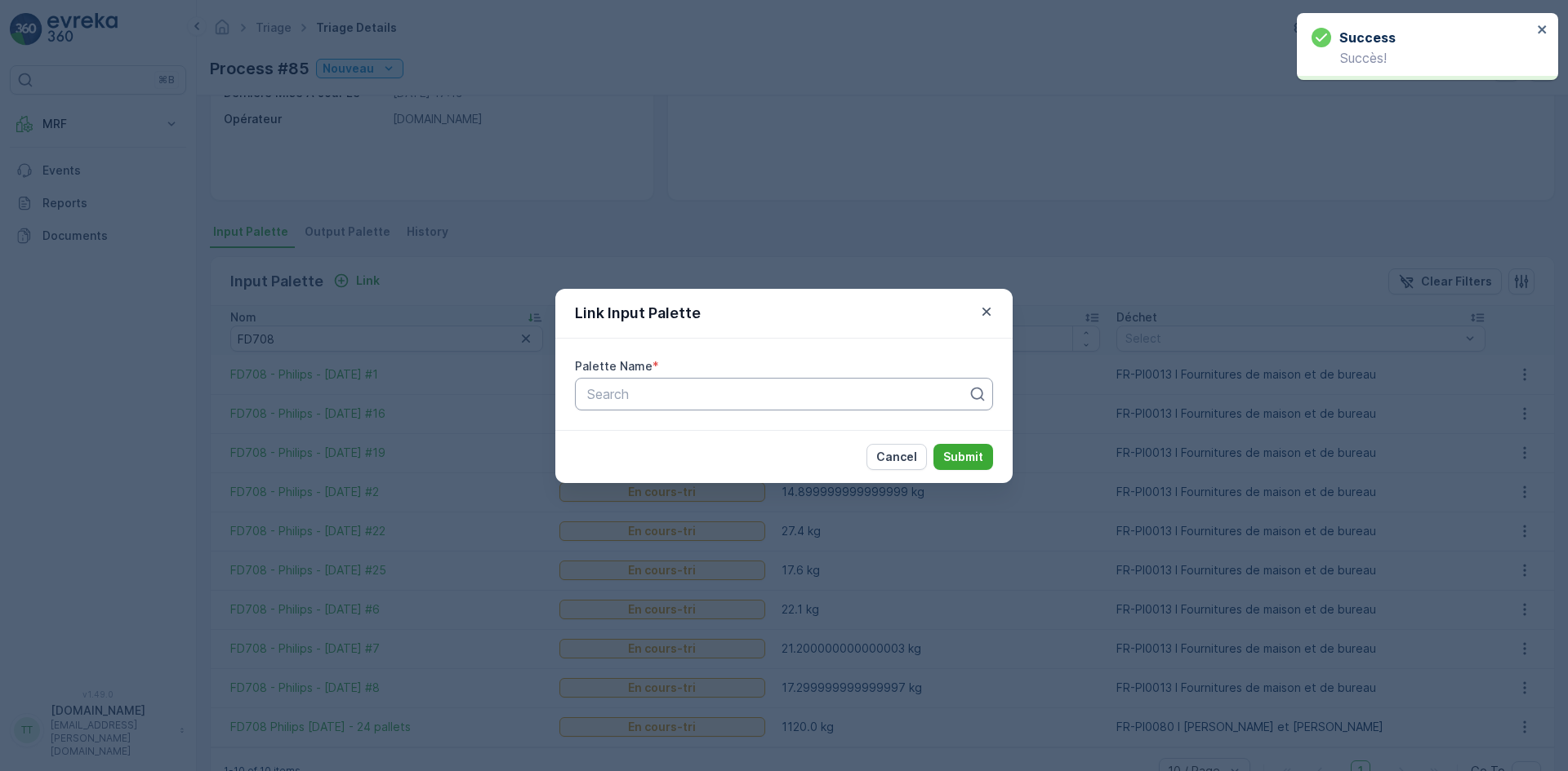
click at [634, 396] on div at bounding box center [777, 395] width 384 height 15
paste input "FD708"
type input "FD708"
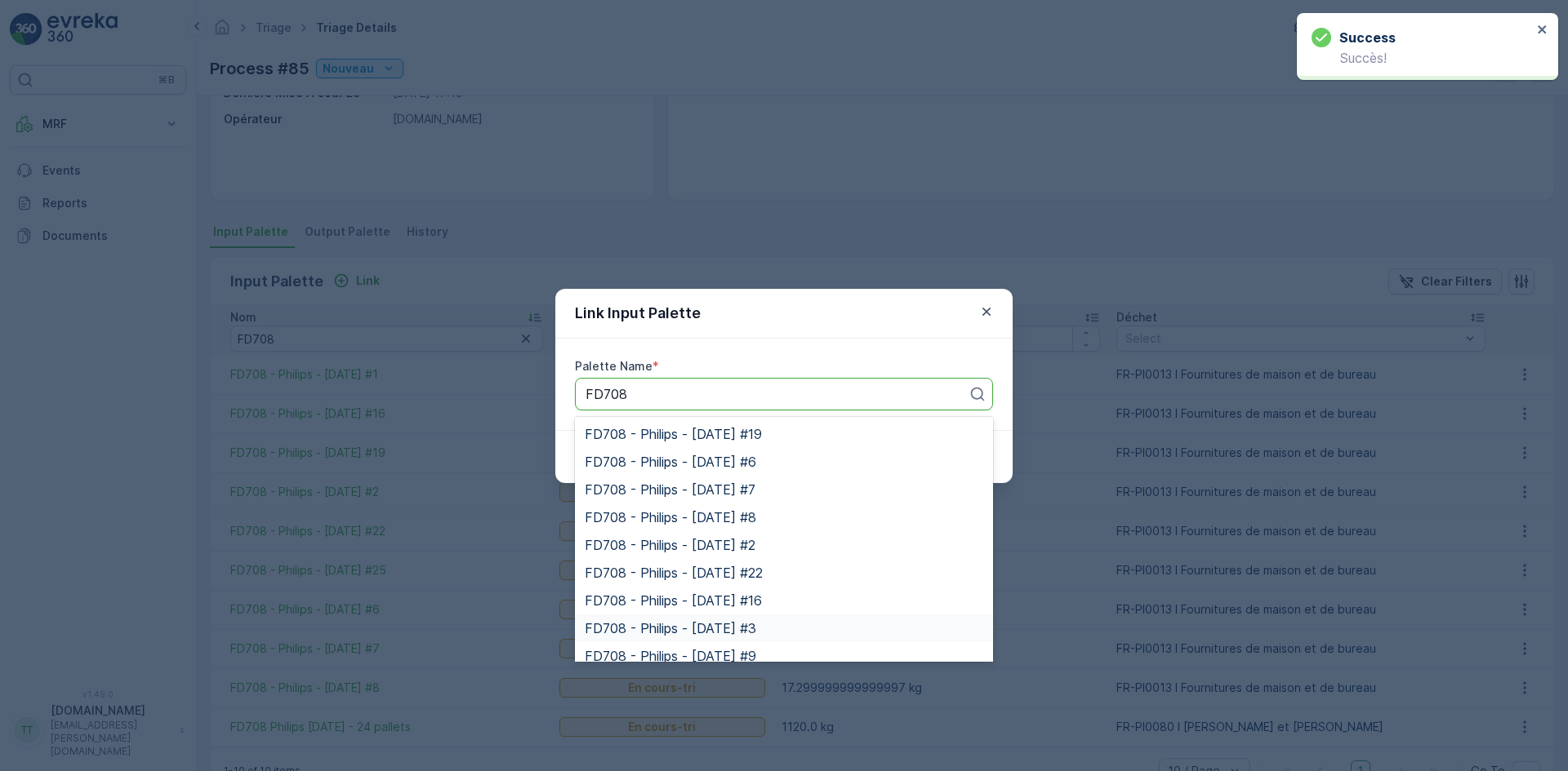
click at [785, 627] on div "FD708 - Philips - [DATE] #3" at bounding box center [783, 629] width 398 height 15
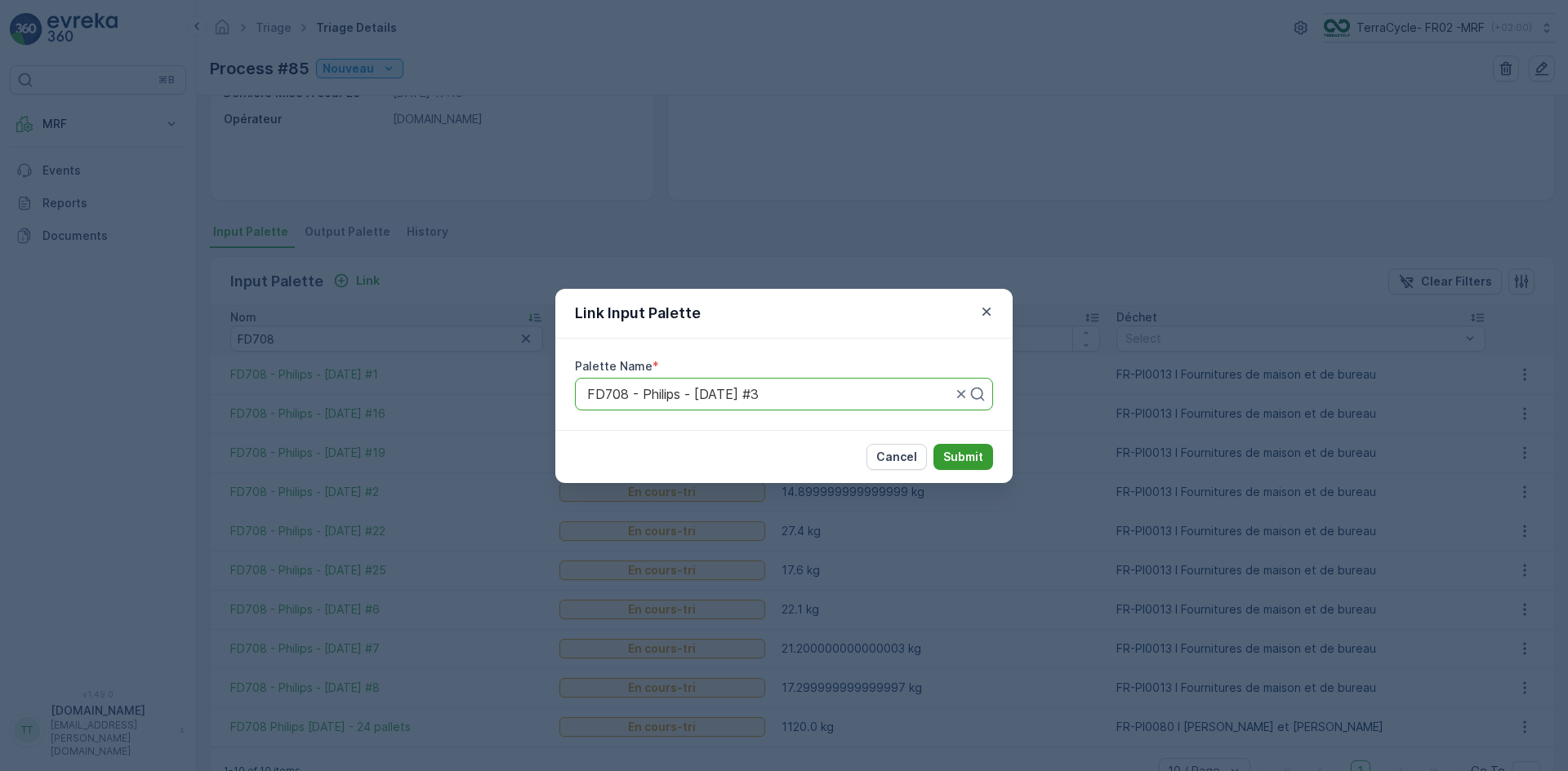
click at [958, 458] on p "Submit" at bounding box center [963, 457] width 40 height 16
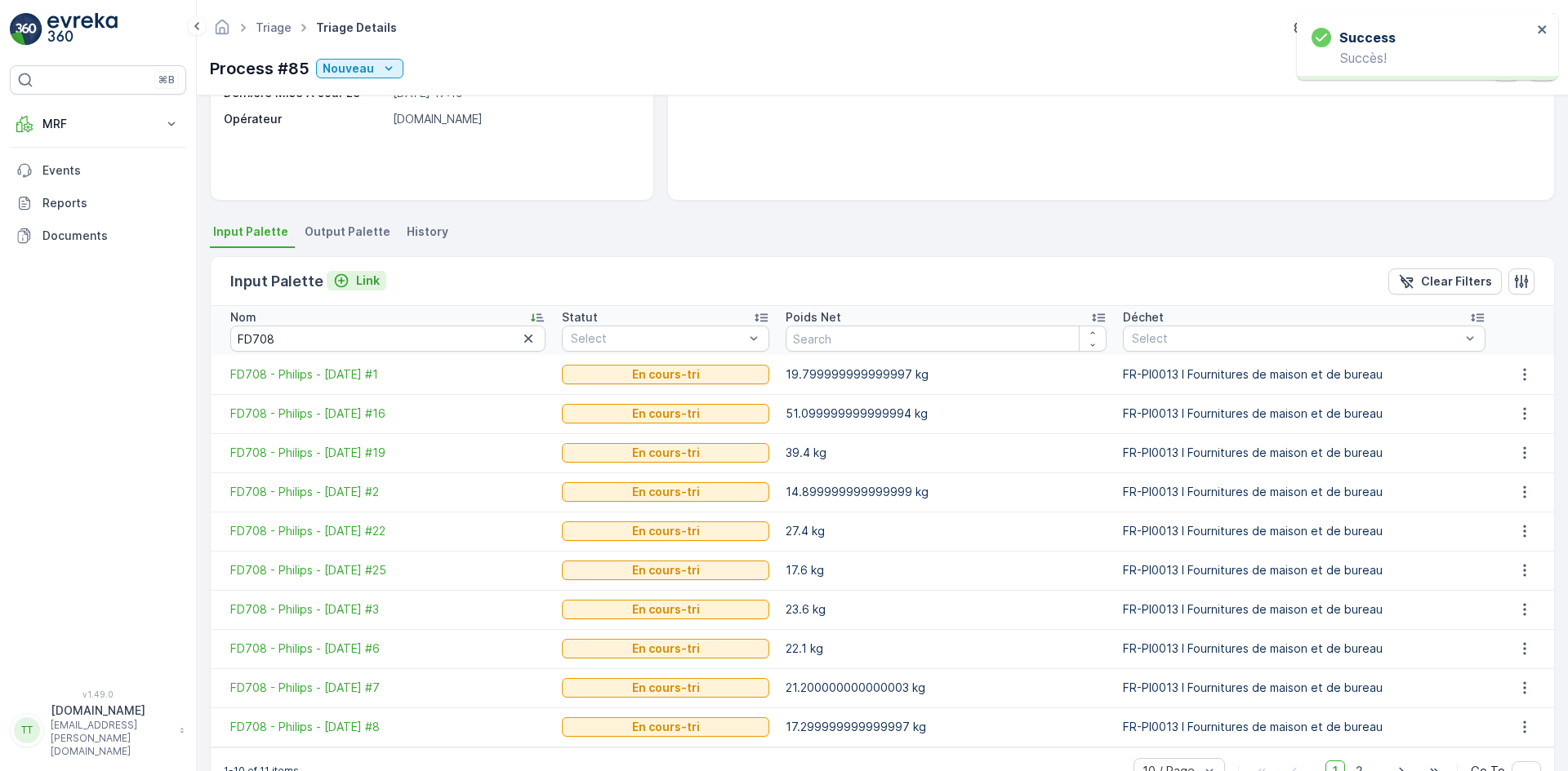
click at [356, 280] on p "Link" at bounding box center [368, 281] width 24 height 16
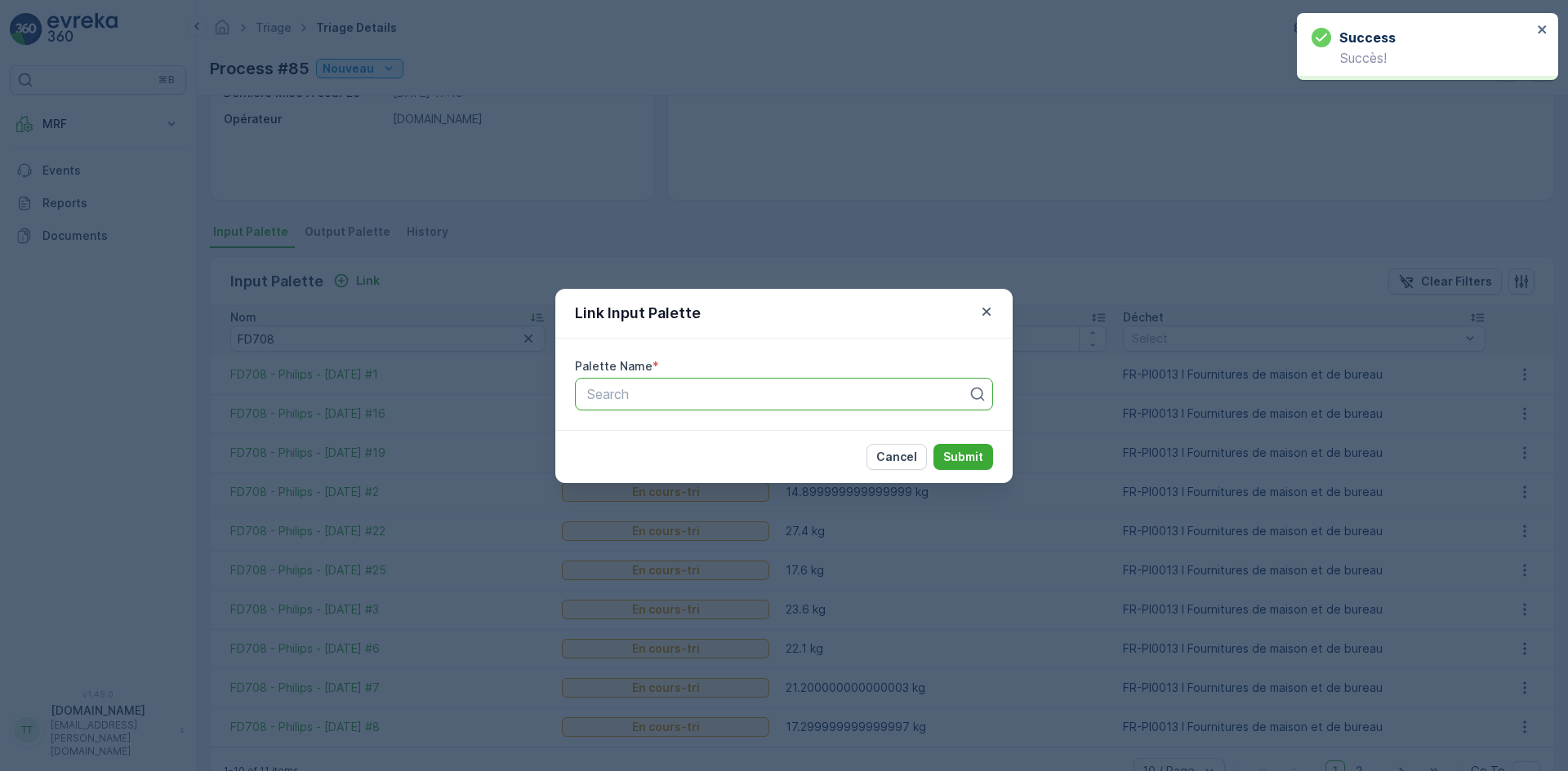
paste input "FD708"
type input "FD708"
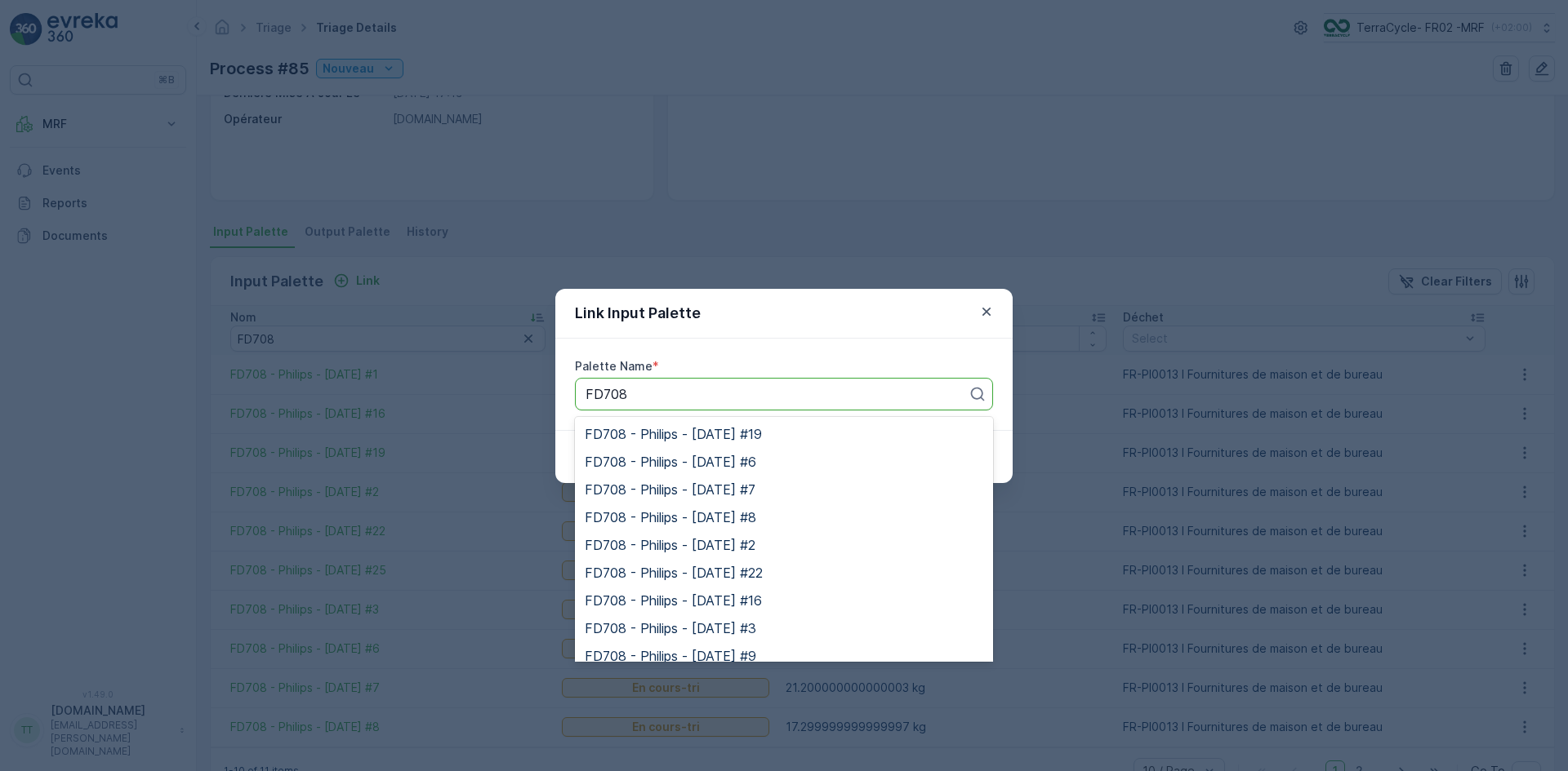
scroll to position [82, 0]
click at [781, 574] on div "FD708 - Philips - [DATE] #9" at bounding box center [783, 574] width 398 height 15
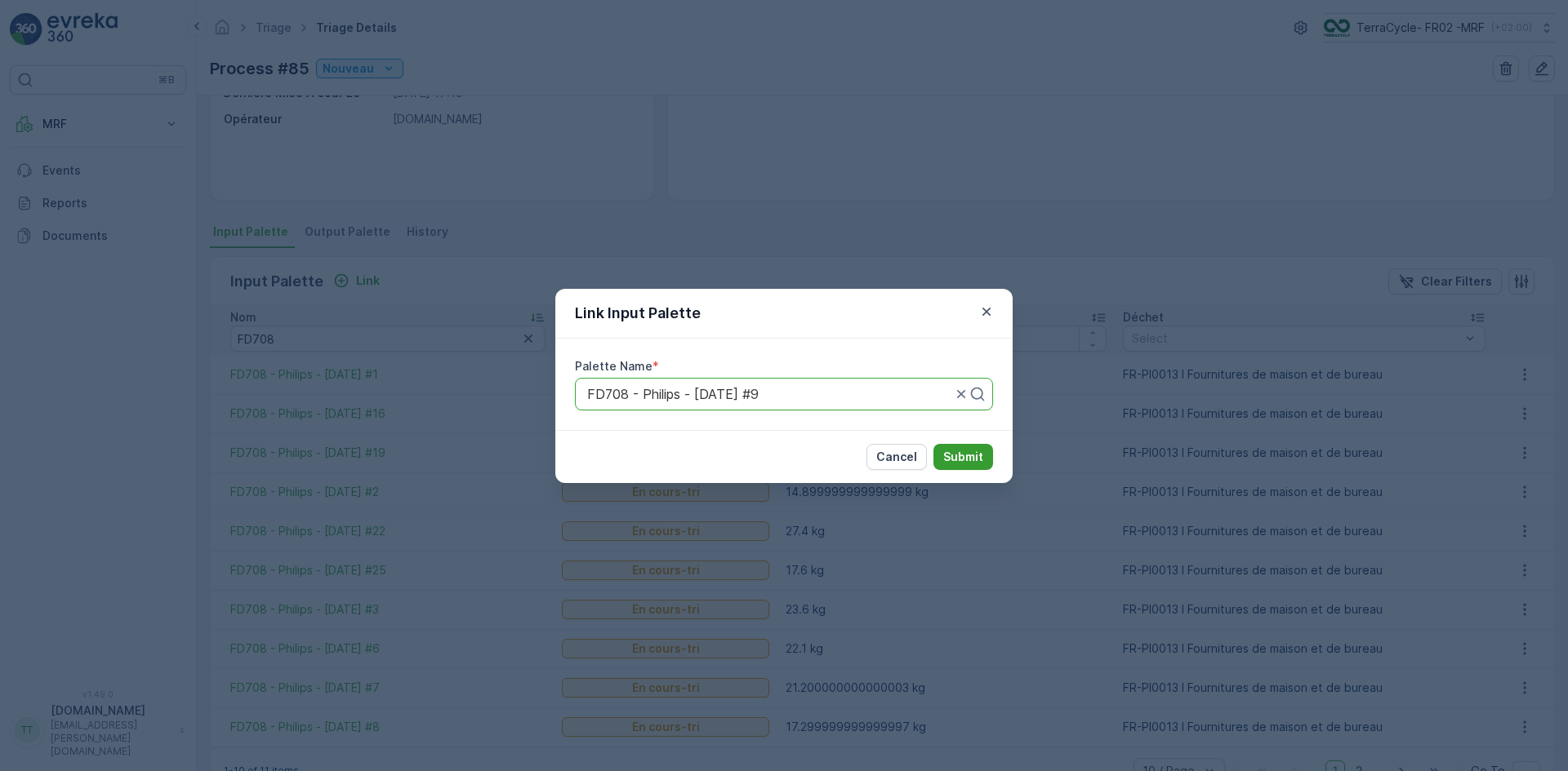
click at [954, 456] on p "Submit" at bounding box center [963, 457] width 40 height 16
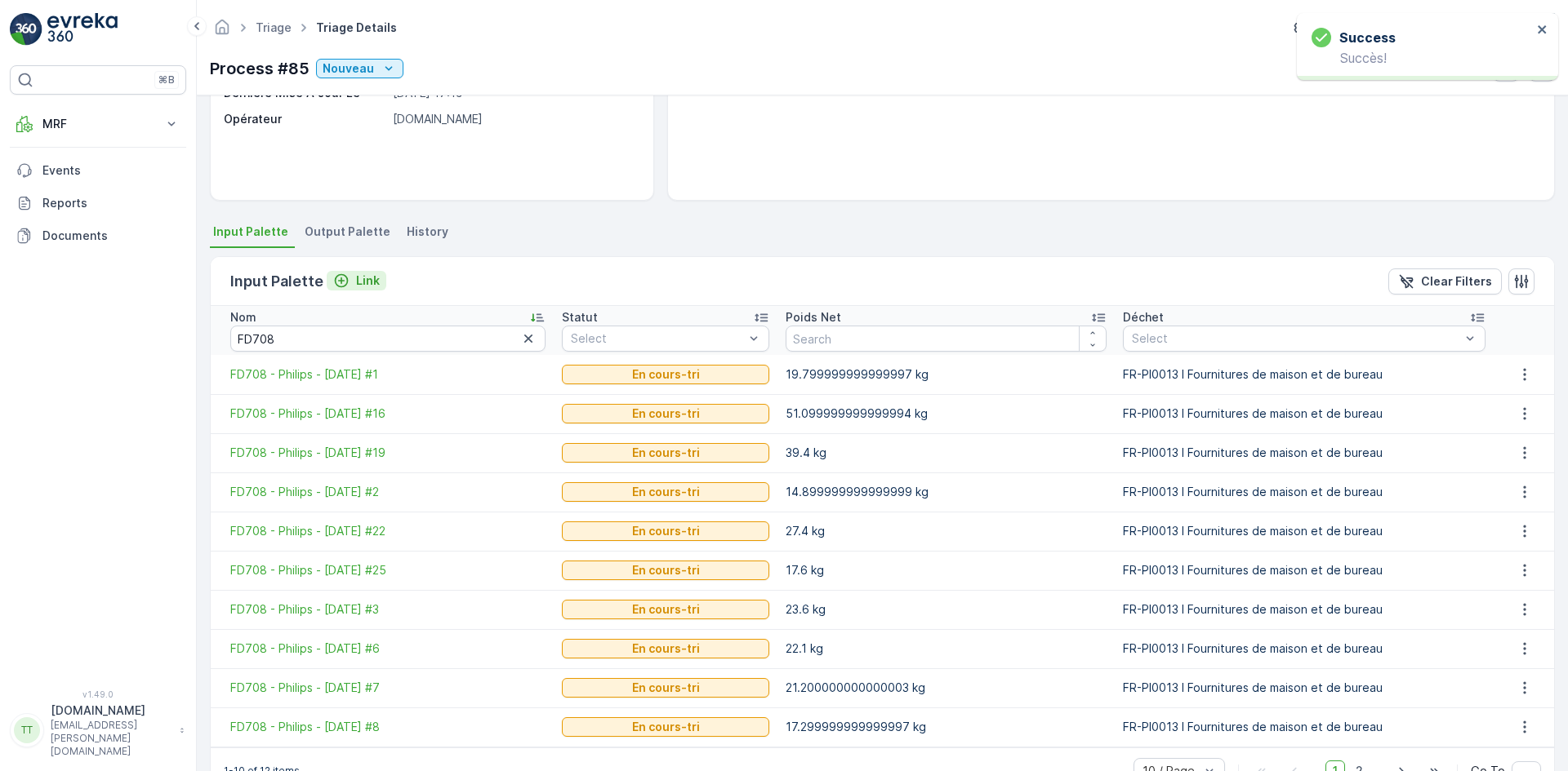
click at [366, 278] on p "Link" at bounding box center [368, 281] width 24 height 16
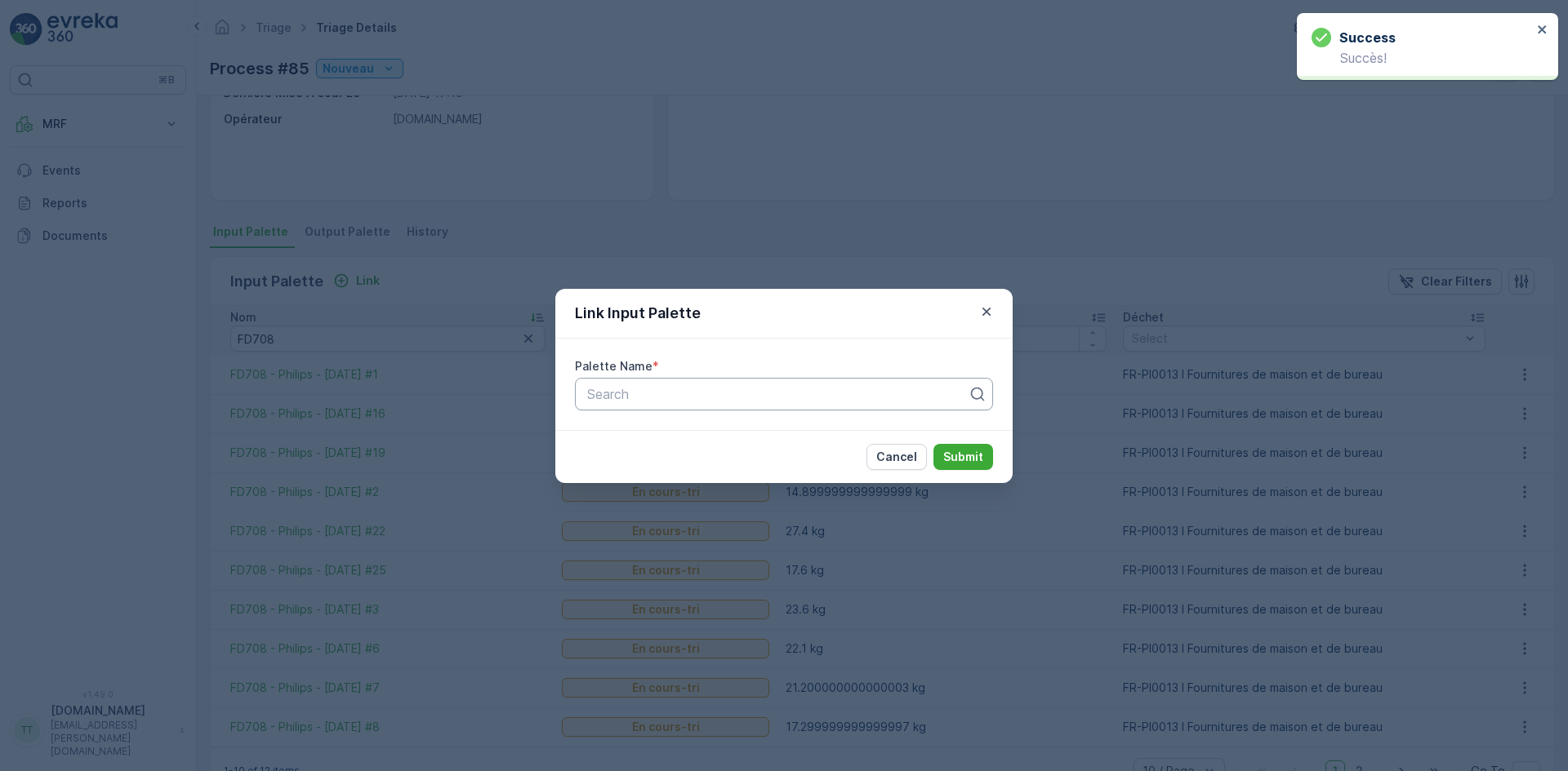
click at [662, 395] on div at bounding box center [777, 395] width 384 height 15
paste input "FD708"
type input "FD708"
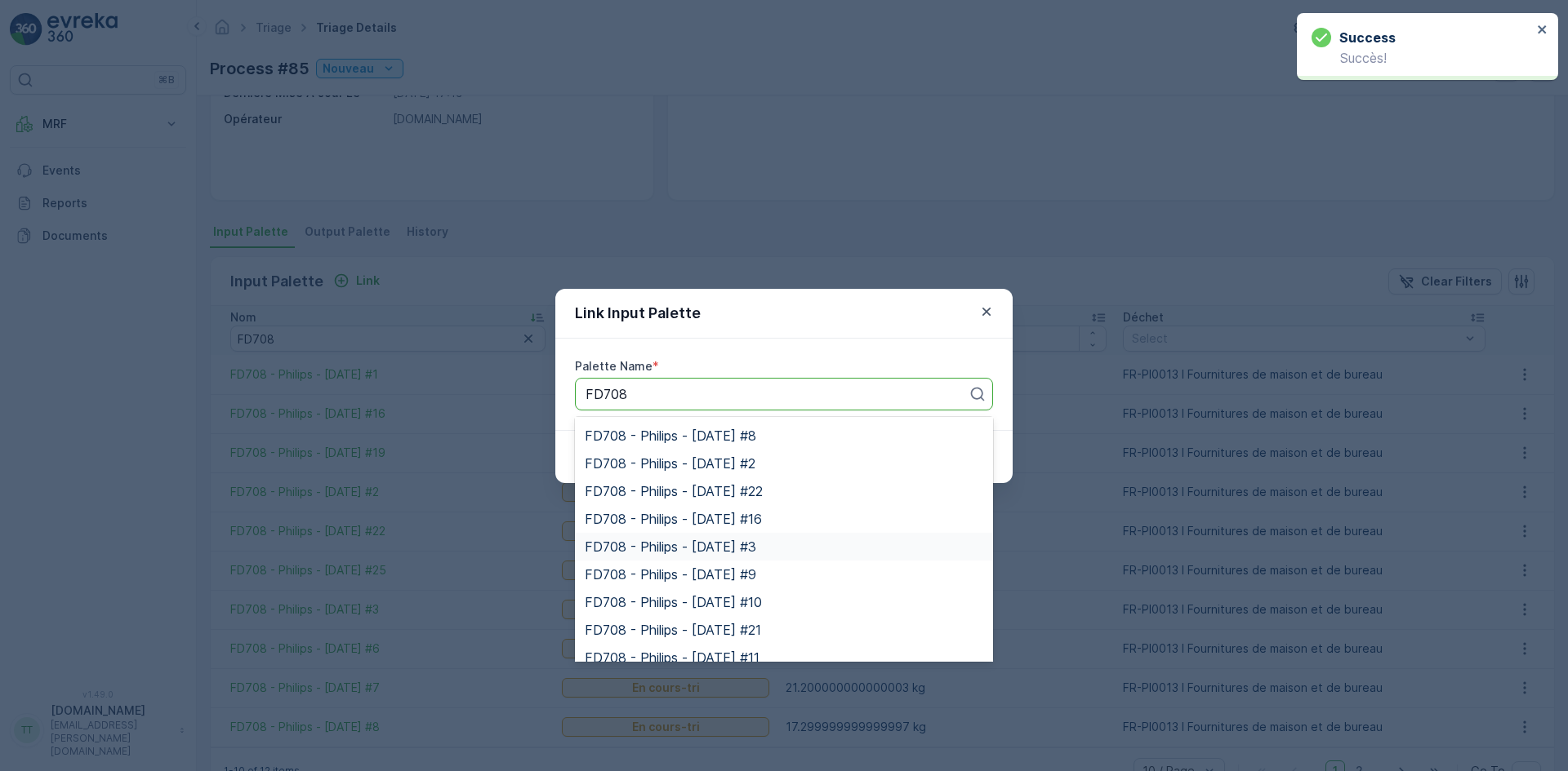
scroll to position [163, 0]
click at [762, 515] on span "FD708 - Philips - [DATE] #10" at bounding box center [672, 521] width 177 height 15
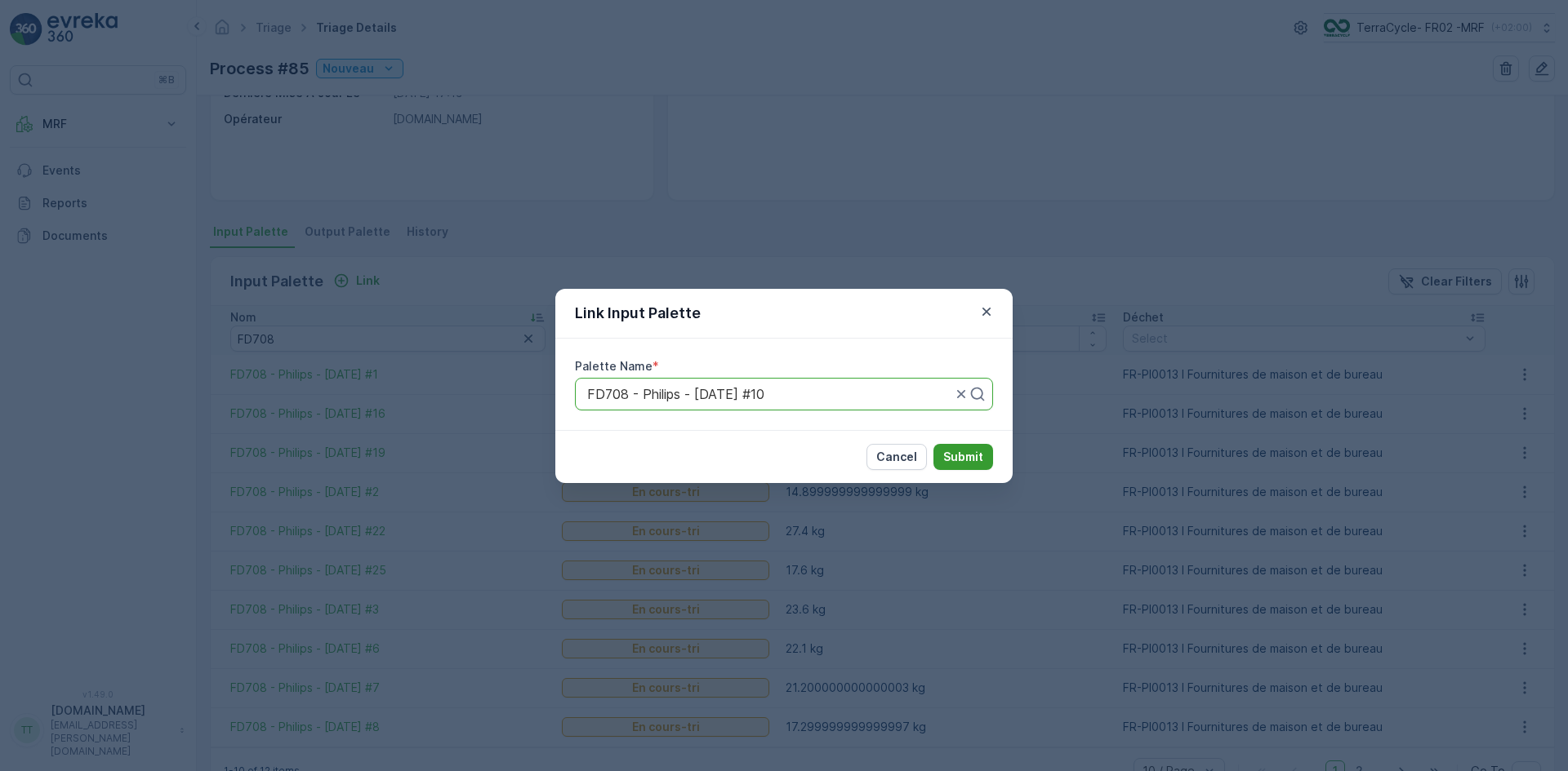
click at [962, 449] on p "Submit" at bounding box center [963, 457] width 40 height 16
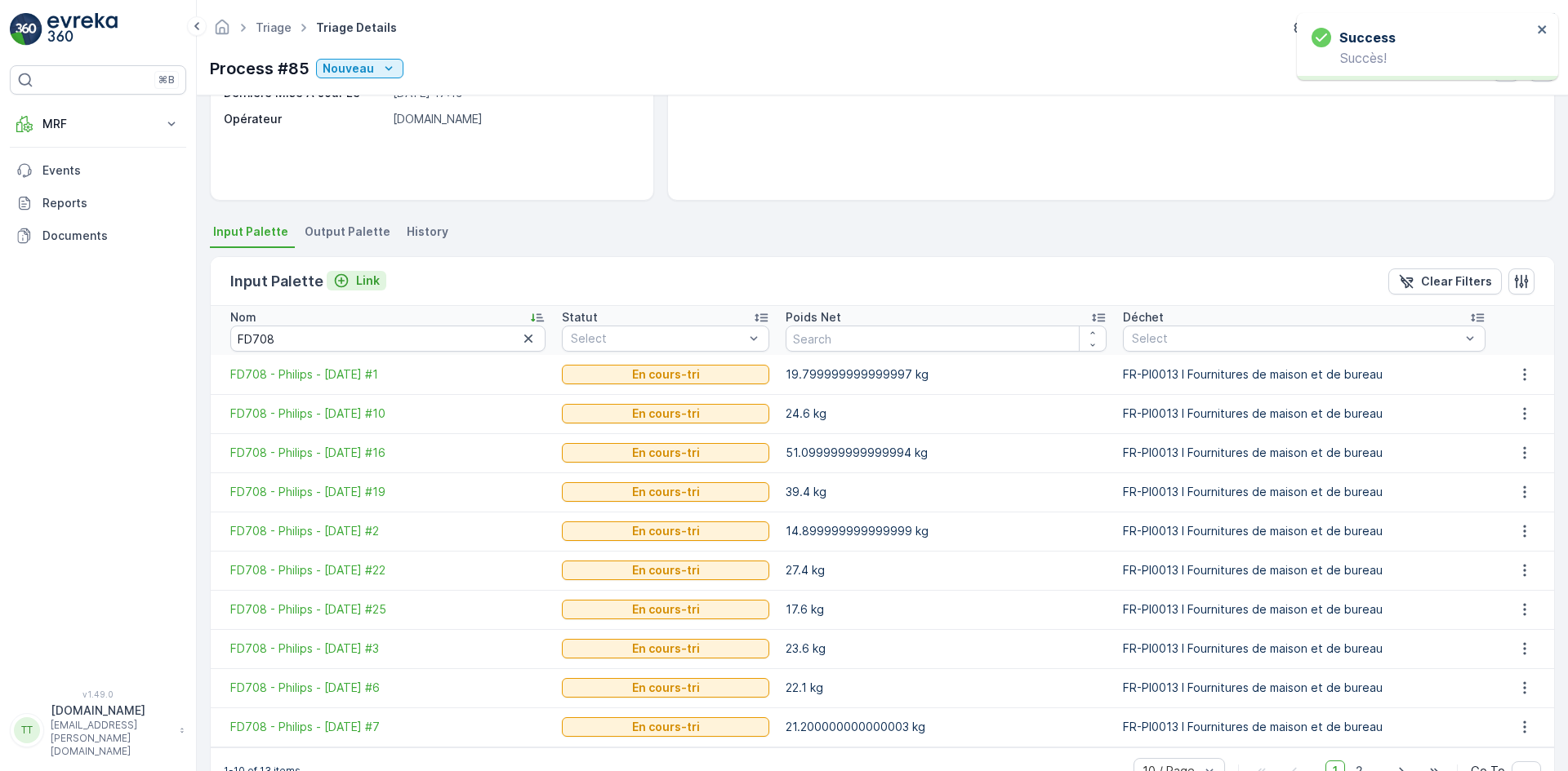
click at [356, 284] on p "Link" at bounding box center [368, 281] width 24 height 16
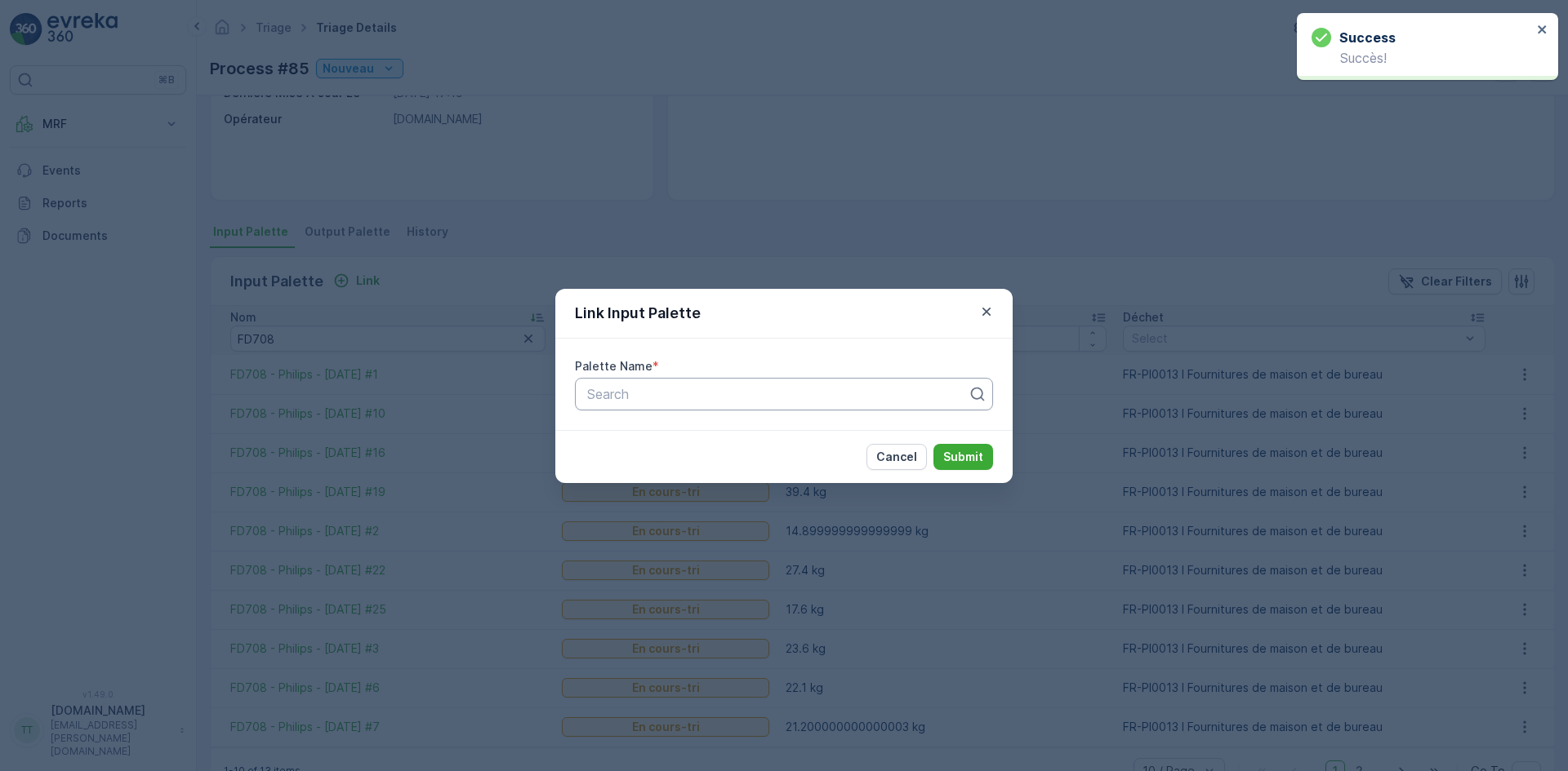
click at [655, 405] on div "Search" at bounding box center [783, 395] width 418 height 33
paste input "FD708"
type input "FD708"
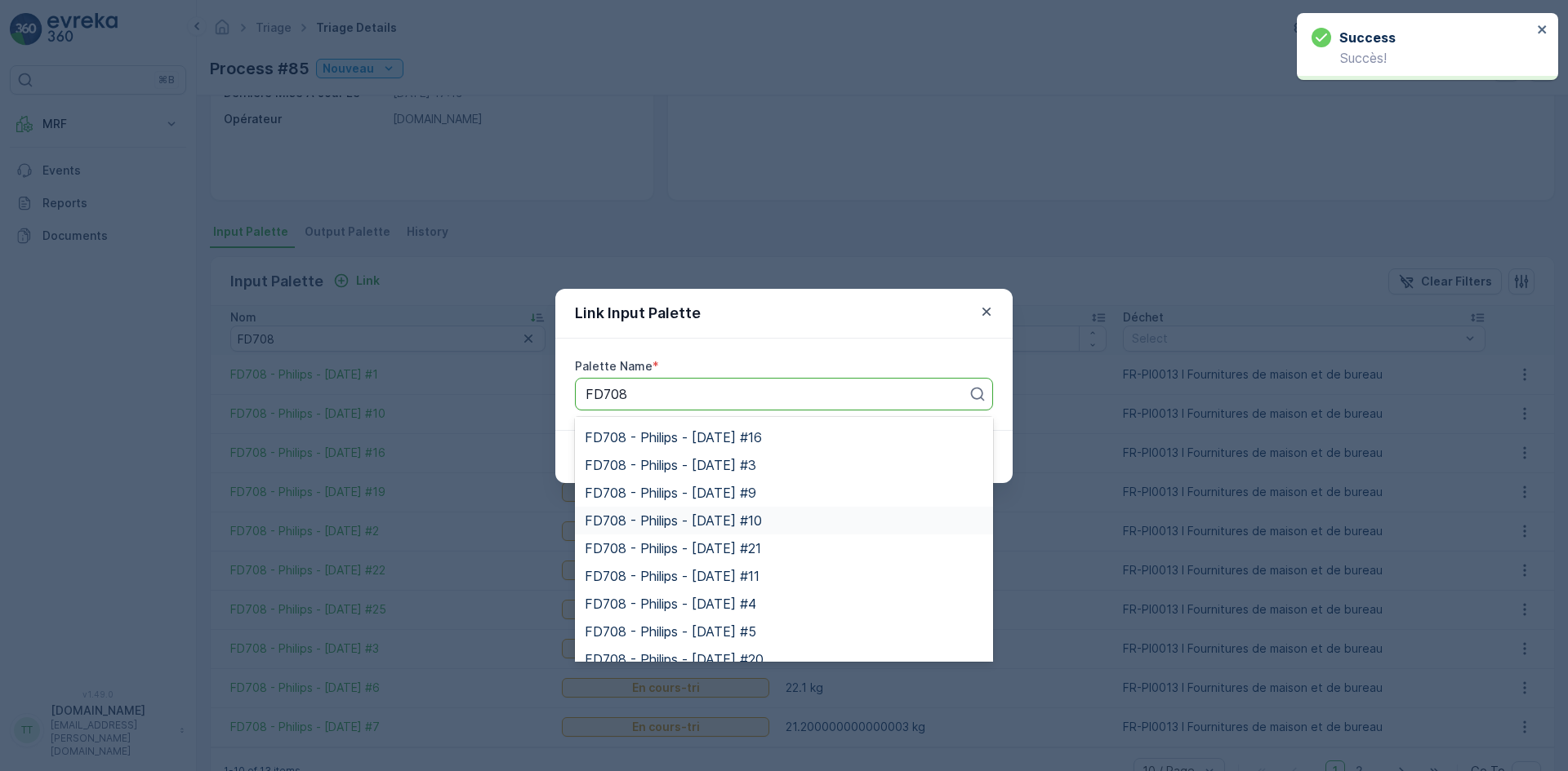
click at [764, 532] on div "FD708 - Philips - [DATE] #10" at bounding box center [783, 521] width 418 height 28
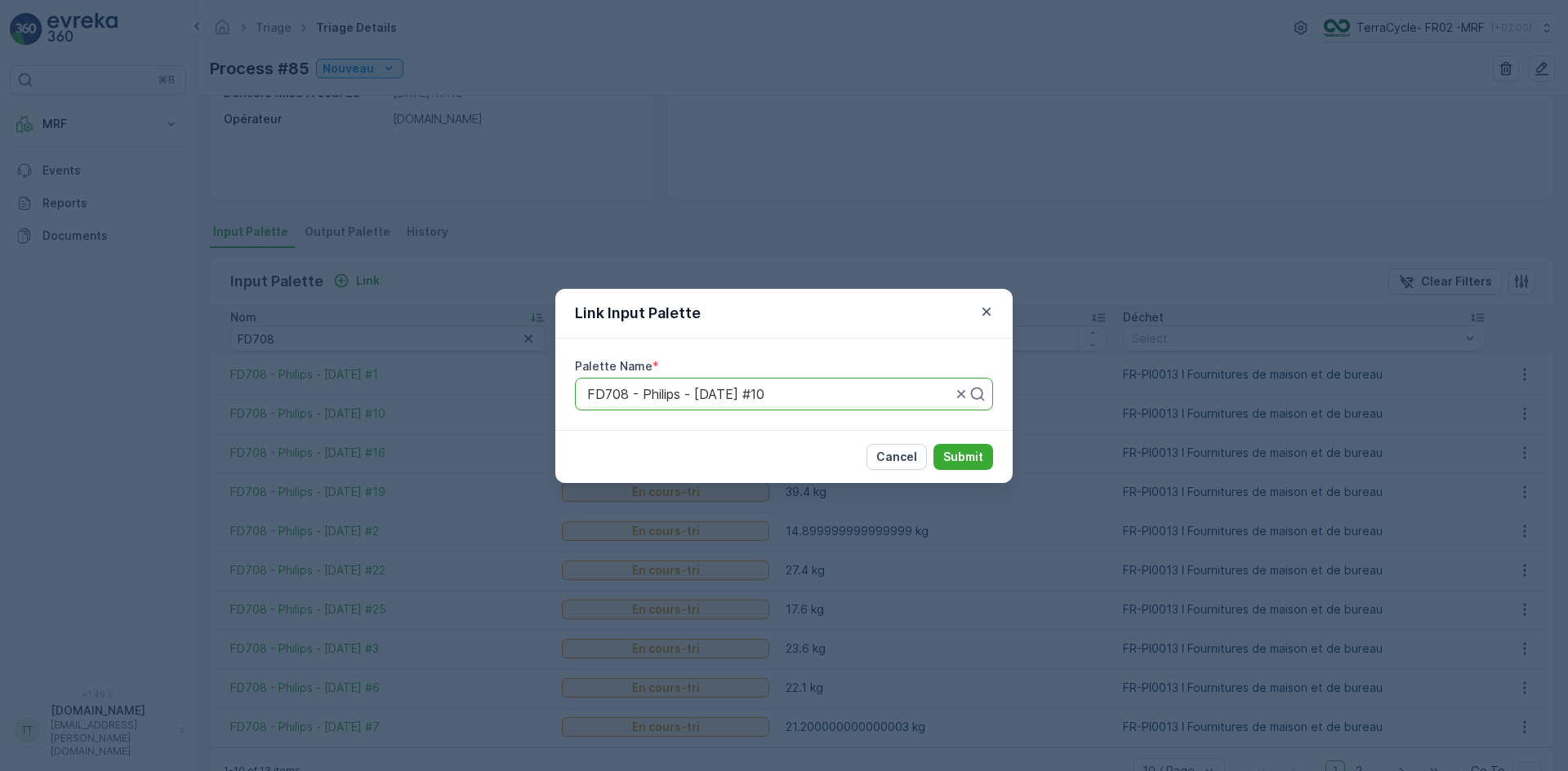
click at [960, 403] on div at bounding box center [969, 395] width 33 height 31
paste input "FD708"
type input "FD708"
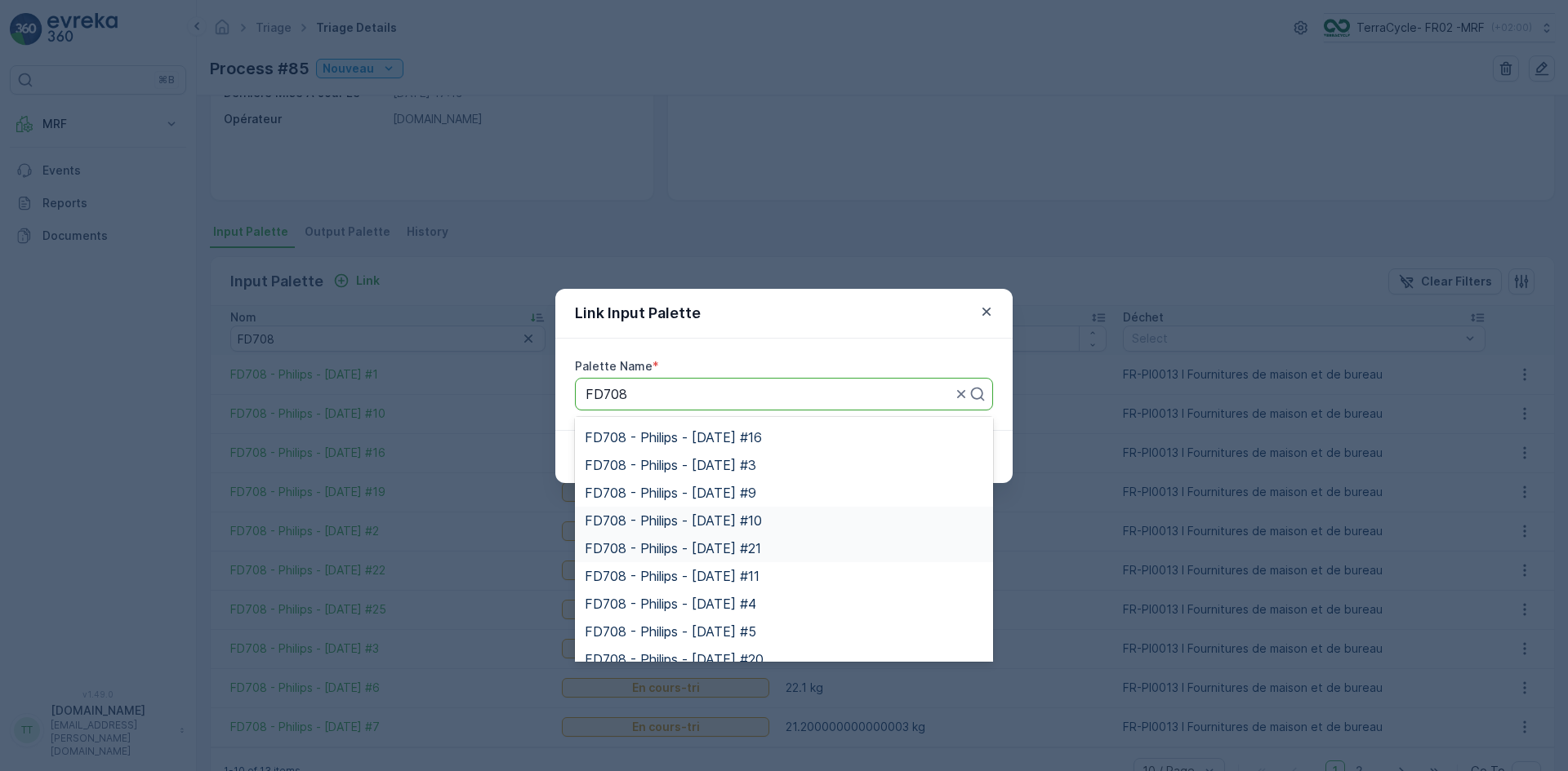
click at [736, 537] on div "FD708 - Philips - [DATE] #21" at bounding box center [783, 548] width 418 height 28
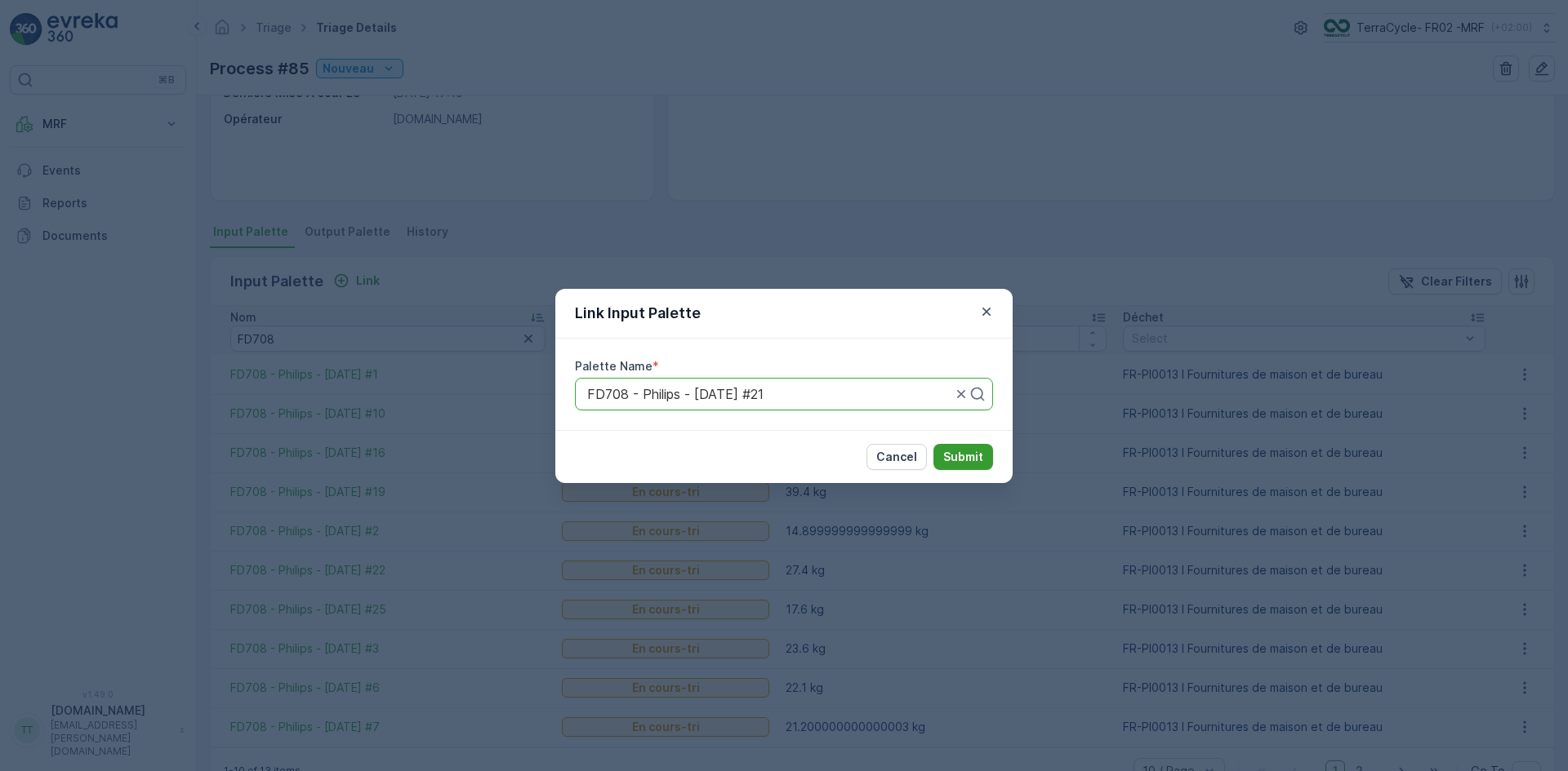
click at [956, 452] on p "Submit" at bounding box center [963, 457] width 40 height 16
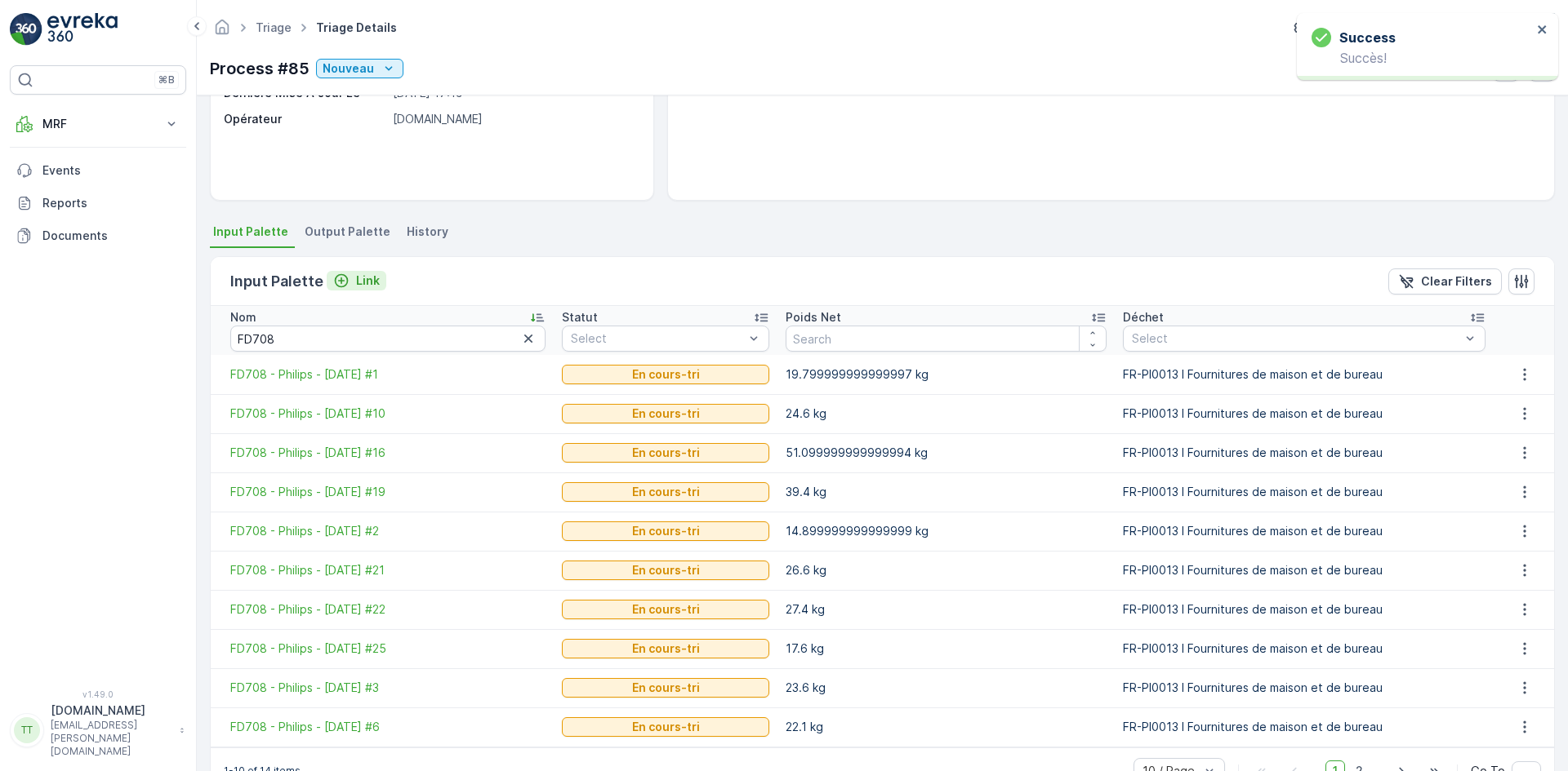
click at [371, 280] on p "Link" at bounding box center [368, 281] width 24 height 16
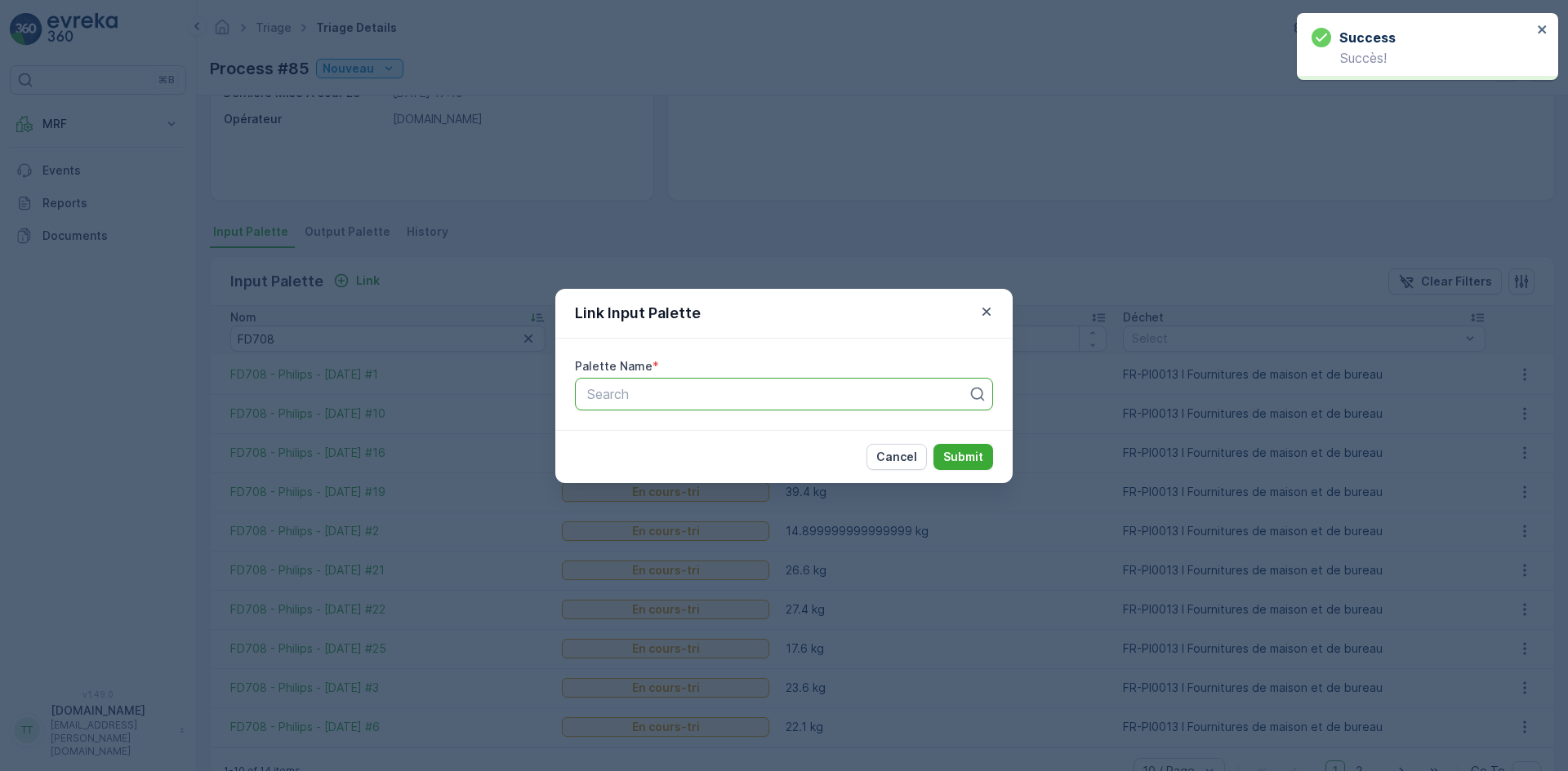
click at [696, 395] on div at bounding box center [777, 395] width 384 height 15
paste input "FD708"
type input "FD708"
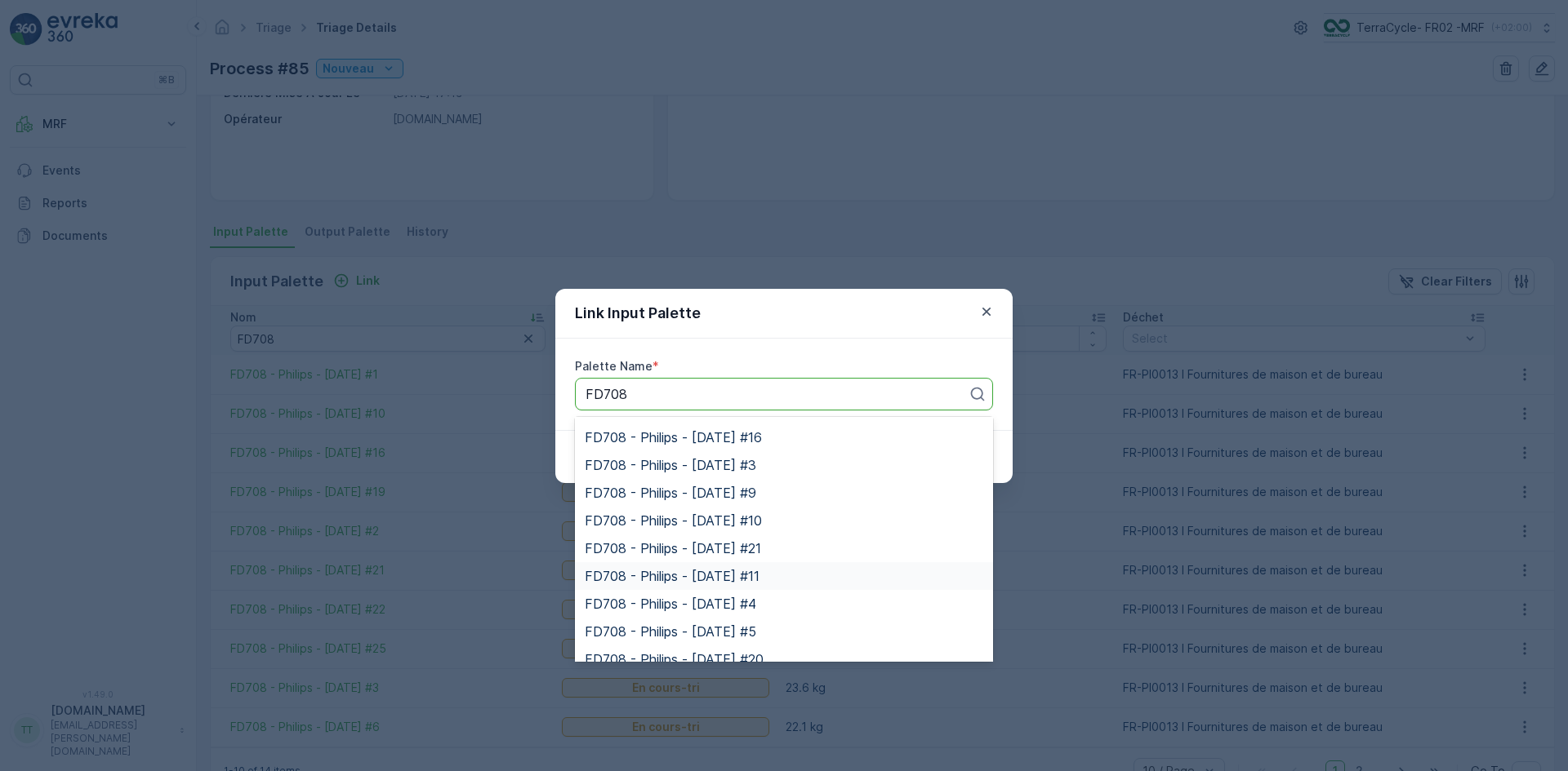
click at [740, 573] on span "FD708 - Philips - [DATE] #11" at bounding box center [671, 576] width 175 height 15
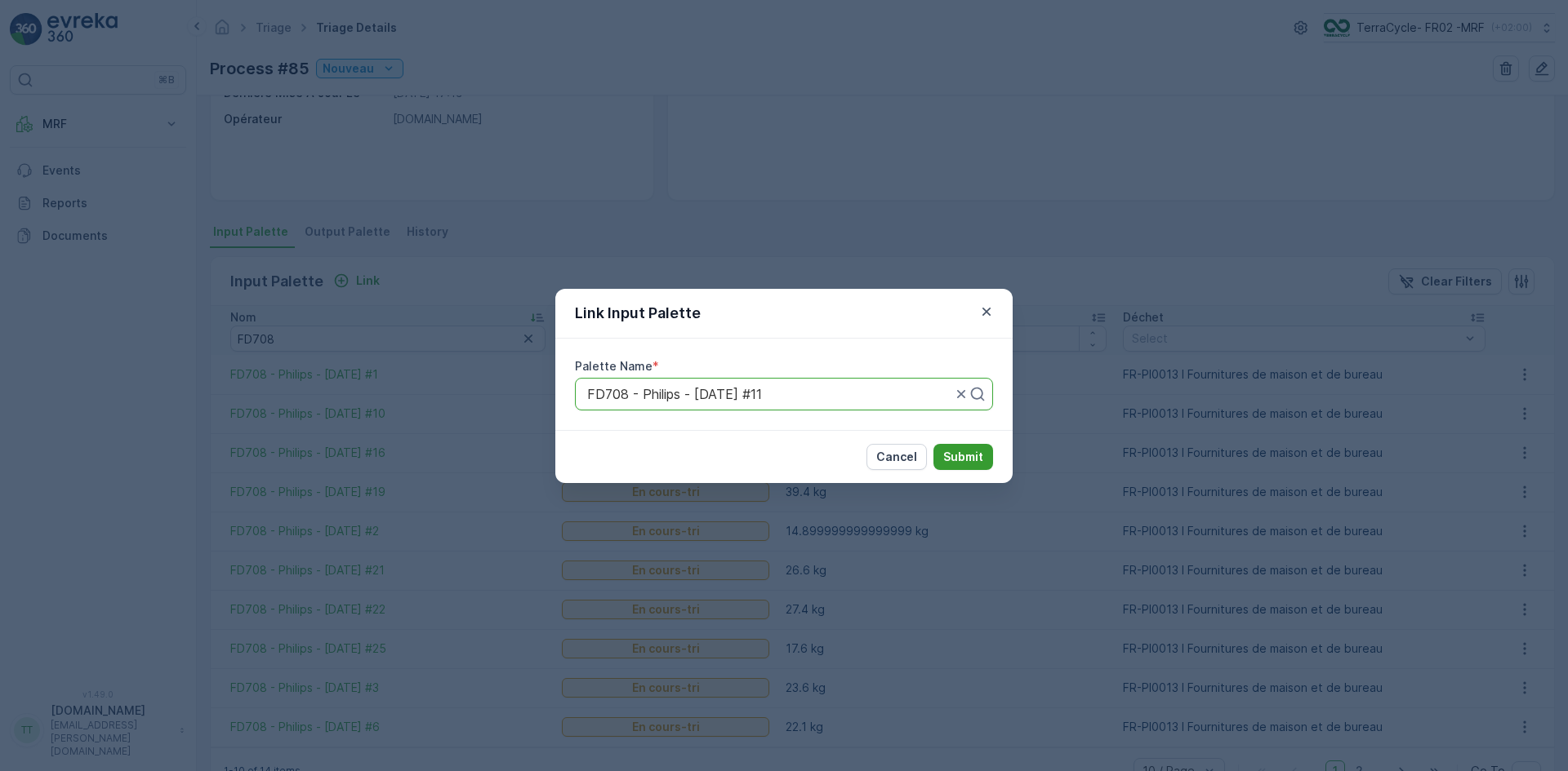
click at [956, 459] on p "Submit" at bounding box center [963, 457] width 40 height 16
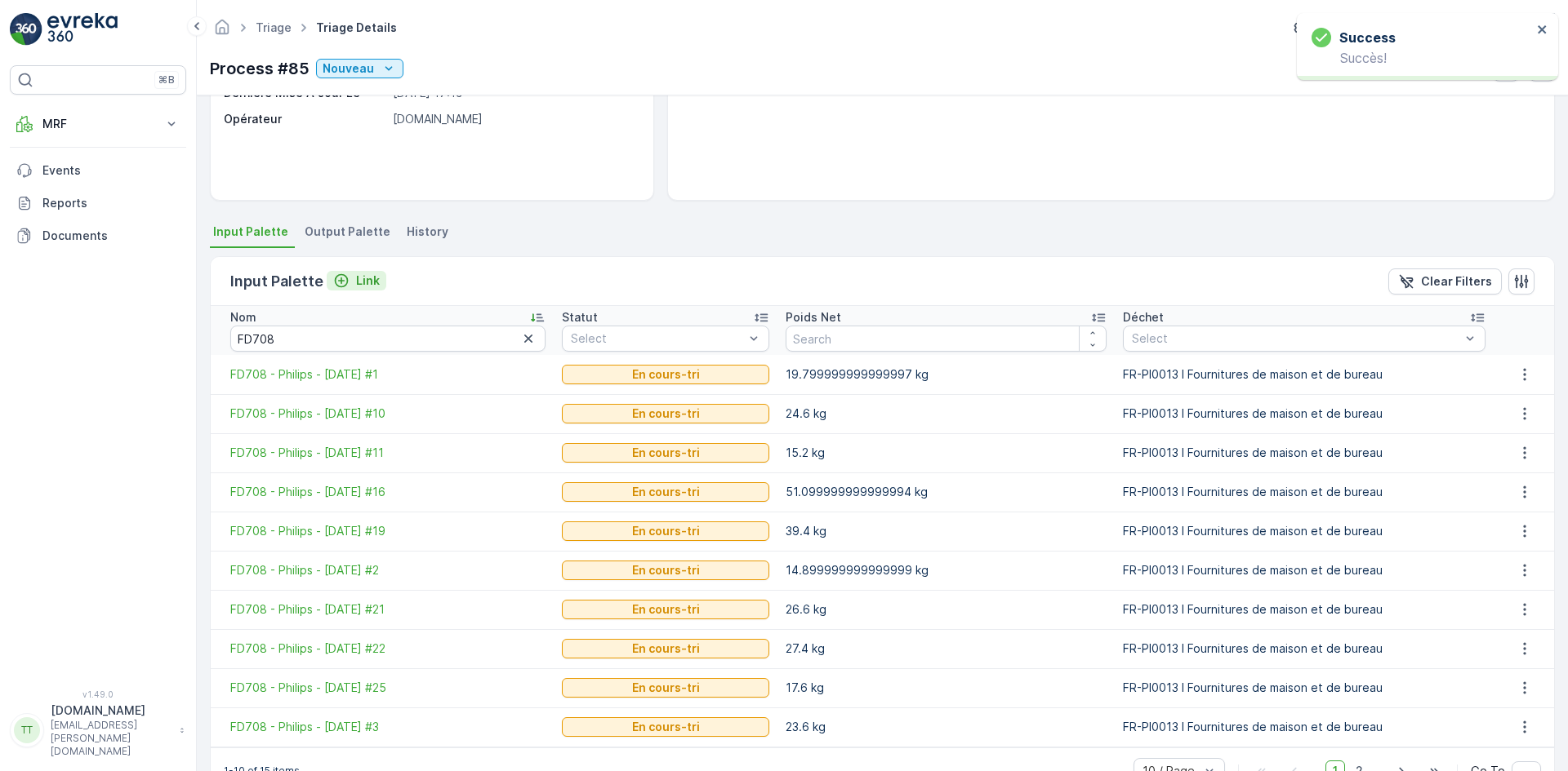
click at [361, 278] on p "Link" at bounding box center [368, 281] width 24 height 16
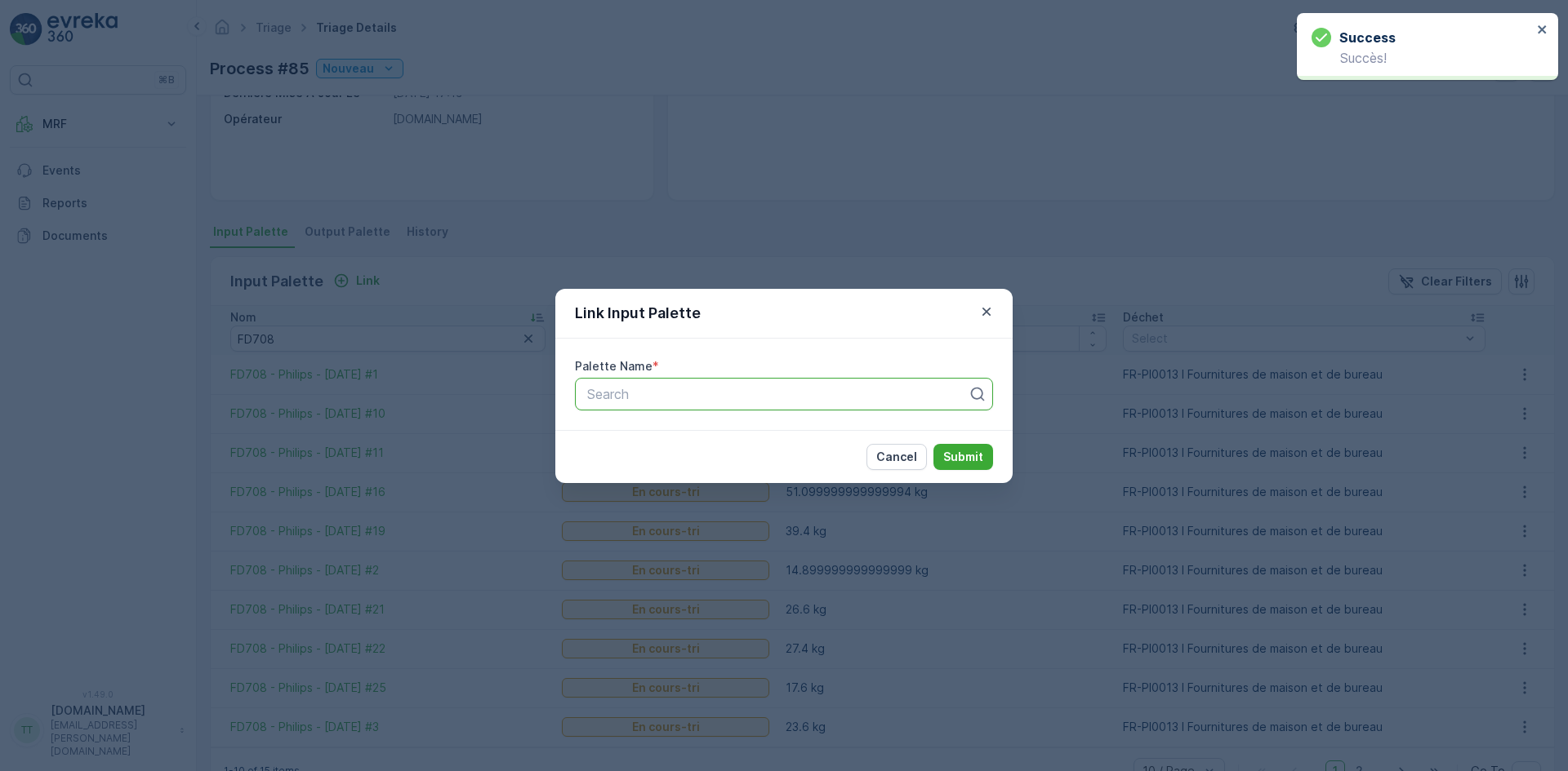
click at [784, 396] on div at bounding box center [777, 395] width 384 height 15
paste input "FD708"
type input "FD708"
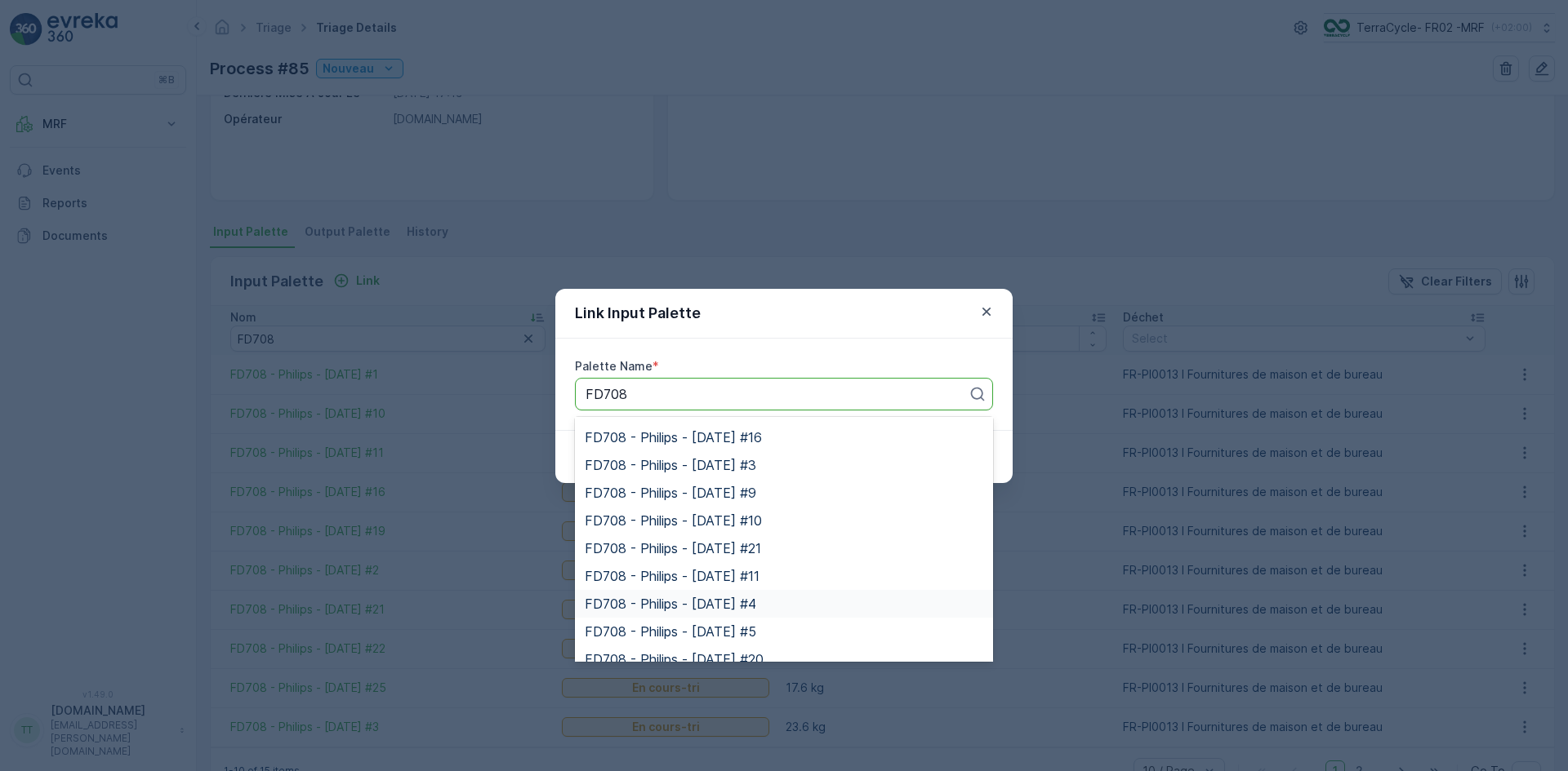
click at [797, 592] on div "FD708 - Philips - [DATE] #4" at bounding box center [783, 604] width 418 height 28
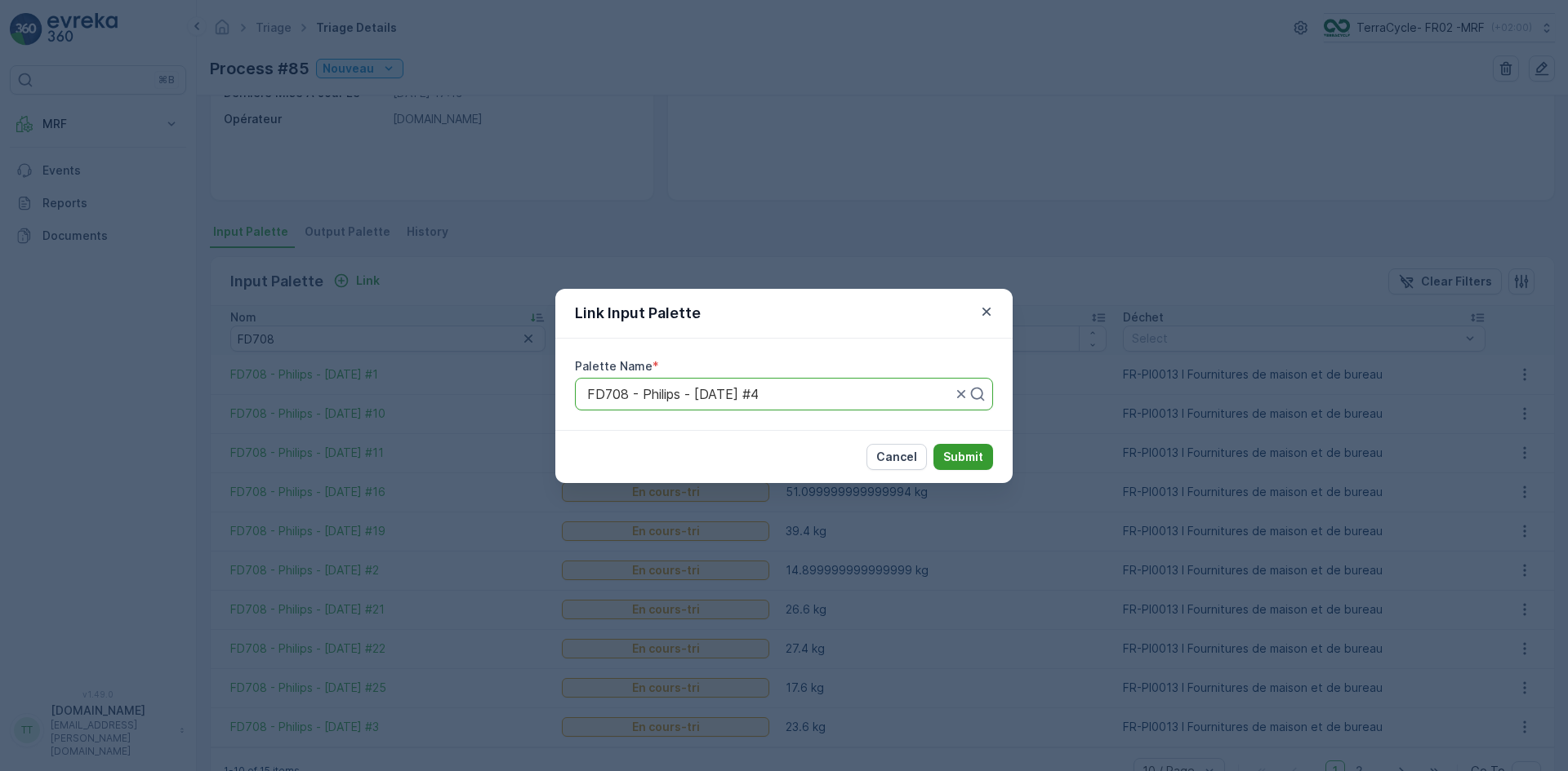
click at [954, 454] on p "Submit" at bounding box center [963, 457] width 40 height 16
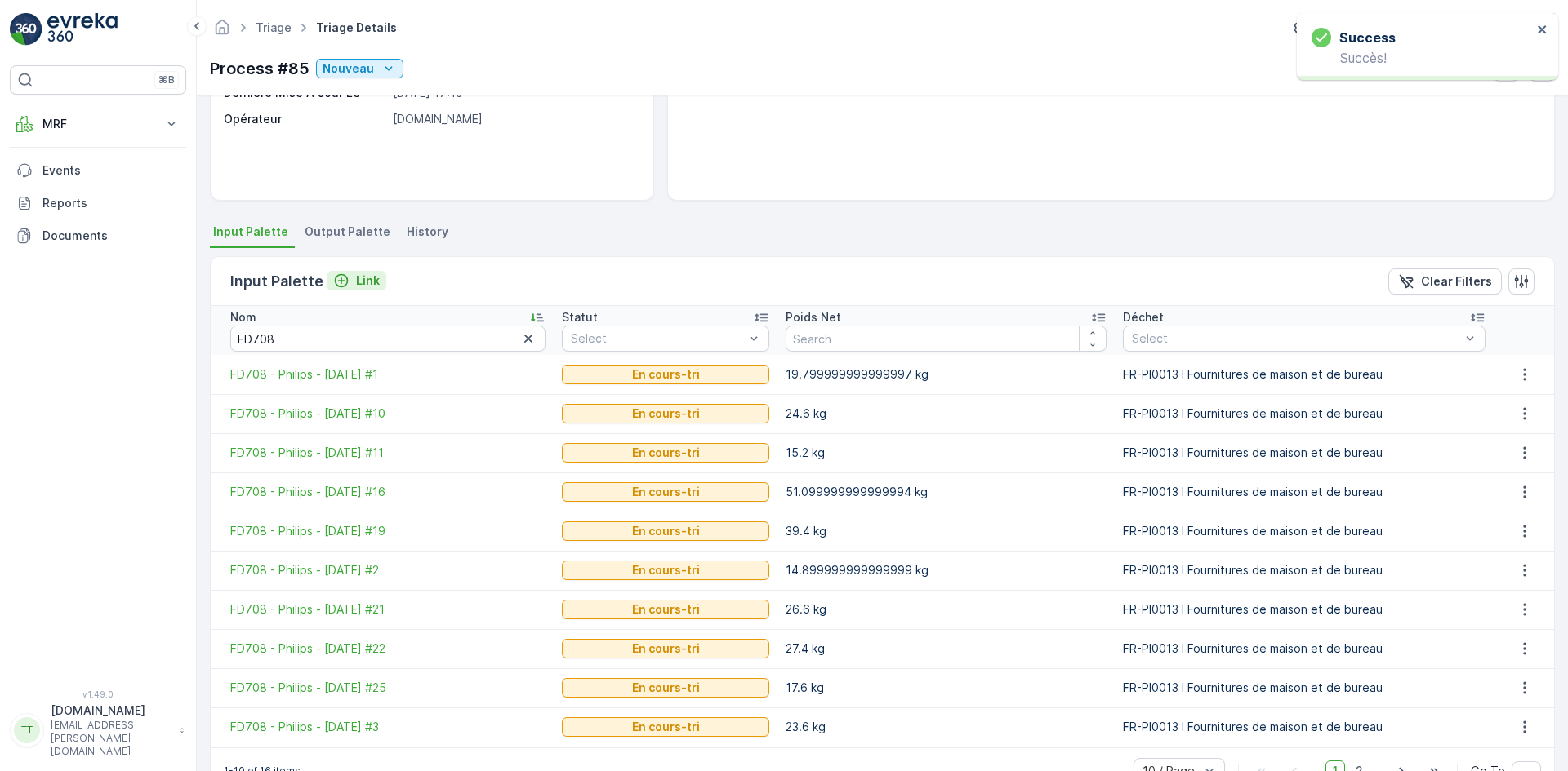
click at [356, 284] on p "Link" at bounding box center [368, 281] width 24 height 16
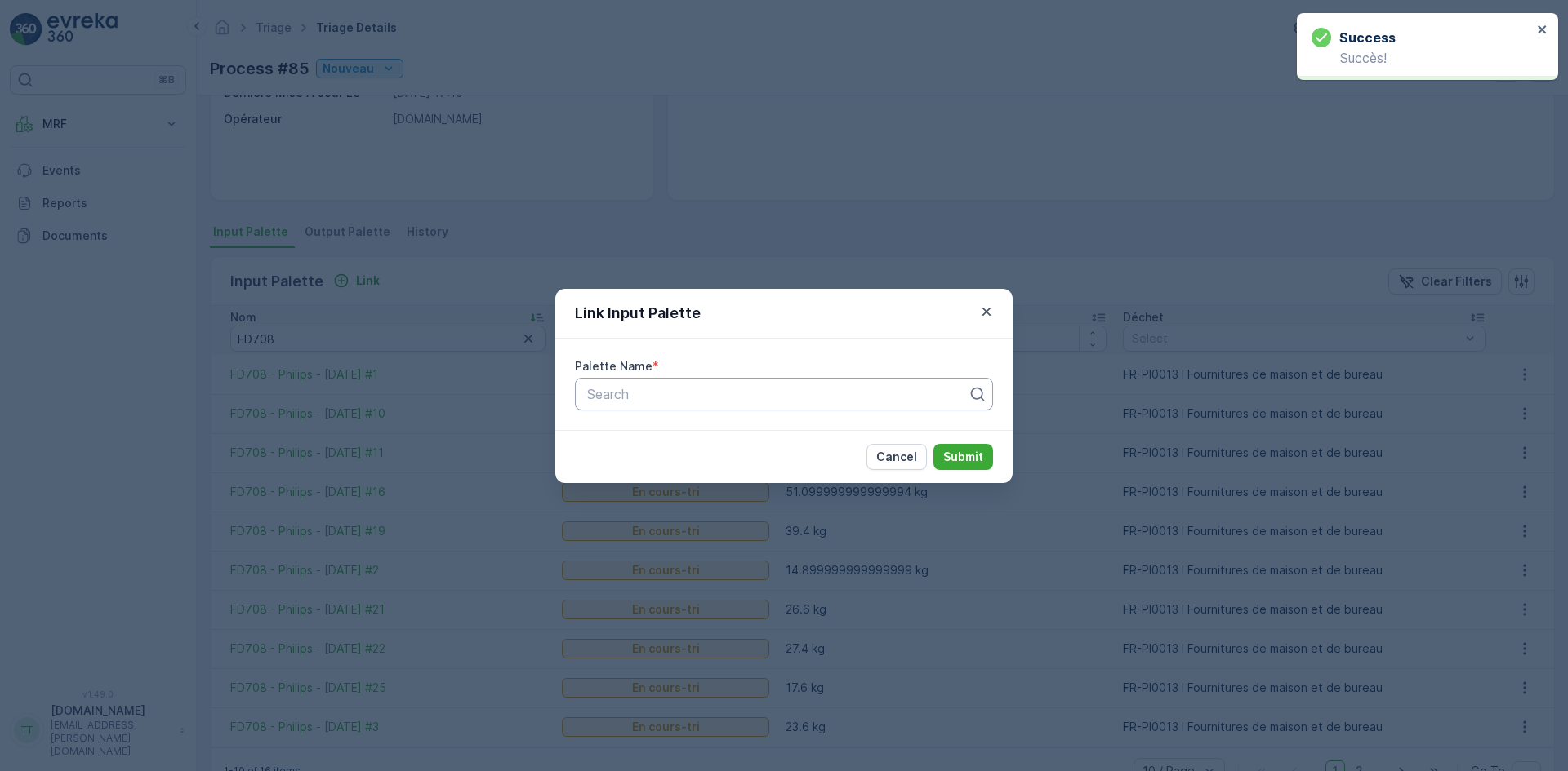
click at [677, 393] on div at bounding box center [777, 395] width 384 height 15
paste input "FD708"
type input "FD708"
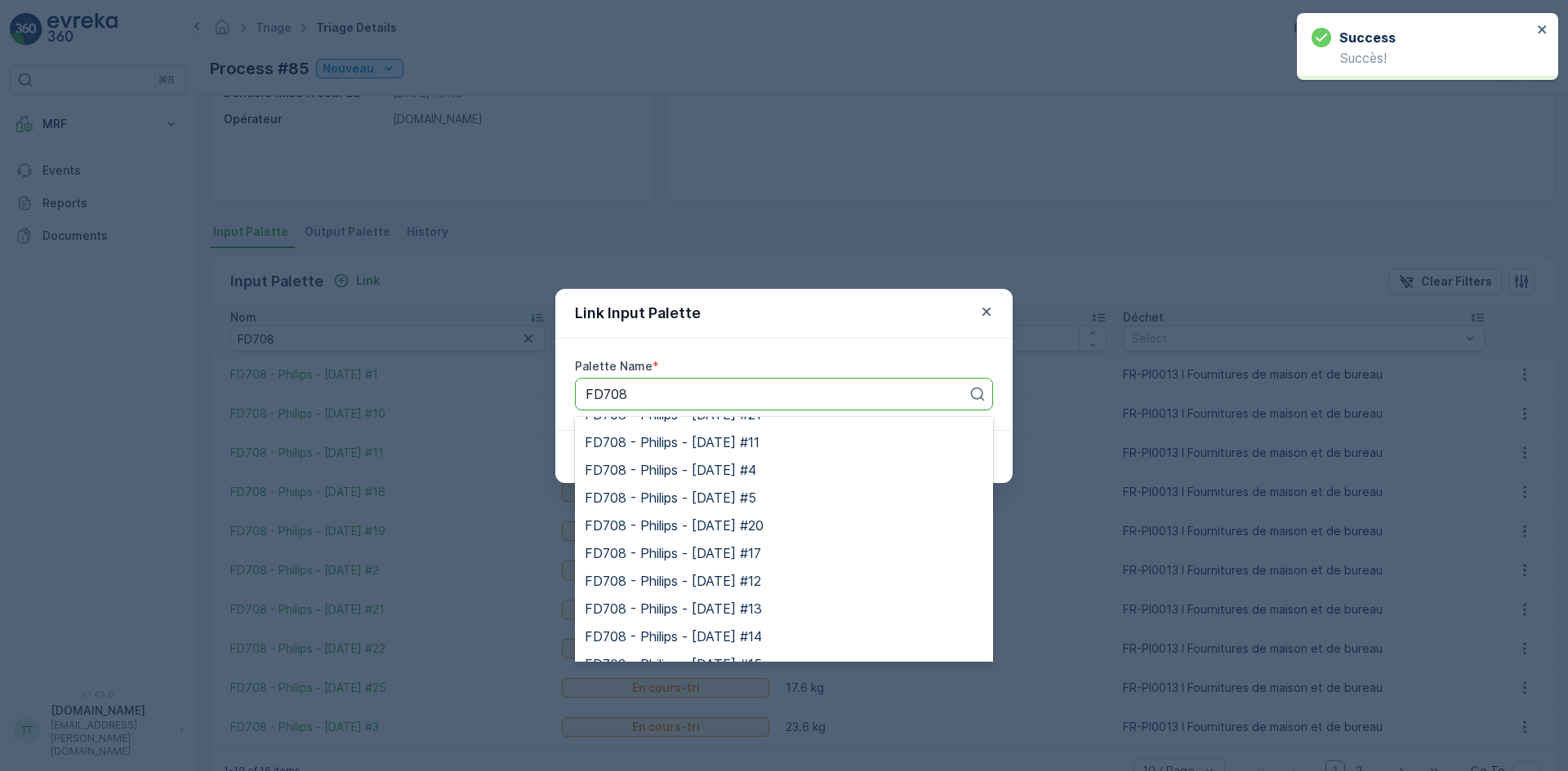
scroll to position [327, 0]
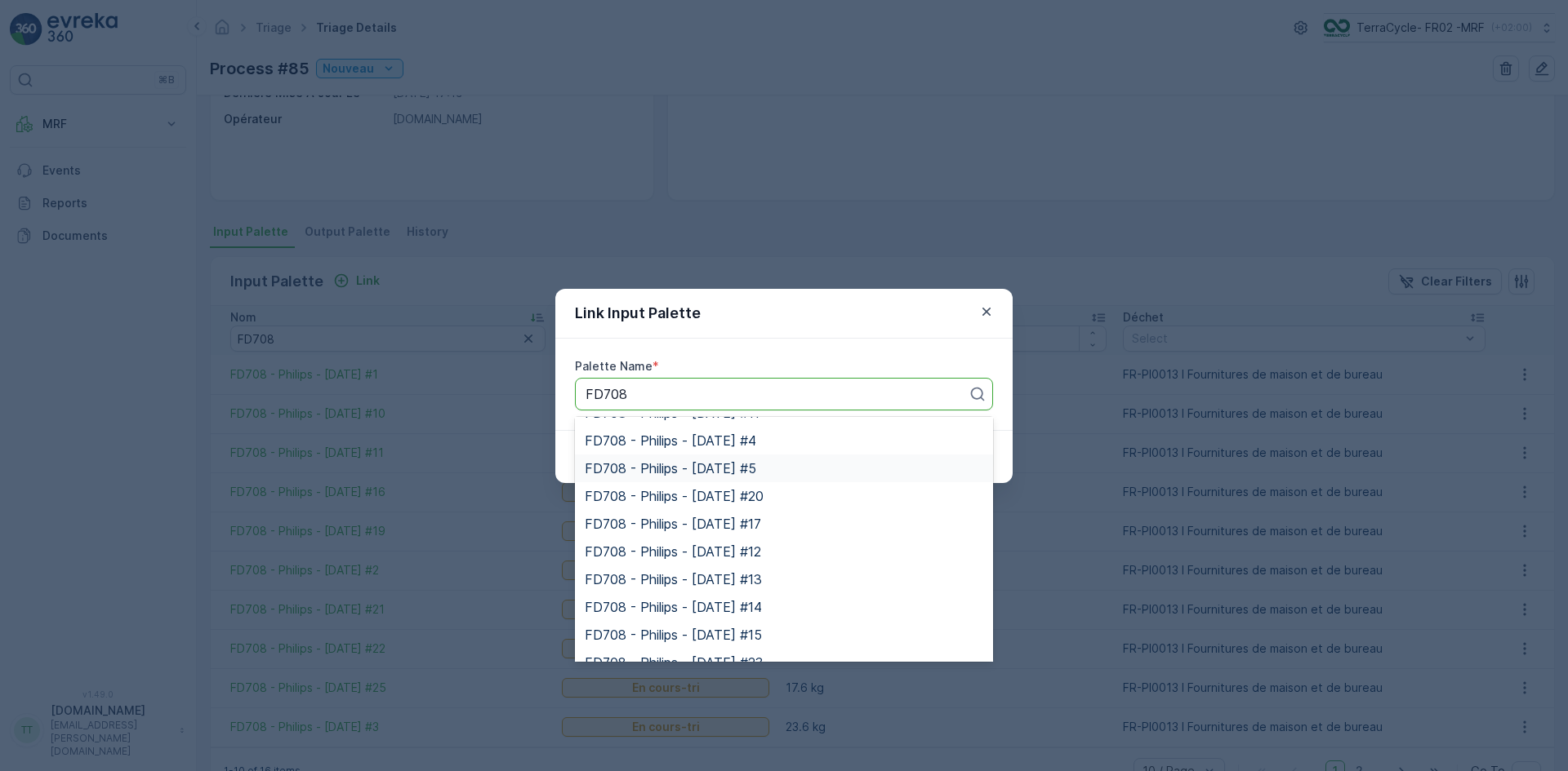
click at [763, 457] on div "FD708 - Philips - [DATE] #5" at bounding box center [783, 468] width 418 height 28
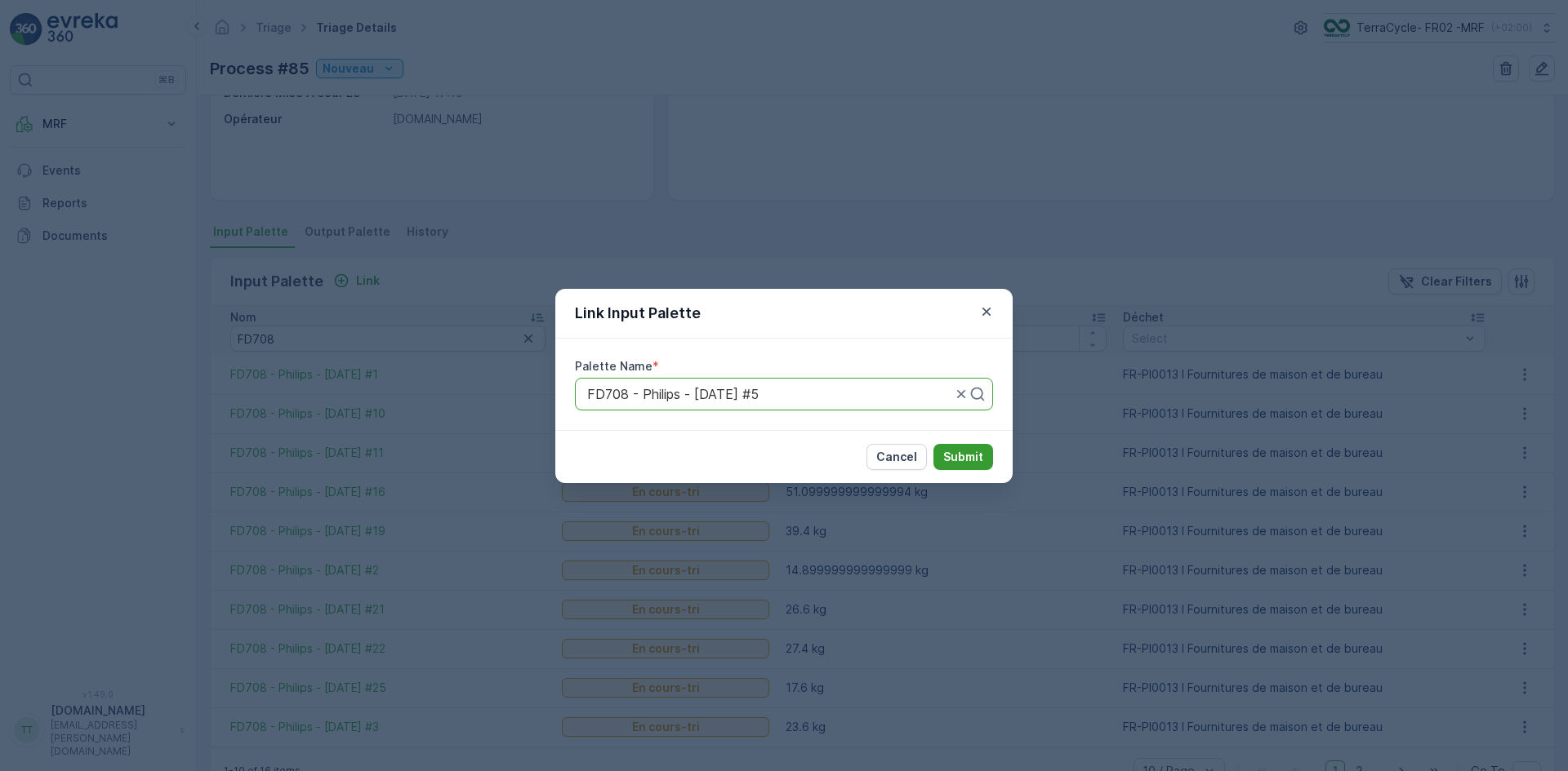
click at [965, 461] on p "Submit" at bounding box center [963, 457] width 40 height 16
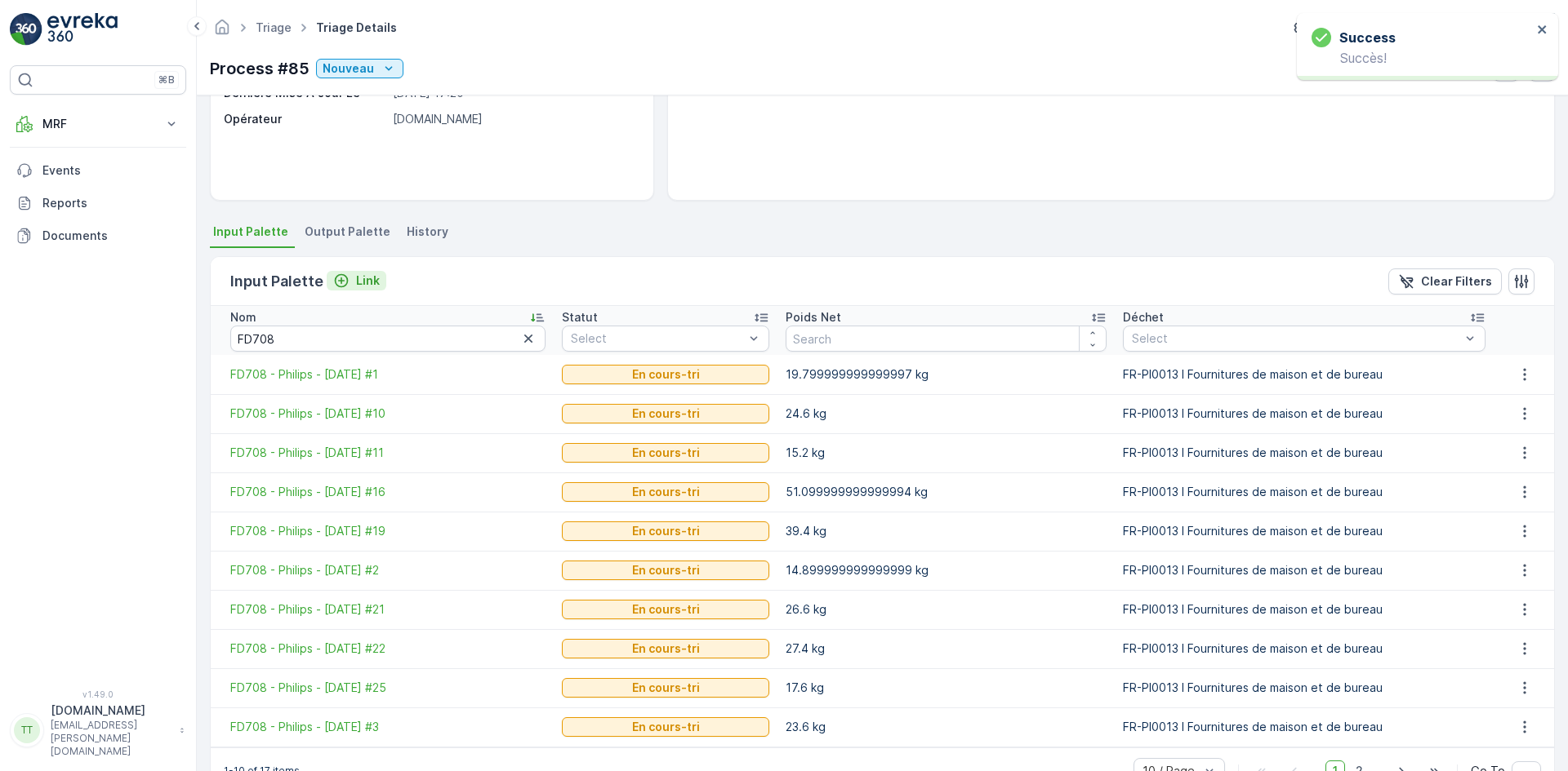
click at [356, 281] on p "Link" at bounding box center [368, 281] width 24 height 16
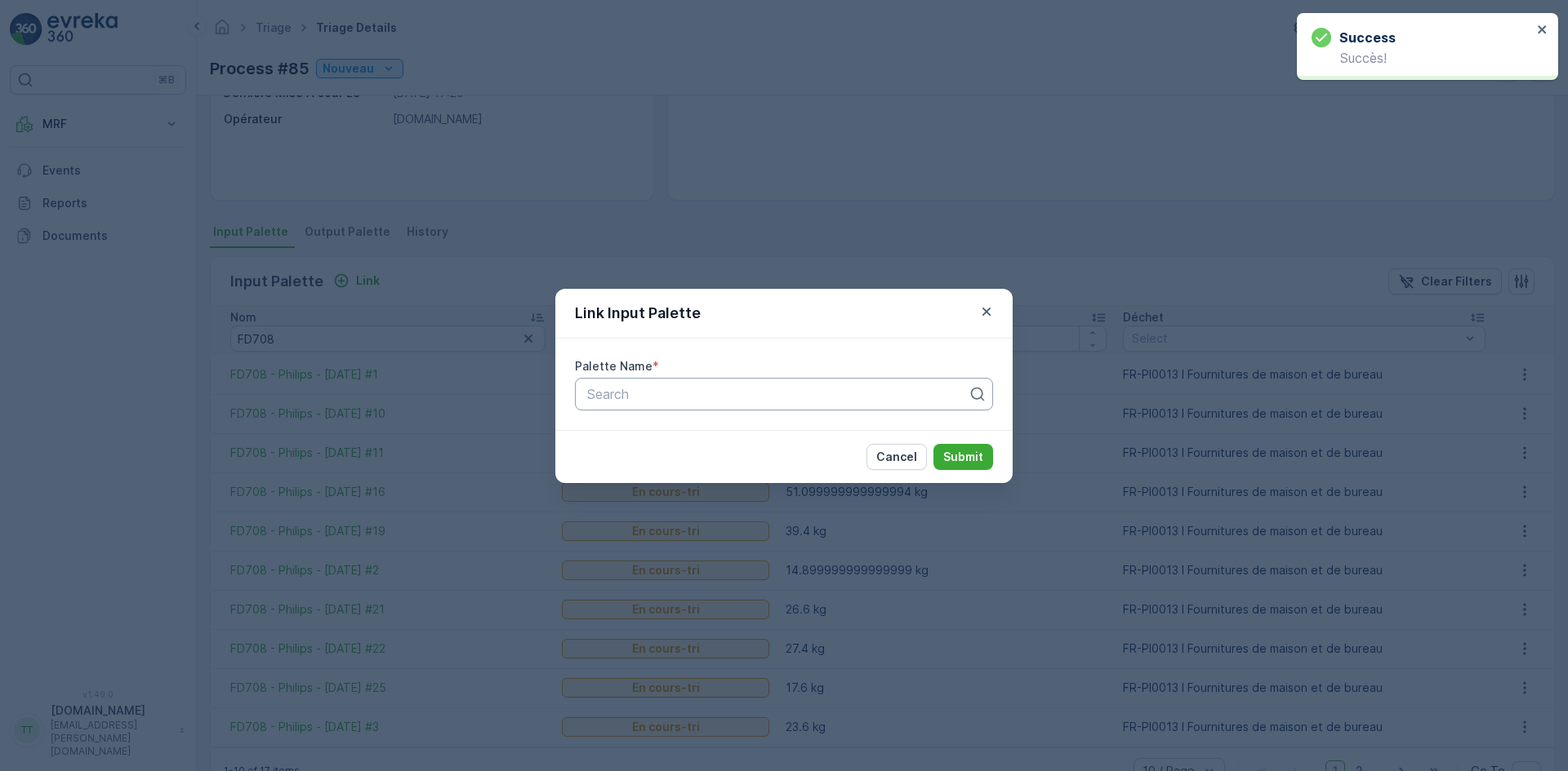
click at [664, 407] on div "Search" at bounding box center [783, 395] width 418 height 33
paste input "FD708"
type input "FD708"
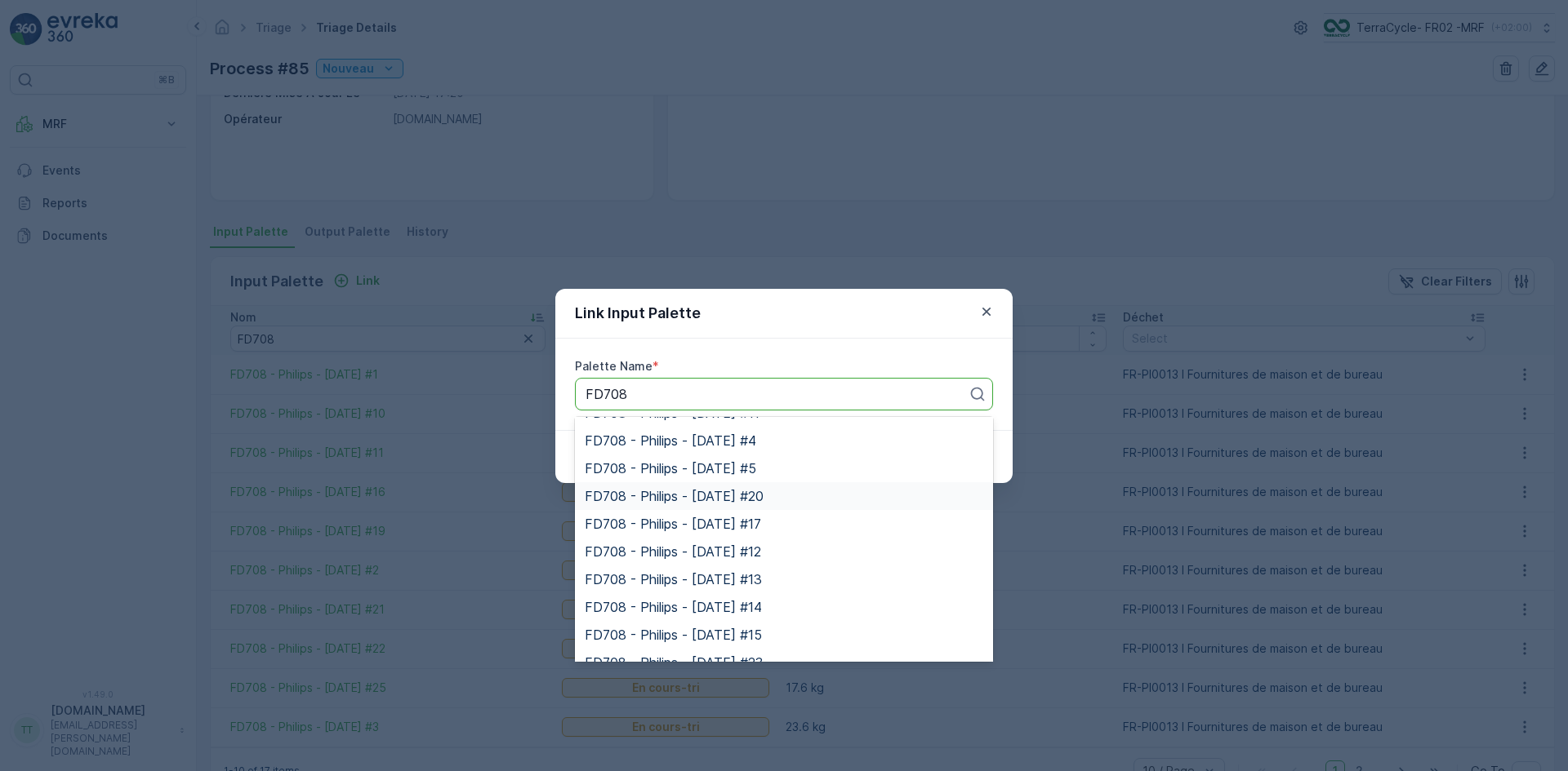
click at [763, 497] on span "FD708 - Philips - [DATE] #20" at bounding box center [673, 496] width 179 height 15
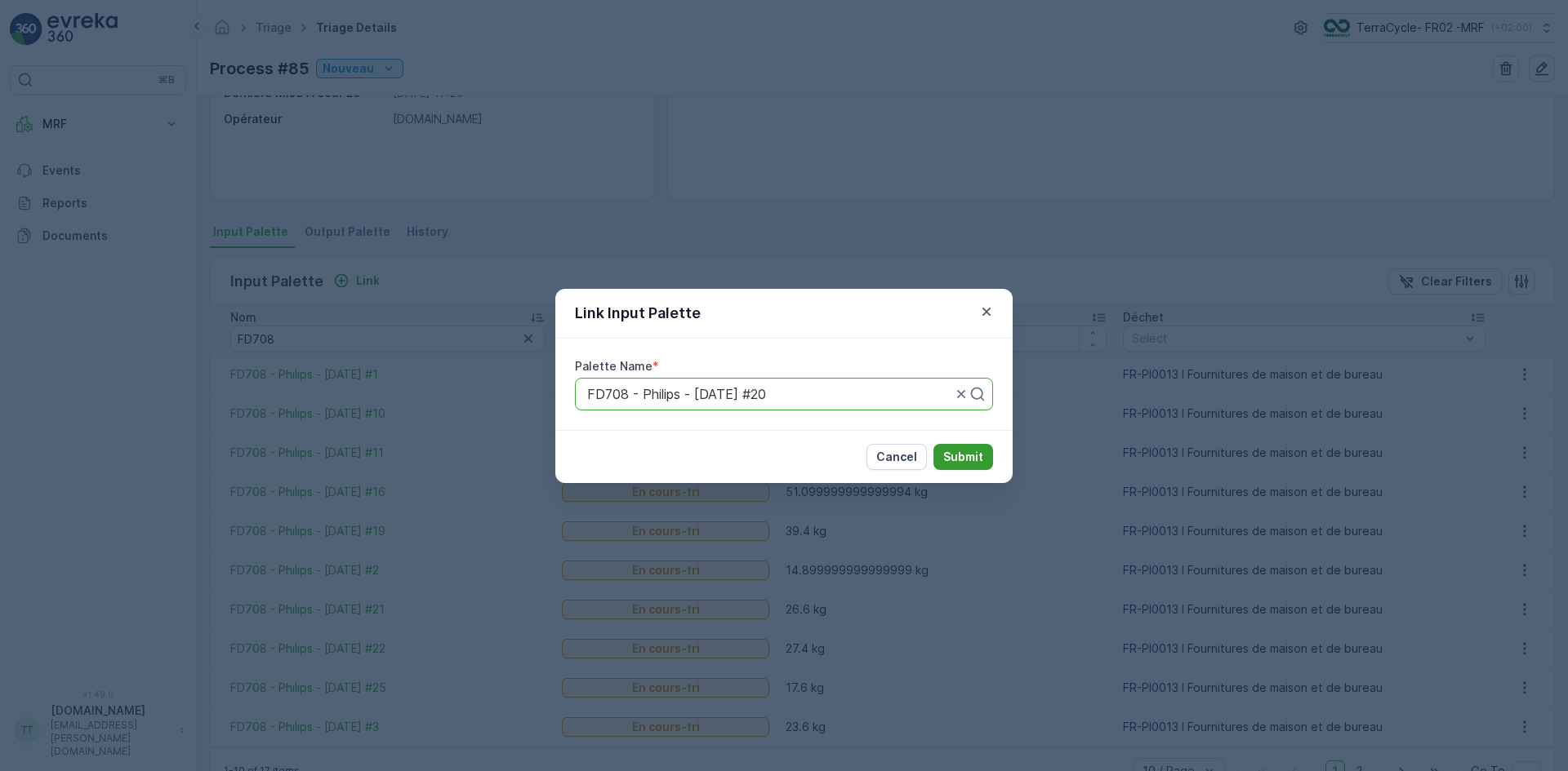
click at [960, 454] on p "Submit" at bounding box center [963, 457] width 40 height 16
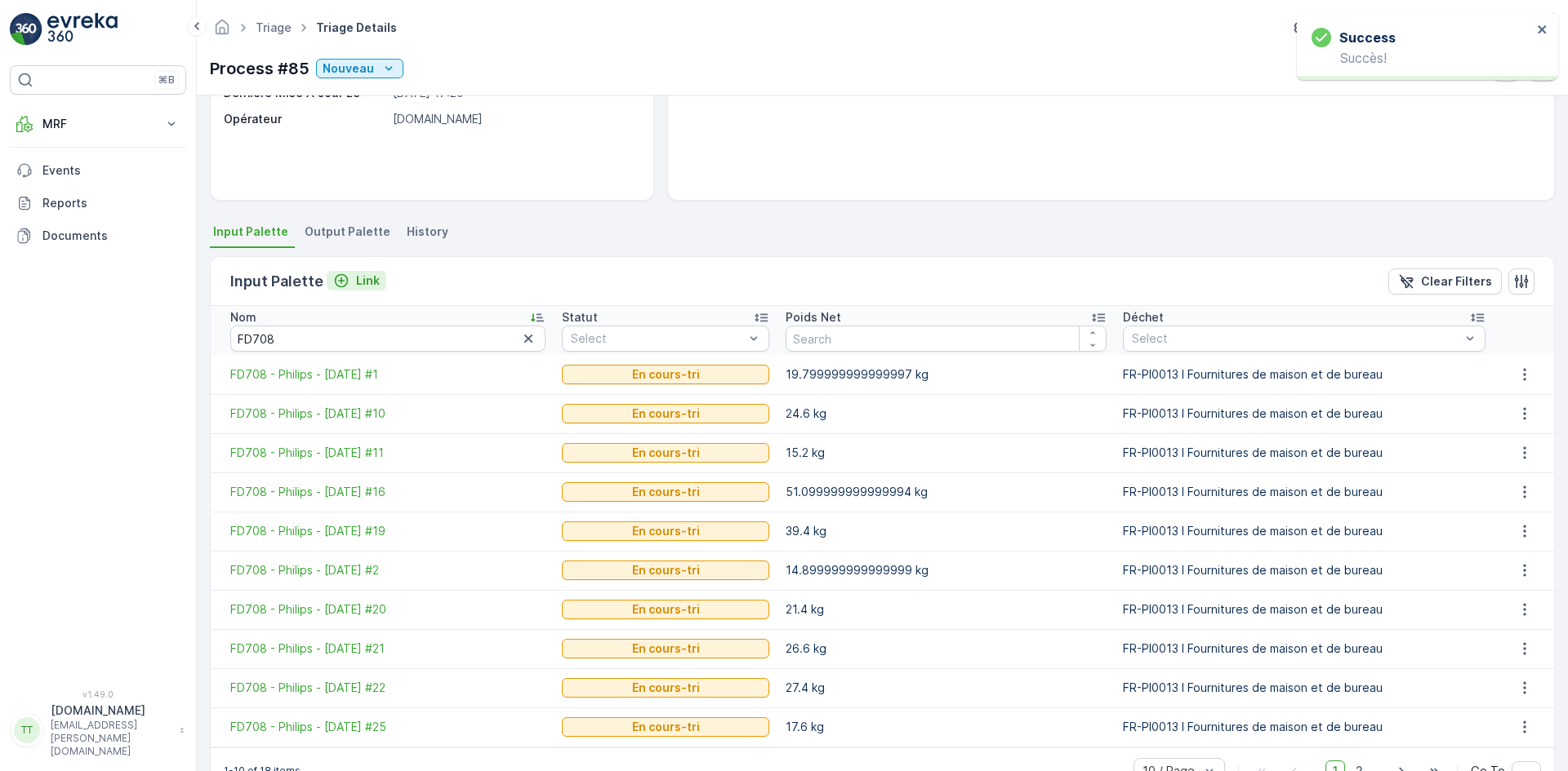
click at [348, 278] on div "Link" at bounding box center [356, 281] width 46 height 16
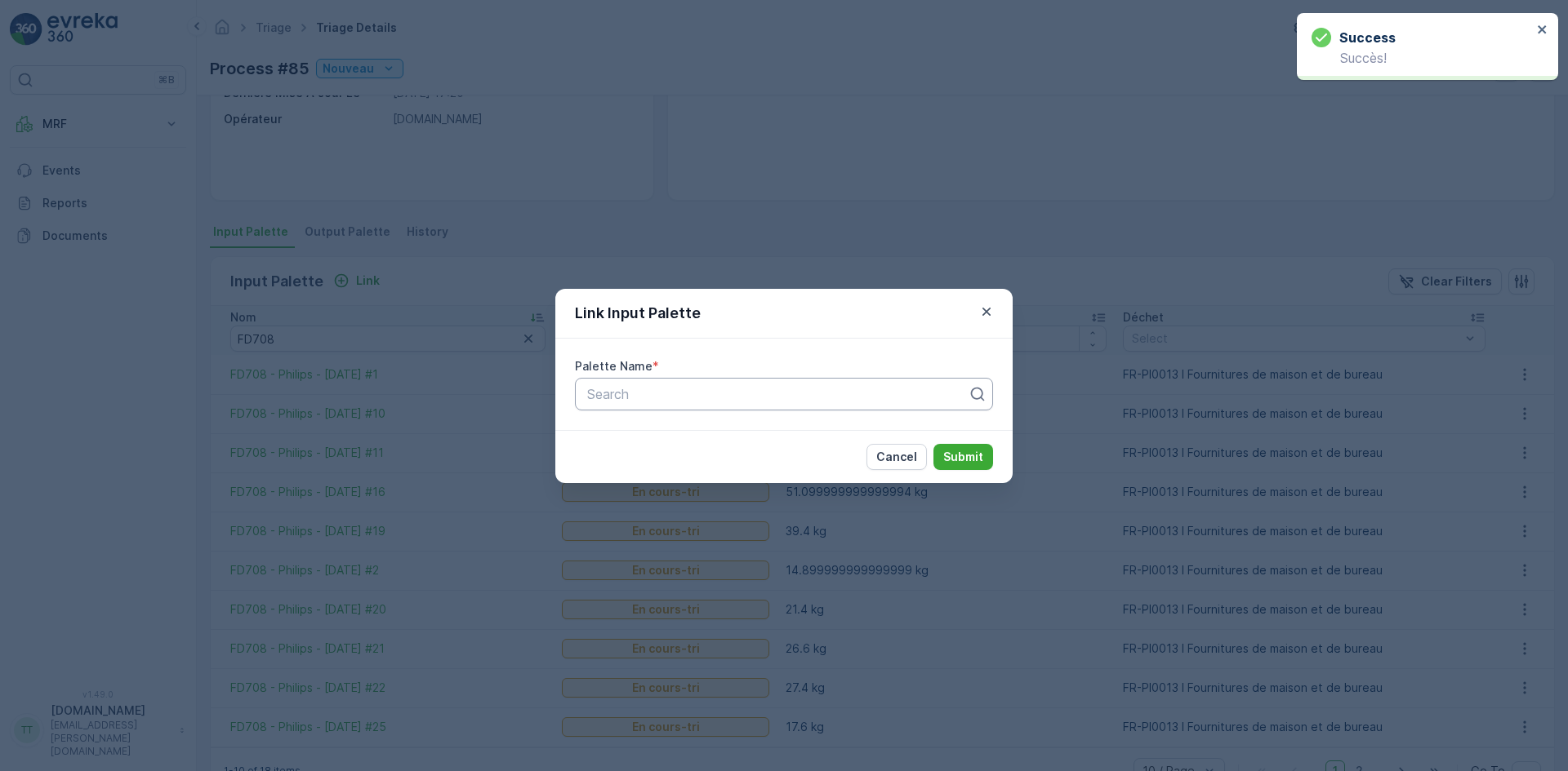
click at [642, 381] on div "Search" at bounding box center [783, 395] width 418 height 33
paste input "FD708"
type input "FD708"
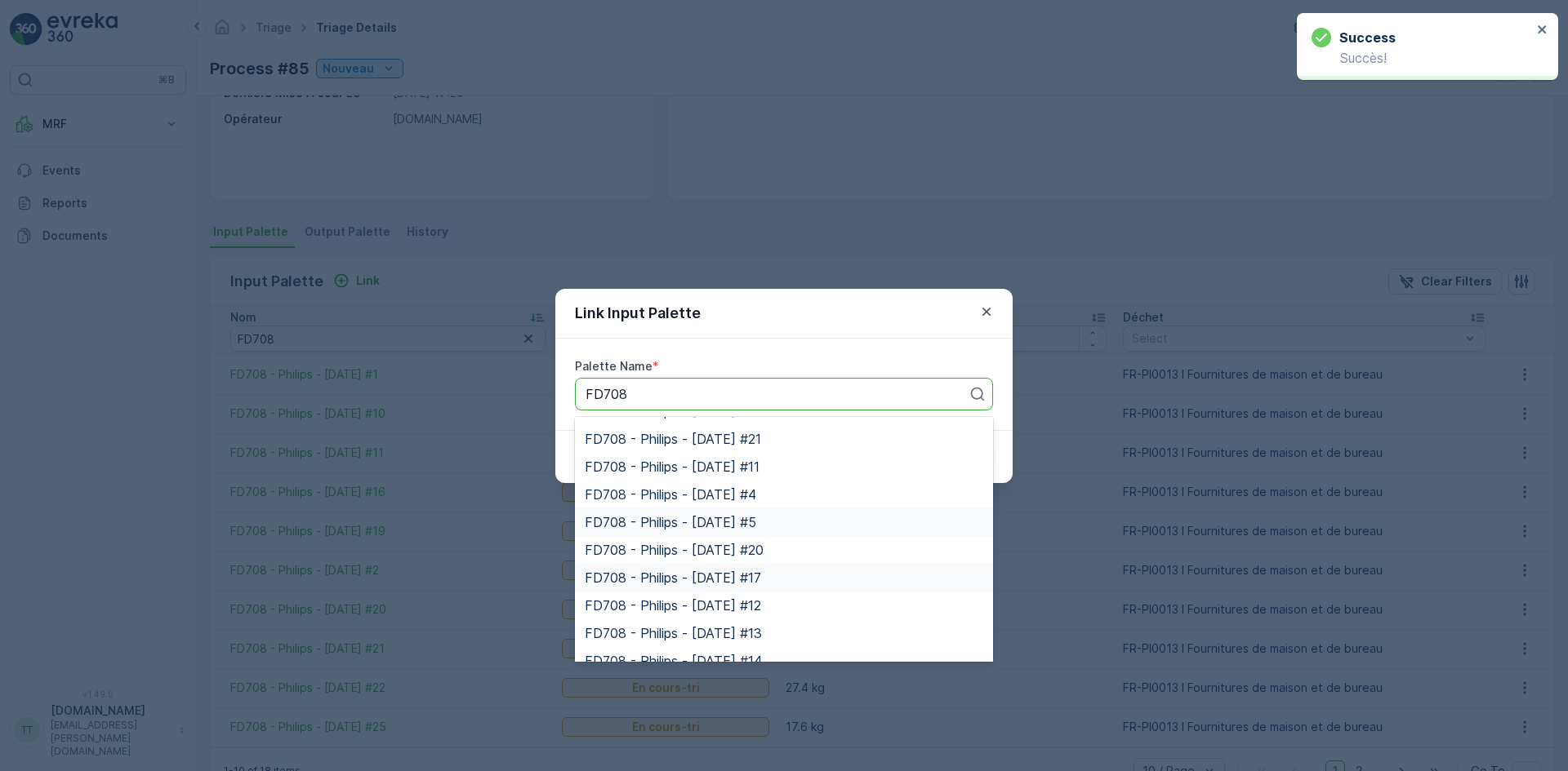
scroll to position [245, 0]
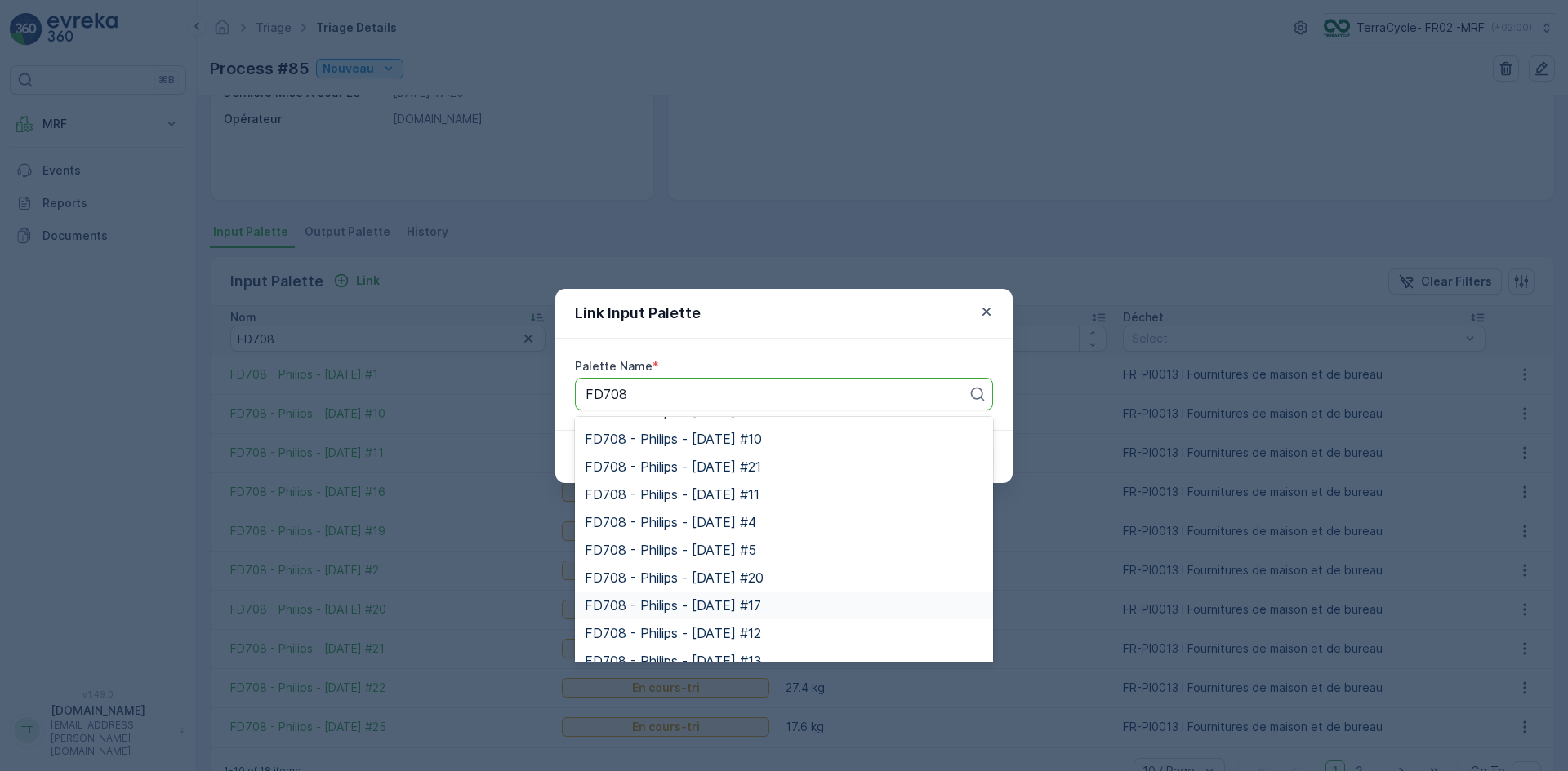
click at [752, 607] on span "FD708 - Philips - [DATE] #17" at bounding box center [672, 606] width 176 height 15
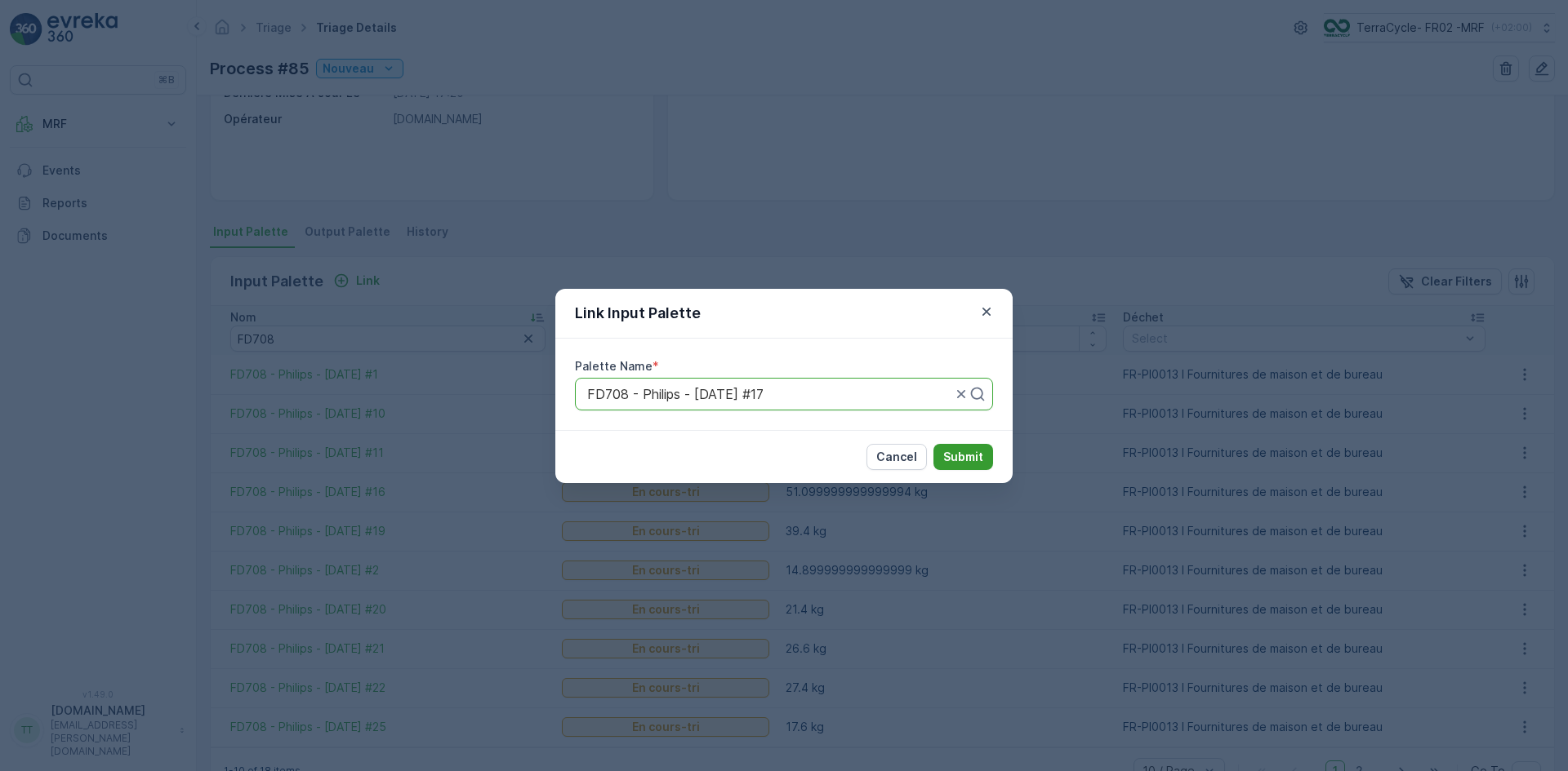
click at [959, 465] on button "Submit" at bounding box center [964, 457] width 60 height 26
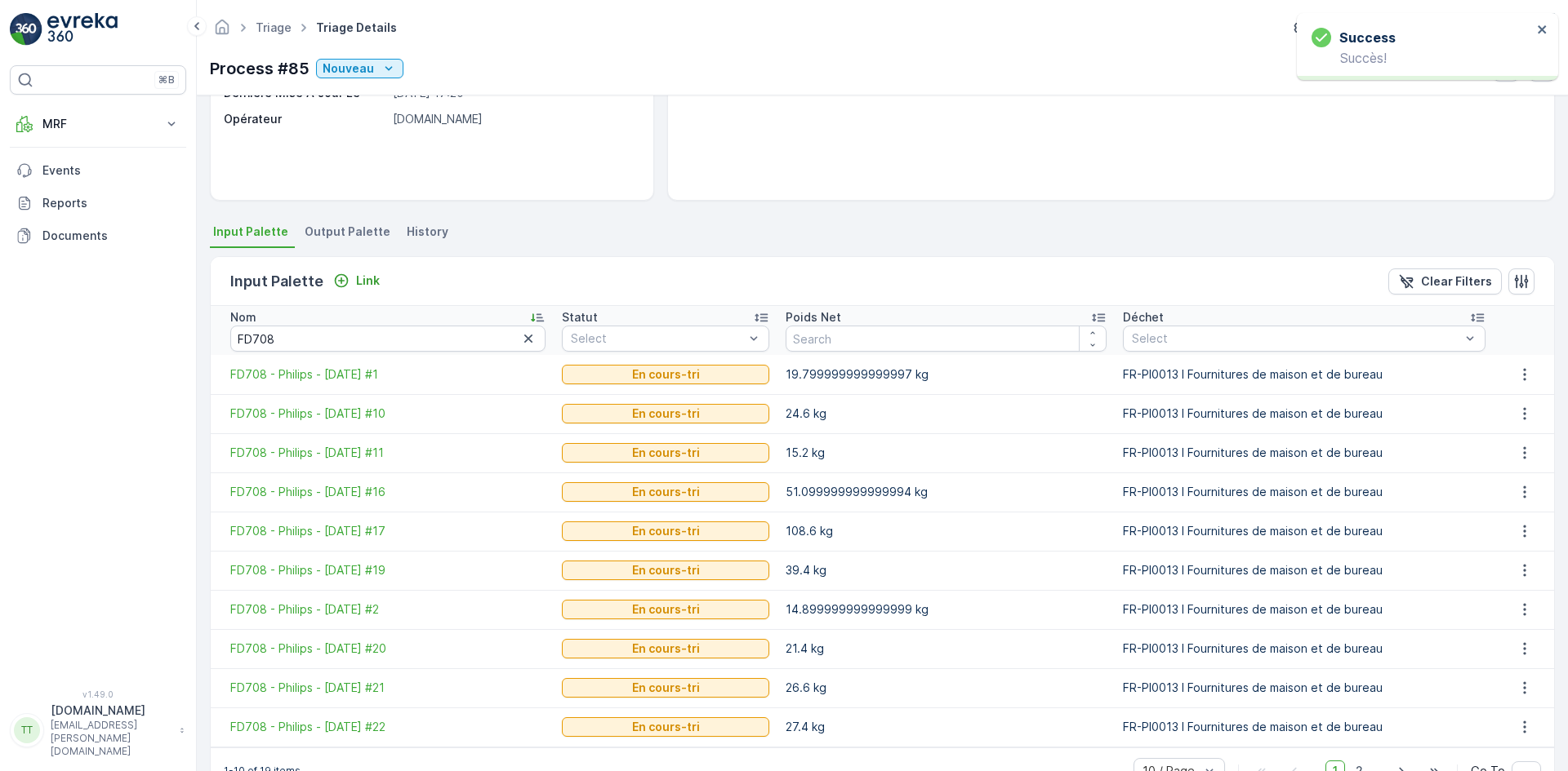
drag, startPoint x: 223, startPoint y: 371, endPoint x: 379, endPoint y: 392, distance: 157.4
click at [379, 392] on td "FD708 - Philips - [DATE] #1" at bounding box center [382, 374] width 343 height 39
copy span "FD708 - Philips - [DATE]"
click at [344, 335] on input "FD708" at bounding box center [387, 338] width 315 height 26
paste input "- Philips - [DATE]"
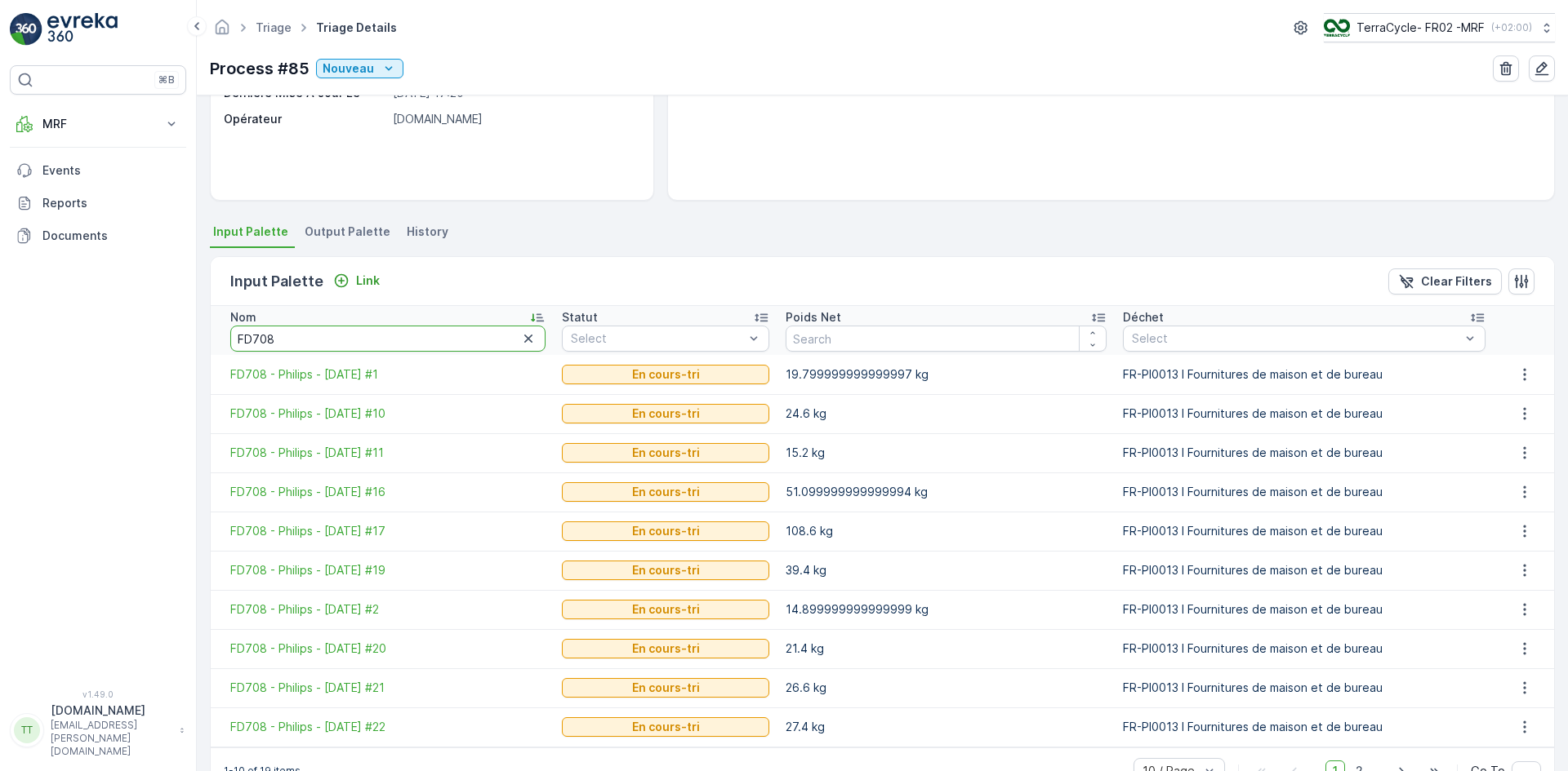
type input "FD708 - Philips - [DATE]"
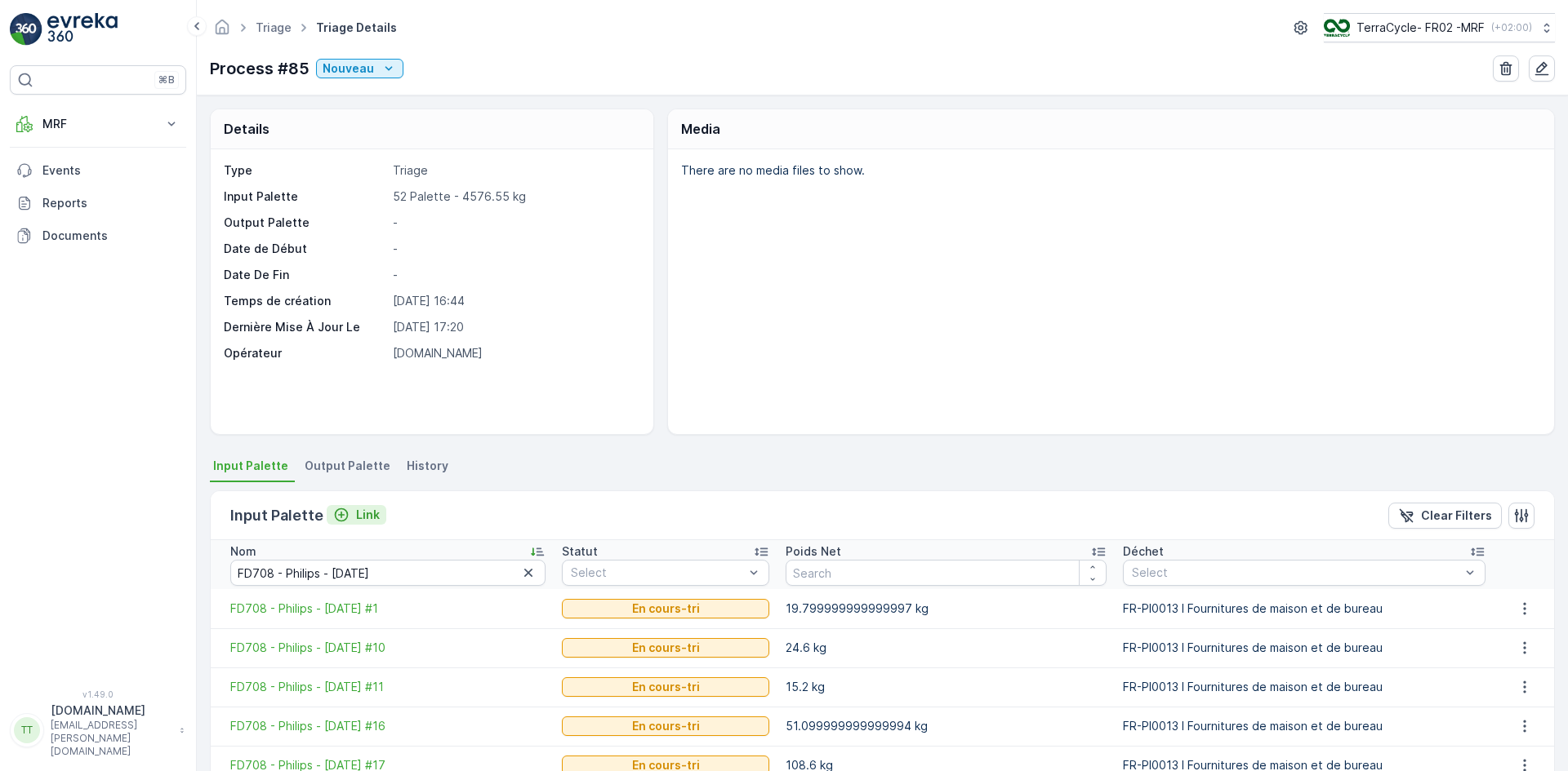
click at [371, 509] on p "Link" at bounding box center [368, 515] width 24 height 16
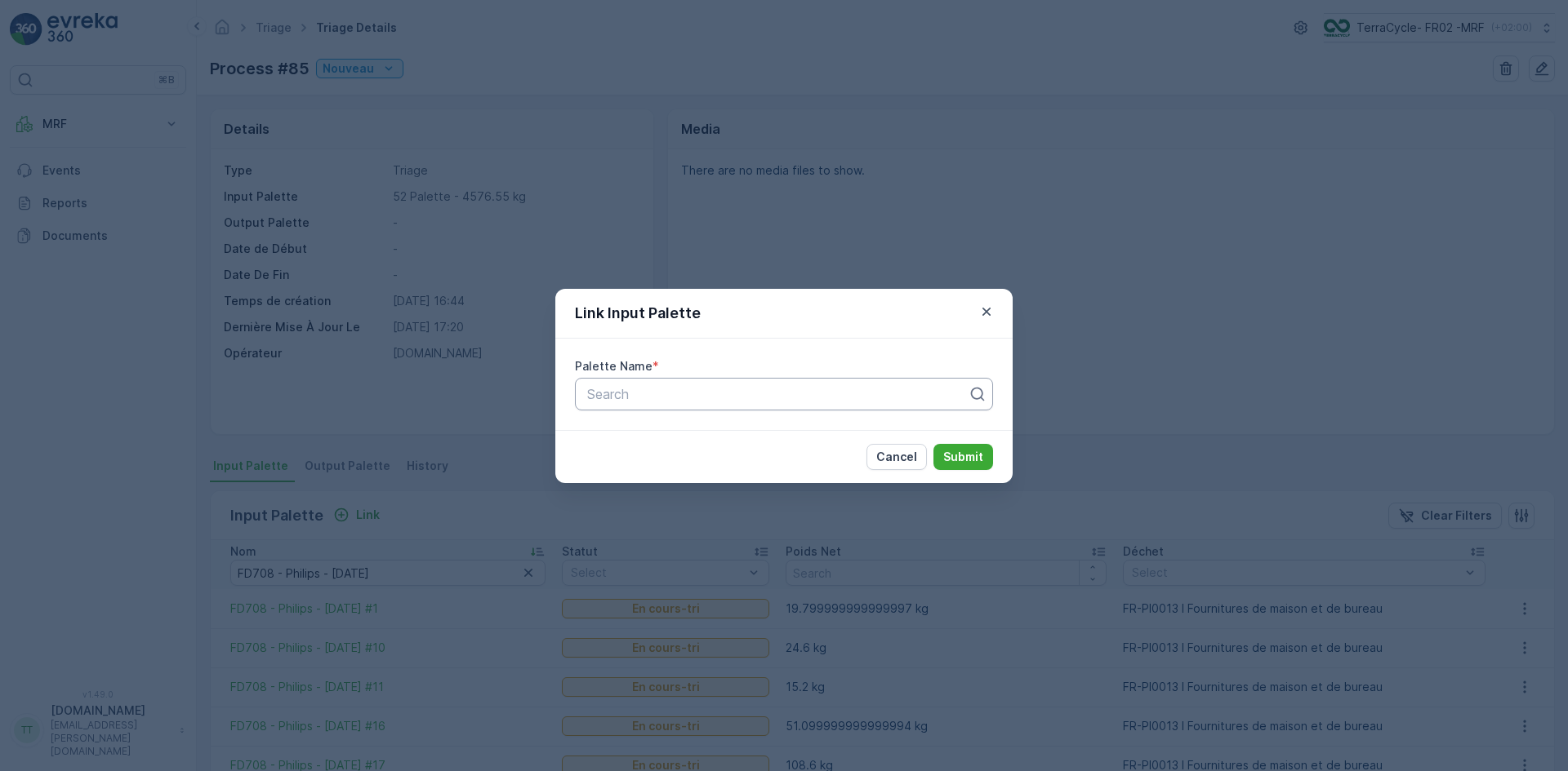
click at [620, 398] on div at bounding box center [777, 395] width 384 height 15
paste input "FD708 - Philips - [DATE]"
type input "FD708 - Philips - [DATE]"
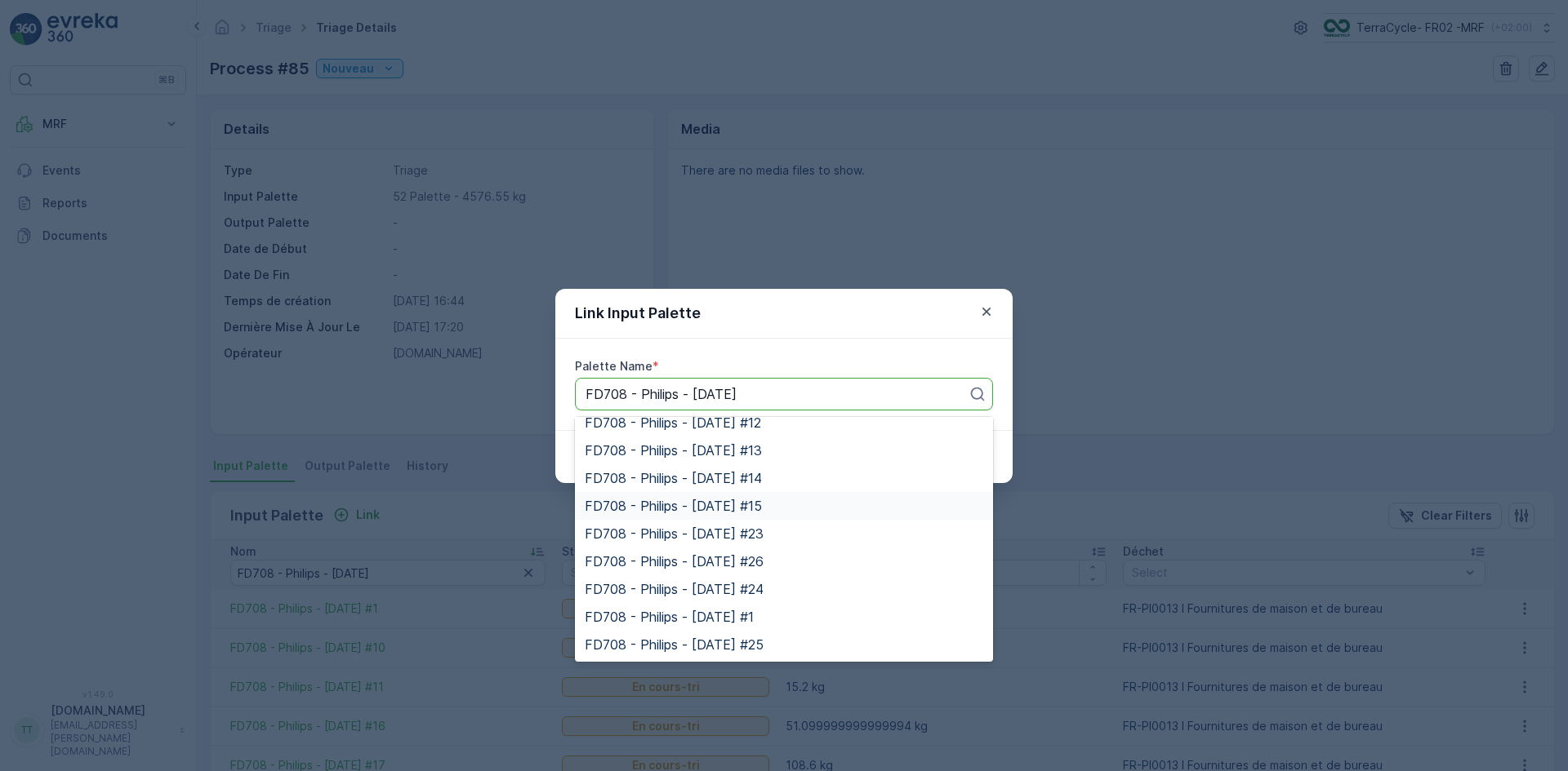
scroll to position [374, 0]
click at [766, 493] on div "FD708 - Philips - [DATE] #12" at bounding box center [783, 504] width 418 height 28
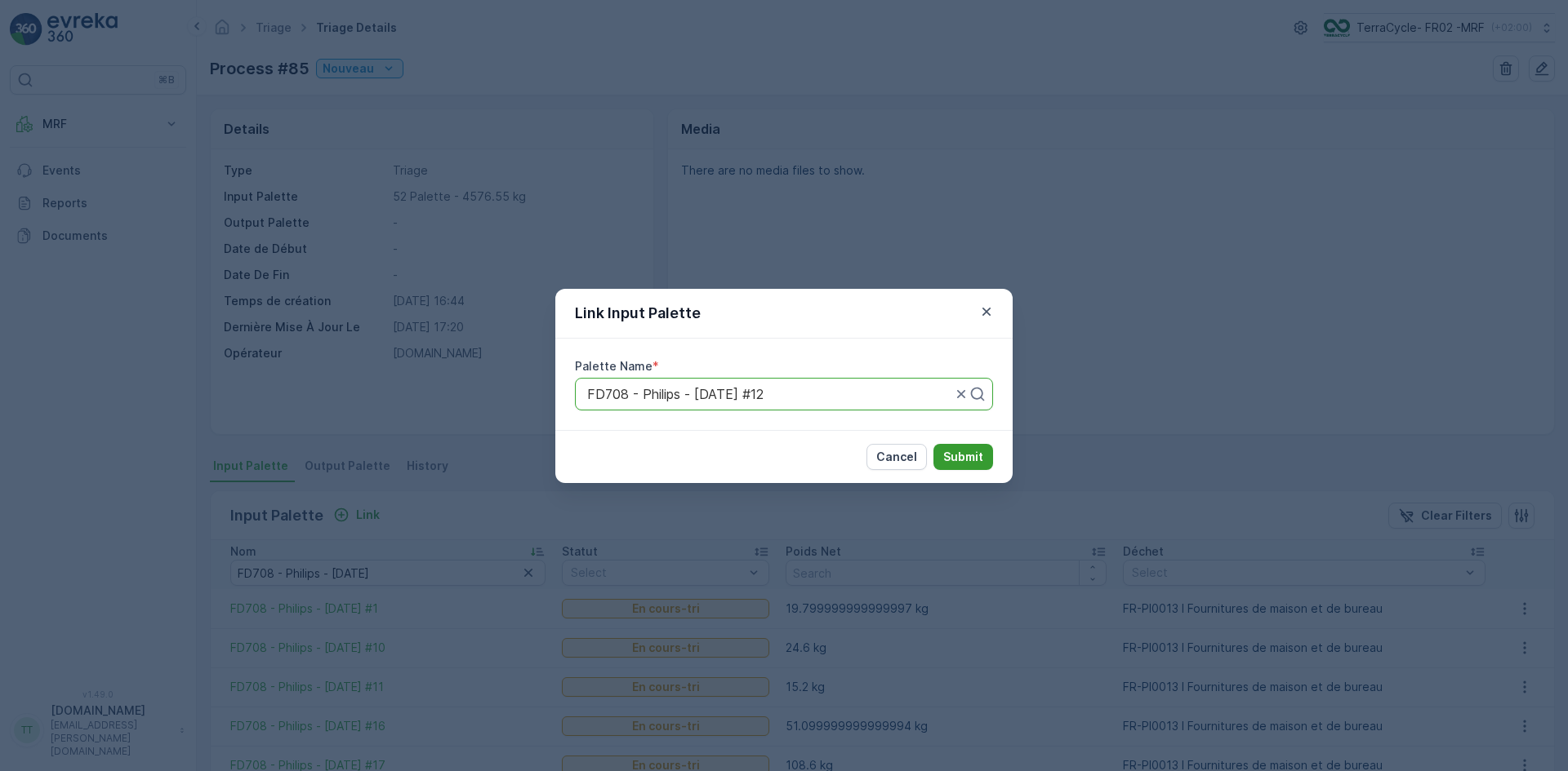
click at [971, 458] on p "Submit" at bounding box center [963, 457] width 40 height 16
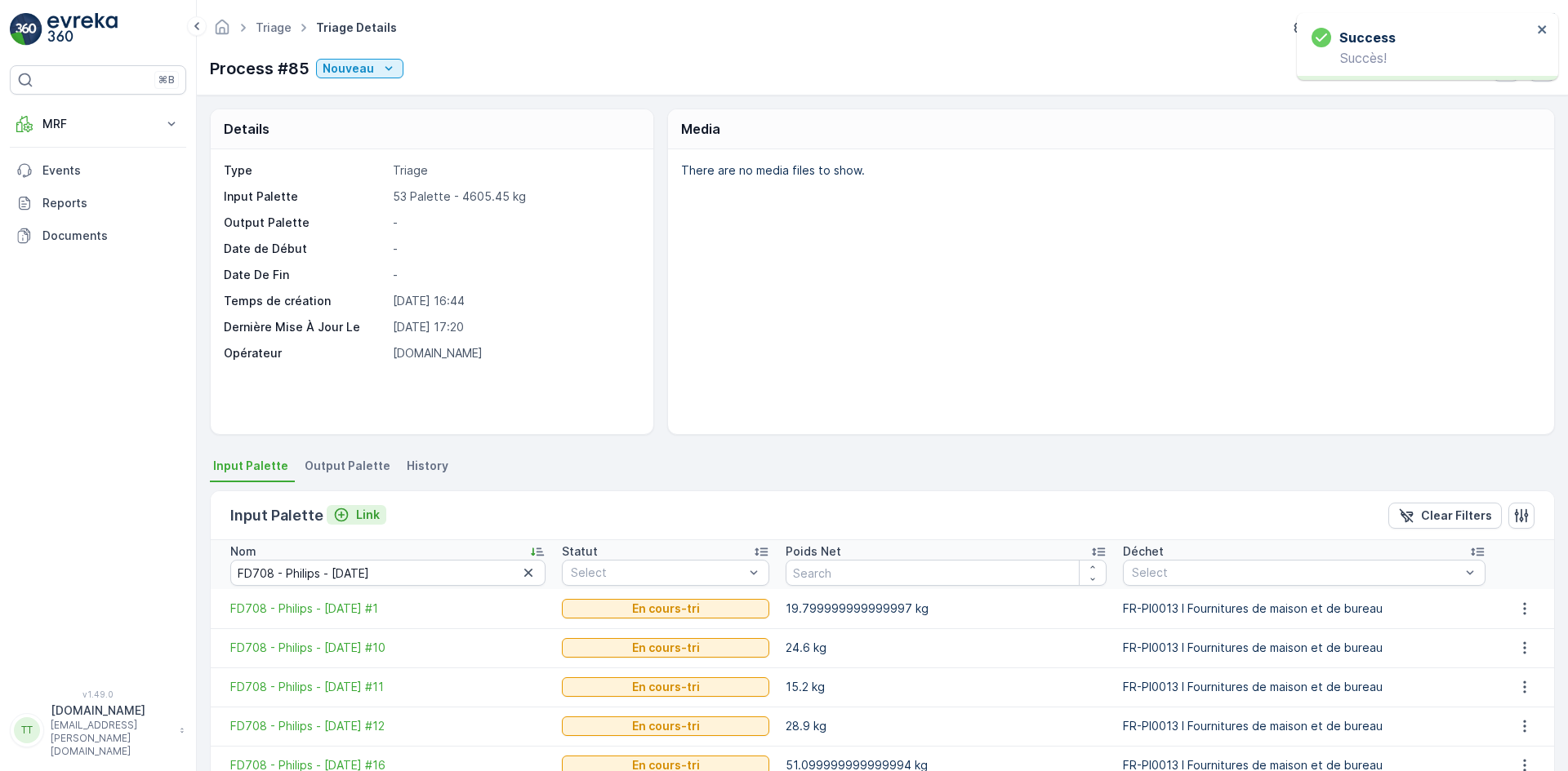
click at [366, 512] on p "Link" at bounding box center [368, 515] width 24 height 16
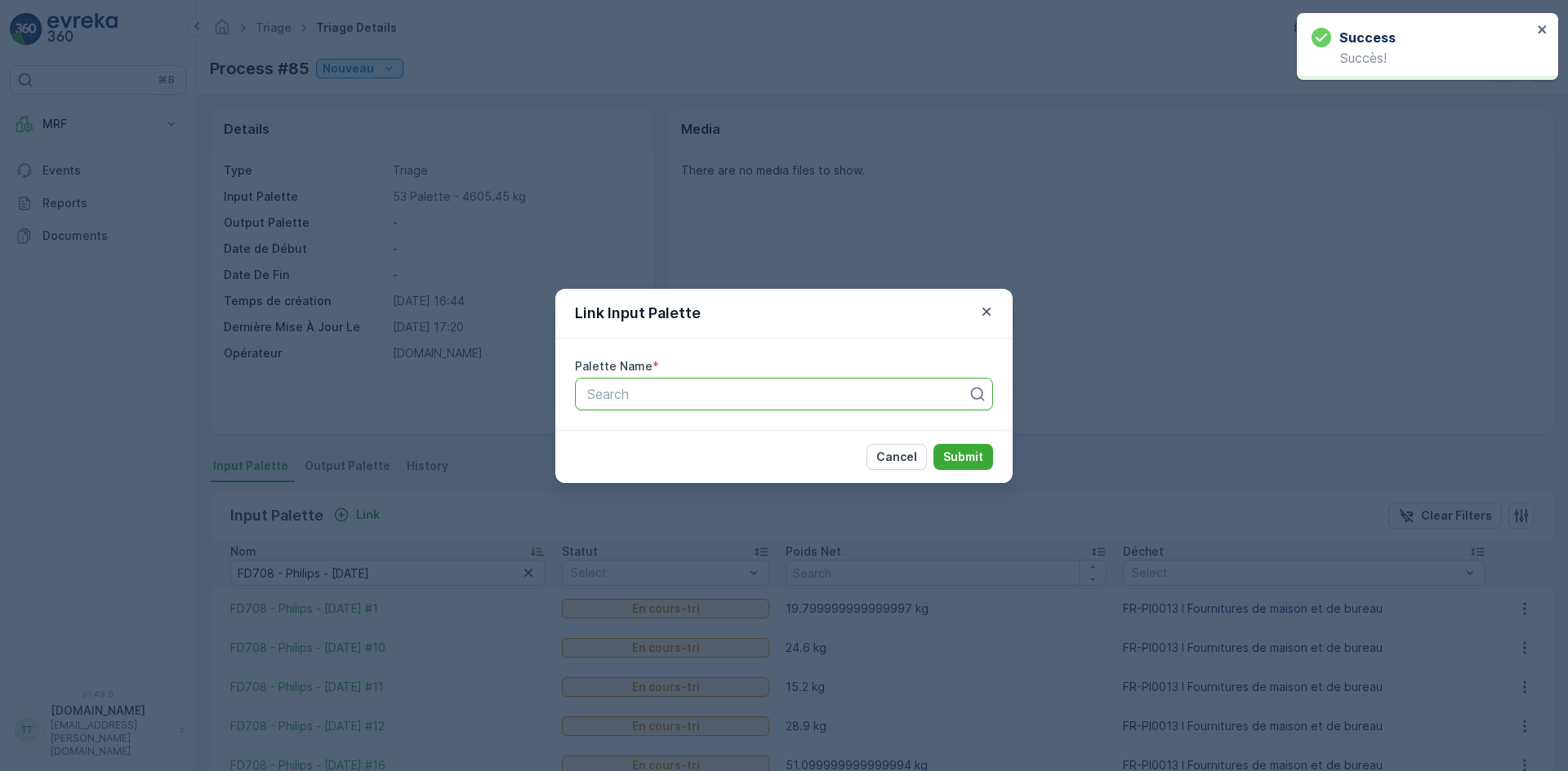
click at [720, 406] on div "Search" at bounding box center [783, 395] width 418 height 33
paste input "FD708 - Philips - [DATE]"
type input "FD708 - Philips - [DATE]"
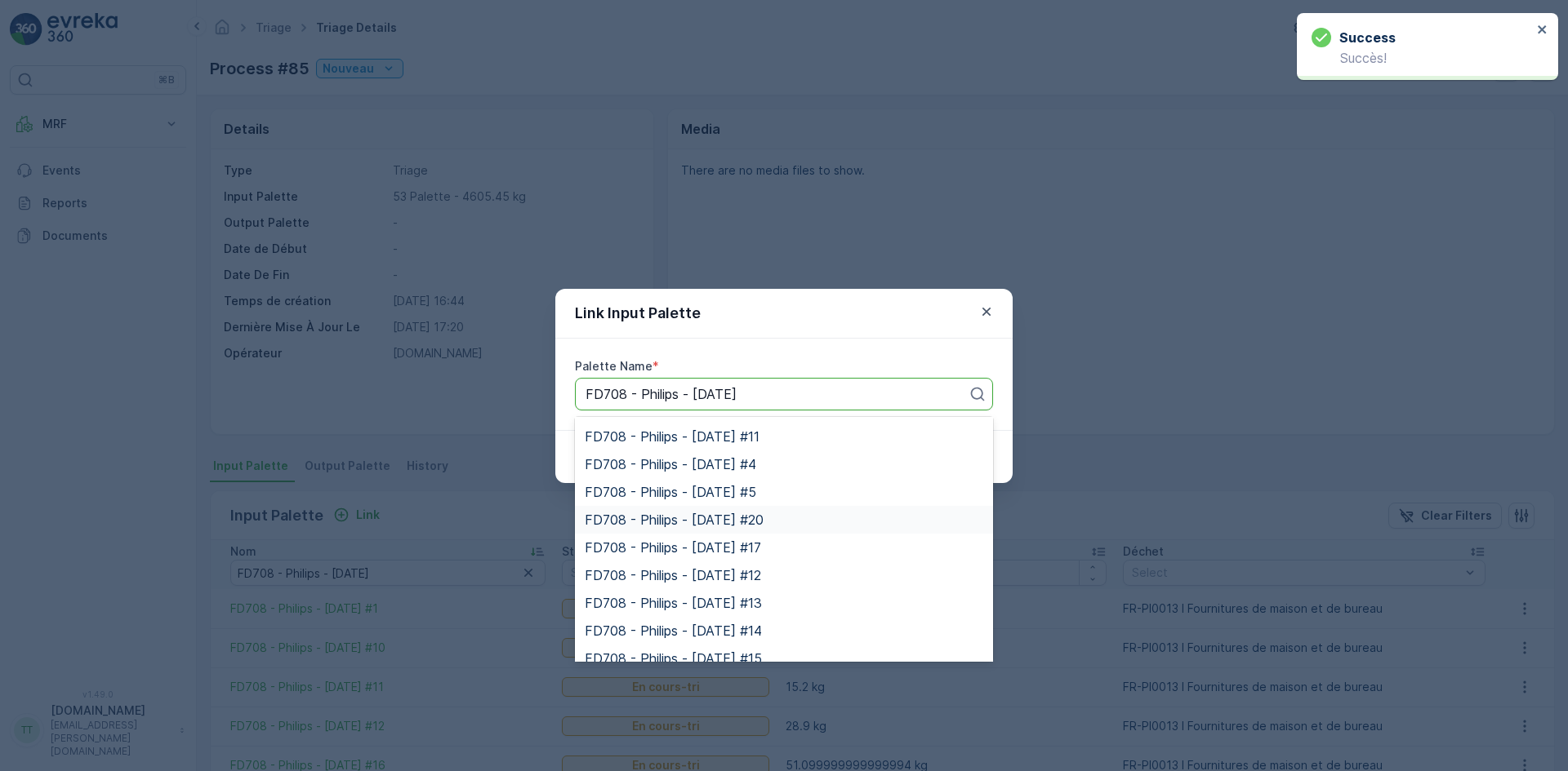
scroll to position [327, 0]
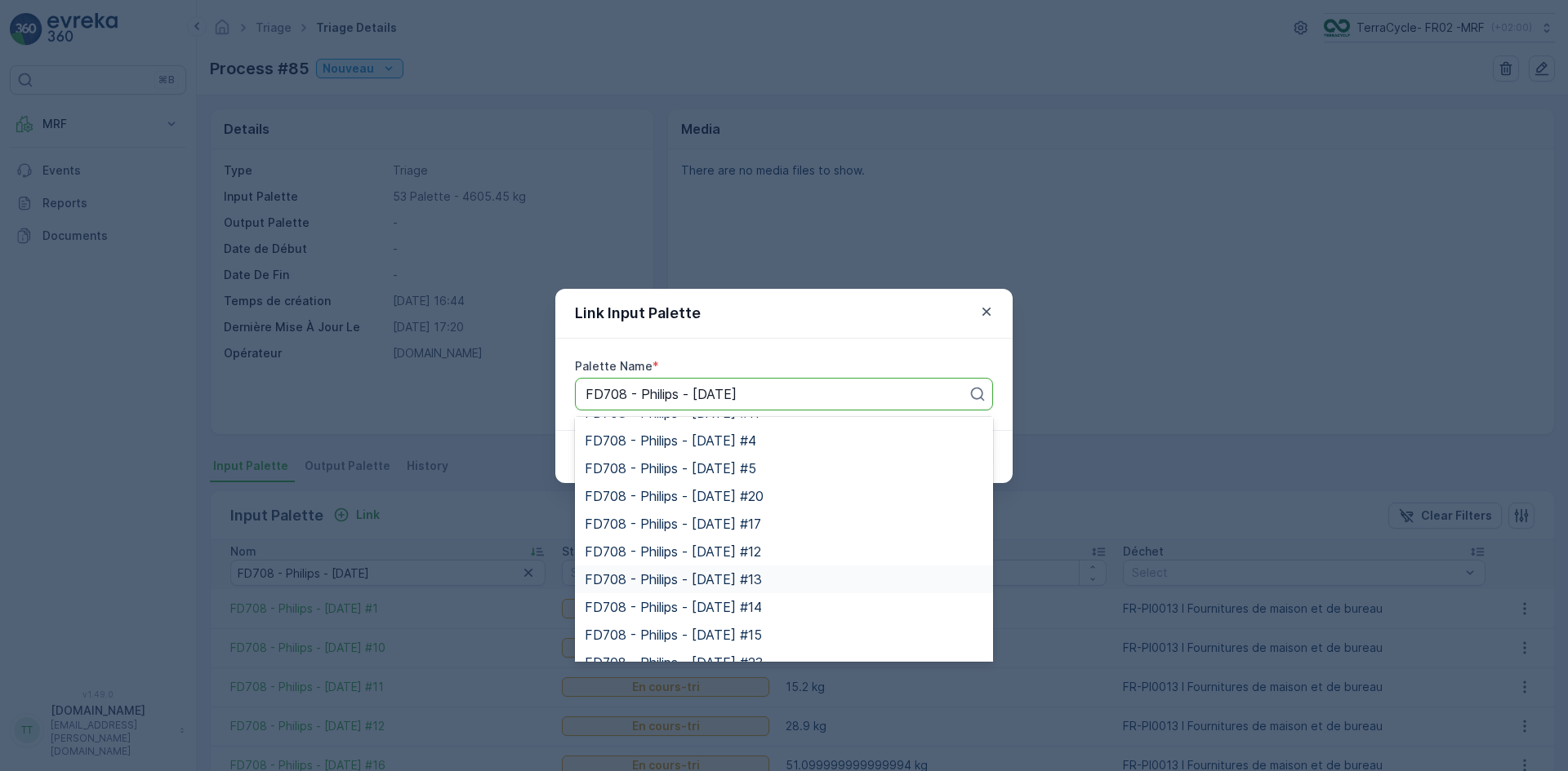
click at [762, 581] on span "FD708 - Philips - [DATE] #13" at bounding box center [672, 580] width 177 height 15
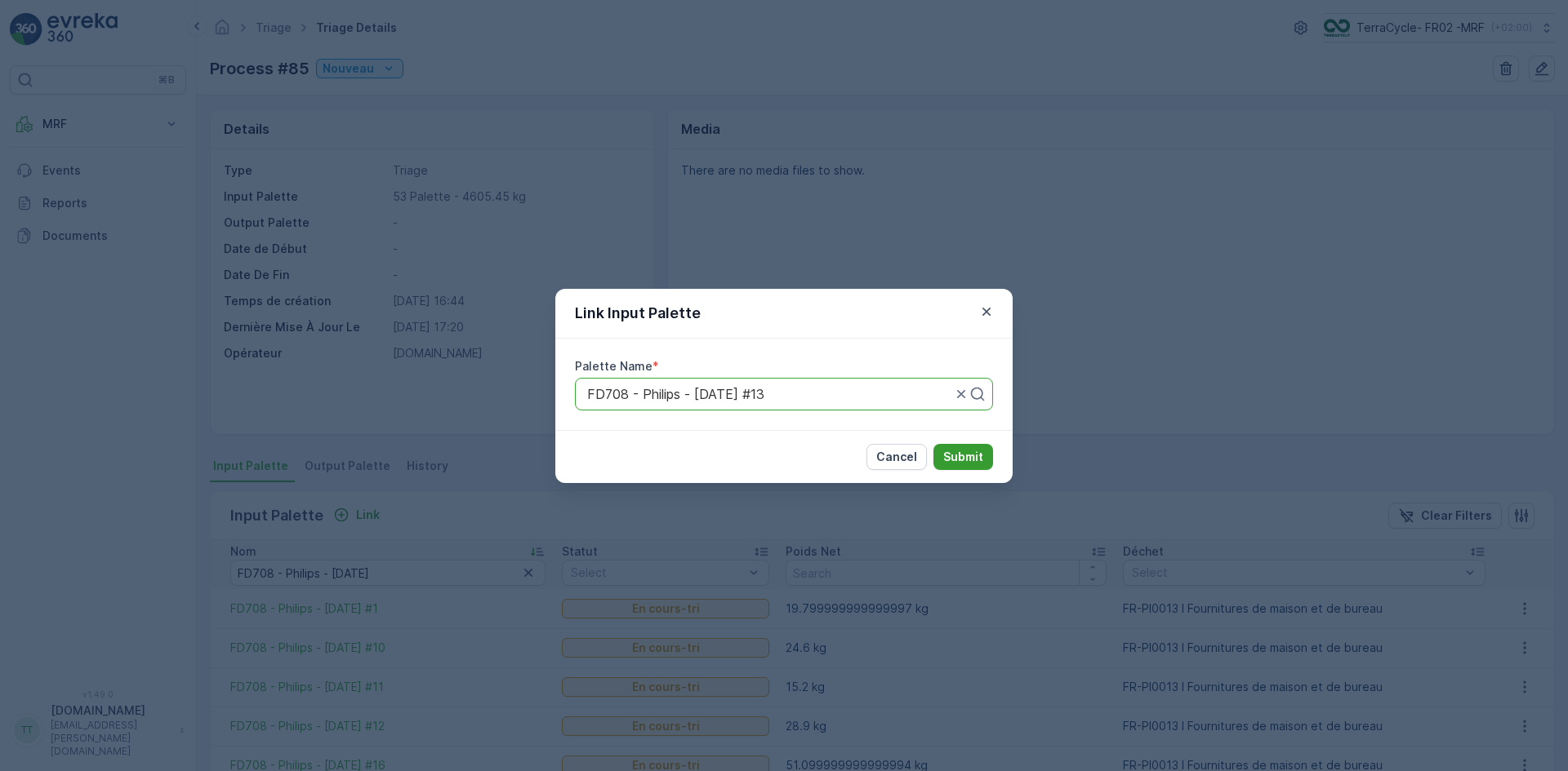
click at [953, 444] on button "Submit" at bounding box center [964, 457] width 60 height 26
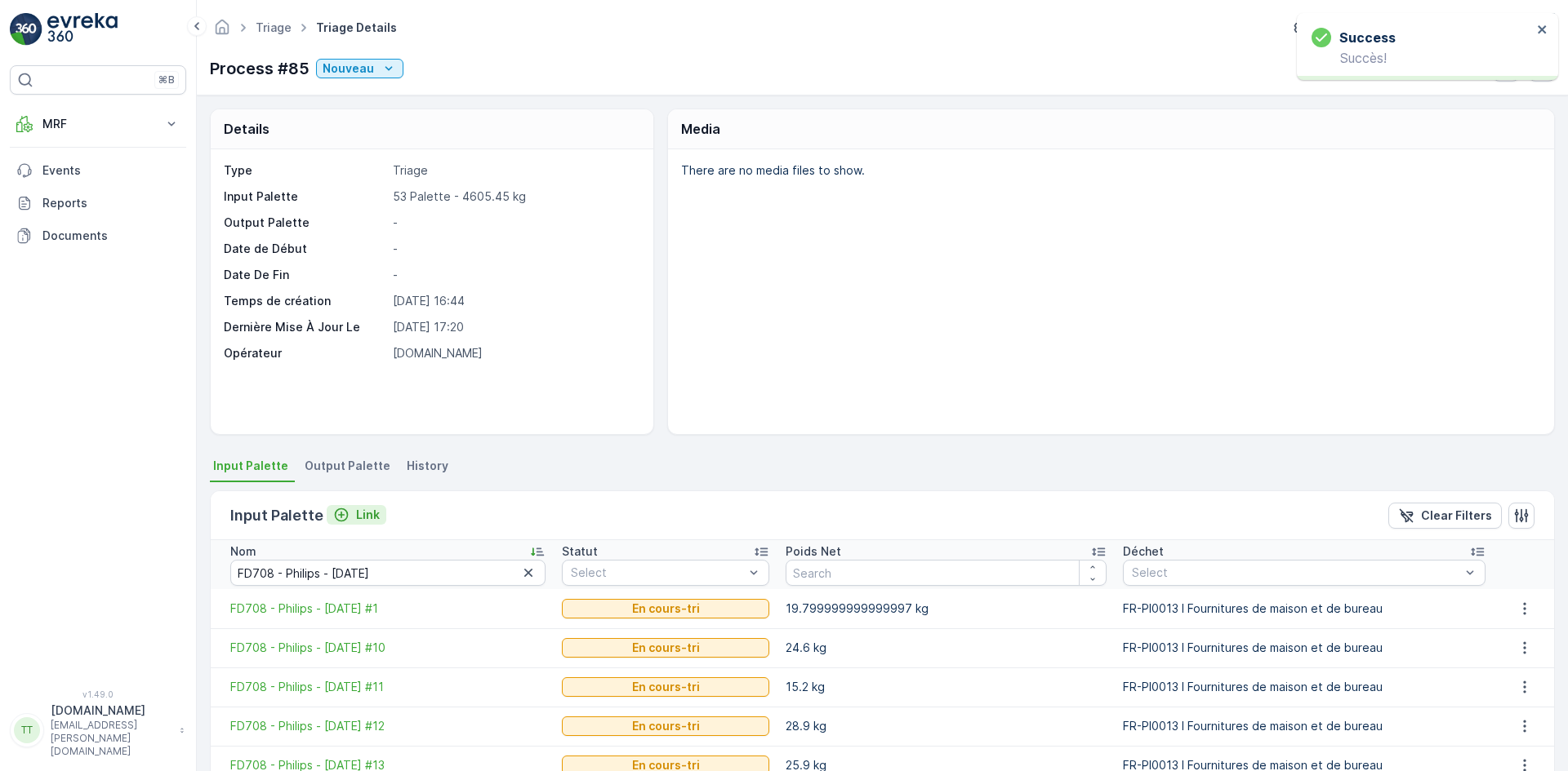
click at [356, 509] on p "Link" at bounding box center [368, 515] width 24 height 16
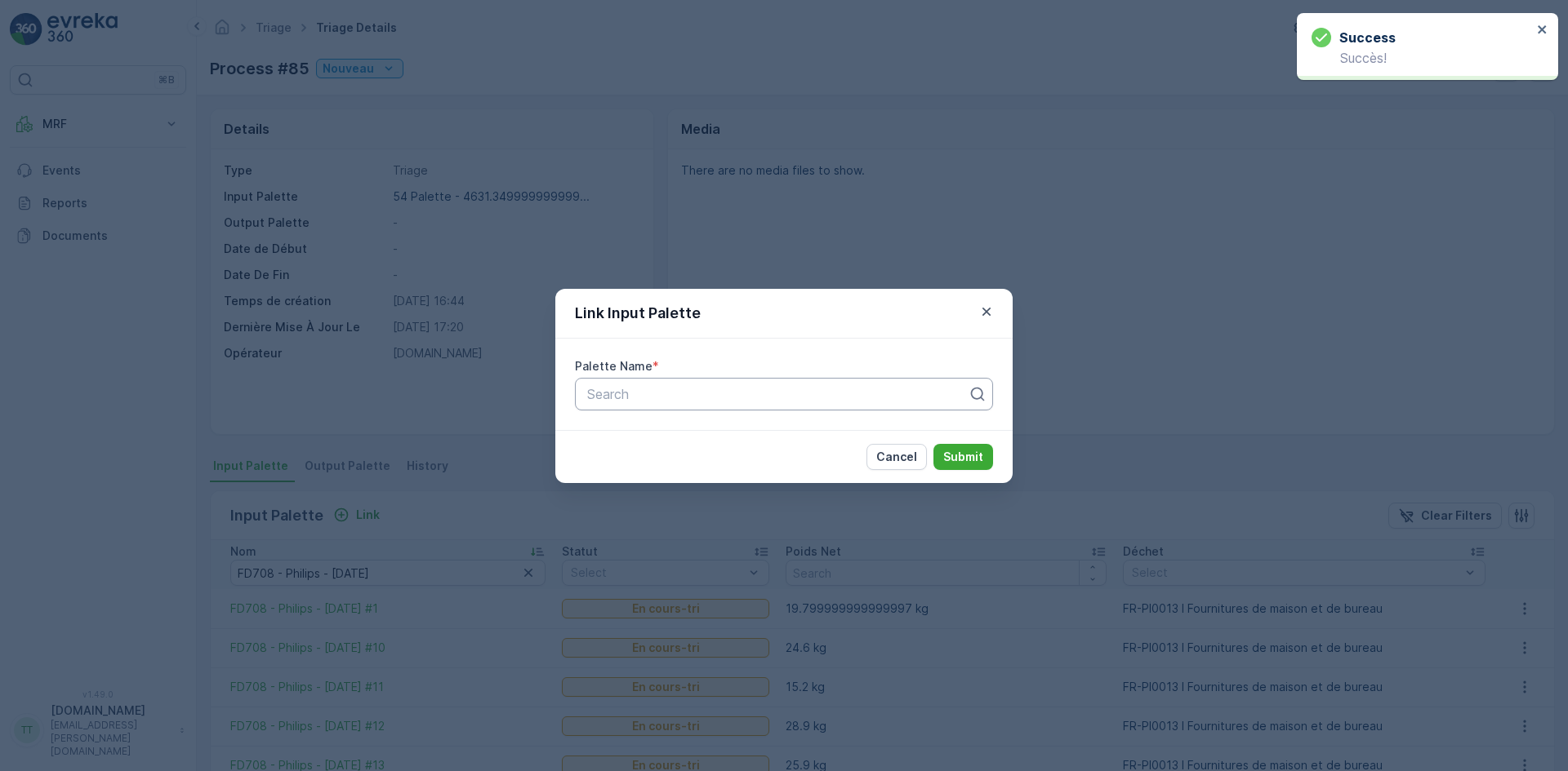
click at [664, 395] on div at bounding box center [777, 395] width 384 height 15
paste input "FD708 - Philips - [DATE]"
type input "FD708 - Philips - [DATE]"
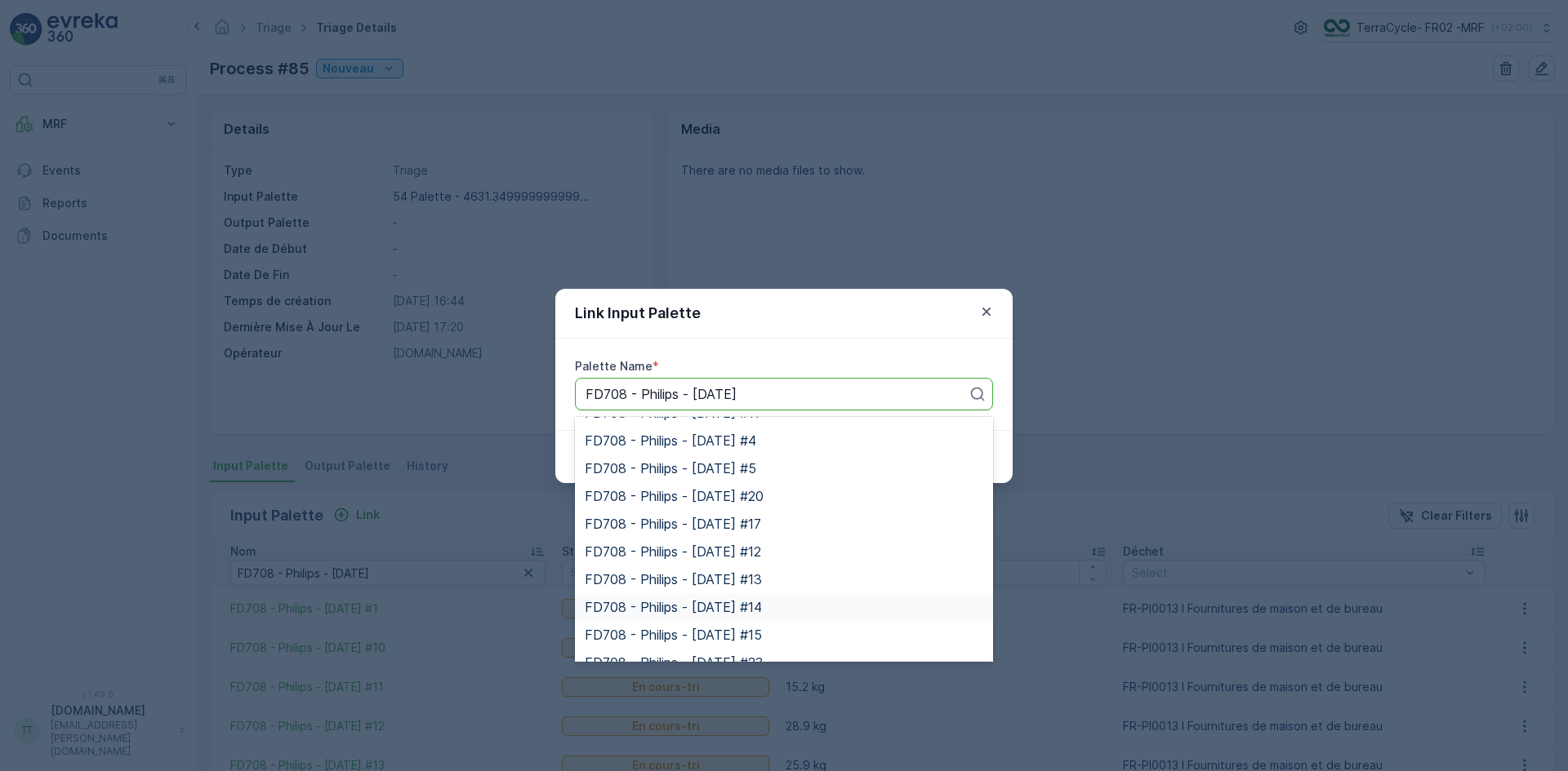
click at [762, 601] on span "FD708 - Philips - [DATE] #14" at bounding box center [672, 607] width 177 height 15
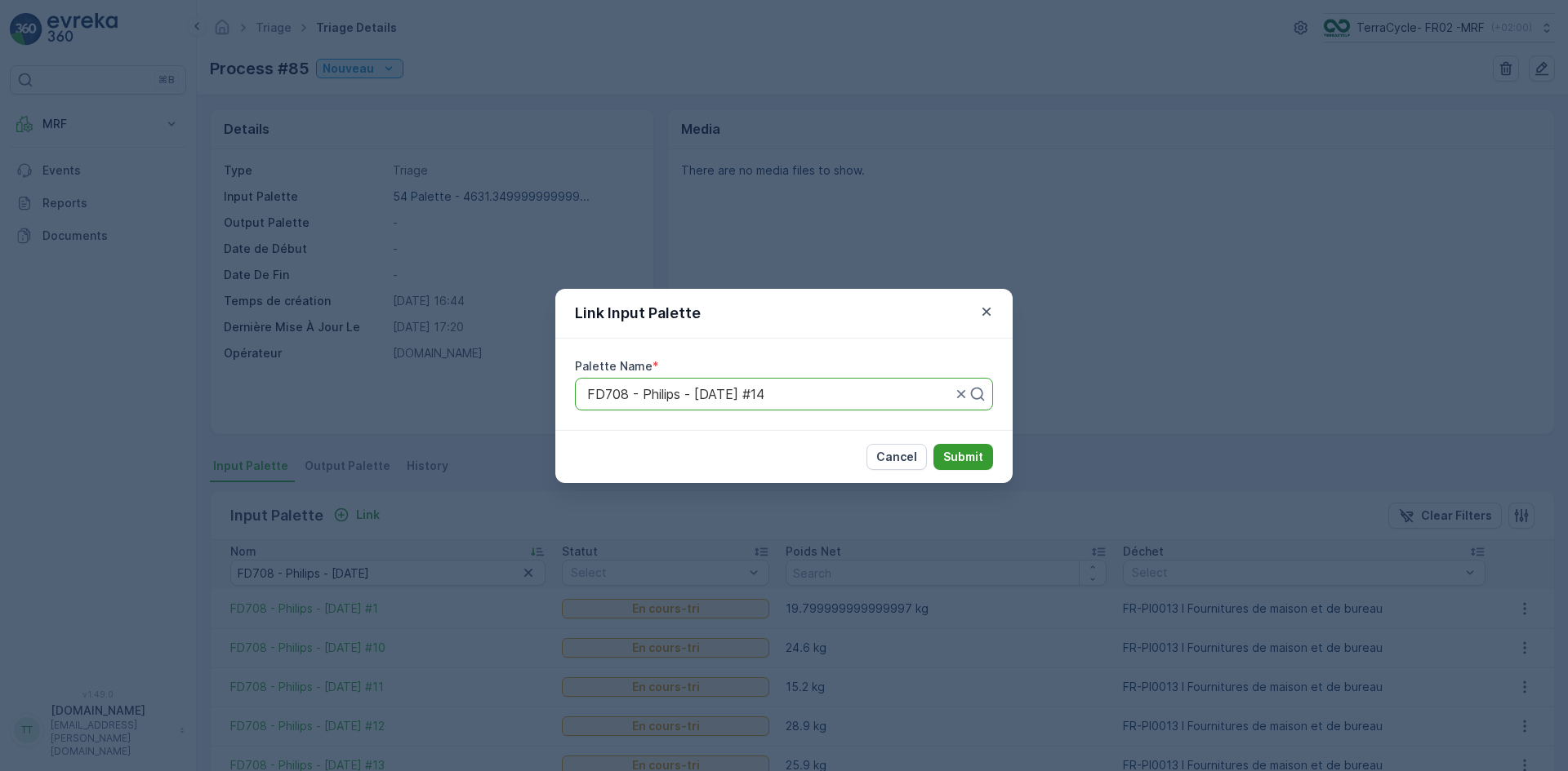
click at [950, 454] on p "Submit" at bounding box center [963, 457] width 40 height 16
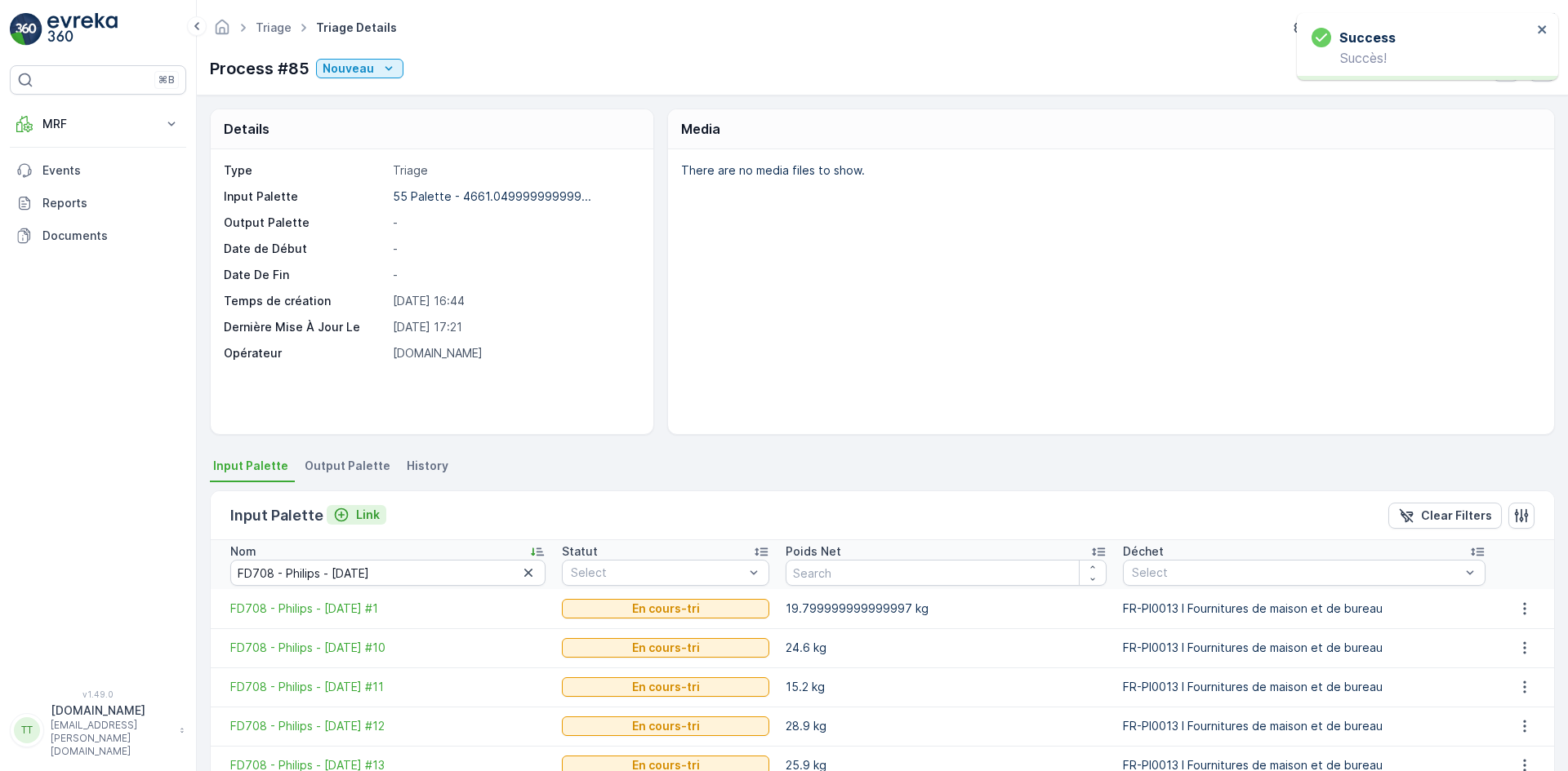
click at [364, 512] on p "Link" at bounding box center [368, 515] width 24 height 16
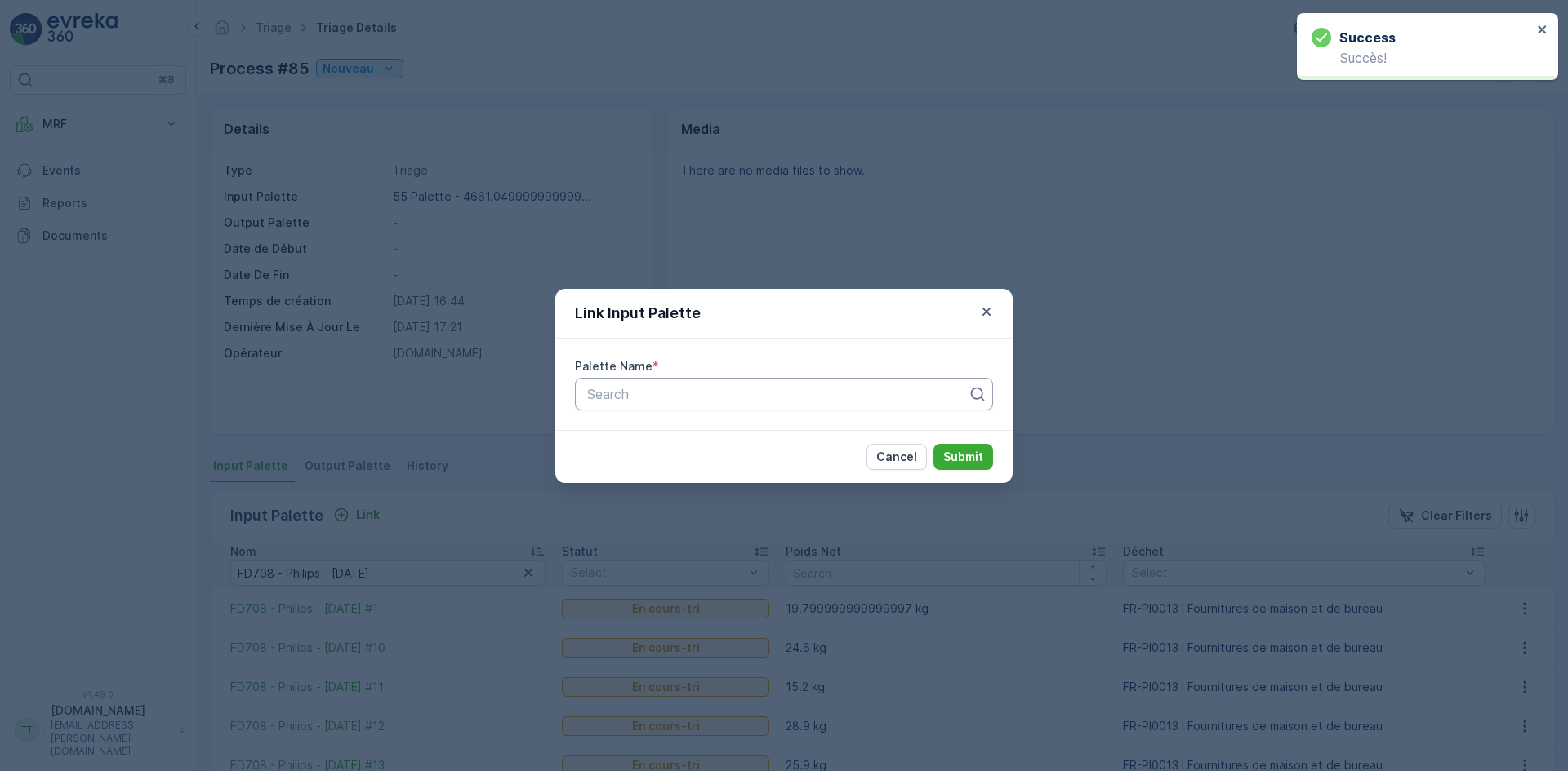
click at [720, 399] on div at bounding box center [777, 395] width 384 height 15
paste input "FD708 - Philips - [DATE]"
type input "FD708 - Philips - [DATE]"
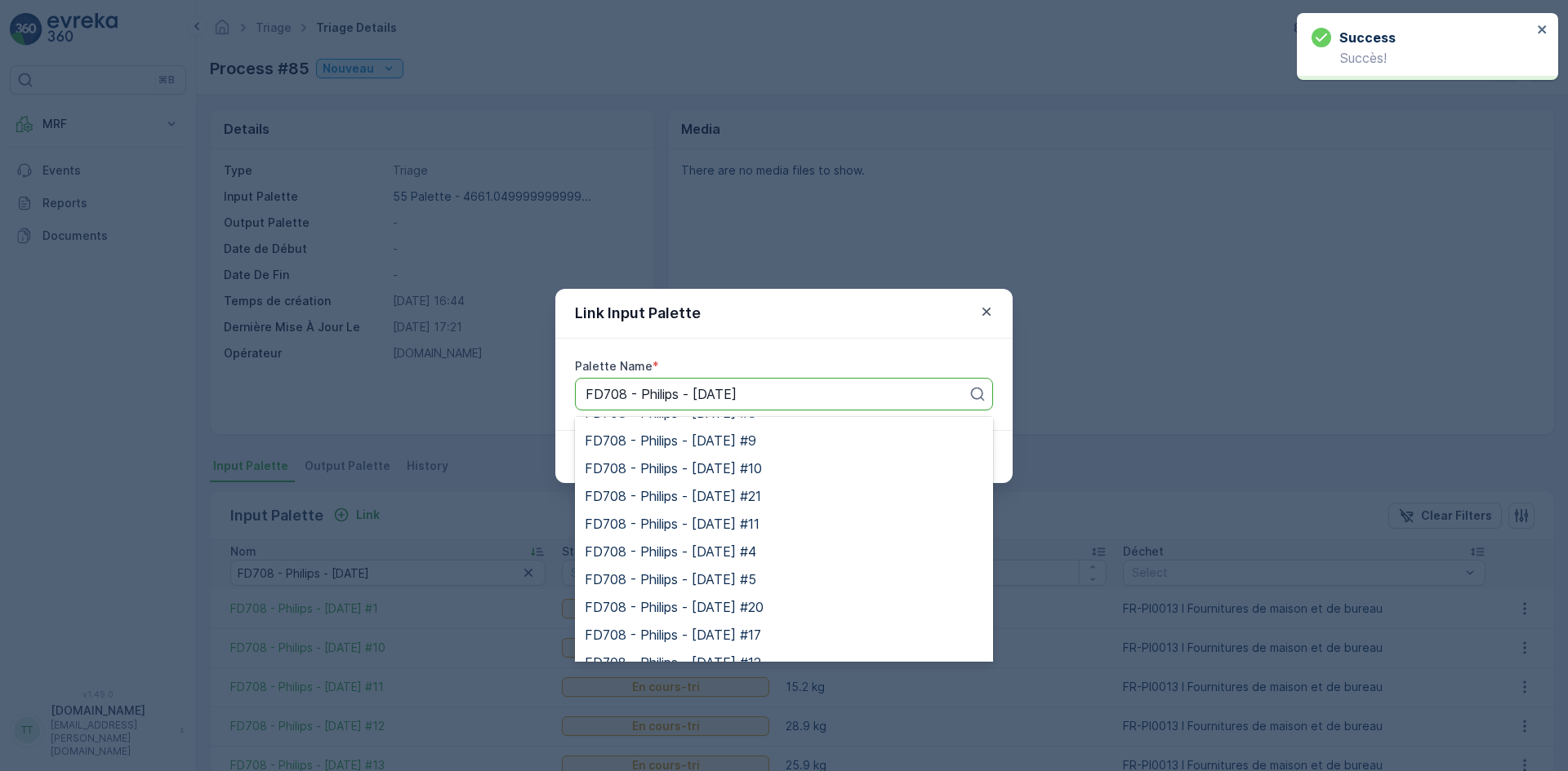
scroll to position [455, 0]
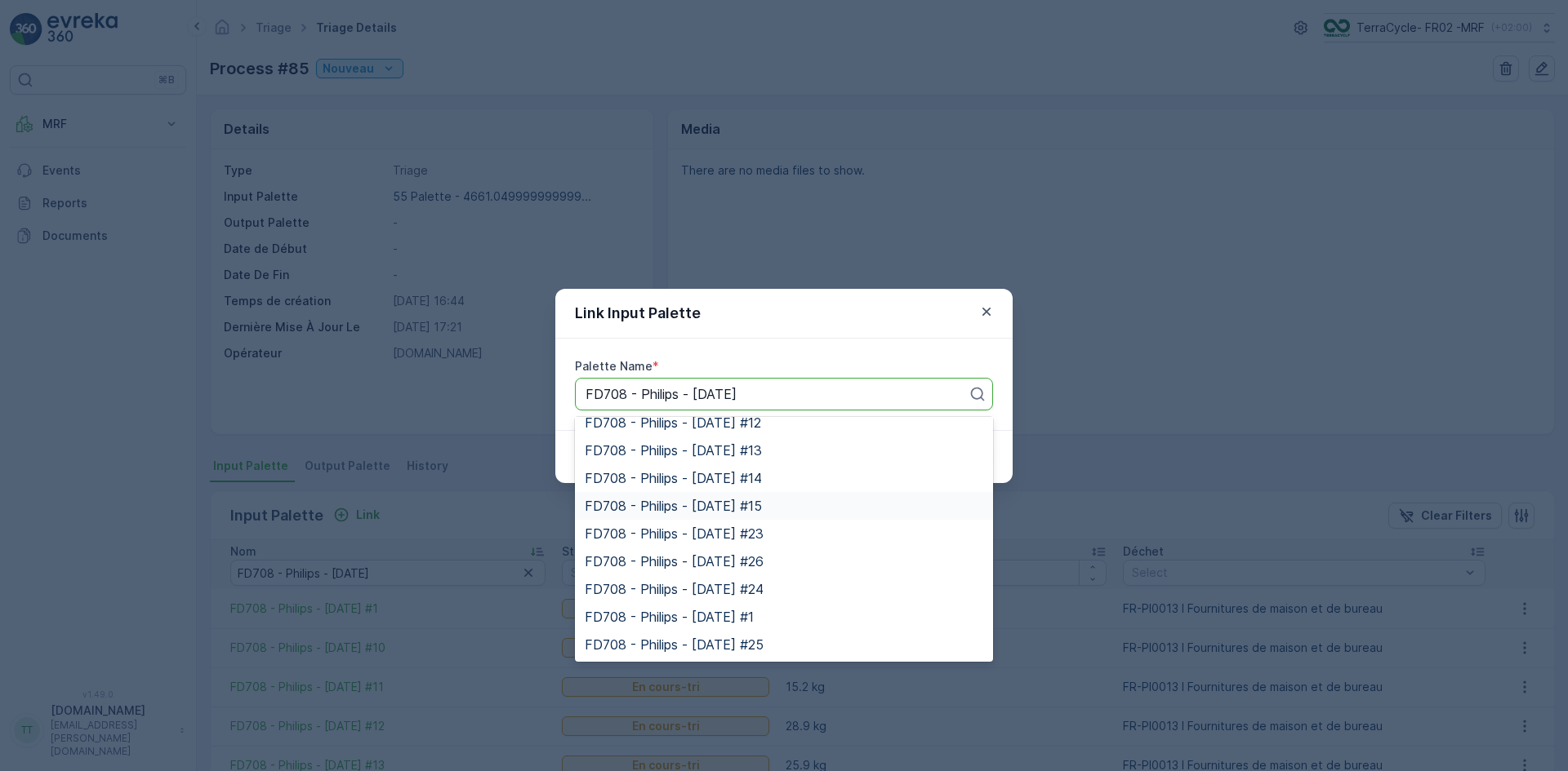
click at [750, 500] on span "FD708 - Philips - [DATE] #15" at bounding box center [672, 506] width 177 height 15
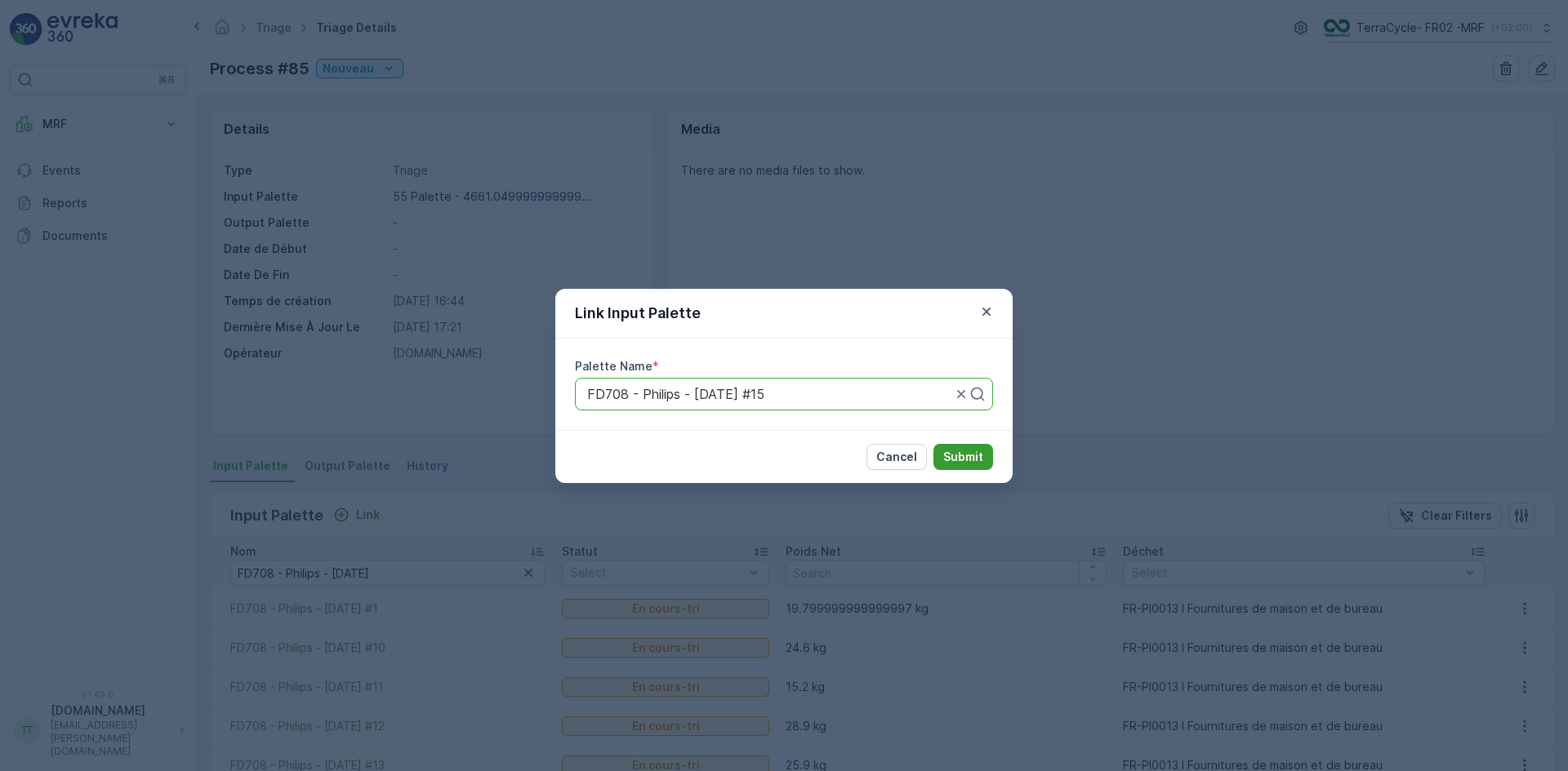
click at [966, 456] on p "Submit" at bounding box center [963, 457] width 40 height 16
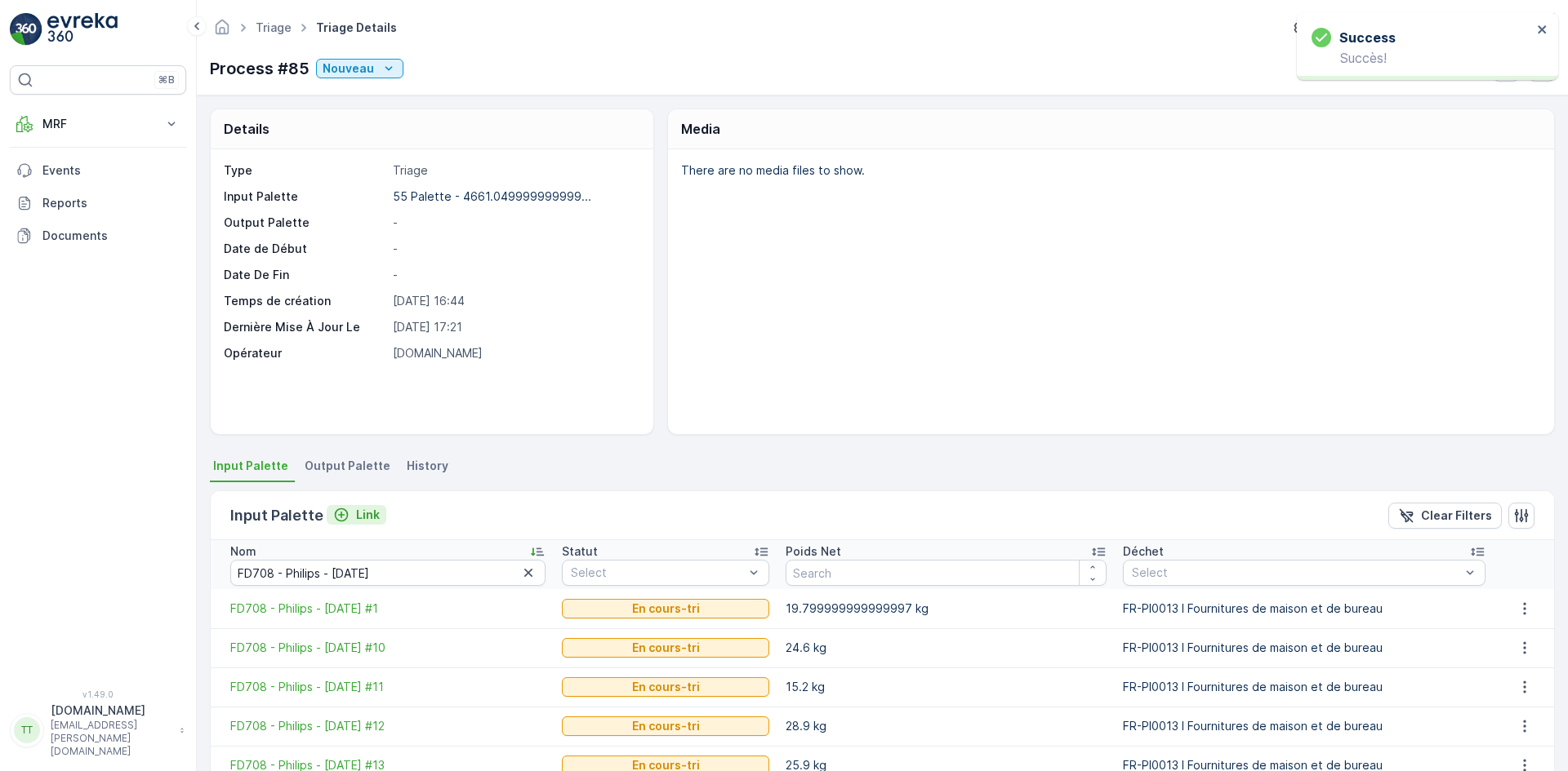
click at [366, 515] on p "Link" at bounding box center [368, 515] width 24 height 16
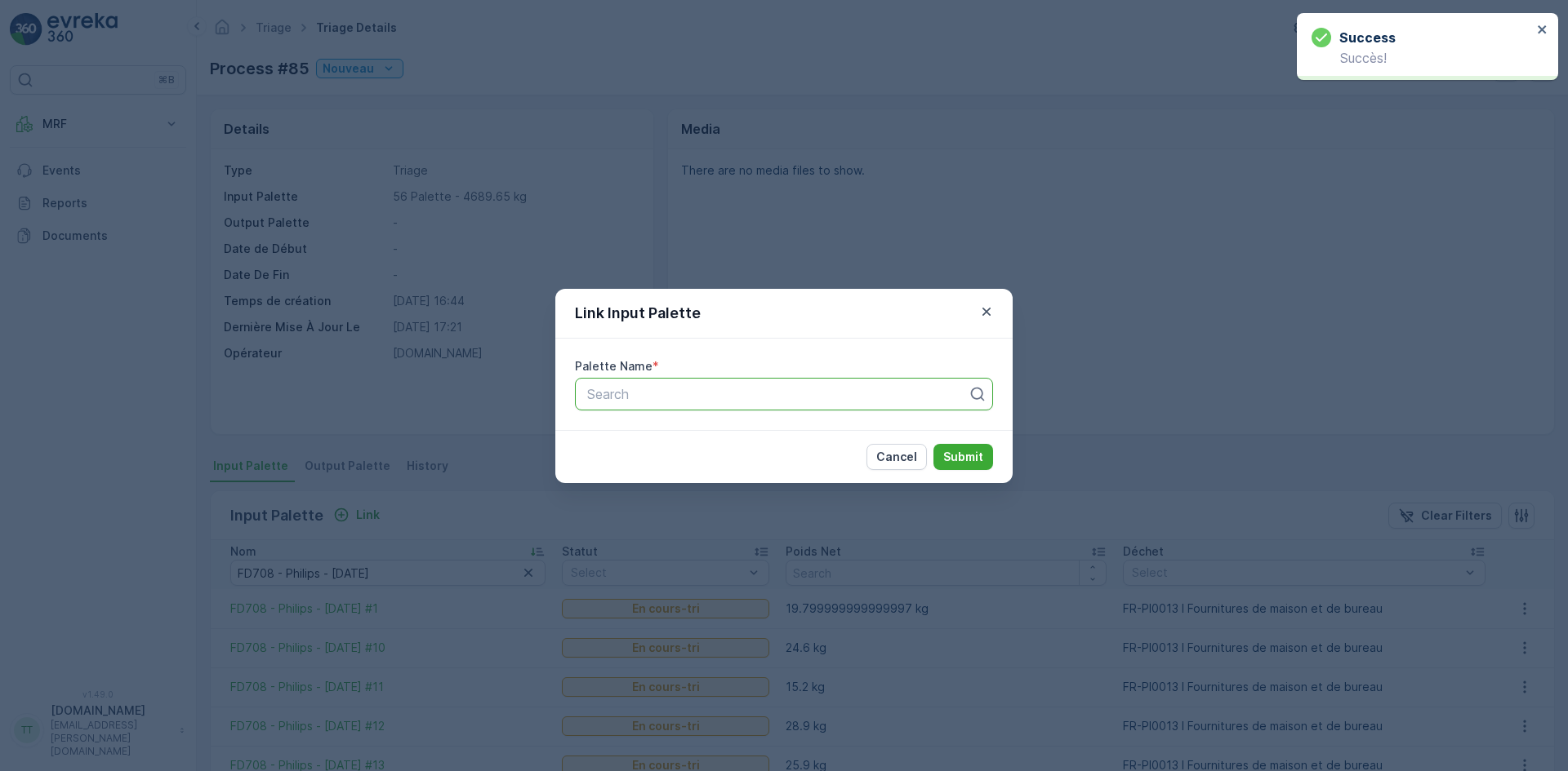
click at [681, 399] on div at bounding box center [777, 395] width 384 height 15
paste input "FD708 - Philips - [DATE]"
type input "FD708 - Philips - [DATE]"
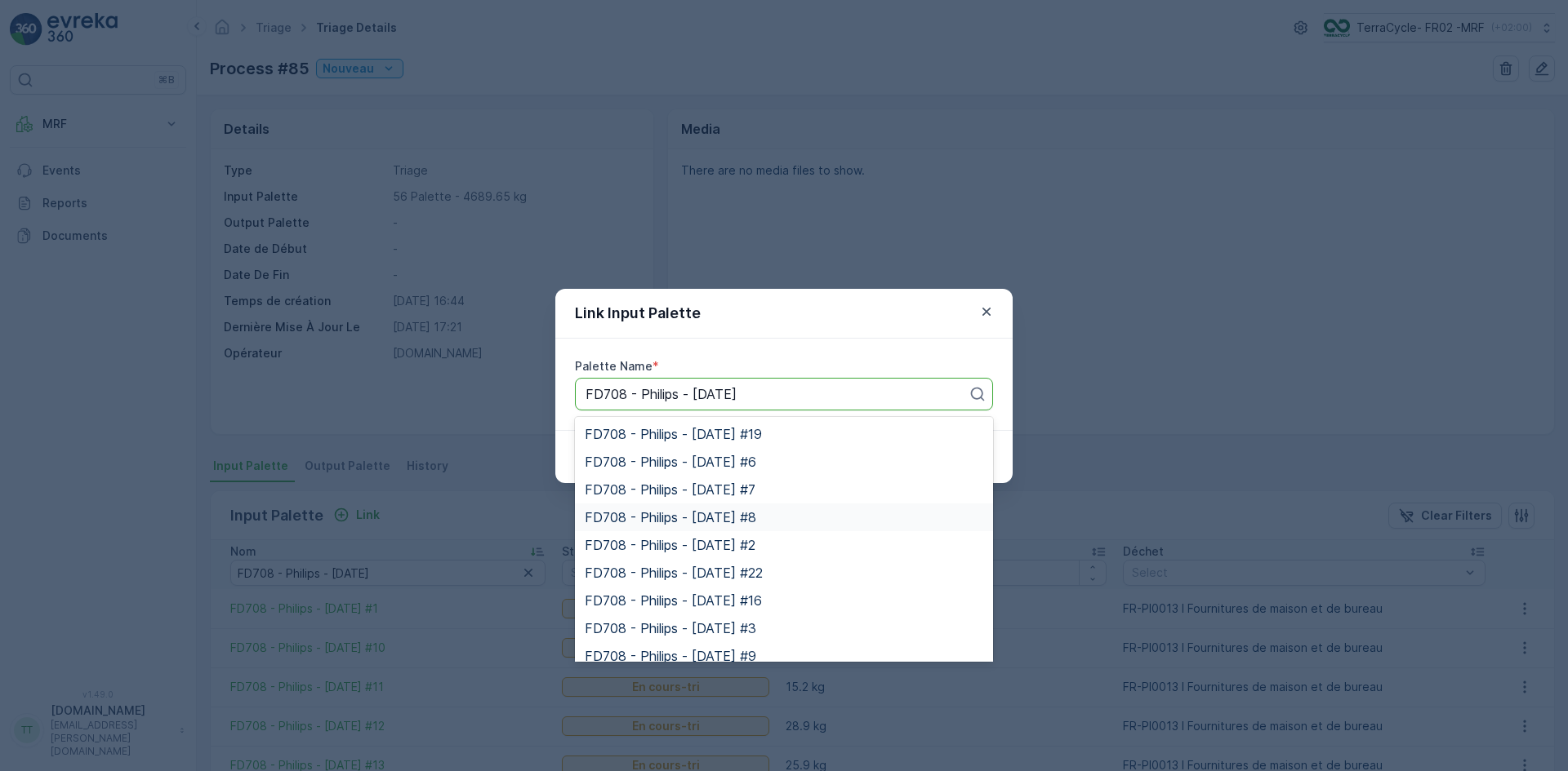
scroll to position [408, 0]
click at [795, 581] on div "FD708 - Philips - [DATE] #23" at bounding box center [783, 581] width 398 height 15
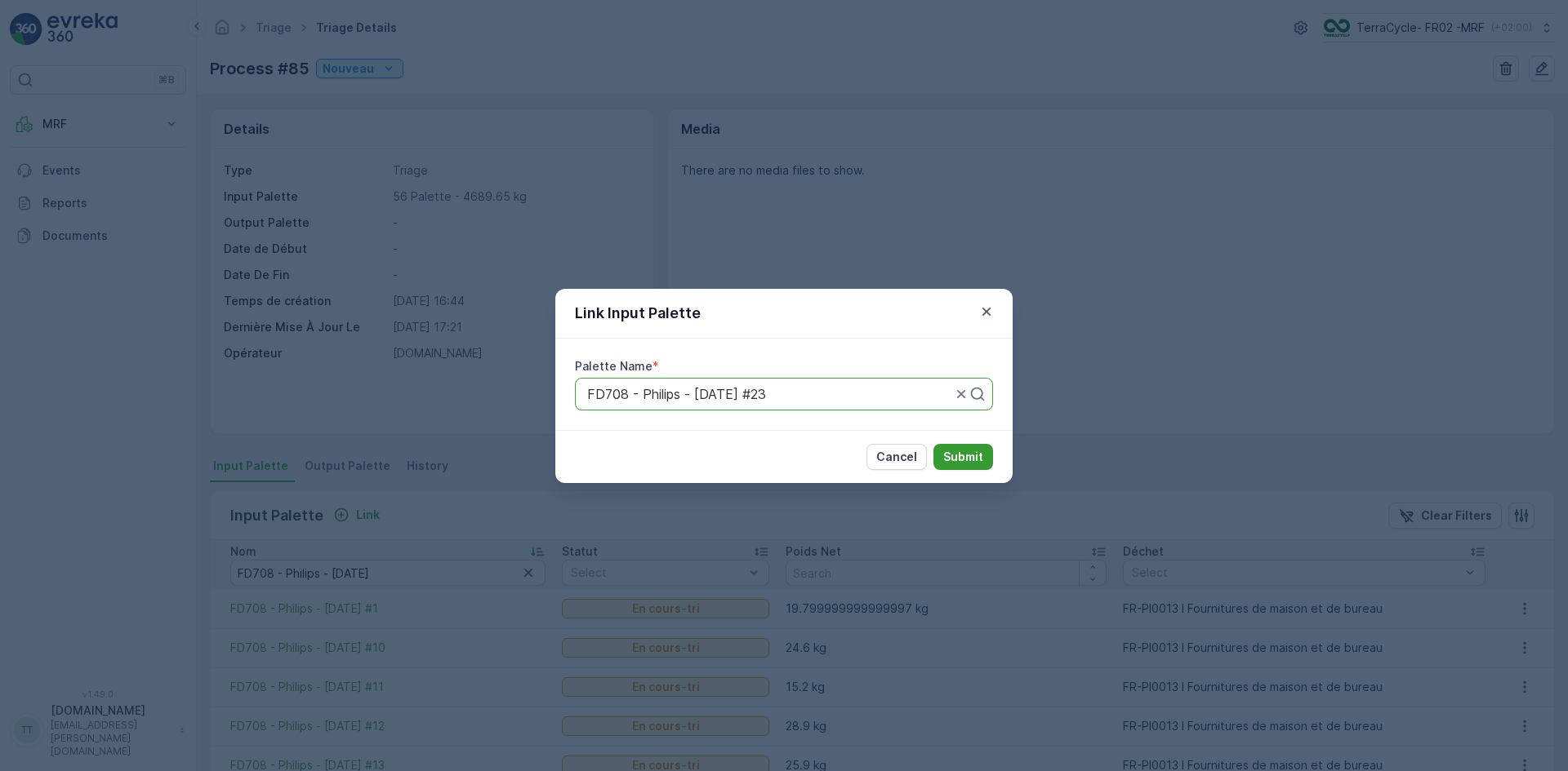
click at [974, 454] on p "Submit" at bounding box center [963, 457] width 40 height 16
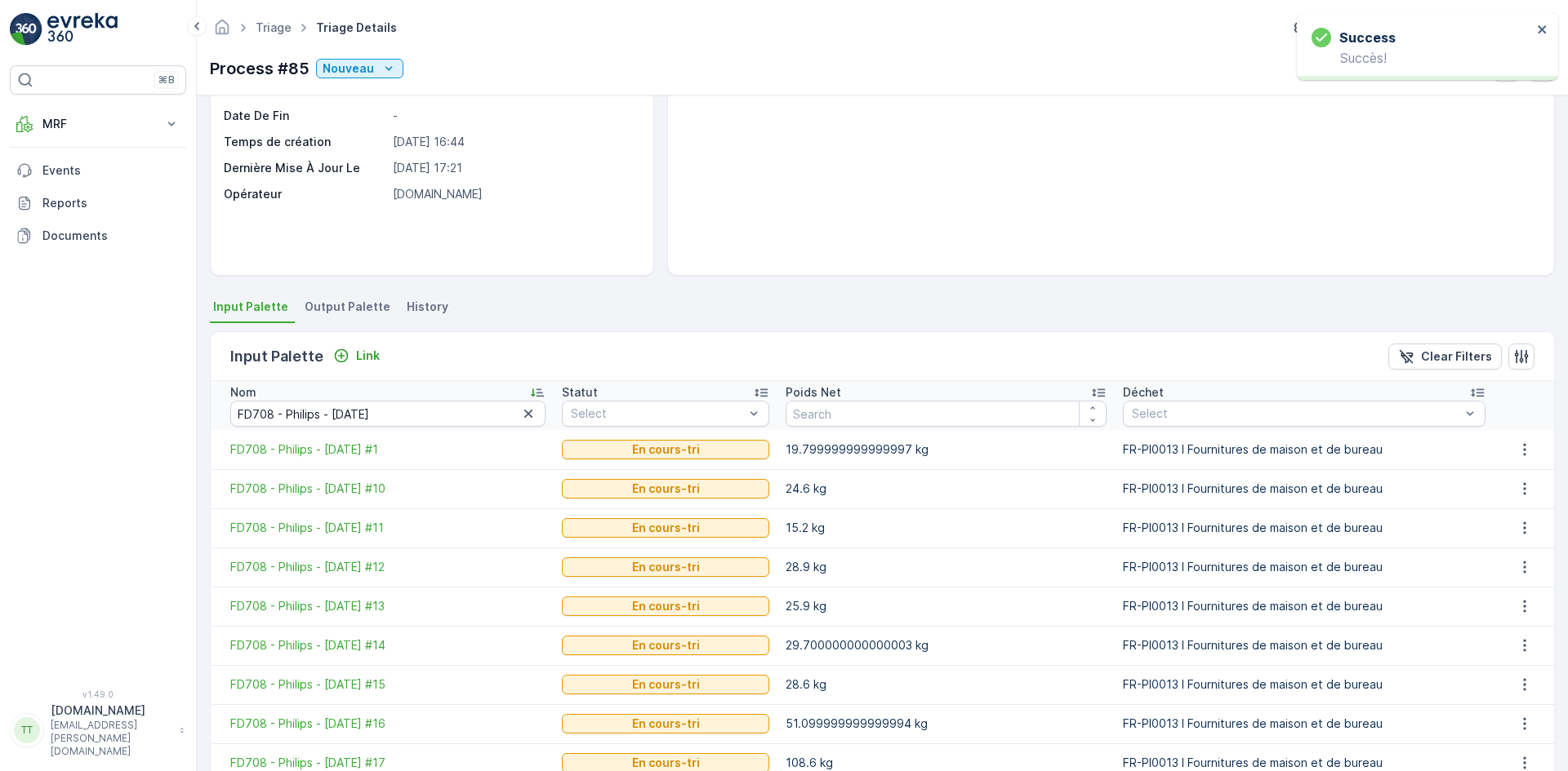
scroll to position [116, 0]
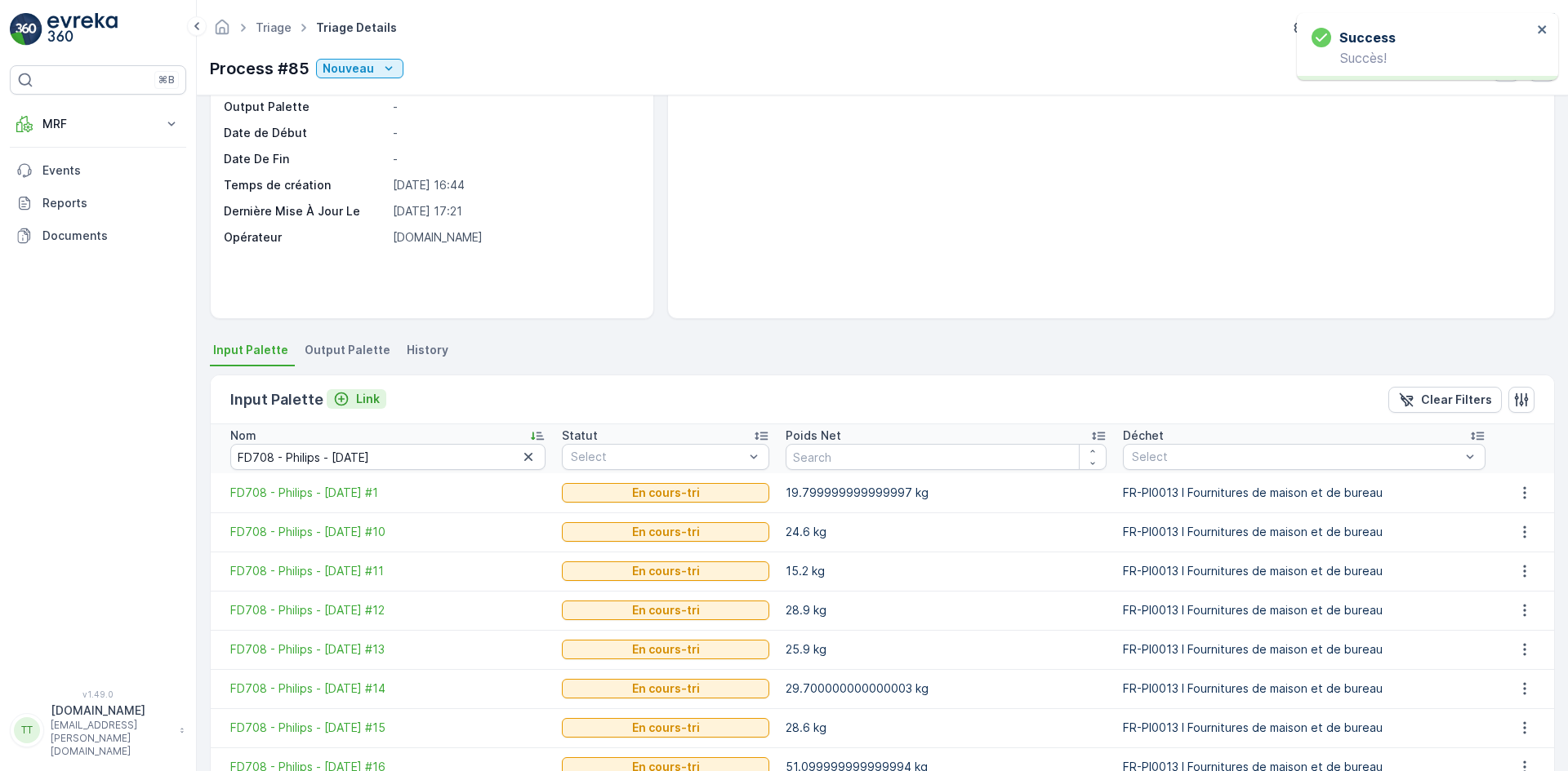
click at [365, 400] on p "Link" at bounding box center [368, 399] width 24 height 16
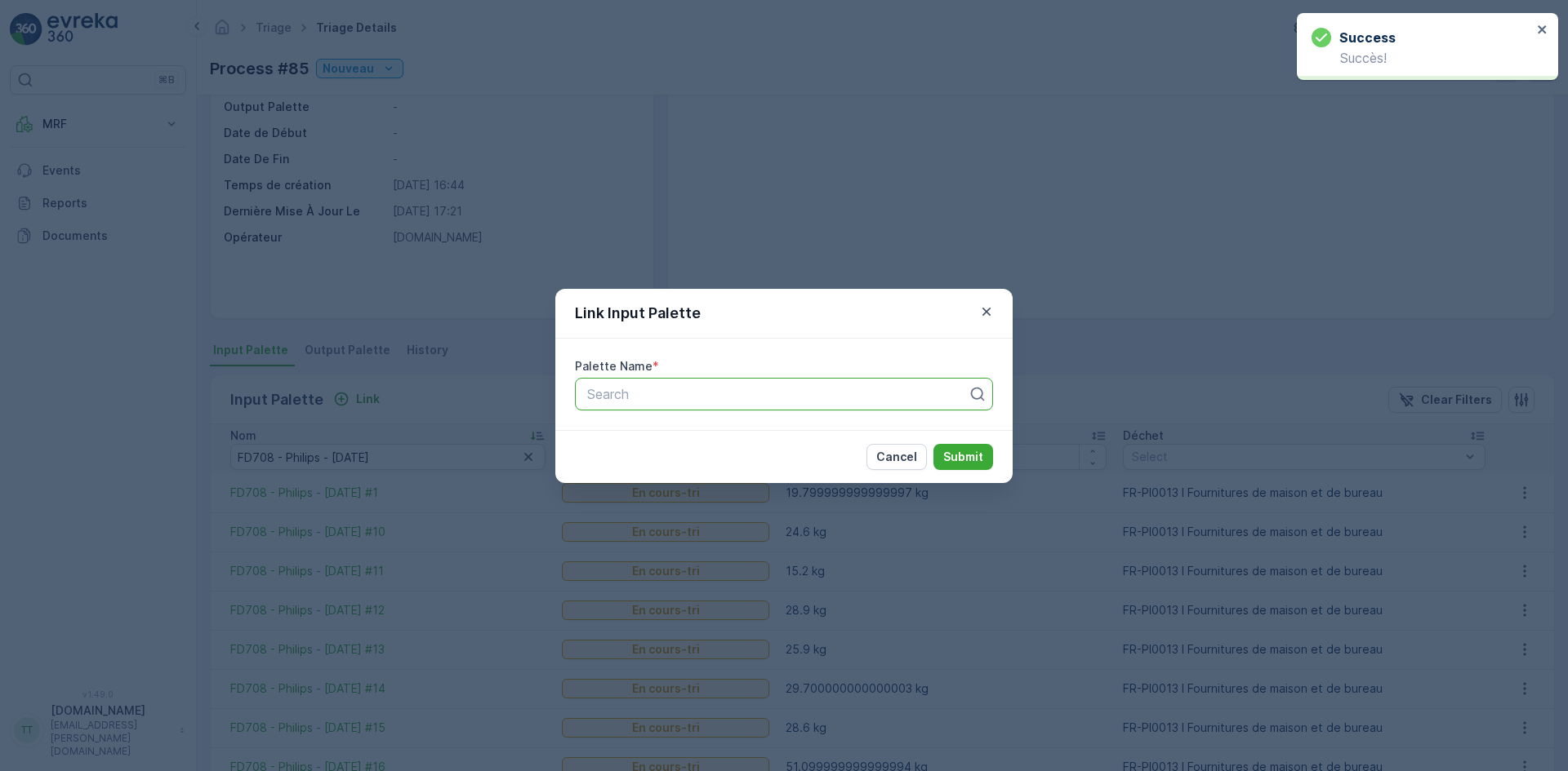
click at [631, 398] on div at bounding box center [777, 395] width 384 height 15
paste input "FD708 - Philips - [DATE]"
type input "FD708 - Philips - [DATE]"
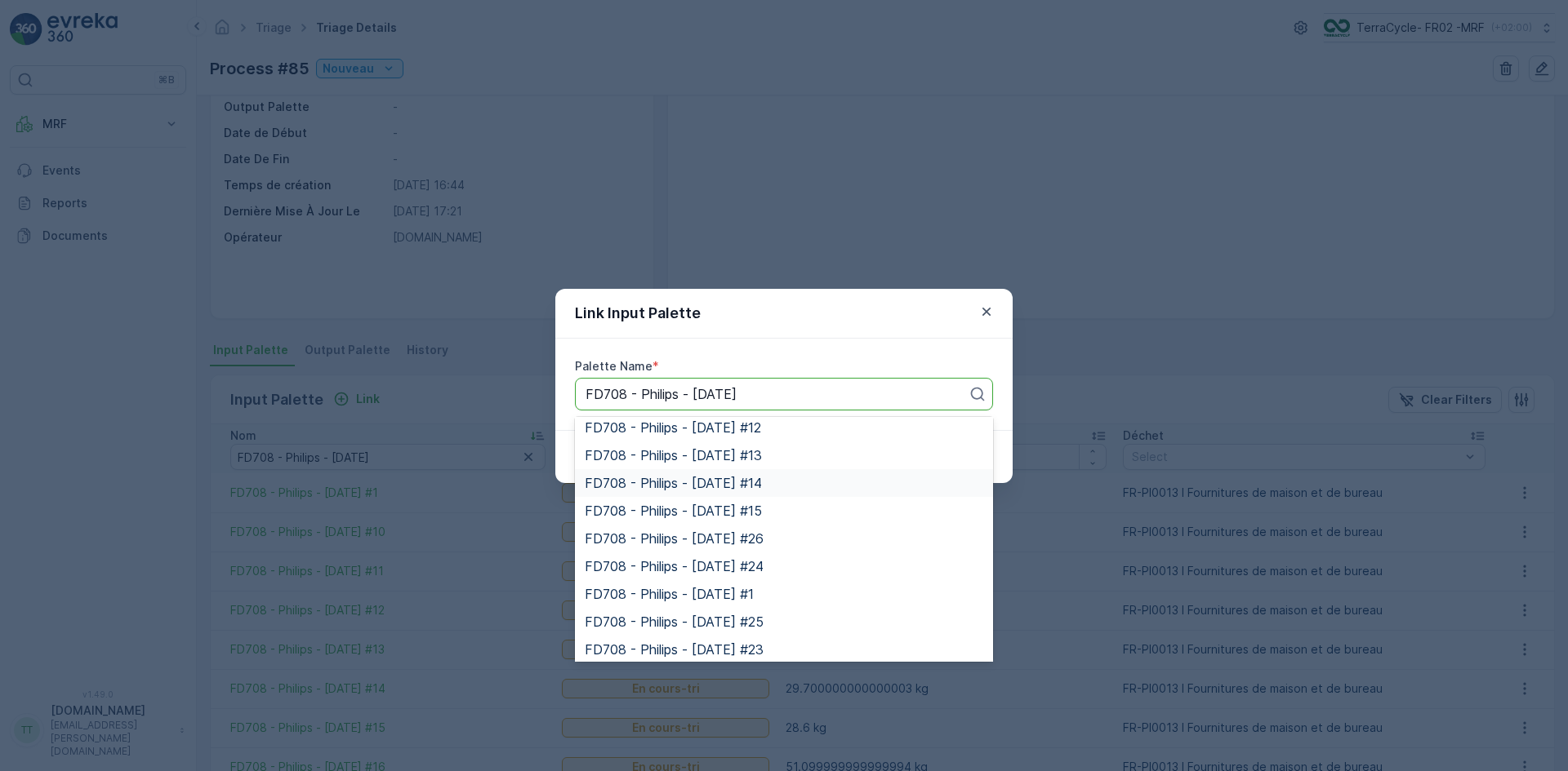
scroll to position [455, 0]
click at [789, 535] on div "FD708 - Philips - [DATE] #26" at bounding box center [783, 533] width 398 height 15
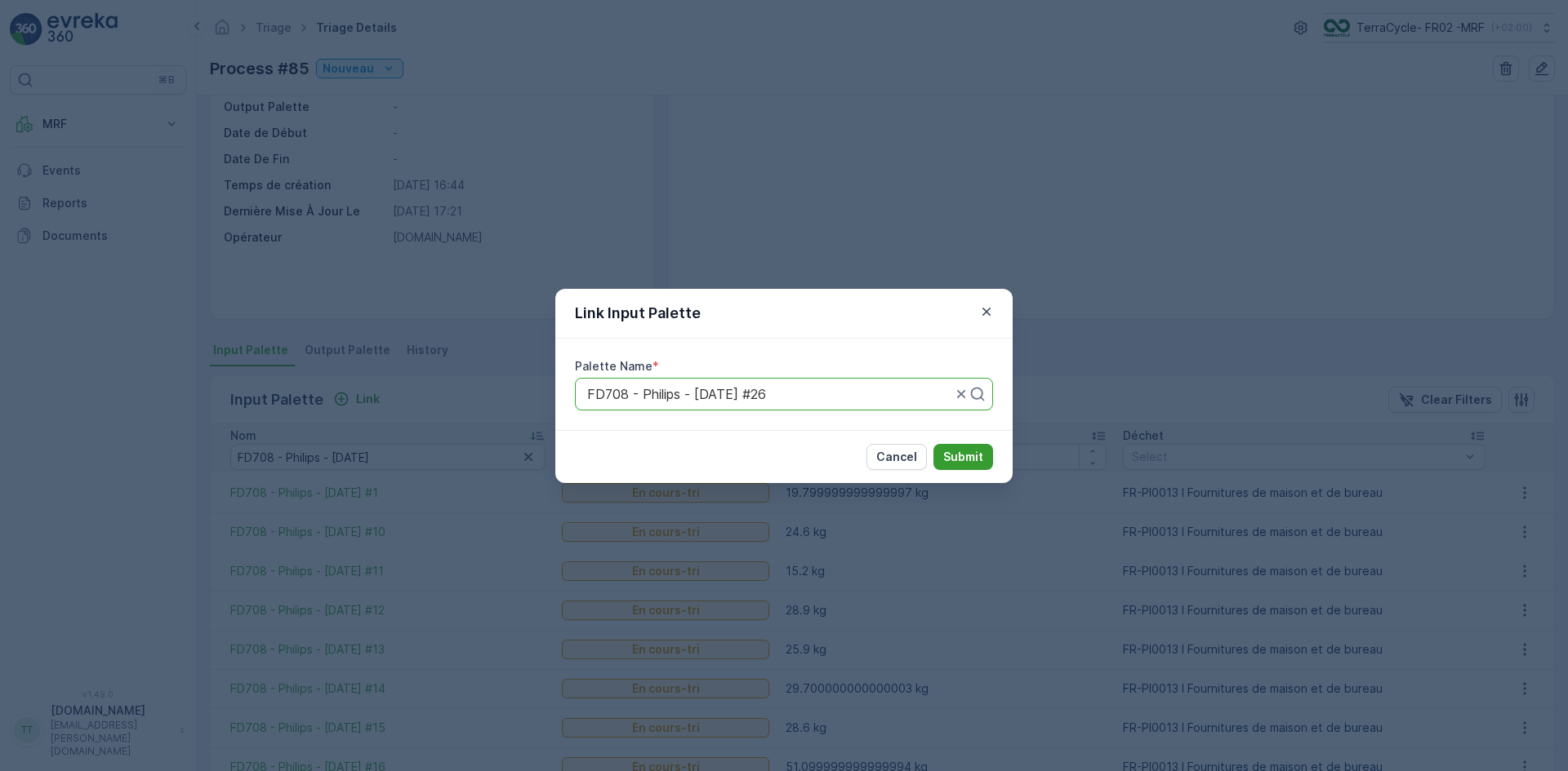
click at [954, 454] on p "Submit" at bounding box center [963, 457] width 40 height 16
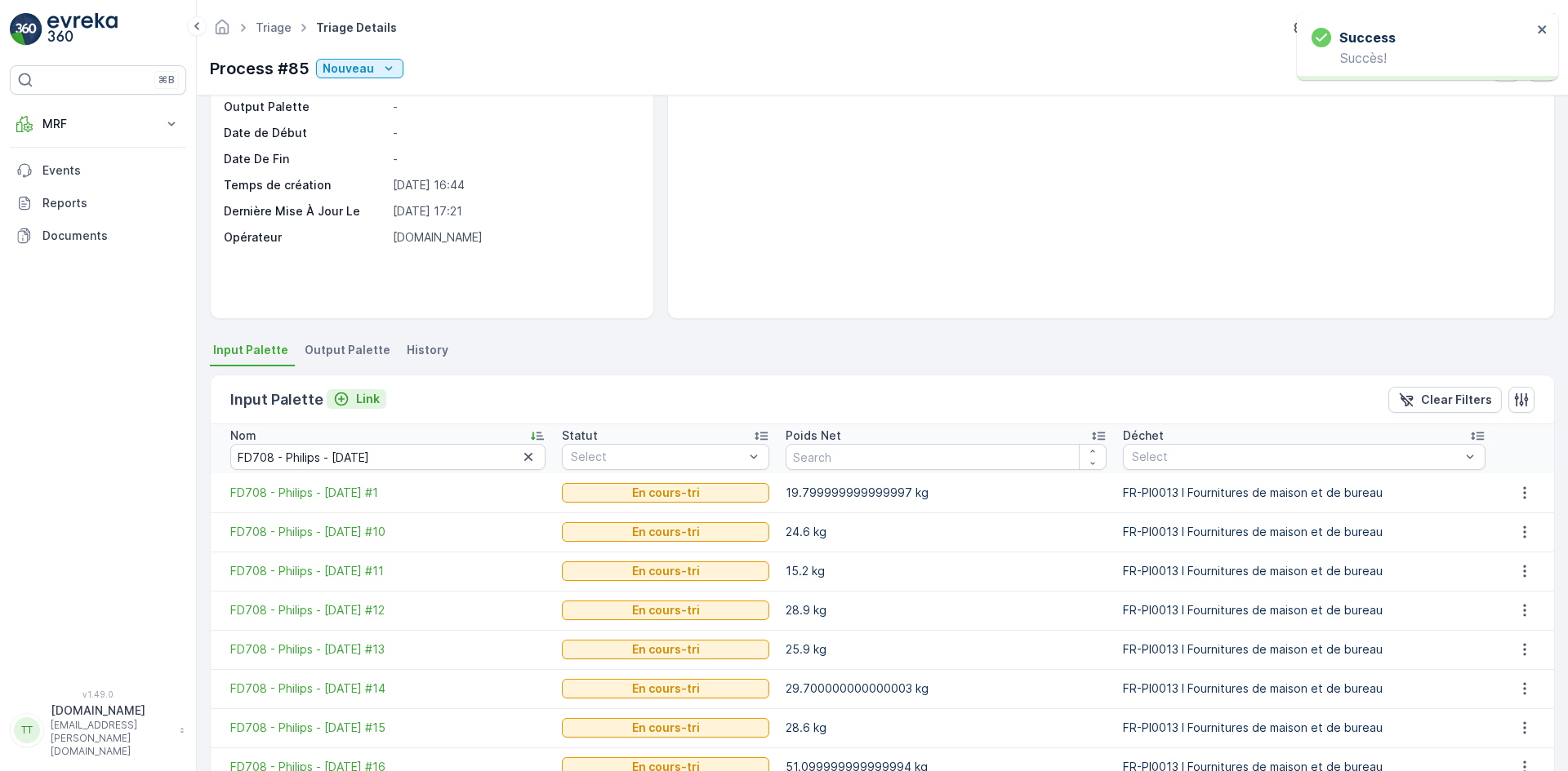
click at [365, 398] on p "Link" at bounding box center [368, 399] width 24 height 16
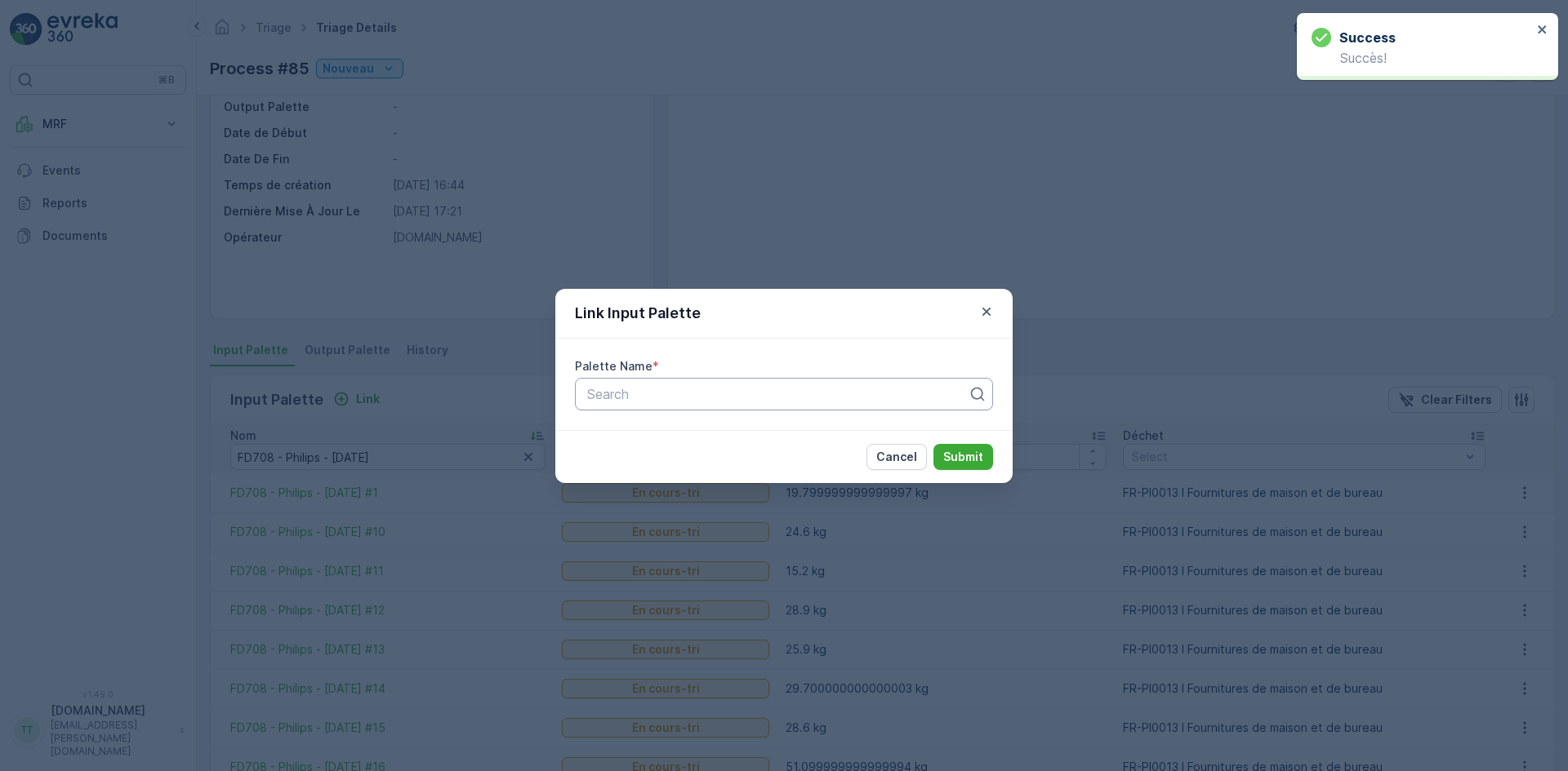
click at [593, 397] on div at bounding box center [777, 395] width 384 height 15
paste input "FD708 - Philips - [DATE]"
type input "FD708 - Philips - [DATE]"
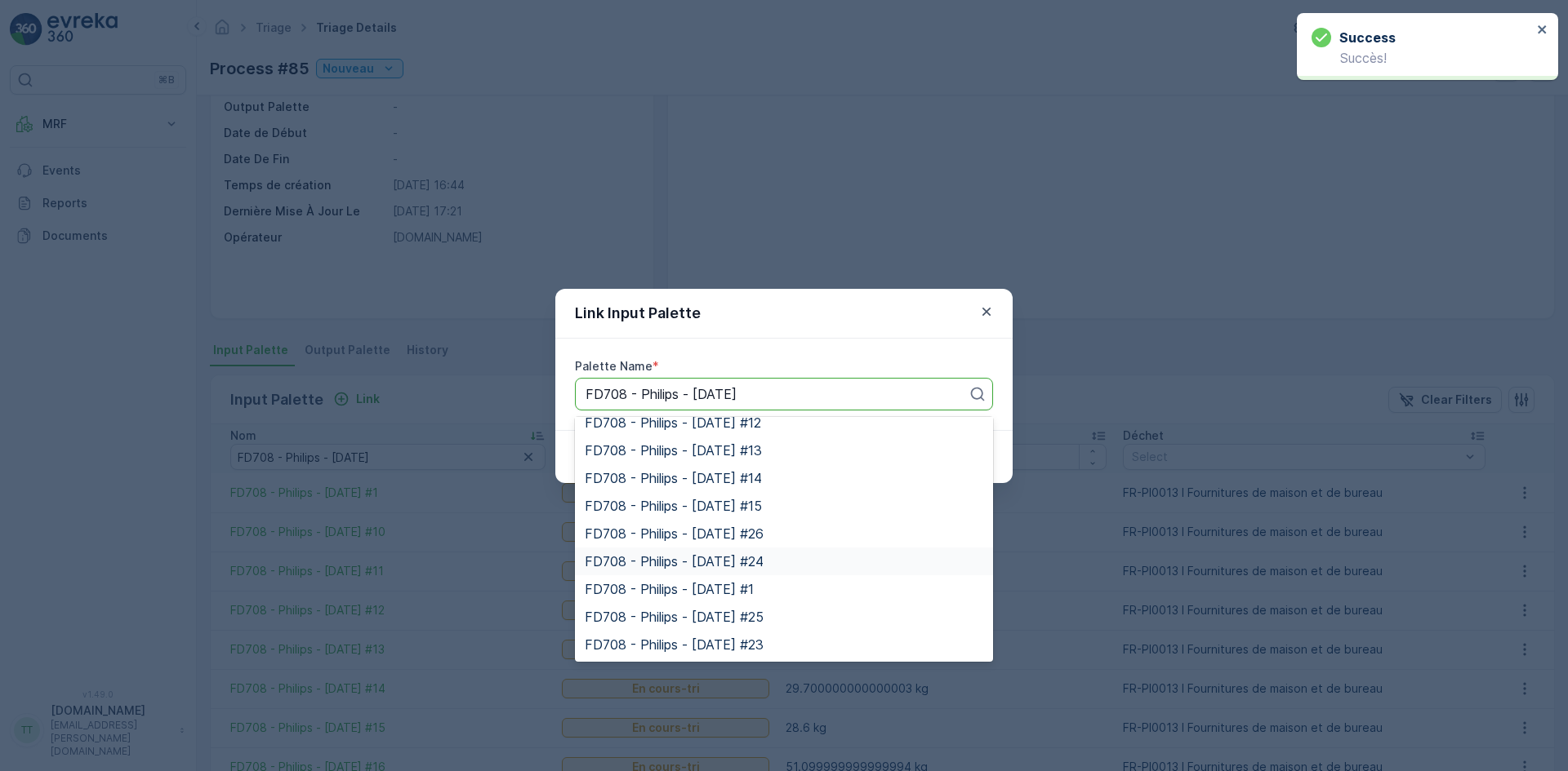
click at [747, 554] on span "FD708 - Philips - [DATE] #24" at bounding box center [673, 561] width 179 height 15
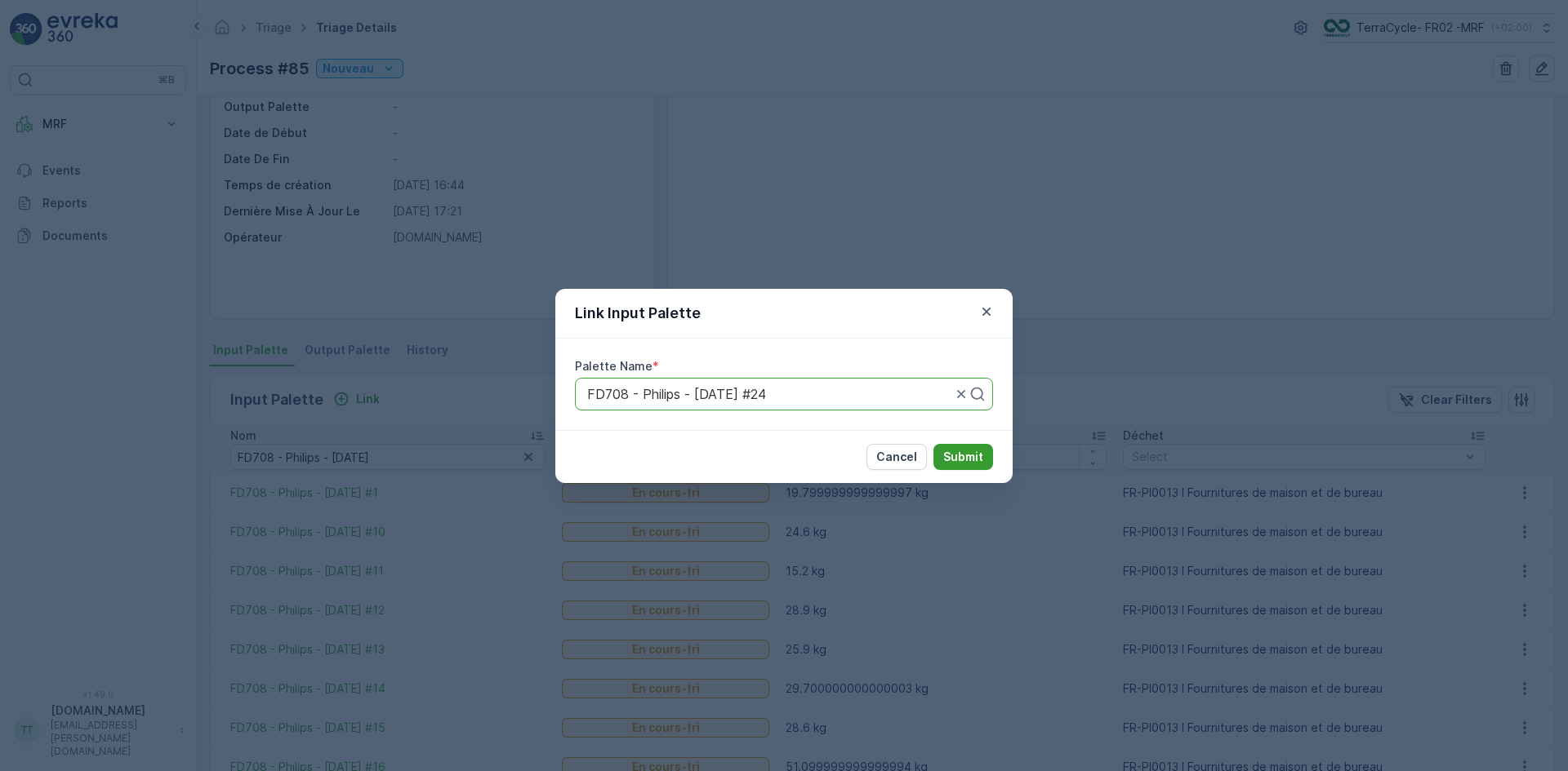
click at [954, 456] on p "Submit" at bounding box center [963, 457] width 40 height 16
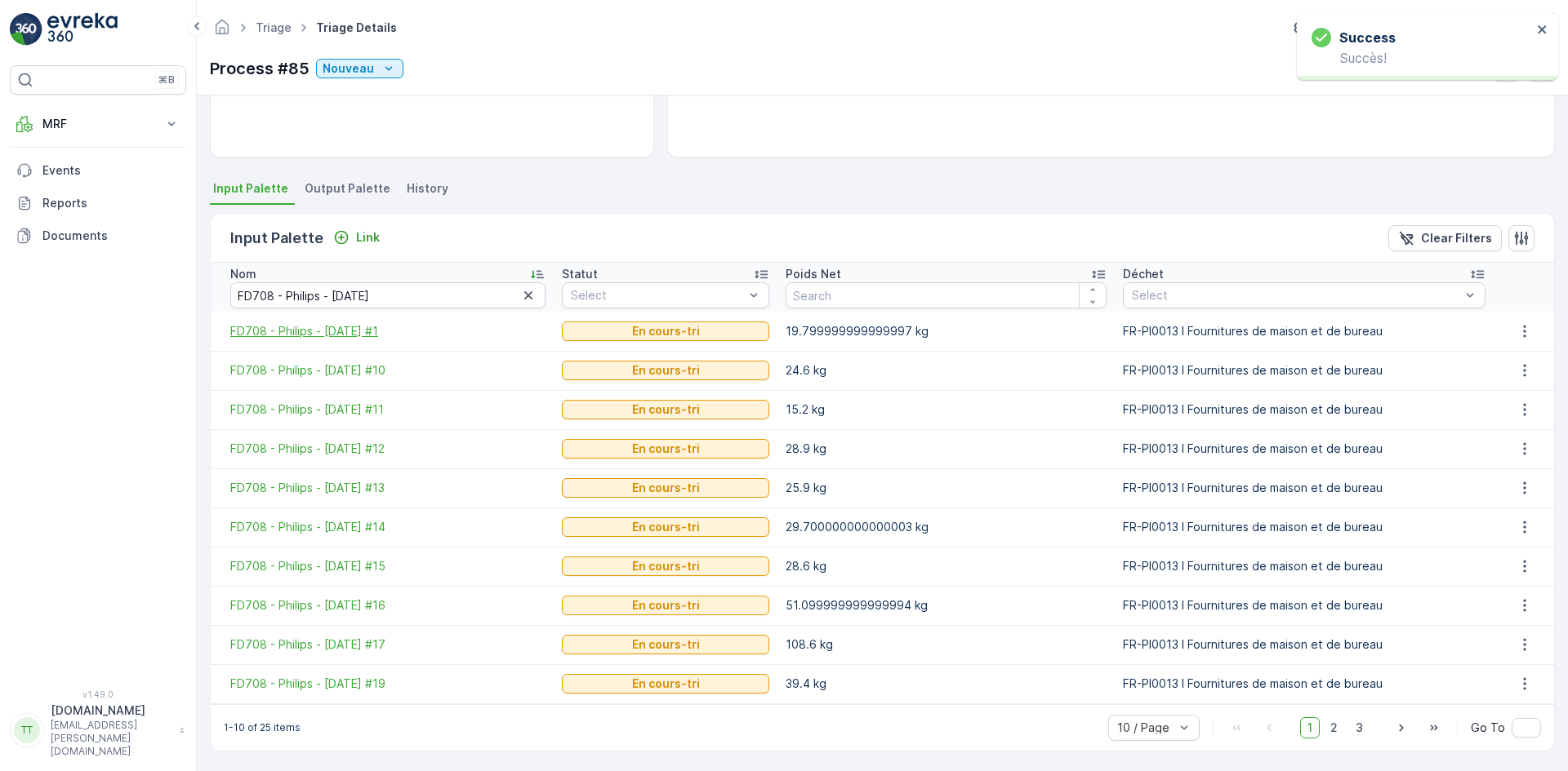
scroll to position [279, 0]
click at [1338, 731] on span "2" at bounding box center [1334, 726] width 22 height 21
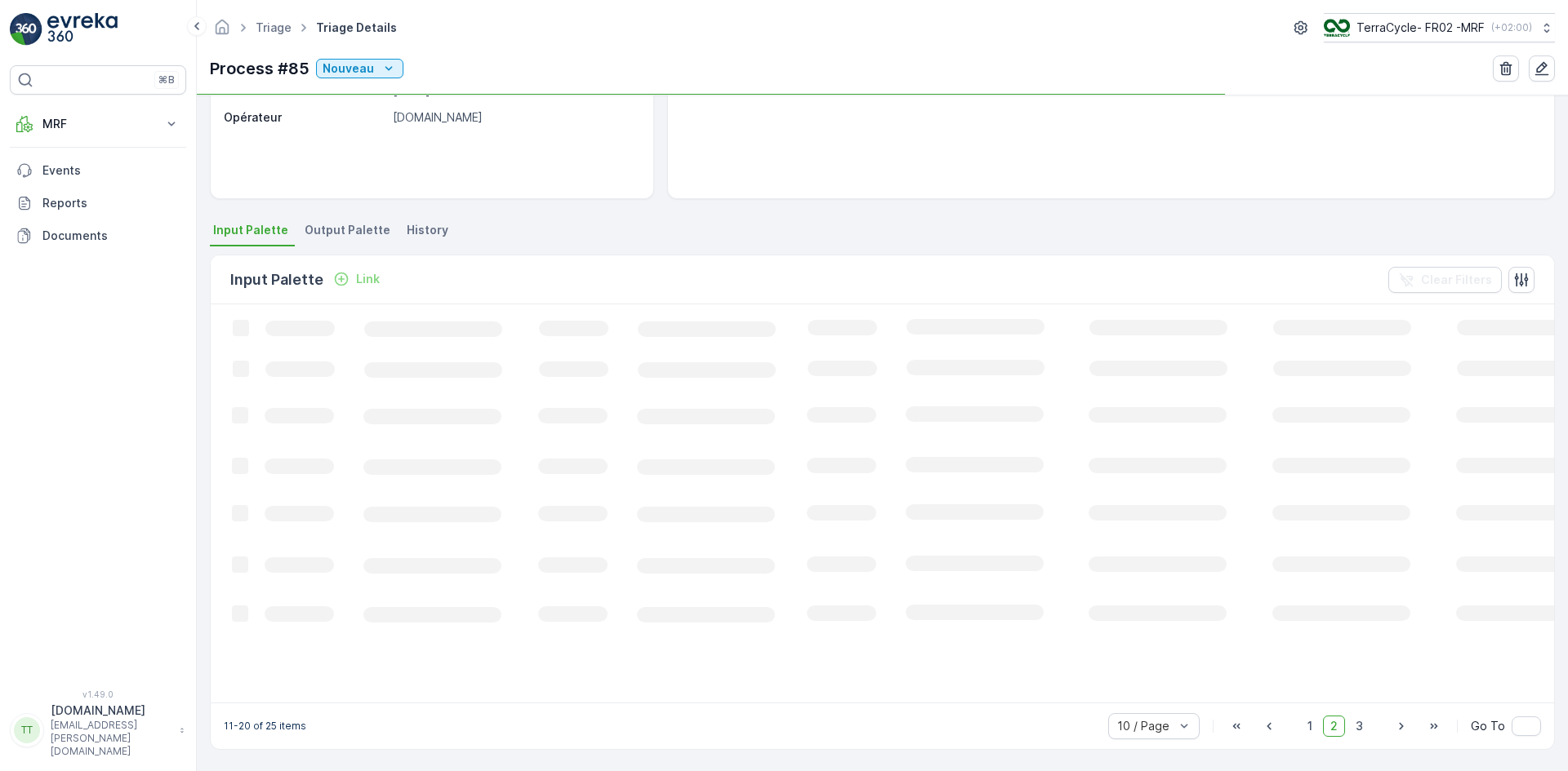
scroll to position [279, 0]
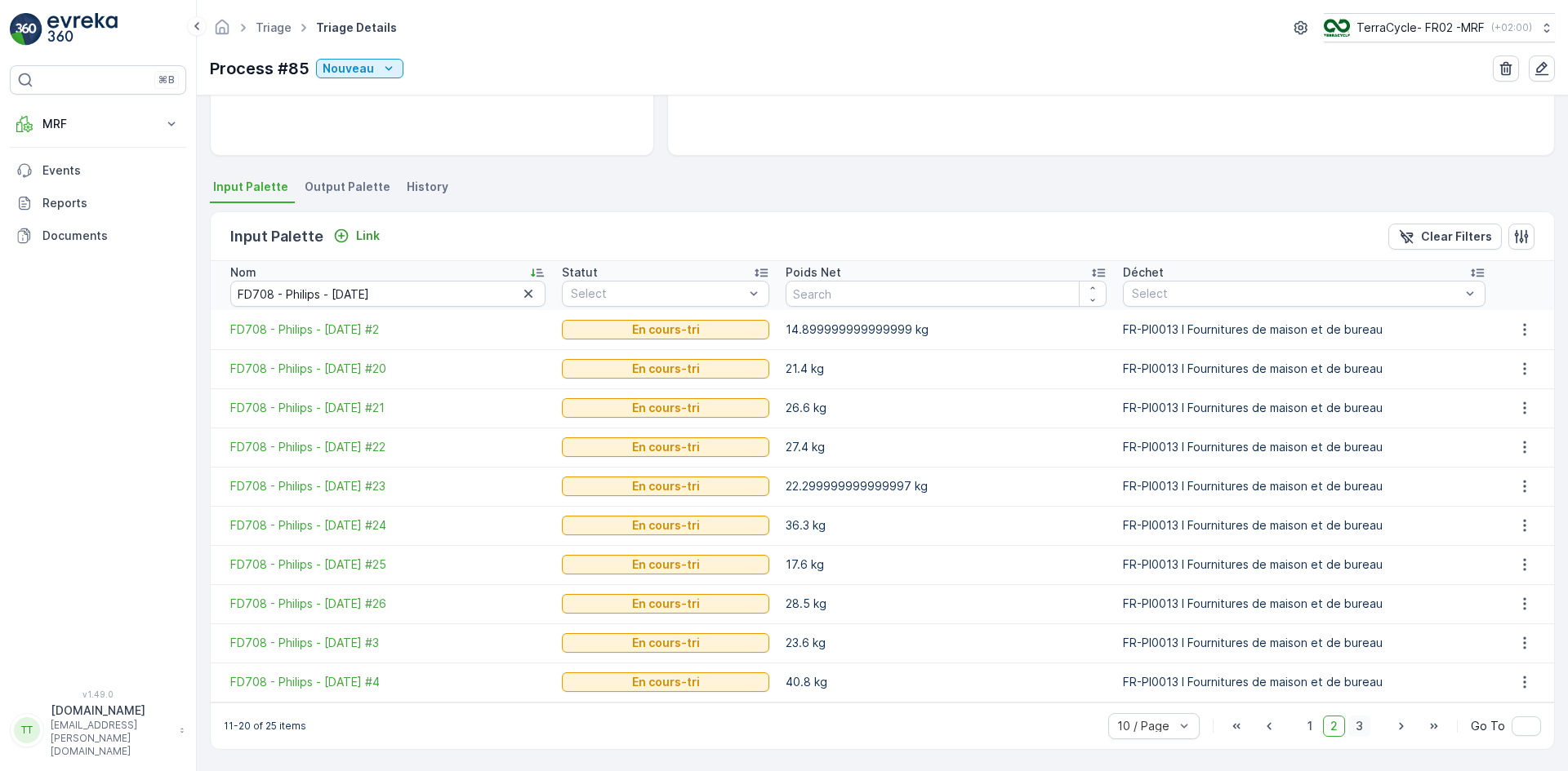
click at [1357, 723] on span "3" at bounding box center [1359, 726] width 22 height 21
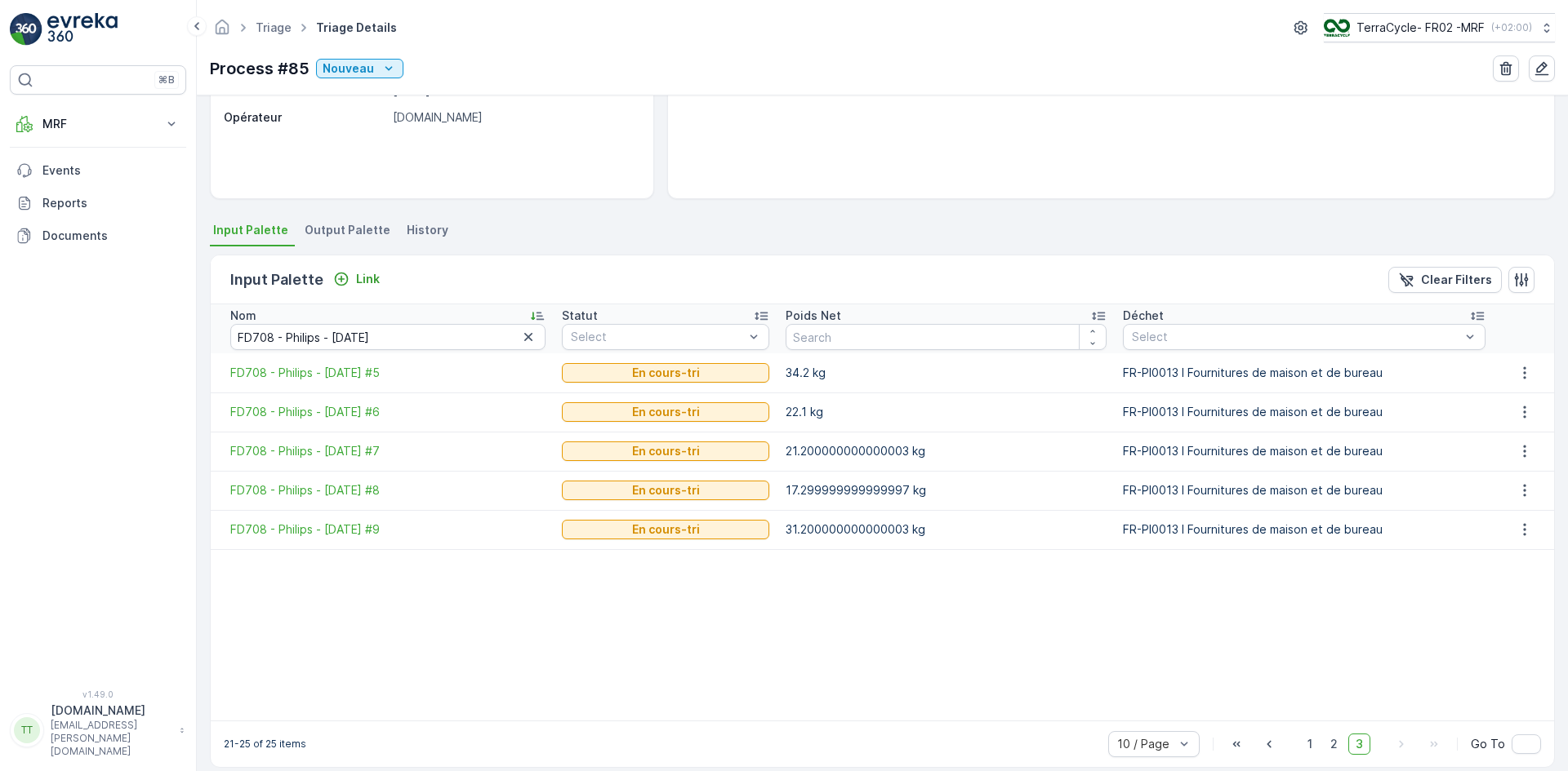
scroll to position [254, 0]
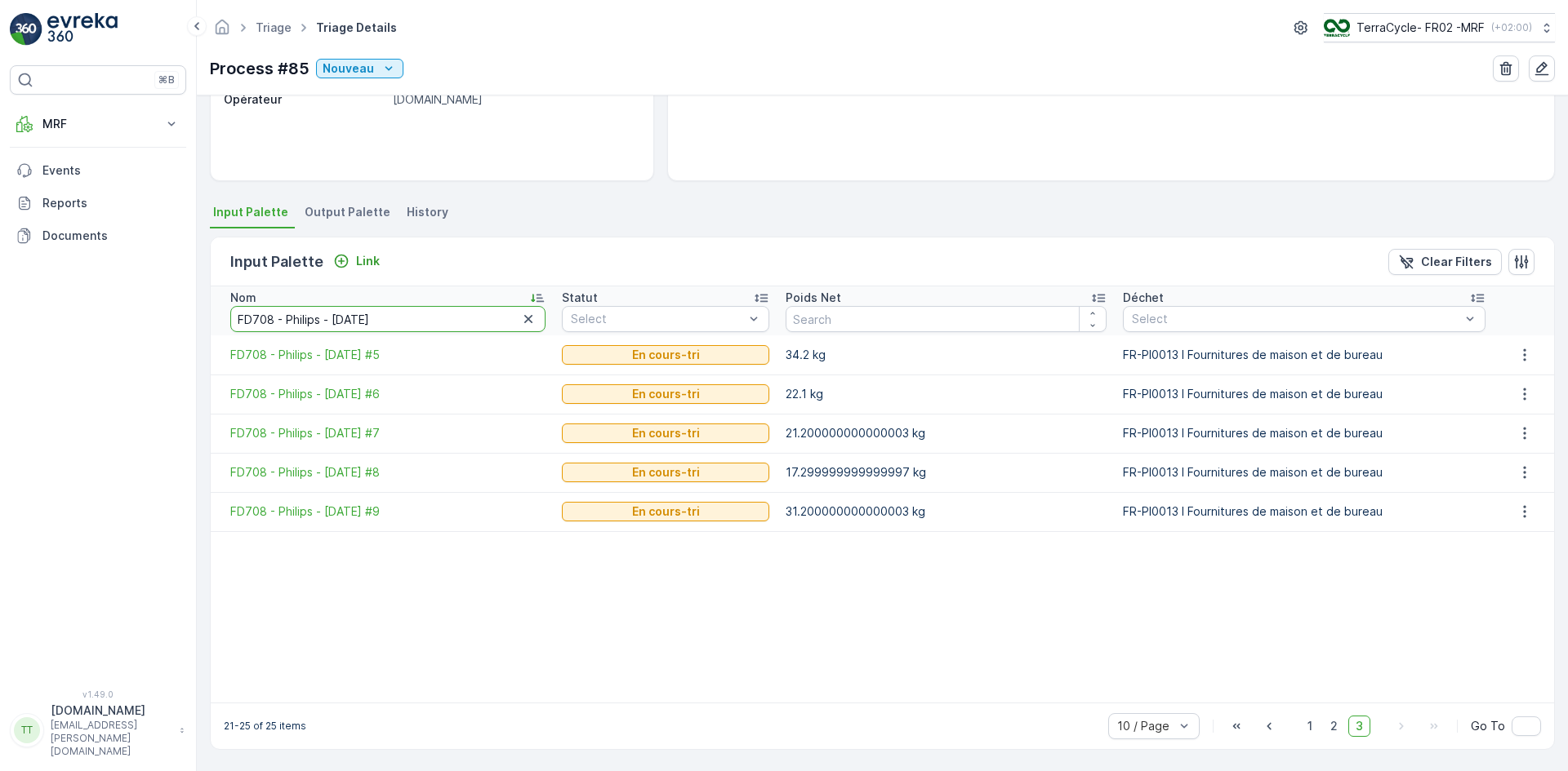
drag, startPoint x: 397, startPoint y: 311, endPoint x: 208, endPoint y: 314, distance: 189.0
click at [208, 314] on div "Details Type Triage Input Palette 59 Palette - 4776.75 kg Output Palette - Date…" at bounding box center [882, 433] width 1371 height 676
paste input "10 - Philips - 2"
type input "FD710 - Philips - [DATE]"
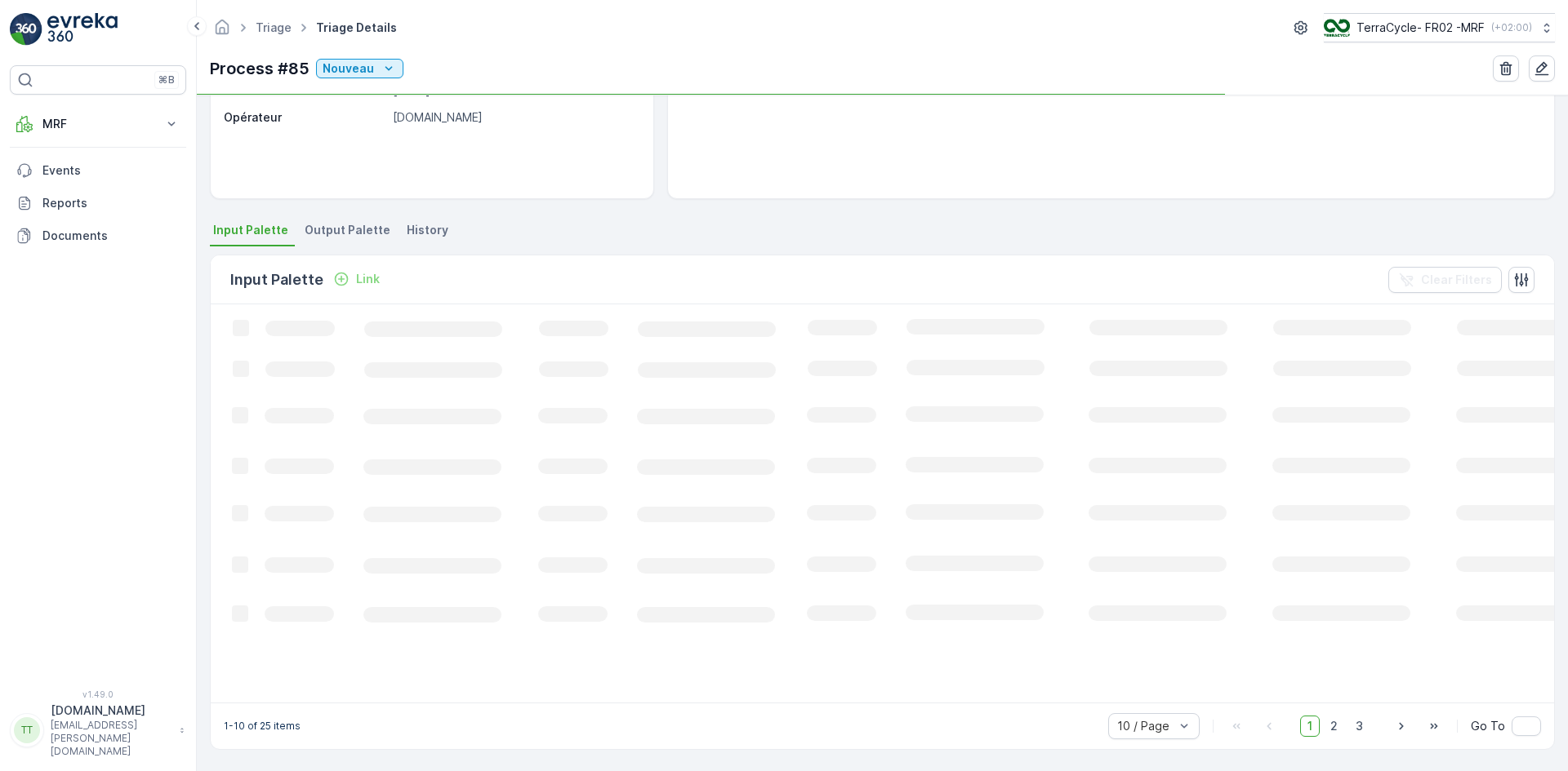
scroll to position [220, 0]
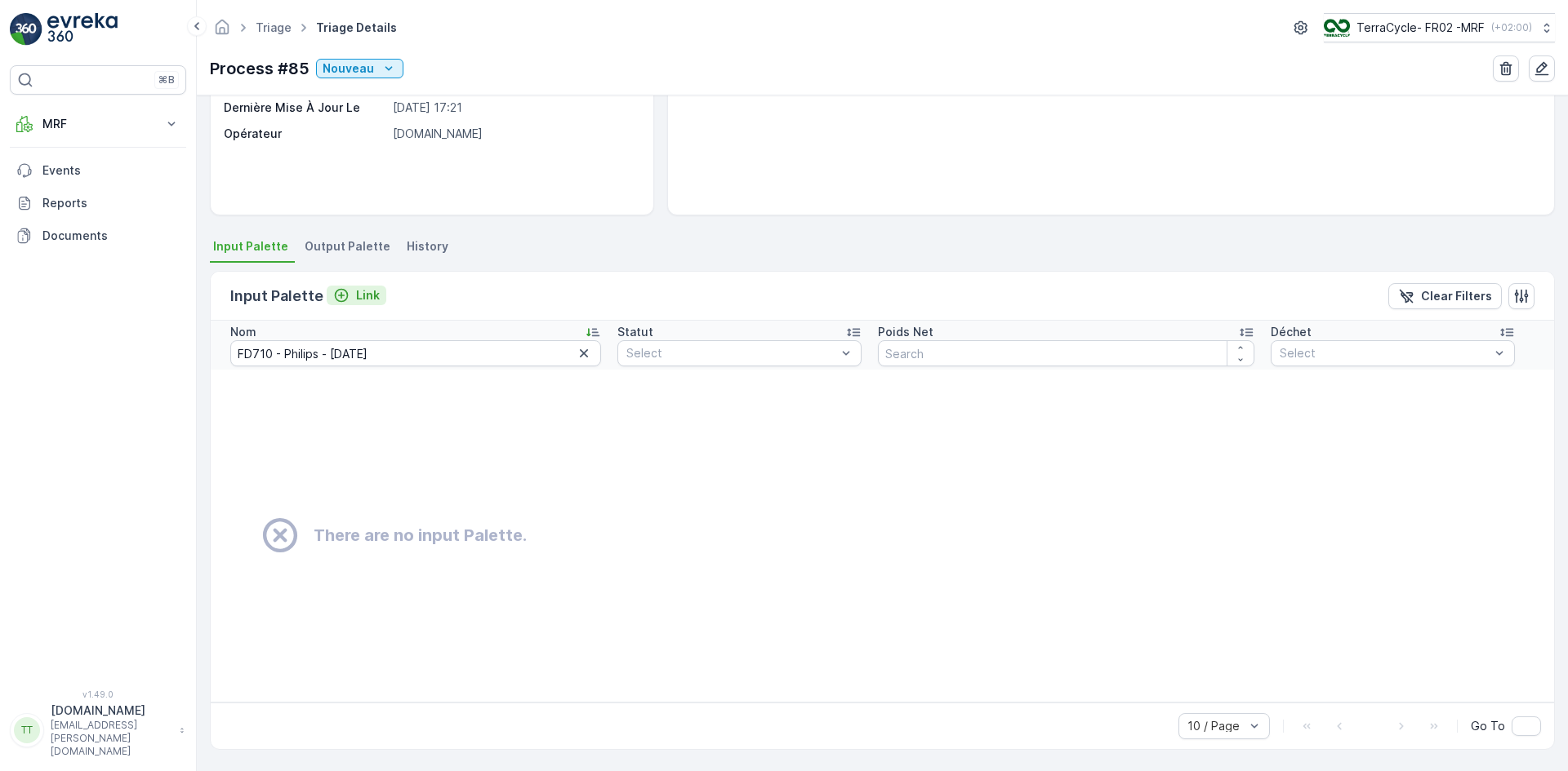
click at [348, 298] on div "Link" at bounding box center [356, 296] width 46 height 16
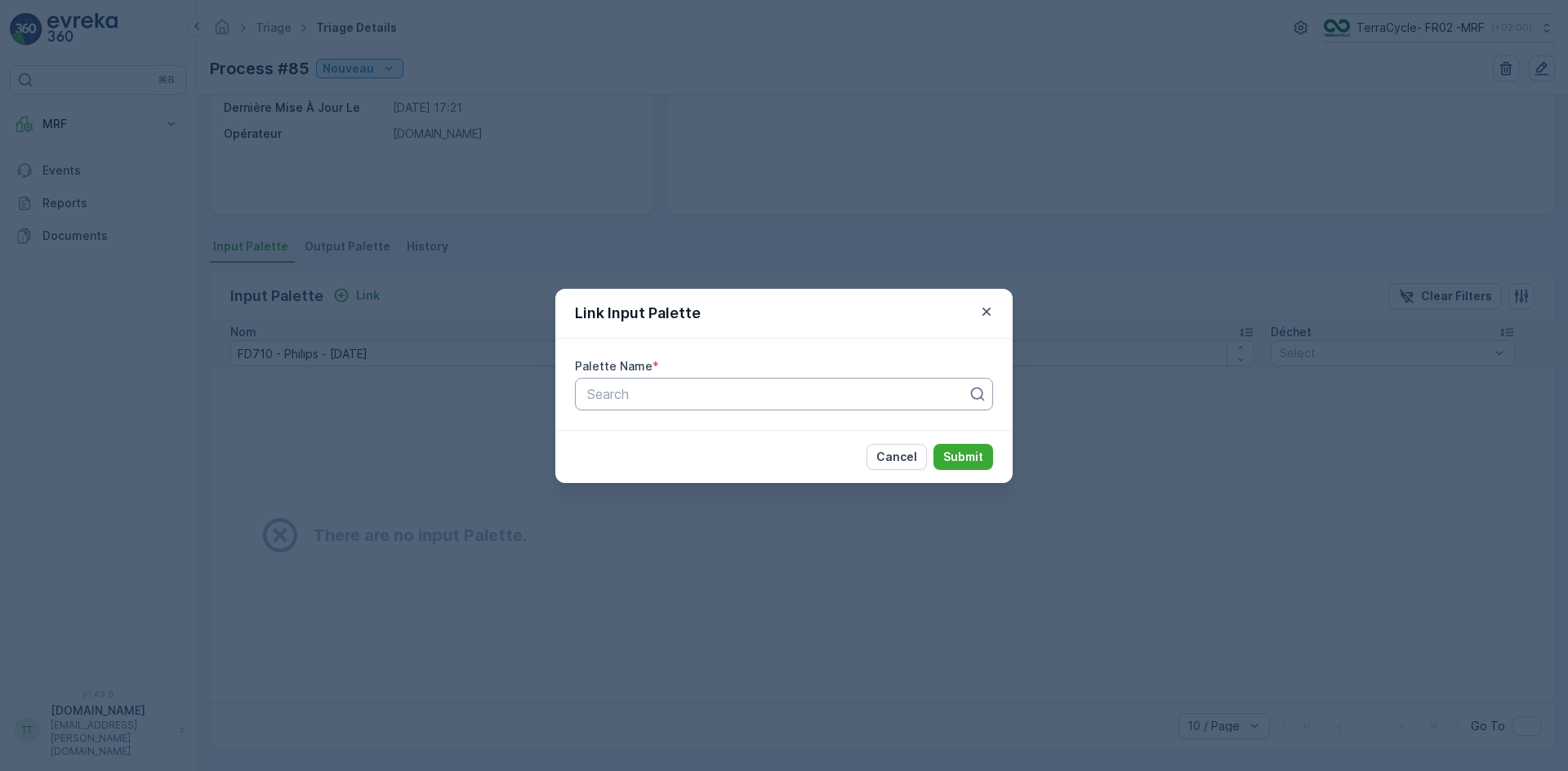
click at [612, 381] on div "Search" at bounding box center [783, 395] width 418 height 33
paste input "FD710 - Philips - [DATE]"
type input "FD710 - Philips - [DATE]"
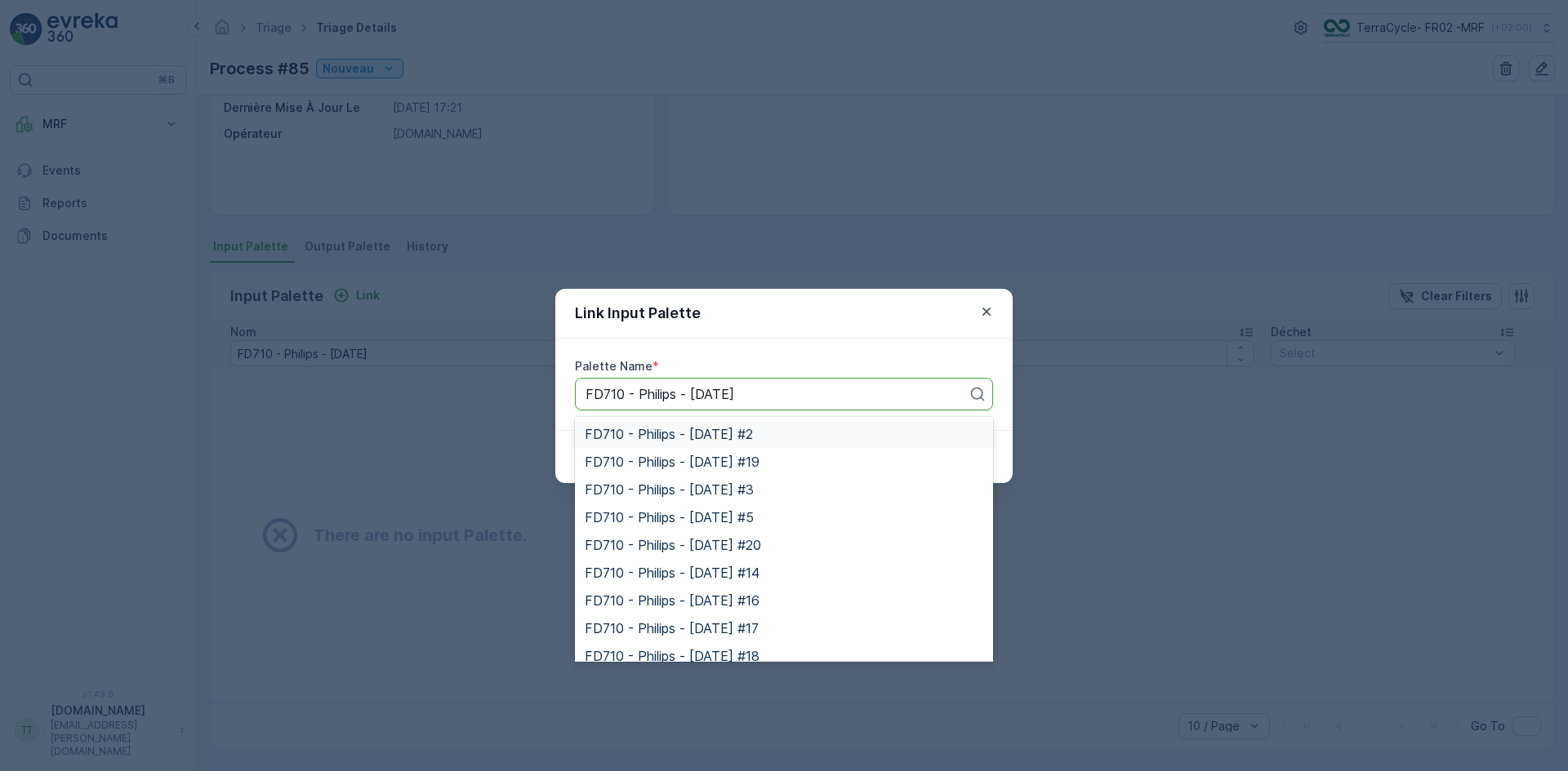
click at [689, 440] on span "FD710 - Philips - [DATE] #2" at bounding box center [668, 434] width 168 height 15
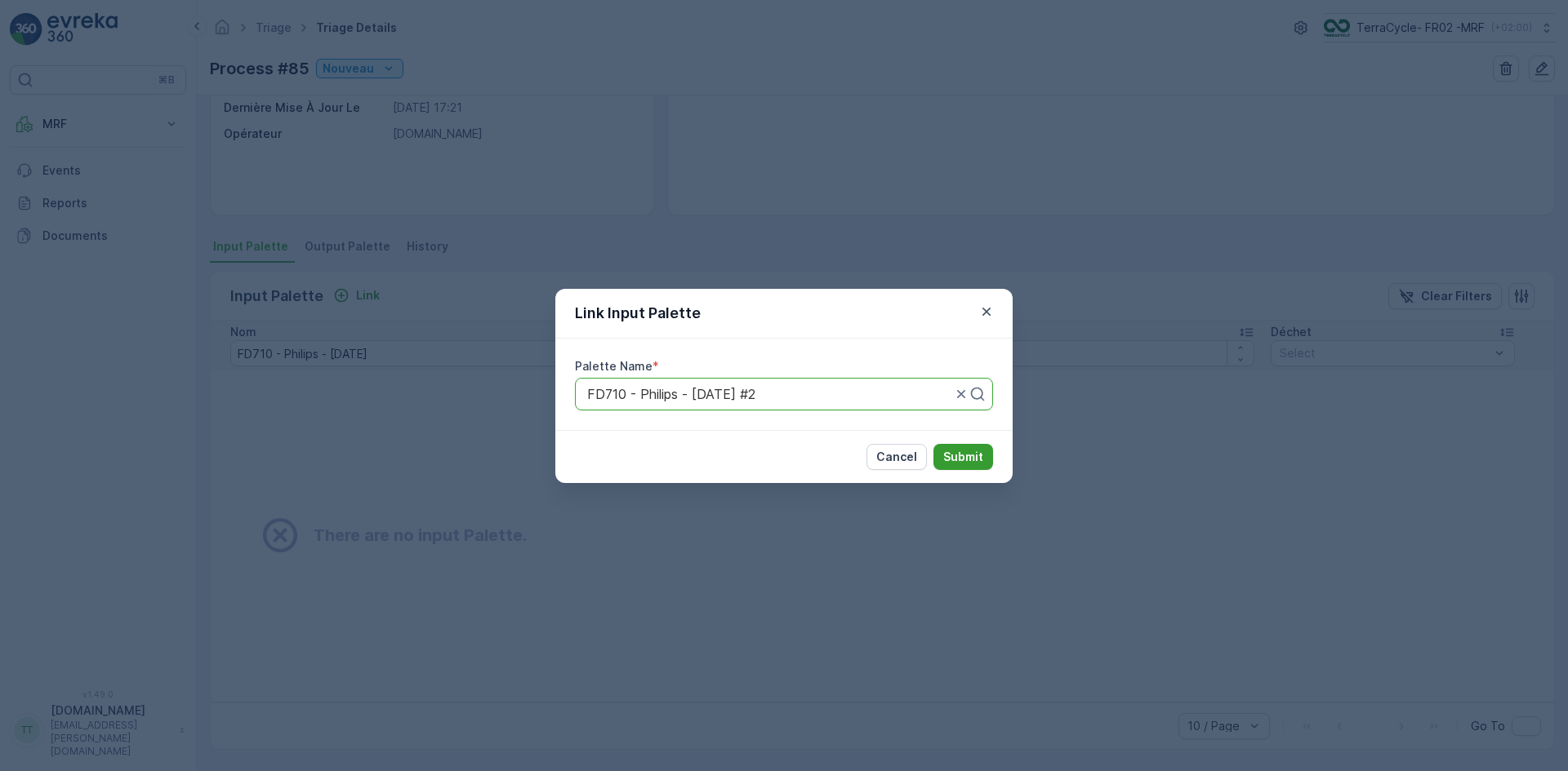
click at [975, 456] on p "Submit" at bounding box center [963, 457] width 40 height 16
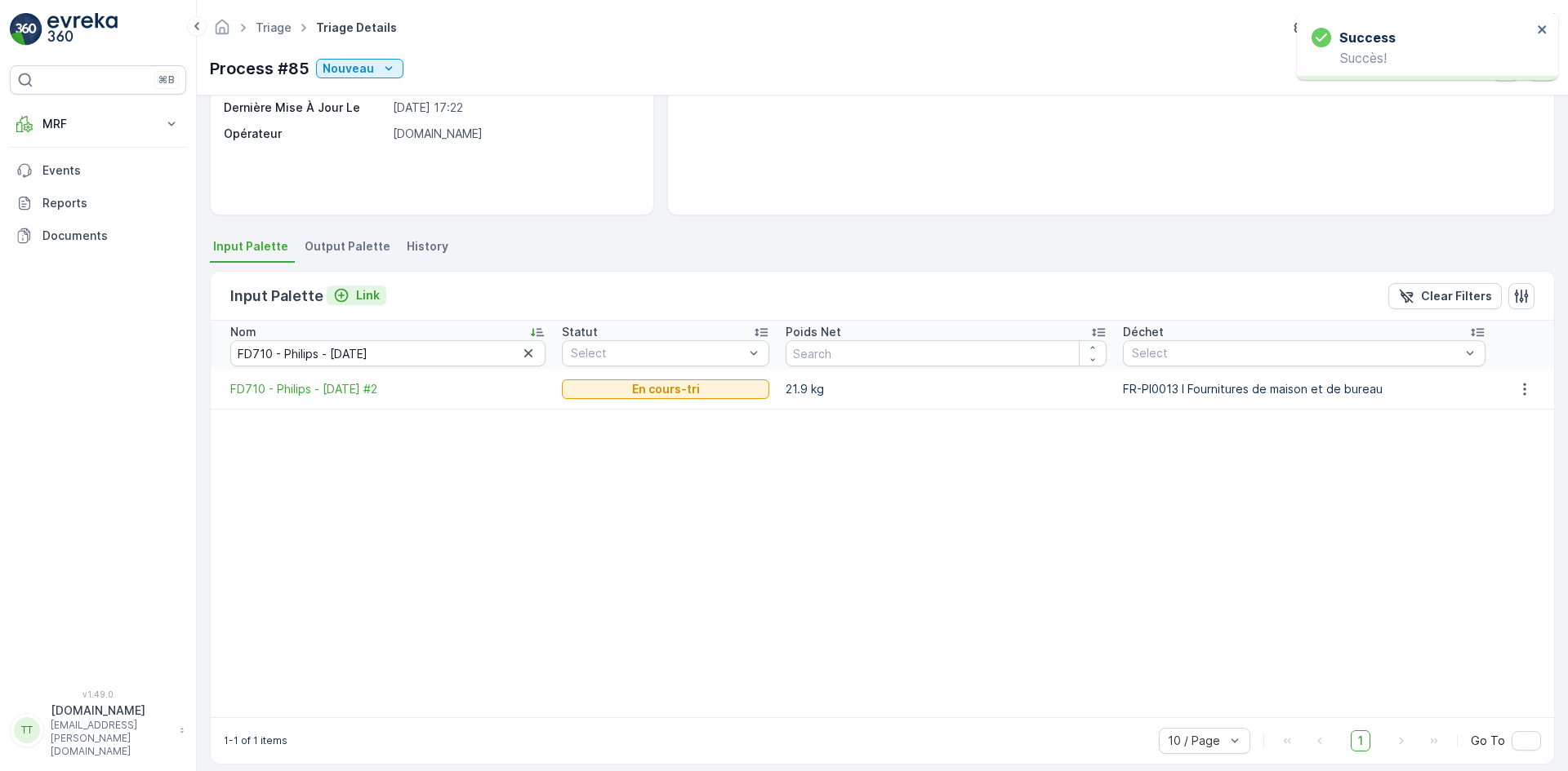
click at [356, 289] on p "Link" at bounding box center [368, 296] width 24 height 16
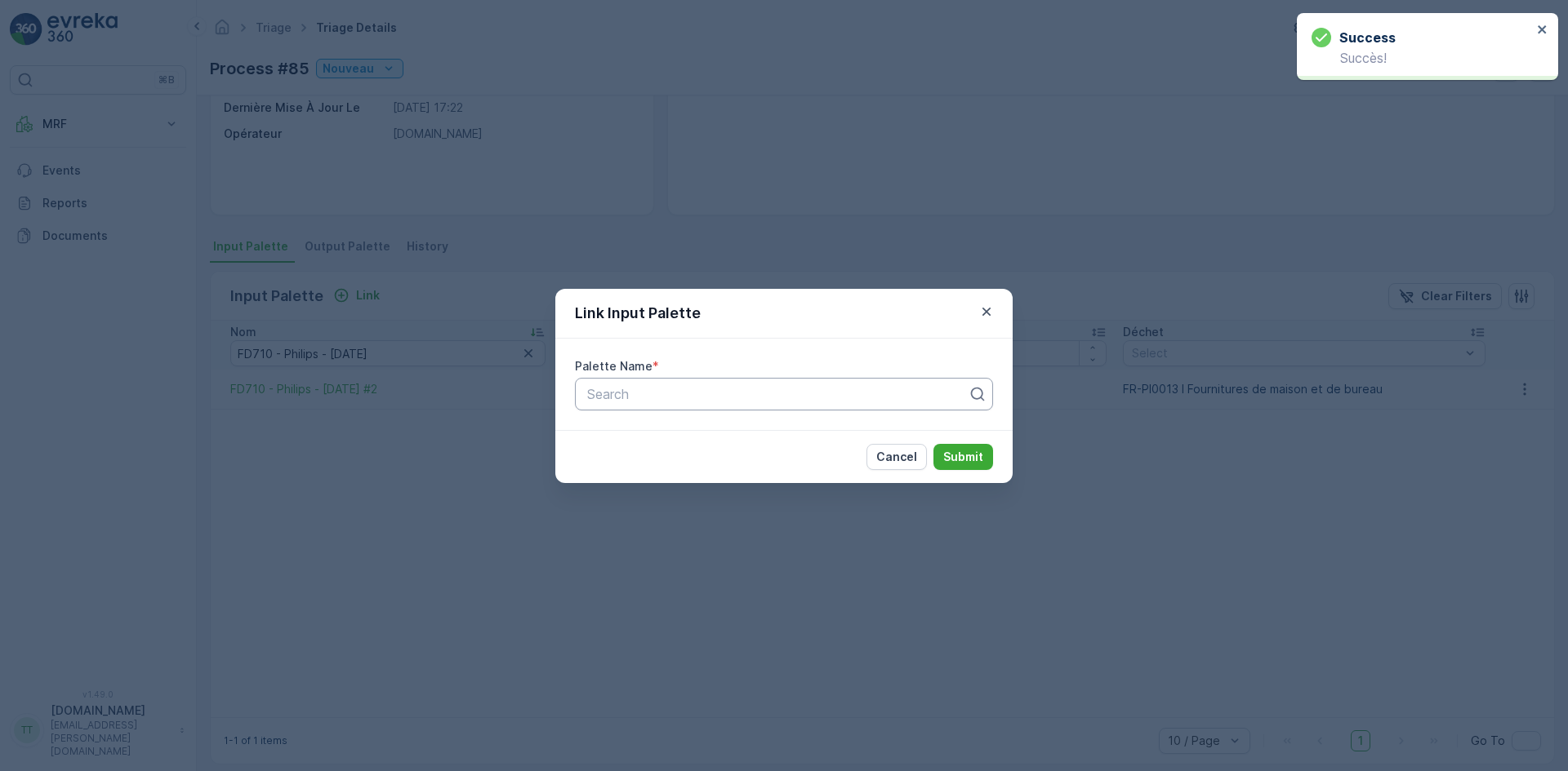
click at [680, 378] on div "Search" at bounding box center [783, 395] width 418 height 33
paste input "FD710 - Philips - [DATE]"
type input "FD710 - Philips - [DATE]"
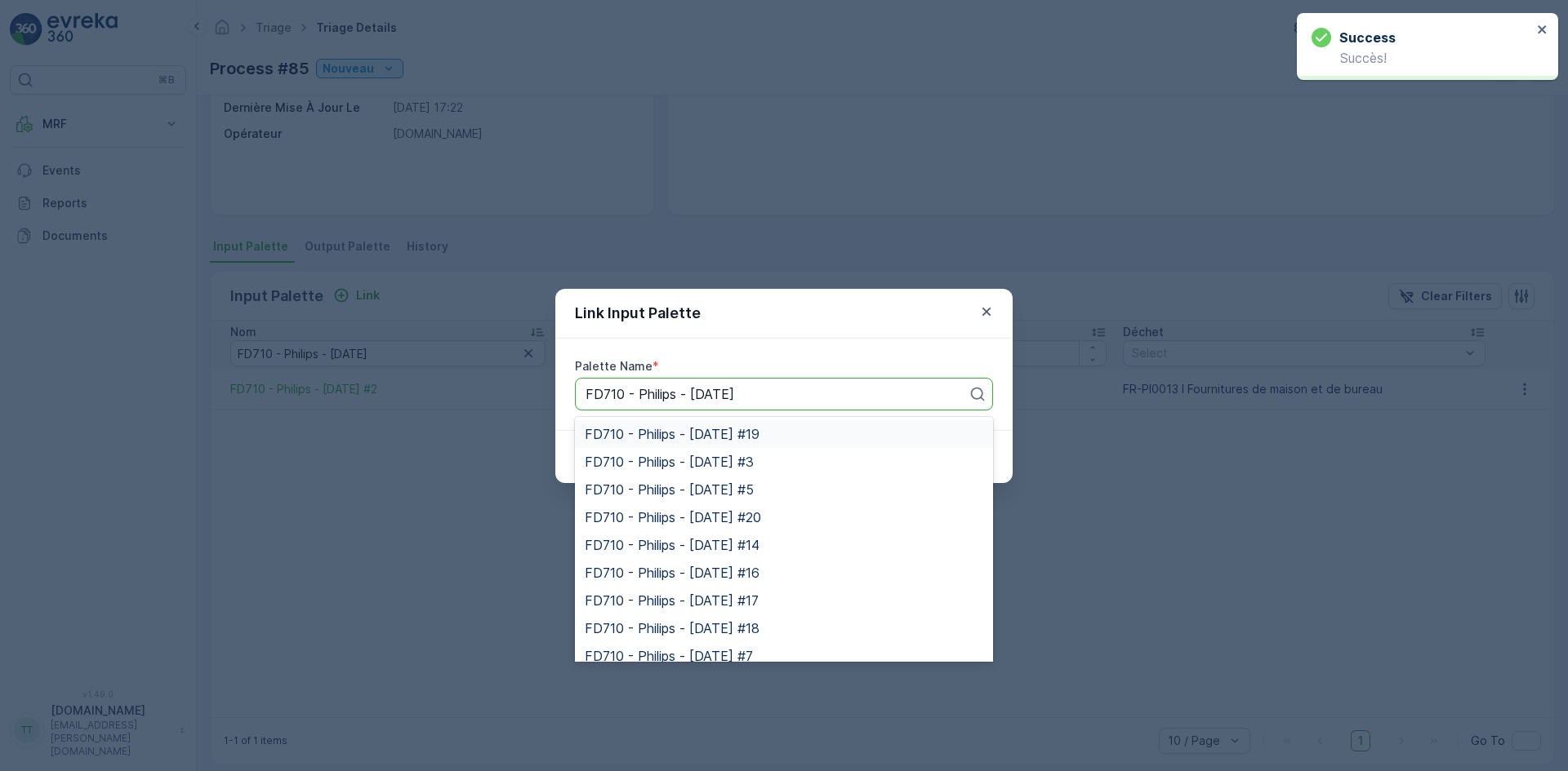
click at [751, 434] on span "FD710 - Philips - [DATE] #19" at bounding box center [671, 434] width 175 height 15
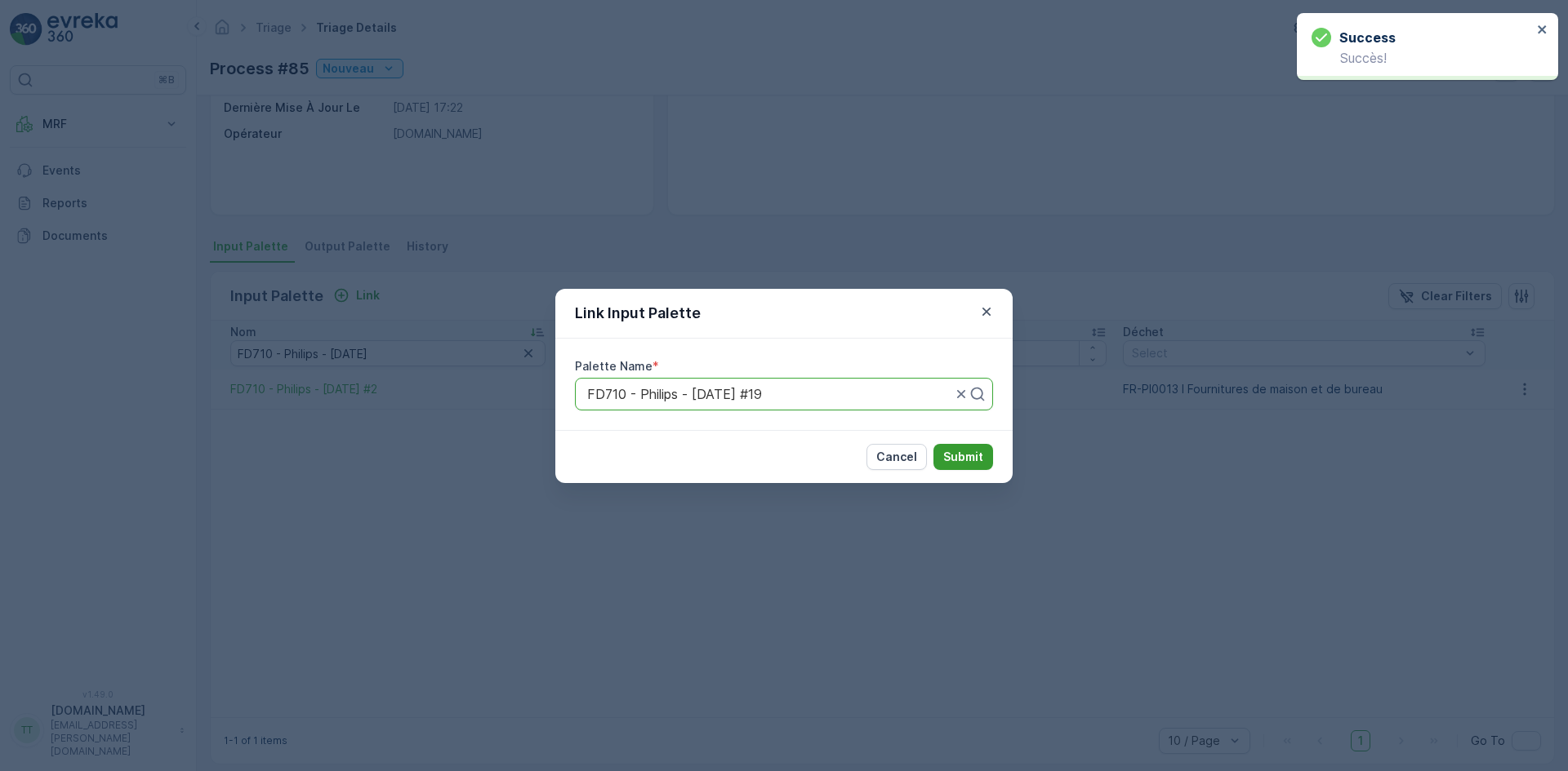
click at [958, 454] on p "Submit" at bounding box center [963, 457] width 40 height 16
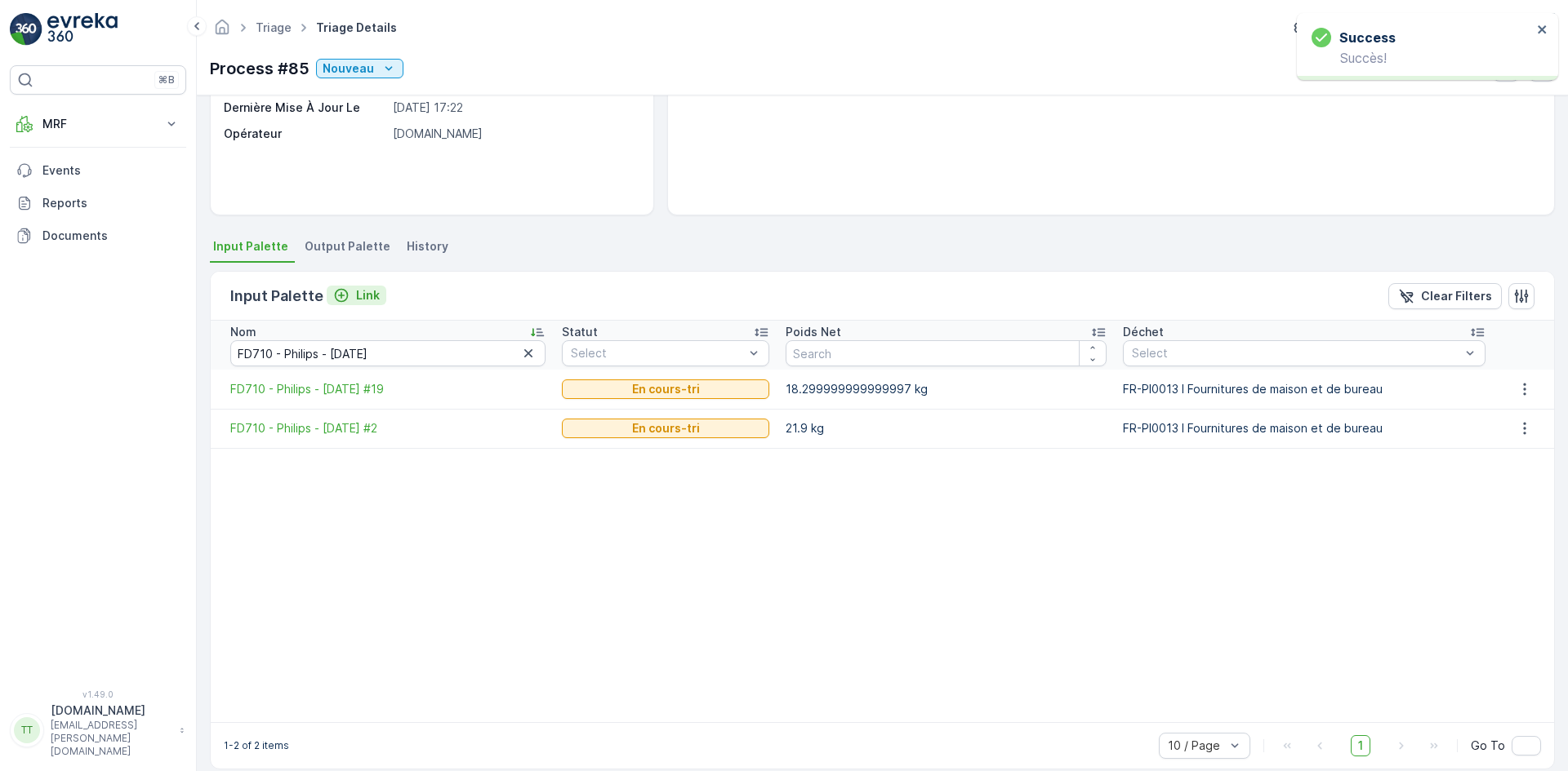
click at [359, 297] on p "Link" at bounding box center [368, 296] width 24 height 16
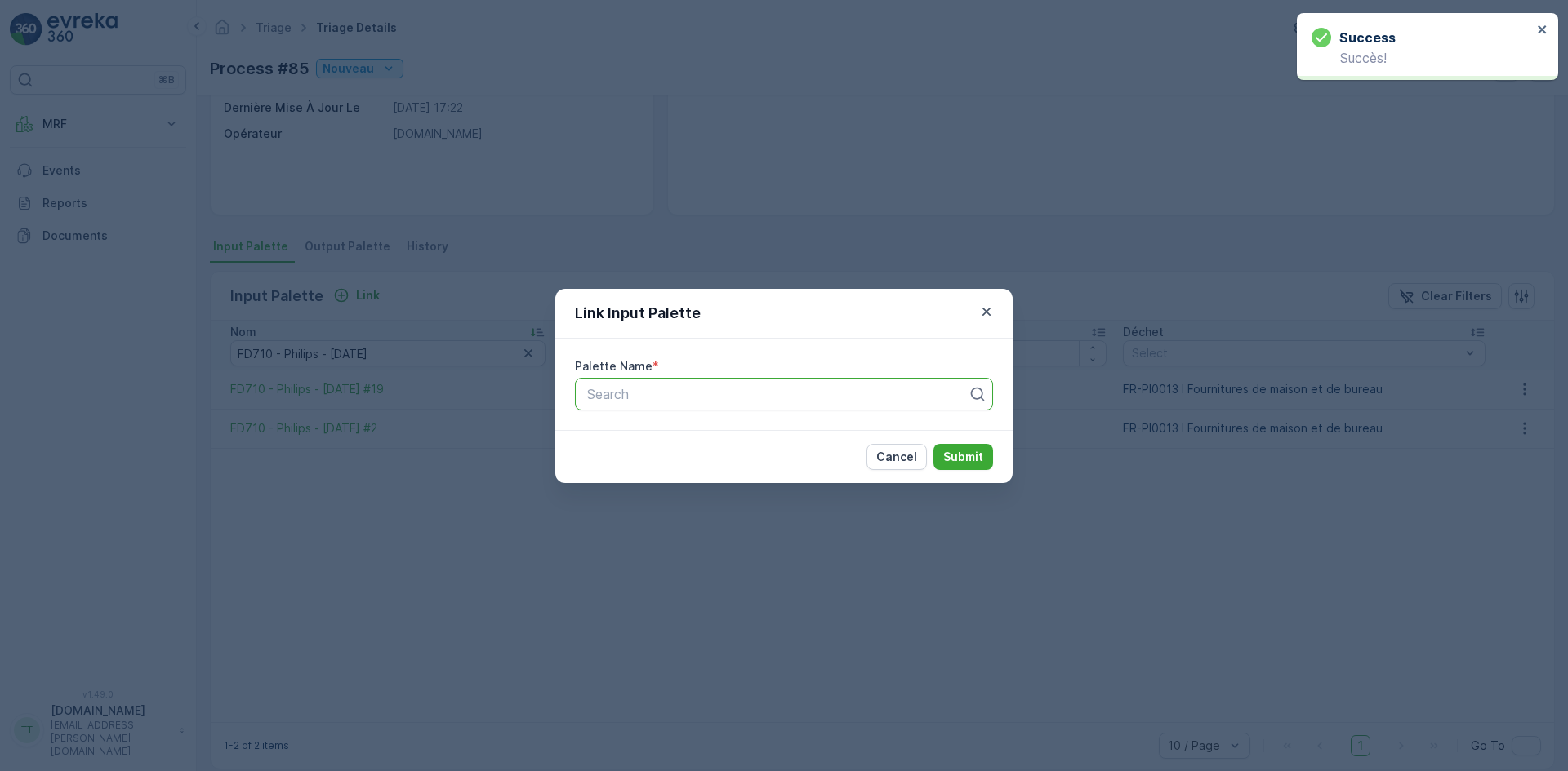
click at [633, 382] on div "Search" at bounding box center [783, 395] width 418 height 33
paste input "FD710 - Philips - [DATE]"
type input "FD710 - Philips - [DATE]"
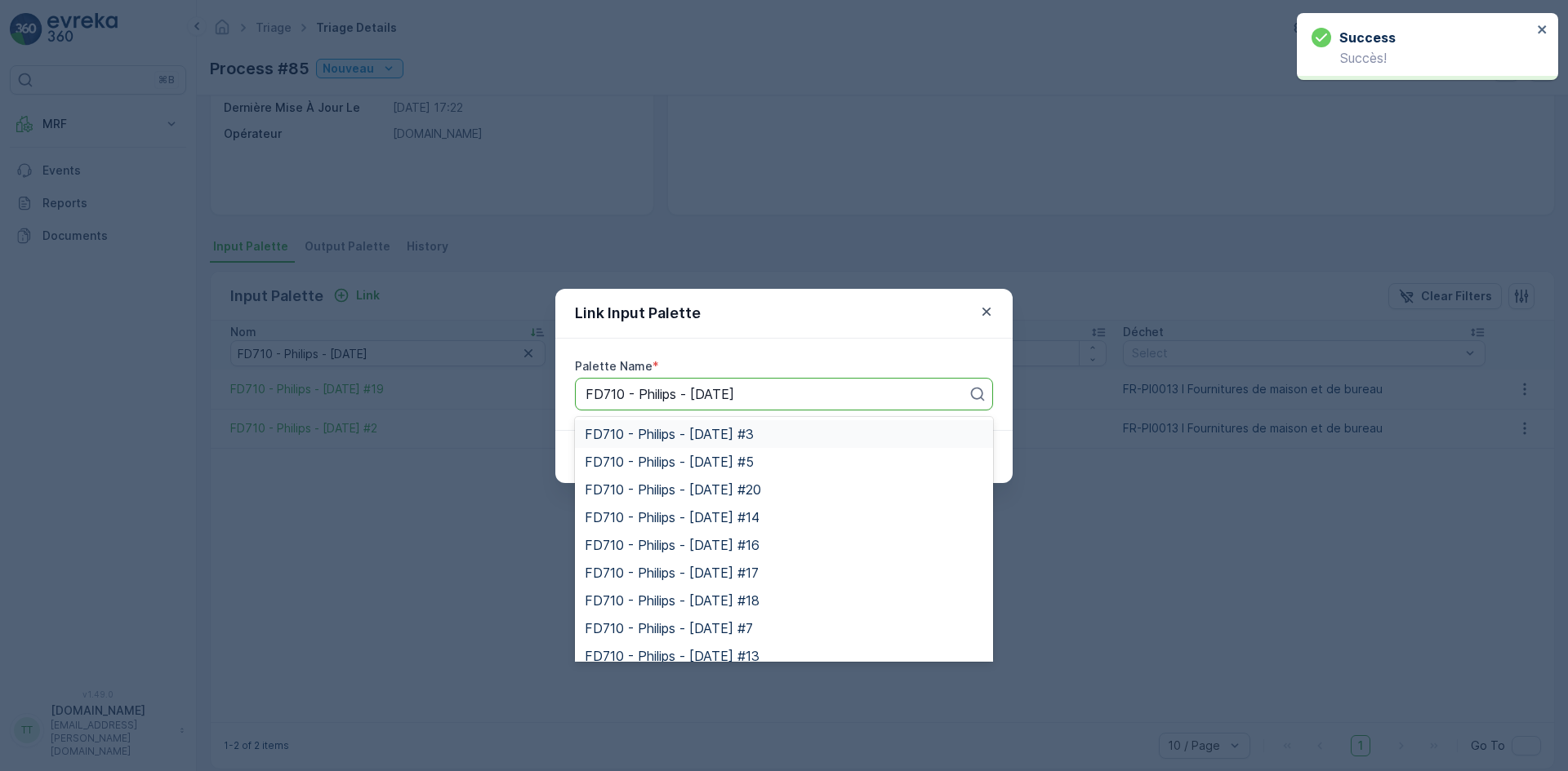
click at [754, 442] on span "FD710 - Philips - [DATE] #3" at bounding box center [669, 434] width 169 height 15
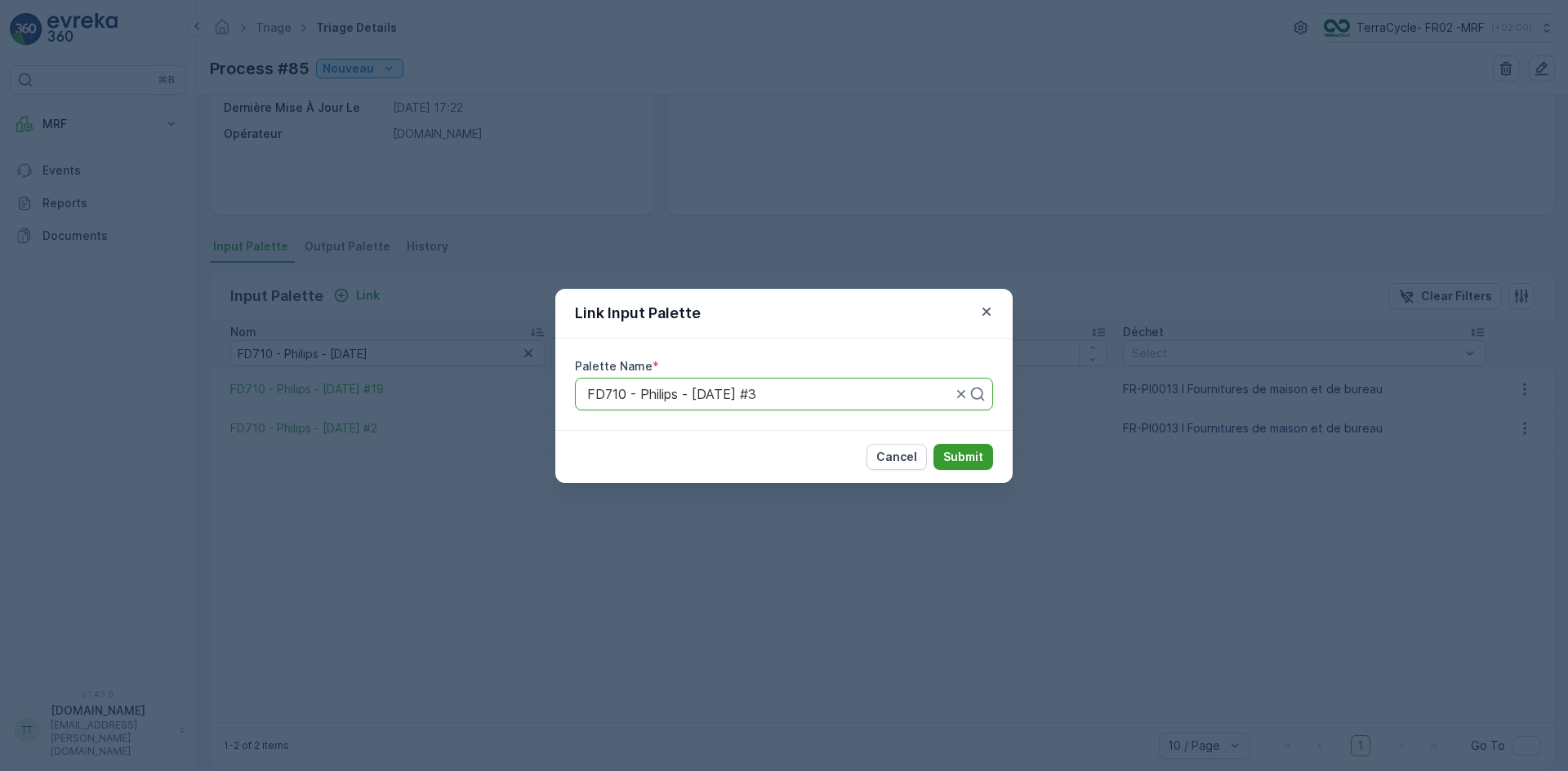
click at [970, 454] on p "Submit" at bounding box center [963, 457] width 40 height 16
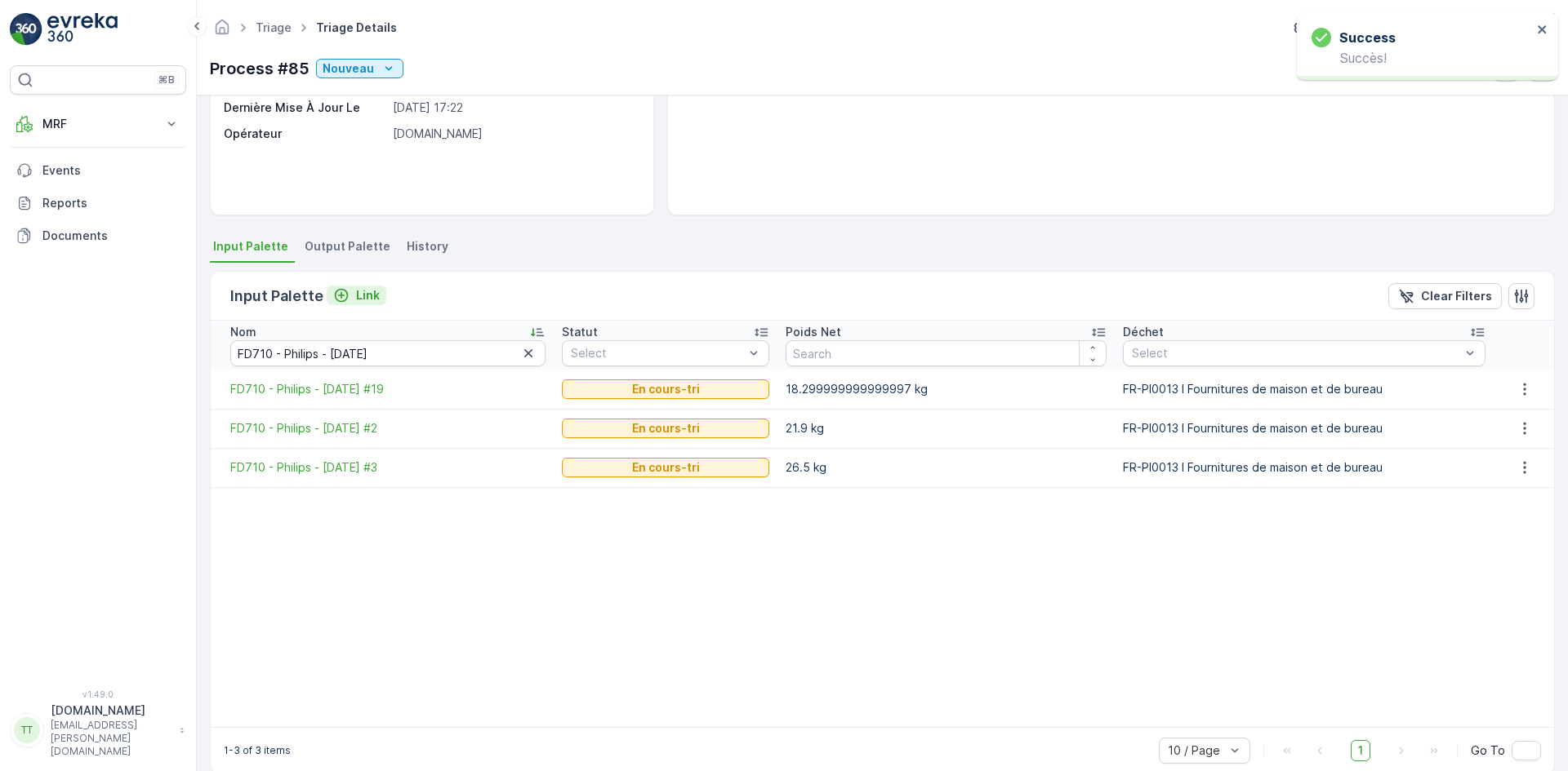
click at [358, 297] on p "Link" at bounding box center [368, 296] width 24 height 16
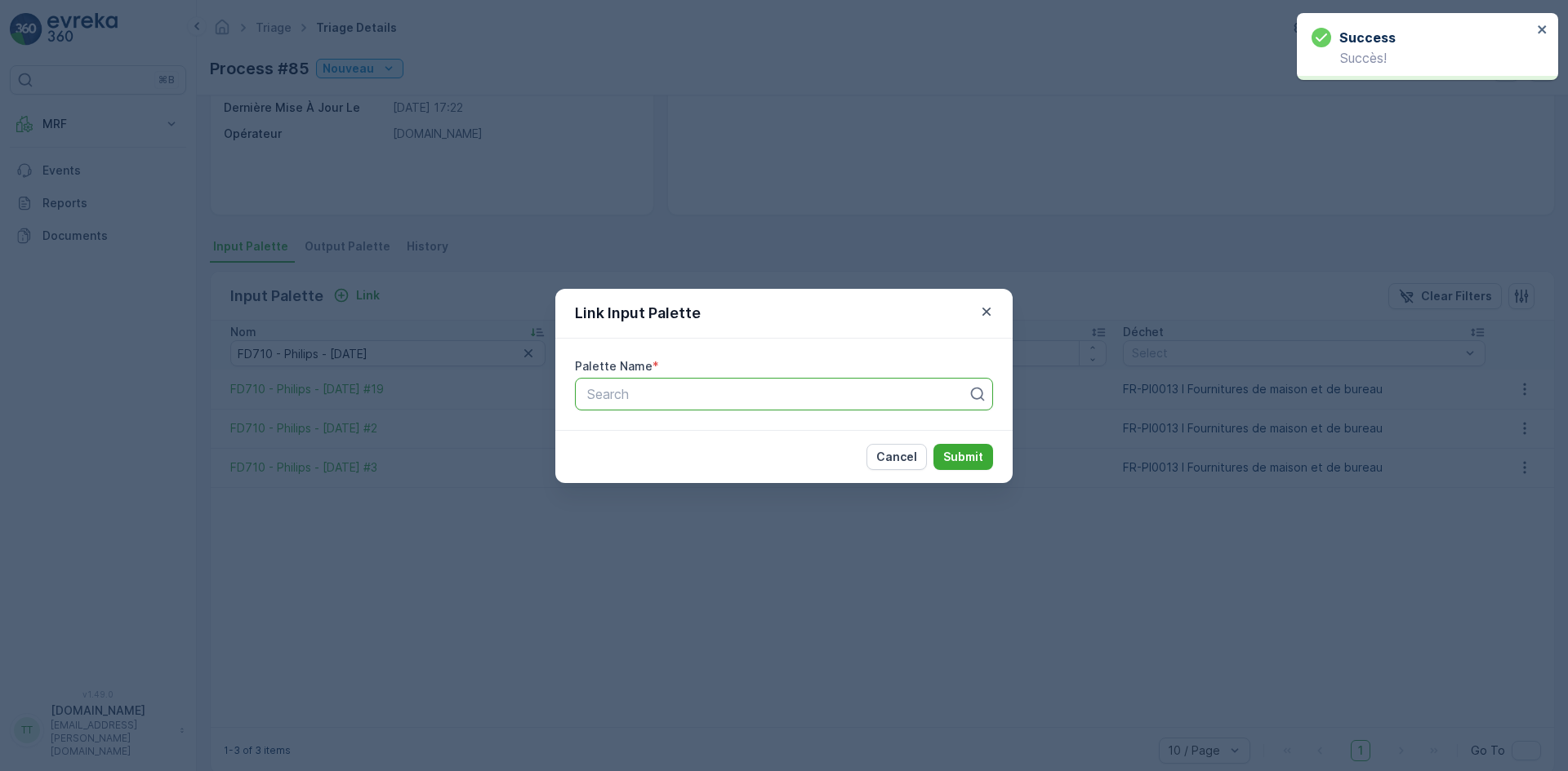
click at [656, 394] on div at bounding box center [777, 395] width 384 height 15
paste input "FD710 - Philips - [DATE]"
type input "FD710 - Philips - [DATE]"
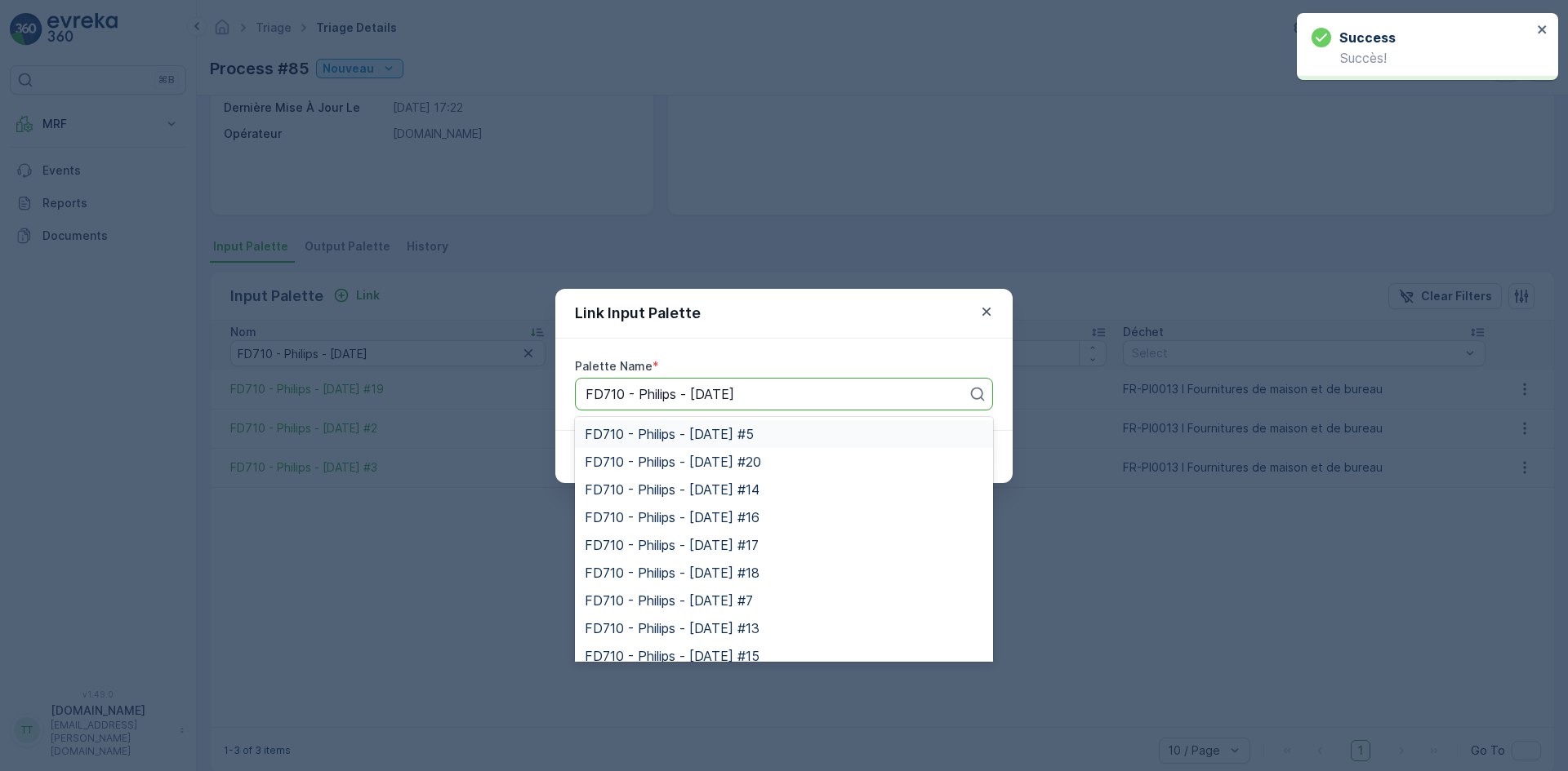
click at [673, 440] on span "FD710 - Philips - [DATE] #5" at bounding box center [669, 434] width 169 height 15
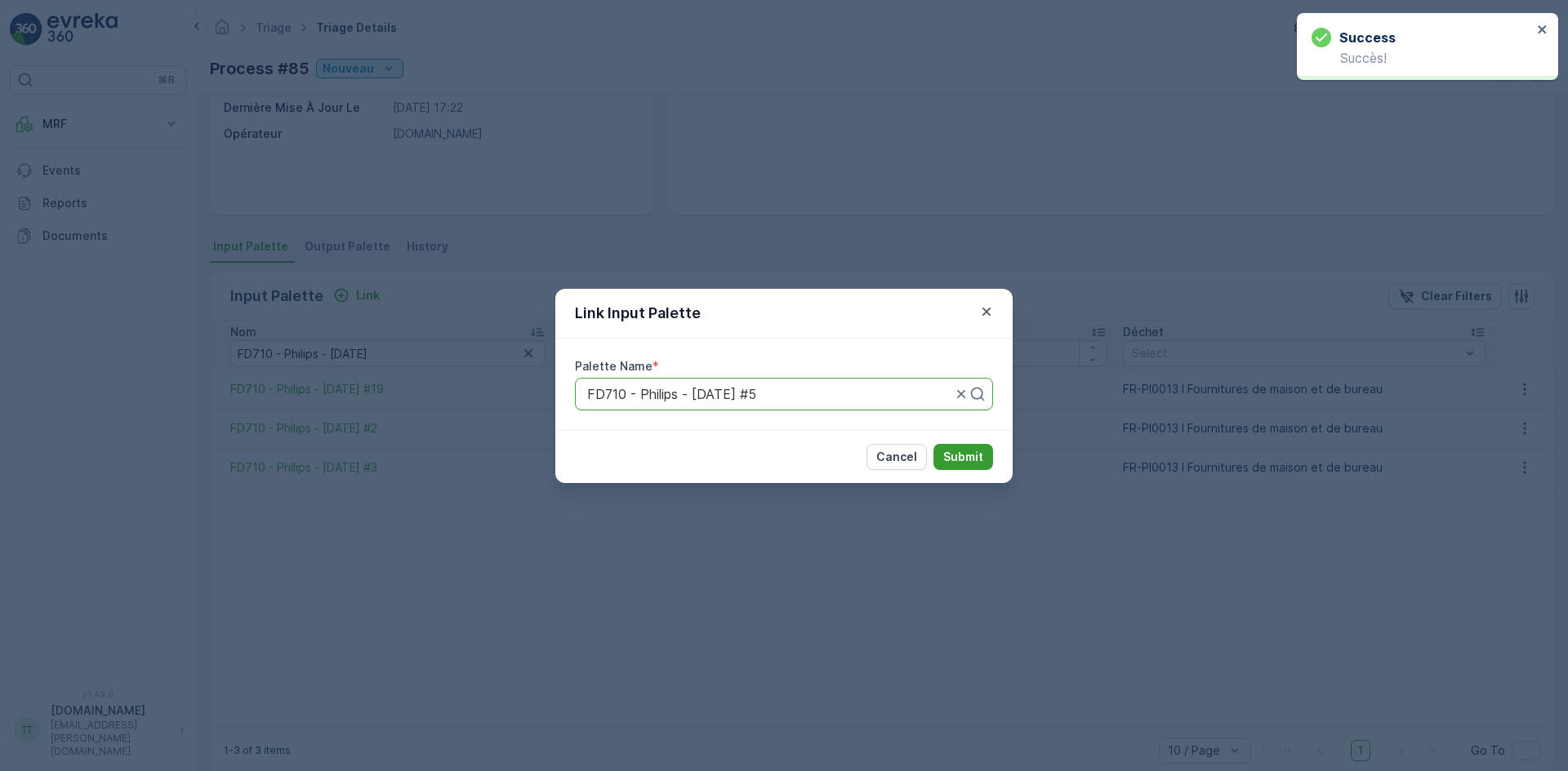
click at [951, 454] on p "Submit" at bounding box center [963, 457] width 40 height 16
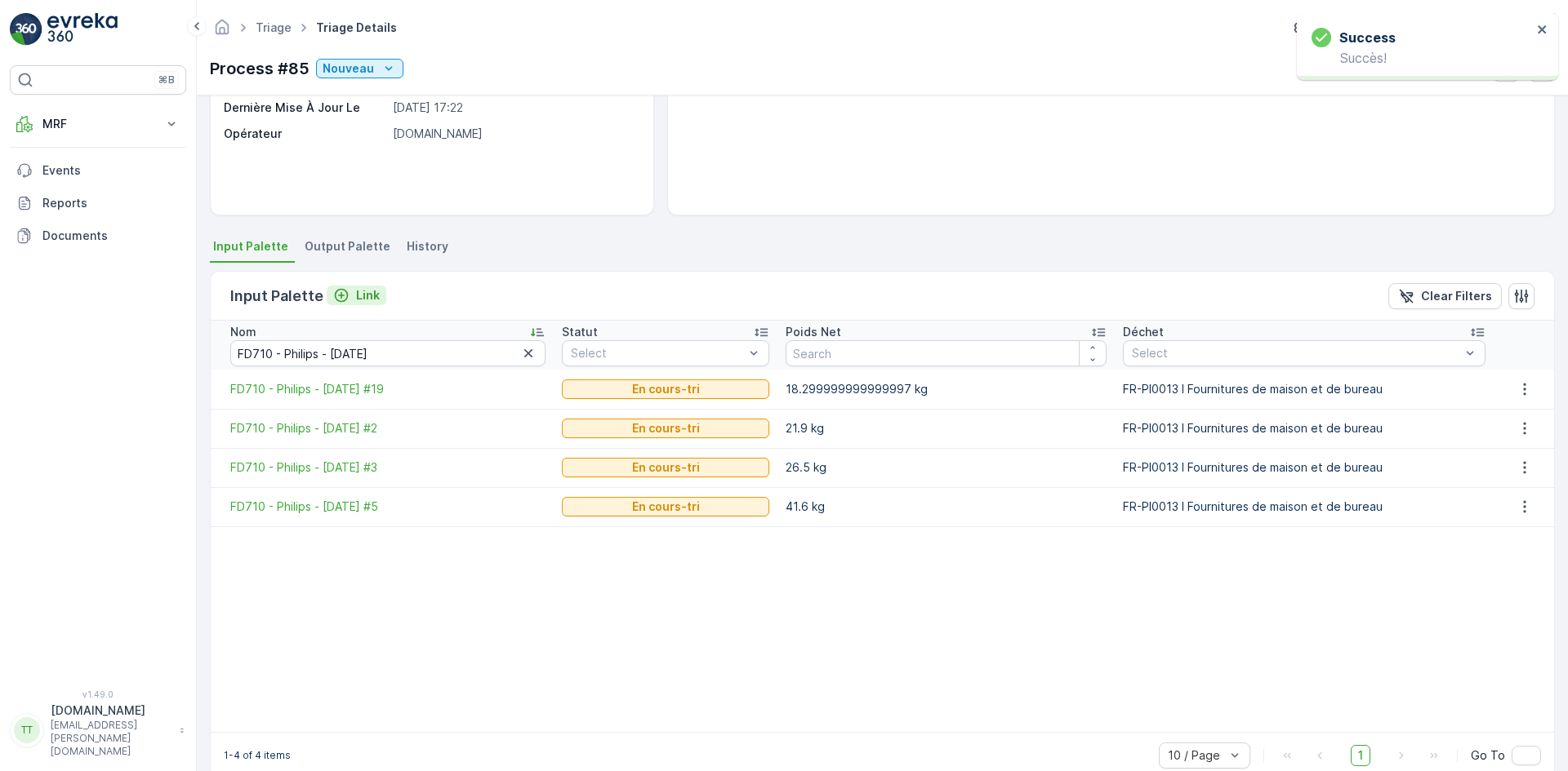
click at [356, 296] on p "Link" at bounding box center [368, 296] width 24 height 16
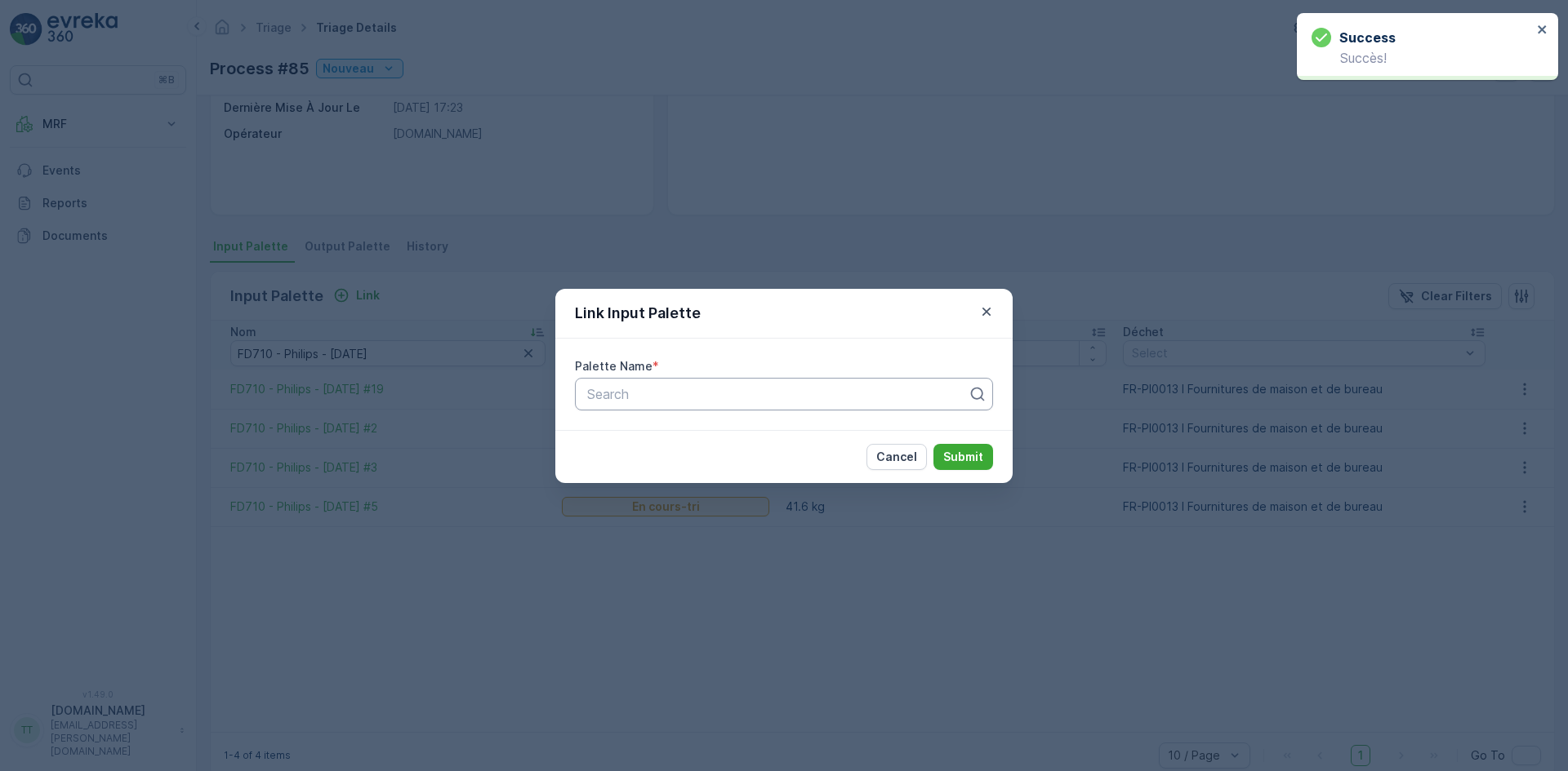
click at [643, 389] on div at bounding box center [777, 395] width 384 height 15
paste input "FD710 - Philips - [DATE]"
type input "FD710 - Philips - [DATE]"
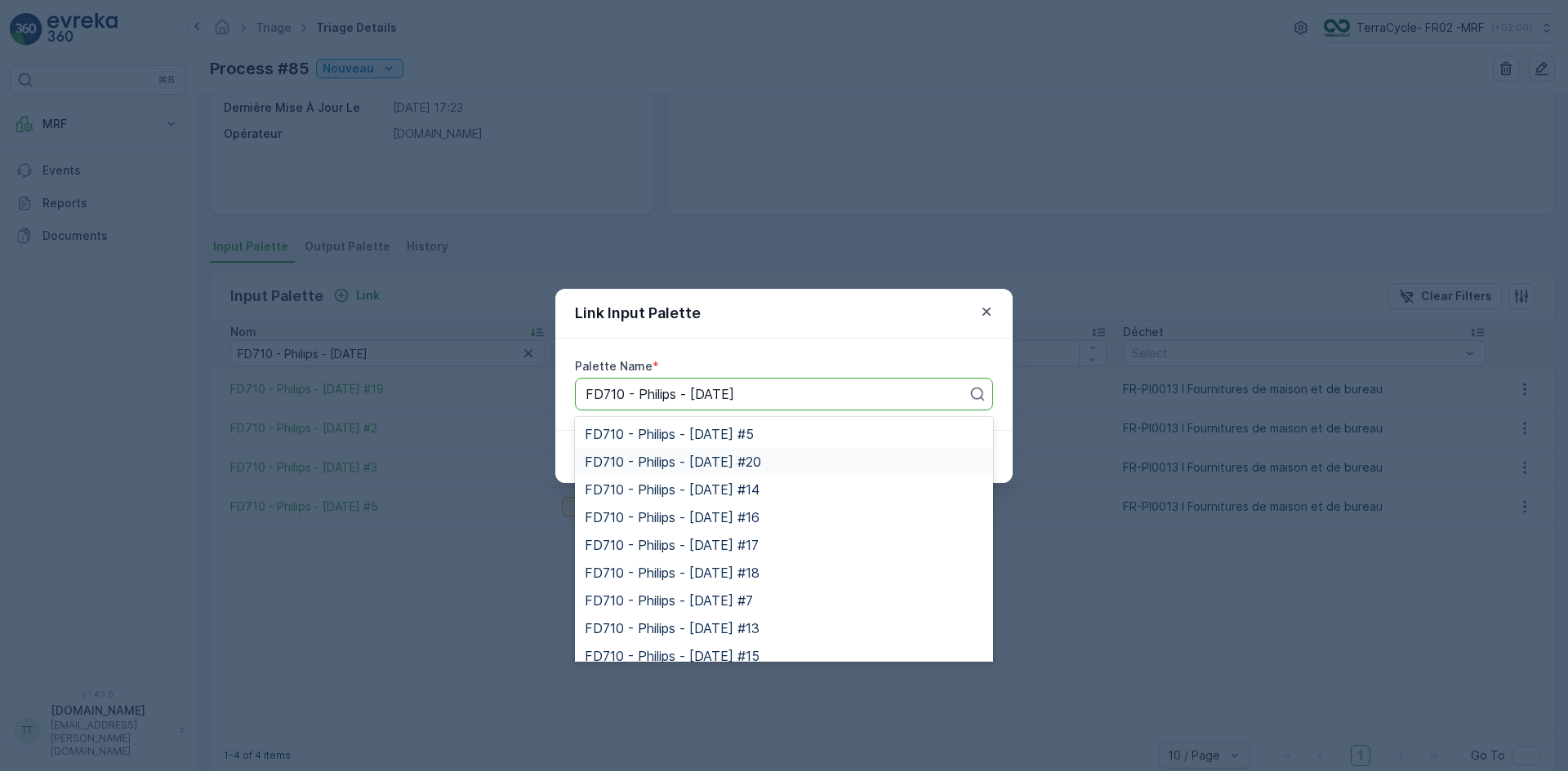
click at [728, 460] on span "FD710 - Philips - [DATE] #20" at bounding box center [672, 462] width 176 height 15
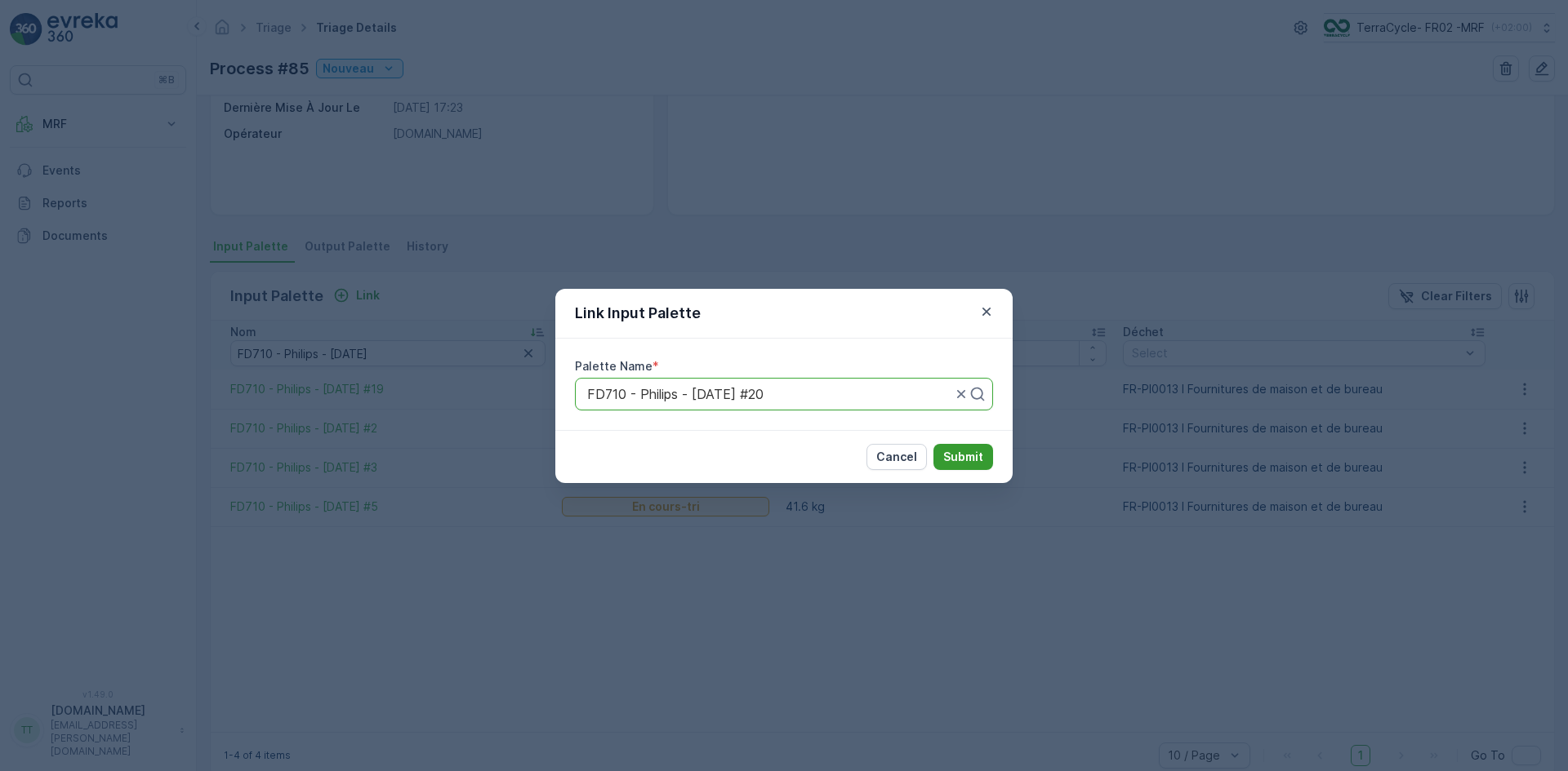
click at [960, 451] on p "Submit" at bounding box center [963, 457] width 40 height 16
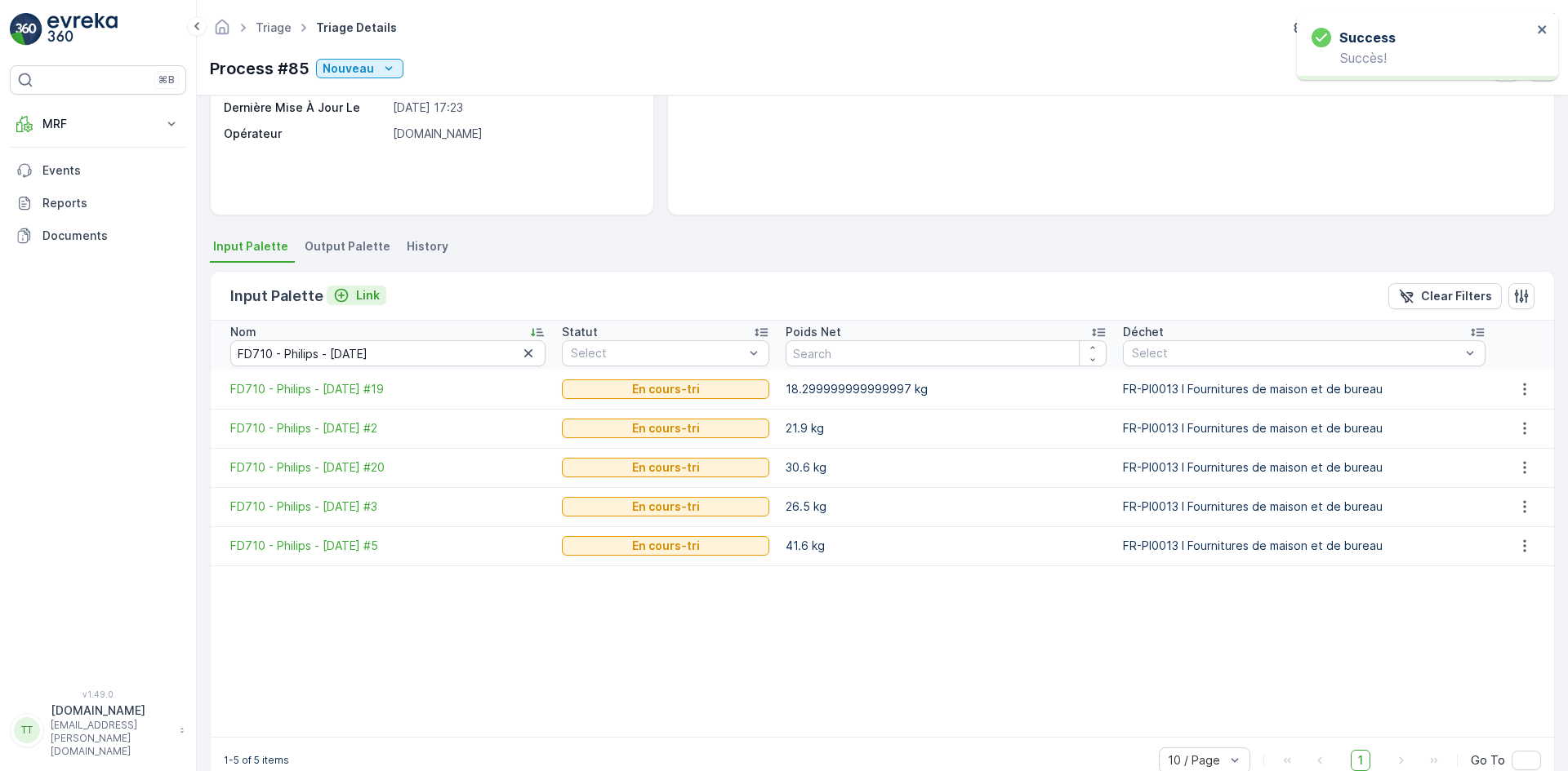
click at [371, 298] on p "Link" at bounding box center [368, 296] width 24 height 16
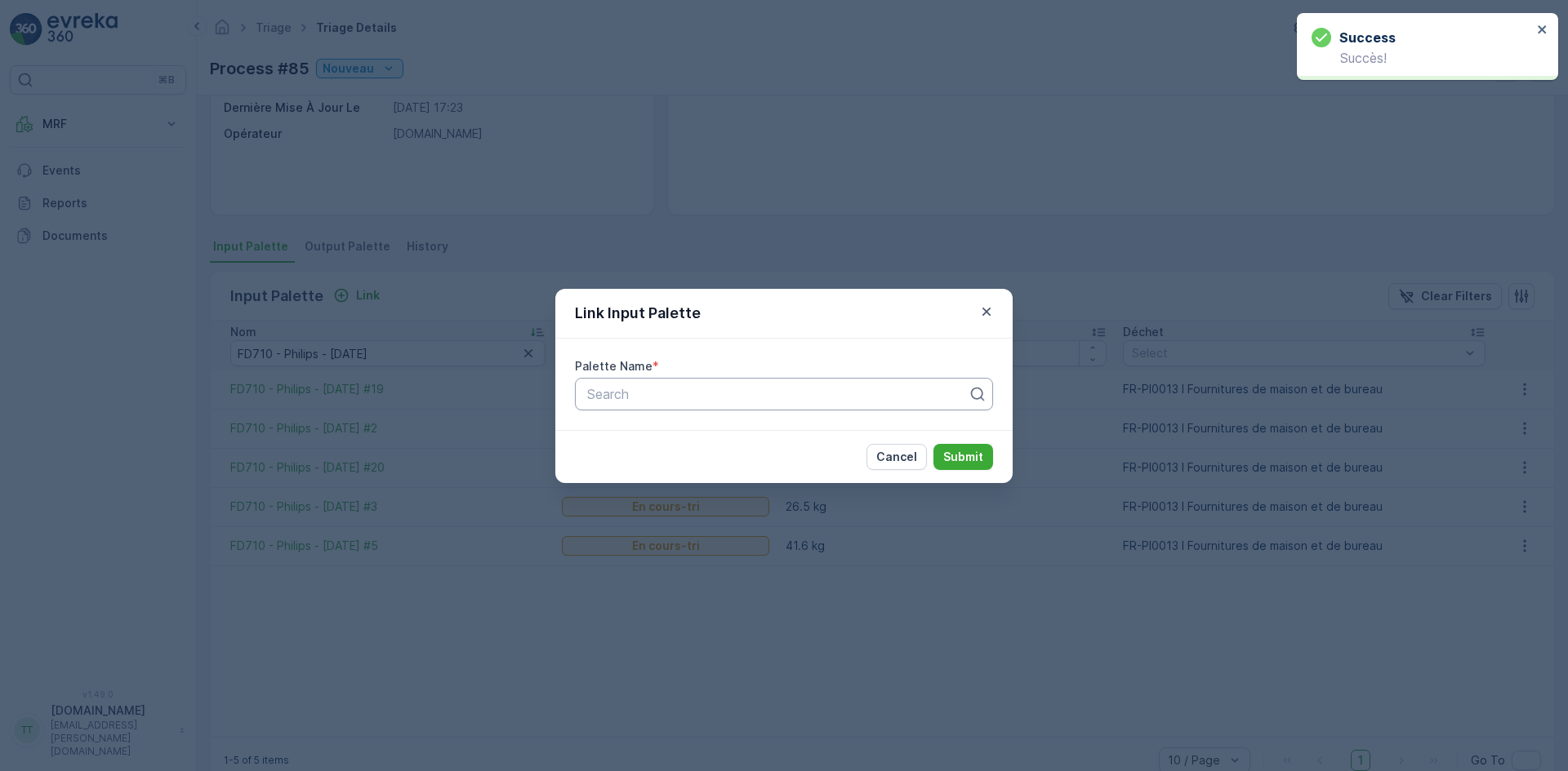
click at [642, 397] on div at bounding box center [777, 395] width 384 height 15
paste input "FD710 - Philips - [DATE]"
type input "FD710 - Philips - [DATE]"
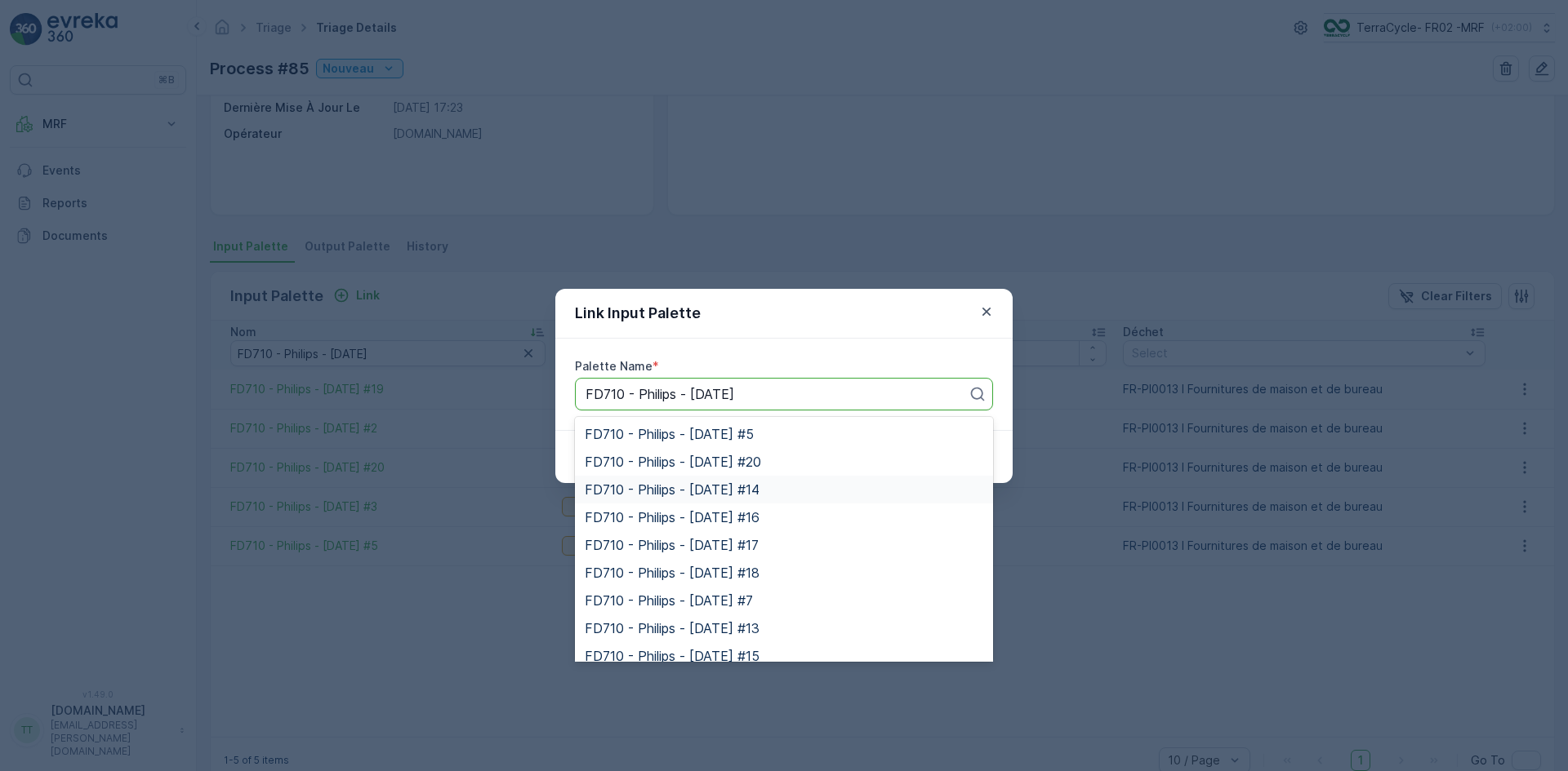
click at [680, 483] on span "FD710 - Philips - [DATE] #14" at bounding box center [671, 490] width 175 height 15
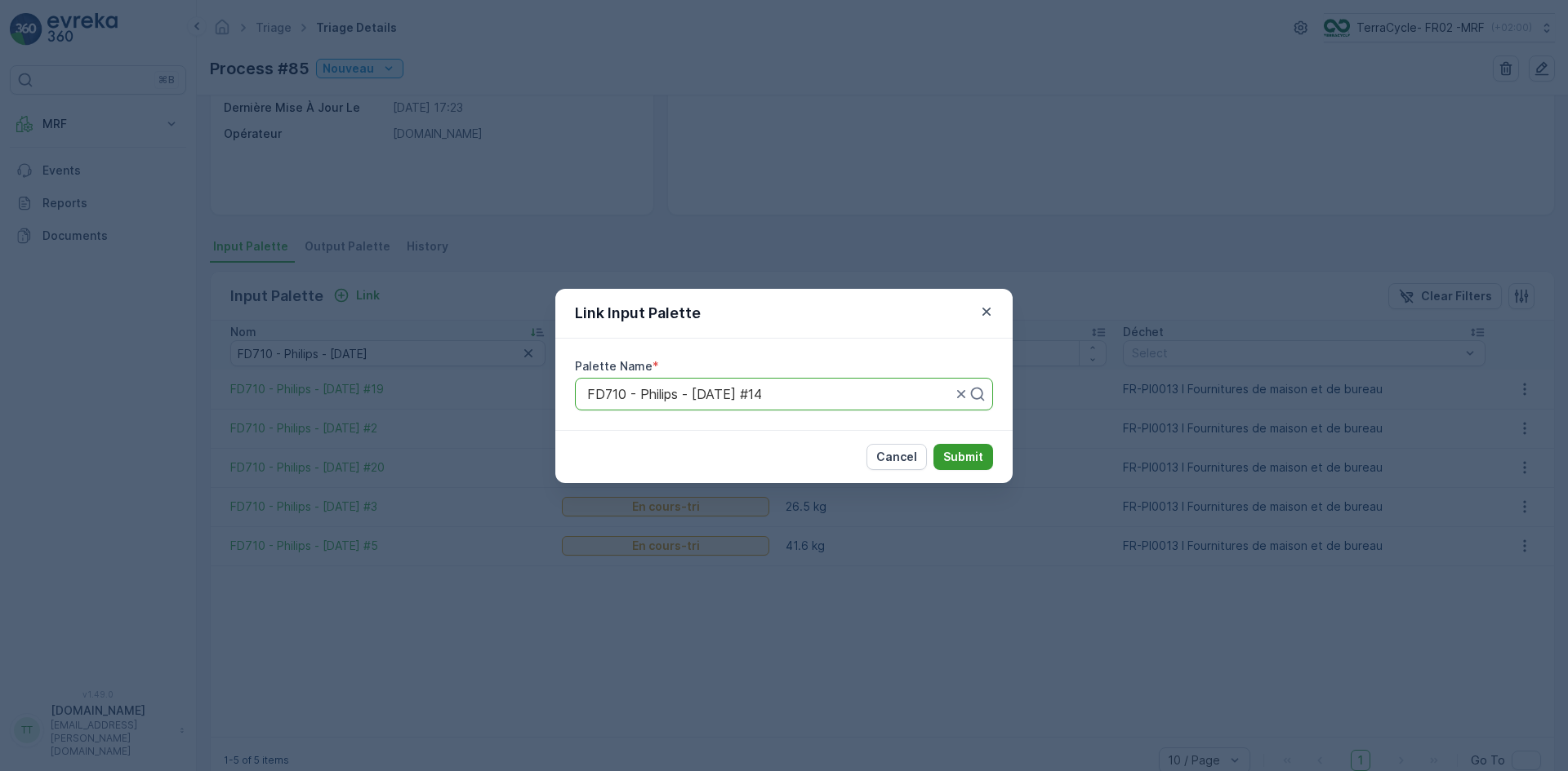
click at [950, 453] on p "Submit" at bounding box center [963, 457] width 40 height 16
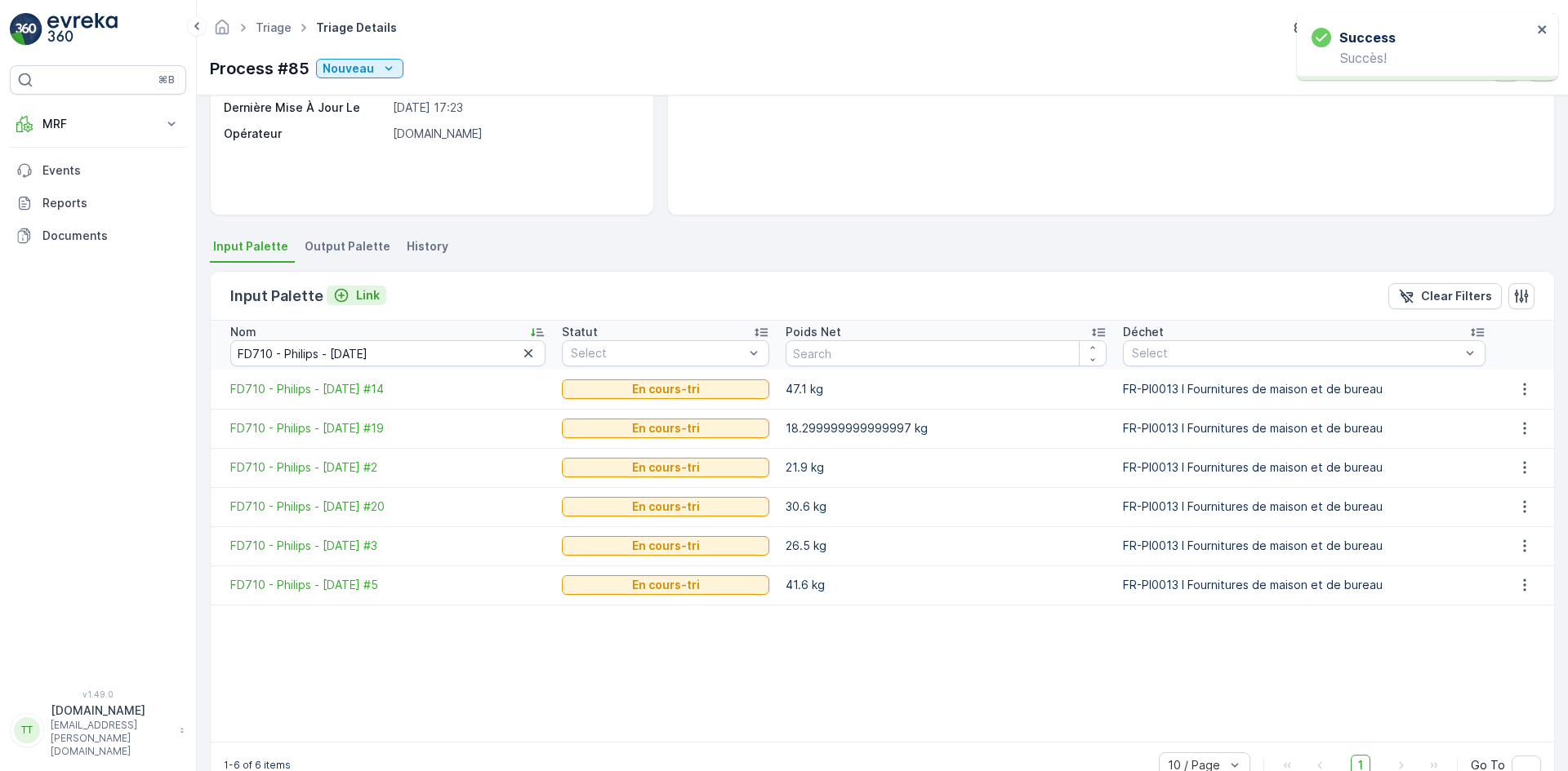
click at [361, 301] on p "Link" at bounding box center [368, 296] width 24 height 16
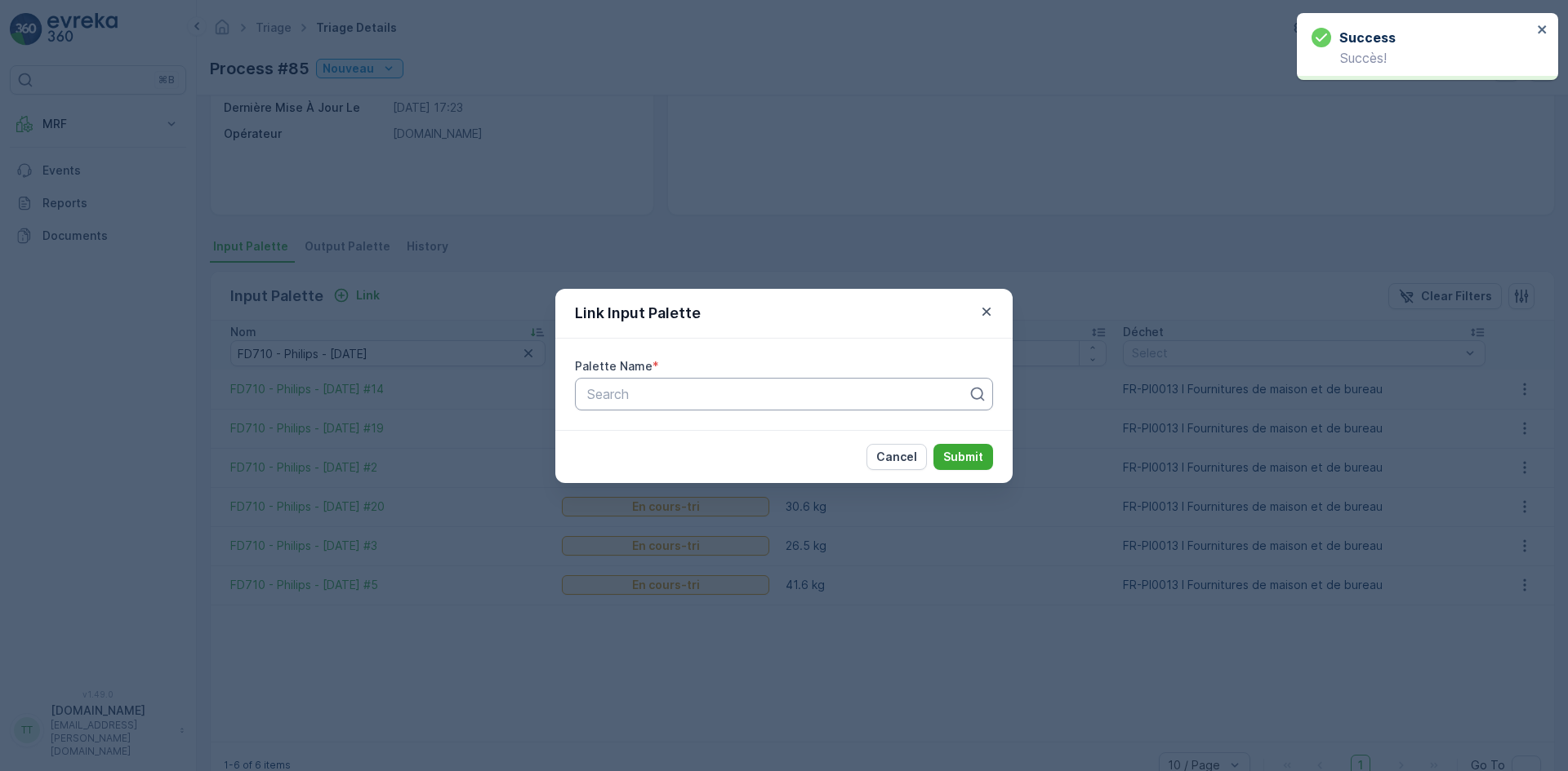
click at [664, 396] on div at bounding box center [777, 395] width 384 height 15
paste input "FD710 - Philips - [DATE]"
type input "FD710 - Philips - [DATE]"
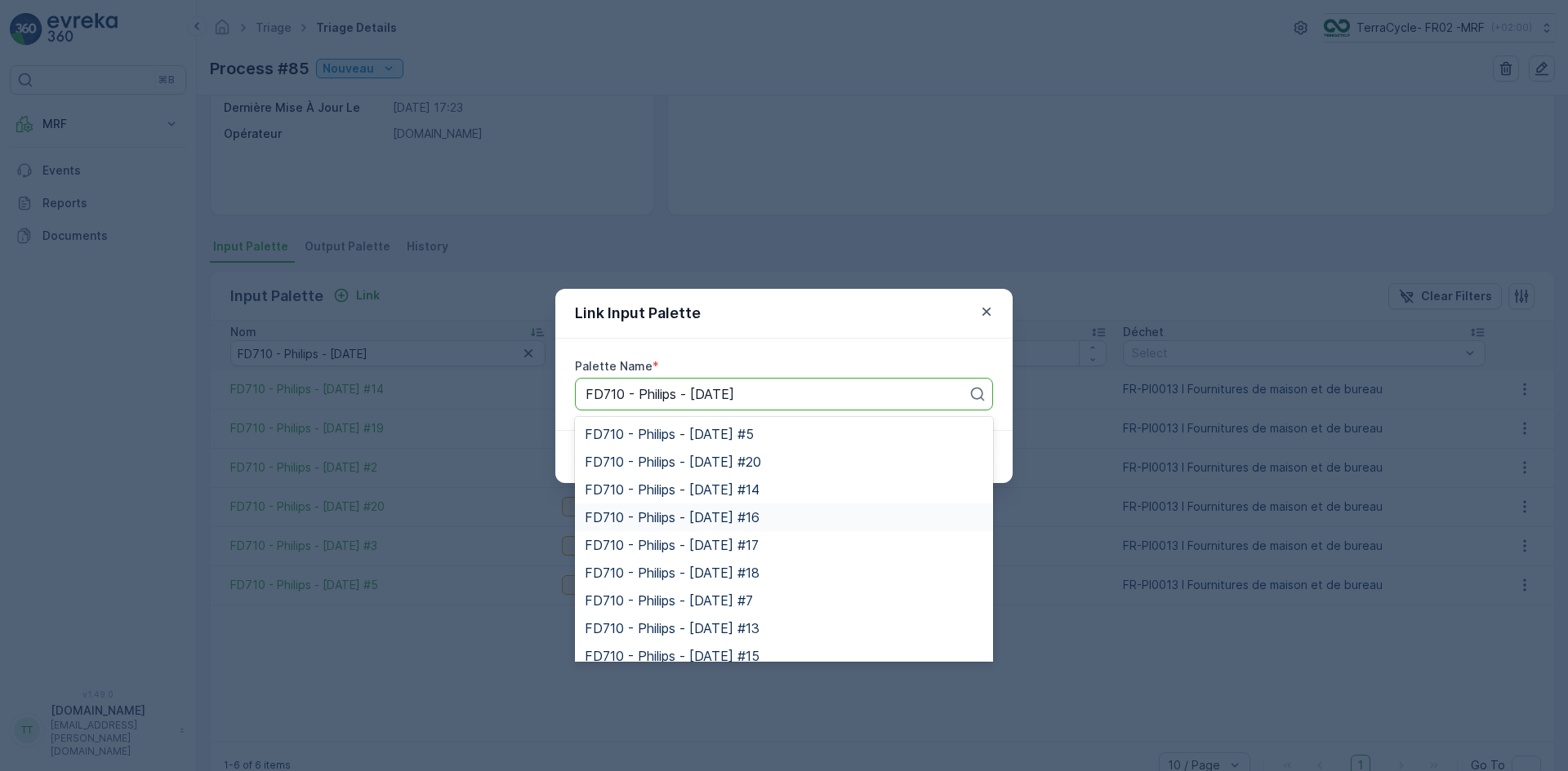
click at [760, 512] on span "FD710 - Philips - [DATE] #16" at bounding box center [671, 517] width 175 height 15
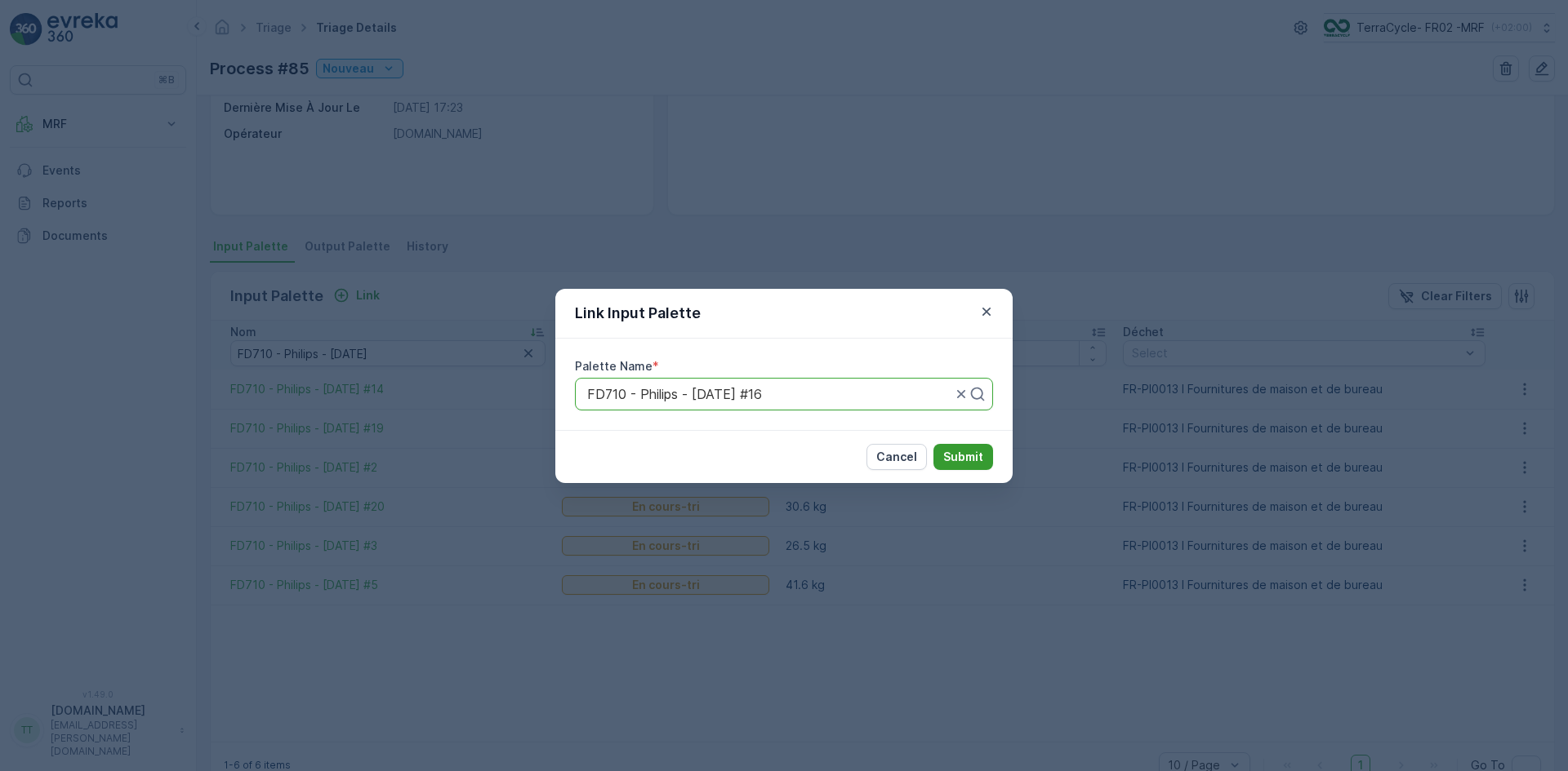
click at [966, 461] on p "Submit" at bounding box center [963, 457] width 40 height 16
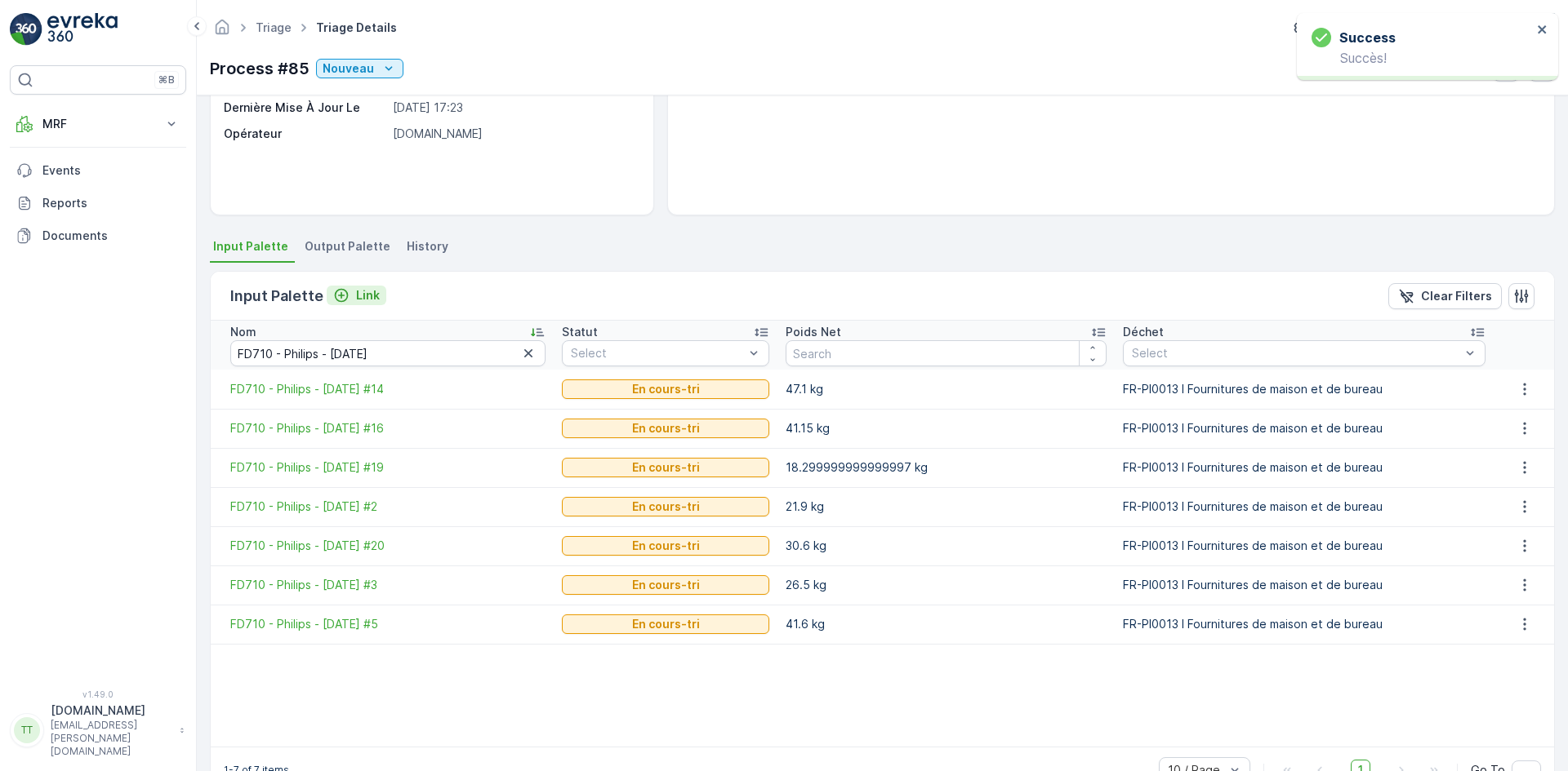
click at [374, 294] on p "Link" at bounding box center [368, 296] width 24 height 16
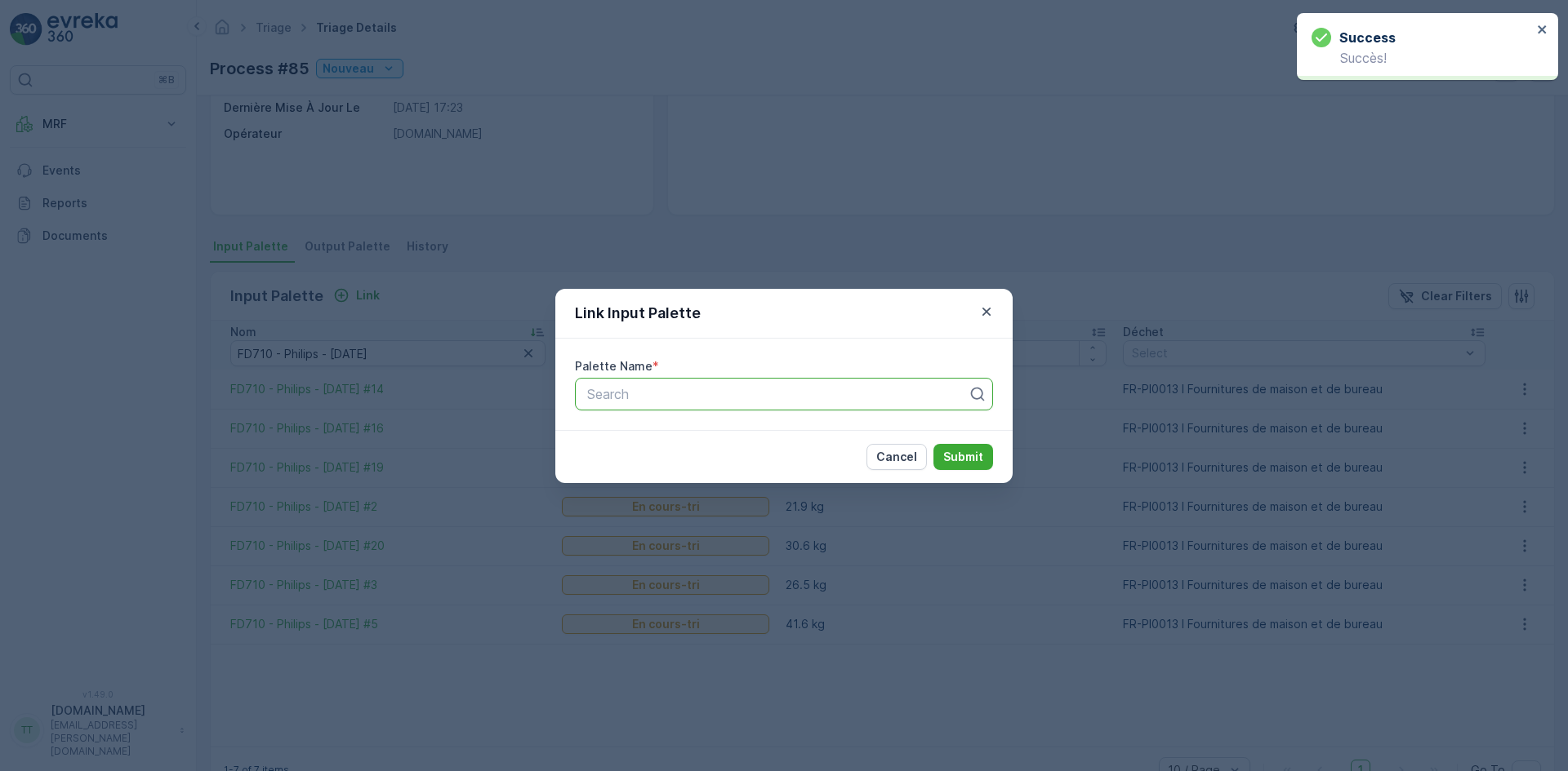
click at [631, 387] on div at bounding box center [777, 395] width 384 height 15
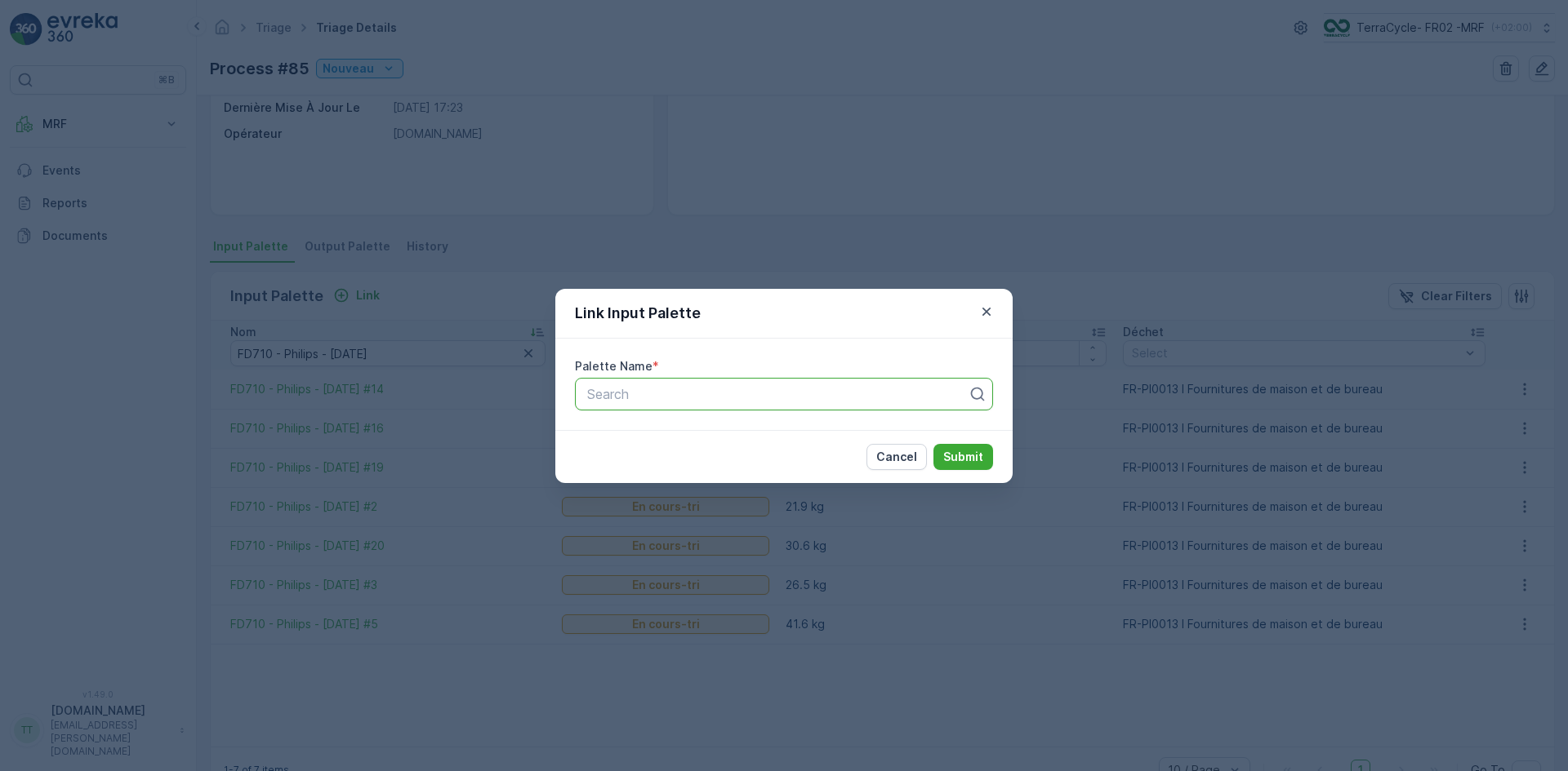
paste input "FD710 - Philips - [DATE]"
type input "FD710 - Philips - [DATE]"
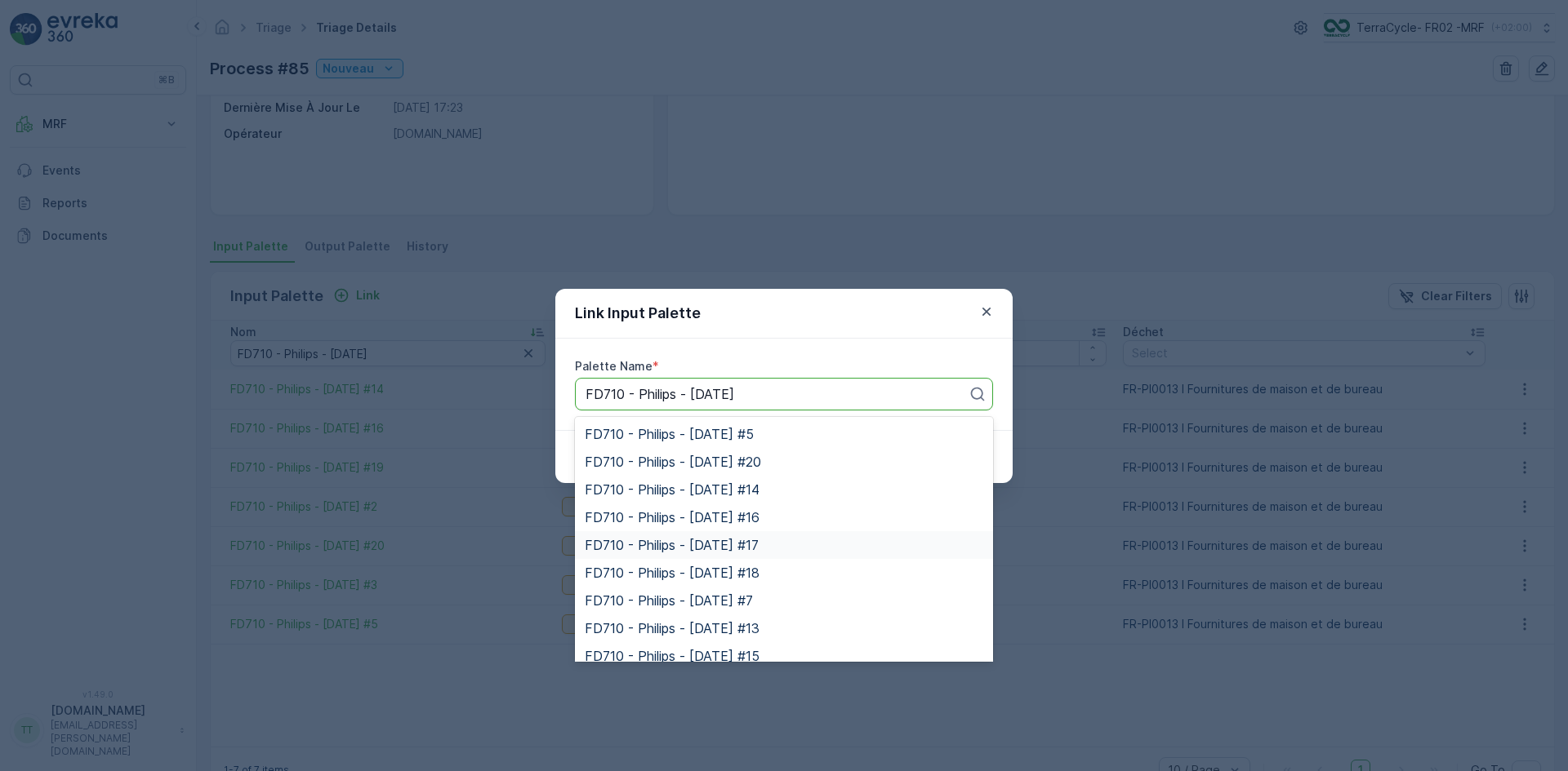
click at [760, 553] on div "FD710 - Philips - [DATE] #17" at bounding box center [783, 545] width 418 height 28
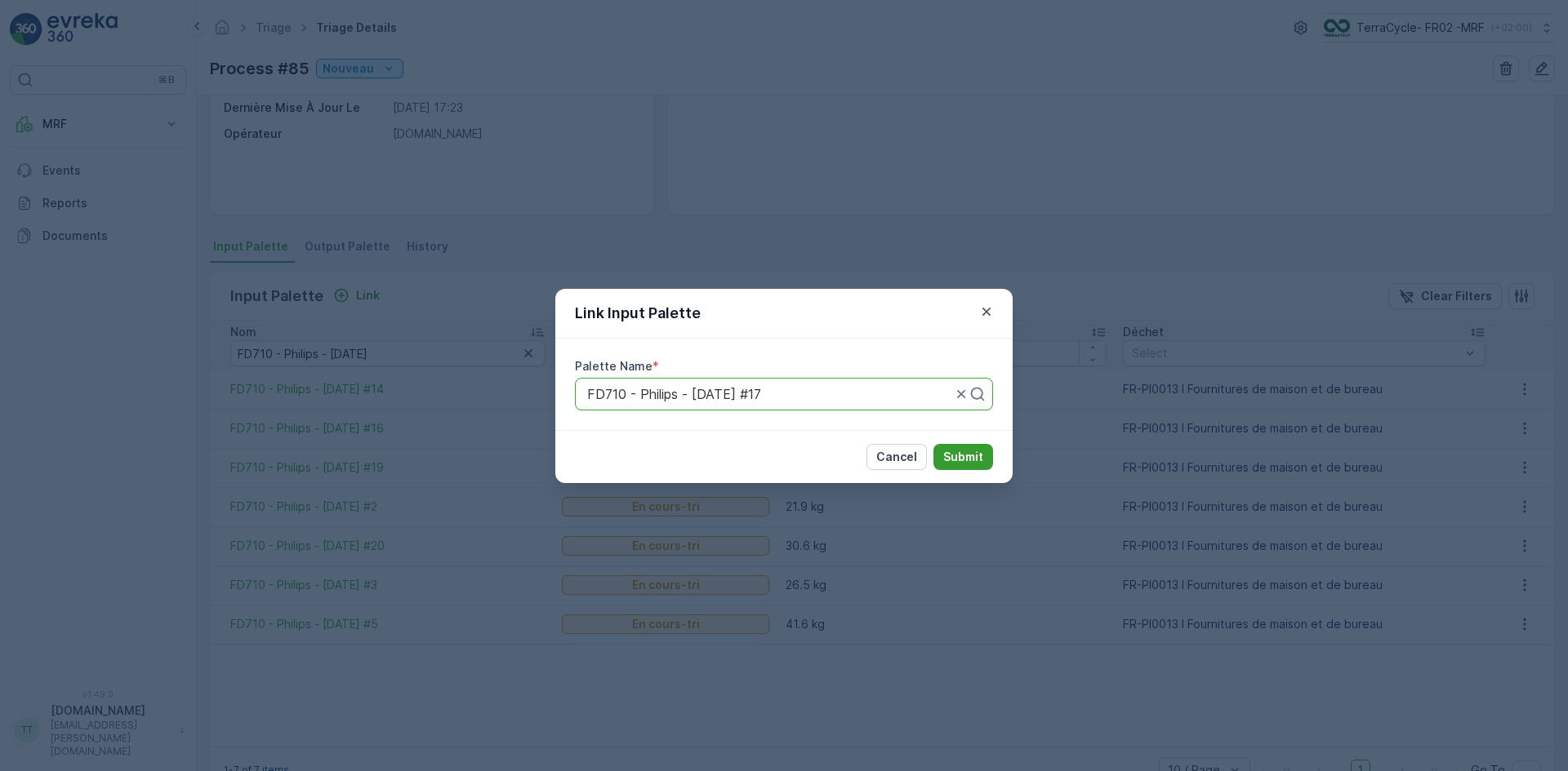
click at [954, 453] on p "Submit" at bounding box center [963, 457] width 40 height 16
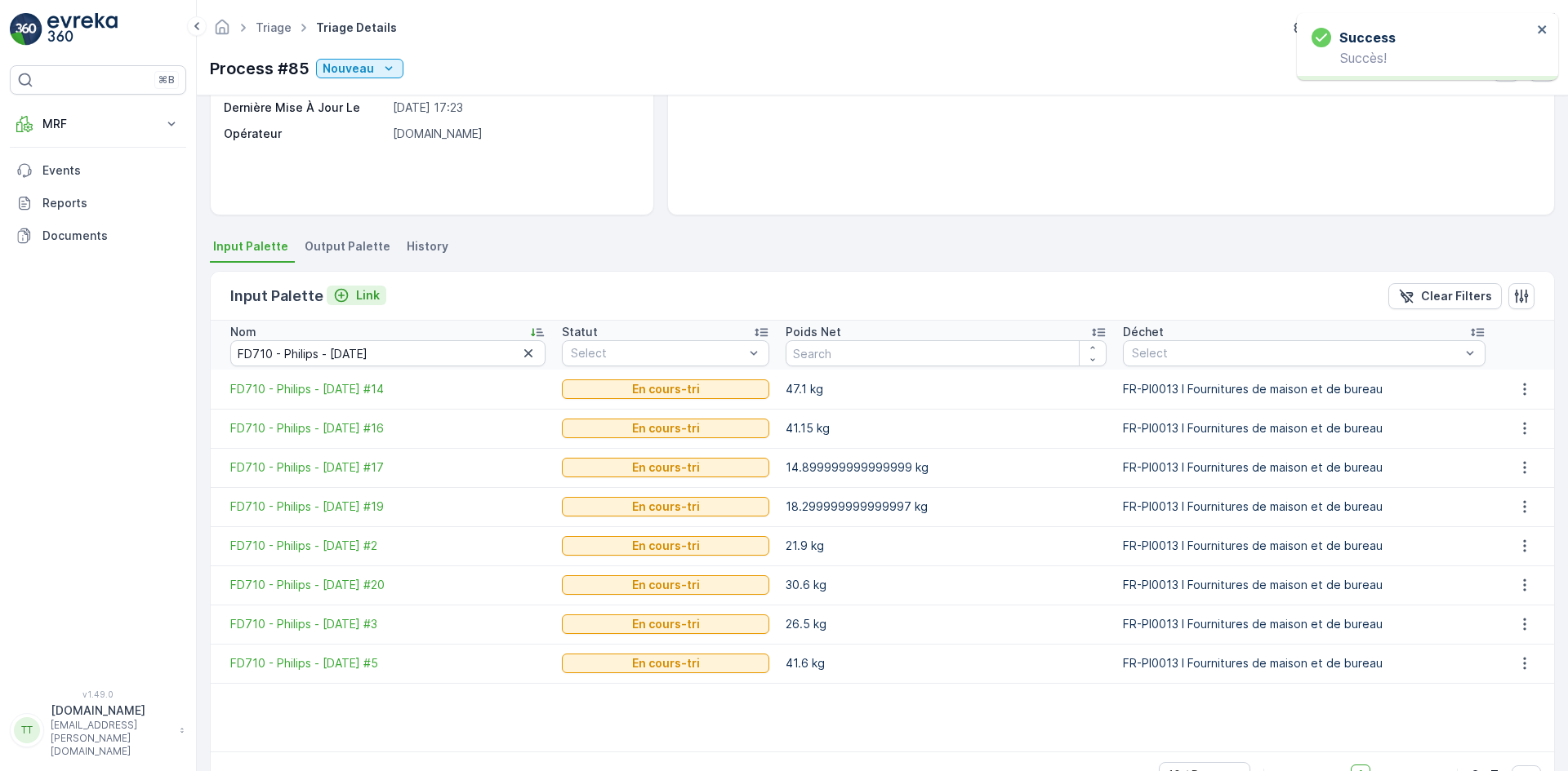
click at [359, 295] on p "Link" at bounding box center [368, 296] width 24 height 16
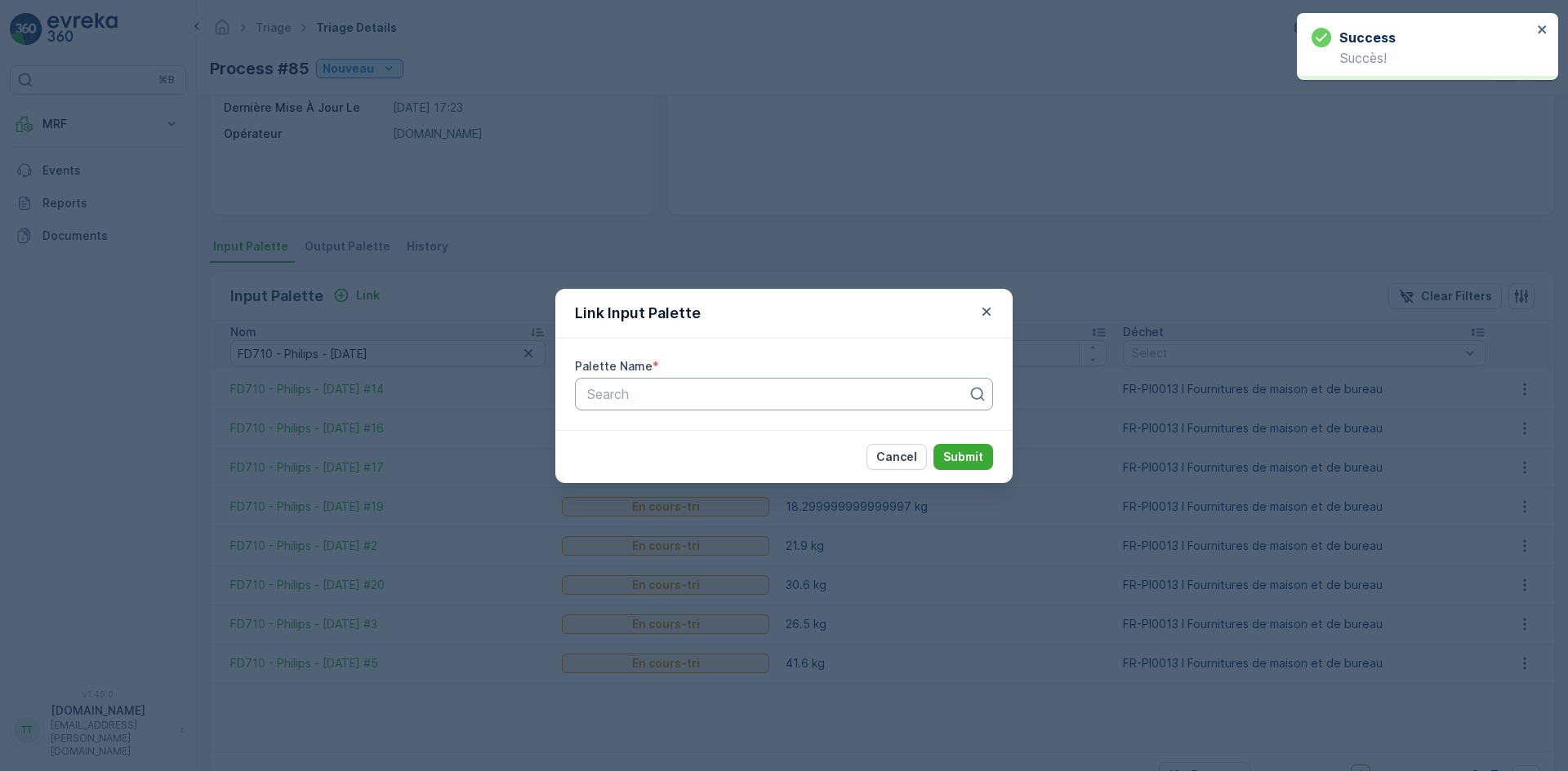
click at [657, 388] on div at bounding box center [777, 395] width 384 height 15
paste input "FD710 - Philips - [DATE]"
type input "FD710 - Philips - [DATE]"
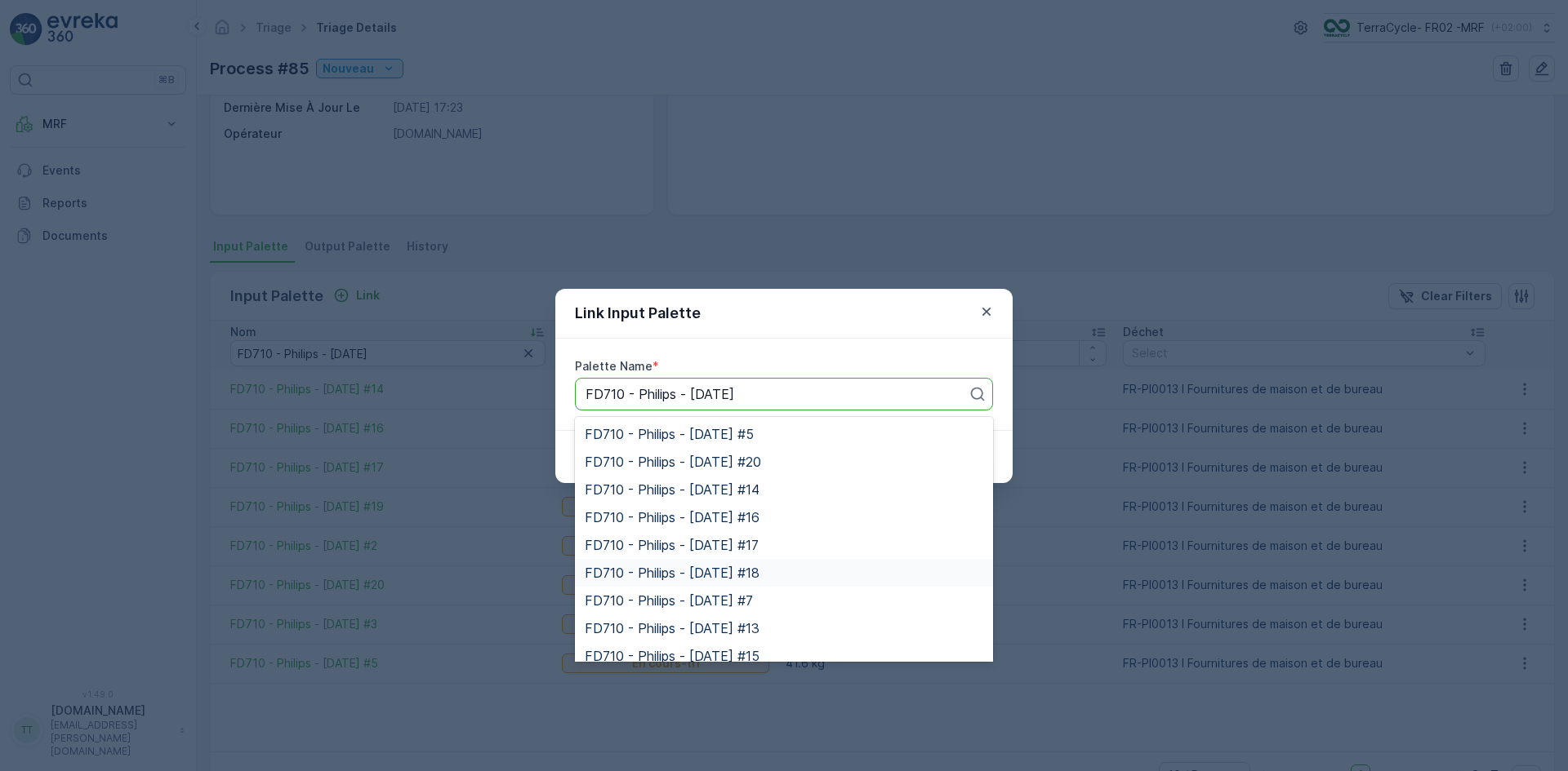
click at [760, 581] on div "FD710 - Philips - [DATE] #18" at bounding box center [783, 572] width 418 height 28
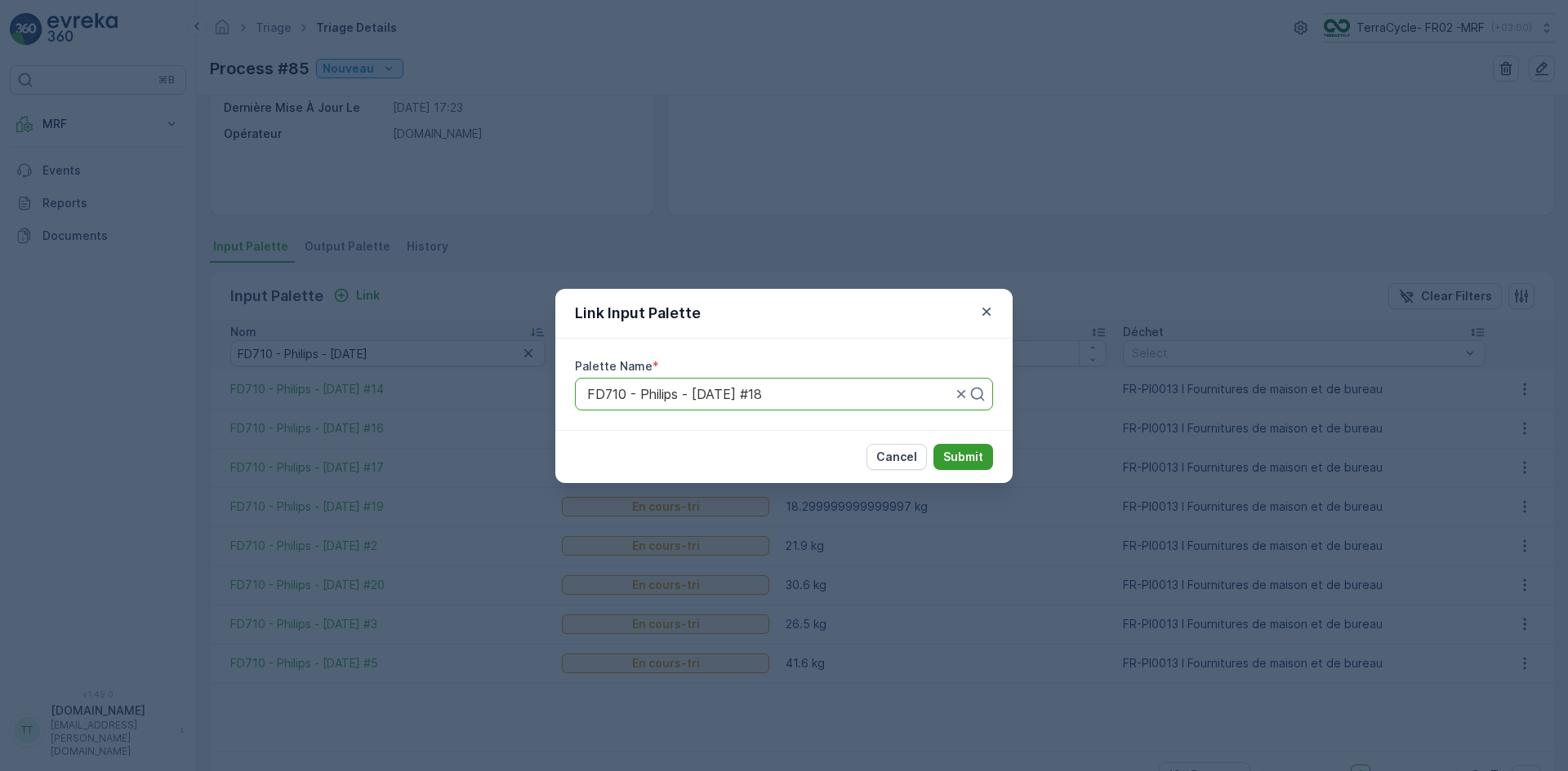
click at [965, 461] on p "Submit" at bounding box center [963, 457] width 40 height 16
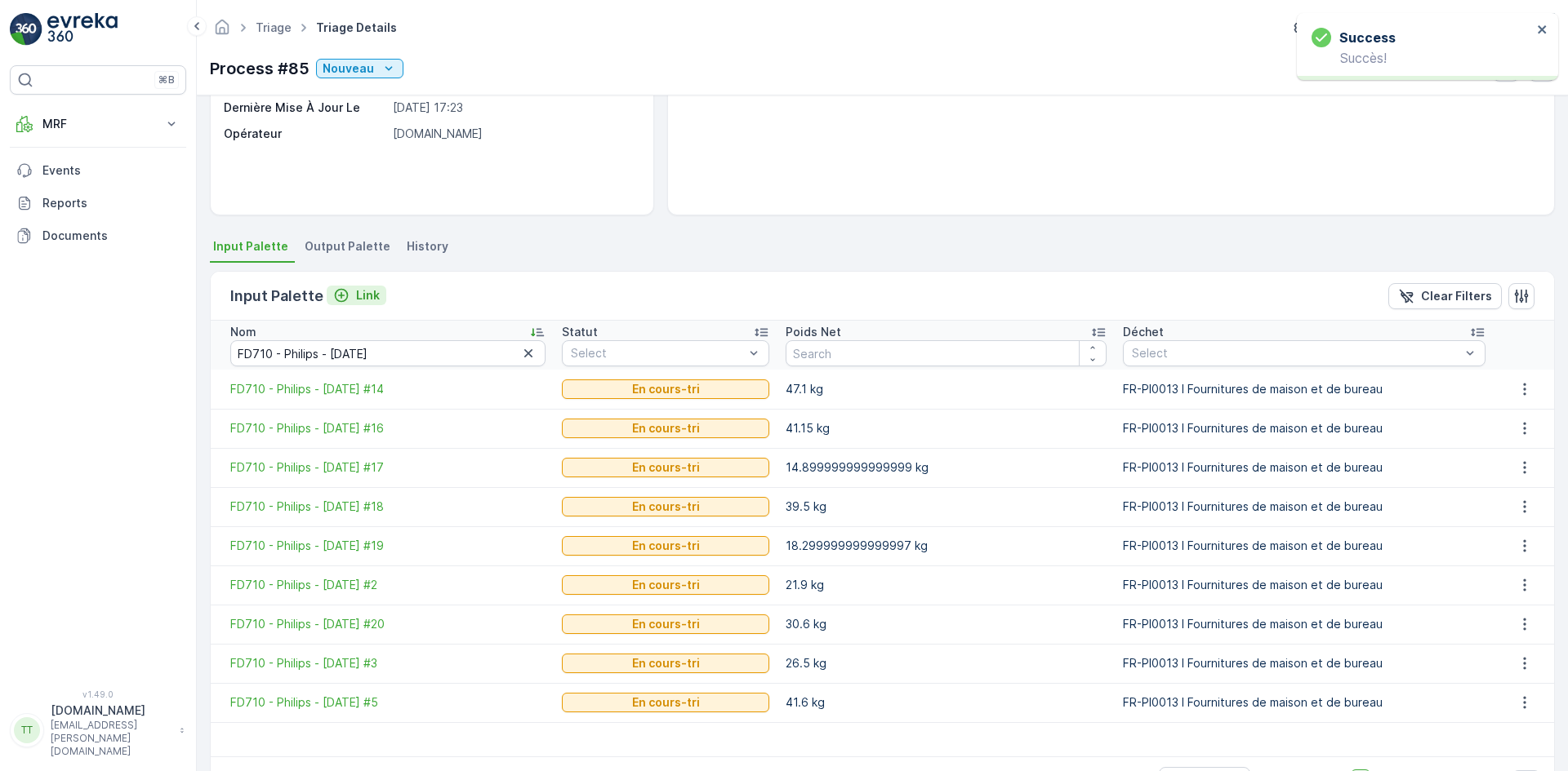
click at [377, 298] on button "Link" at bounding box center [357, 296] width 60 height 20
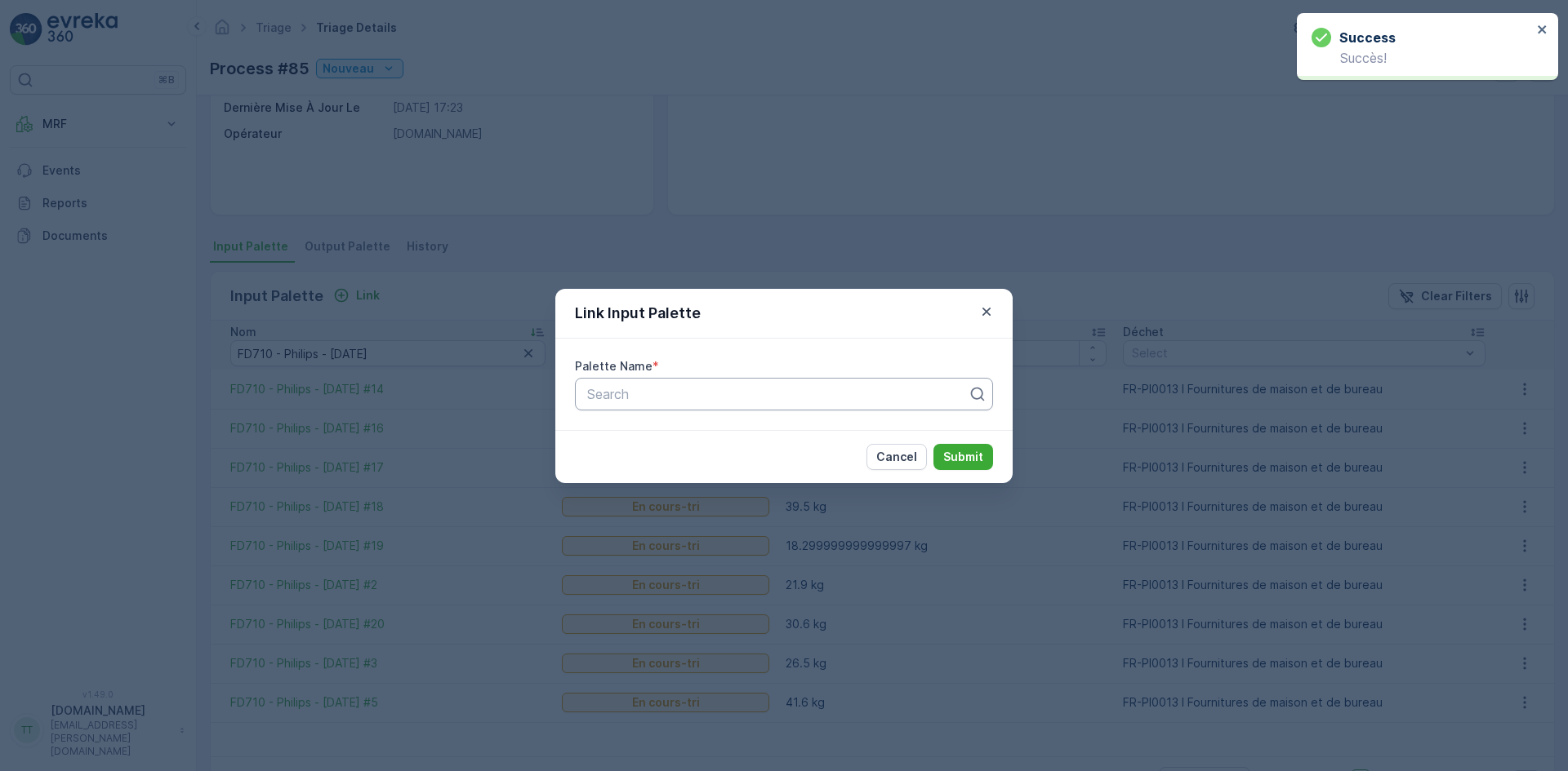
click at [627, 397] on div at bounding box center [777, 395] width 384 height 15
paste input "FD710 - Philips - [DATE]"
type input "FD710 - Philips - [DATE]"
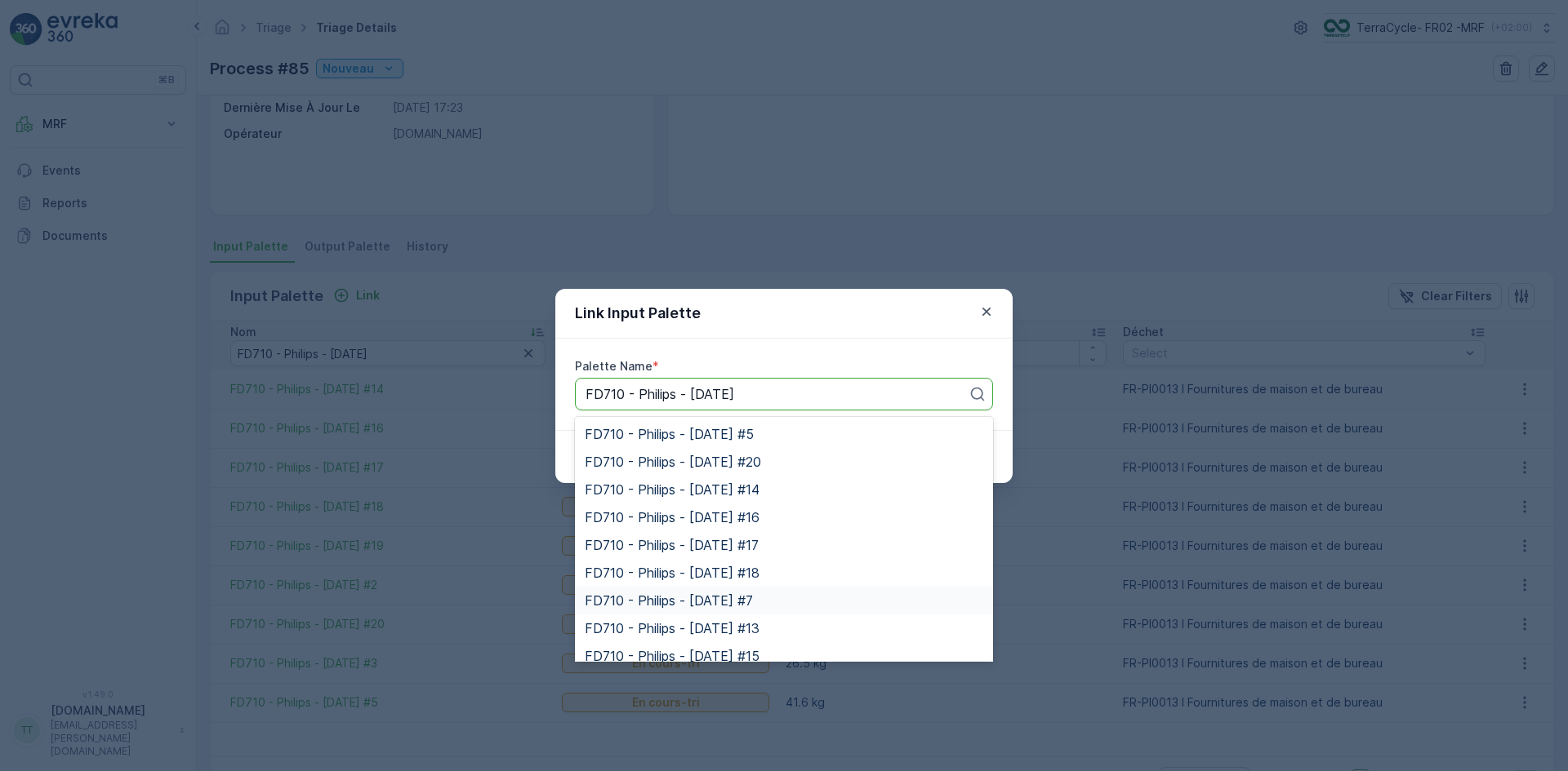
click at [740, 594] on span "FD710 - Philips - [DATE] #7" at bounding box center [668, 600] width 168 height 15
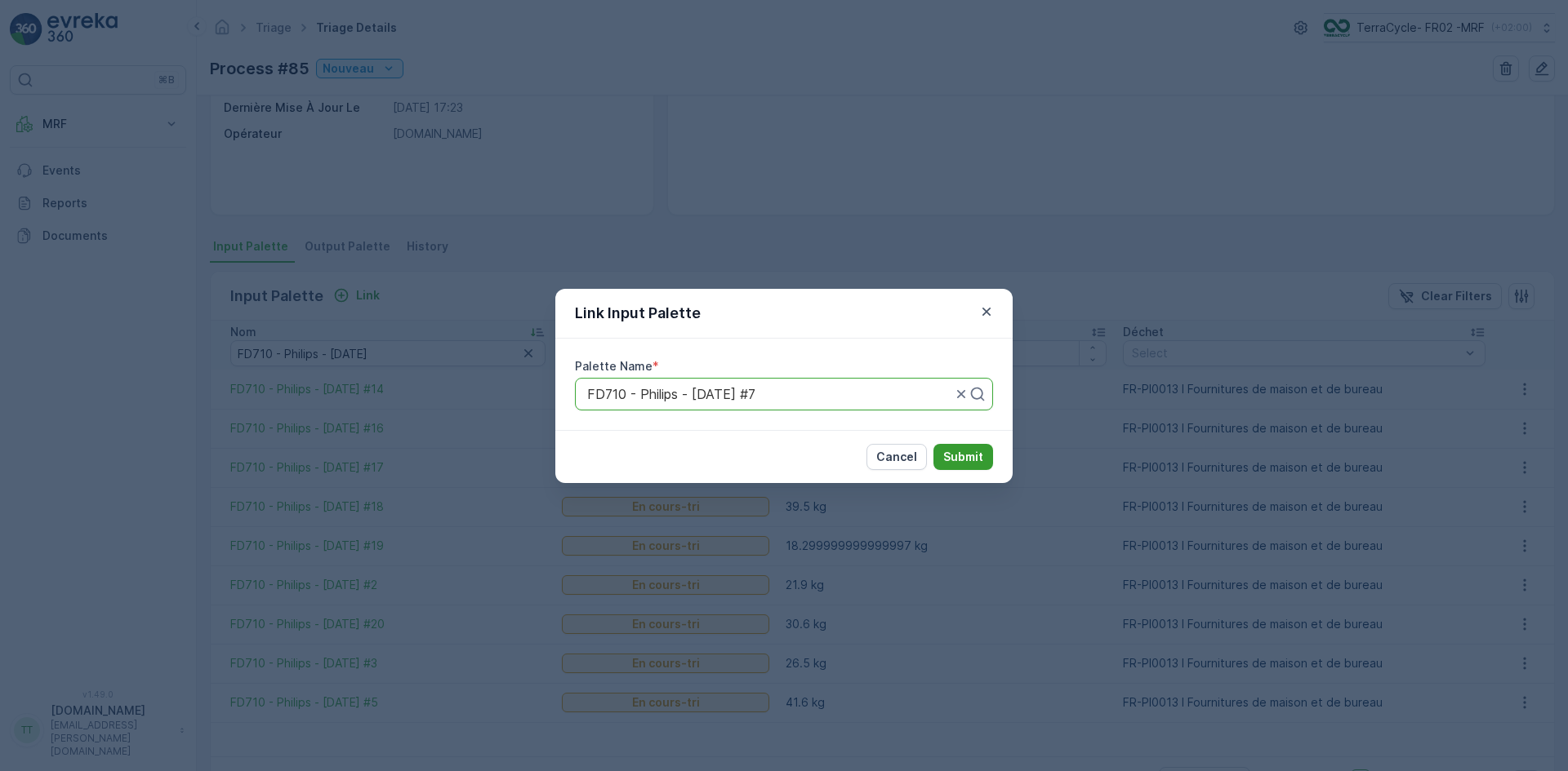
click at [945, 457] on p "Submit" at bounding box center [963, 457] width 40 height 16
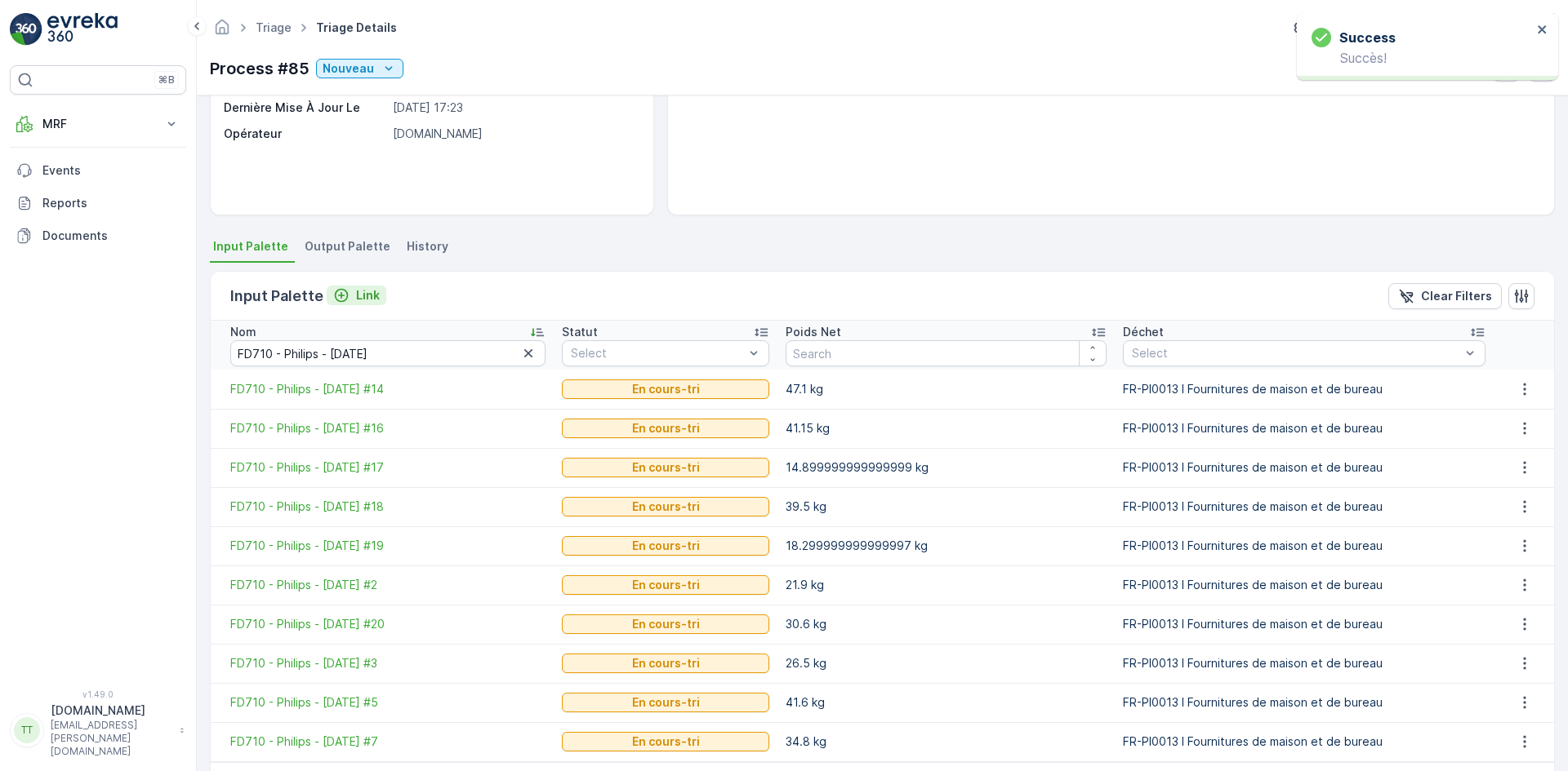
click at [365, 293] on p "Link" at bounding box center [368, 296] width 24 height 16
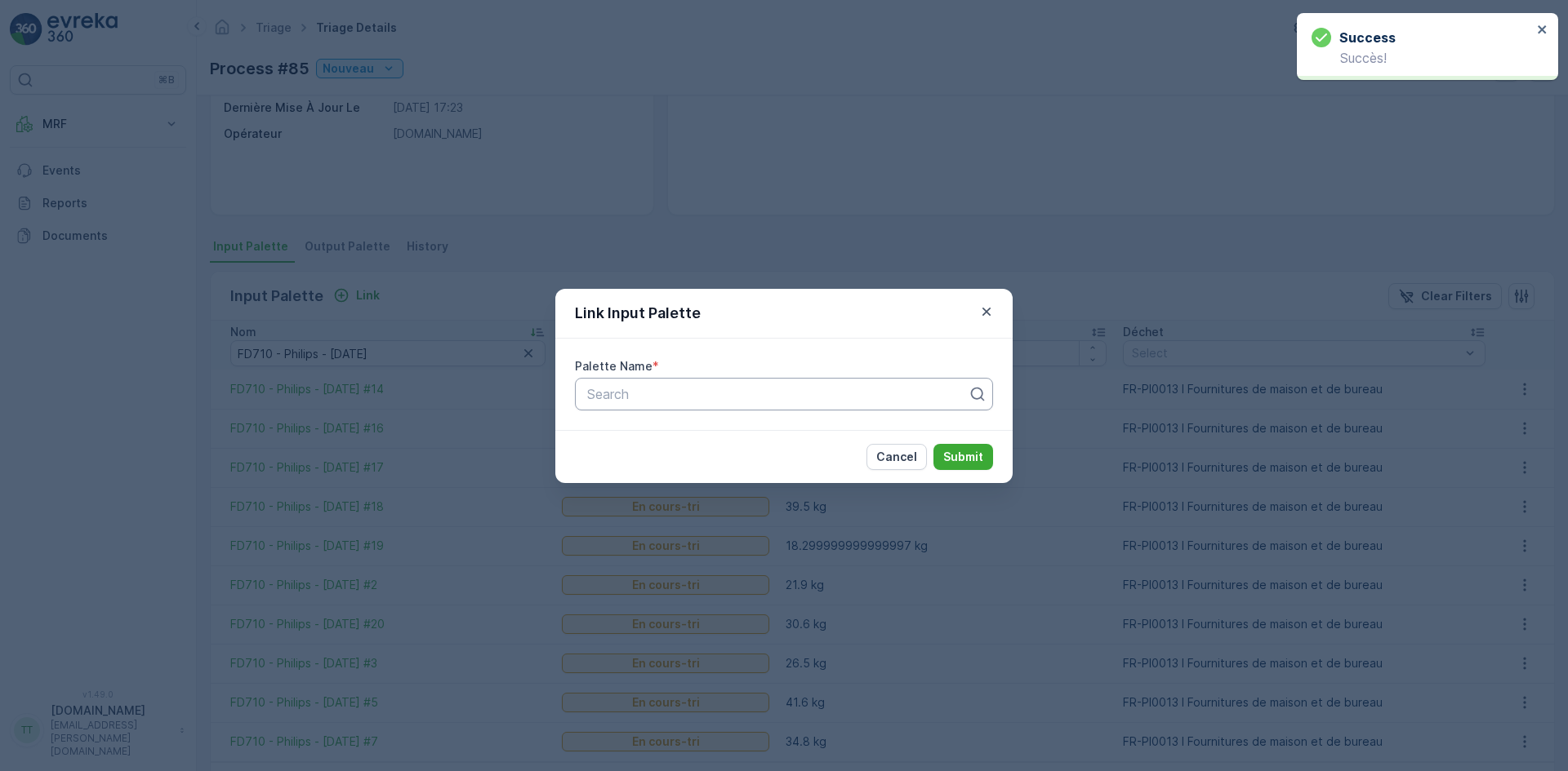
click at [612, 392] on div at bounding box center [777, 395] width 384 height 15
paste input "FD710 - Philips - [DATE]"
type input "FD710 - Philips - [DATE]"
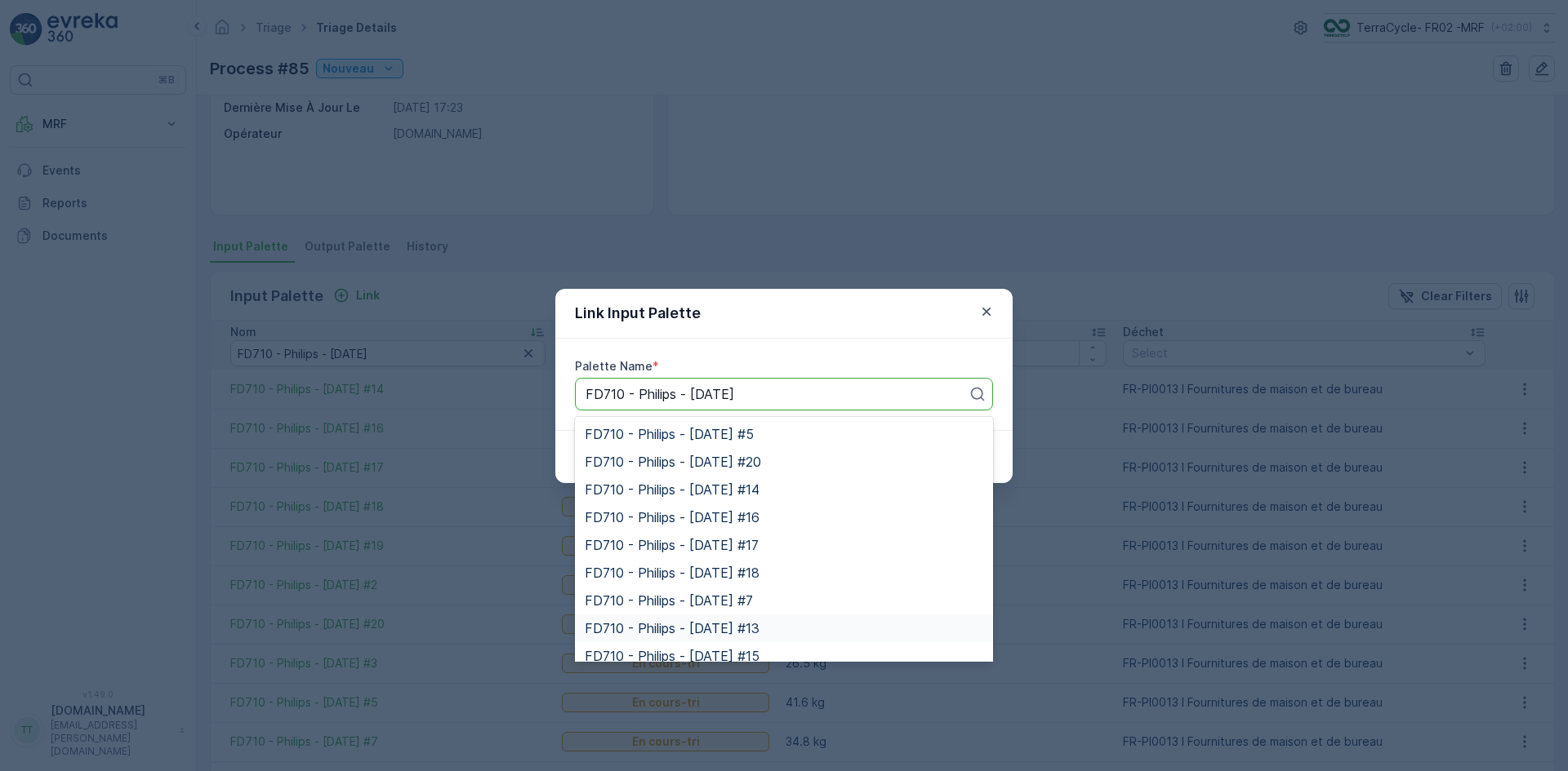
click at [749, 624] on span "FD710 - Philips - [DATE] #13" at bounding box center [671, 629] width 175 height 15
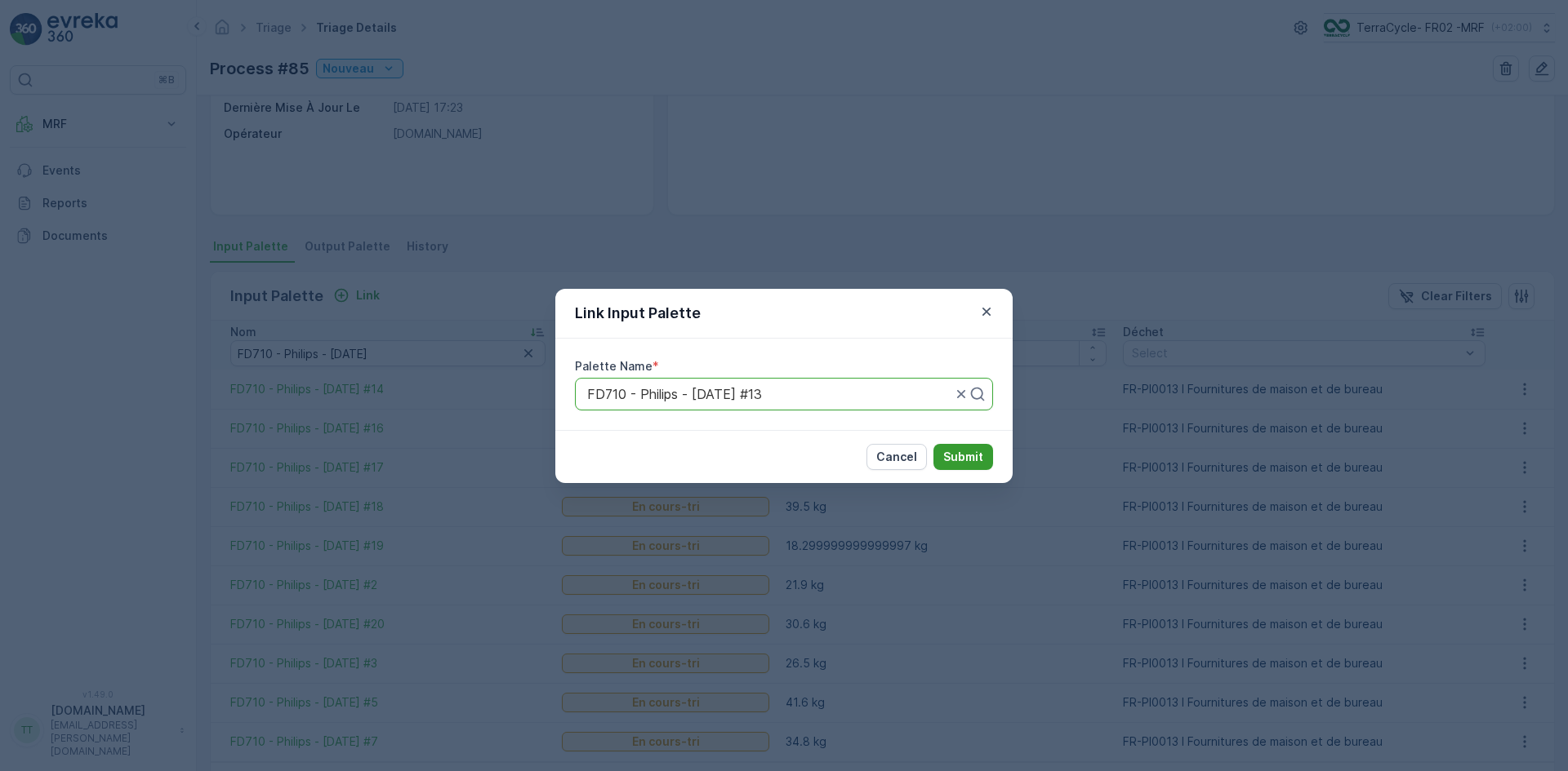
click at [958, 458] on p "Submit" at bounding box center [963, 457] width 40 height 16
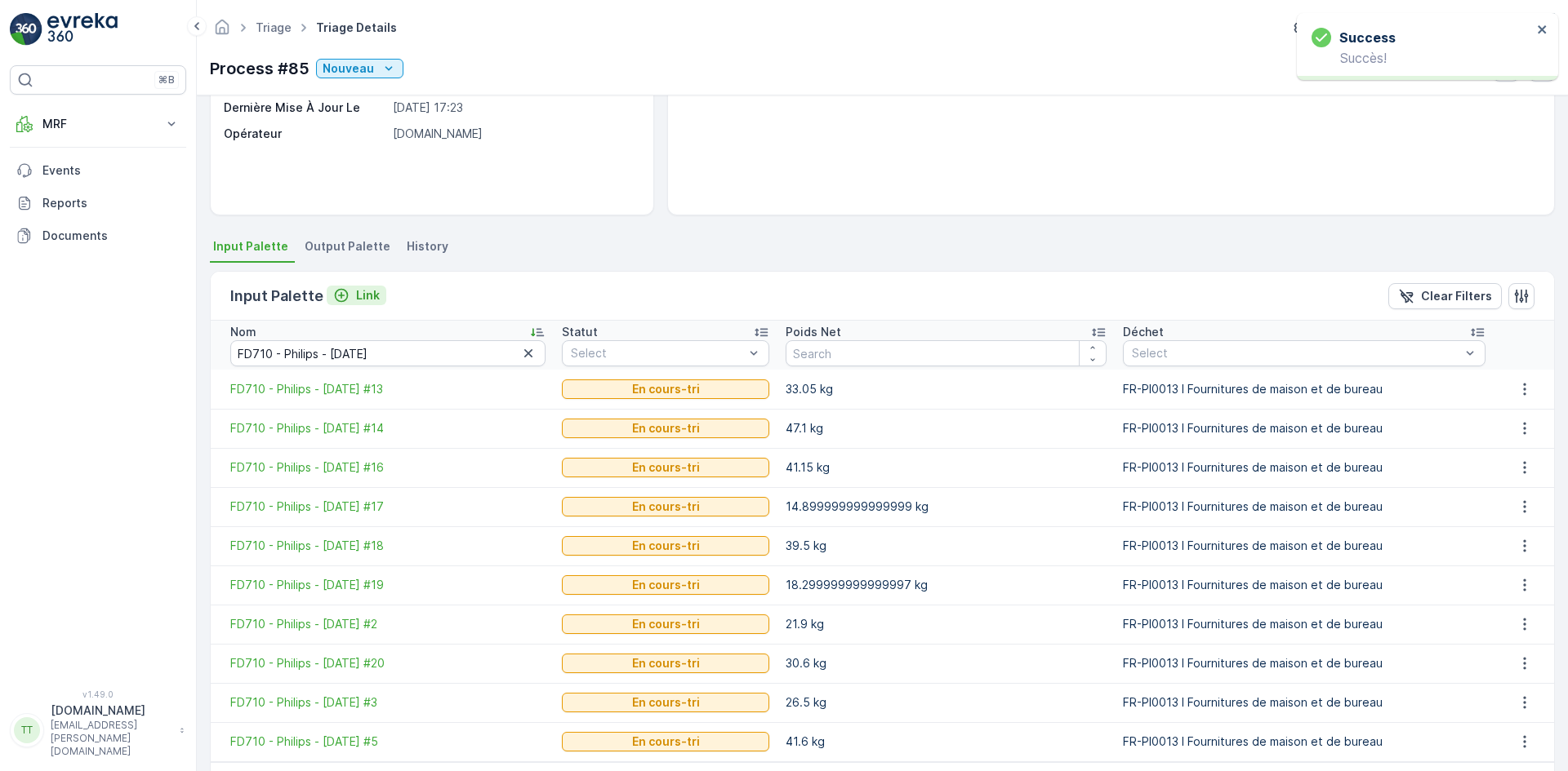
click at [356, 294] on p "Link" at bounding box center [368, 296] width 24 height 16
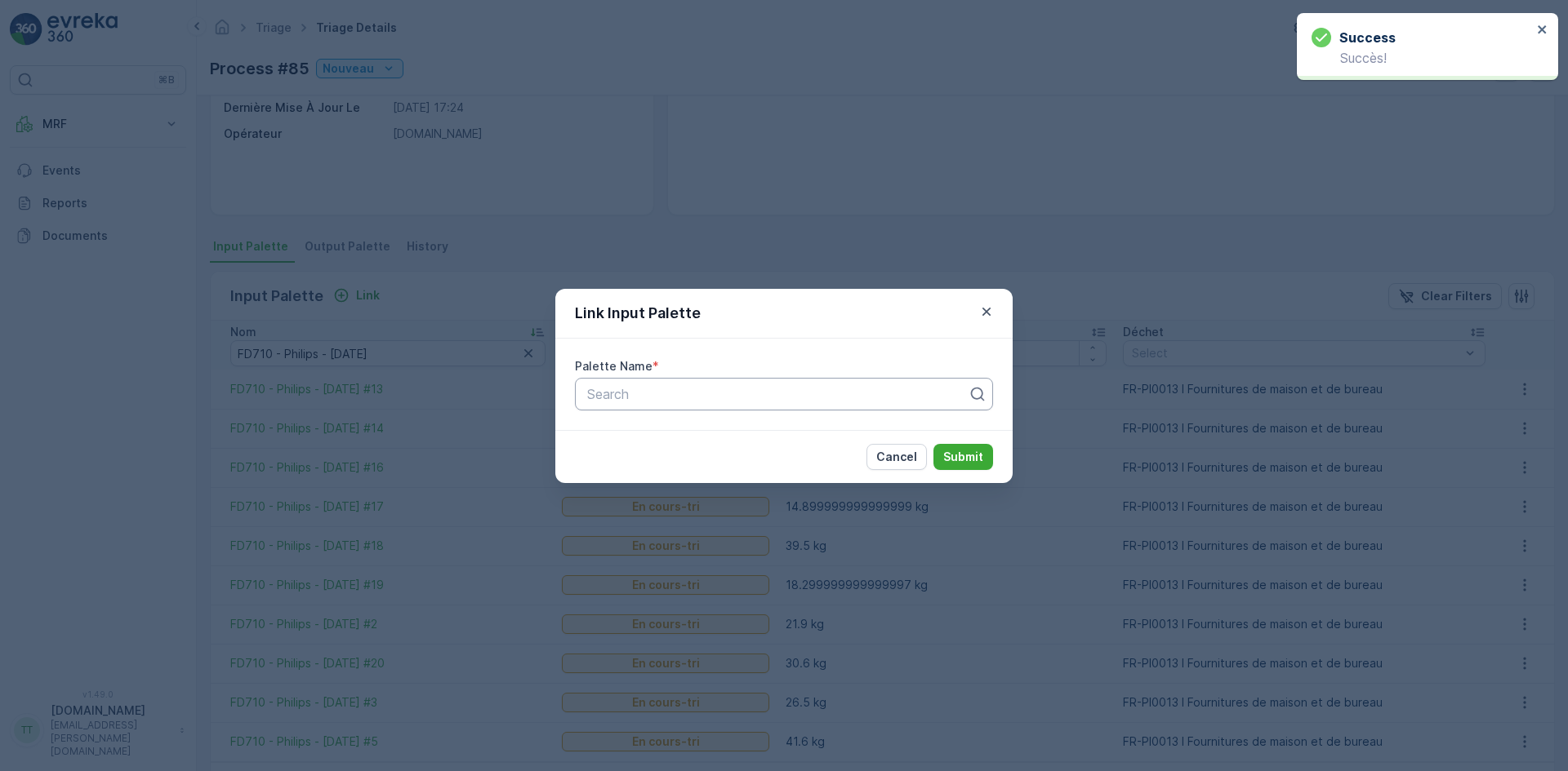
click at [698, 398] on div at bounding box center [777, 395] width 384 height 15
paste input "FD710 - Philips - [DATE]"
type input "FD710 - Philips - [DATE]"
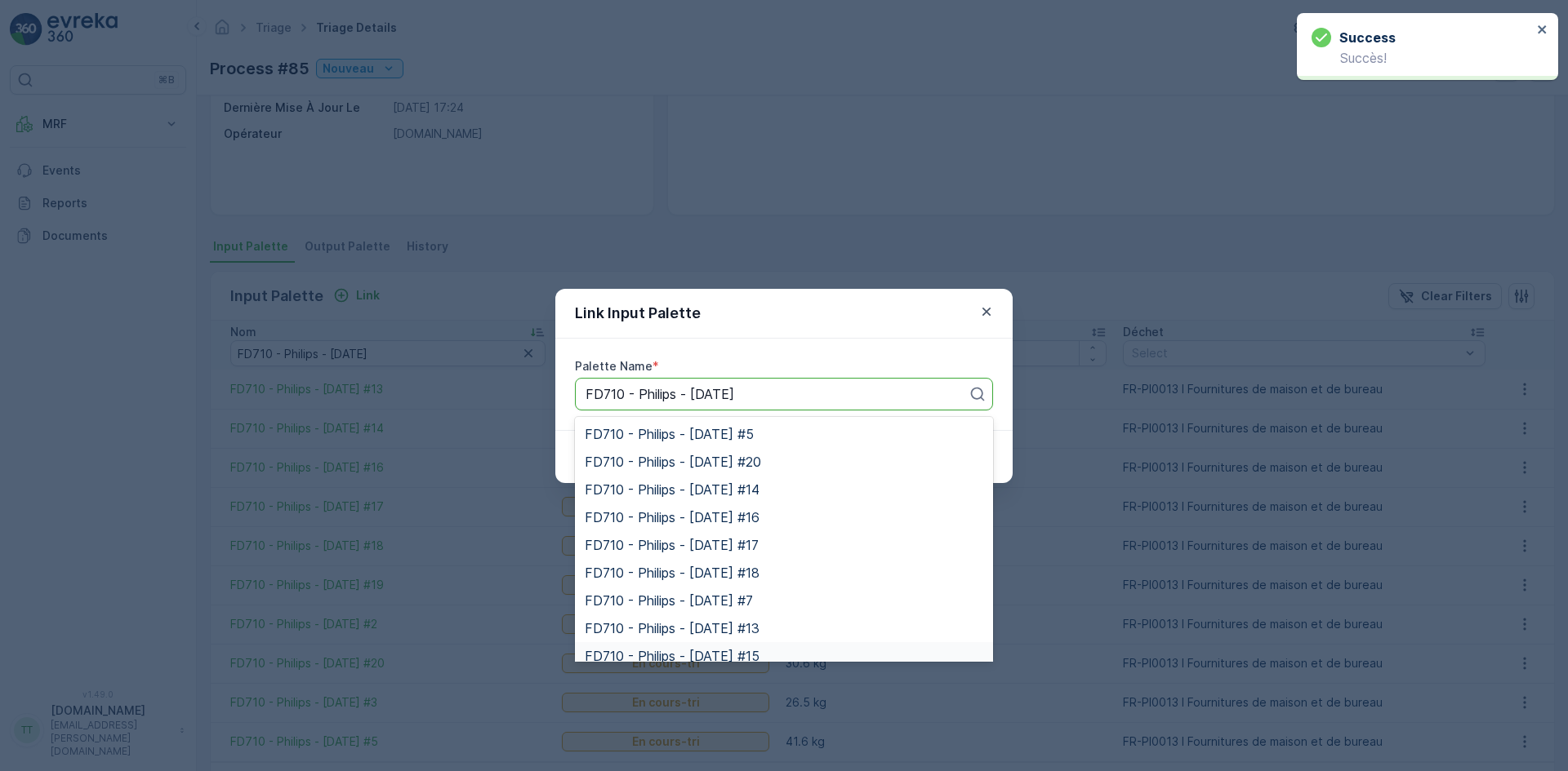
click at [760, 650] on span "FD710 - Philips - [DATE] #15" at bounding box center [671, 656] width 175 height 15
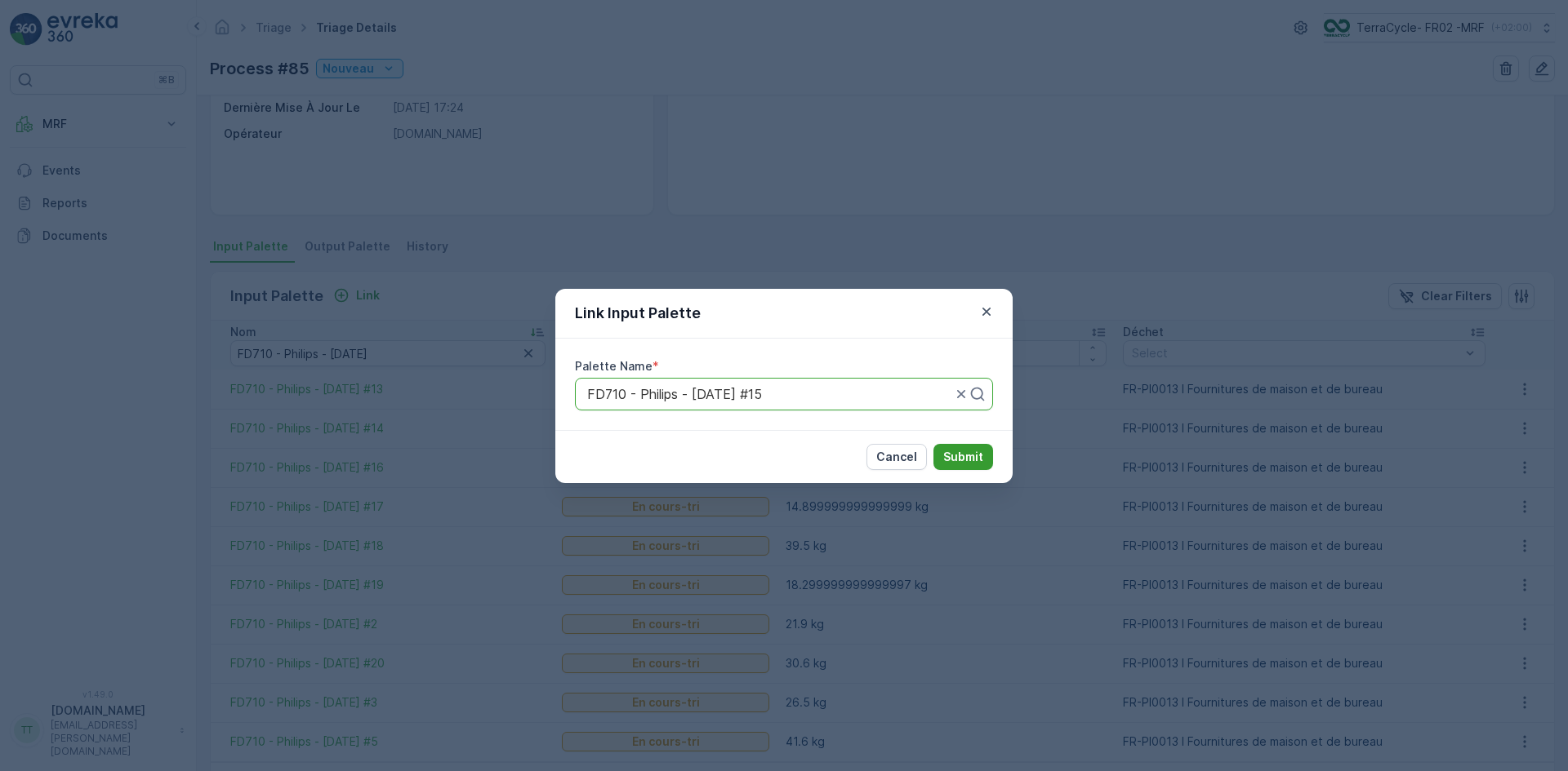
click at [966, 457] on p "Submit" at bounding box center [963, 457] width 40 height 16
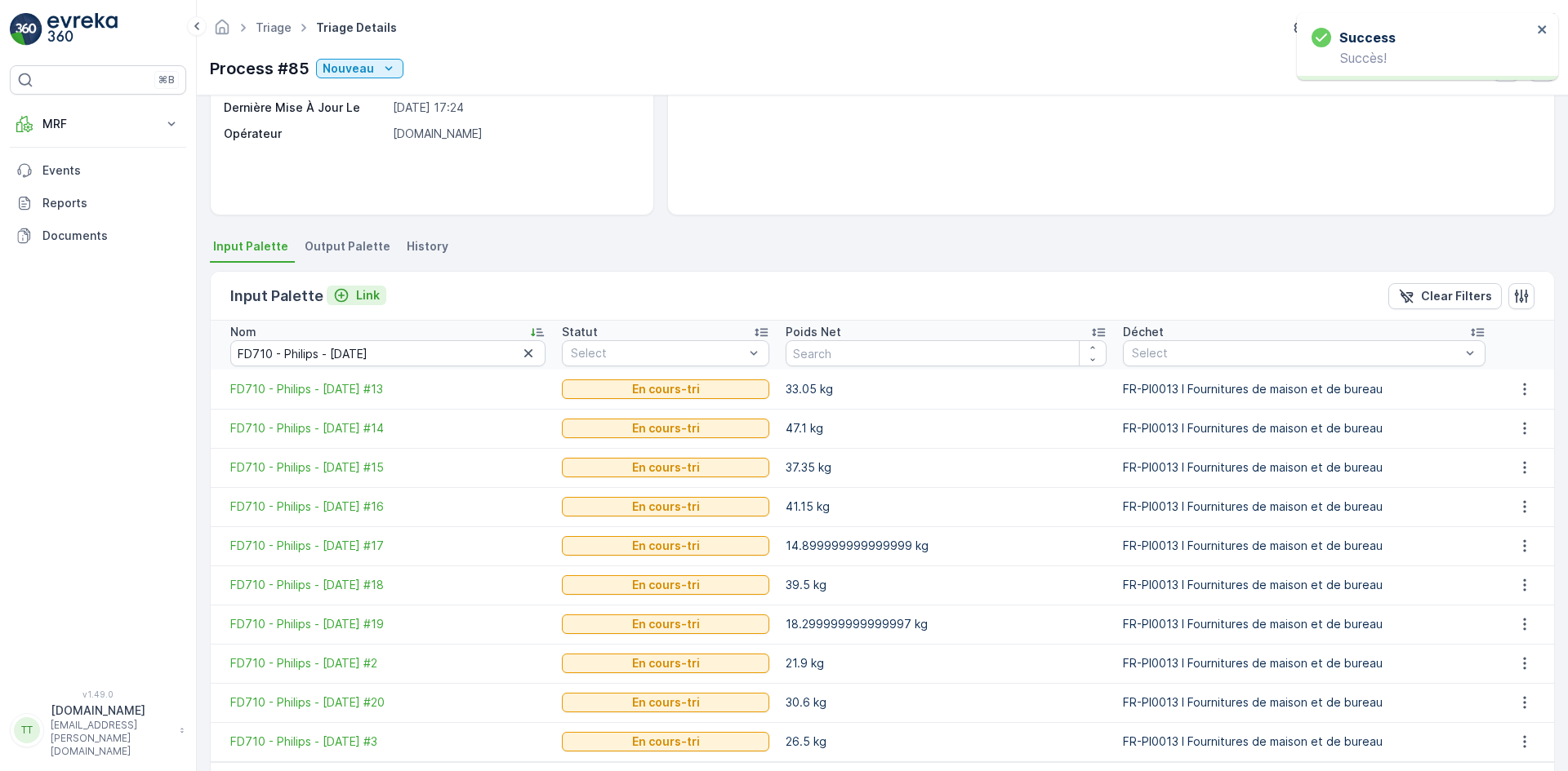
click at [368, 292] on p "Link" at bounding box center [368, 296] width 24 height 16
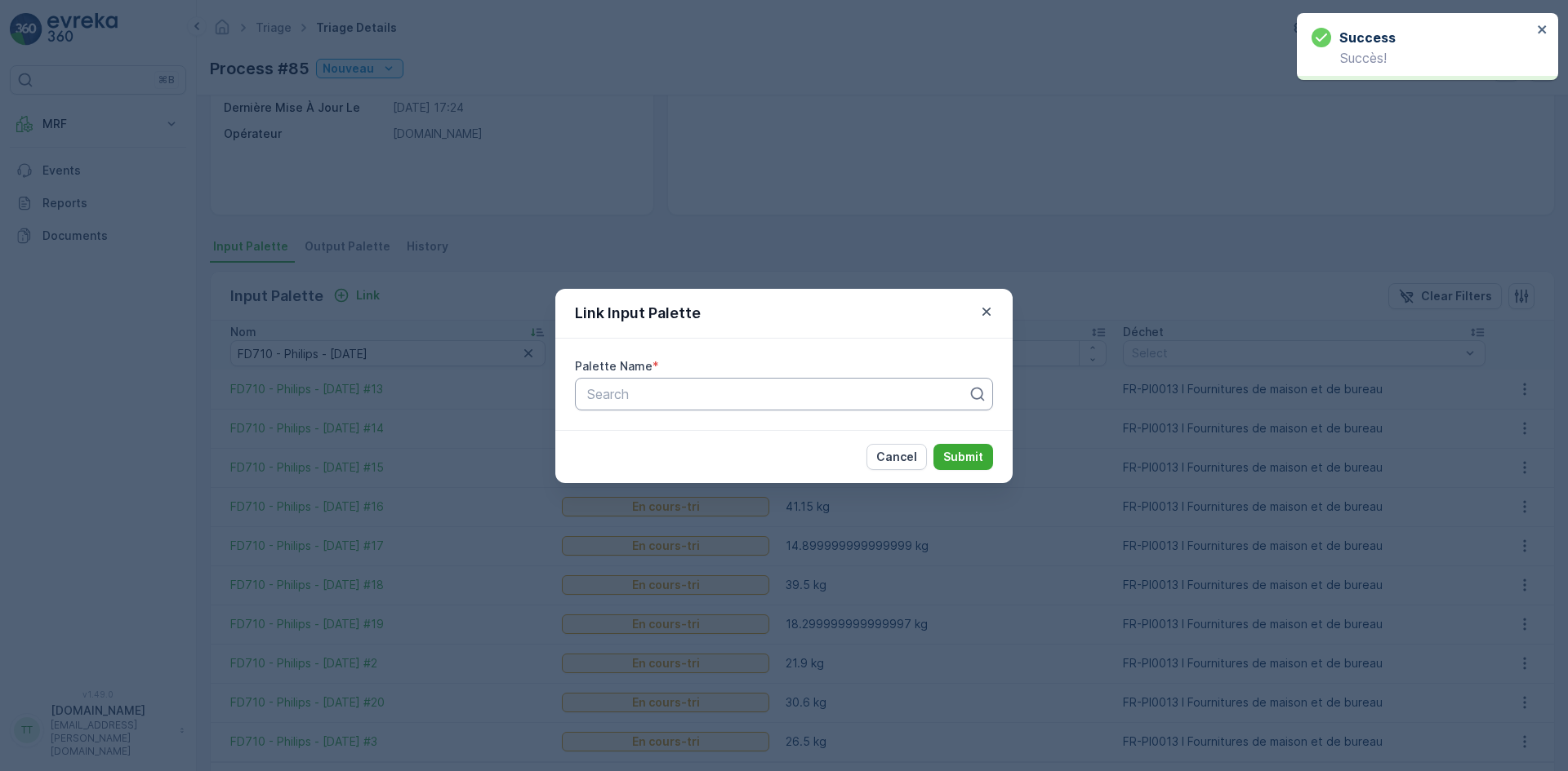
click at [632, 398] on div at bounding box center [777, 395] width 384 height 15
paste input "FD710 - Philips - [DATE]"
type input "FD710 - Philips - [DATE]"
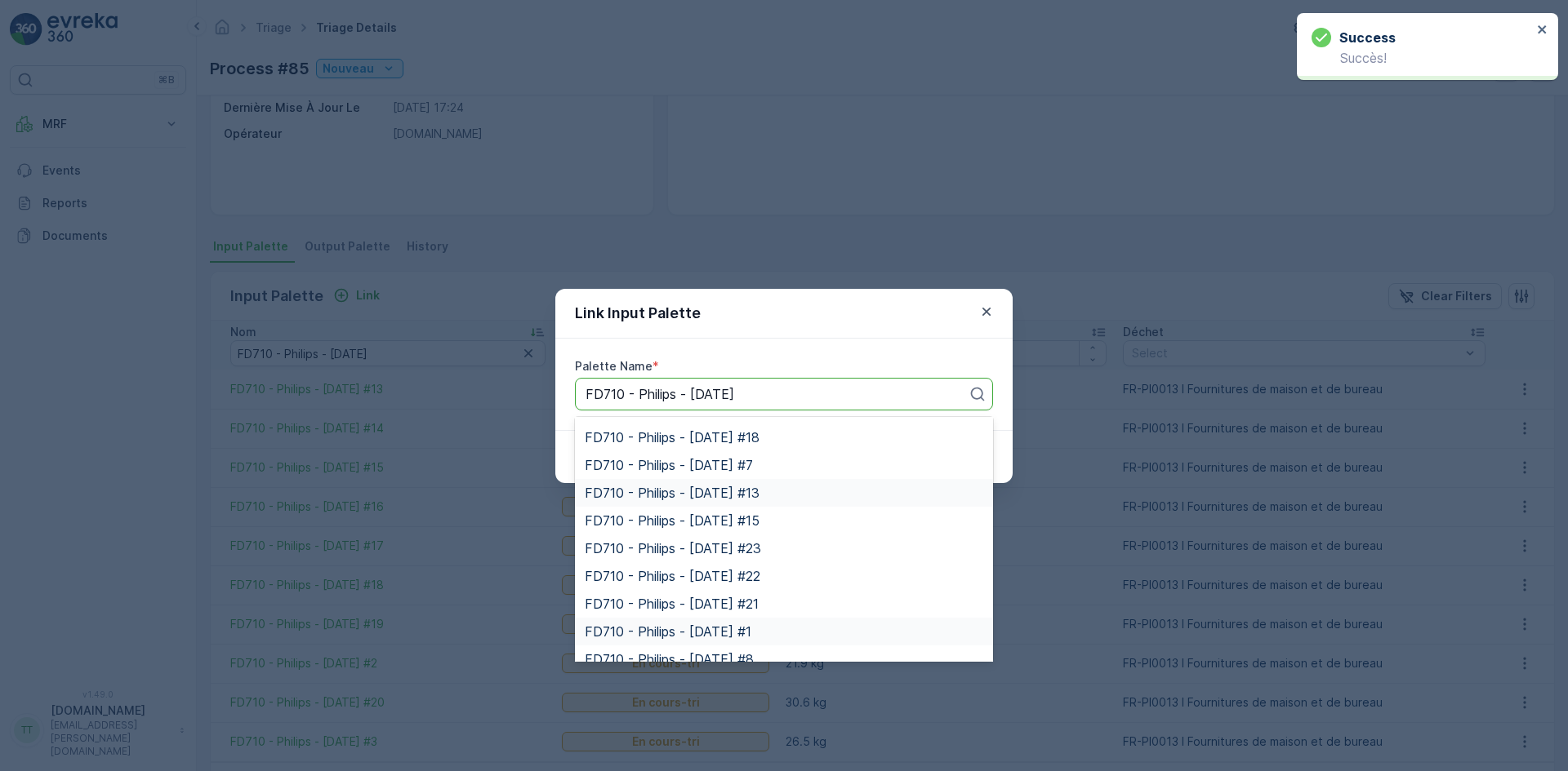
scroll to position [163, 0]
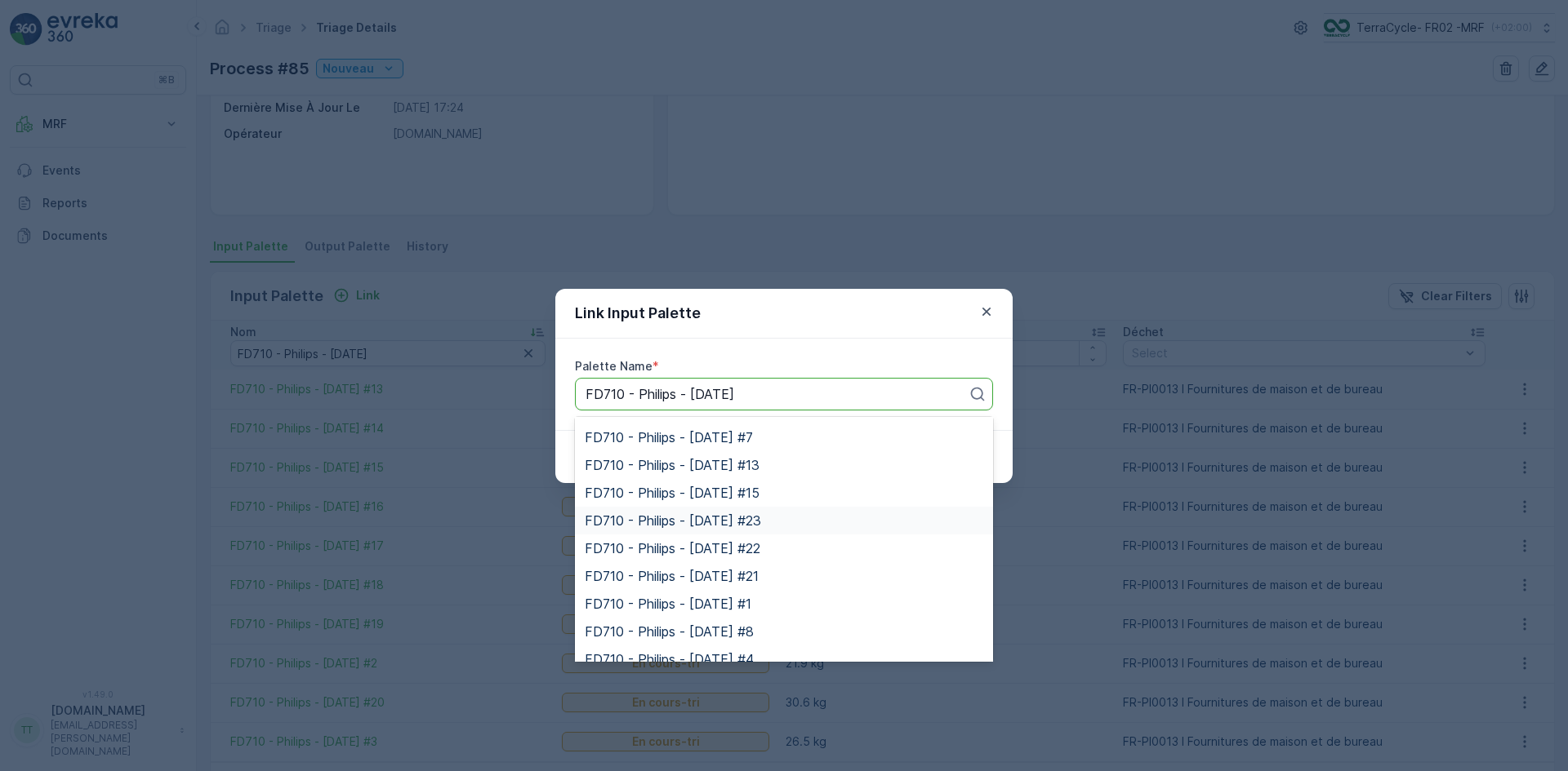
click at [761, 527] on span "FD710 - Philips - [DATE] #23" at bounding box center [672, 521] width 176 height 15
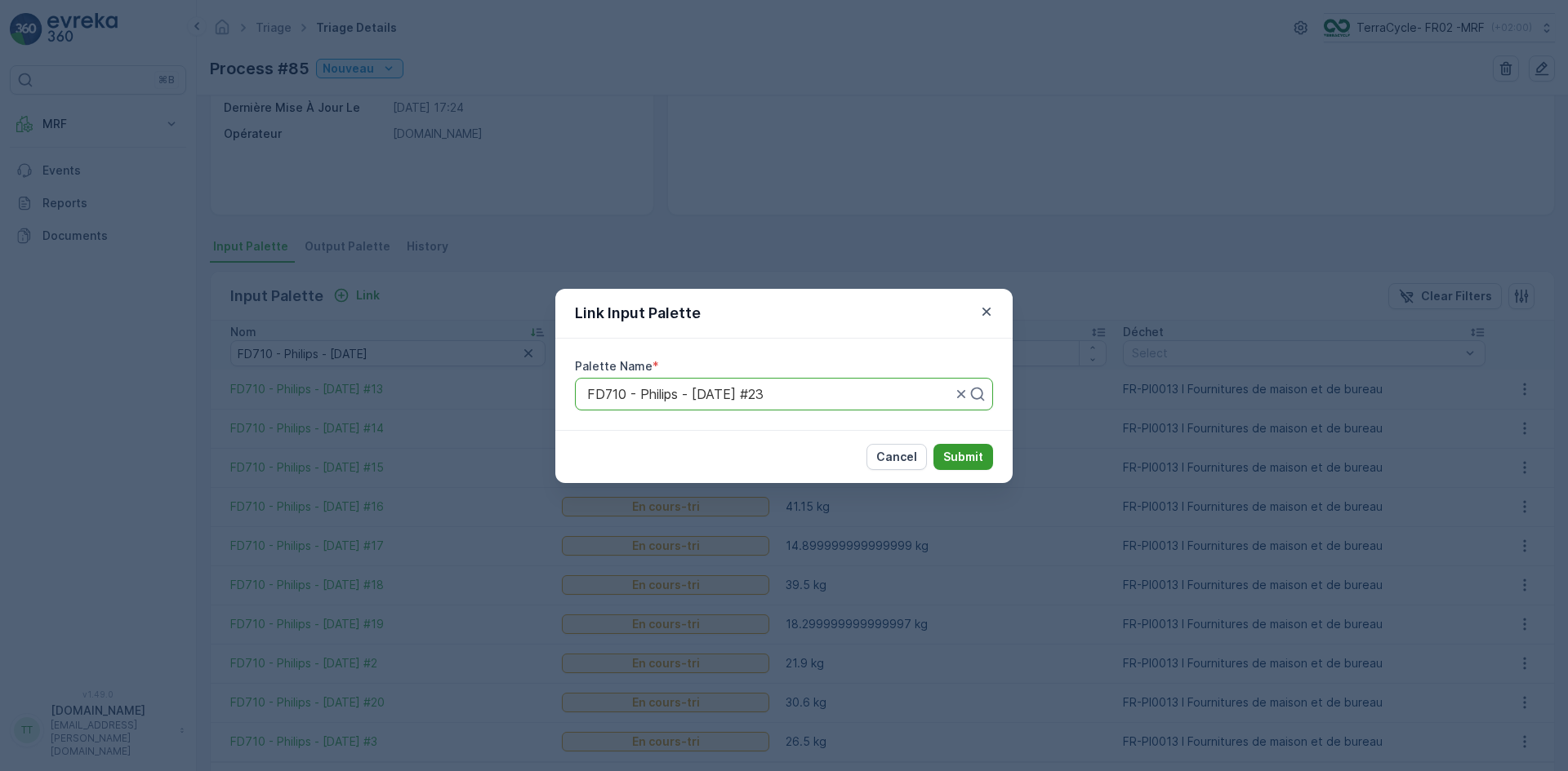
click at [959, 452] on p "Submit" at bounding box center [963, 457] width 40 height 16
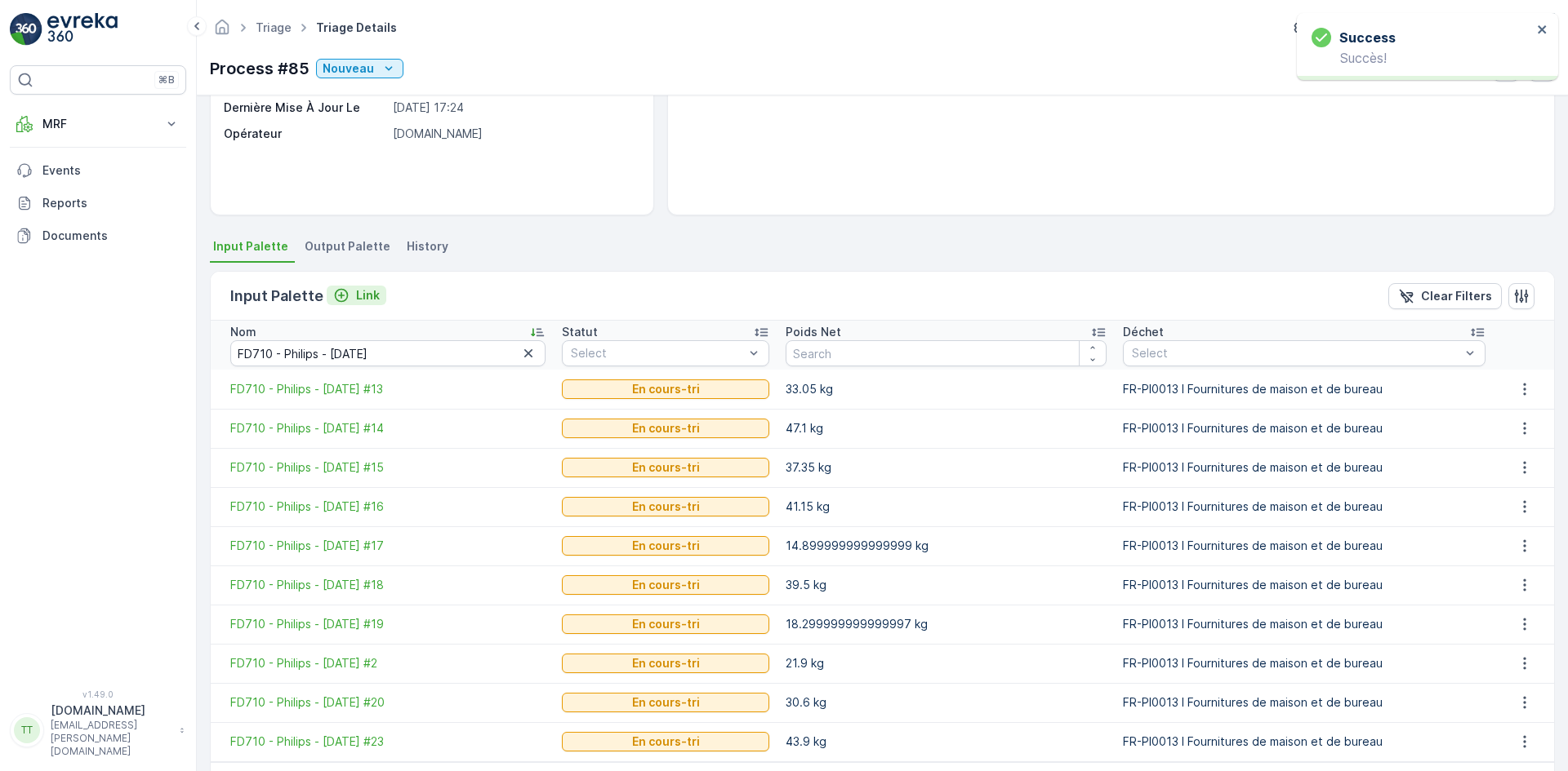
click at [368, 298] on p "Link" at bounding box center [368, 296] width 24 height 16
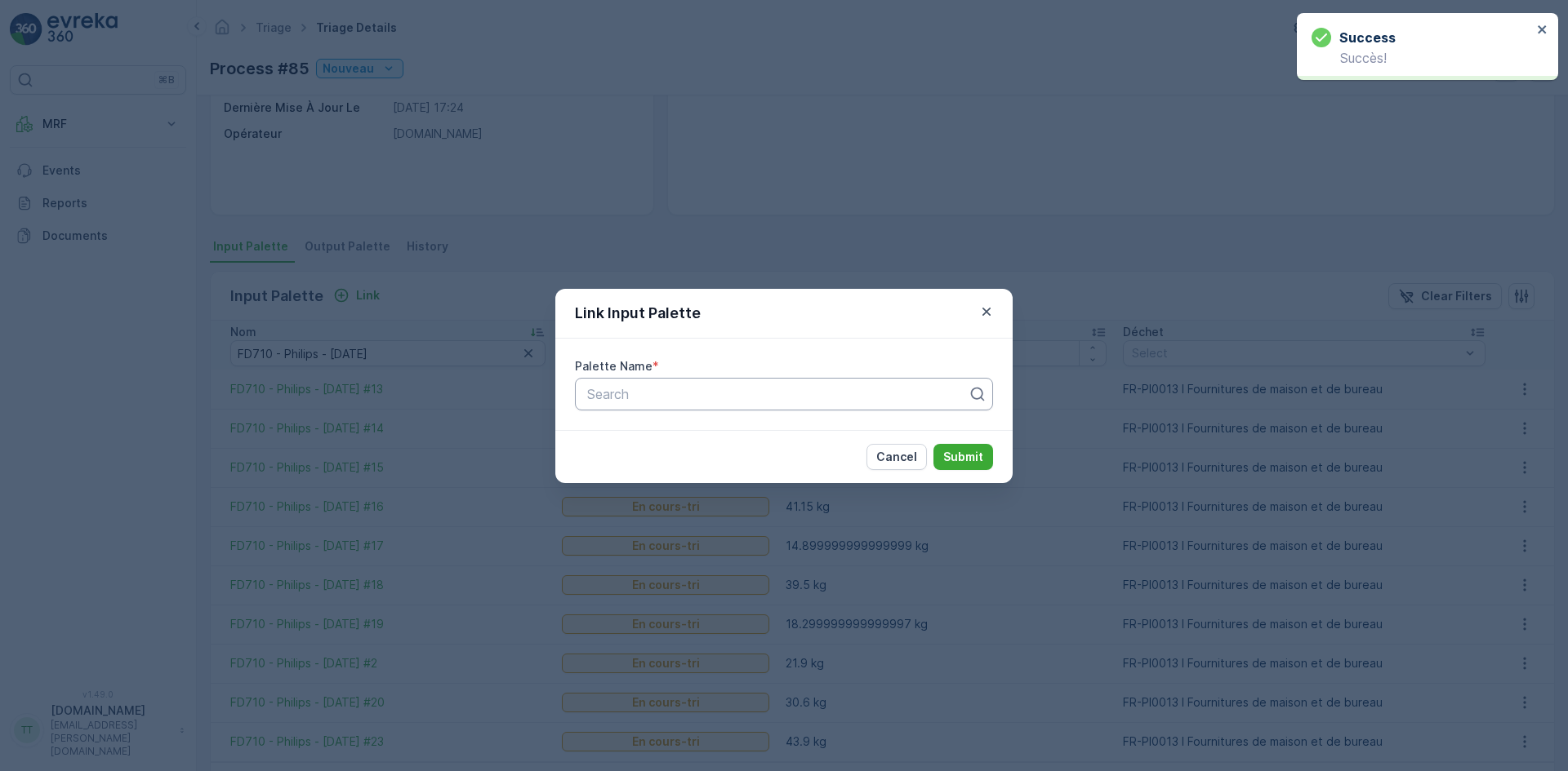
click at [655, 395] on div at bounding box center [777, 395] width 384 height 15
paste input "FD710 - Philips - [DATE]"
type input "FD710 - Philips - [DATE]"
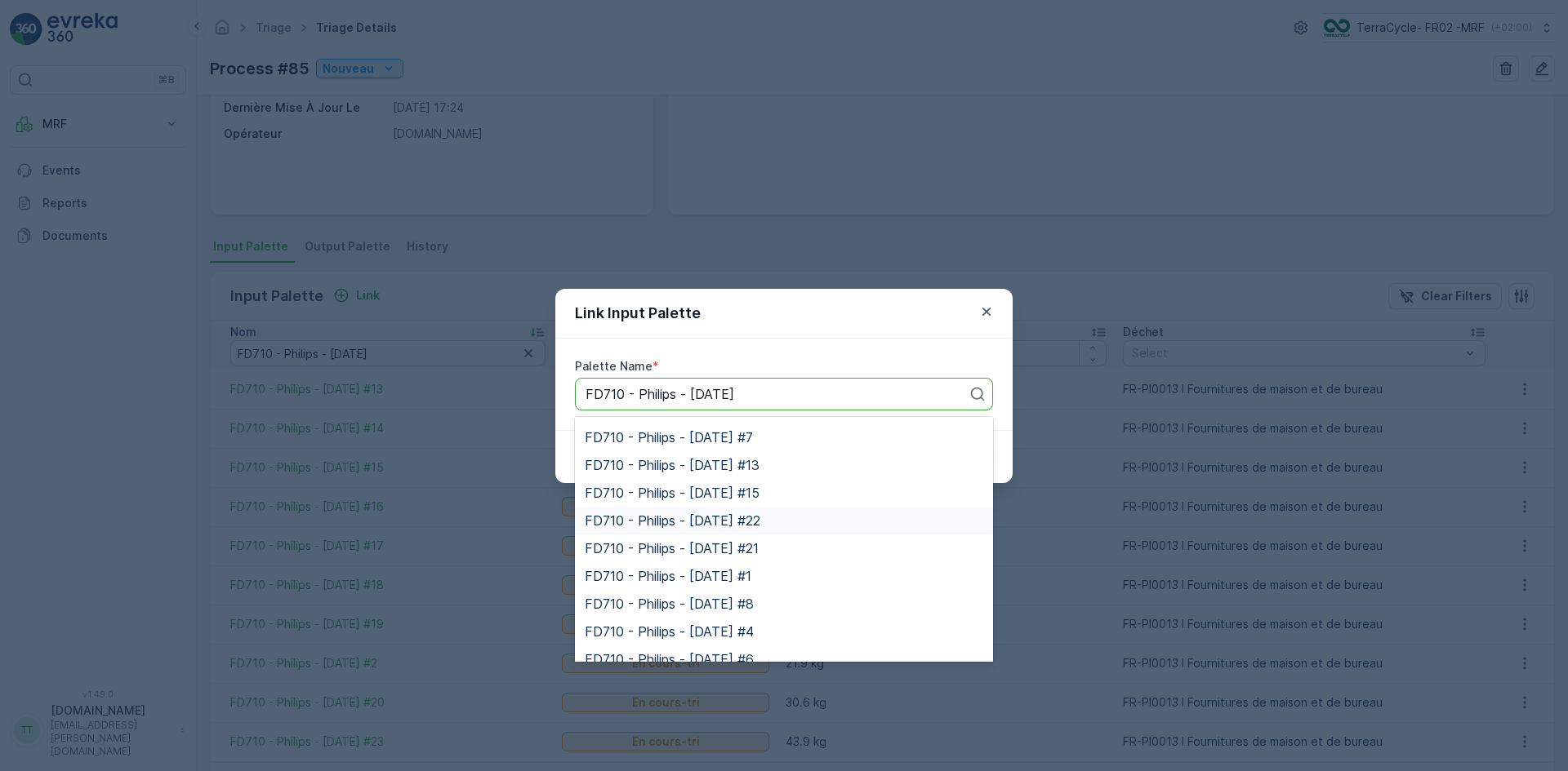
click at [744, 513] on span "FD710 - Philips - [DATE] #22" at bounding box center [671, 521] width 175 height 15
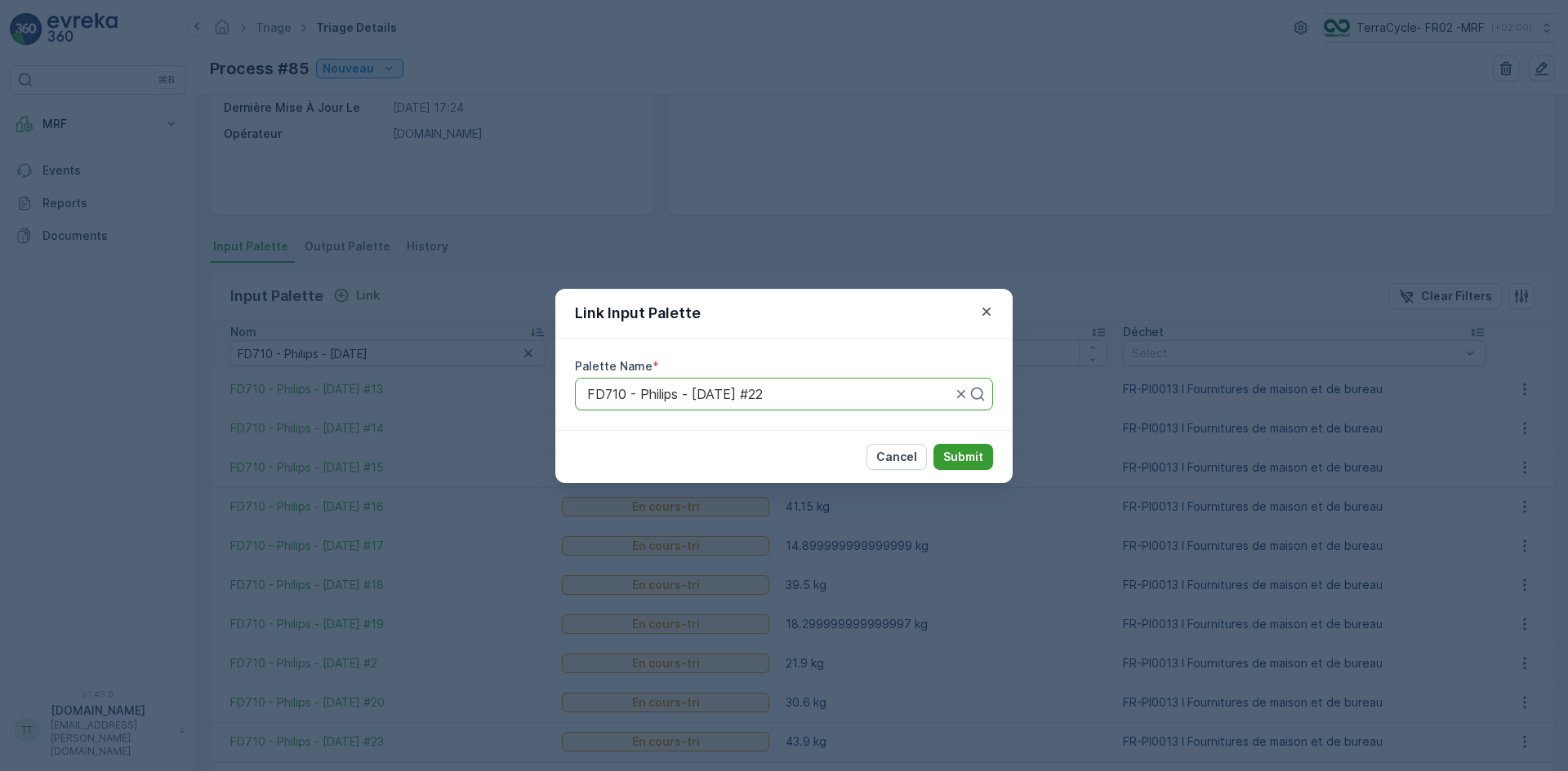
click at [961, 454] on p "Submit" at bounding box center [963, 457] width 40 height 16
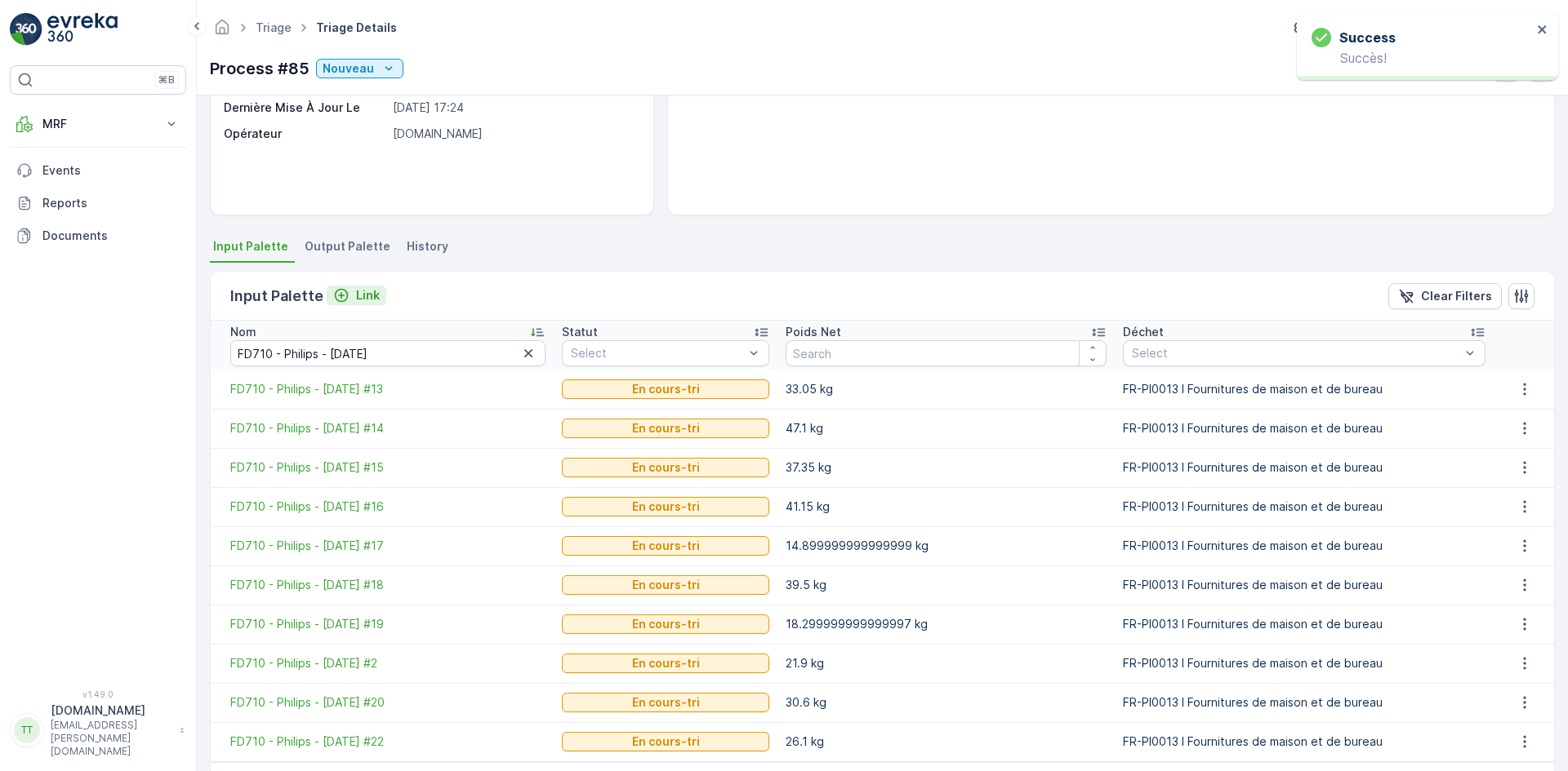
click at [360, 295] on p "Link" at bounding box center [368, 296] width 24 height 16
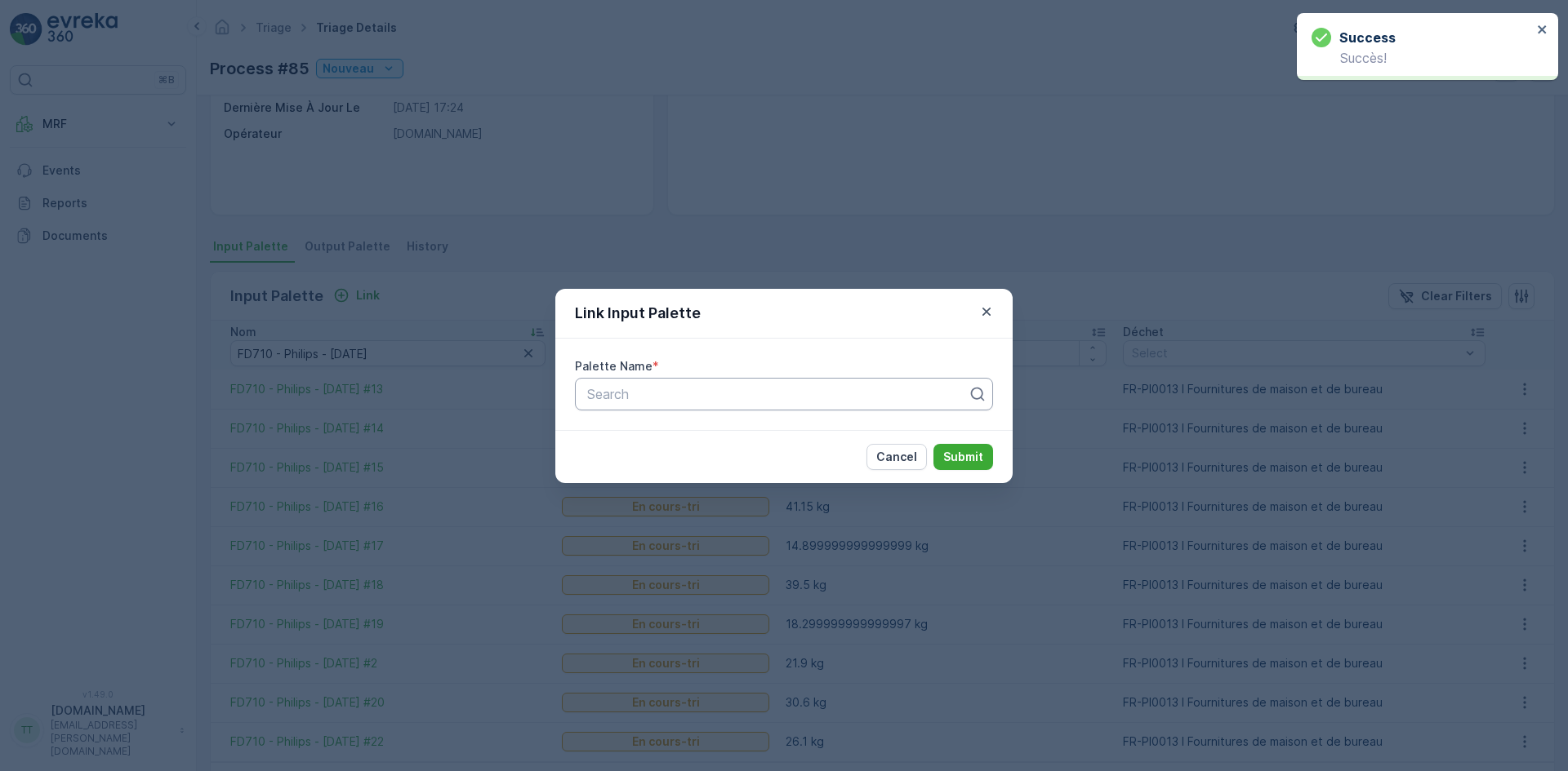
click at [664, 405] on div "Search" at bounding box center [783, 395] width 418 height 33
paste input "FD710 - Philips - [DATE]"
type input "FD710 - Philips - [DATE]"
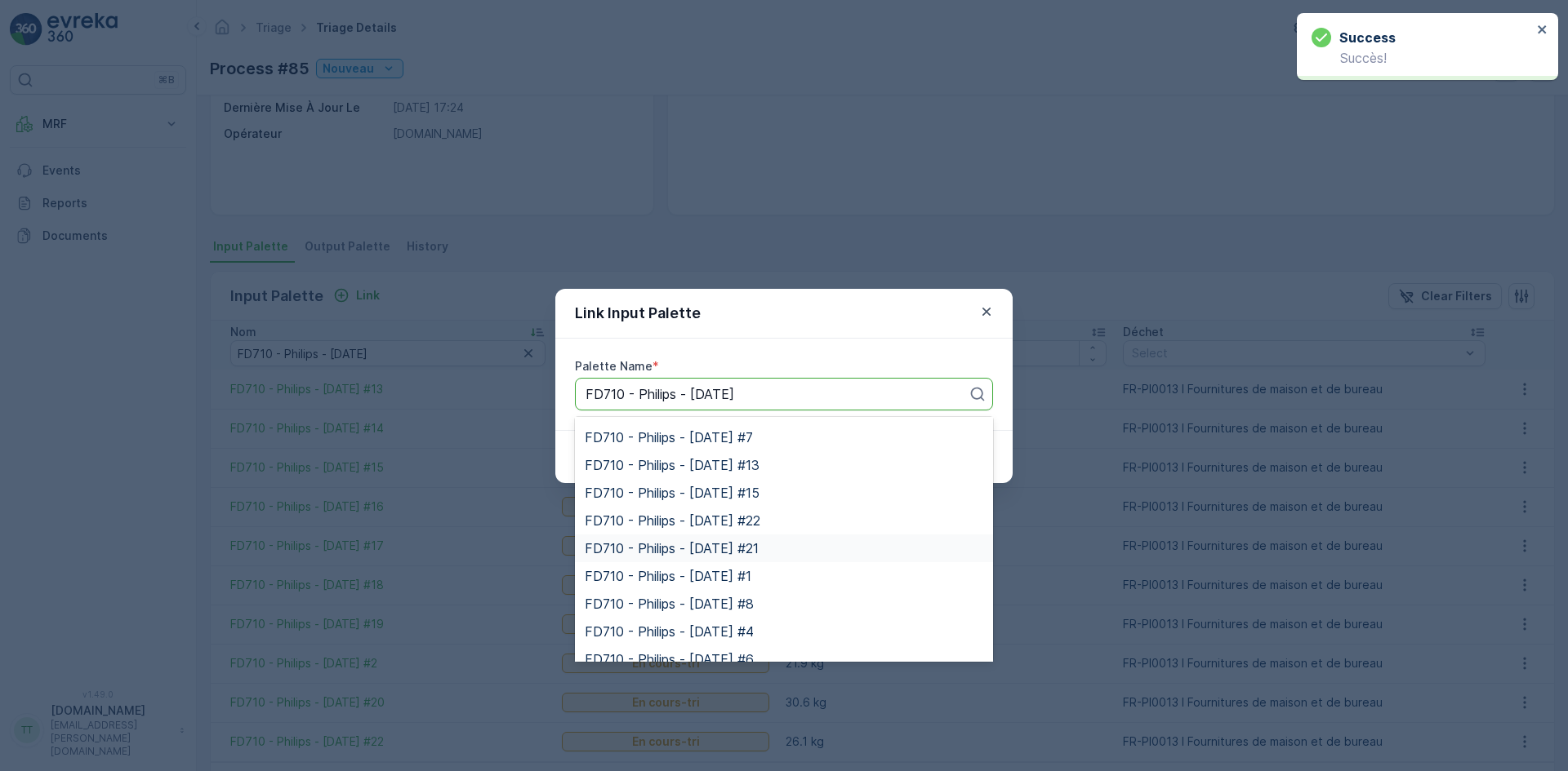
click at [747, 544] on span "FD710 - Philips - [DATE] #21" at bounding box center [671, 549] width 174 height 15
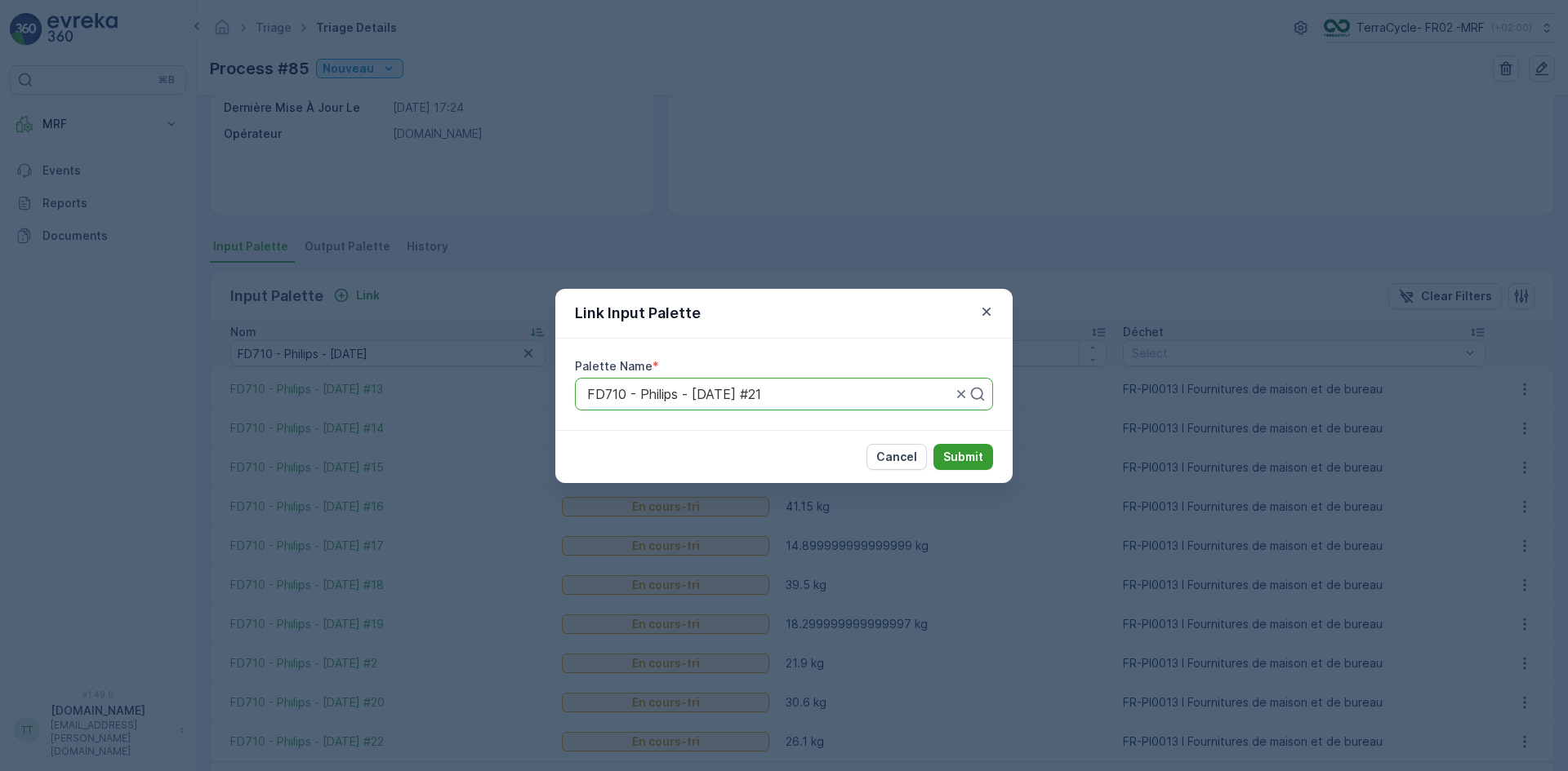
click at [953, 452] on p "Submit" at bounding box center [963, 457] width 40 height 16
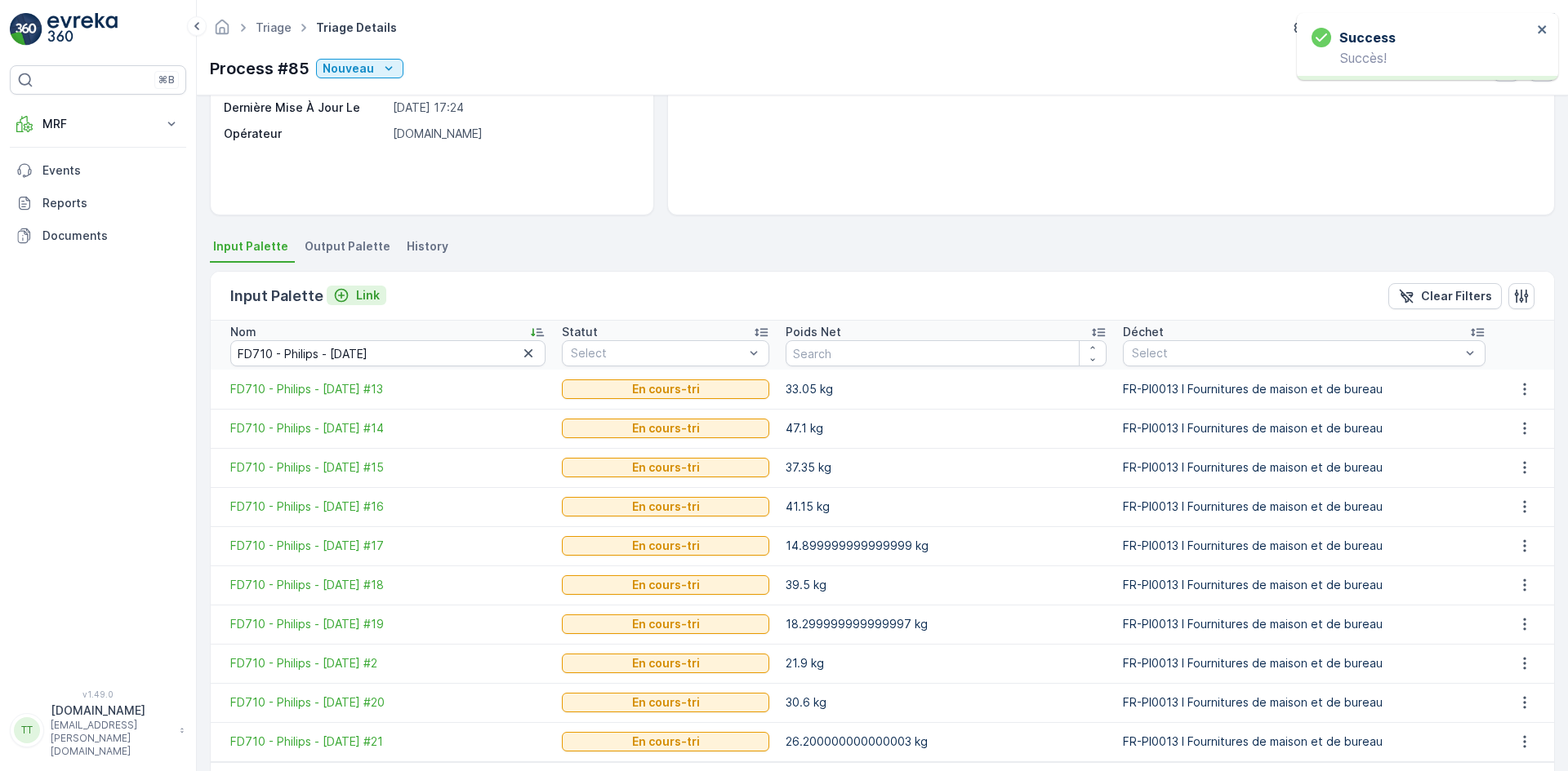
click at [352, 294] on div "Link" at bounding box center [356, 296] width 46 height 16
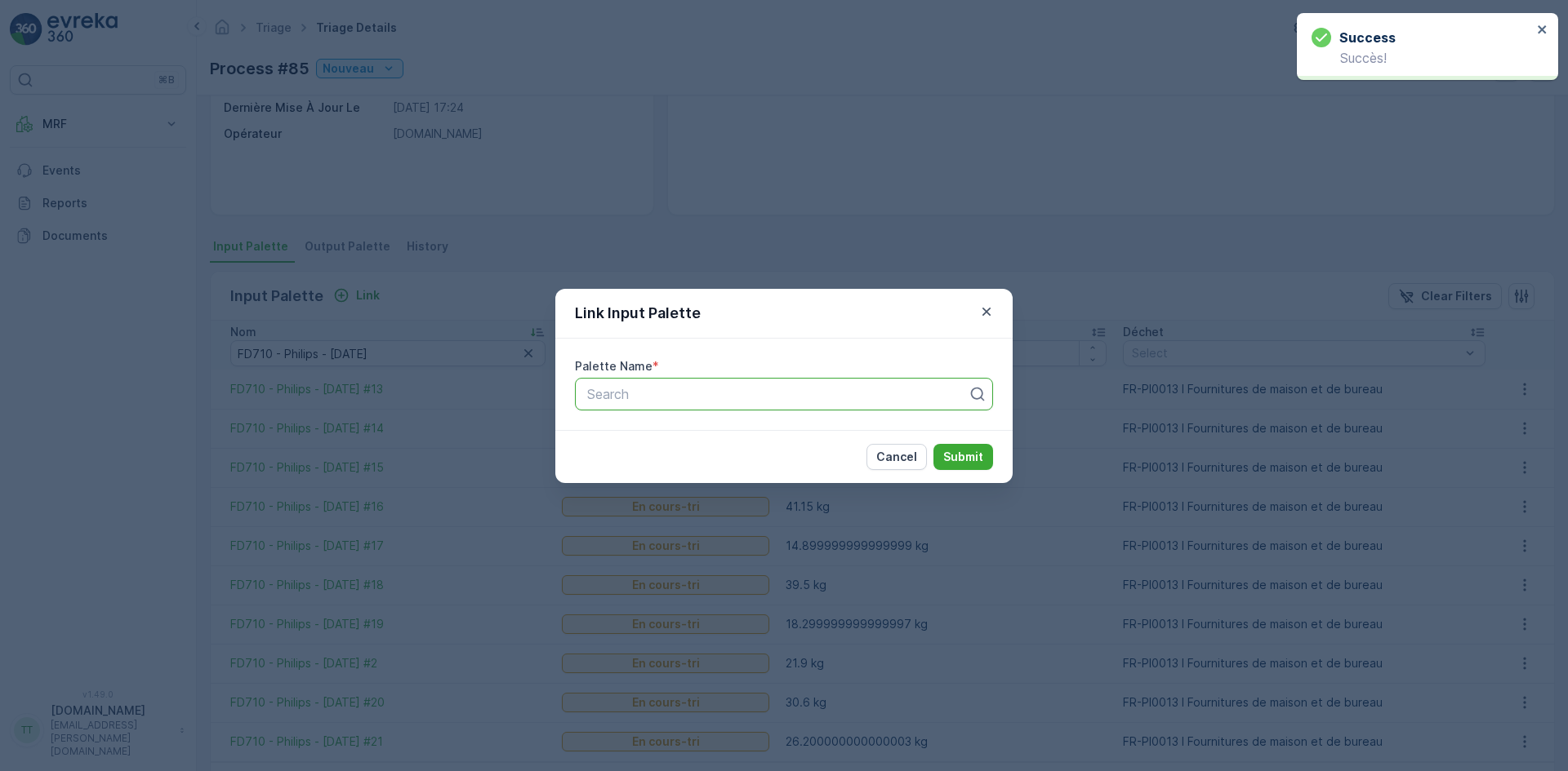
click at [705, 397] on div at bounding box center [777, 395] width 384 height 15
paste input "FD710 - Philips - [DATE]"
type input "FD710 - Philips - [DATE]"
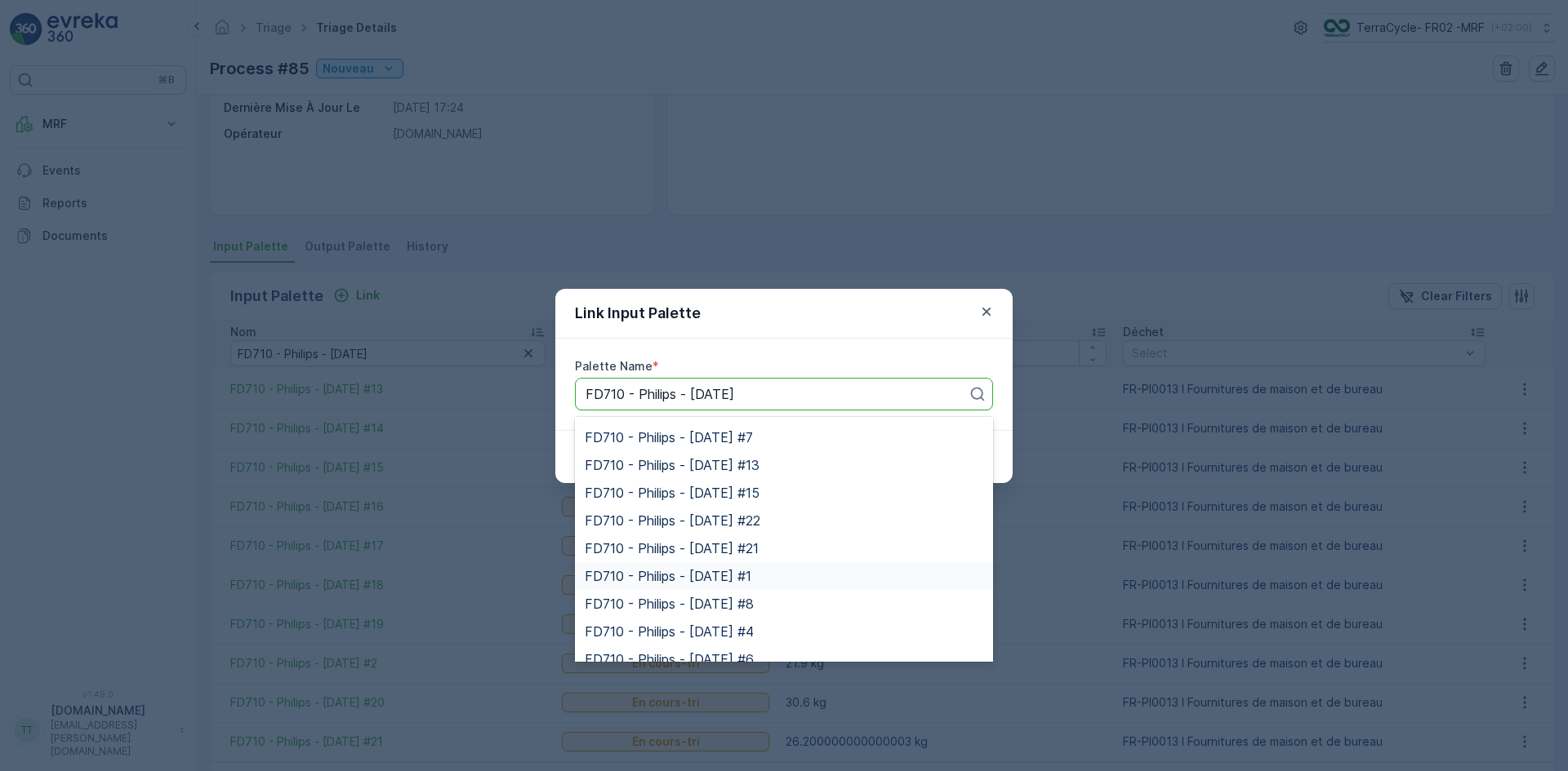
click at [746, 569] on span "FD710 - Philips - [DATE] #1" at bounding box center [668, 576] width 167 height 15
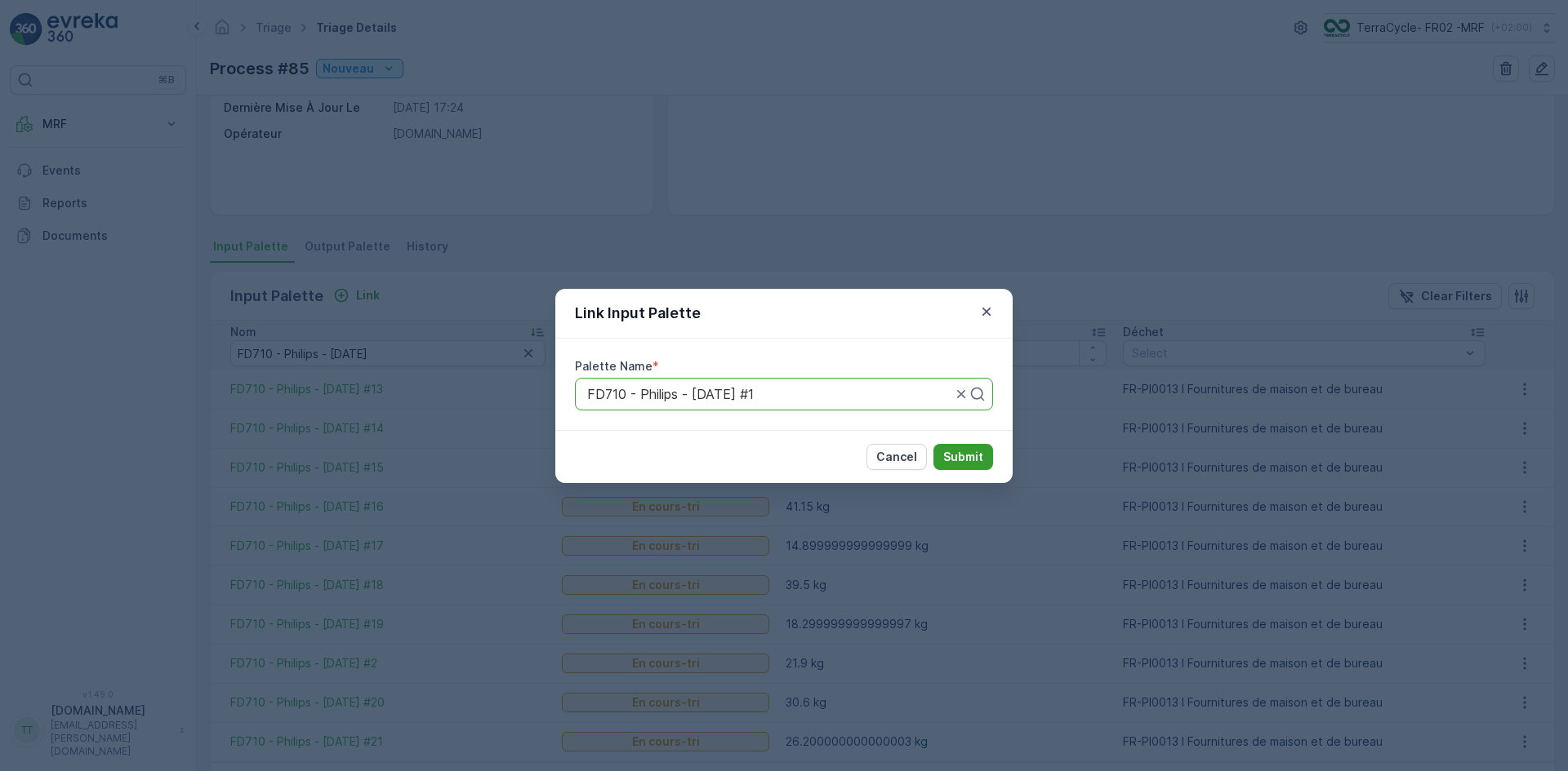
click at [962, 453] on p "Submit" at bounding box center [963, 457] width 40 height 16
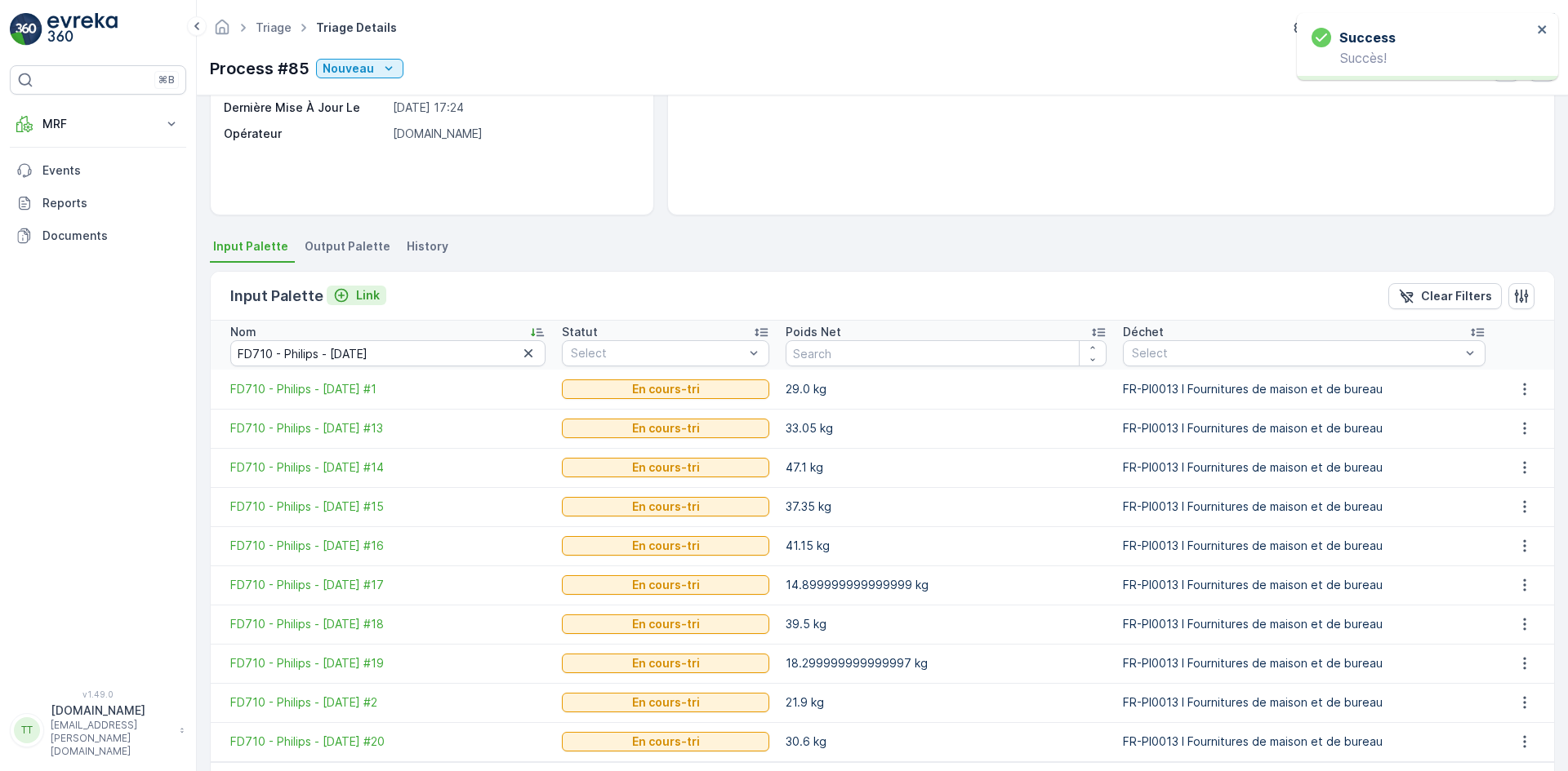
click at [363, 302] on p "Link" at bounding box center [368, 296] width 24 height 16
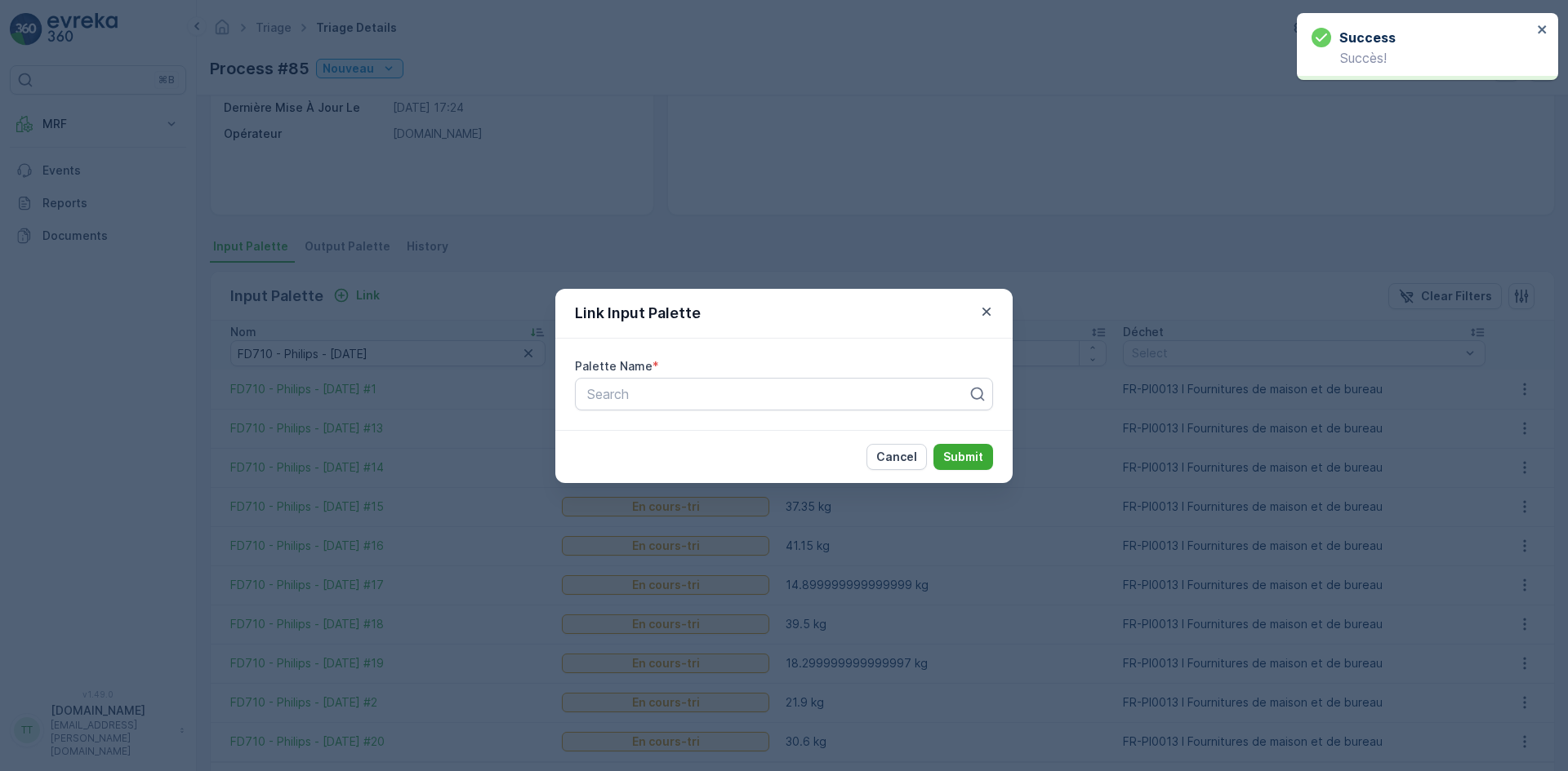
click at [707, 412] on div "Palette Name * Search" at bounding box center [784, 384] width 457 height 92
click at [699, 395] on div at bounding box center [777, 395] width 384 height 15
paste input "FD710 - Philips - [DATE]"
type input "FD710 - Philips - [DATE]"
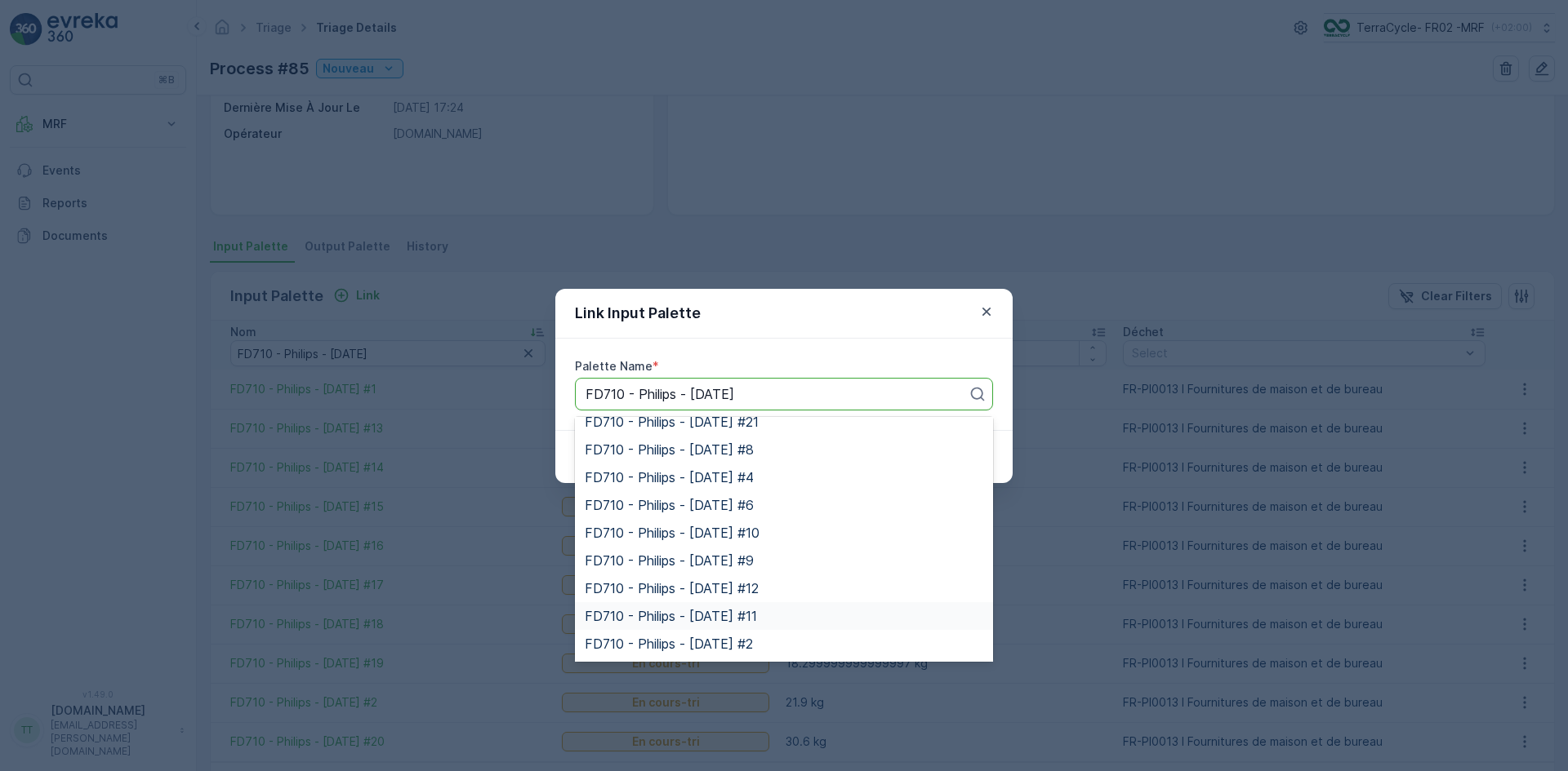
scroll to position [155, 0]
click at [754, 579] on span "FD710 - Philips - [DATE] #8" at bounding box center [669, 584] width 169 height 15
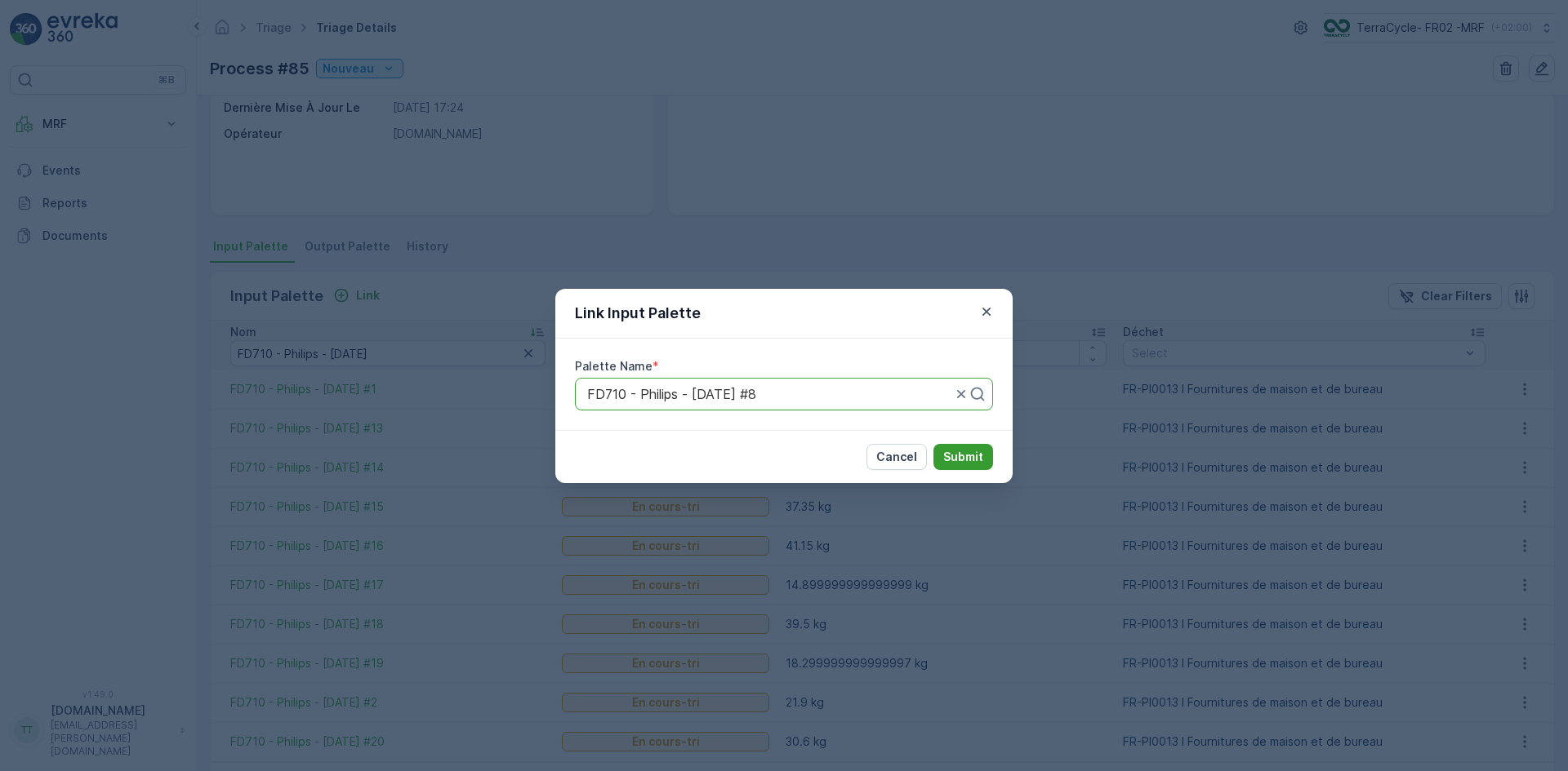
click at [956, 452] on p "Submit" at bounding box center [963, 457] width 40 height 16
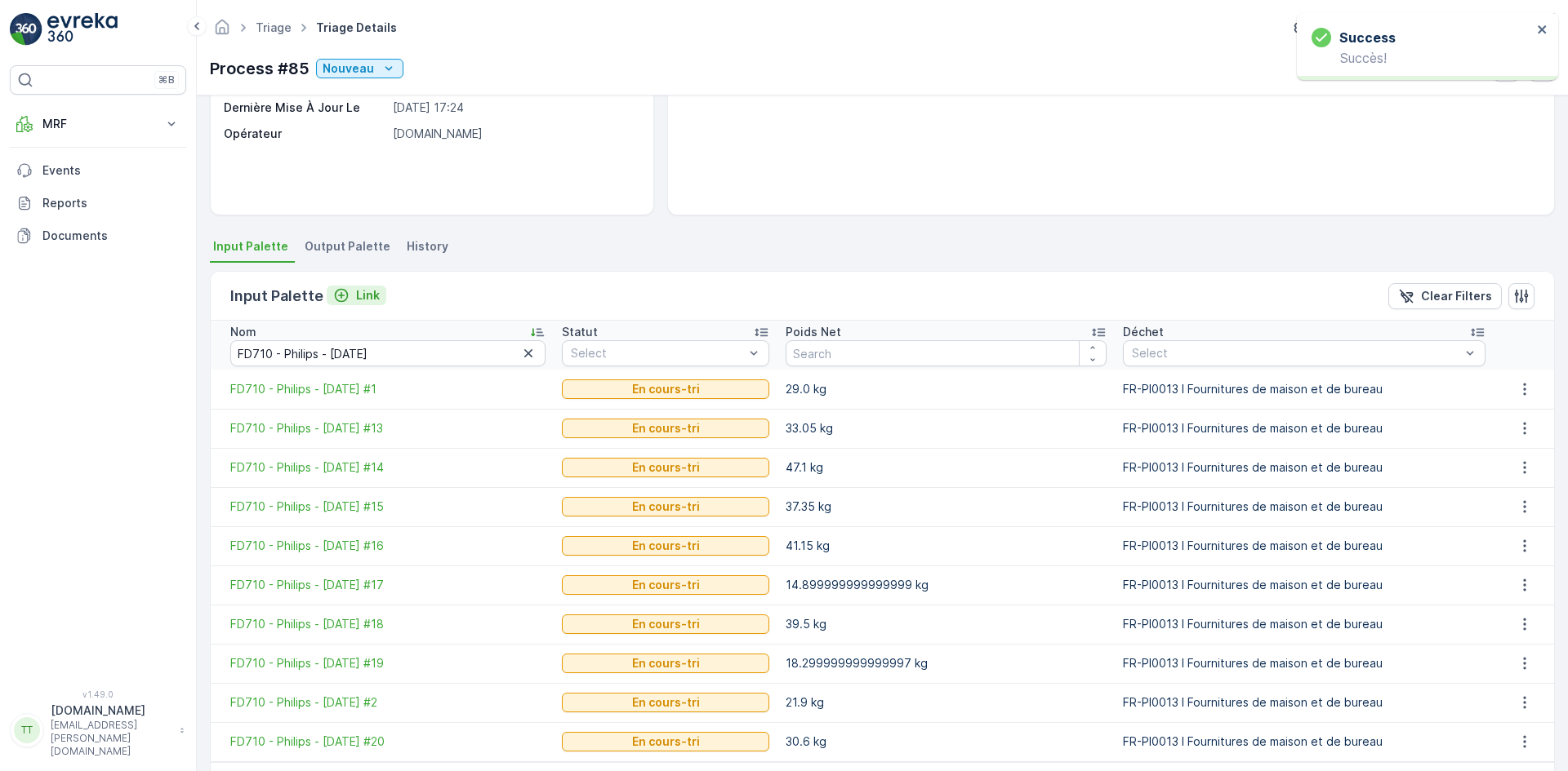
click at [359, 291] on p "Link" at bounding box center [368, 296] width 24 height 16
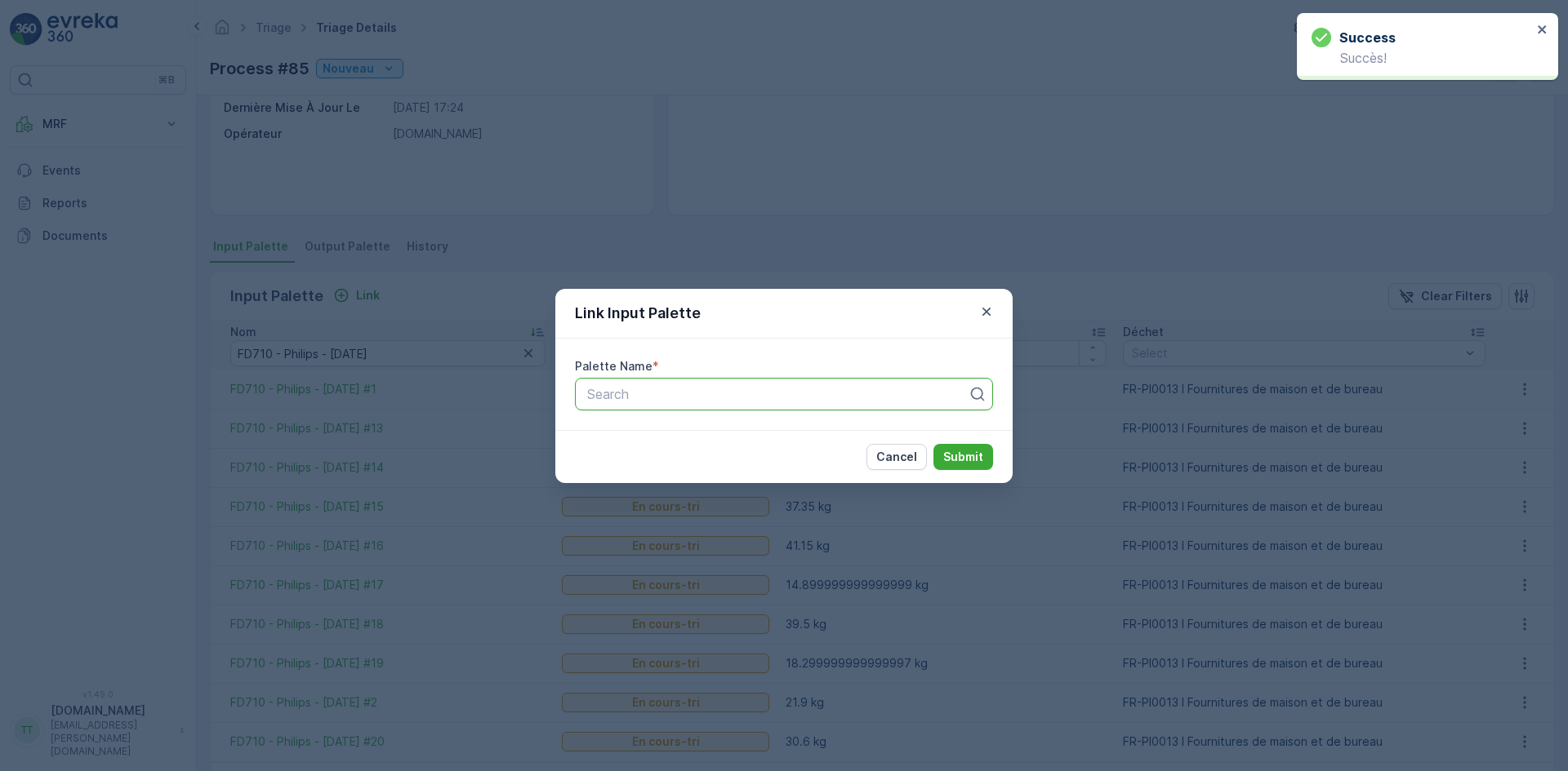
click at [643, 392] on div at bounding box center [777, 395] width 384 height 15
paste input "FD710 - Philips - [DATE]"
type input "FD710 - Philips - [DATE]"
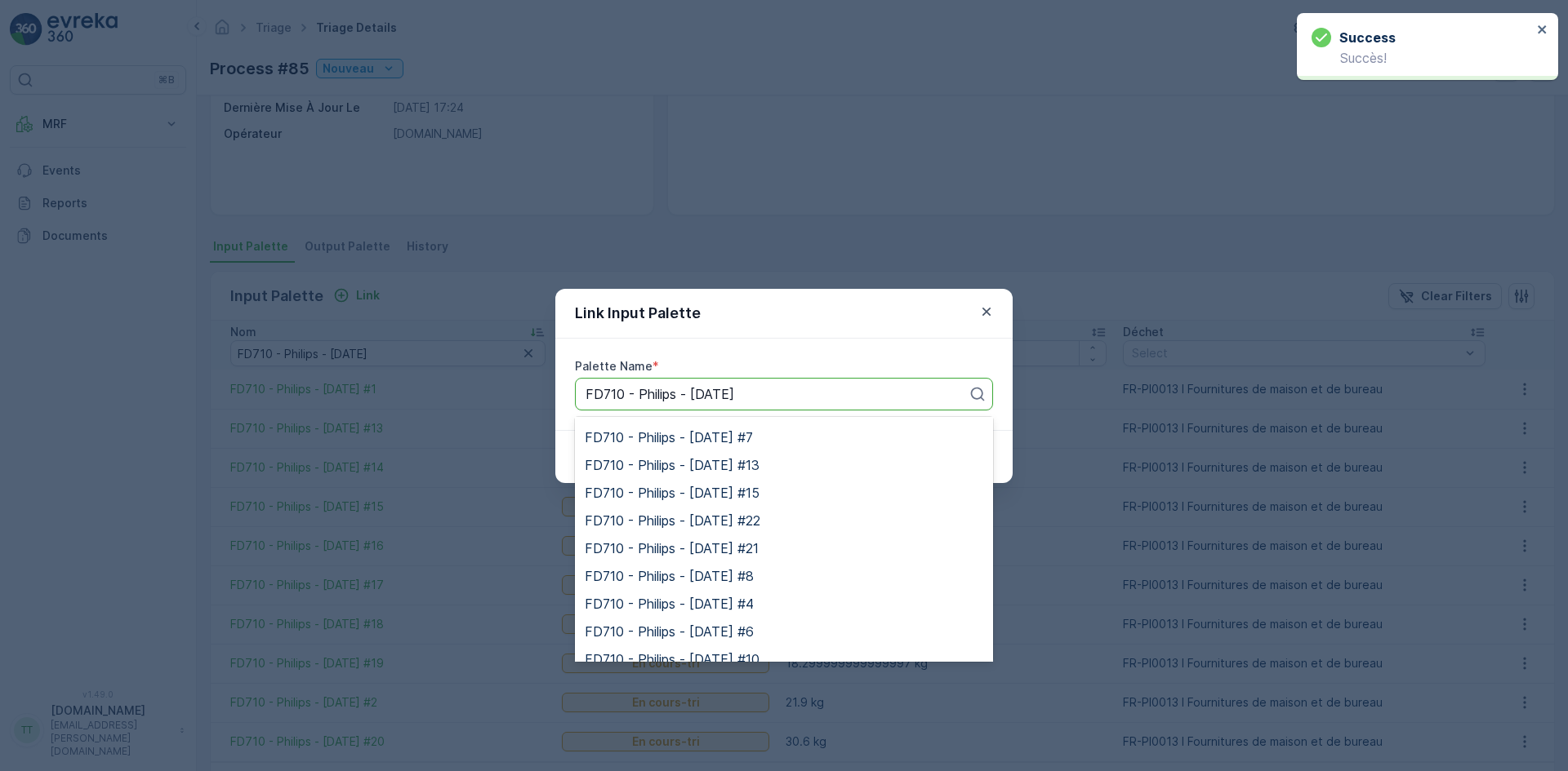
scroll to position [245, 0]
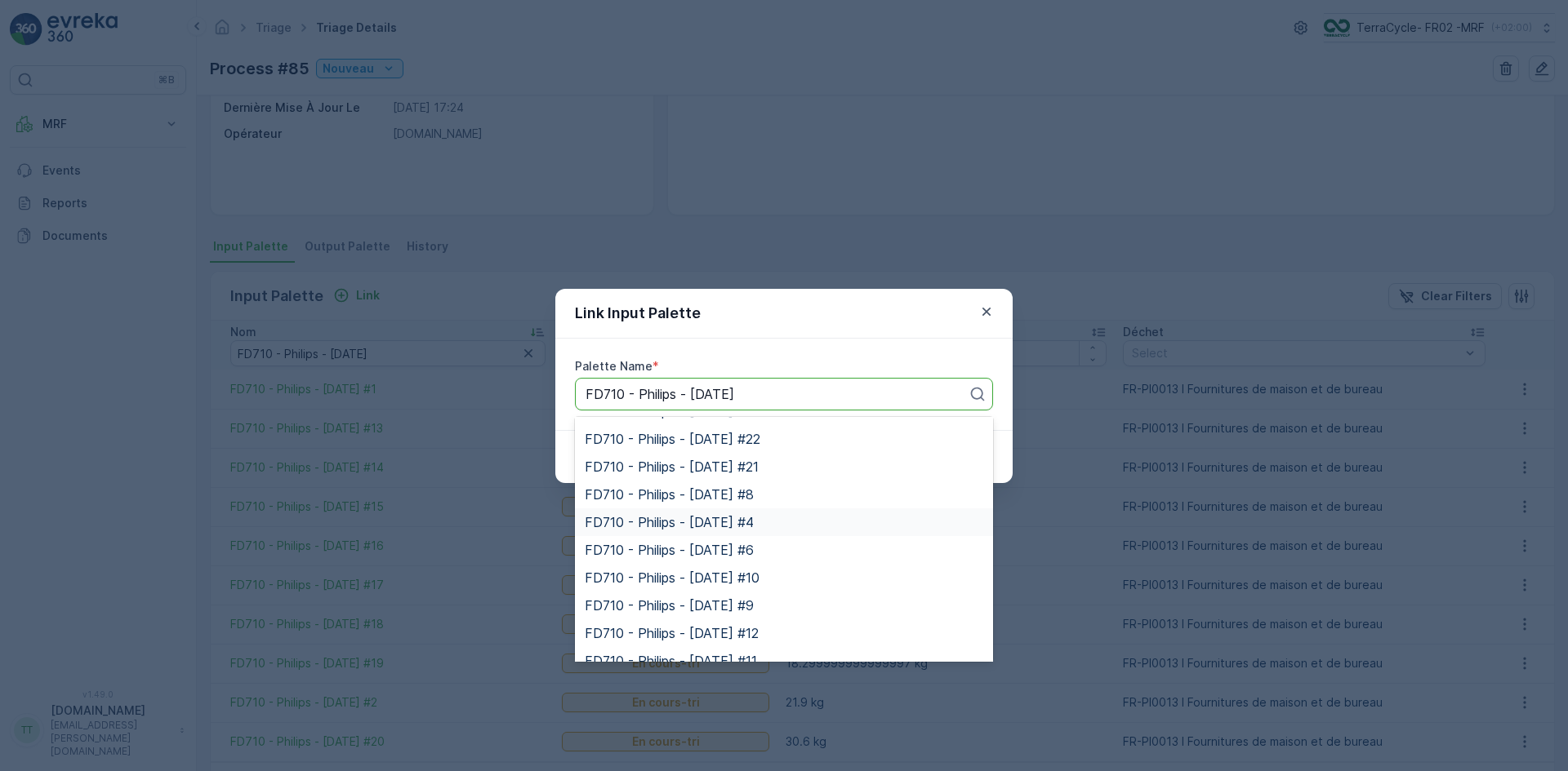
click at [754, 526] on span "FD710 - Philips - [DATE] #4" at bounding box center [669, 522] width 169 height 15
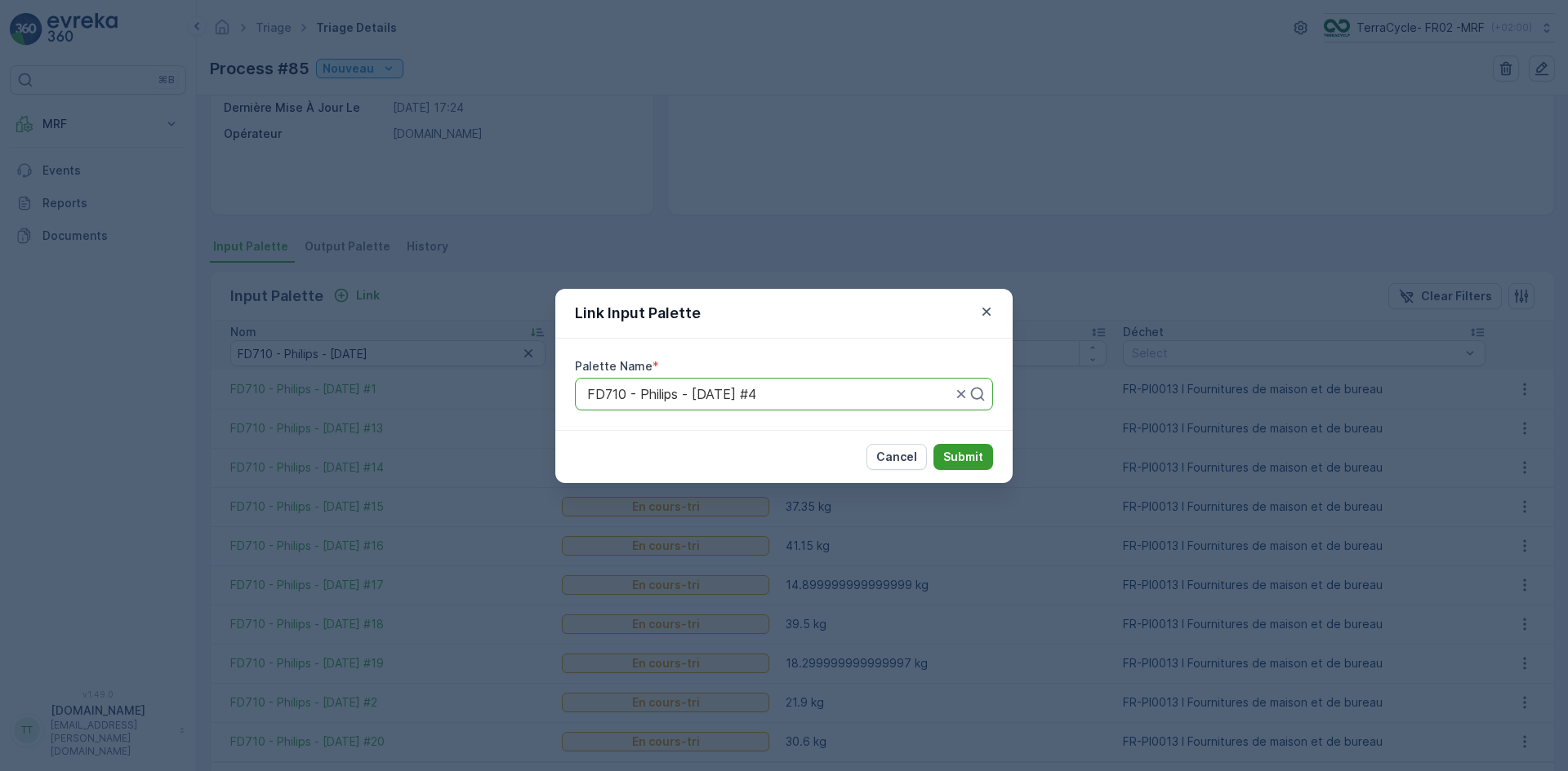
click at [956, 454] on p "Submit" at bounding box center [963, 457] width 40 height 16
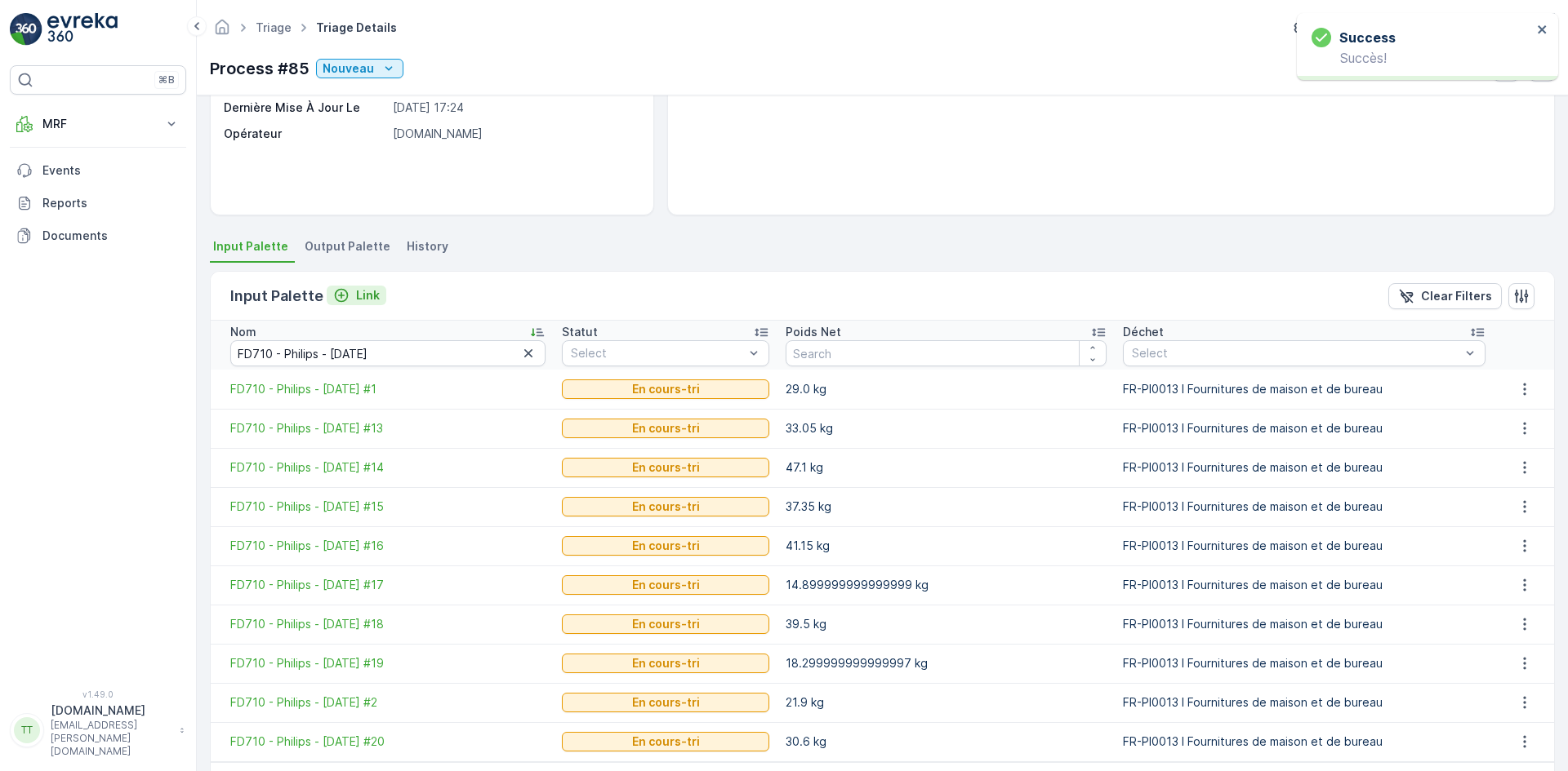
click at [360, 298] on p "Link" at bounding box center [368, 296] width 24 height 16
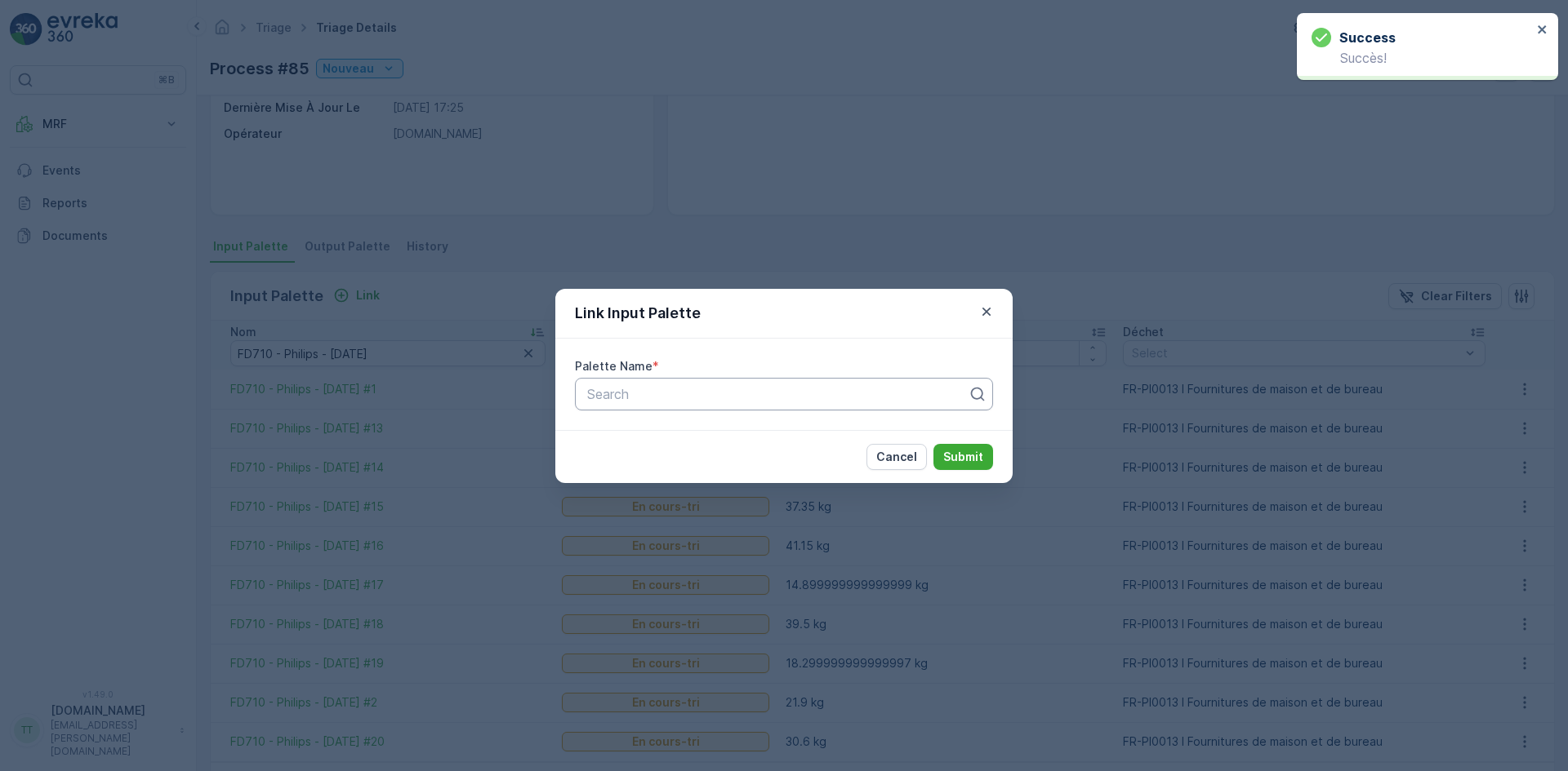
click at [610, 395] on div at bounding box center [777, 395] width 384 height 15
paste input "FD710 - Philips - [DATE]"
type input "FD710 - Philips - [DATE]"
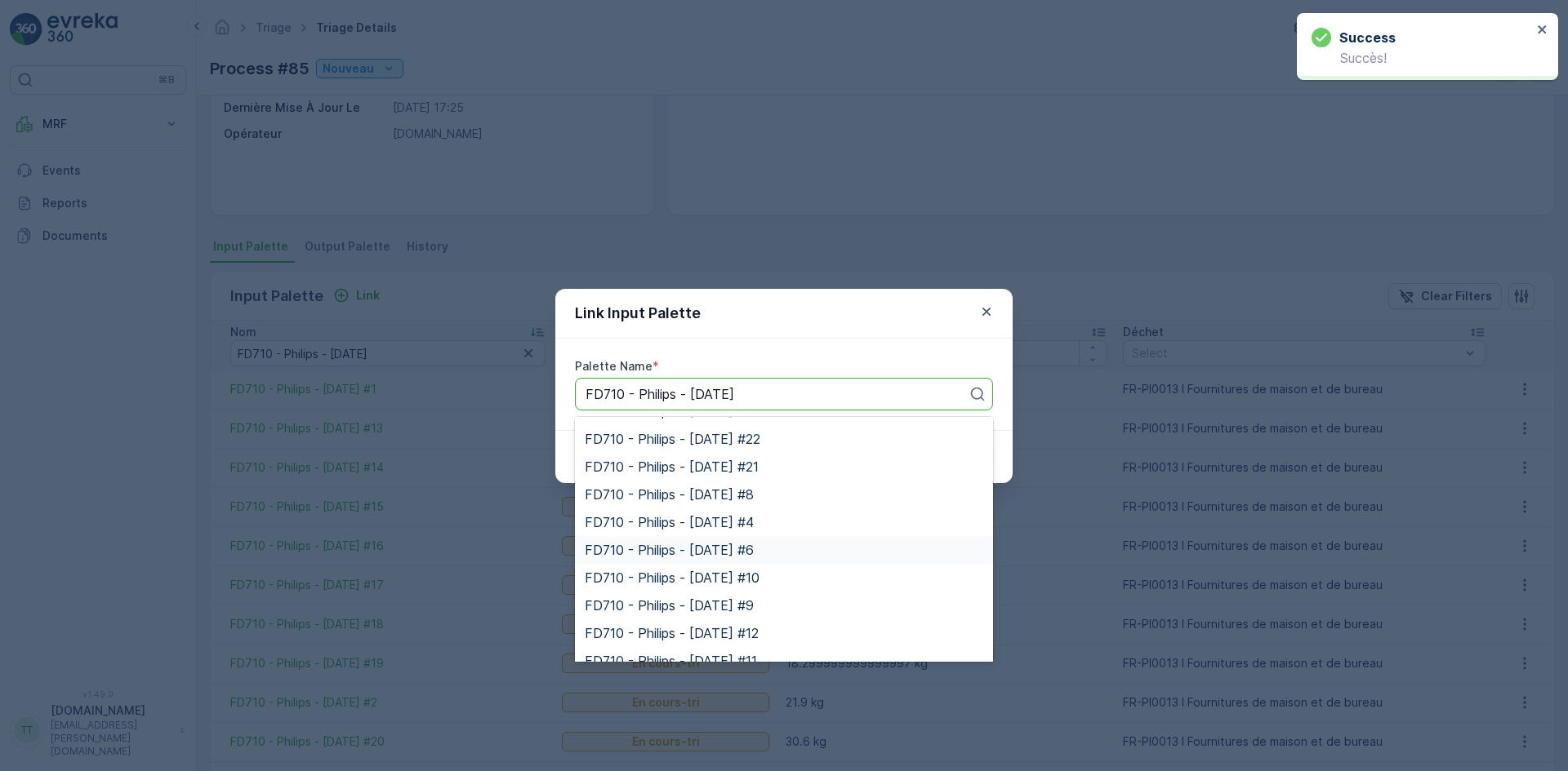
click at [725, 542] on span "FD710 - Philips - [DATE] #6" at bounding box center [669, 550] width 169 height 15
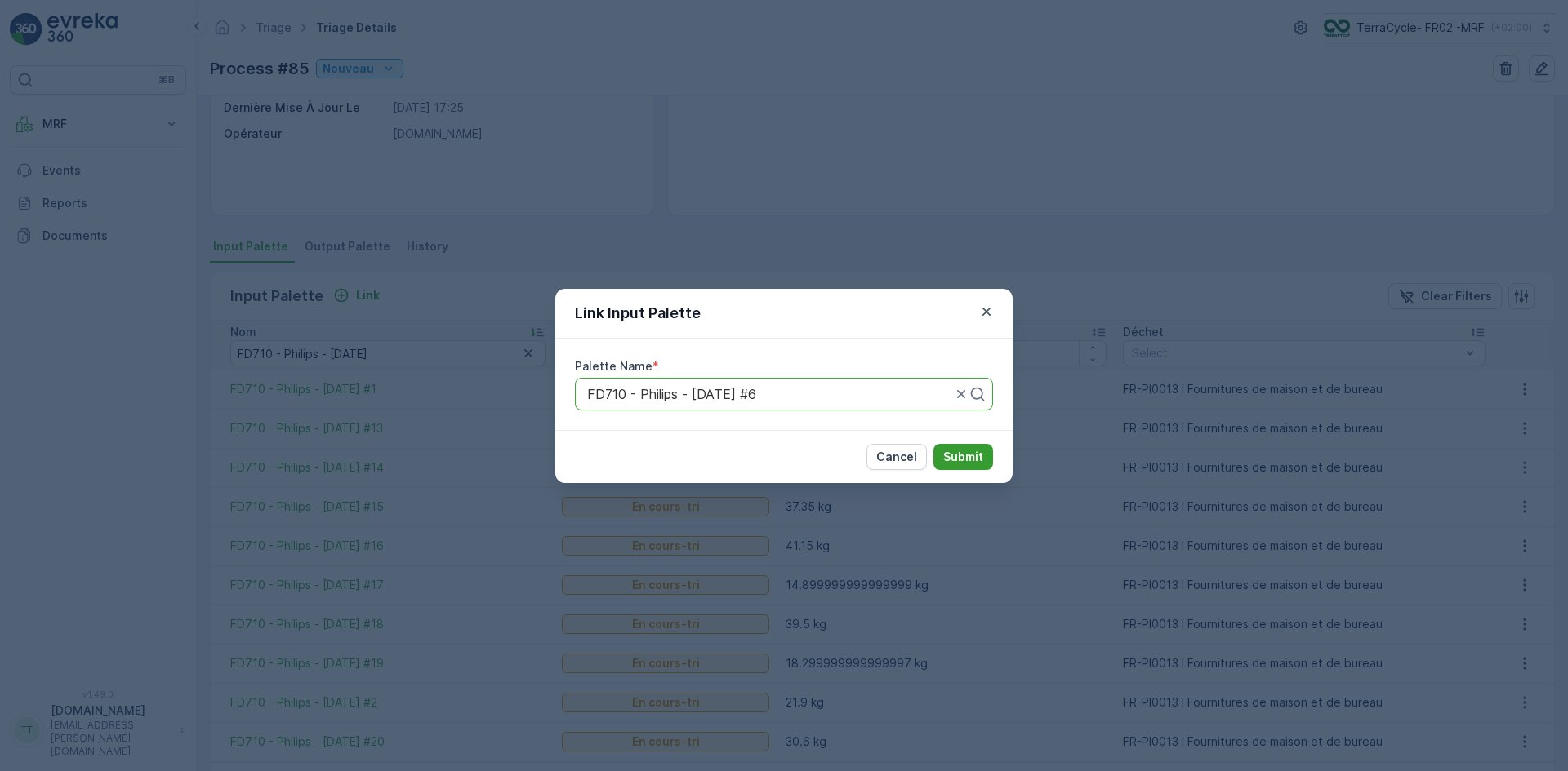
click at [950, 457] on p "Submit" at bounding box center [963, 457] width 40 height 16
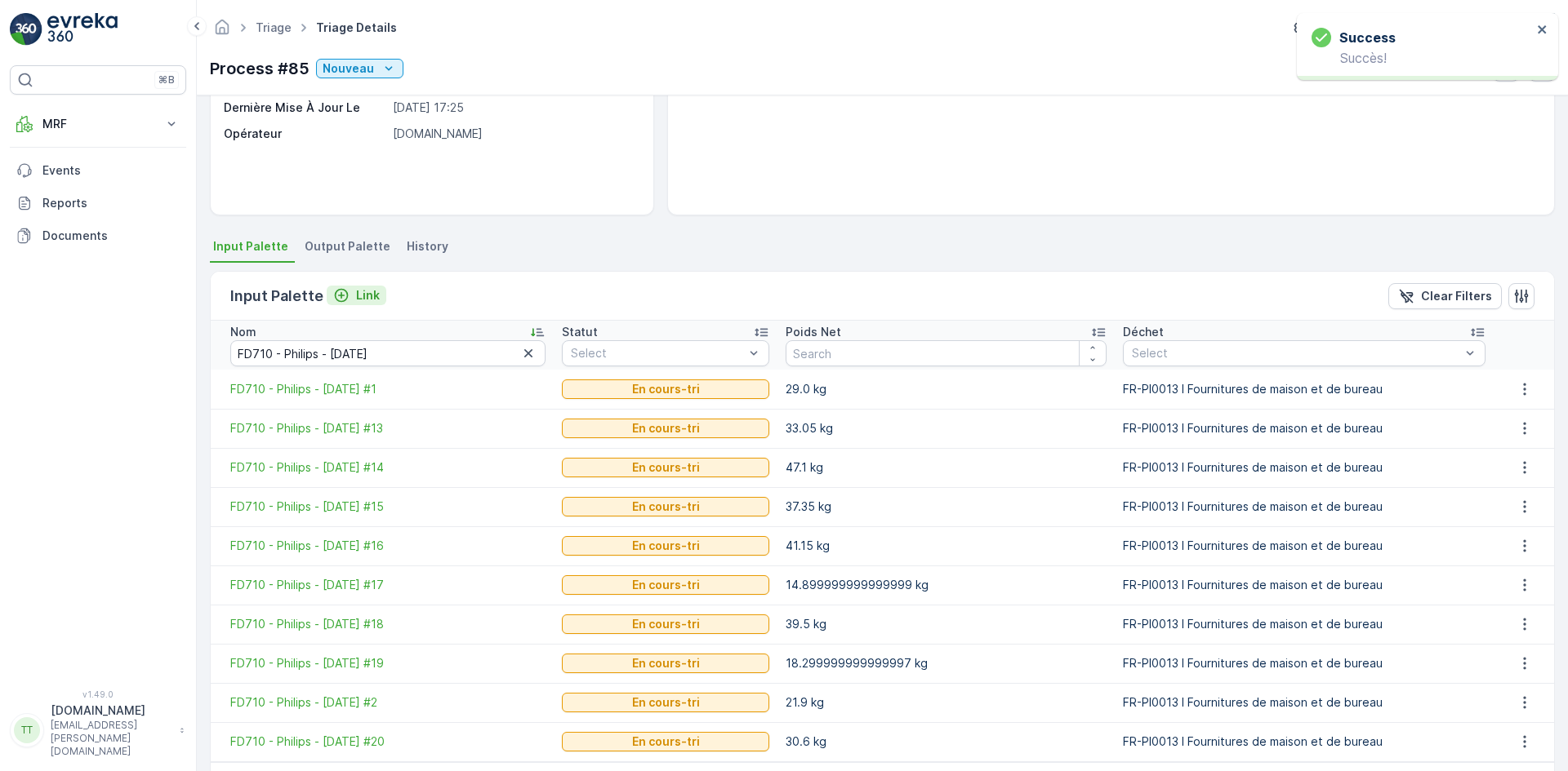
click at [348, 293] on div "Link" at bounding box center [356, 296] width 46 height 16
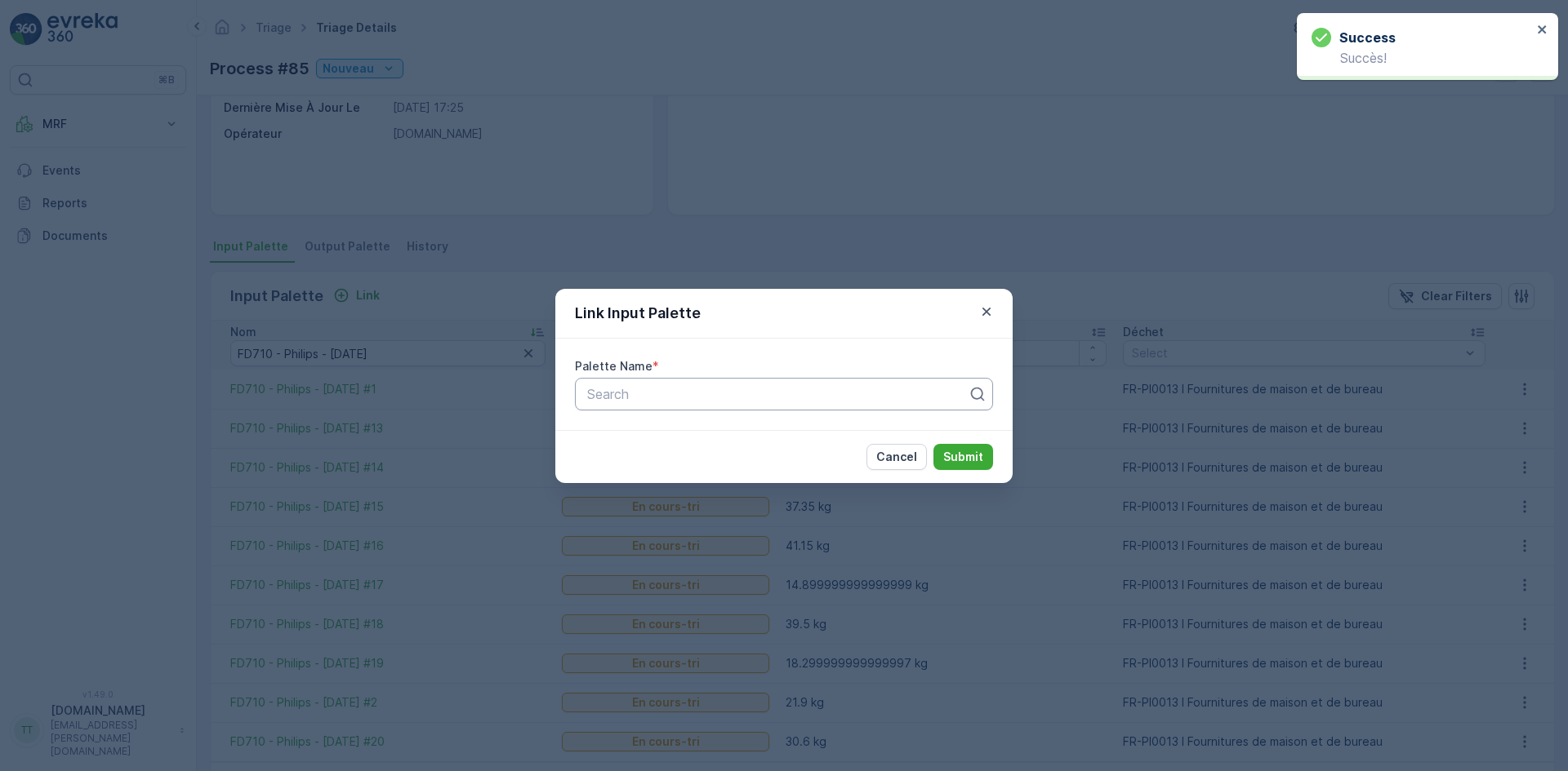
click at [643, 389] on div at bounding box center [777, 395] width 384 height 15
paste input "FD710 - Philips - [DATE]"
type input "FD710 - Philips - [DATE]"
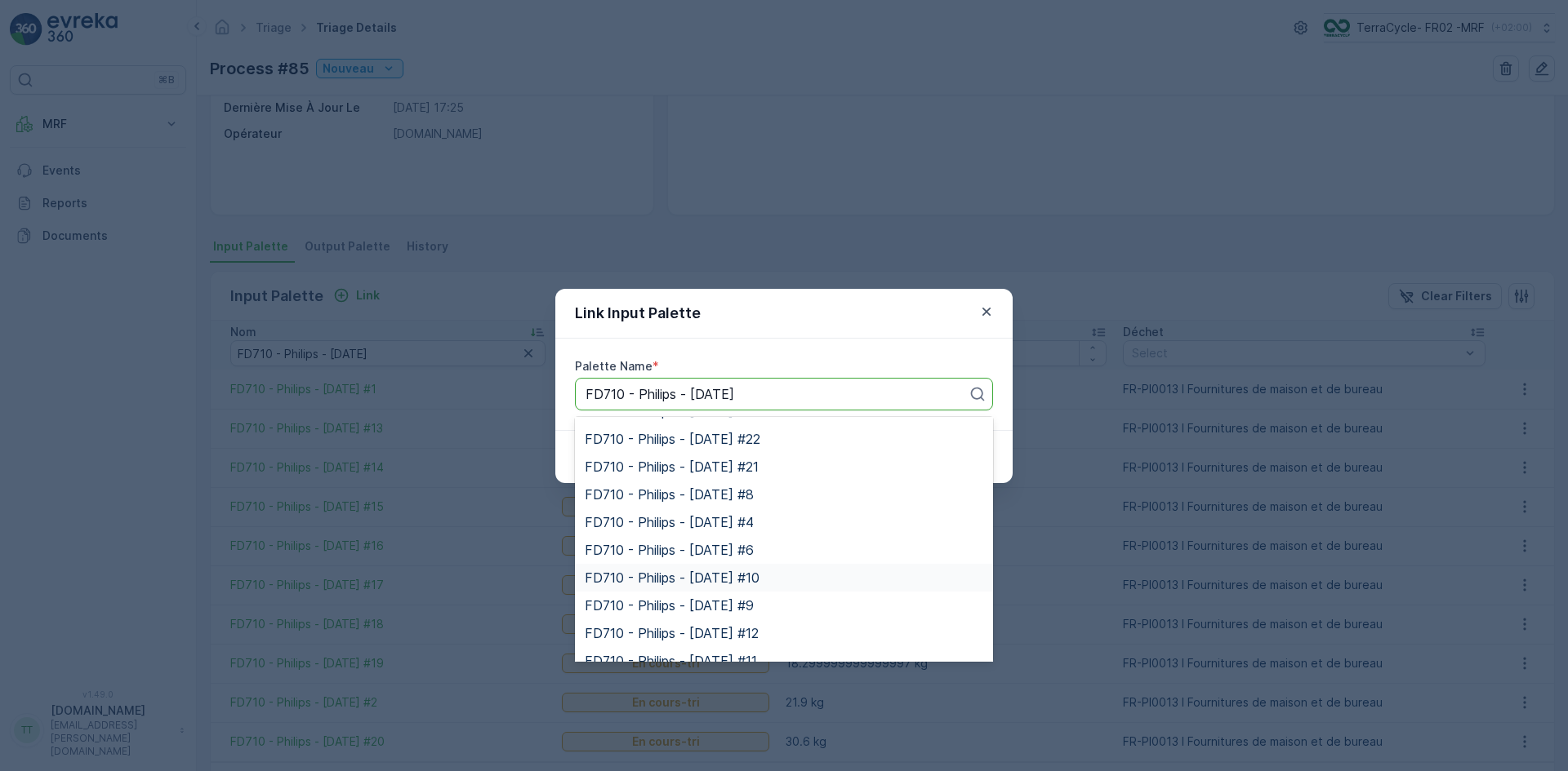
click at [722, 573] on span "FD710 - Philips - [DATE] #10" at bounding box center [671, 578] width 175 height 15
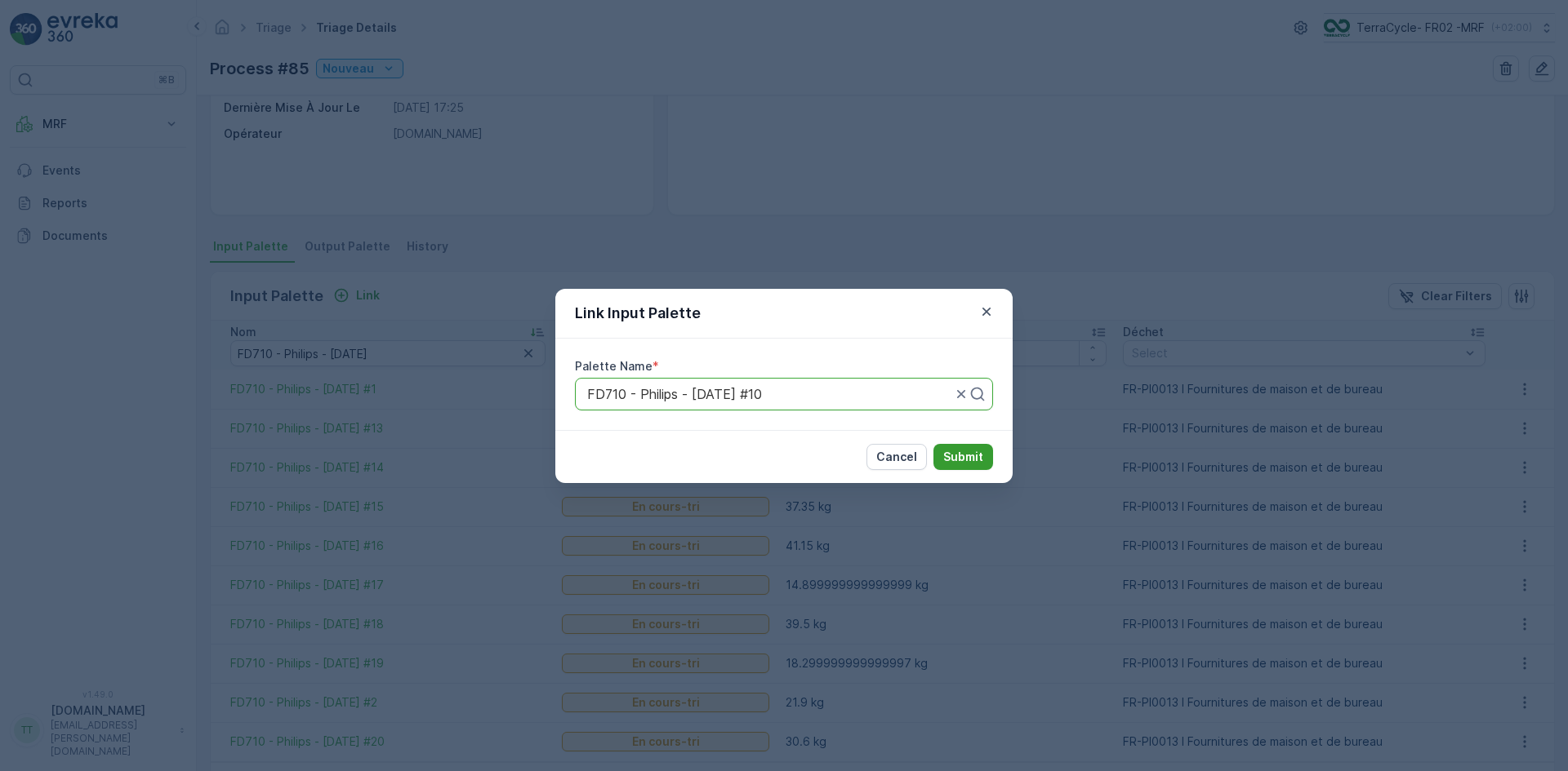
click at [962, 450] on p "Submit" at bounding box center [963, 457] width 40 height 16
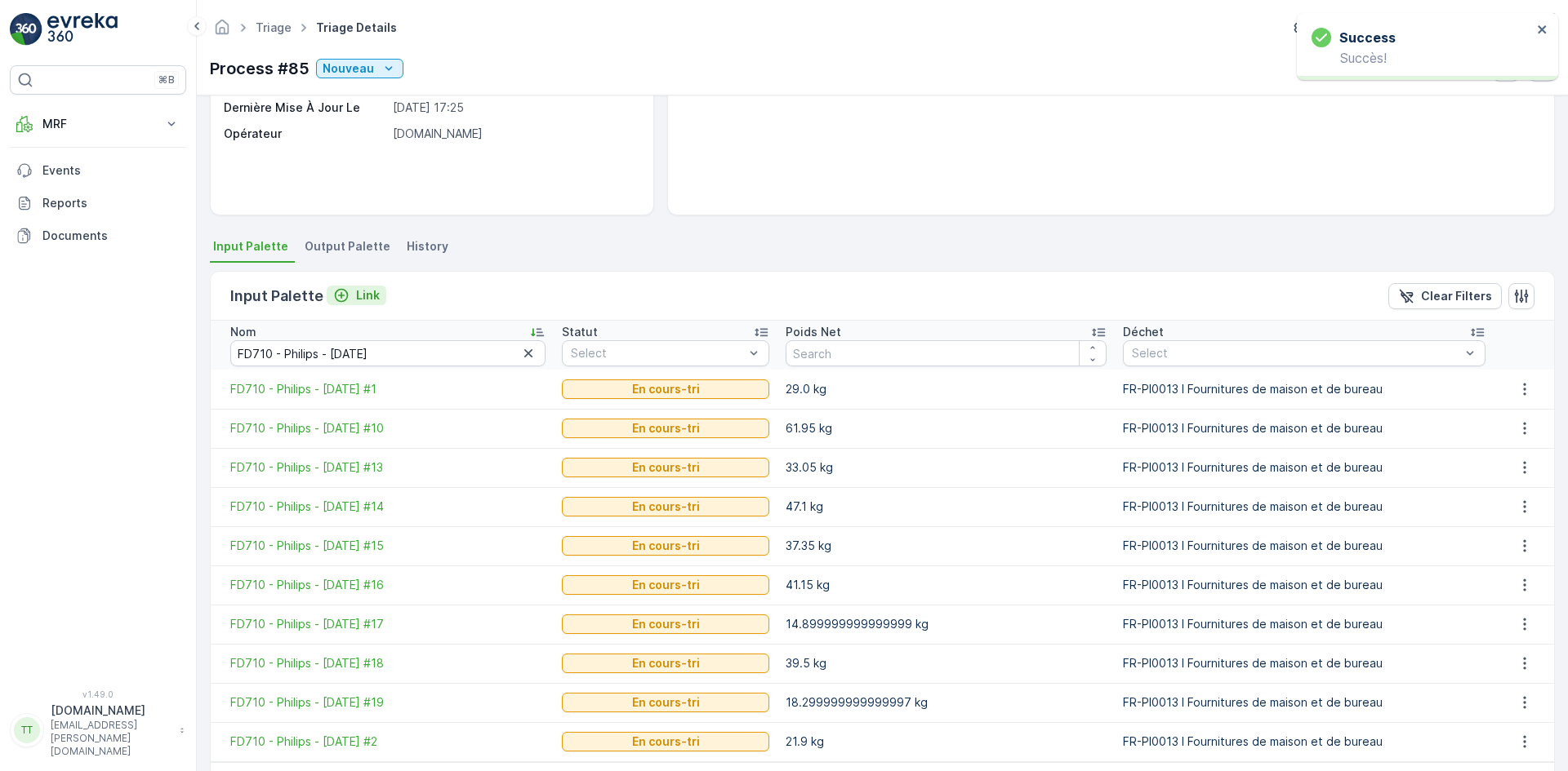
click at [357, 289] on p "Link" at bounding box center [368, 296] width 24 height 16
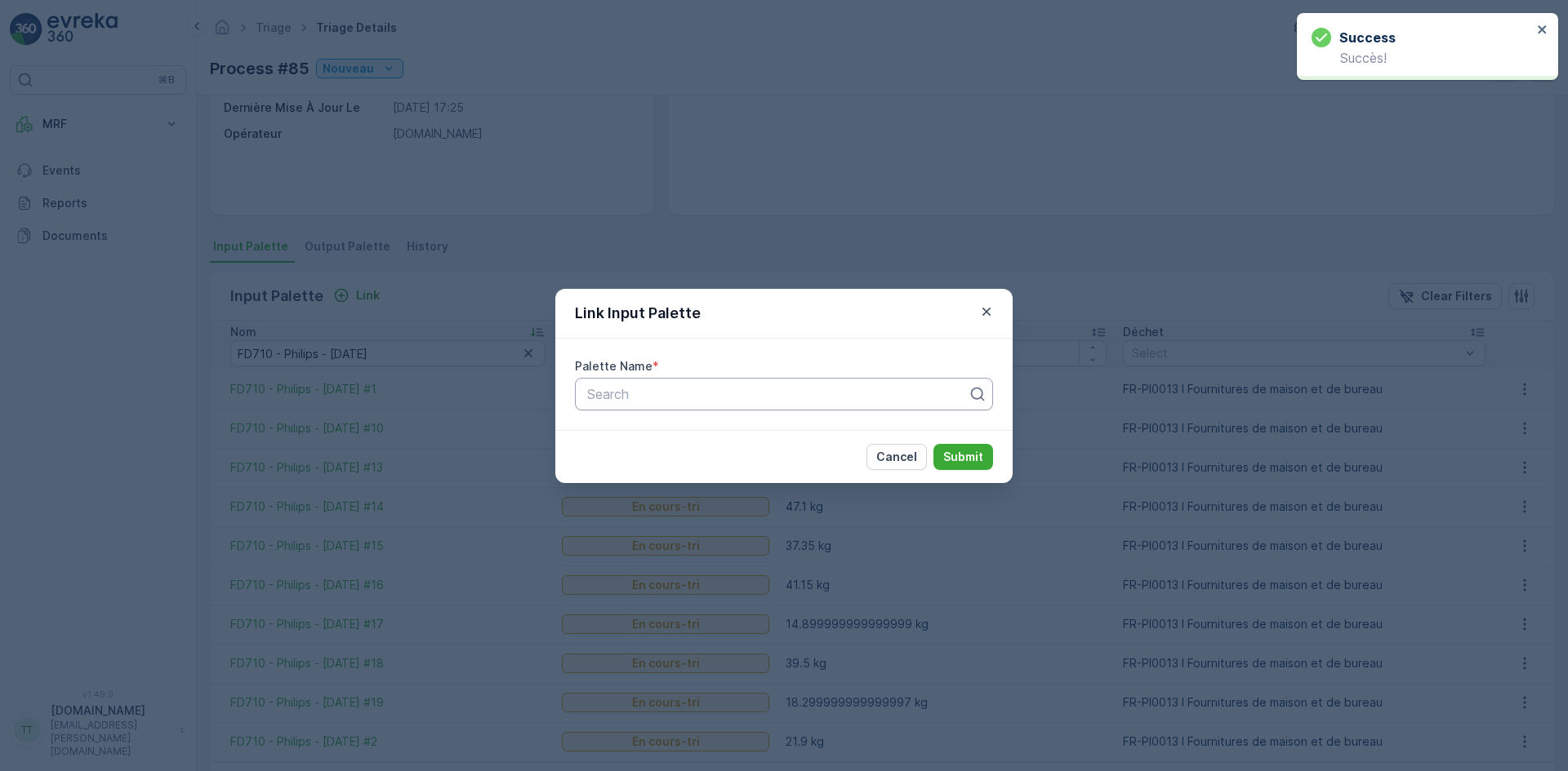
click at [621, 400] on div at bounding box center [777, 395] width 384 height 15
paste input "FD710 - Philips - [DATE]"
type input "FD710 - Philips - [DATE]"
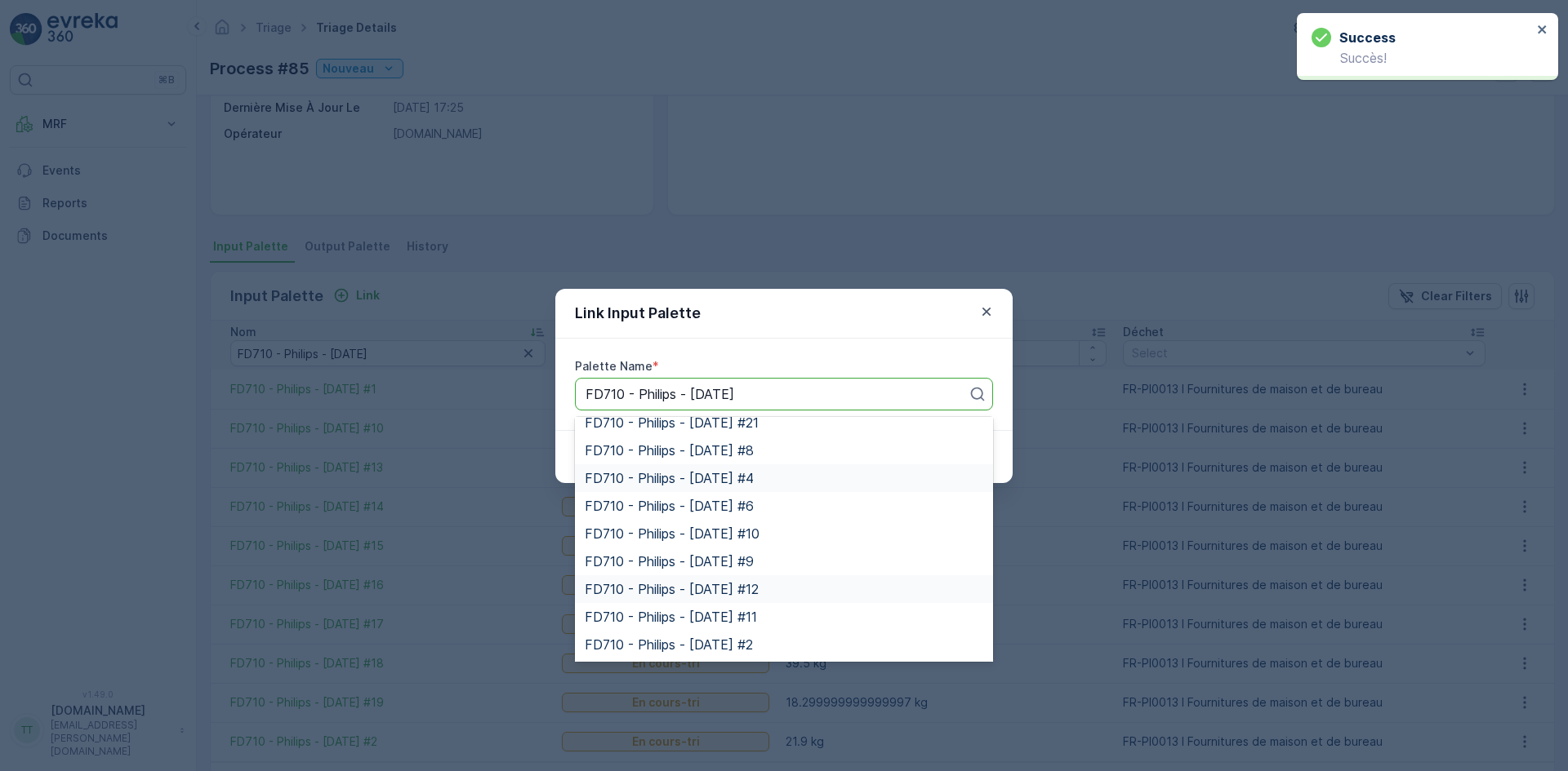
scroll to position [327, 0]
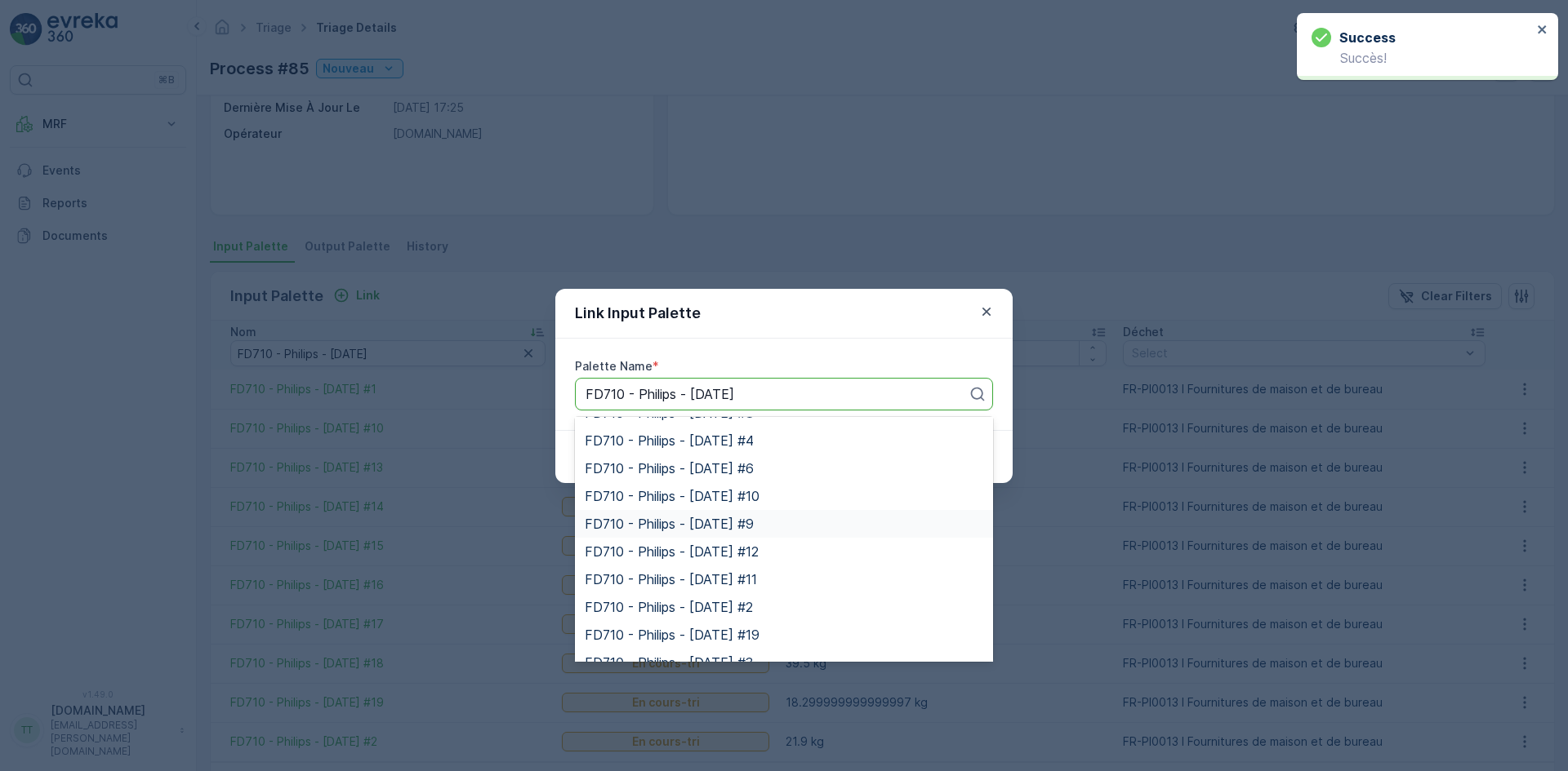
click at [728, 522] on span "FD710 - Philips - [DATE] #9" at bounding box center [669, 524] width 169 height 15
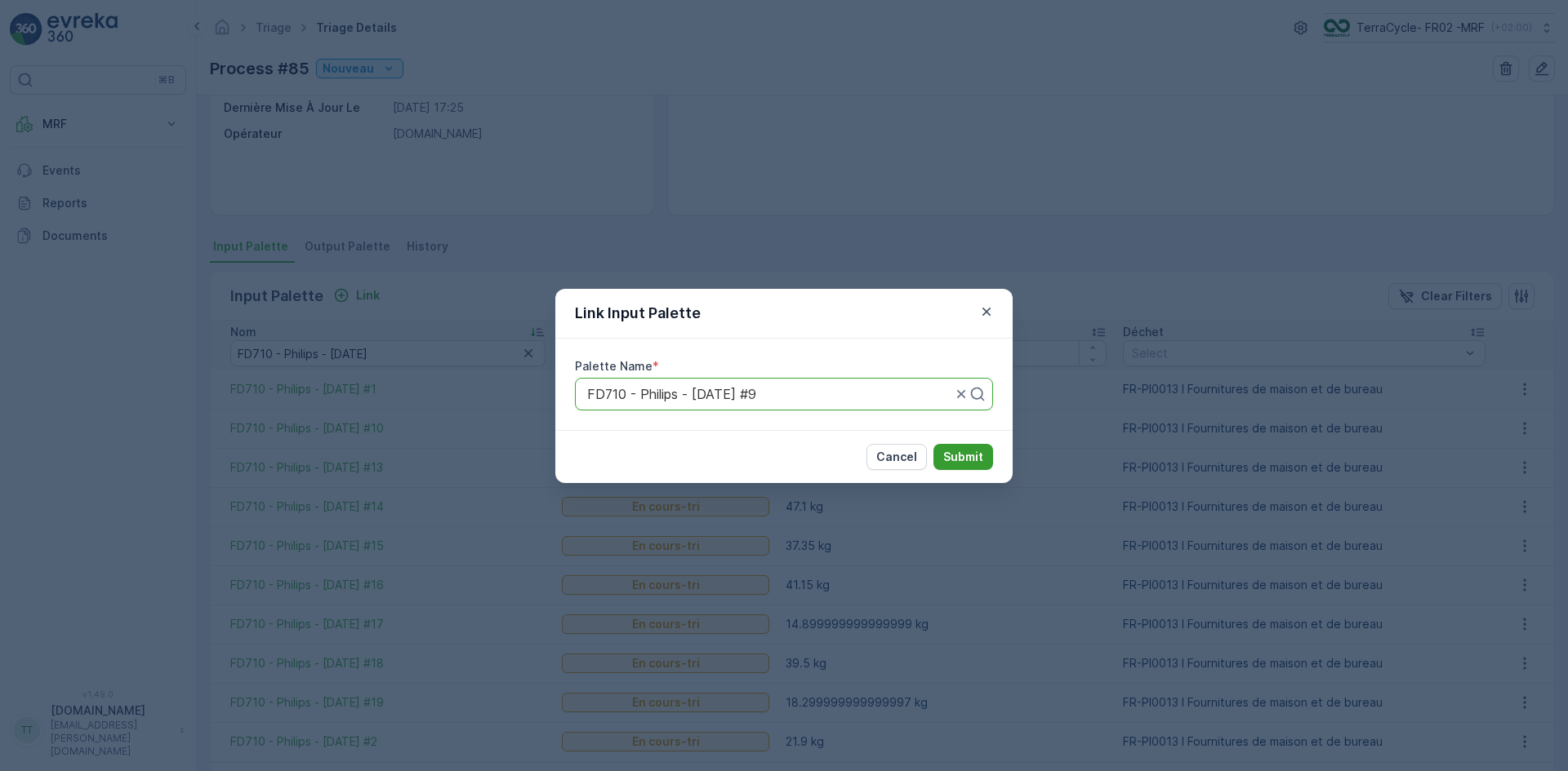
click at [957, 459] on p "Submit" at bounding box center [963, 457] width 40 height 16
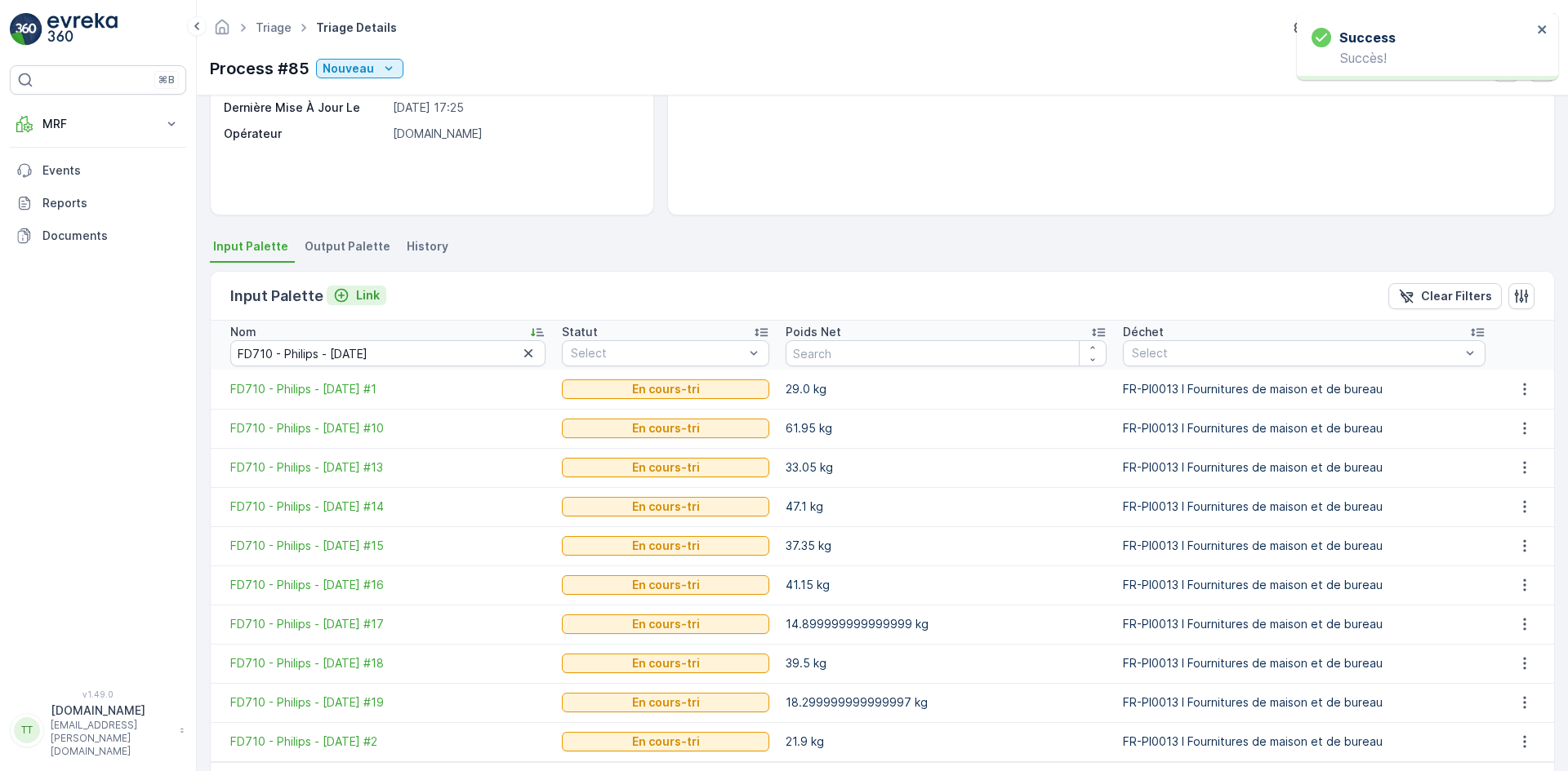
click at [361, 298] on p "Link" at bounding box center [368, 296] width 24 height 16
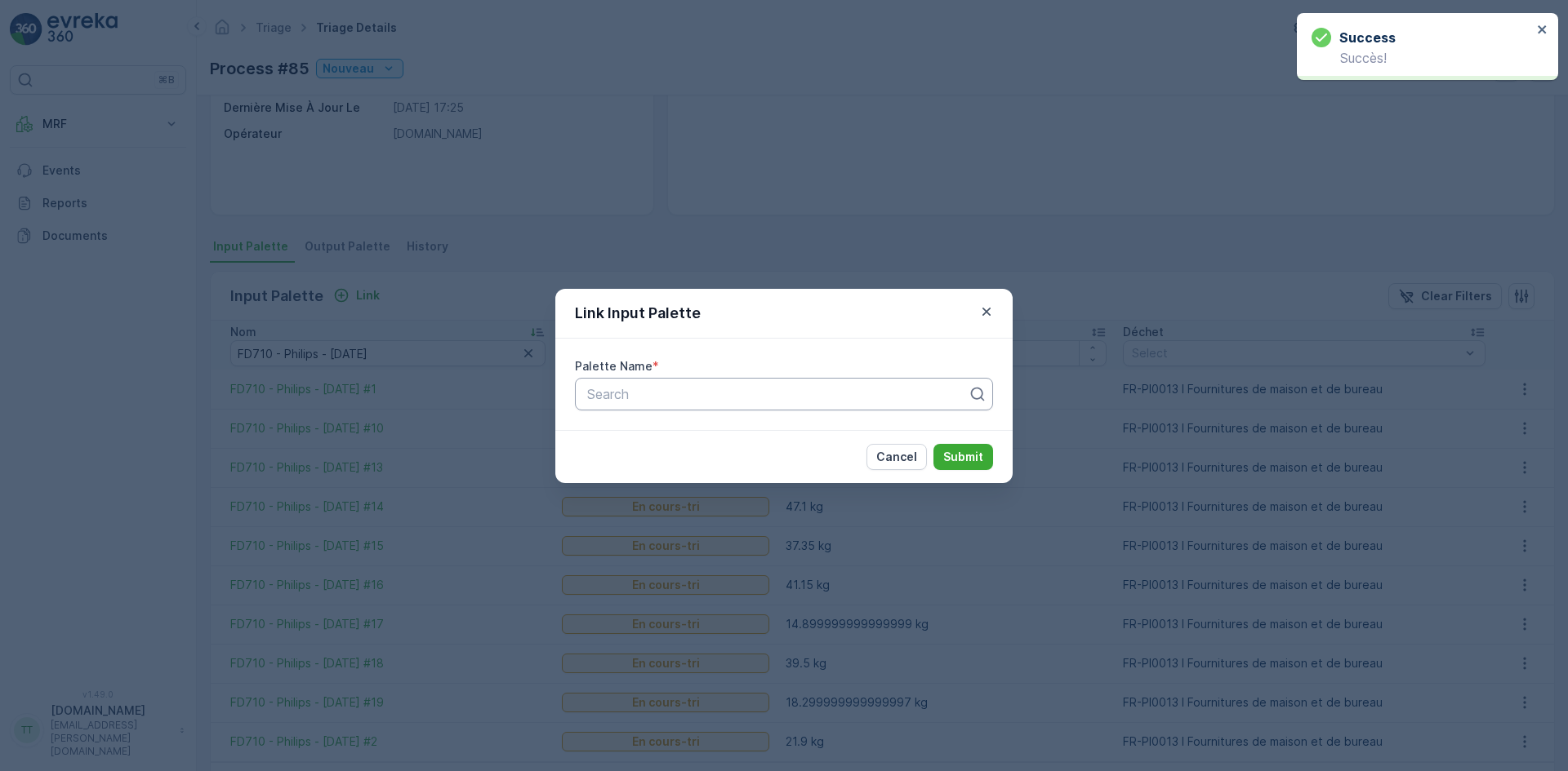
click at [651, 391] on div at bounding box center [777, 395] width 384 height 15
paste input "FD710 - Philips - [DATE]"
type input "FD710 - Philips - [DATE]"
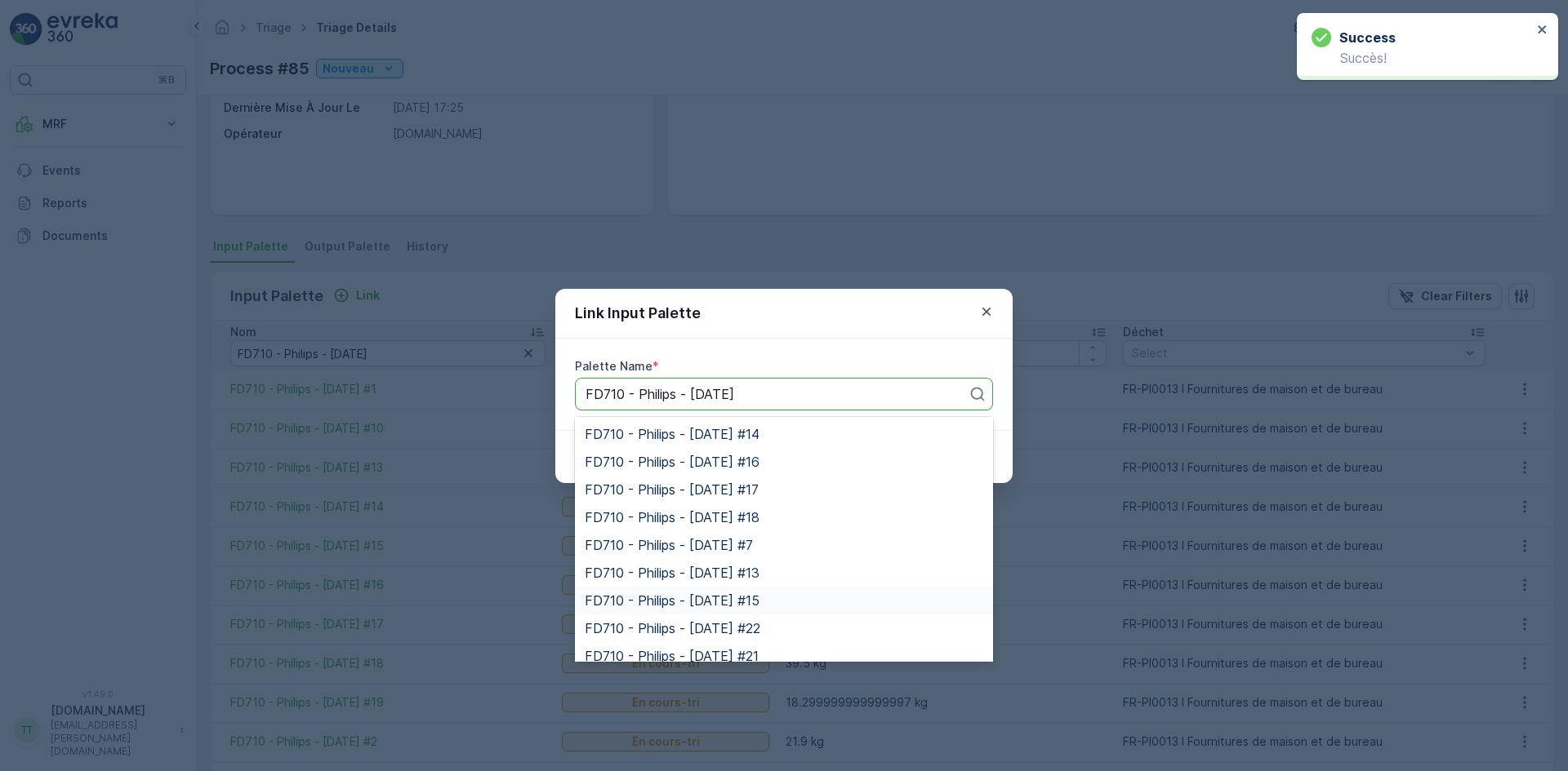
scroll to position [245, 0]
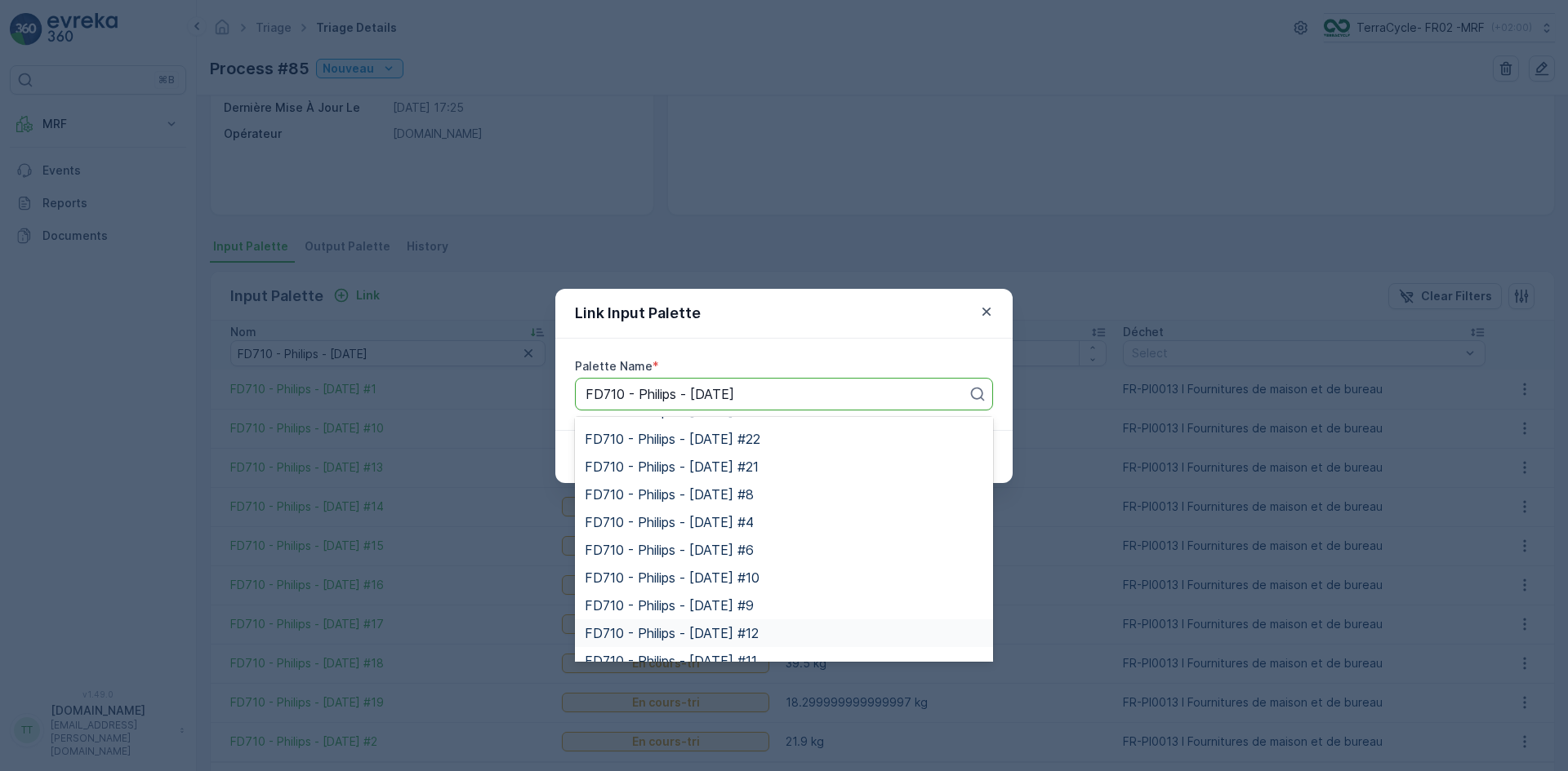
click at [758, 624] on div "FD710 - Philips - [DATE] #12" at bounding box center [783, 633] width 418 height 28
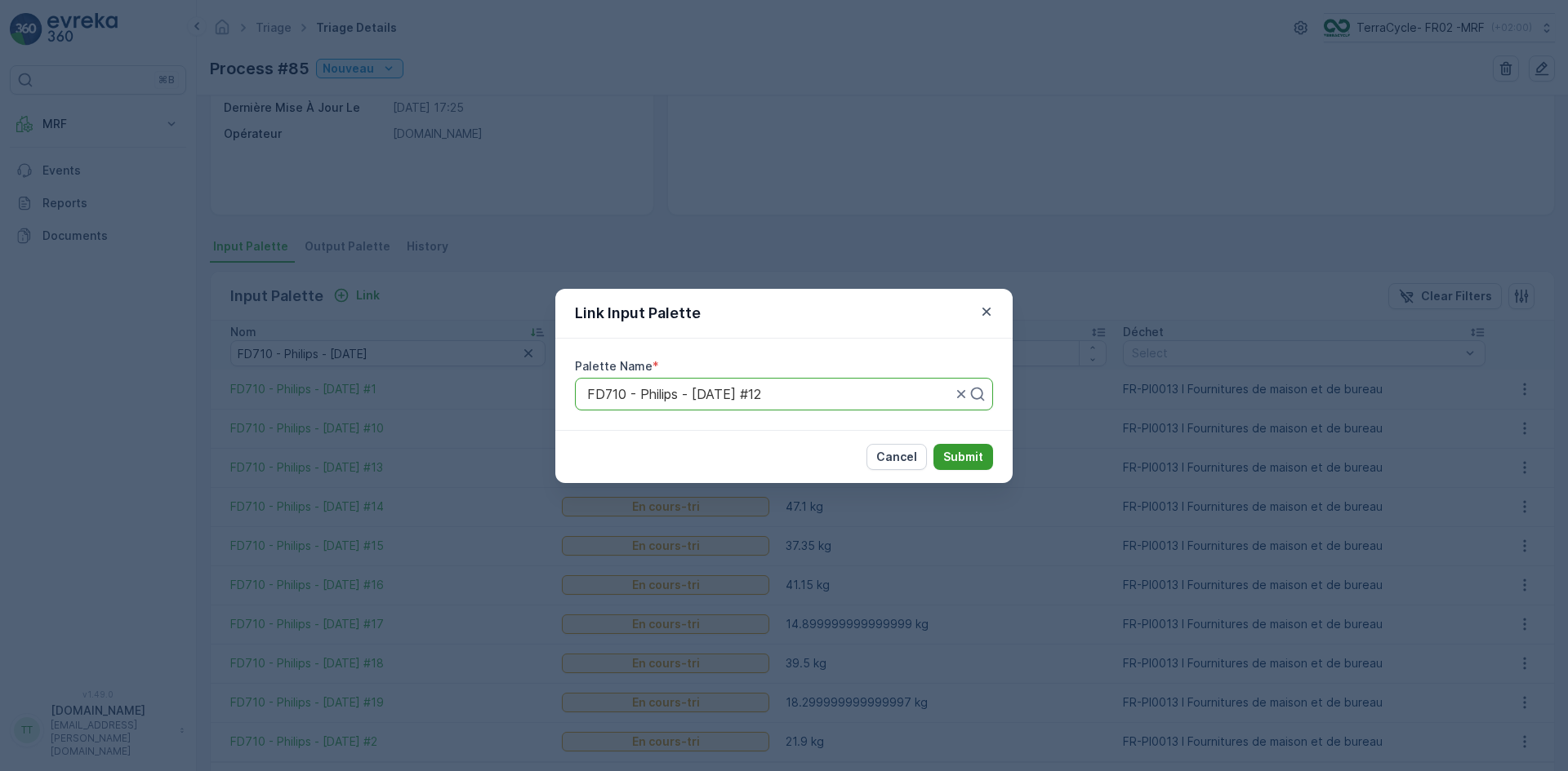
click at [958, 458] on p "Submit" at bounding box center [963, 457] width 40 height 16
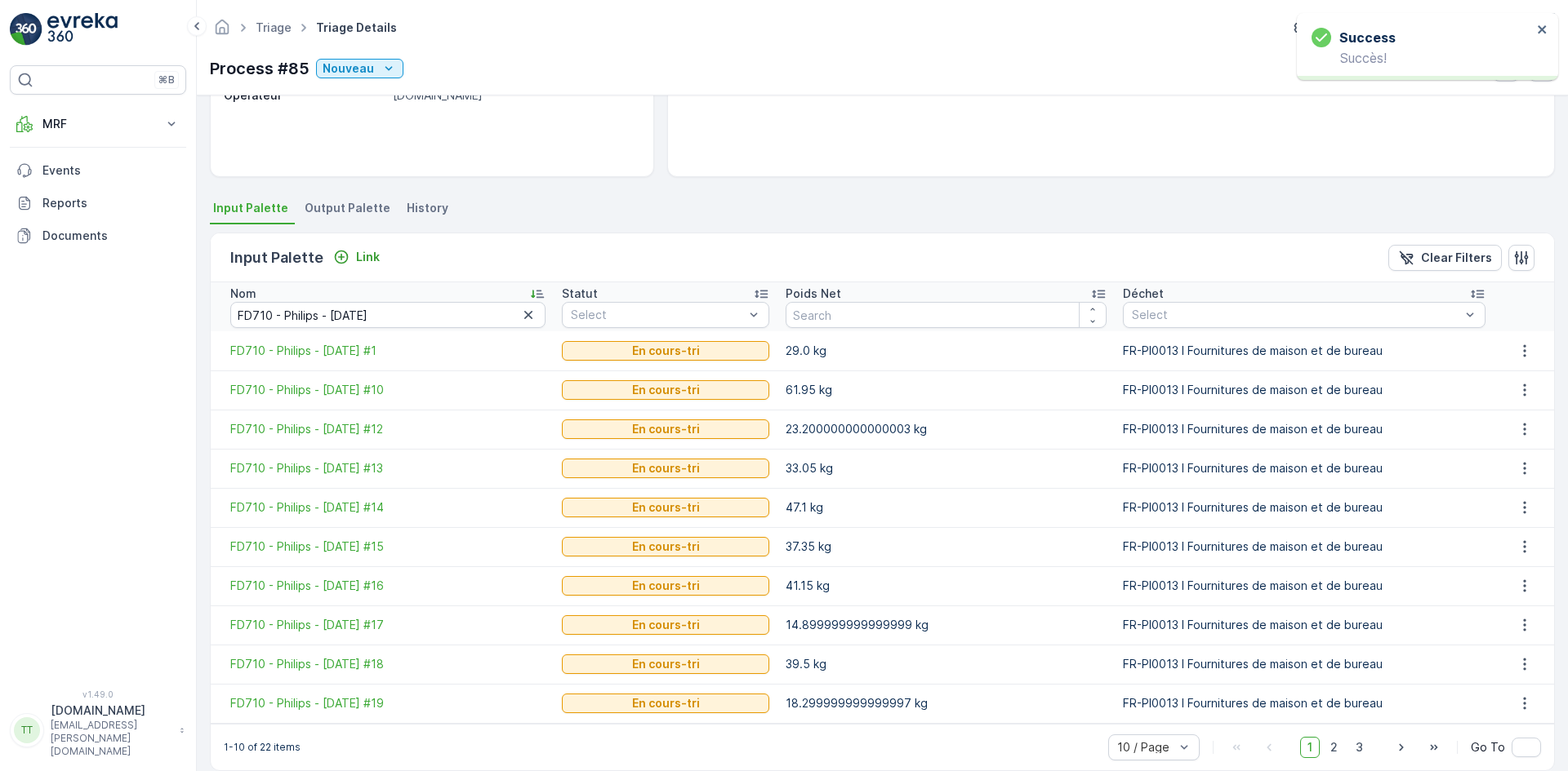
scroll to position [198, 0]
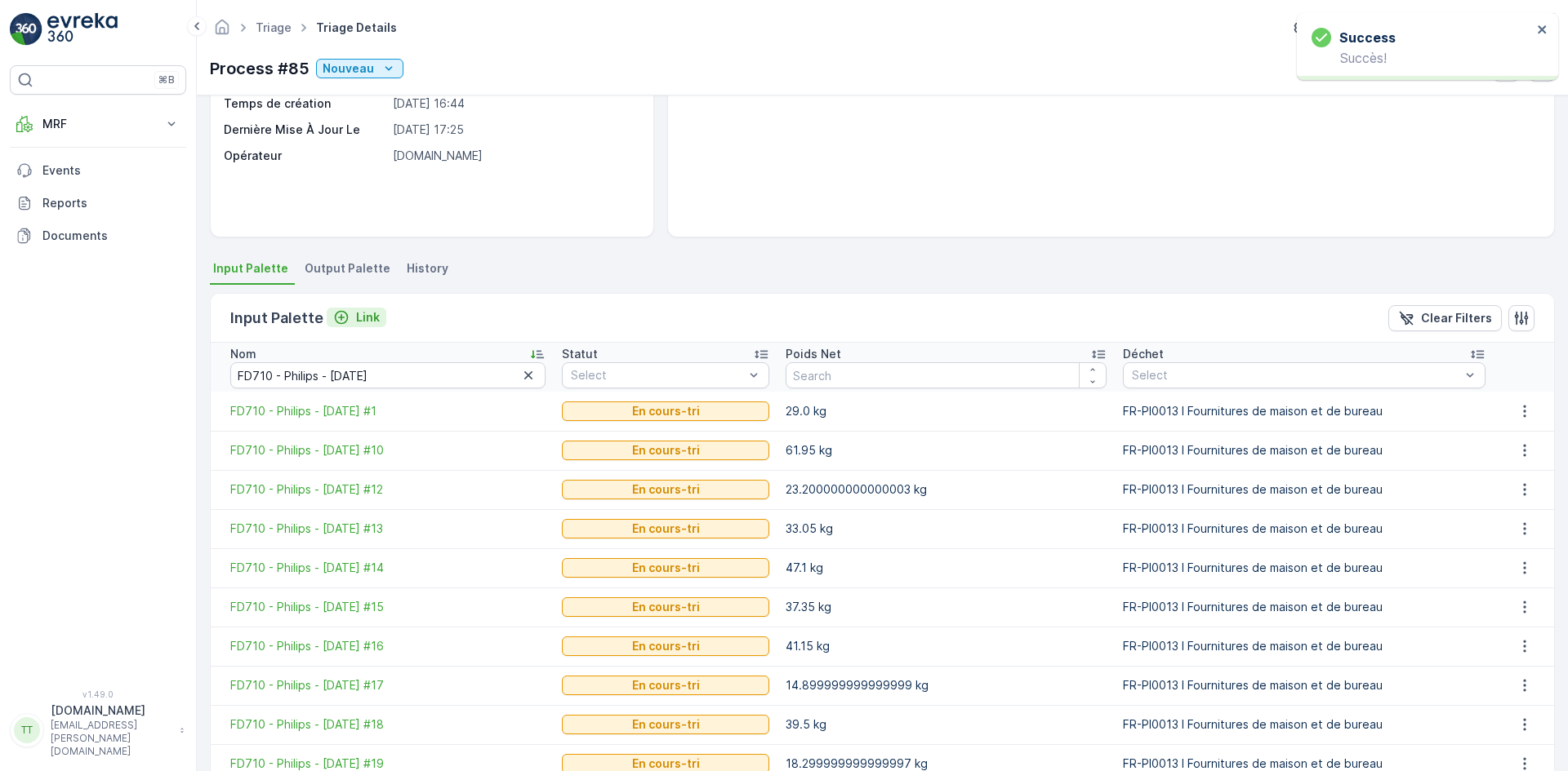
click at [361, 314] on p "Link" at bounding box center [368, 317] width 24 height 16
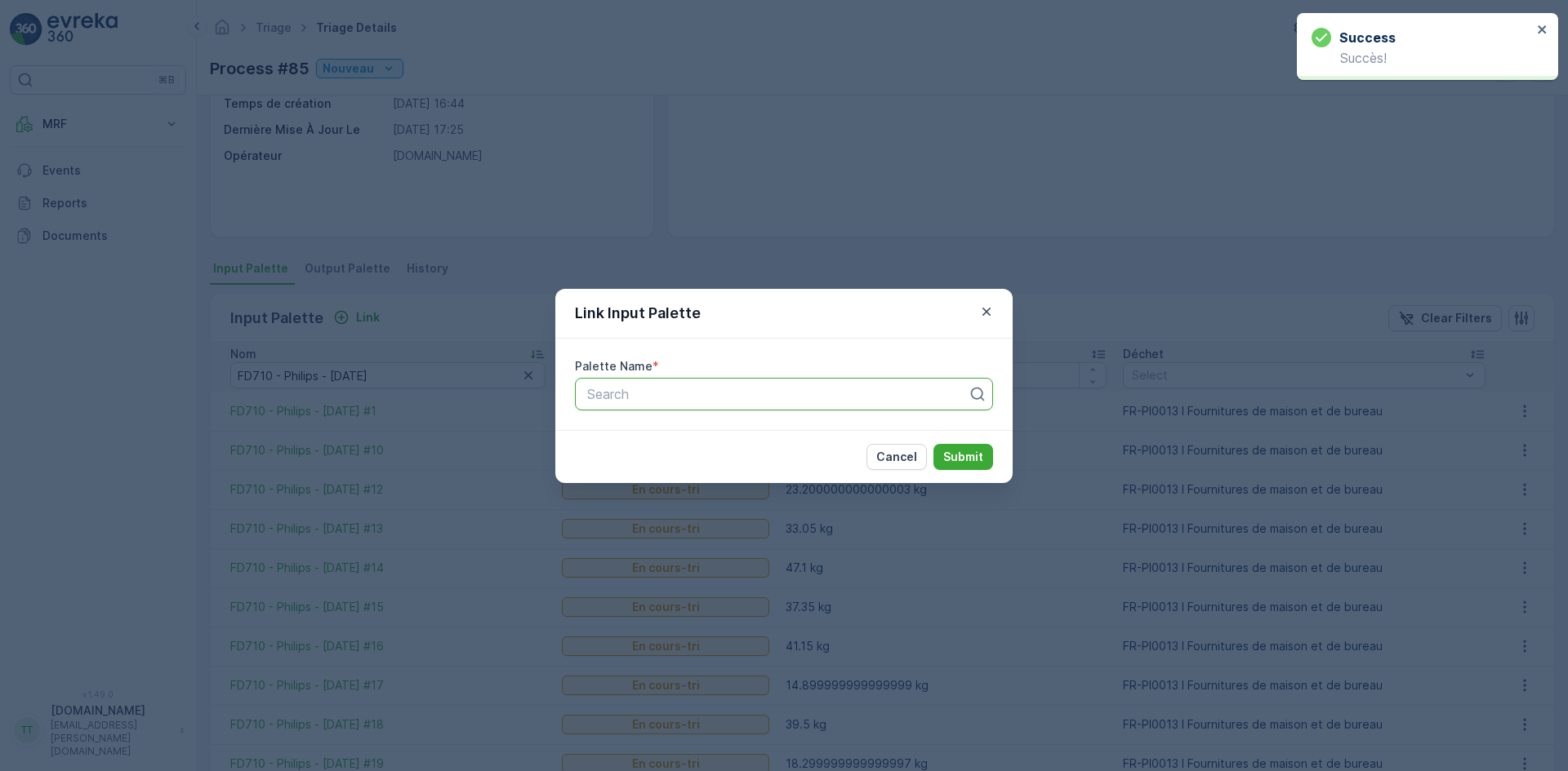
paste input "FD710 - Philips - [DATE]"
type input "FD710 - Philips - [DATE]"
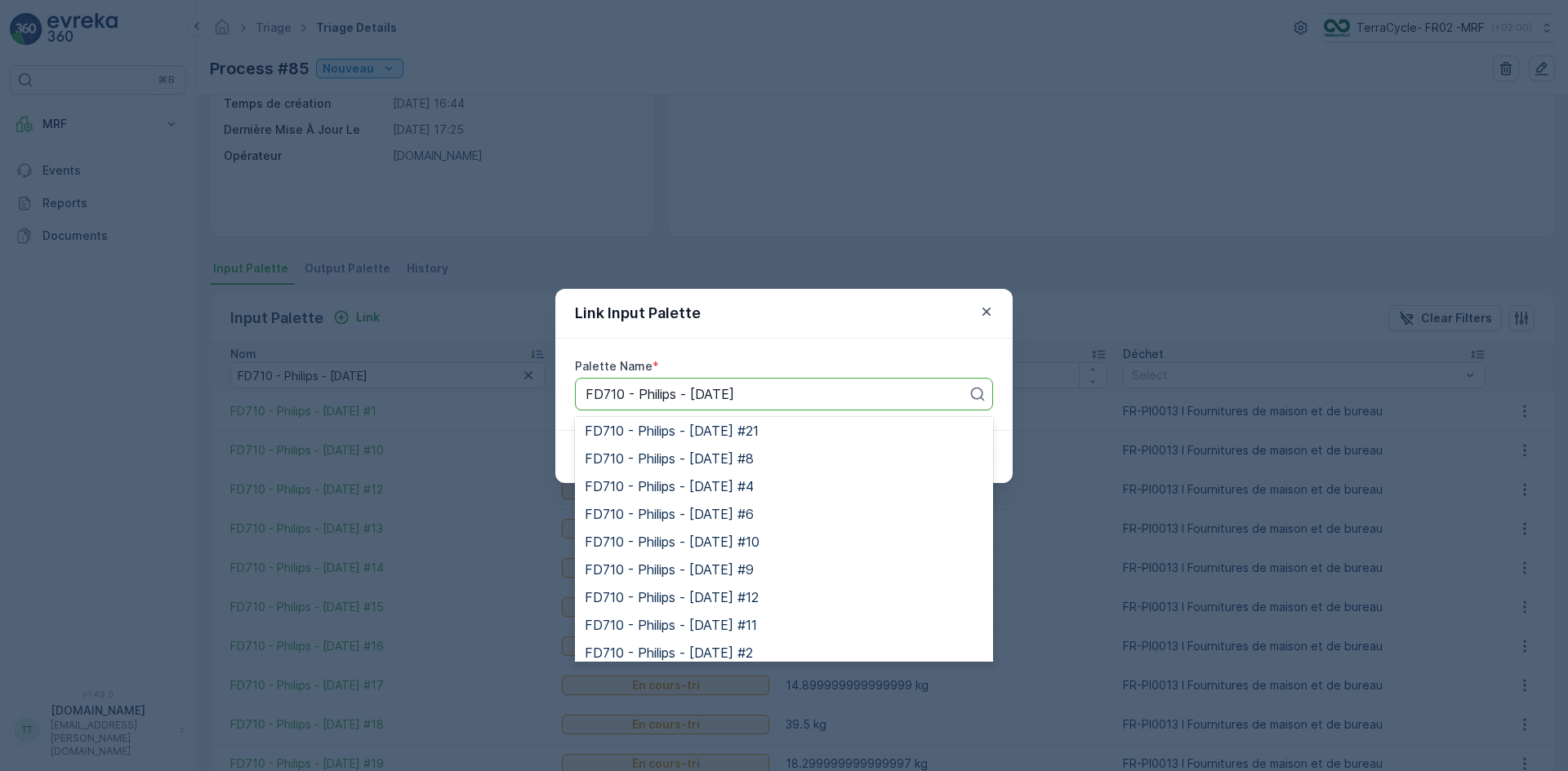
scroll to position [327, 0]
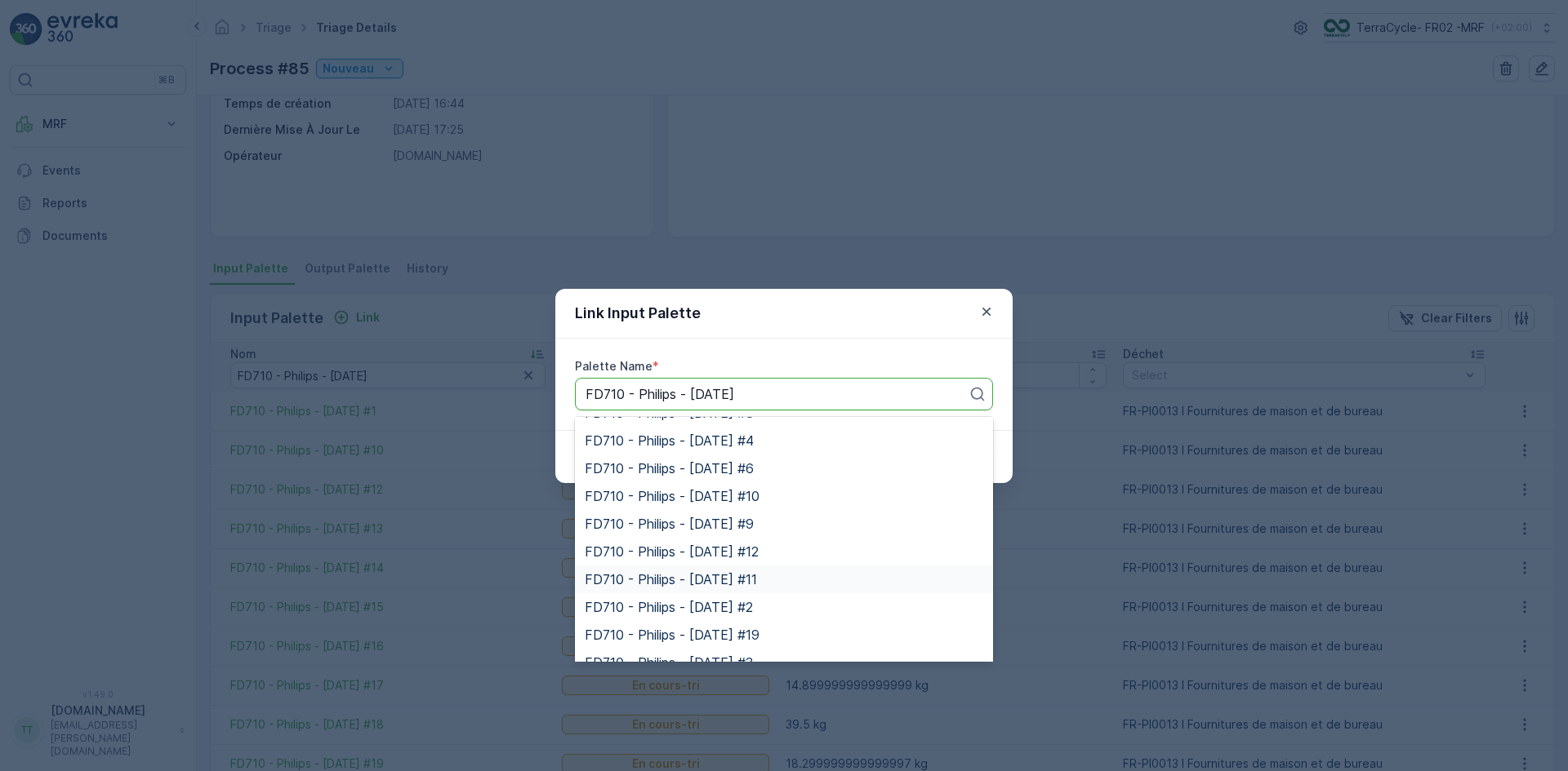
click at [713, 572] on span "FD710 - Philips - [DATE] #11" at bounding box center [671, 580] width 172 height 15
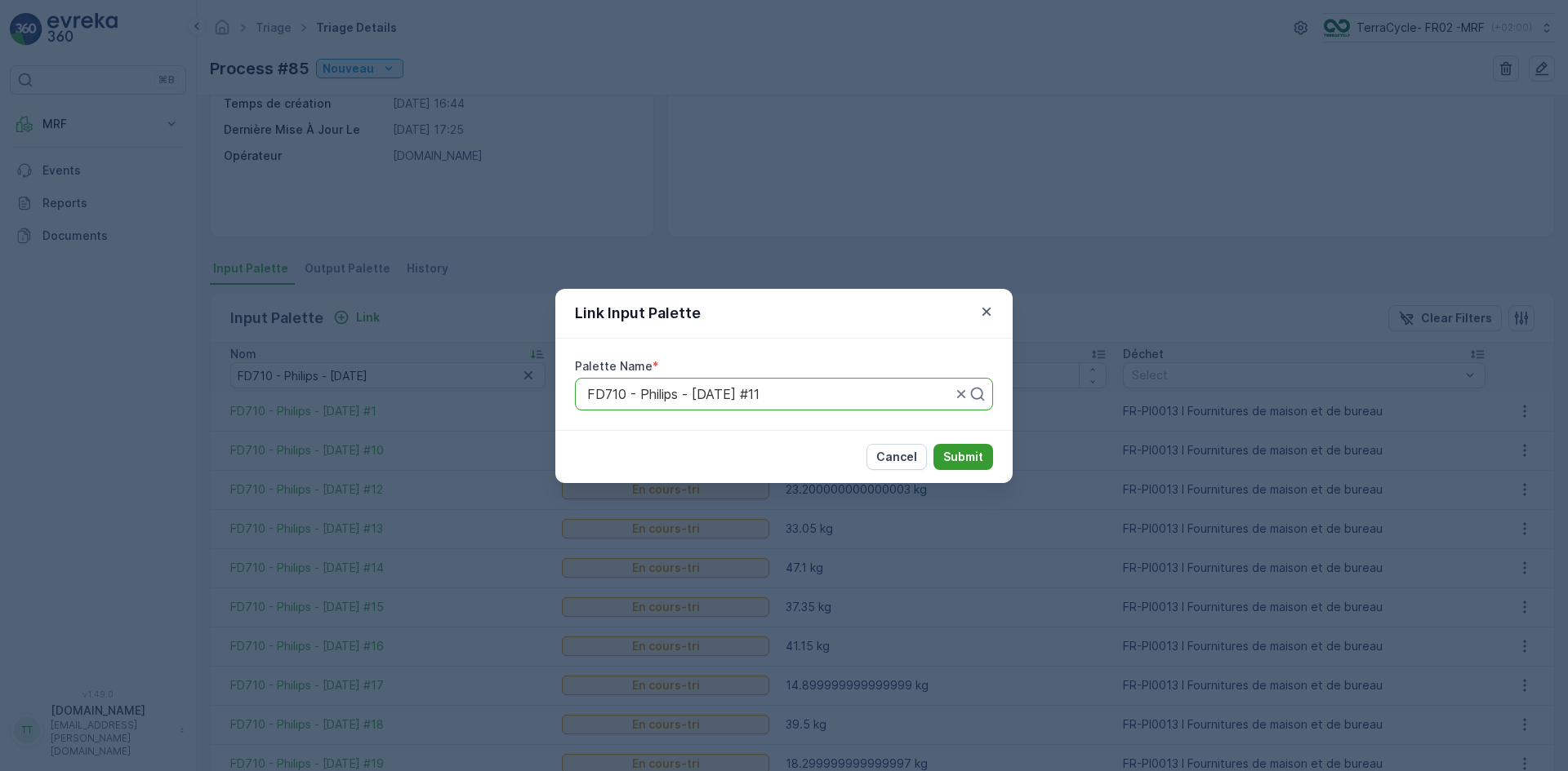
click at [965, 456] on p "Submit" at bounding box center [963, 457] width 40 height 16
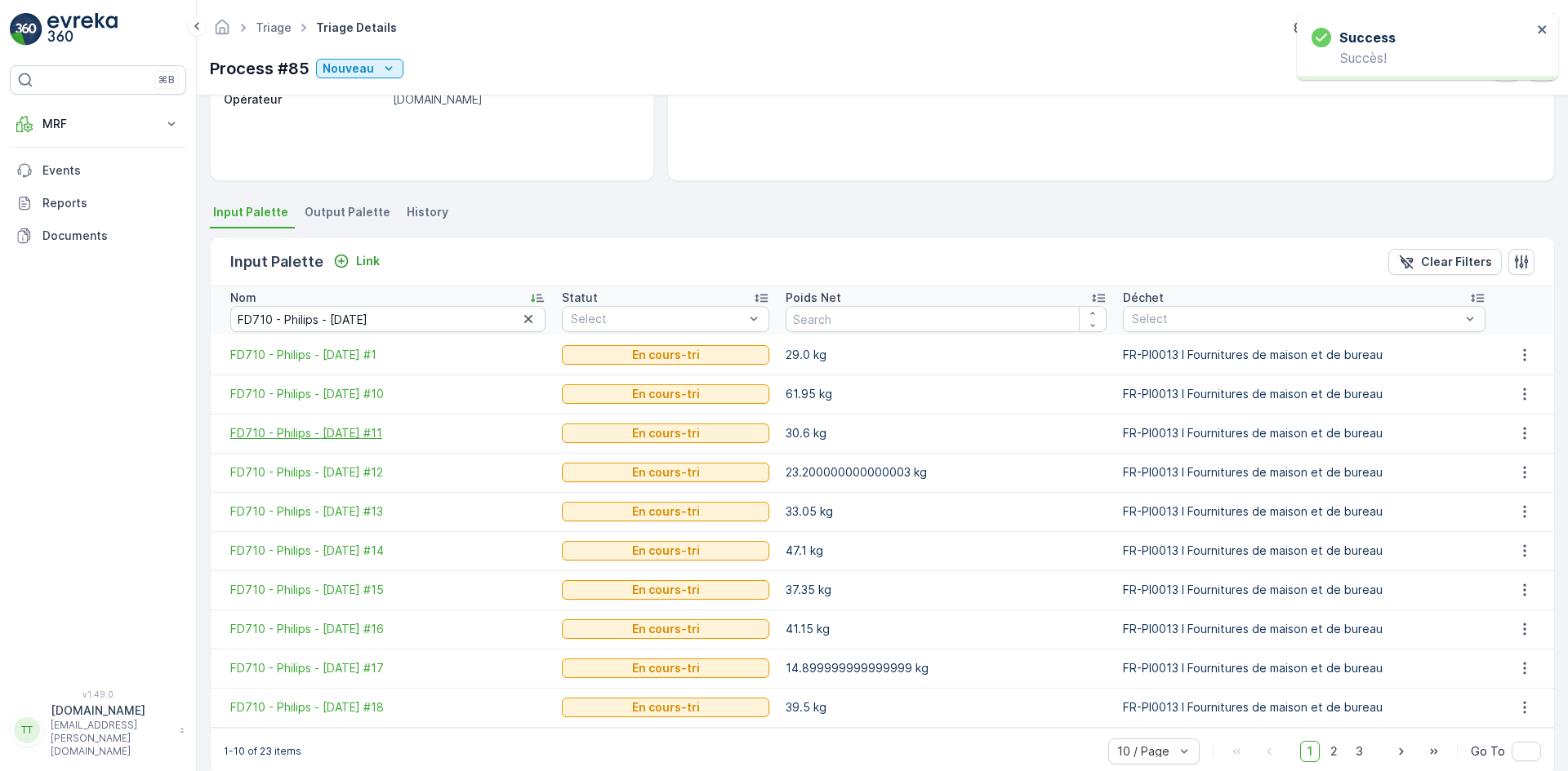
scroll to position [279, 0]
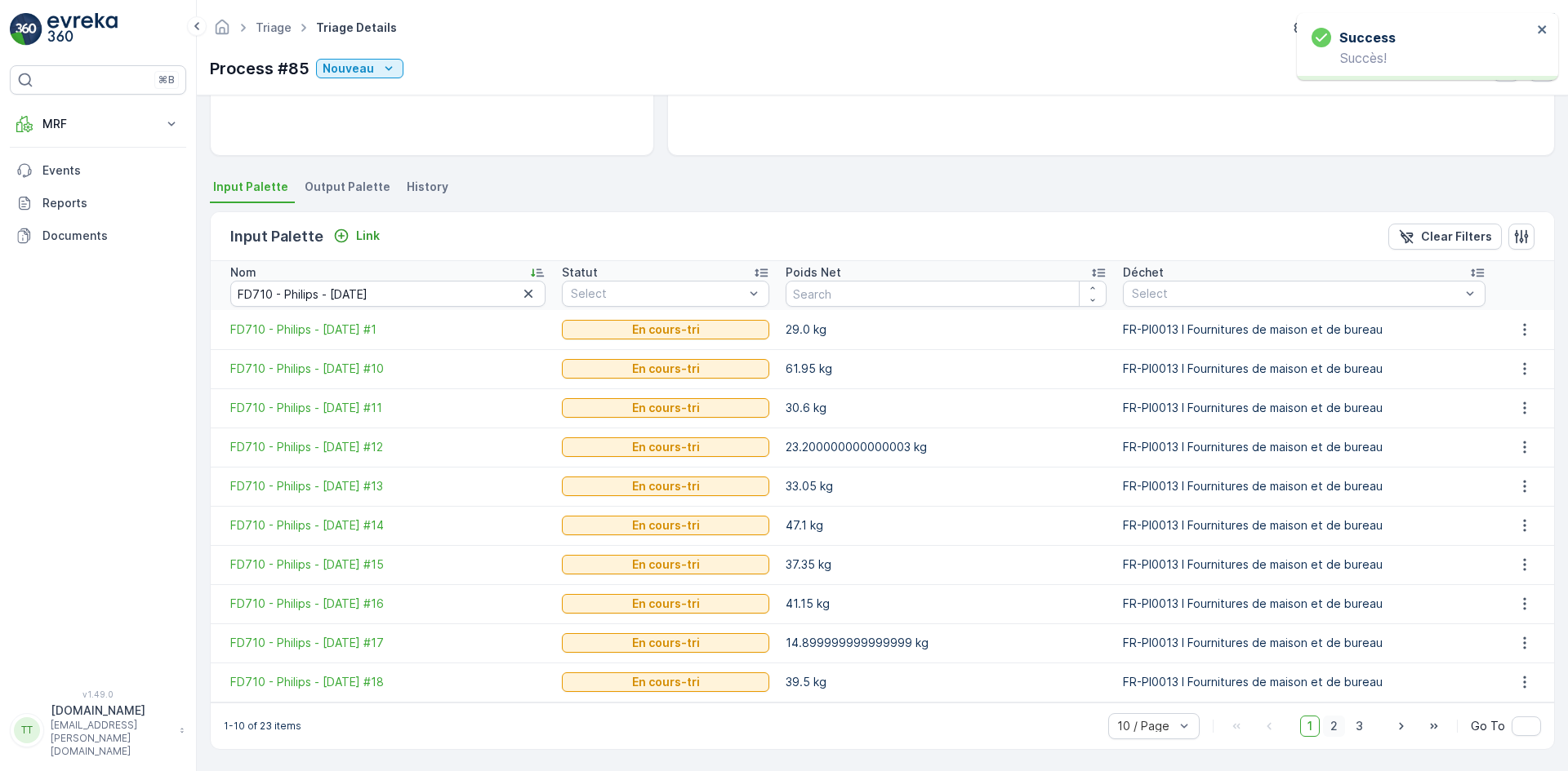
click at [1331, 725] on span "2" at bounding box center [1334, 726] width 22 height 21
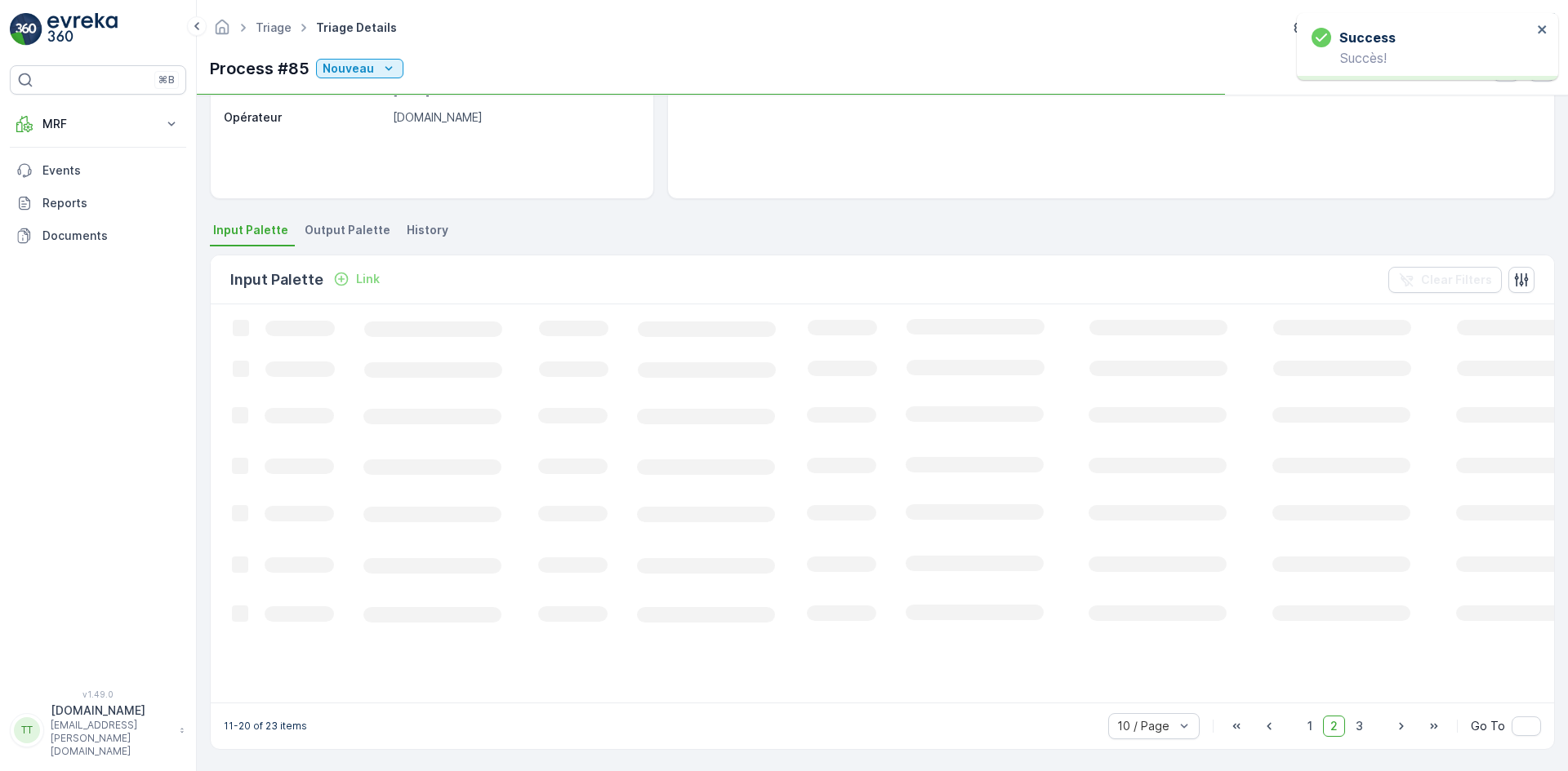
scroll to position [279, 0]
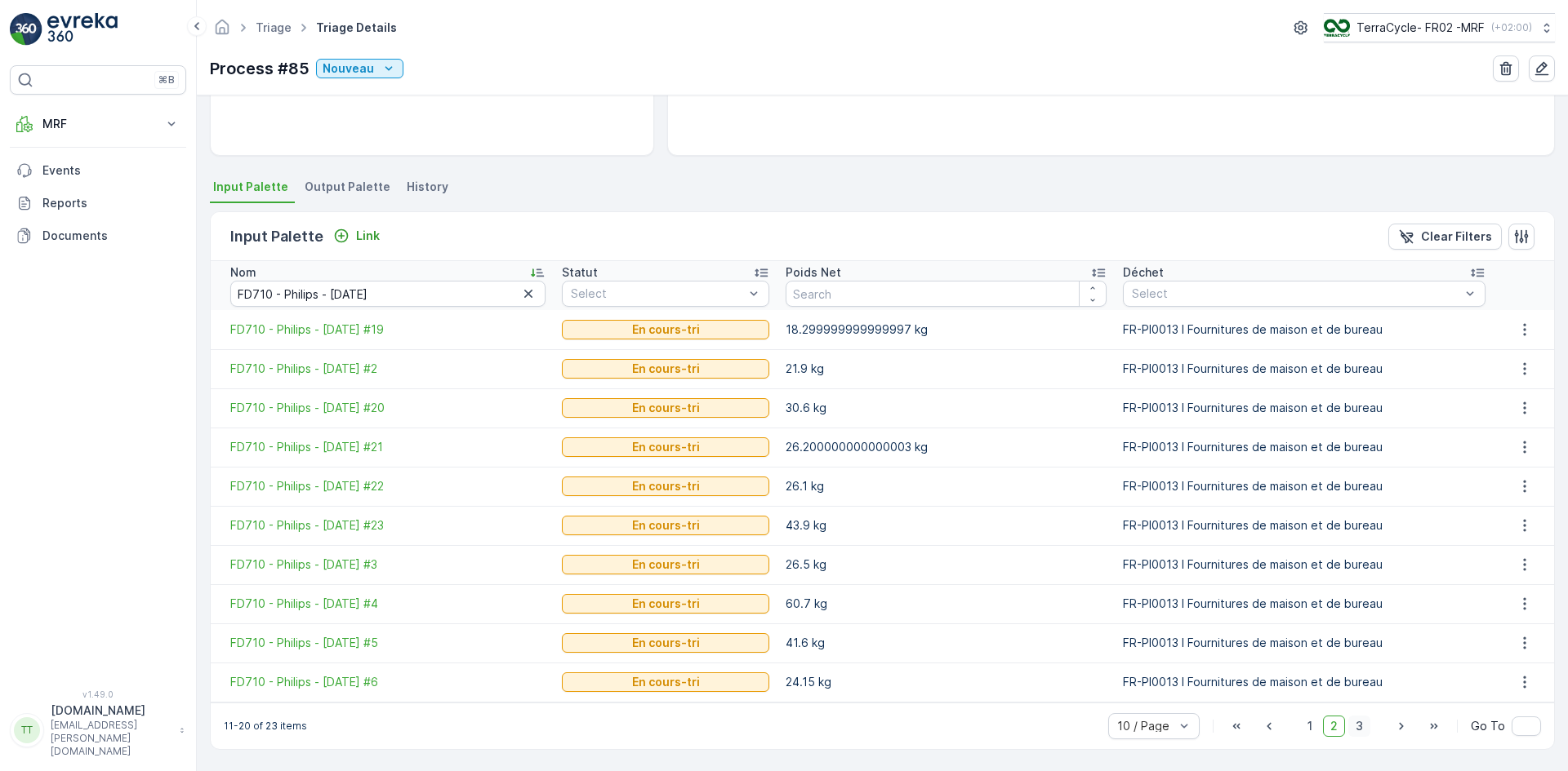
click at [1360, 728] on span "3" at bounding box center [1359, 726] width 22 height 21
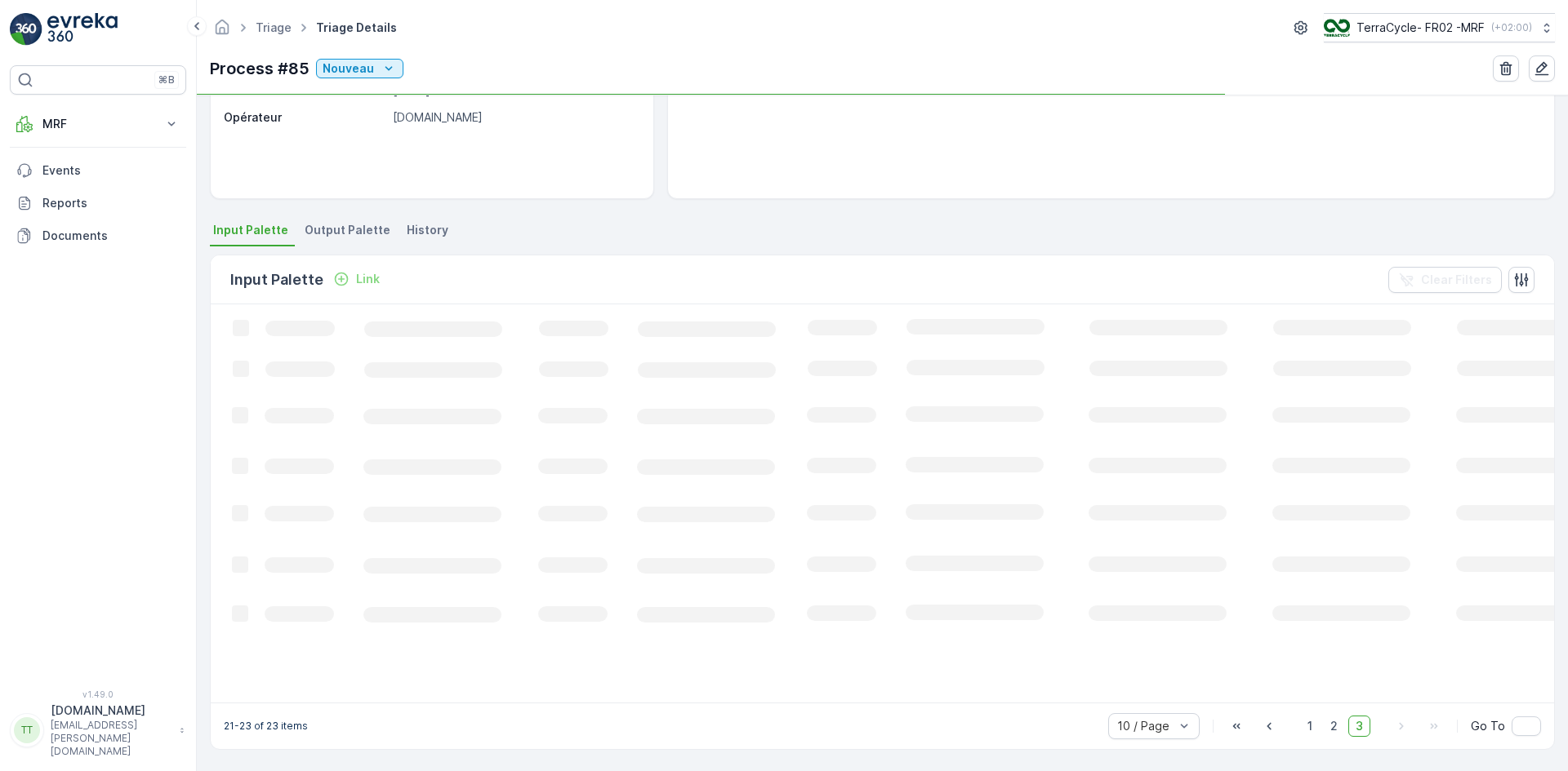
scroll to position [244, 0]
